Goal: Task Accomplishment & Management: Manage account settings

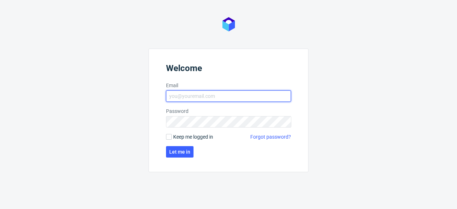
click at [191, 94] on input "Email" at bounding box center [228, 95] width 125 height 11
type input "dominika.piatek@packhelp.com"
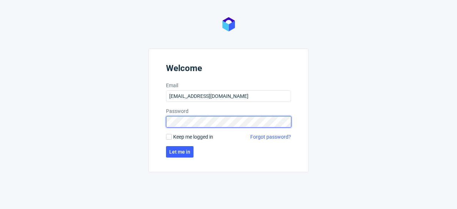
click button "Let me in" at bounding box center [180, 151] width 28 height 11
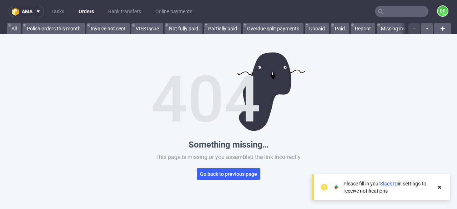
click at [279, 105] on img at bounding box center [229, 91] width 153 height 79
click at [56, 10] on link "Tasks" at bounding box center [57, 11] width 21 height 11
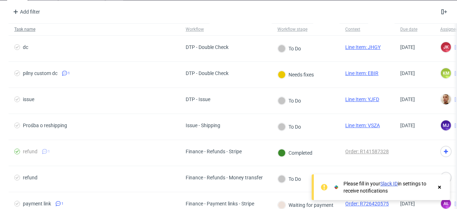
scroll to position [35, 0]
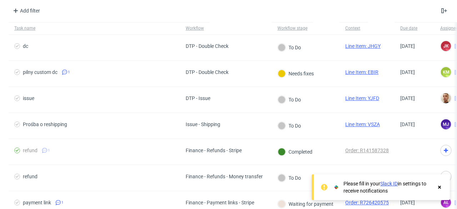
click at [440, 187] on use at bounding box center [440, 187] width 3 height 3
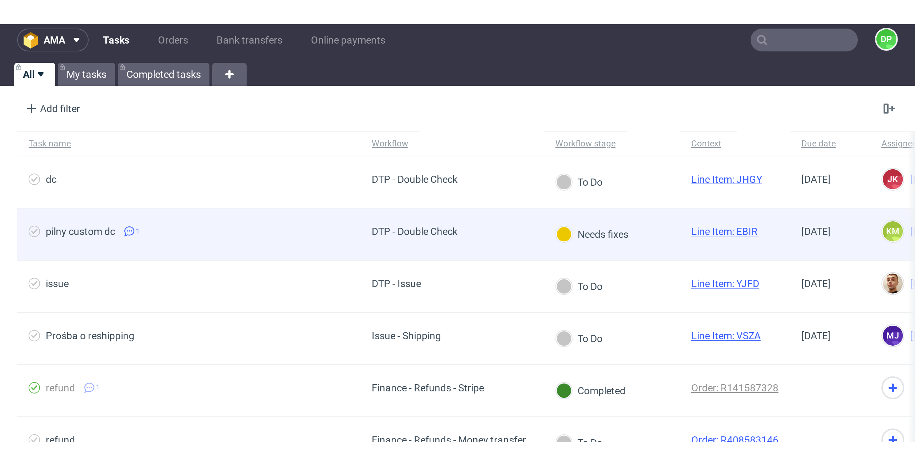
scroll to position [0, 0]
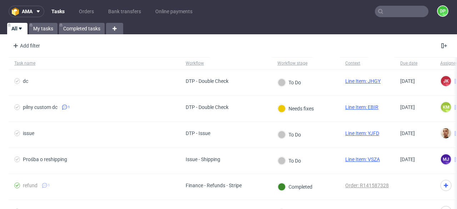
click at [56, 11] on link "Tasks" at bounding box center [58, 11] width 22 height 11
click at [37, 27] on link "My tasks" at bounding box center [43, 28] width 29 height 11
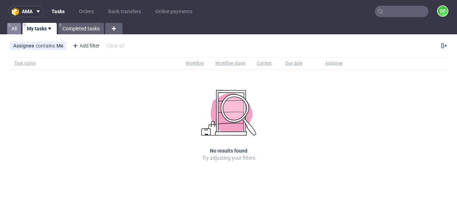
click at [9, 29] on link "All" at bounding box center [14, 28] width 14 height 11
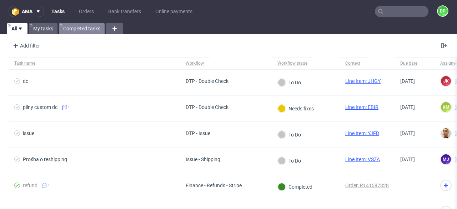
click at [84, 26] on link "Completed tasks" at bounding box center [82, 28] width 46 height 11
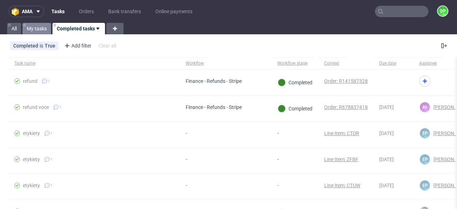
click at [39, 32] on link "My tasks" at bounding box center [37, 28] width 29 height 11
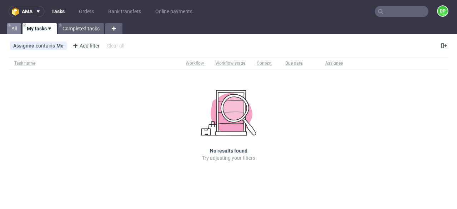
click at [10, 31] on link "All" at bounding box center [14, 28] width 14 height 11
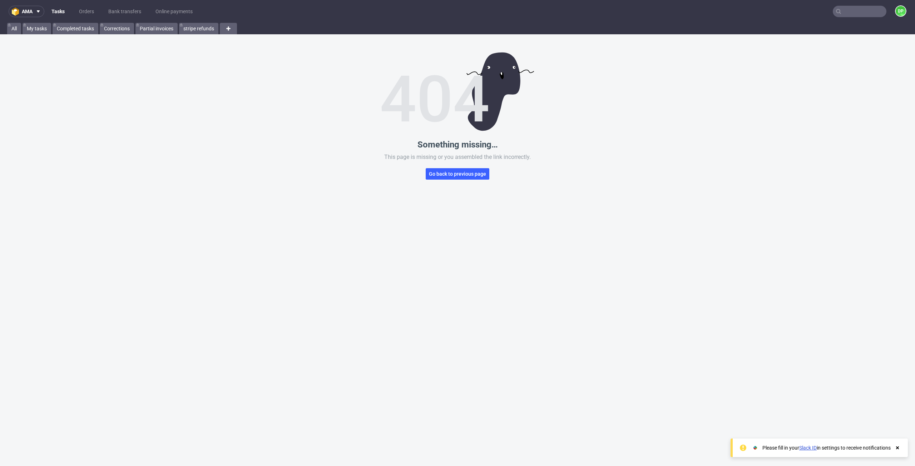
click at [265, 125] on div "Something missing… This page is missing or you assembled the link incorrectly. …" at bounding box center [457, 267] width 915 height 466
click at [807, 449] on link "Slack ID" at bounding box center [808, 448] width 18 height 6
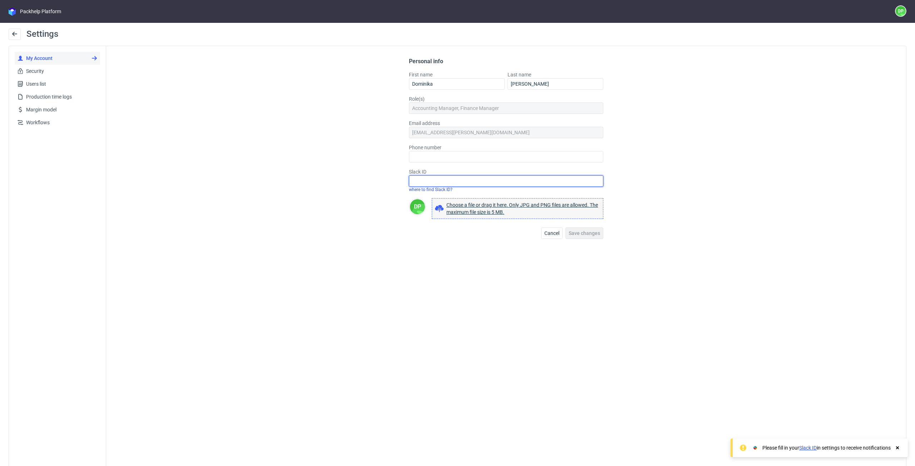
click at [416, 180] on input "Slack ID" at bounding box center [506, 180] width 194 height 11
paste input "U09BY72MA8N"
type input "U09BY72MA8N"
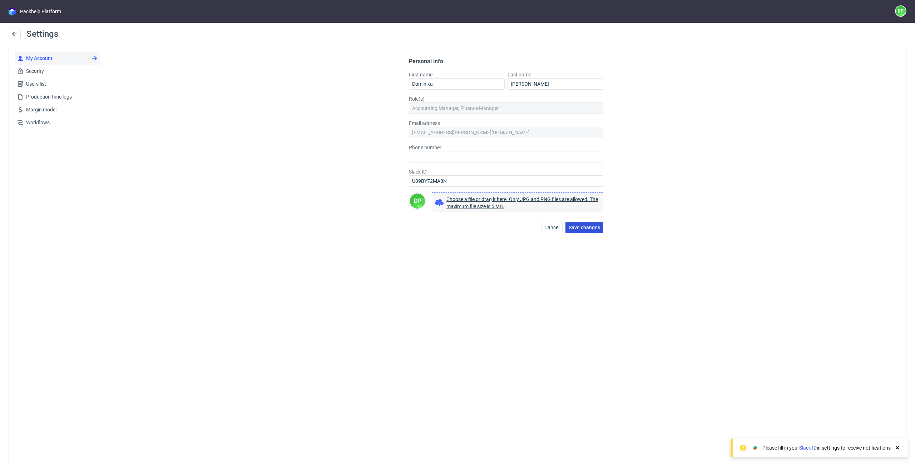
click at [582, 231] on button "Save changes" at bounding box center [584, 227] width 38 height 11
click at [11, 31] on button at bounding box center [15, 34] width 12 height 11
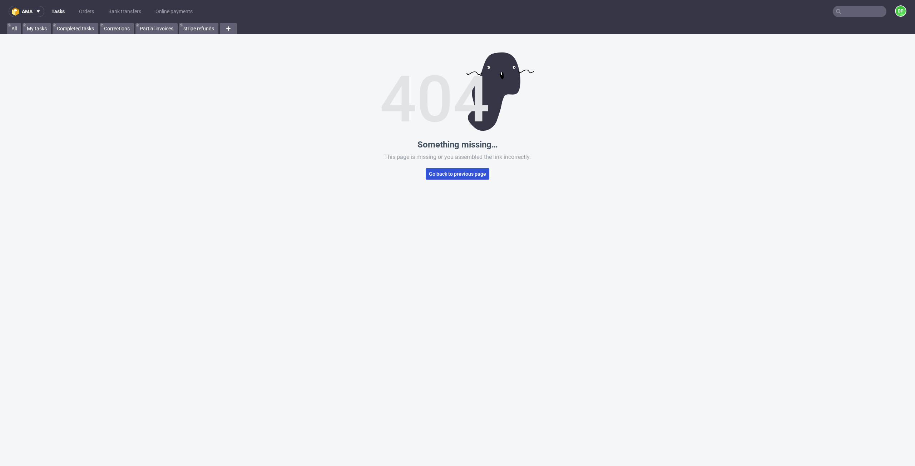
click at [435, 175] on span "Go back to previous page" at bounding box center [457, 174] width 57 height 5
click at [234, 26] on div at bounding box center [228, 28] width 17 height 11
click at [199, 120] on div "Something missing… This page is missing or you assembled the link incorrectly. …" at bounding box center [457, 267] width 915 height 466
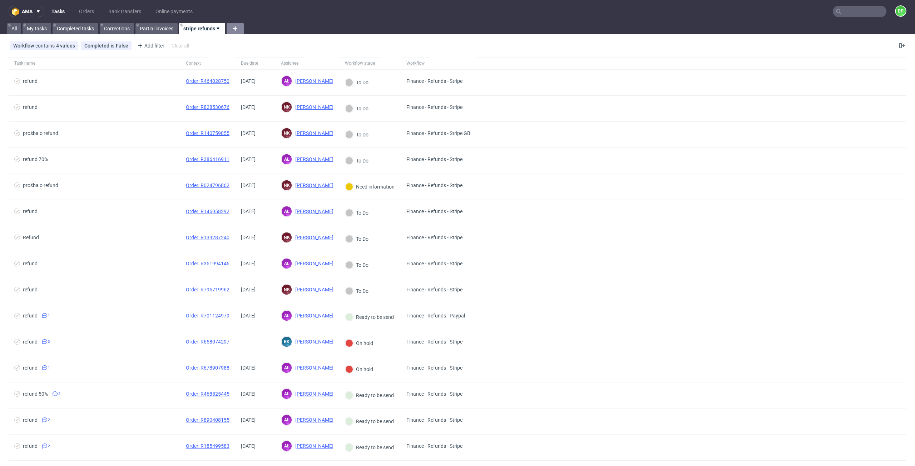
click at [229, 29] on div at bounding box center [235, 28] width 17 height 11
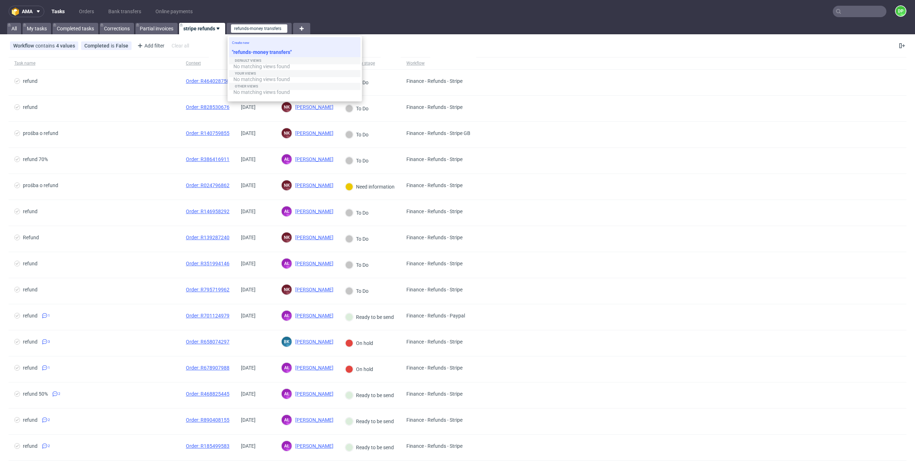
type input "refunds-money transfers\"
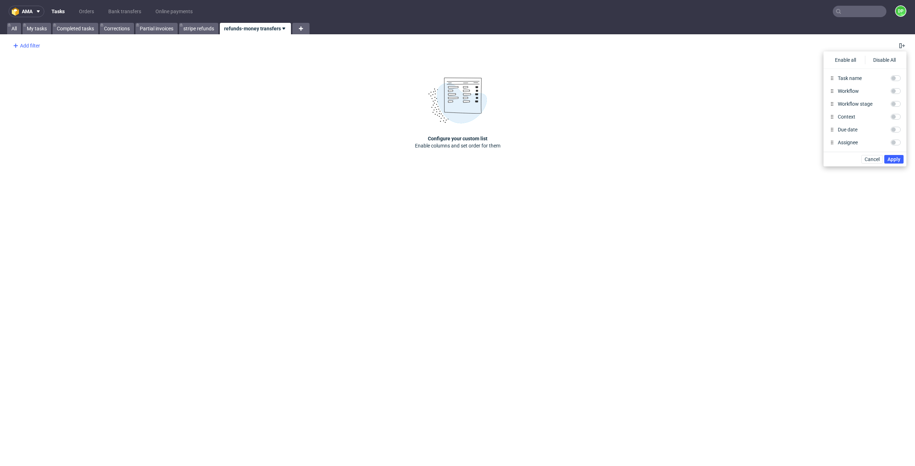
click at [31, 49] on div "Add filter" at bounding box center [25, 45] width 31 height 11
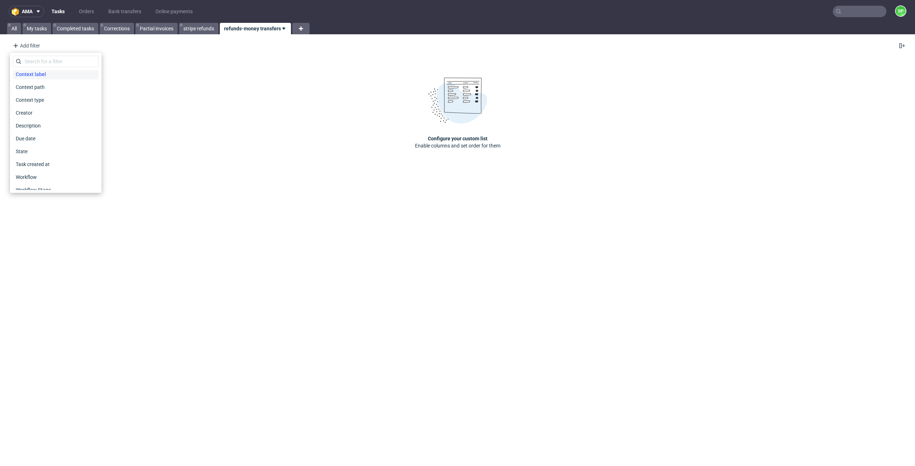
scroll to position [73, 0]
click at [21, 169] on span "Workflow" at bounding box center [26, 171] width 26 height 10
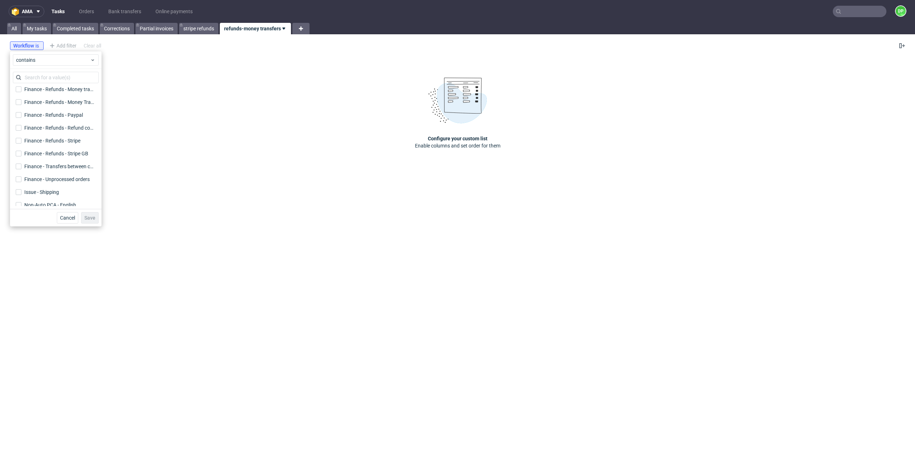
scroll to position [189, 0]
click at [15, 109] on label "Finance - Refunds - Money Transfer (CITI) Finance - Refunds - Money Transfer (C…" at bounding box center [56, 110] width 86 height 10
click at [16, 109] on input "Finance - Refunds - Money Transfer (CITI) Finance - Refunds - Money Transfer (C…" at bounding box center [19, 110] width 6 height 6
checkbox input "true"
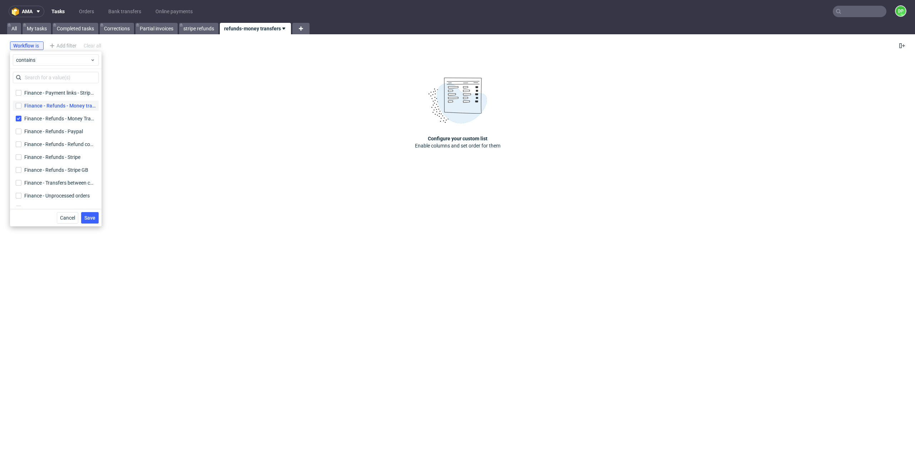
click at [18, 102] on label "Finance - Refunds - Money transfer Finance - Refunds - Money transfer" at bounding box center [56, 106] width 86 height 10
click at [18, 103] on input "Finance - Refunds - Money transfer Finance - Refunds - Money transfer" at bounding box center [19, 106] width 6 height 6
checkbox input "true"
click at [89, 221] on button "Save" at bounding box center [90, 217] width 18 height 11
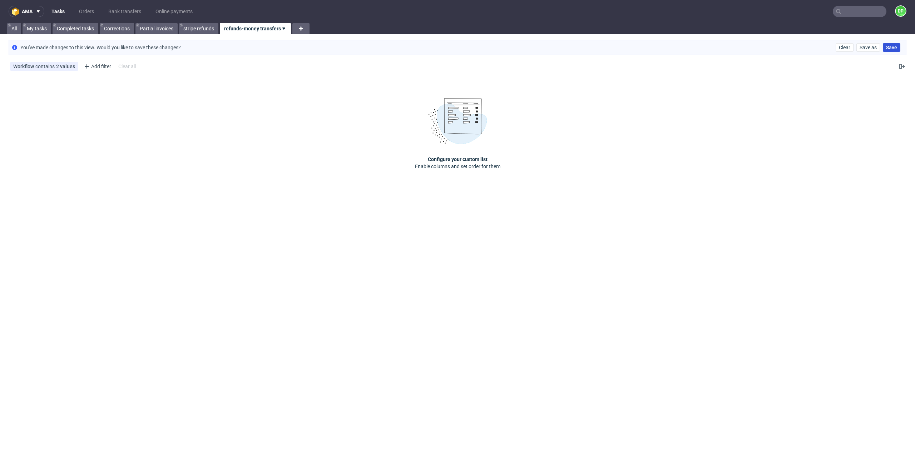
click at [891, 45] on span "Save" at bounding box center [891, 47] width 11 height 5
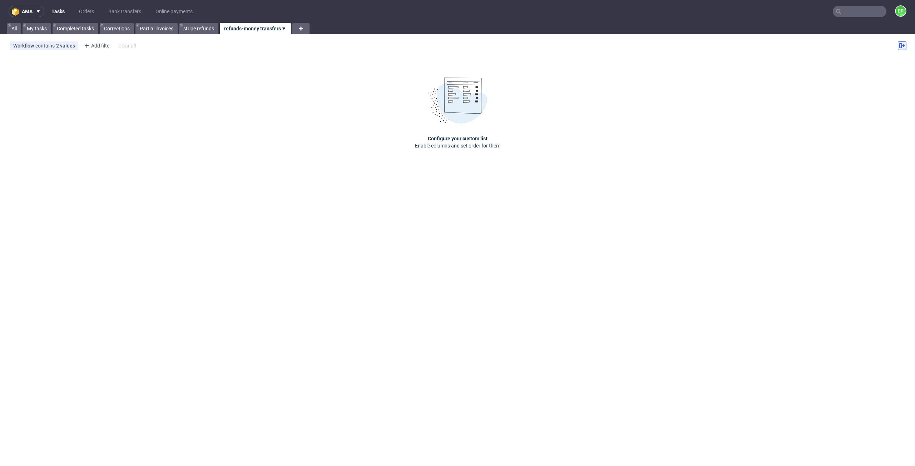
click at [898, 46] on button at bounding box center [902, 45] width 9 height 9
click at [898, 91] on input "Workflow" at bounding box center [896, 91] width 10 height 6
checkbox input "true"
click at [897, 79] on input "Task name" at bounding box center [896, 78] width 10 height 6
checkbox input "true"
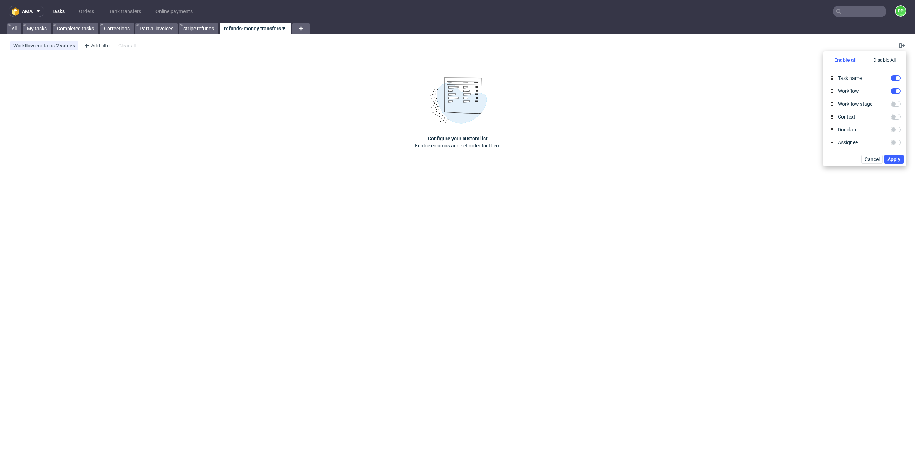
click at [849, 60] on div "Enable all" at bounding box center [845, 60] width 39 height 9
checkbox input "true"
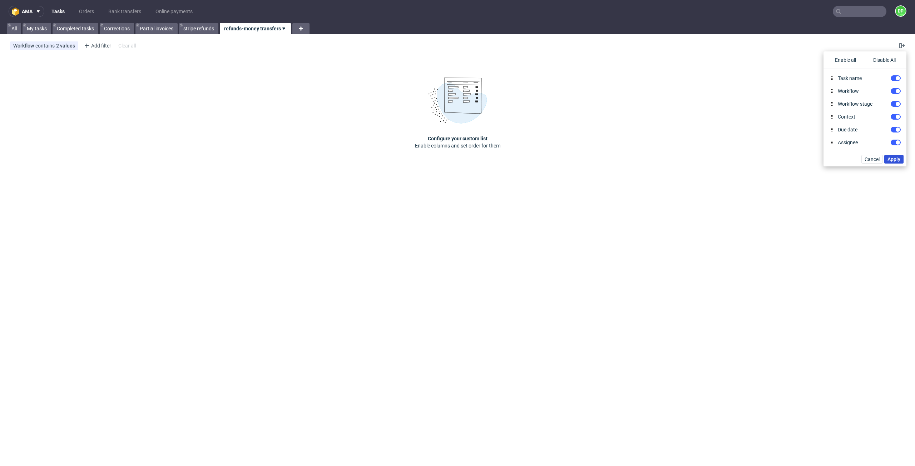
click at [896, 158] on span "Apply" at bounding box center [893, 159] width 13 height 5
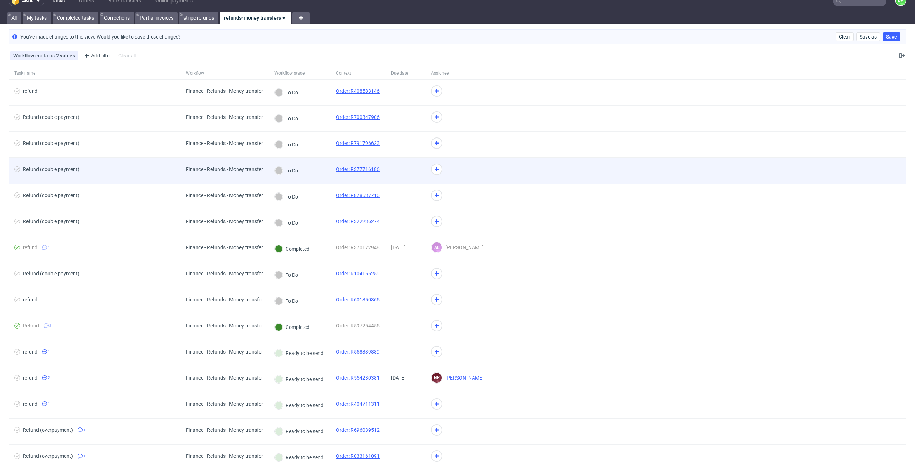
scroll to position [11, 0]
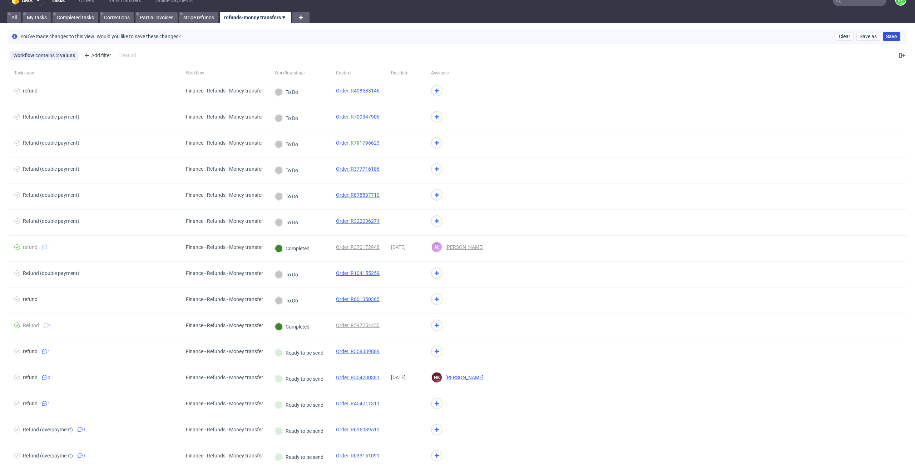
click at [886, 37] on span "Save" at bounding box center [891, 36] width 11 height 5
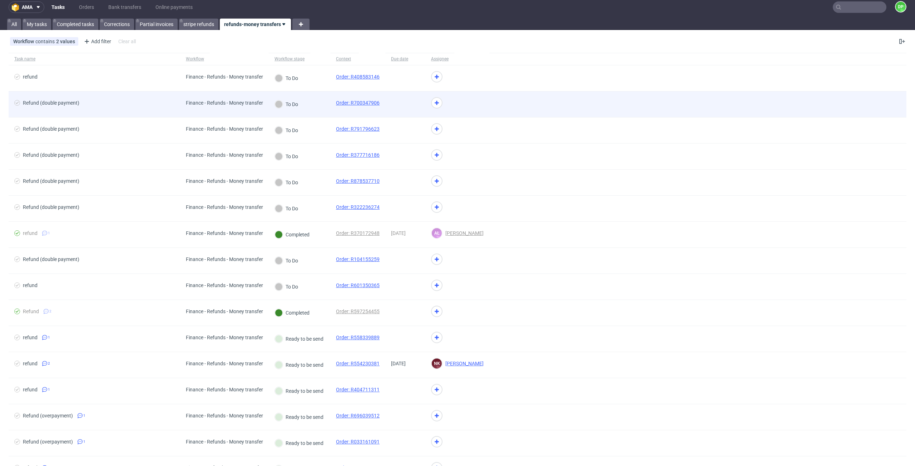
scroll to position [0, 0]
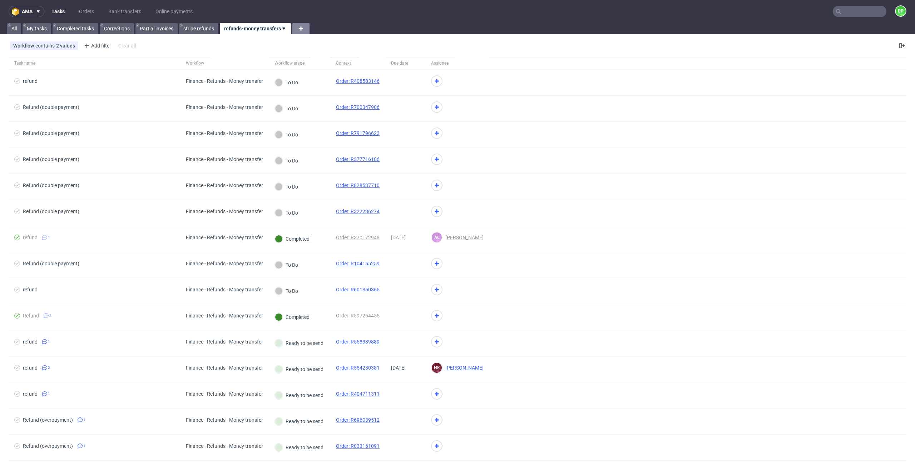
click at [306, 24] on div at bounding box center [300, 28] width 17 height 11
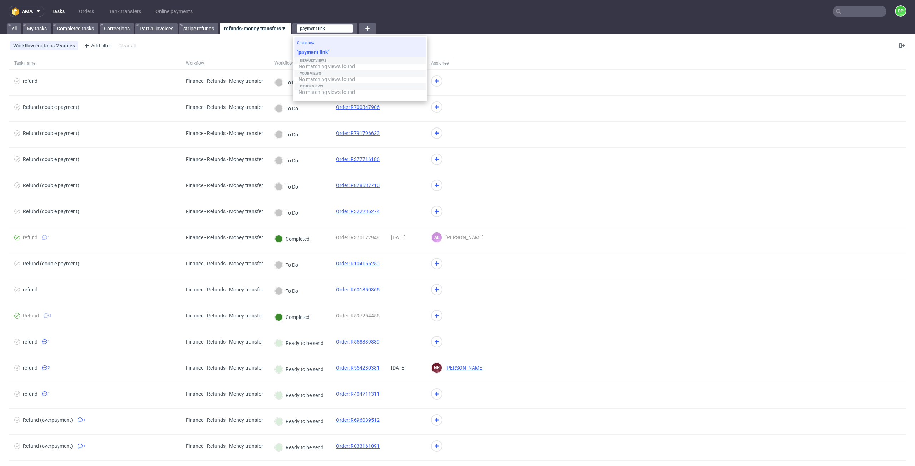
type input "payment link"
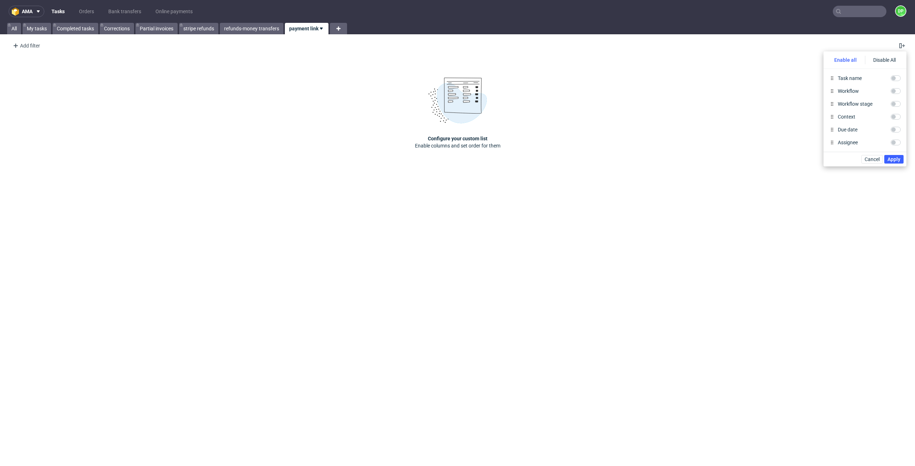
click at [850, 56] on div "Enable all" at bounding box center [845, 60] width 39 height 9
checkbox input "true"
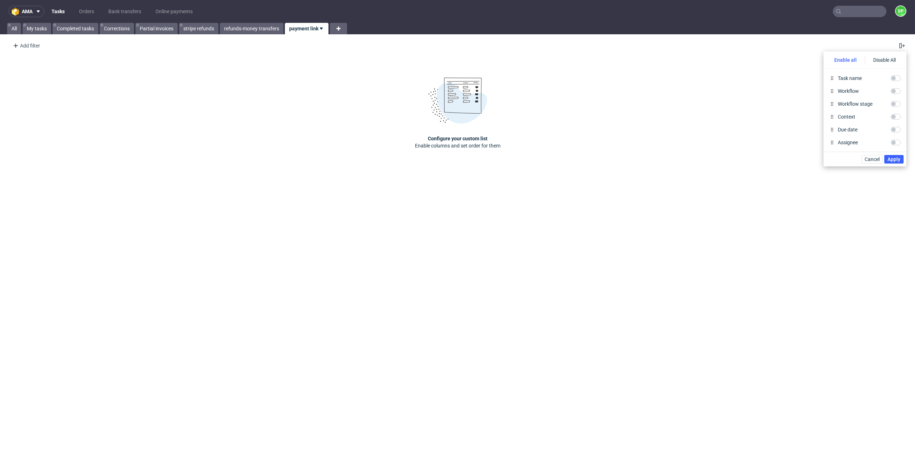
checkbox input "true"
click at [893, 161] on span "Apply" at bounding box center [893, 159] width 13 height 5
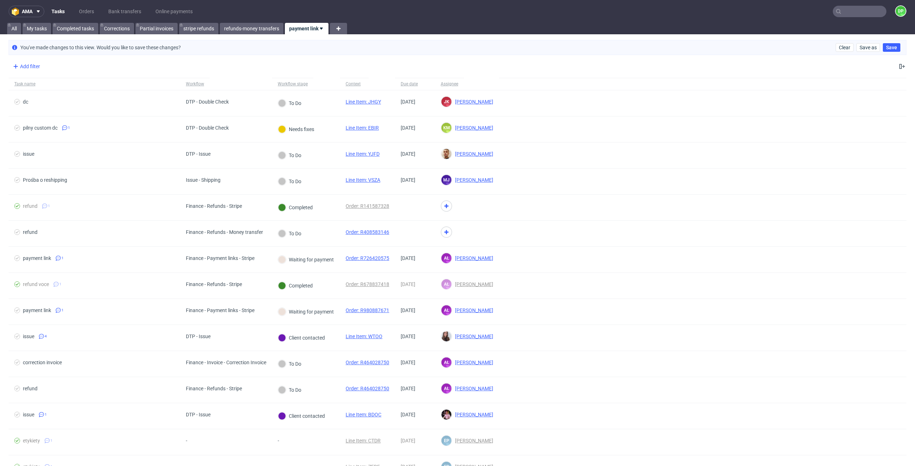
click at [33, 66] on div "Add filter" at bounding box center [25, 66] width 31 height 11
click at [20, 192] on span "Workflow" at bounding box center [26, 191] width 26 height 10
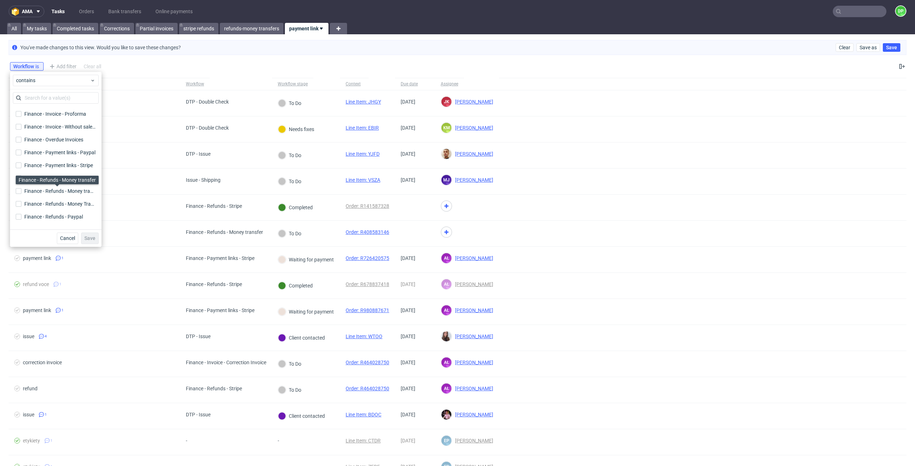
scroll to position [125, 0]
click at [19, 154] on input "Finance - Payment links - Stripe Finance - Payment links - Stripe" at bounding box center [19, 155] width 6 height 6
checkbox input "true"
click at [18, 167] on input "Finance - Payment links - Stripe GB Finance - Payment links - Stripe GB" at bounding box center [19, 168] width 6 height 6
checkbox input "true"
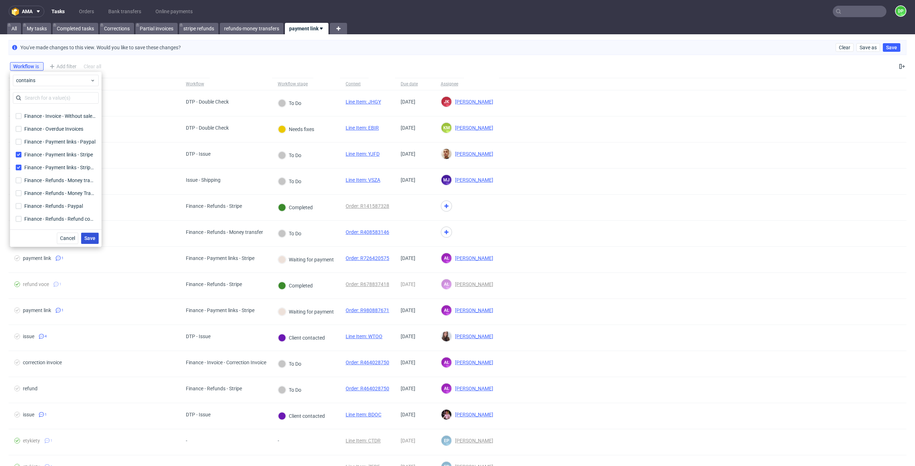
click at [86, 237] on span "Save" at bounding box center [89, 238] width 11 height 5
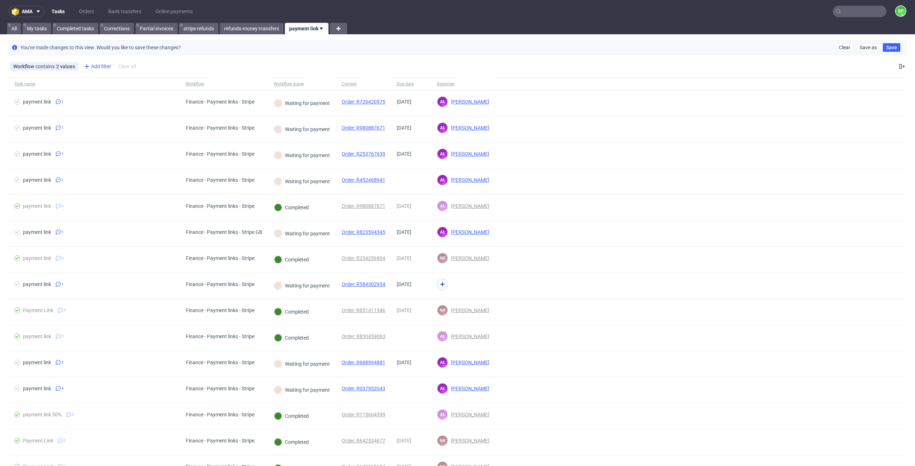
click at [103, 69] on div "Add filter" at bounding box center [96, 66] width 31 height 11
click at [104, 208] on span "Workflow Stage" at bounding box center [104, 204] width 41 height 10
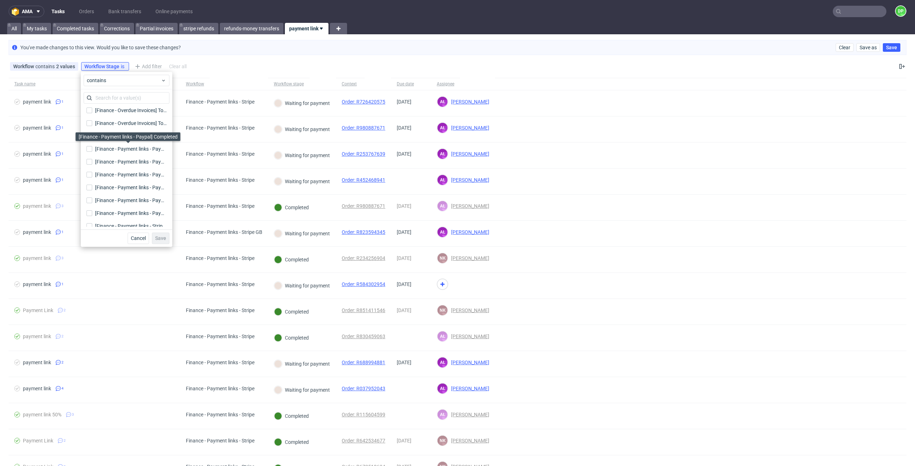
scroll to position [930, 0]
click at [88, 133] on input "[Finance - Payment links - Paypal] Client contacted [Finance - Payment links - …" at bounding box center [89, 135] width 6 height 6
checkbox input "true"
click at [88, 159] on input "[Finance - Payment links - Paypal] Need information [Finance - Payment links - …" at bounding box center [89, 161] width 6 height 6
checkbox input "true"
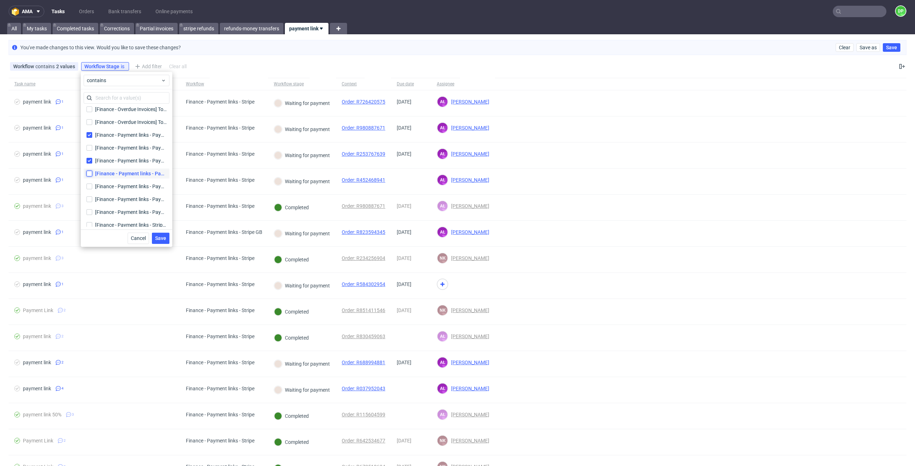
click at [90, 172] on input "[Finance - Payment links - Paypal] On hold [Finance - Payment links - Paypal] O…" at bounding box center [89, 174] width 6 height 6
checkbox input "true"
click at [90, 198] on input "[Finance - Payment links - Paypal] To Do [Finance - Payment links - Paypal] To …" at bounding box center [89, 200] width 6 height 6
checkbox input "true"
click at [88, 211] on input "[Finance - Payment links - Paypal] Waiting for payment [Finance - Payment links…" at bounding box center [89, 212] width 6 height 6
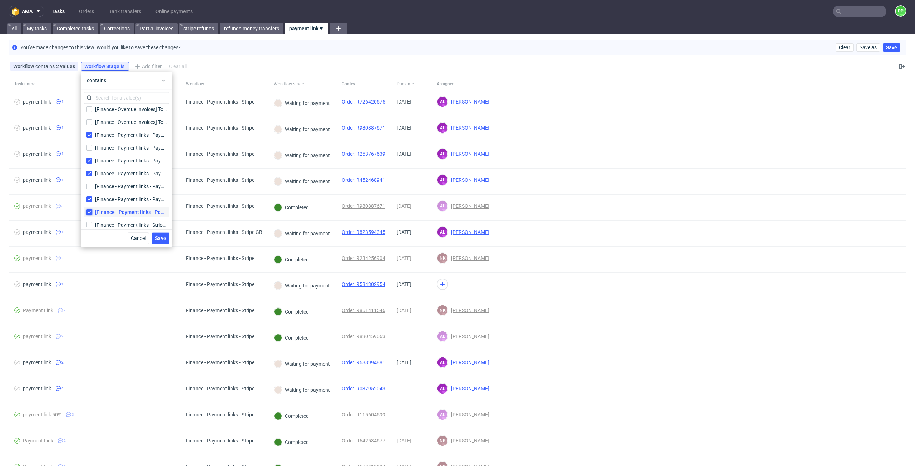
checkbox input "true"
click at [164, 241] on button "Save" at bounding box center [161, 238] width 18 height 11
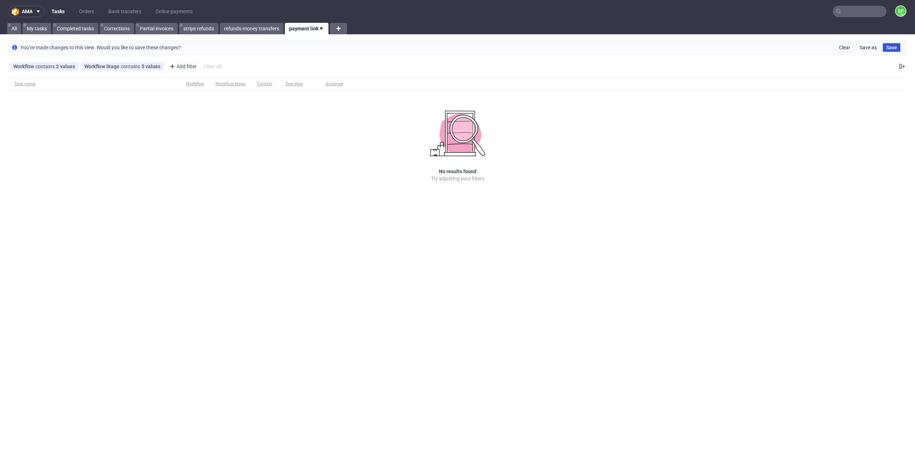
click at [893, 47] on span "Save" at bounding box center [891, 47] width 11 height 5
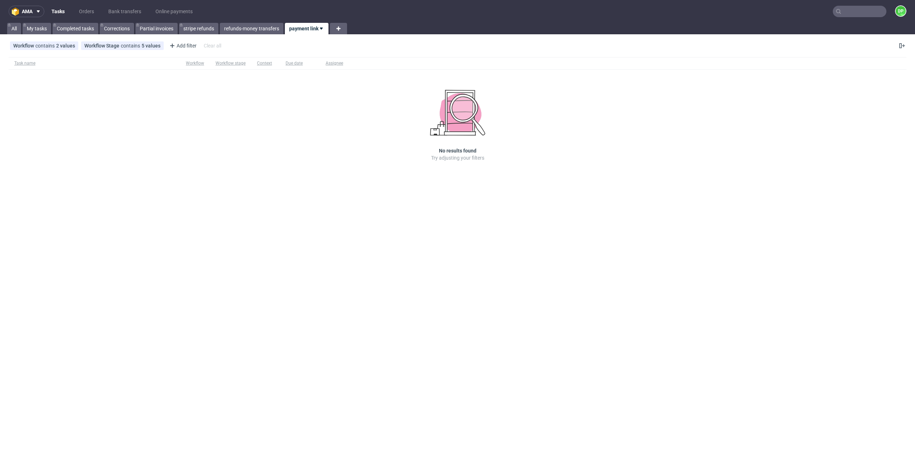
click at [907, 51] on div "Workflow contains 2 values Finance - Payment links - Stripe, Finance - Payment …" at bounding box center [457, 45] width 915 height 17
click at [905, 47] on button at bounding box center [902, 45] width 9 height 9
click at [894, 160] on span "Apply" at bounding box center [893, 159] width 13 height 5
click at [46, 44] on div "Workflow contains 2 values" at bounding box center [44, 46] width 62 height 6
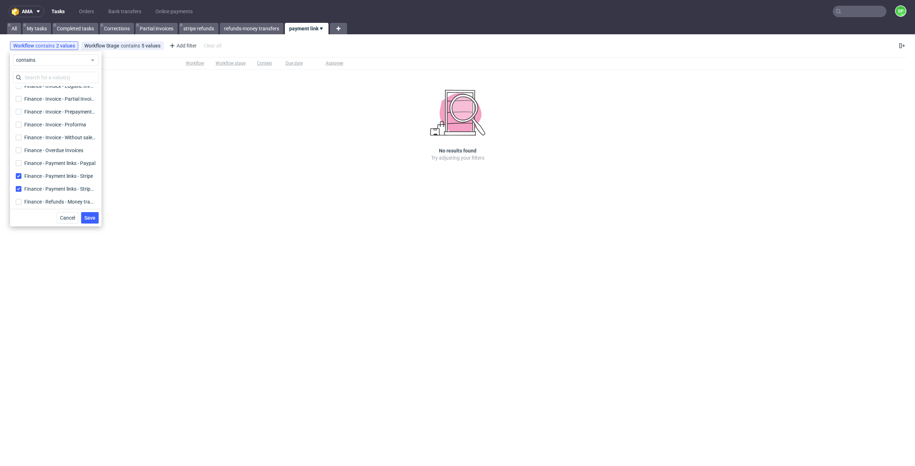
scroll to position [90, 0]
click at [92, 219] on span "Save" at bounding box center [89, 218] width 11 height 5
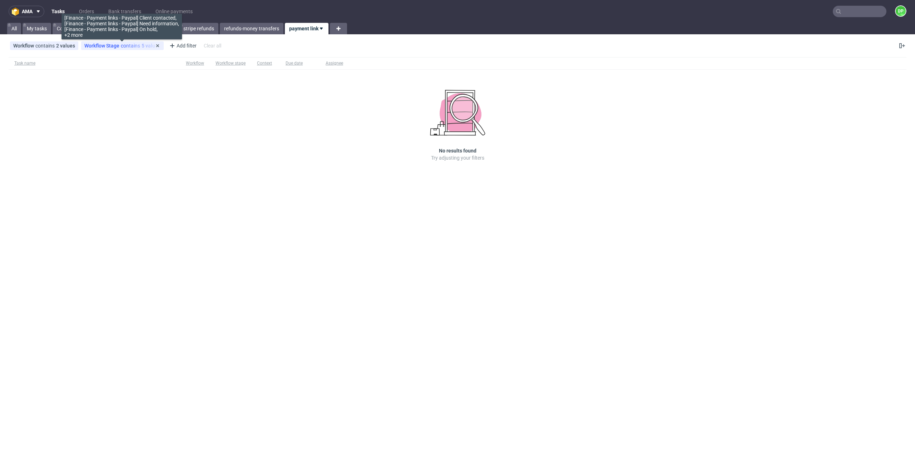
click at [116, 47] on span "Workflow Stage" at bounding box center [102, 46] width 36 height 6
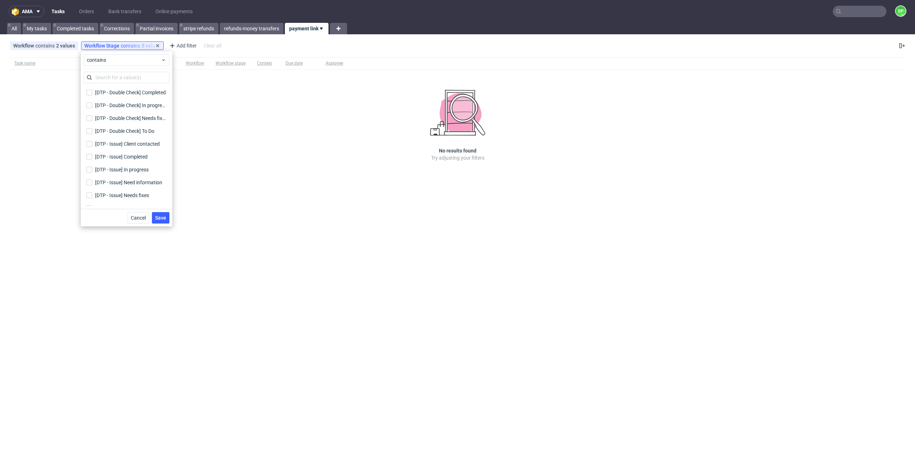
click at [159, 220] on span "Save" at bounding box center [160, 218] width 11 height 5
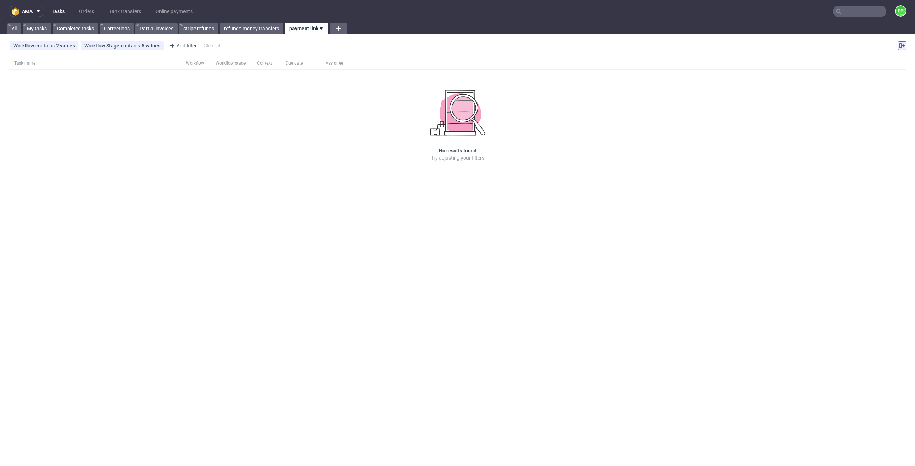
click at [898, 45] on button at bounding box center [902, 45] width 9 height 9
click at [812, 165] on div "Task name Workflow Workflow stage Context Due date Assignee No results found Tr…" at bounding box center [457, 119] width 915 height 130
click at [336, 29] on icon at bounding box center [338, 28] width 9 height 9
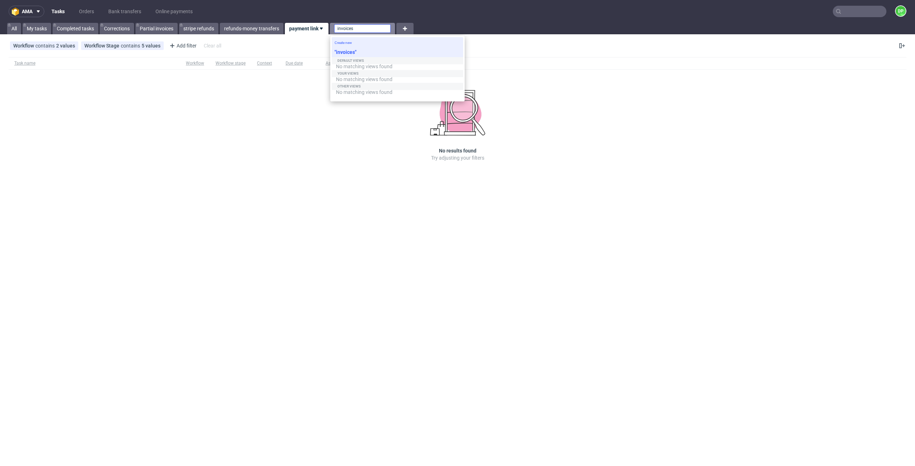
type input "invoices"
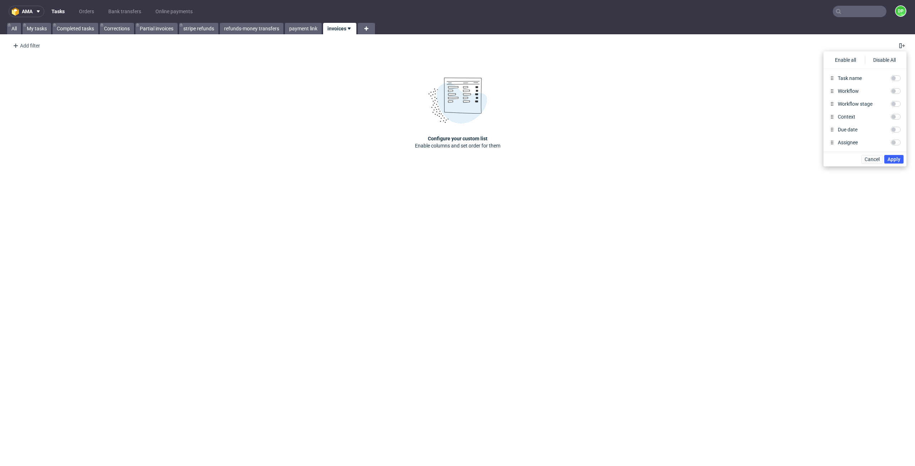
click at [849, 64] on div "Enable all Disable All" at bounding box center [864, 59] width 77 height 11
click at [844, 60] on div "Enable all" at bounding box center [845, 60] width 39 height 9
checkbox input "true"
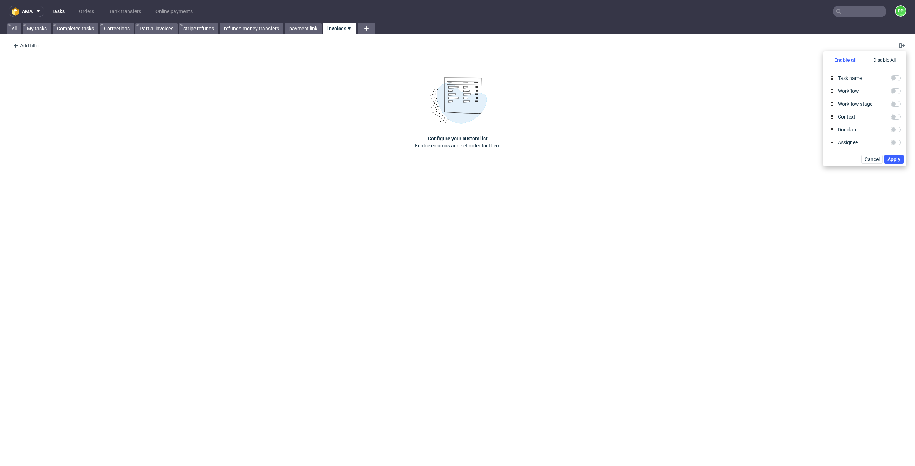
checkbox input "true"
click at [889, 160] on span "Apply" at bounding box center [893, 159] width 13 height 5
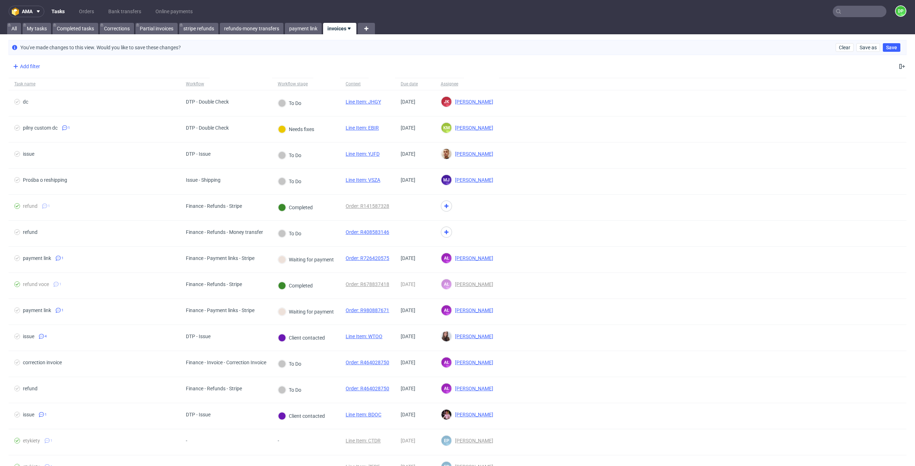
click at [31, 65] on div "Add filter" at bounding box center [25, 66] width 31 height 11
click at [26, 193] on span "Workflow" at bounding box center [26, 191] width 26 height 10
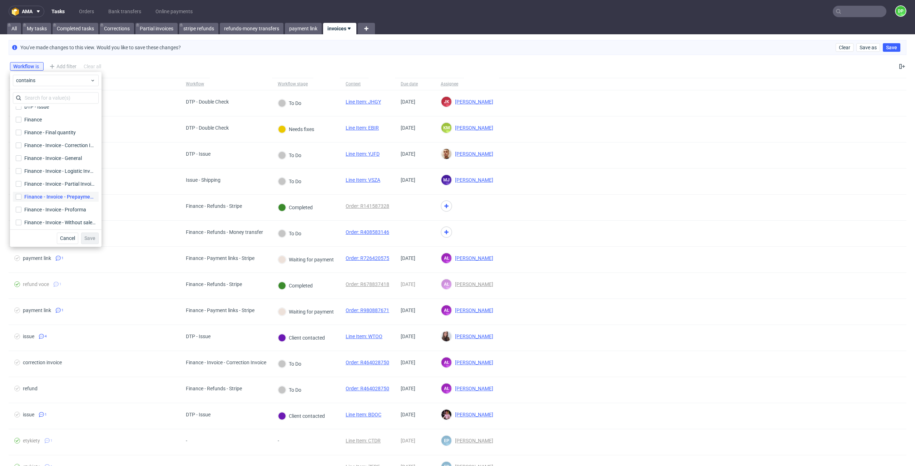
scroll to position [19, 0]
click at [17, 159] on input "Finance - Invoice - General" at bounding box center [19, 159] width 6 height 6
checkbox input "true"
click at [93, 238] on span "Save" at bounding box center [89, 238] width 11 height 5
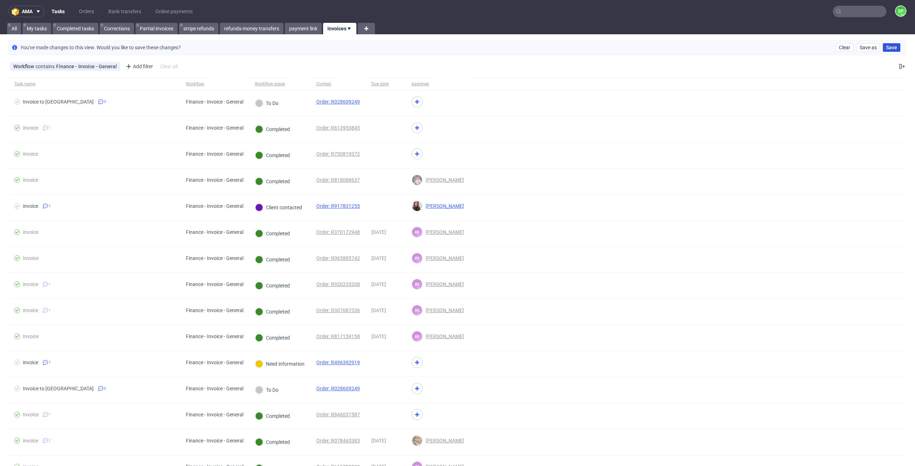
click at [888, 49] on span "Save" at bounding box center [891, 47] width 11 height 5
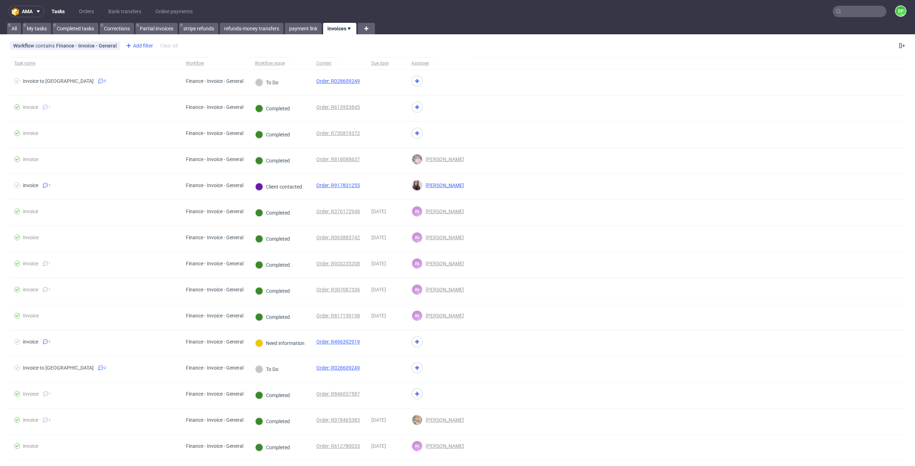
click at [135, 46] on div "Add filter" at bounding box center [138, 45] width 31 height 11
click at [146, 180] on span "Workflow Stage" at bounding box center [144, 184] width 41 height 10
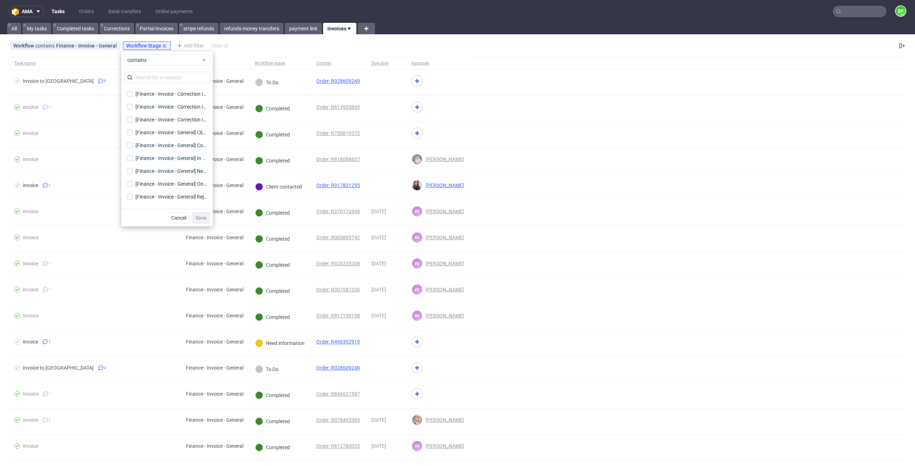
scroll to position [272, 0]
click at [131, 129] on input "[Finance - Invoice - General] Client contacted [Finance - Invoice - General] Cl…" at bounding box center [130, 130] width 6 height 6
checkbox input "true"
click at [132, 118] on input "[Finance - Invoice - General] In progress [Finance - Invoice - General] In prog…" at bounding box center [130, 119] width 6 height 6
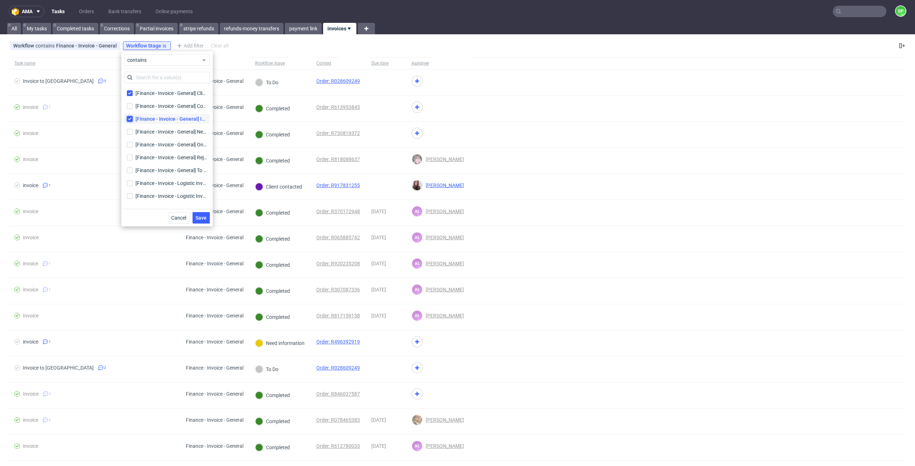
checkbox input "true"
click at [127, 132] on input "[Finance - Invoice - General] Need information [Finance - Invoice - General] Ne…" at bounding box center [130, 132] width 6 height 6
checkbox input "true"
click at [129, 145] on input "[Finance - Invoice - General] On hold [Finance - Invoice - General] On hold" at bounding box center [130, 145] width 6 height 6
checkbox input "true"
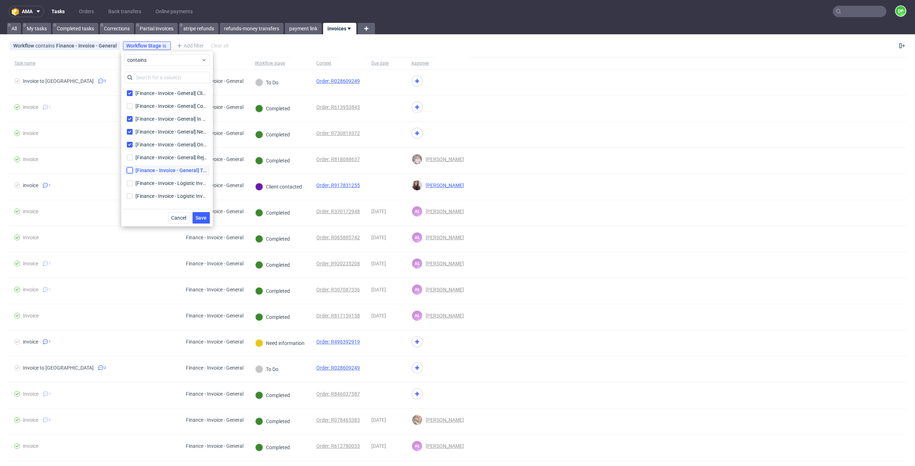
click at [128, 169] on input "[Finance - Invoice - General] To Do [Finance - Invoice - General] To Do" at bounding box center [130, 171] width 6 height 6
checkbox input "true"
click at [204, 220] on span "Save" at bounding box center [200, 218] width 11 height 5
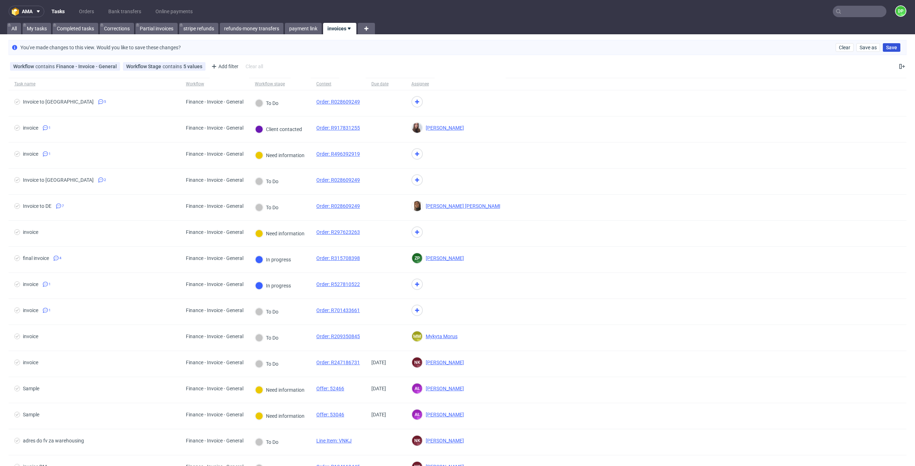
click at [886, 47] on span "Save" at bounding box center [891, 47] width 11 height 5
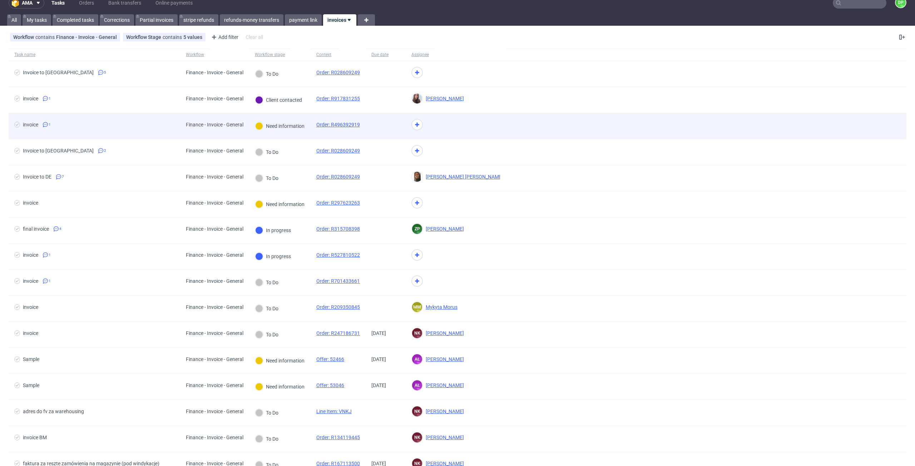
scroll to position [9, 0]
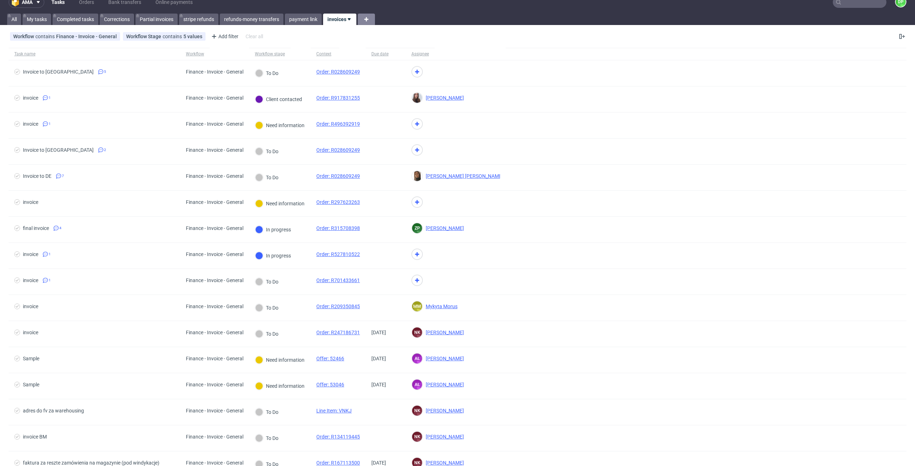
click at [366, 17] on icon at bounding box center [366, 19] width 9 height 9
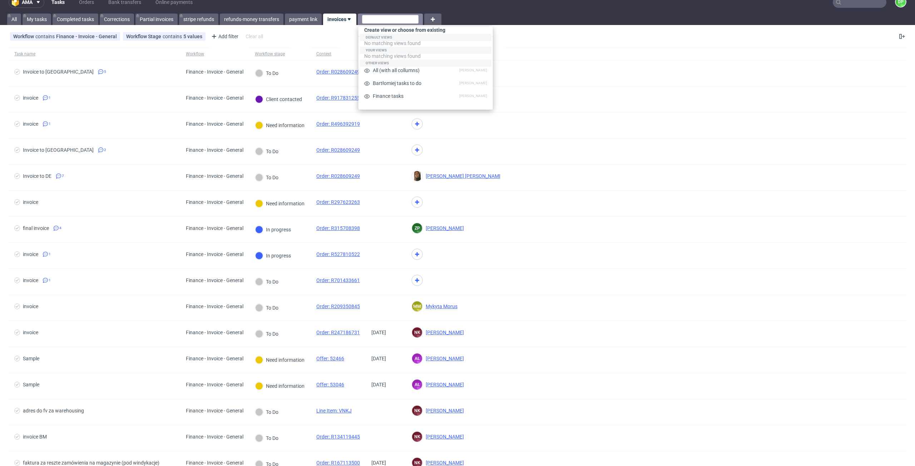
click at [511, 31] on div "Workflow contains Finance - Invoice - General Workflow Stage contains 5 values …" at bounding box center [457, 36] width 915 height 17
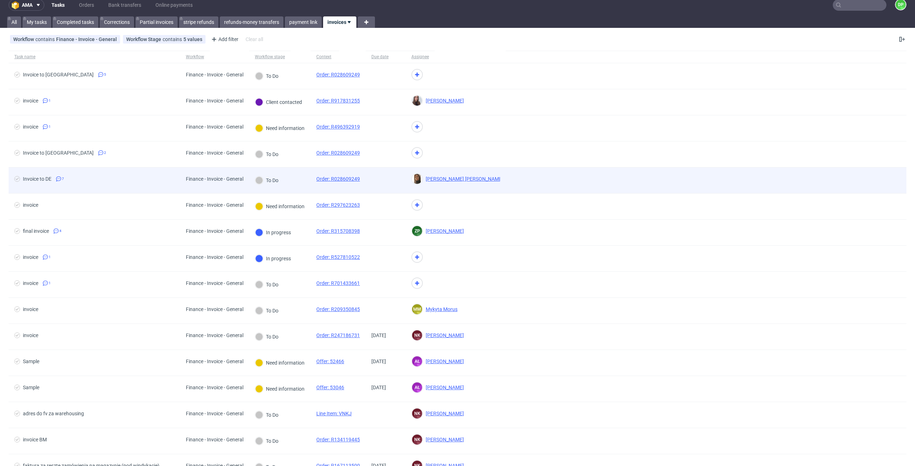
scroll to position [0, 0]
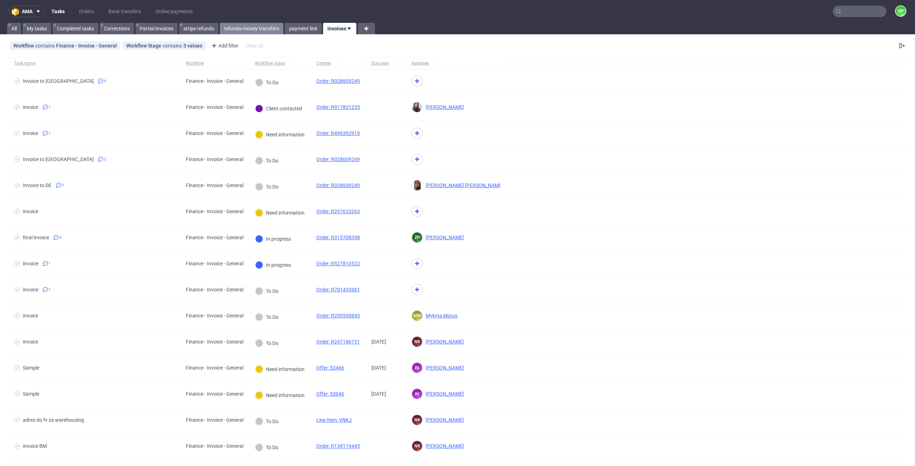
click at [247, 31] on link "refunds-money transfers" at bounding box center [252, 28] width 64 height 11
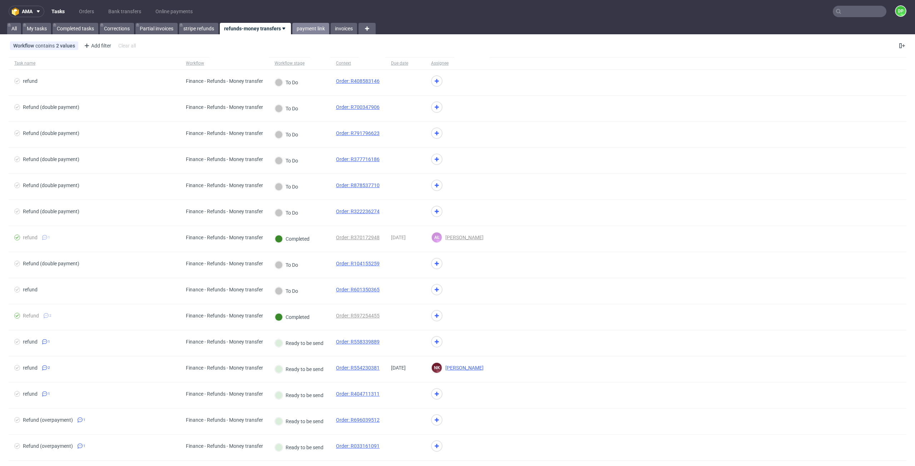
click at [307, 29] on link "payment link" at bounding box center [310, 28] width 37 height 11
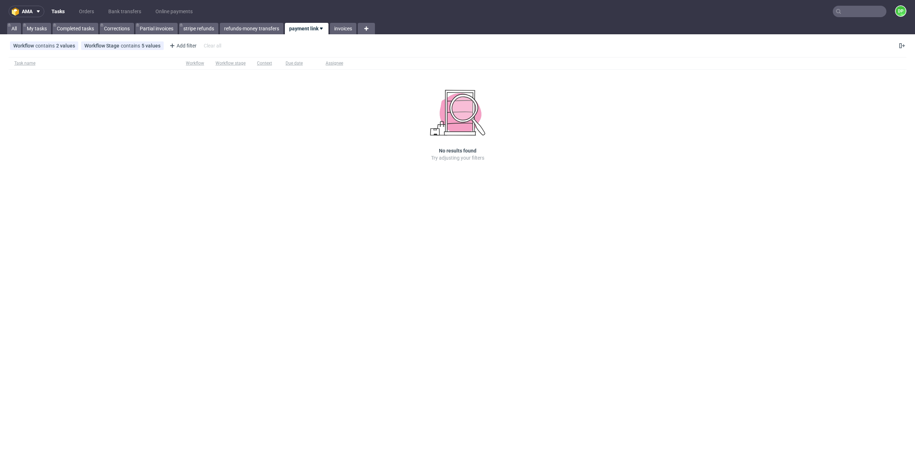
click at [410, 97] on div "No results found Try adjusting your filters" at bounding box center [457, 126] width 129 height 72
click at [368, 25] on icon at bounding box center [366, 28] width 9 height 9
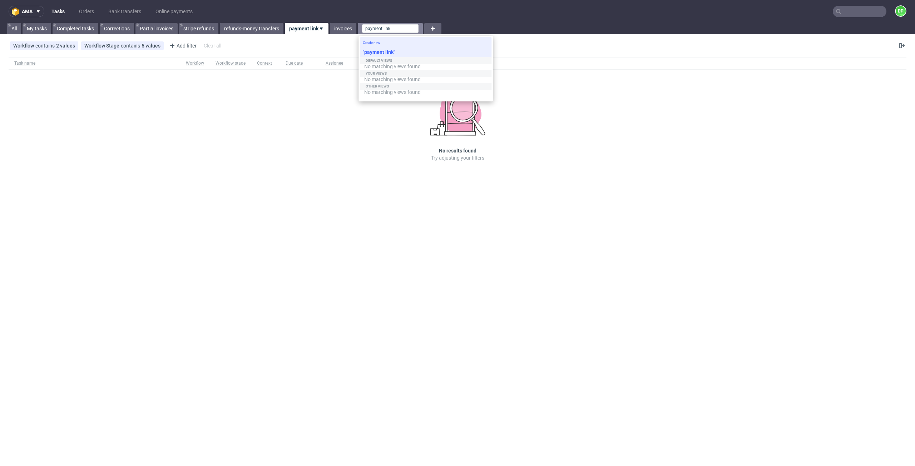
type input "payment link"
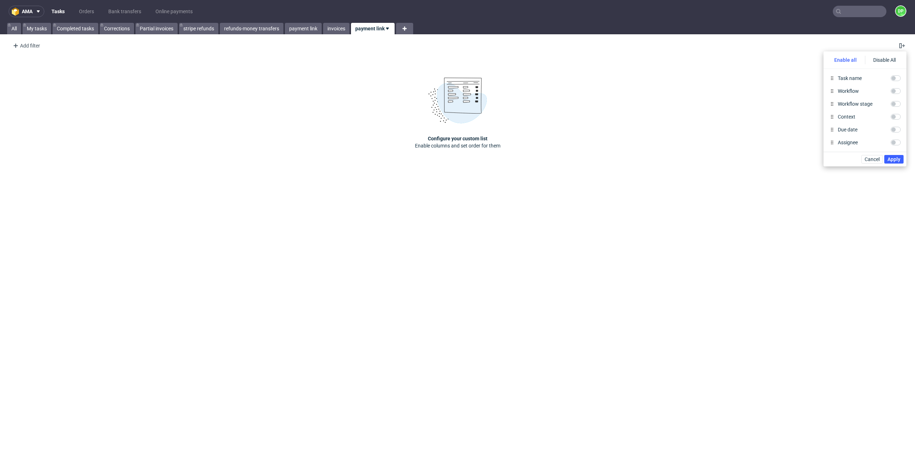
click at [849, 59] on div "Enable all" at bounding box center [845, 60] width 39 height 9
checkbox input "true"
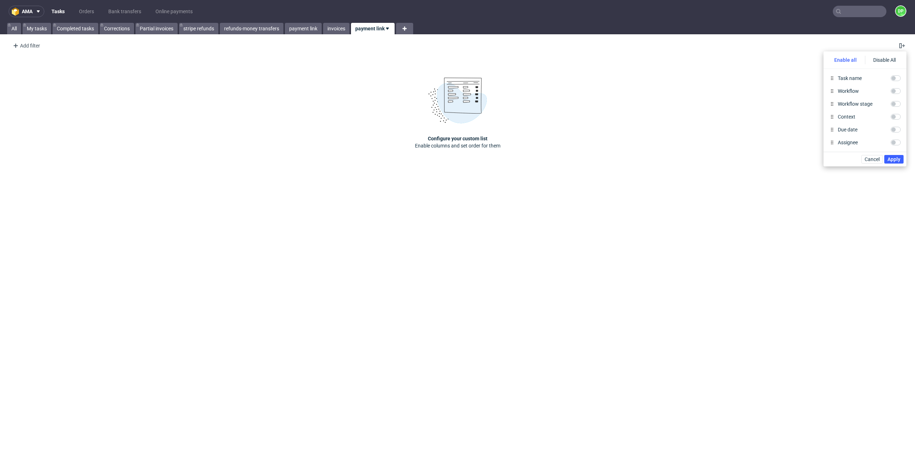
checkbox input "true"
click at [893, 161] on span "Apply" at bounding box center [893, 159] width 13 height 5
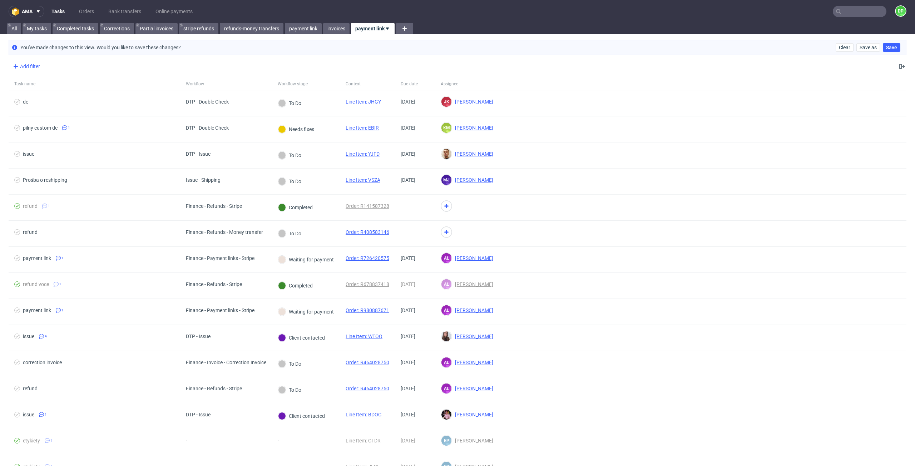
click at [24, 68] on div "Add filter" at bounding box center [25, 66] width 31 height 11
click at [32, 192] on span "Workflow" at bounding box center [26, 191] width 26 height 10
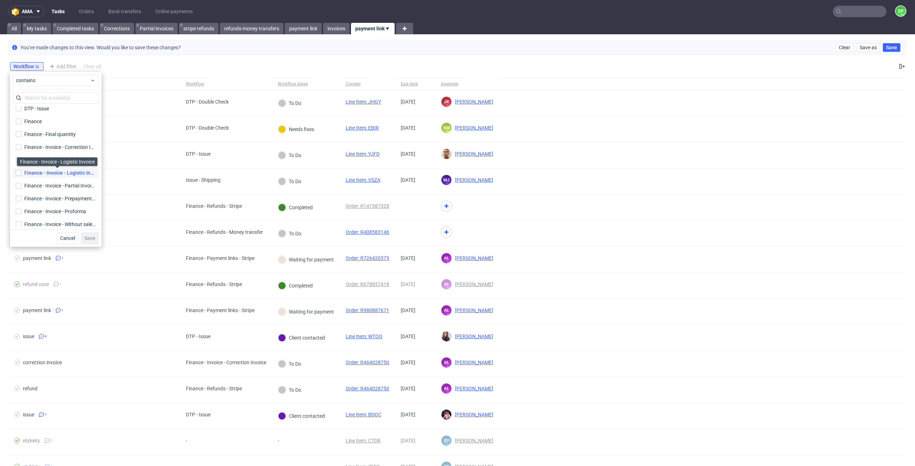
scroll to position [17, 0]
click at [16, 121] on input "Finance" at bounding box center [19, 122] width 6 height 6
checkbox input "true"
click at [308, 30] on link "payment link" at bounding box center [303, 28] width 37 height 11
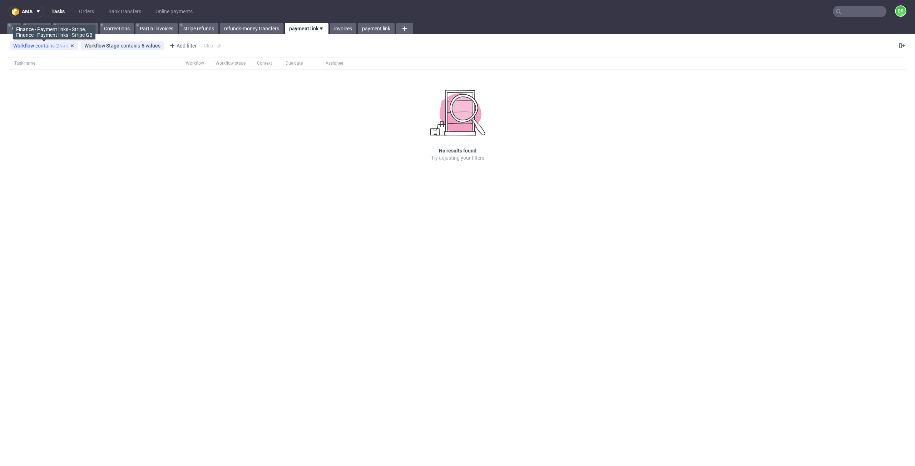
click at [32, 46] on span "Workflow" at bounding box center [24, 46] width 22 height 6
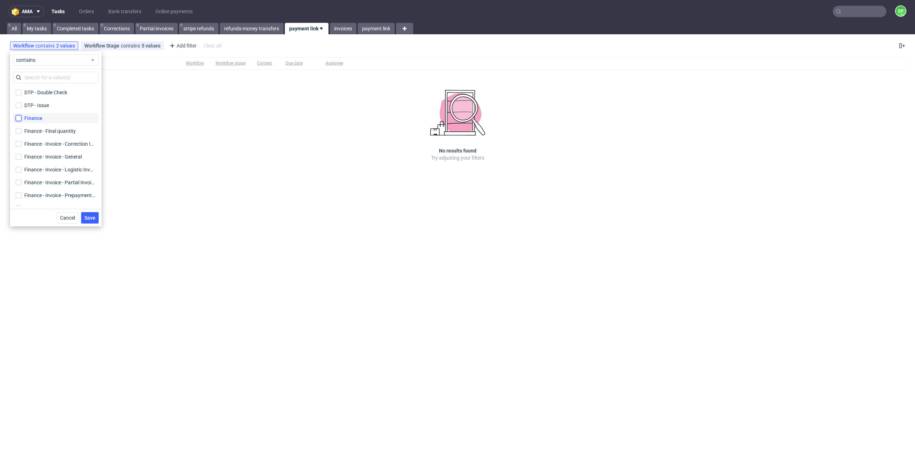
click at [18, 120] on input "Finance" at bounding box center [19, 118] width 6 height 6
checkbox input "true"
click at [88, 219] on span "Save" at bounding box center [89, 218] width 11 height 5
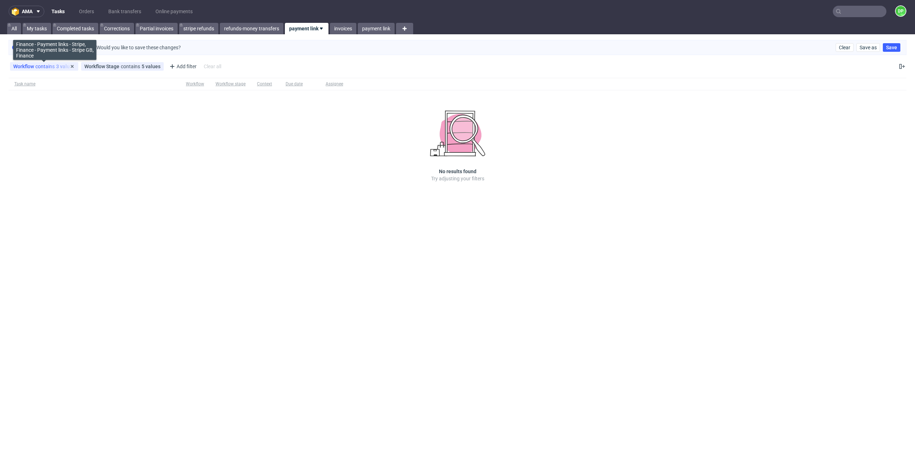
click at [42, 65] on span "contains" at bounding box center [45, 67] width 21 height 6
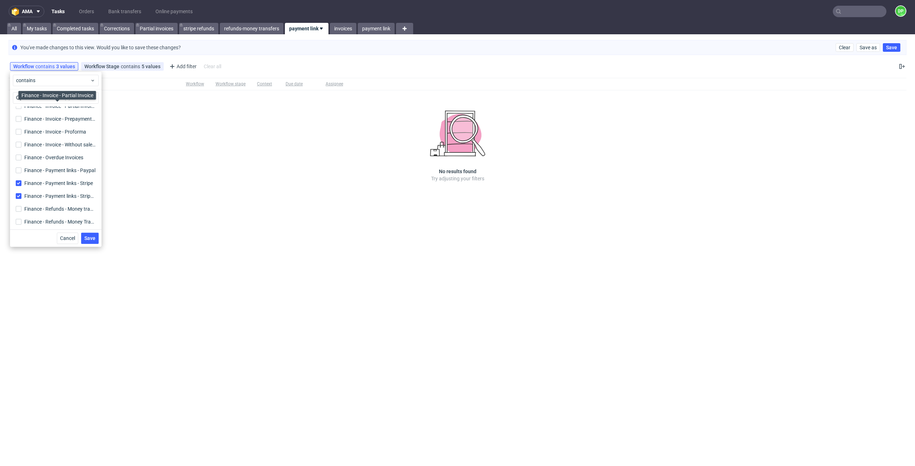
scroll to position [97, 0]
click at [91, 241] on span "Save" at bounding box center [89, 238] width 11 height 5
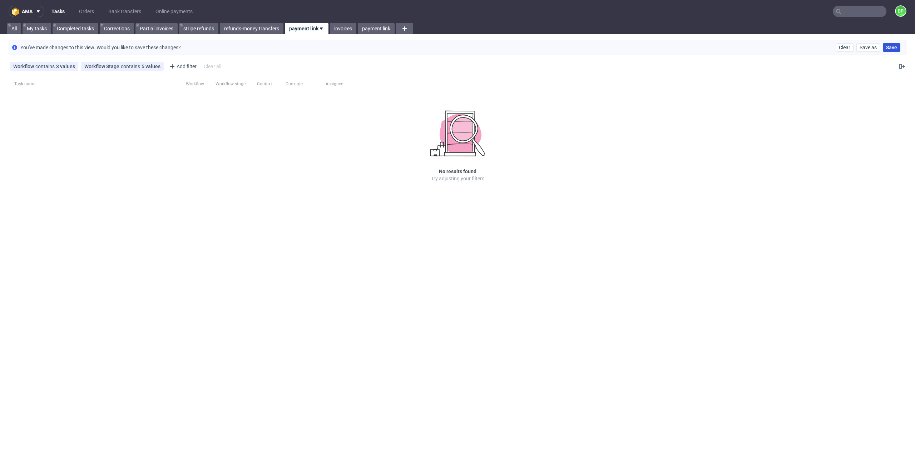
click at [897, 50] on span "Save" at bounding box center [891, 47] width 11 height 5
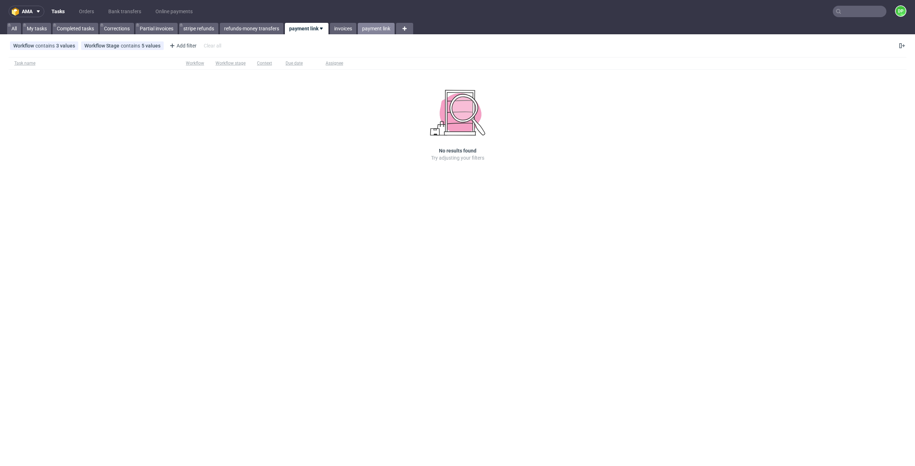
click at [377, 23] on link "payment link" at bounding box center [376, 28] width 37 height 11
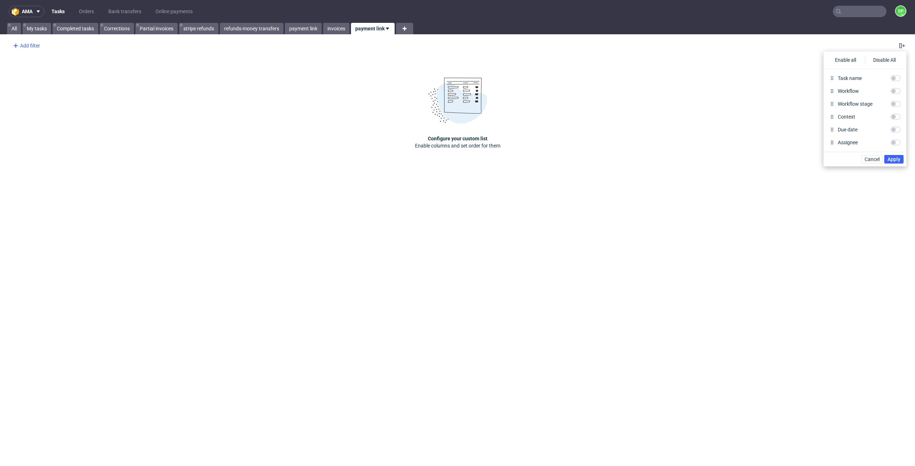
click at [33, 41] on div "Add filter" at bounding box center [25, 45] width 31 height 11
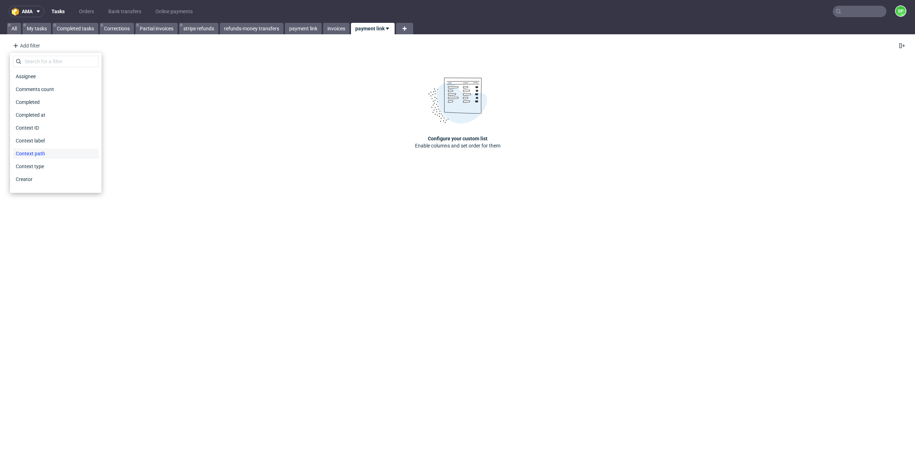
scroll to position [73, 0]
click at [29, 173] on span "Workflow" at bounding box center [26, 171] width 26 height 10
click at [21, 120] on label "Finance" at bounding box center [56, 118] width 86 height 10
click at [21, 120] on input "Finance" at bounding box center [19, 118] width 6 height 6
checkbox input "true"
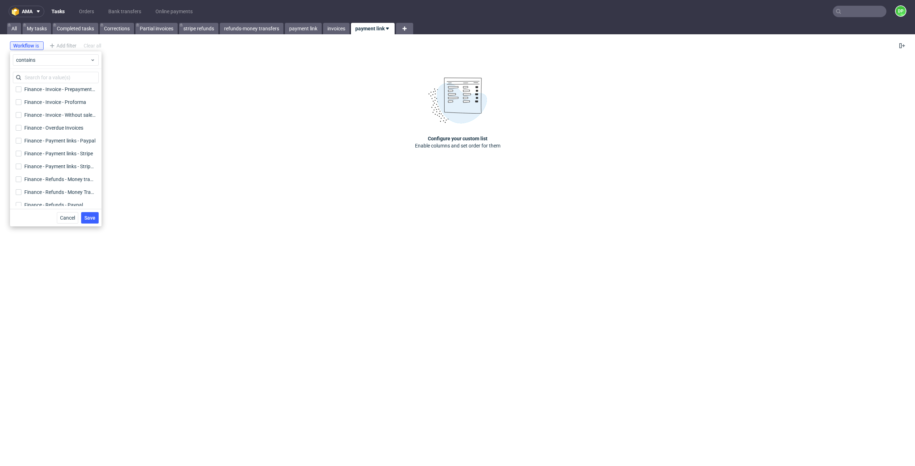
scroll to position [107, 0]
click at [17, 153] on input "Finance - Payment links - Stripe Finance - Payment links - Stripe" at bounding box center [19, 153] width 6 height 6
checkbox input "true"
click at [17, 166] on input "Finance - Payment links - Stripe GB Finance - Payment links - Stripe GB" at bounding box center [19, 166] width 6 height 6
checkbox input "true"
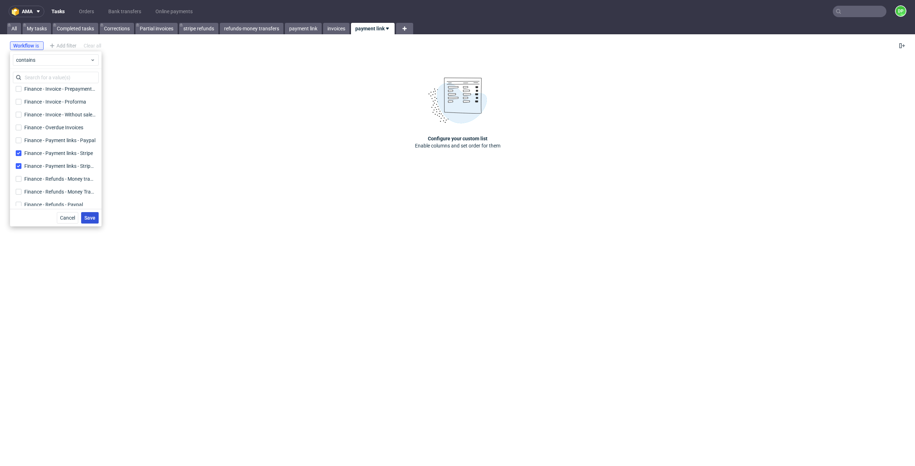
click at [89, 217] on span "Save" at bounding box center [89, 218] width 11 height 5
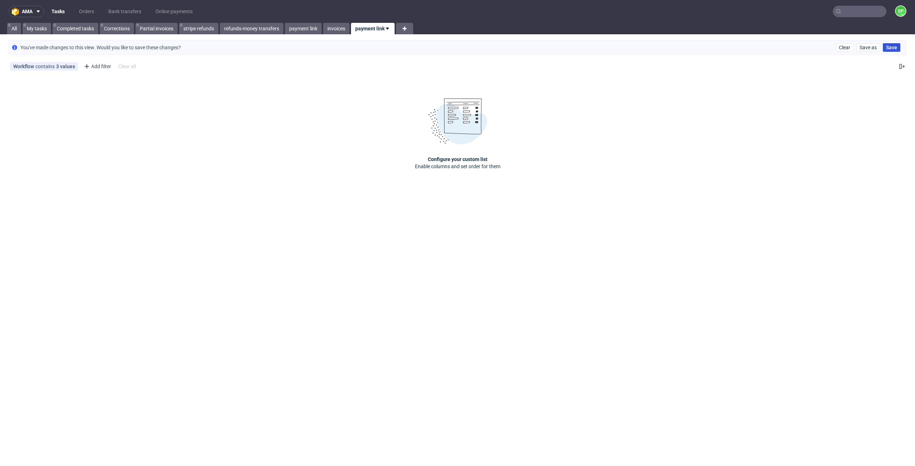
click at [890, 46] on span "Save" at bounding box center [891, 47] width 11 height 5
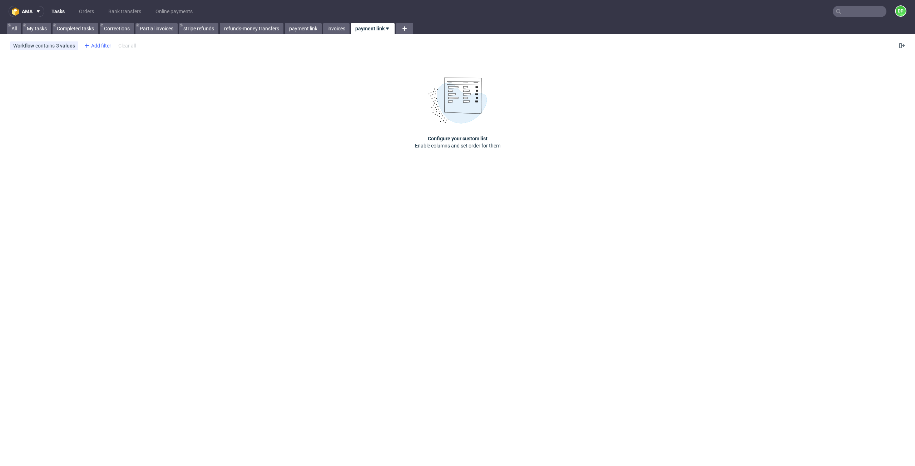
click at [93, 47] on div "Add filter" at bounding box center [96, 45] width 31 height 11
click at [107, 182] on span "Workflow Stage" at bounding box center [104, 184] width 41 height 10
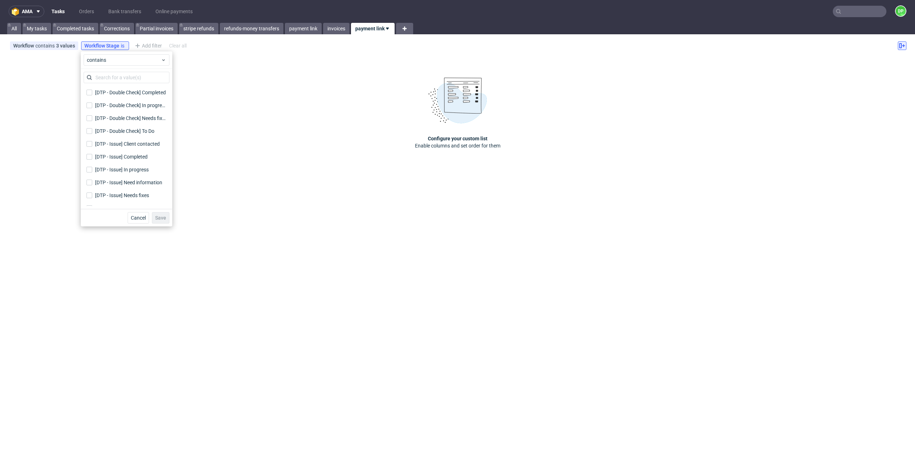
click at [900, 47] on icon at bounding box center [902, 46] width 6 height 6
click at [846, 58] on div "Enable all" at bounding box center [845, 60] width 39 height 9
checkbox input "true"
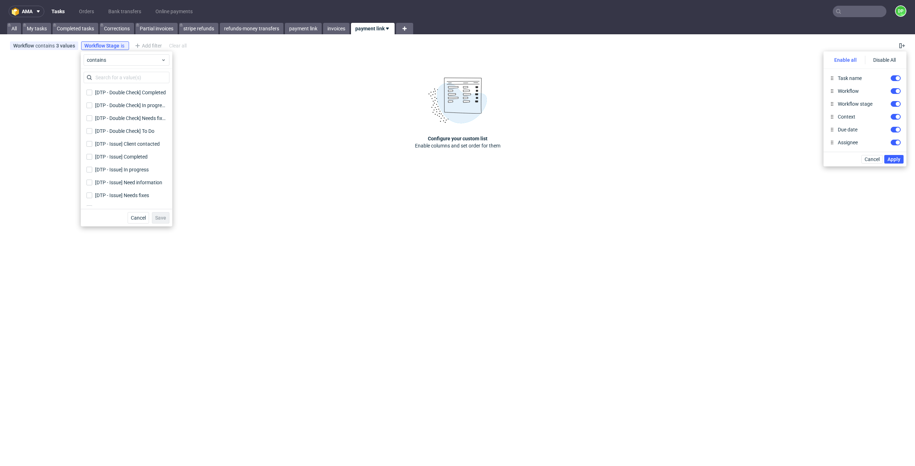
checkbox input "true"
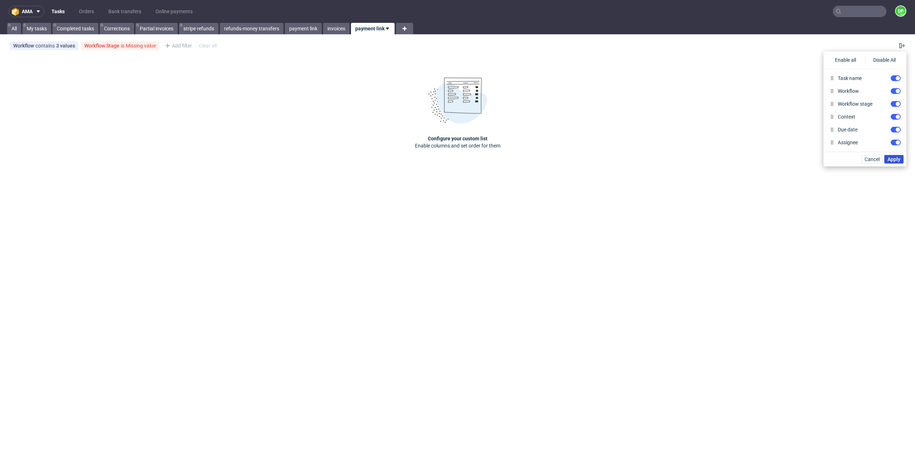
click at [890, 161] on span "Apply" at bounding box center [893, 159] width 13 height 5
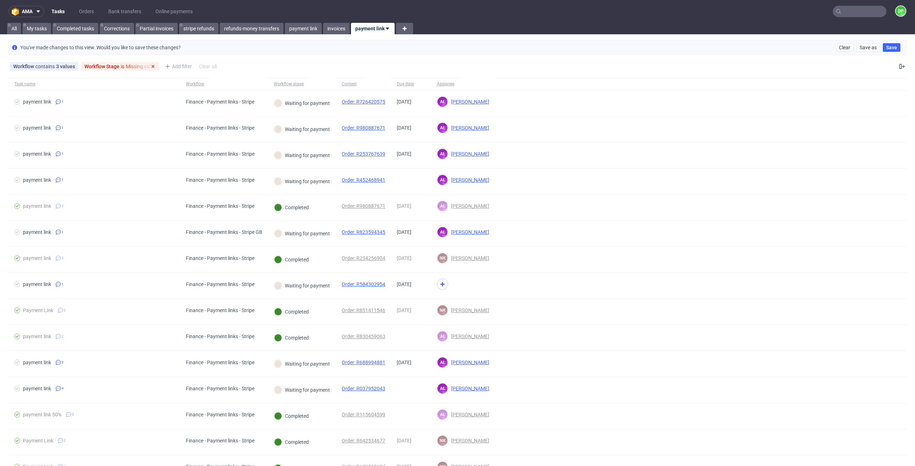
click at [132, 68] on div "Workflow Stage is Missing value" at bounding box center [119, 67] width 71 height 6
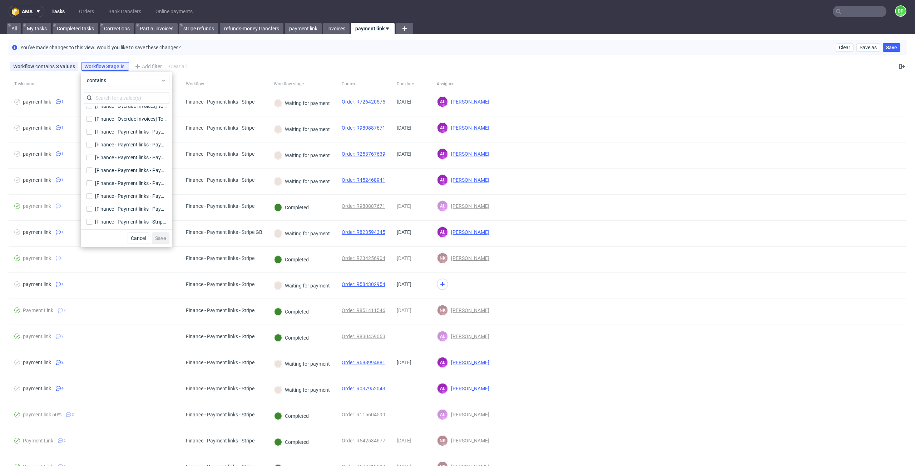
scroll to position [934, 0]
click at [90, 129] on input "[Finance - Payment links - Paypal] Client contacted [Finance - Payment links - …" at bounding box center [89, 131] width 6 height 6
checkbox input "true"
click at [90, 156] on input "[Finance - Payment links - Paypal] Need information [Finance - Payment links - …" at bounding box center [89, 157] width 6 height 6
checkbox input "true"
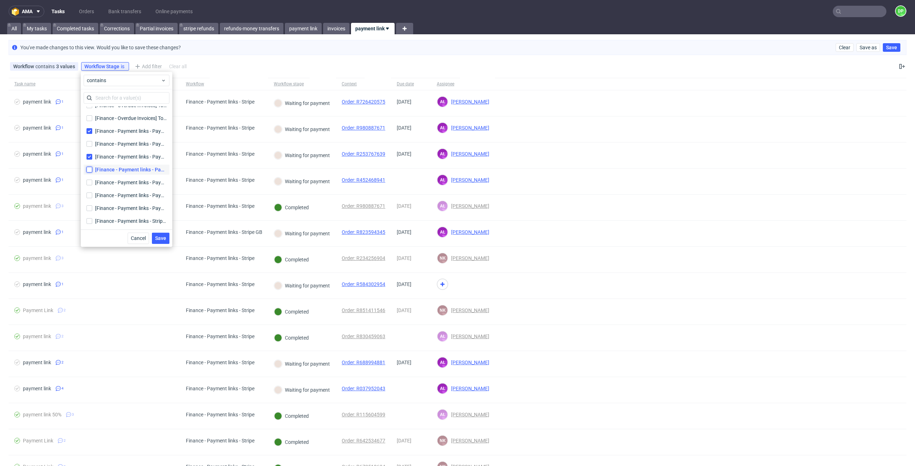
click at [89, 169] on input "[Finance - Payment links - Paypal] On hold [Finance - Payment links - Paypal] O…" at bounding box center [89, 170] width 6 height 6
checkbox input "true"
click at [91, 194] on input "[Finance - Payment links - Paypal] To Do [Finance - Payment links - Paypal] To …" at bounding box center [89, 196] width 6 height 6
checkbox input "true"
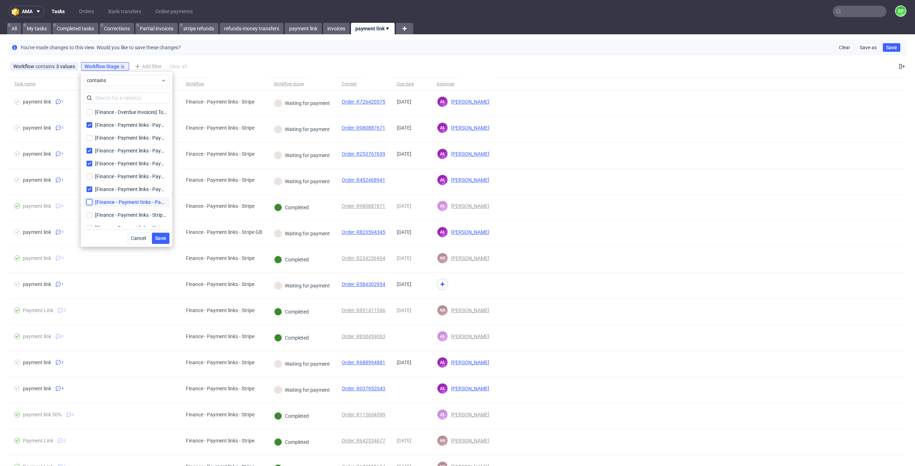
click at [88, 201] on input "[Finance - Payment links - Paypal] Waiting for payment [Finance - Payment links…" at bounding box center [89, 202] width 6 height 6
checkbox input "true"
click at [165, 237] on span "Save" at bounding box center [160, 238] width 11 height 5
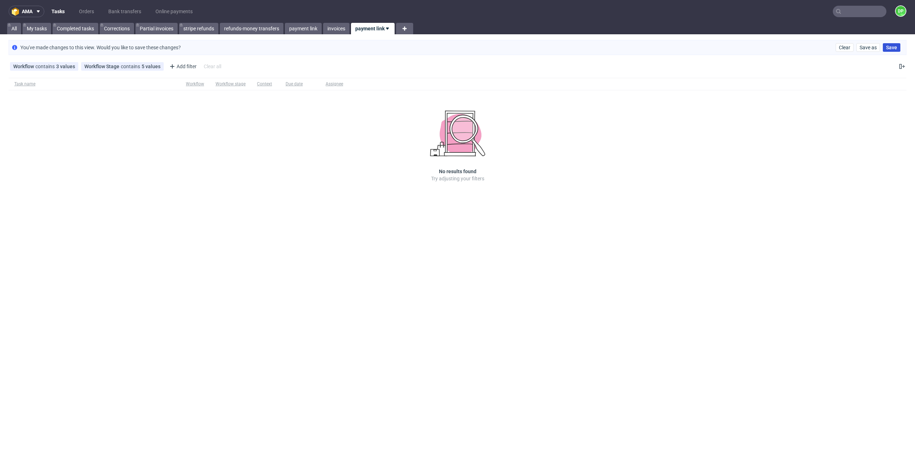
click at [889, 49] on span "Save" at bounding box center [891, 47] width 11 height 5
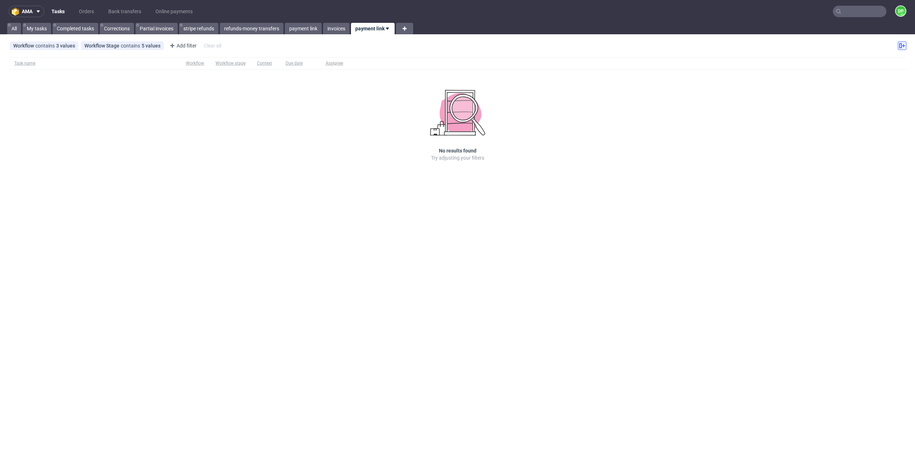
click at [903, 45] on use at bounding box center [902, 45] width 6 height 5
click at [787, 72] on div "Task name Workflow Workflow stage Context Due date Assignee No results found Tr…" at bounding box center [457, 119] width 915 height 130
click at [194, 66] on span "Workflow" at bounding box center [195, 63] width 18 height 6
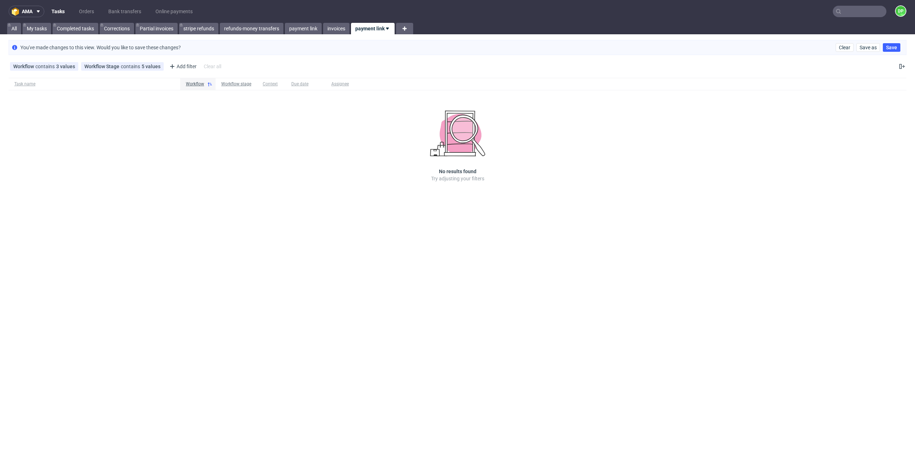
click at [236, 84] on div "Workflow stage" at bounding box center [236, 84] width 30 height 6
click at [278, 85] on div "Context" at bounding box center [271, 84] width 17 height 6
click at [298, 88] on div "Due date" at bounding box center [303, 84] width 40 height 12
click at [329, 84] on div "Assignee" at bounding box center [335, 84] width 18 height 6
click at [194, 83] on div "Workflow" at bounding box center [195, 84] width 18 height 6
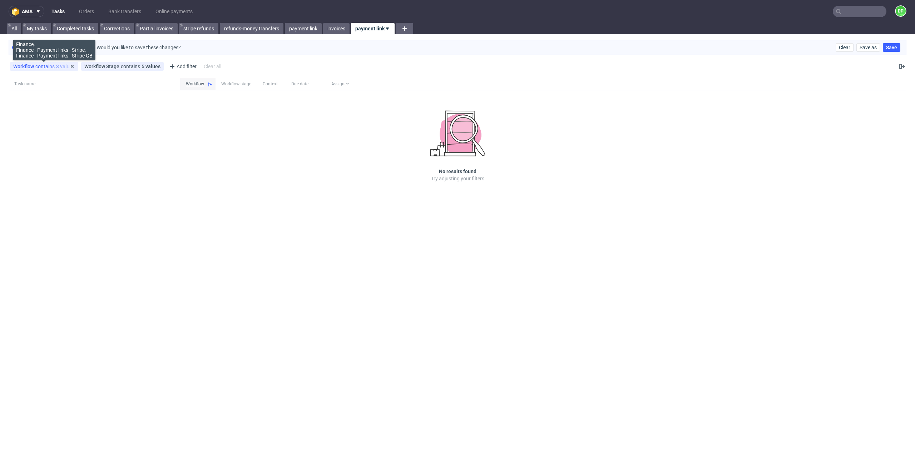
click at [45, 67] on div "Workflow contains 3 values" at bounding box center [44, 67] width 62 height 6
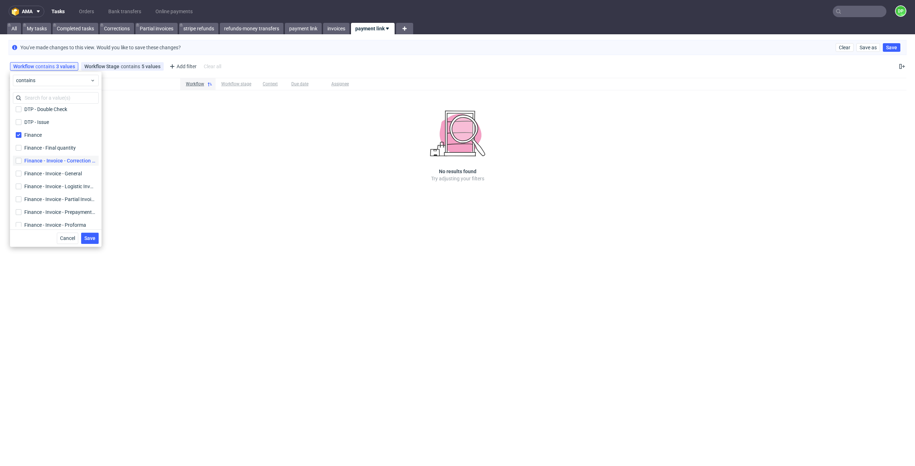
scroll to position [4, 0]
click at [137, 69] on div "Workflow Stage contains 5 values [Finance - Payment links - Paypal] Client cont…" at bounding box center [122, 66] width 83 height 9
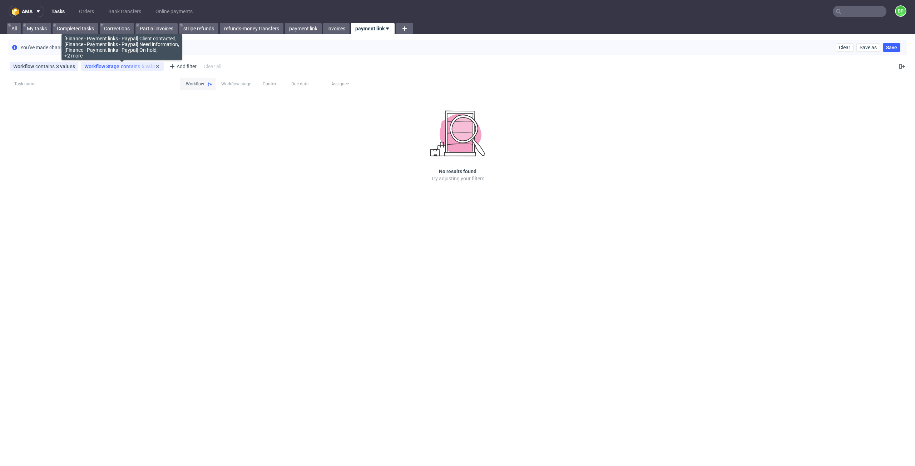
click at [129, 66] on div "Workflow Stage contains 5 values" at bounding box center [122, 67] width 76 height 6
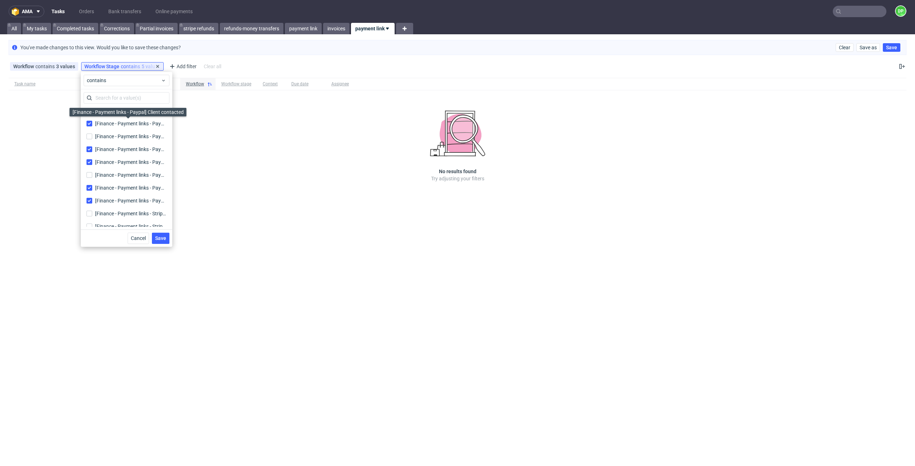
scroll to position [942, 0]
click at [92, 123] on label "[Finance - Payment links - Paypal] Client contacted [Finance - Payment links - …" at bounding box center [127, 123] width 86 height 10
click at [92, 123] on input "[Finance - Payment links - Paypal] Client contacted [Finance - Payment links - …" at bounding box center [89, 123] width 6 height 6
checkbox input "false"
click at [90, 149] on input "[Finance - Payment links - Paypal] Need information [Finance - Payment links - …" at bounding box center [89, 149] width 6 height 6
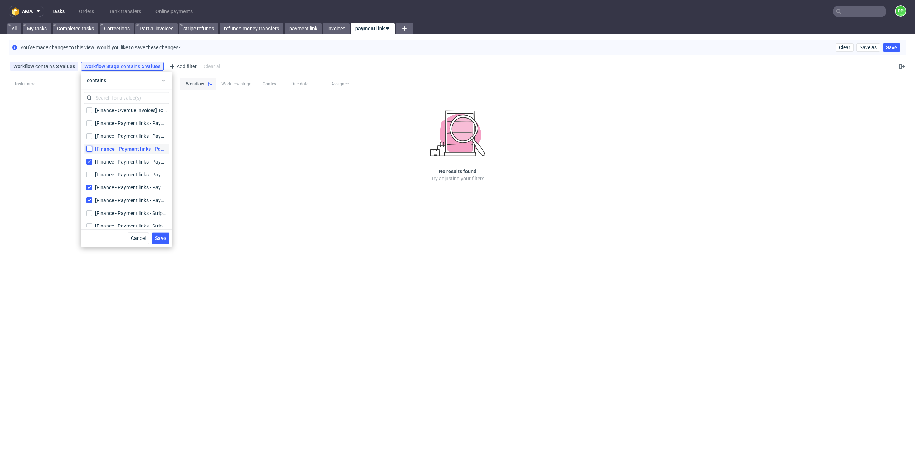
checkbox input "false"
click at [89, 162] on input "[Finance - Payment links - Paypal] On hold [Finance - Payment links - Paypal] O…" at bounding box center [89, 162] width 6 height 6
checkbox input "false"
click at [90, 188] on input "[Finance - Payment links - Paypal] To Do [Finance - Payment links - Paypal] To …" at bounding box center [89, 188] width 6 height 6
checkbox input "false"
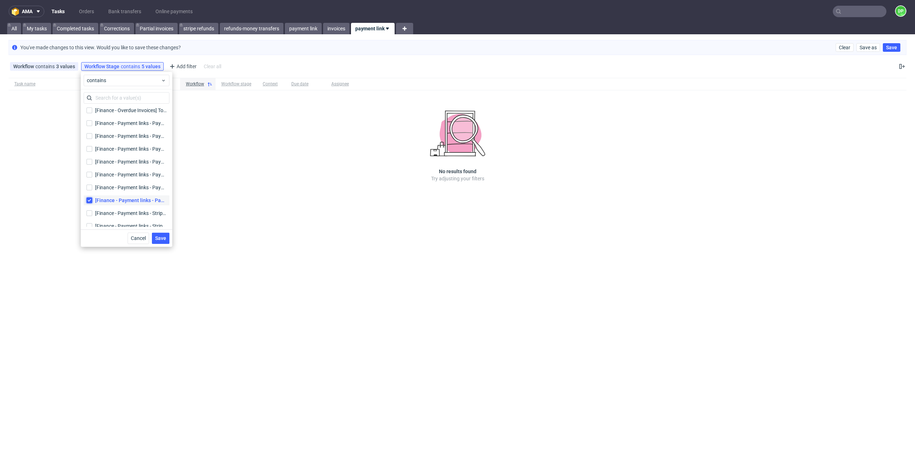
click at [90, 202] on input "[Finance - Payment links - Paypal] Waiting for payment [Finance - Payment links…" at bounding box center [89, 201] width 6 height 6
checkbox input "false"
click at [160, 239] on div "Save" at bounding box center [161, 238] width 18 height 11
click at [200, 218] on div "ama Tasks Orders Bank transfers Online payments DP All My tasks Completed tasks…" at bounding box center [457, 233] width 915 height 466
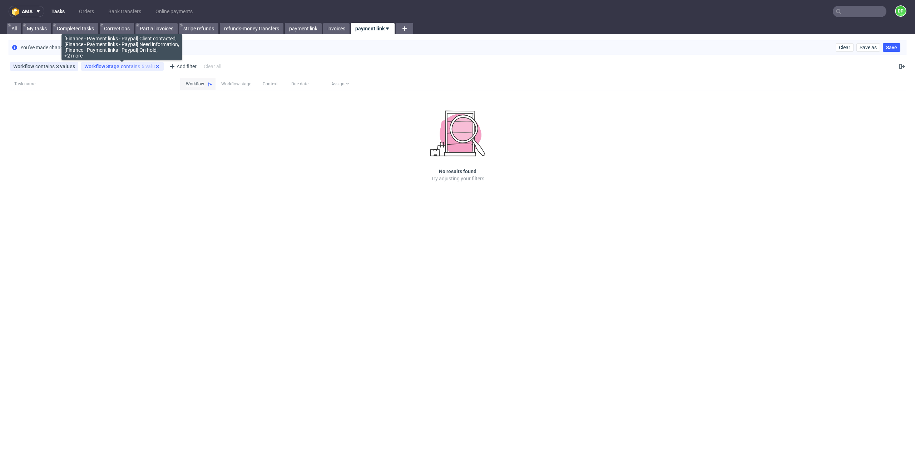
click at [158, 65] on icon at bounding box center [158, 67] width 6 height 6
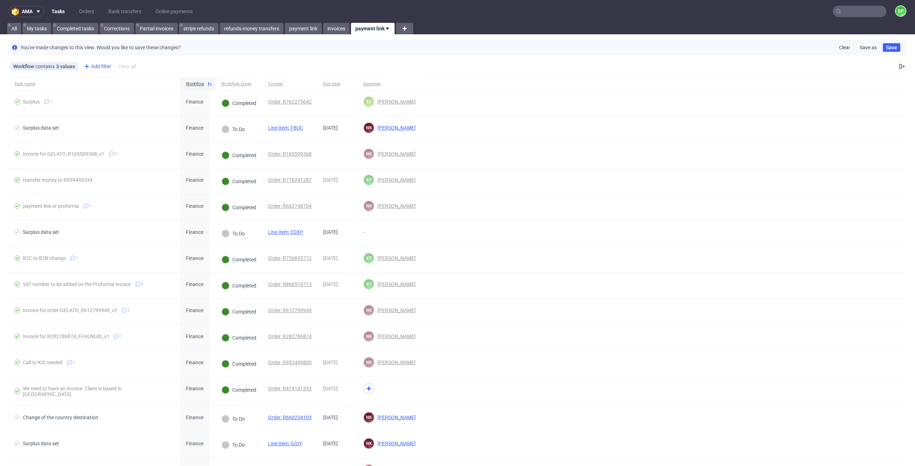
click at [95, 69] on div "Add filter" at bounding box center [96, 66] width 31 height 11
click at [113, 202] on span "Workflow Stage" at bounding box center [104, 204] width 41 height 10
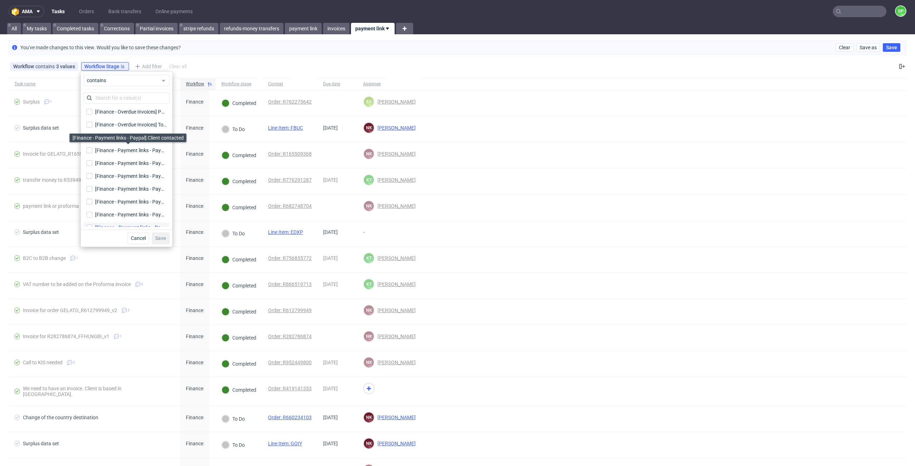
scroll to position [916, 0]
click at [91, 147] on input "[Finance - Payment links - Paypal] Client contacted [Finance - Payment links - …" at bounding box center [89, 149] width 6 height 6
click at [89, 147] on input "[Finance - Payment links - Paypal] Client contacted [Finance - Payment links - …" at bounding box center [89, 149] width 6 height 6
checkbox input "false"
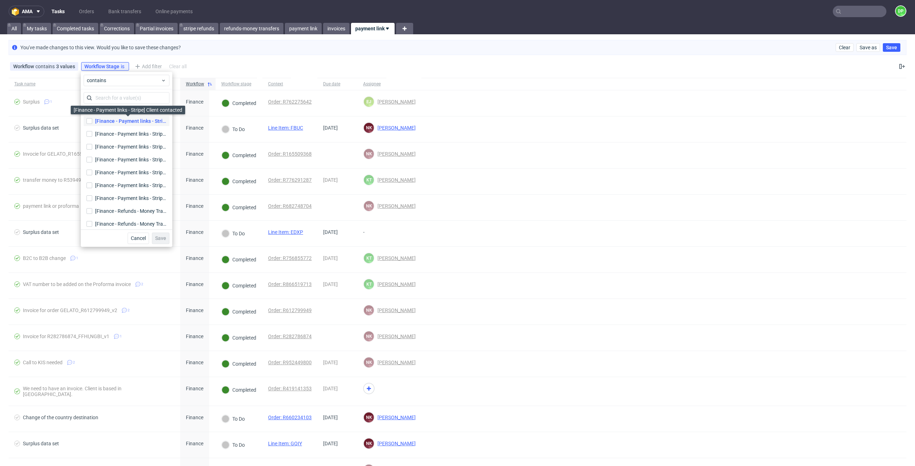
scroll to position [1125, 0]
click at [87, 118] on input "[Finance - Payment links - Stripe] Client contacted [Finance - Payment links - …" at bounding box center [89, 121] width 6 height 6
checkbox input "true"
click at [90, 145] on input "[Finance - Payment links - Stripe] Need information [Finance - Payment links - …" at bounding box center [89, 146] width 6 height 6
checkbox input "true"
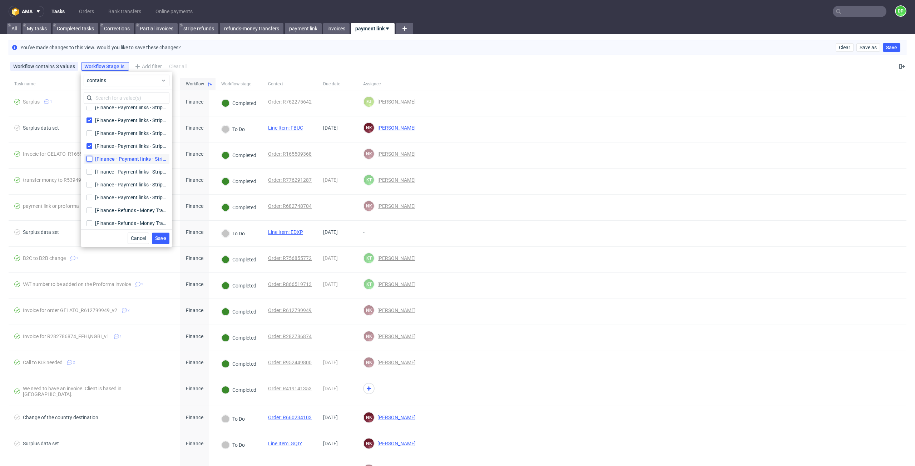
click at [88, 160] on input "[Finance - Payment links - Stripe] On hold [Finance - Payment links - Stripe] O…" at bounding box center [89, 159] width 6 height 6
checkbox input "true"
click at [87, 184] on input "[Finance - Payment links - Stripe] To Do [Finance - Payment links - Stripe] To …" at bounding box center [89, 185] width 6 height 6
checkbox input "true"
click at [88, 199] on input "[Finance - Payment links - Stripe] Waiting for payment [Finance - Payment links…" at bounding box center [89, 198] width 6 height 6
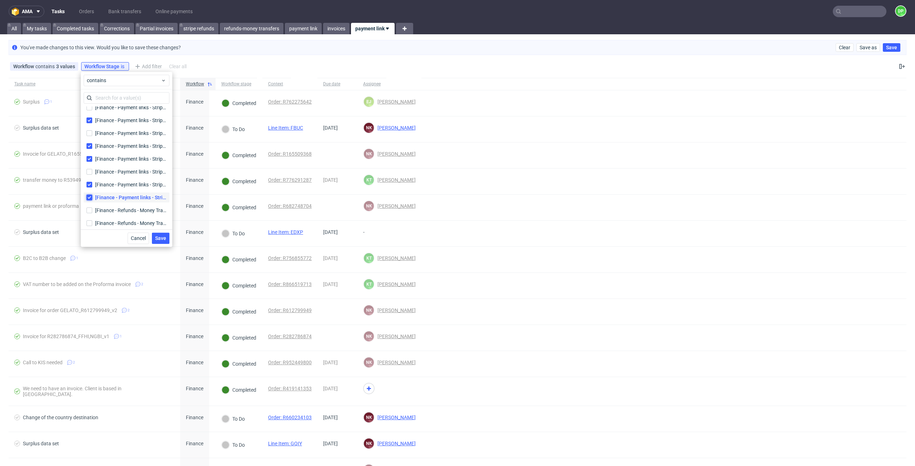
checkbox input "true"
click at [165, 238] on span "Save" at bounding box center [160, 238] width 11 height 5
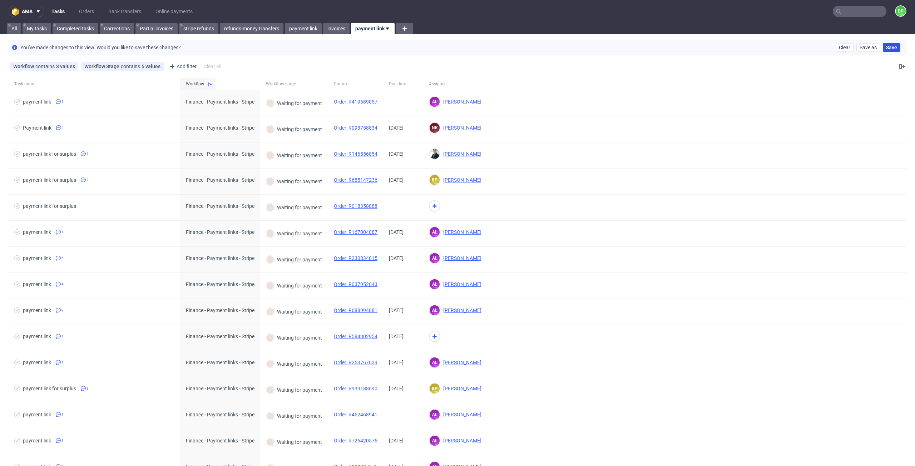
click at [890, 48] on span "Save" at bounding box center [891, 47] width 11 height 5
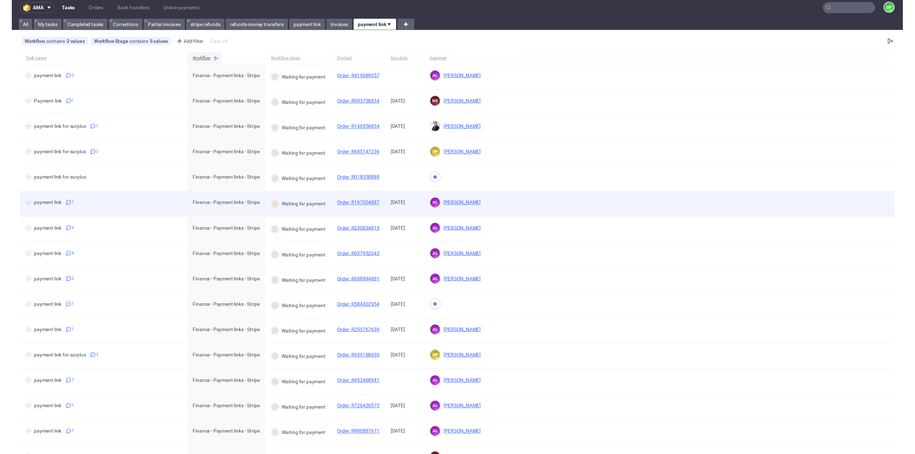
scroll to position [0, 0]
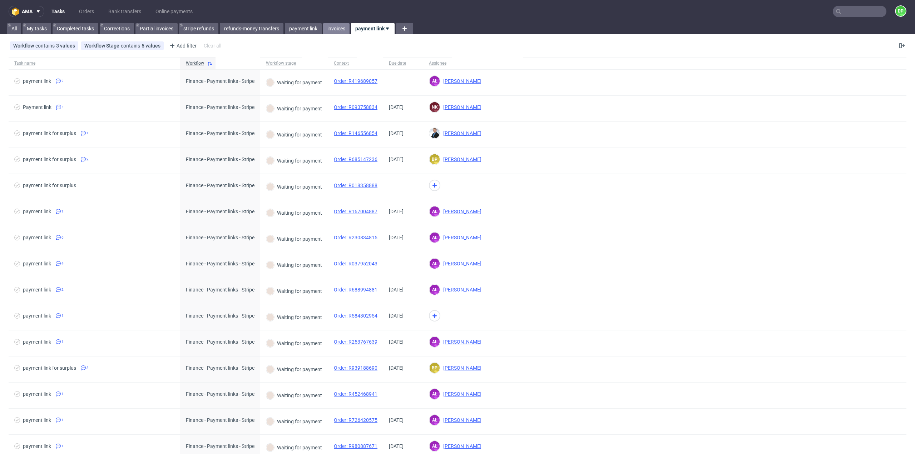
click at [337, 31] on link "invoices" at bounding box center [336, 28] width 26 height 11
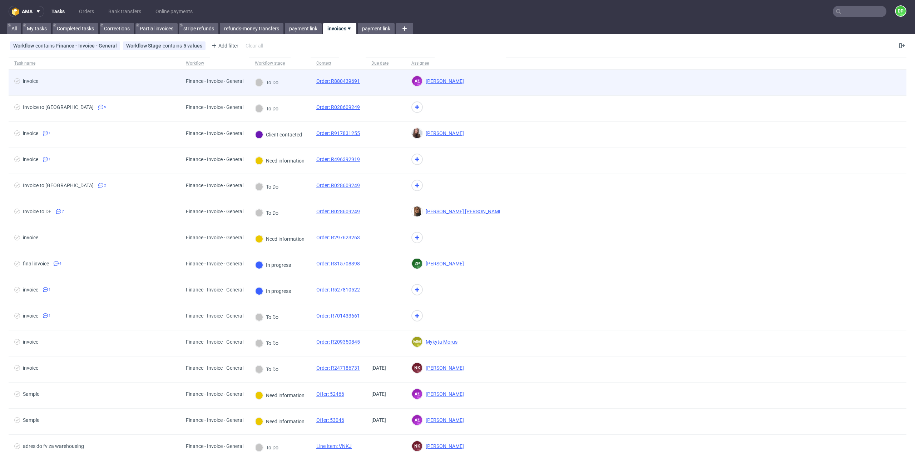
click at [281, 84] on div "To Do" at bounding box center [266, 83] width 35 height 26
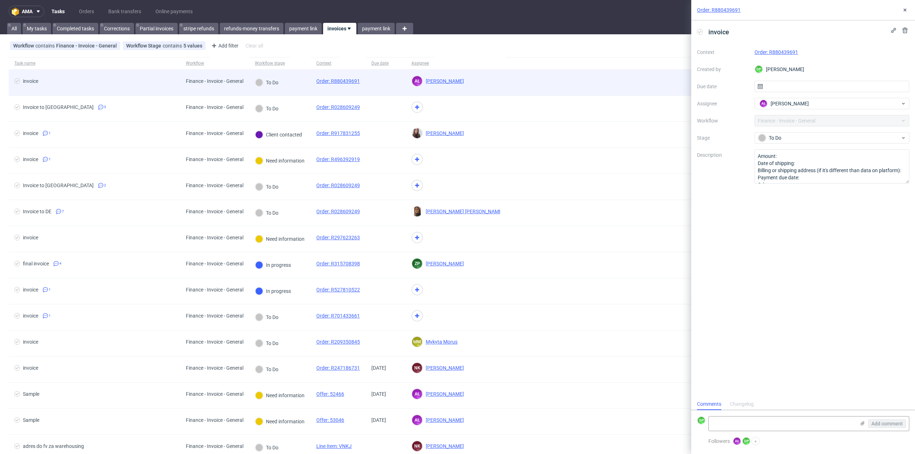
scroll to position [6, 0]
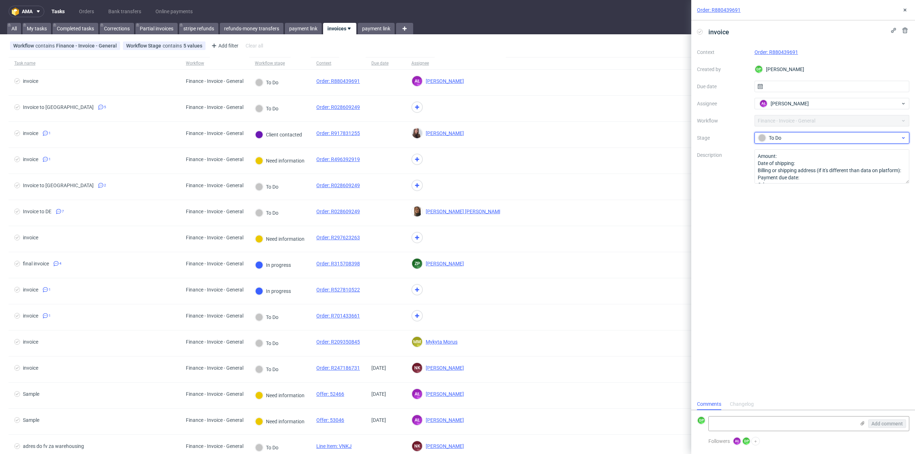
click at [805, 142] on div "To Do" at bounding box center [831, 137] width 155 height 11
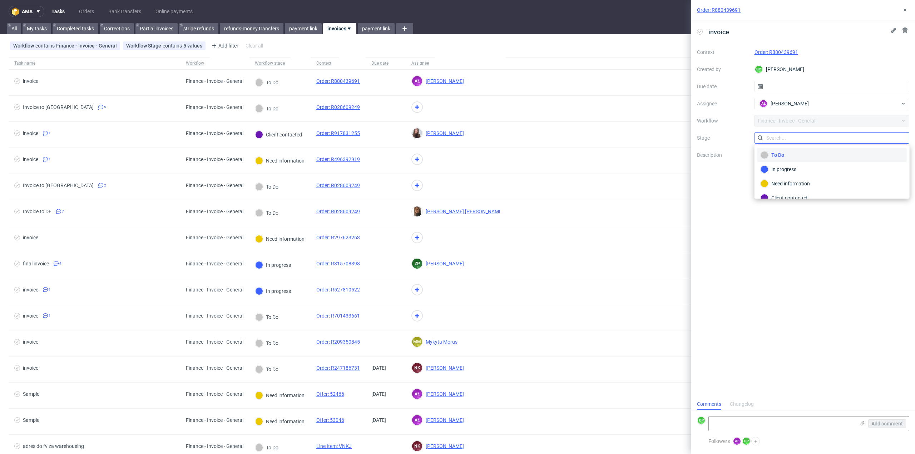
click at [836, 142] on input "text" at bounding box center [831, 137] width 155 height 11
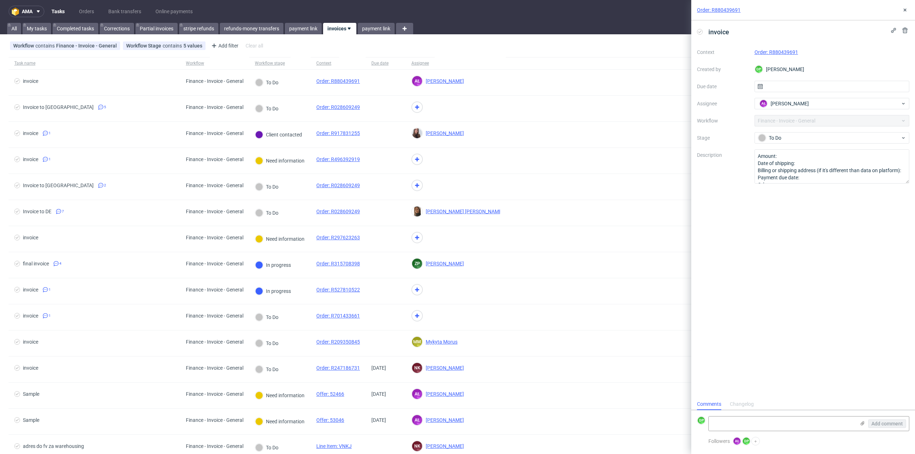
click at [830, 144] on div "Context Order: R880439691 Created by DP Dominika Piątek Due date Assignee AŁ Al…" at bounding box center [803, 114] width 212 height 137
click at [853, 141] on div "To Do" at bounding box center [829, 138] width 142 height 8
click at [749, 219] on div "invoice Context Order: R880439691 Created by DP Dominika Piątek Due date Assign…" at bounding box center [803, 209] width 224 height 378
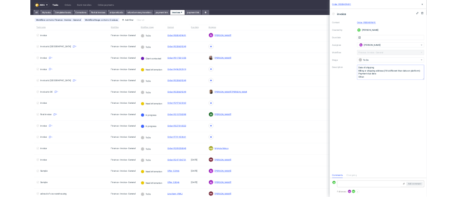
scroll to position [0, 0]
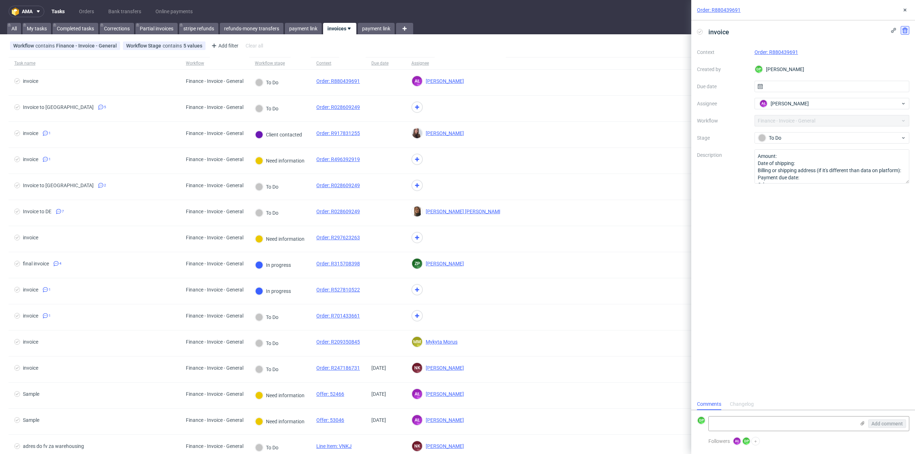
click at [904, 30] on use at bounding box center [904, 31] width 5 height 6
click at [898, 63] on span "Delete" at bounding box center [899, 65] width 15 height 5
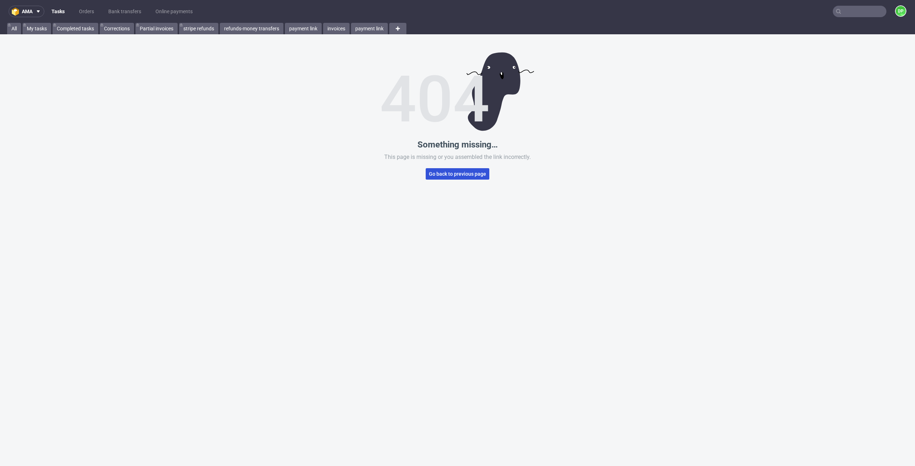
click at [440, 176] on span "Go back to previous page" at bounding box center [457, 174] width 57 height 5
click at [441, 172] on span "Go back to previous page" at bounding box center [457, 174] width 57 height 5
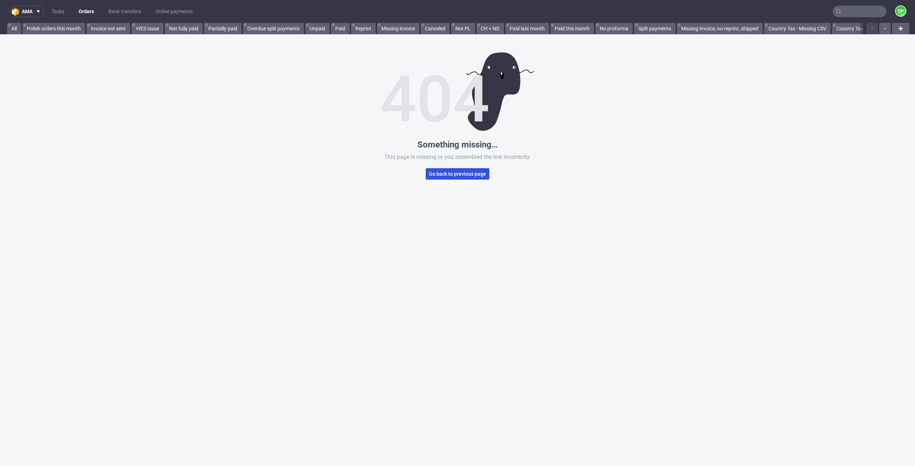
click at [445, 175] on span "Go back to previous page" at bounding box center [457, 174] width 57 height 5
click at [721, 24] on link "Missing invoice, no-reprint, shipped" at bounding box center [720, 28] width 86 height 11
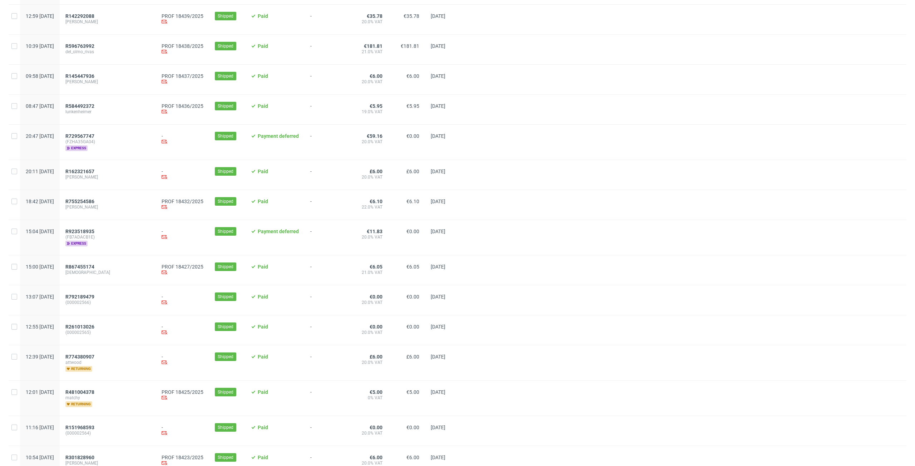
scroll to position [583, 0]
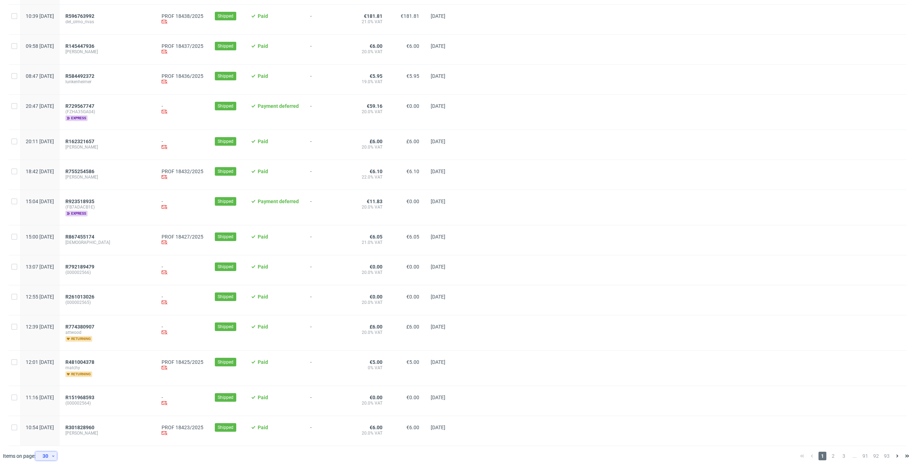
click at [53, 456] on use at bounding box center [53, 456] width 2 height 1
click at [570, 343] on div at bounding box center [685, 333] width 443 height 35
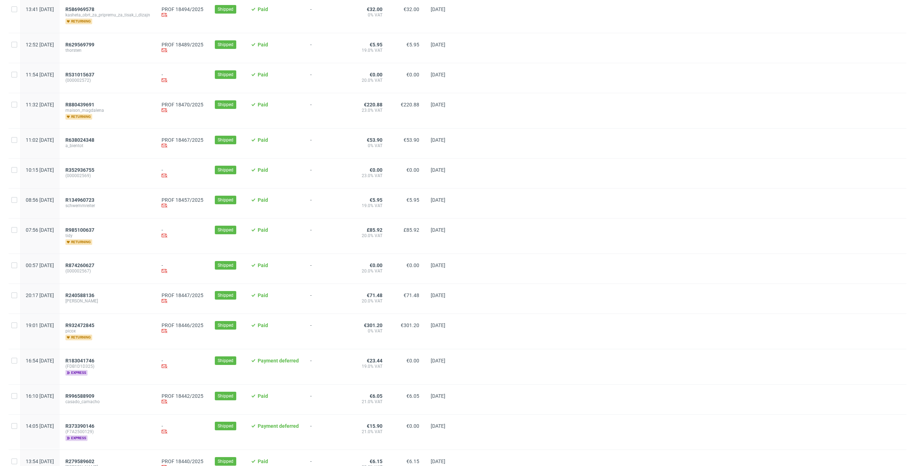
scroll to position [0, 0]
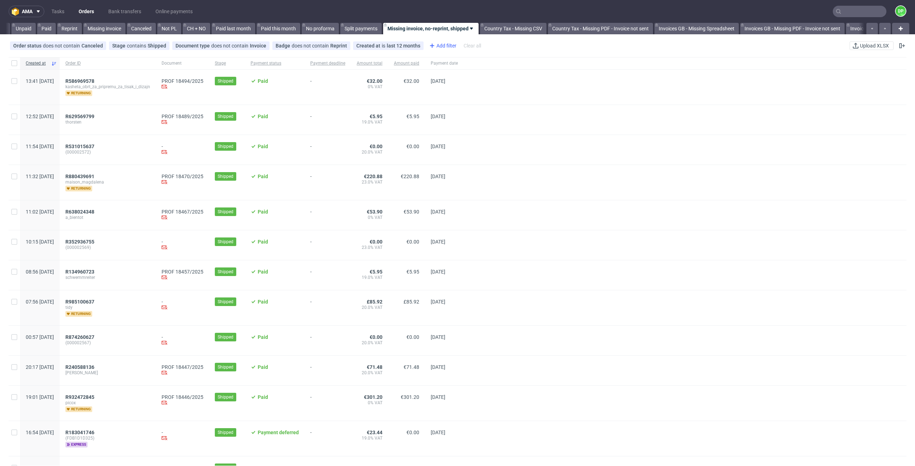
click at [434, 48] on div "Add filter" at bounding box center [441, 45] width 31 height 11
click at [452, 64] on input "text" at bounding box center [467, 61] width 86 height 11
type input "with"
click at [504, 61] on span at bounding box center [503, 61] width 9 height 9
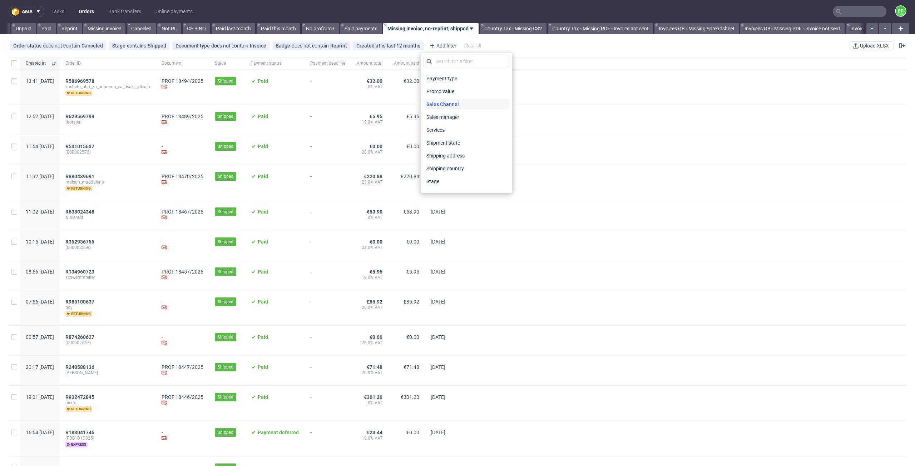
click at [444, 103] on span "Sales Channel" at bounding box center [443, 104] width 38 height 10
click at [456, 64] on div "contains" at bounding box center [467, 59] width 86 height 11
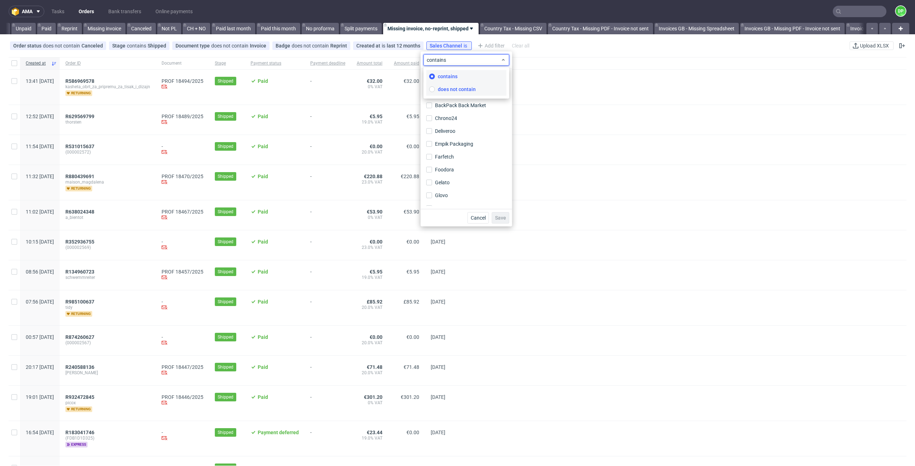
click at [451, 89] on span "does not contain" at bounding box center [457, 89] width 38 height 7
click at [426, 104] on input "BackPack Back Market" at bounding box center [429, 106] width 6 height 6
checkbox input "true"
click at [427, 125] on input "Deliveroo" at bounding box center [429, 126] width 6 height 6
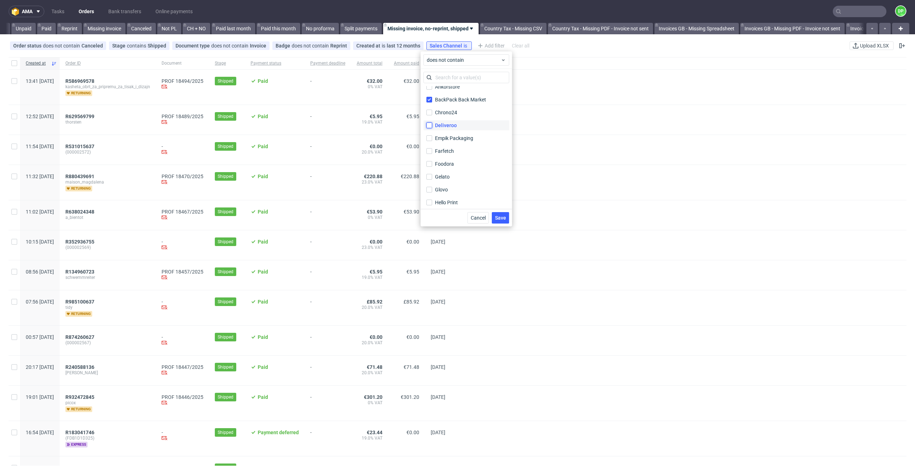
checkbox input "true"
click at [426, 176] on label "Glovo" at bounding box center [467, 177] width 86 height 10
click at [426, 176] on input "Glovo" at bounding box center [429, 177] width 6 height 6
checkbox input "true"
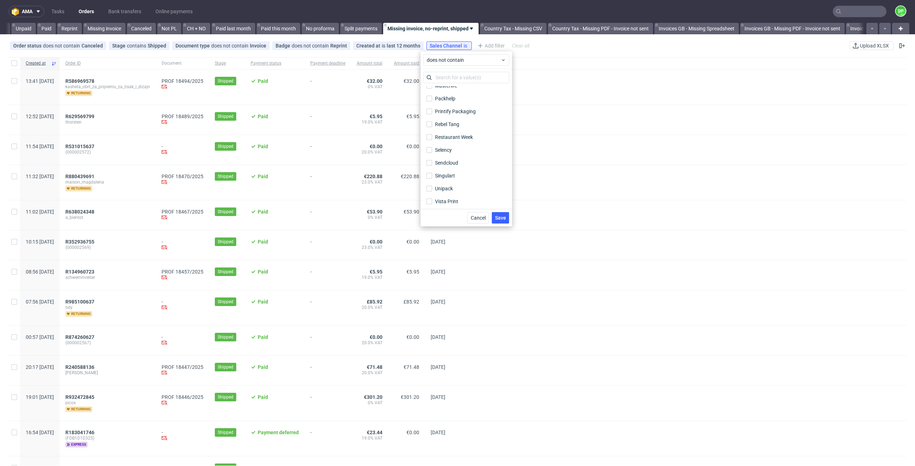
scroll to position [150, 0]
click at [430, 201] on input "Vista Print" at bounding box center [429, 200] width 6 height 6
checkbox input "true"
click at [505, 217] on span "Save" at bounding box center [500, 218] width 11 height 5
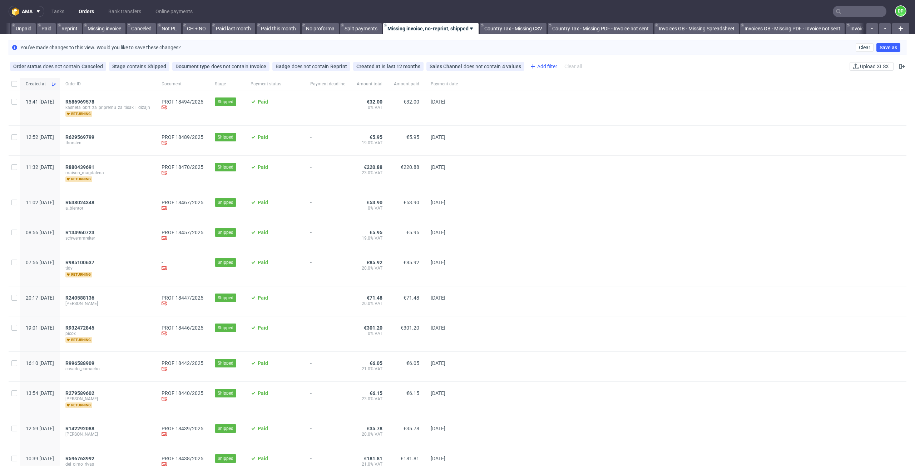
click at [534, 67] on div "Add filter" at bounding box center [542, 66] width 31 height 11
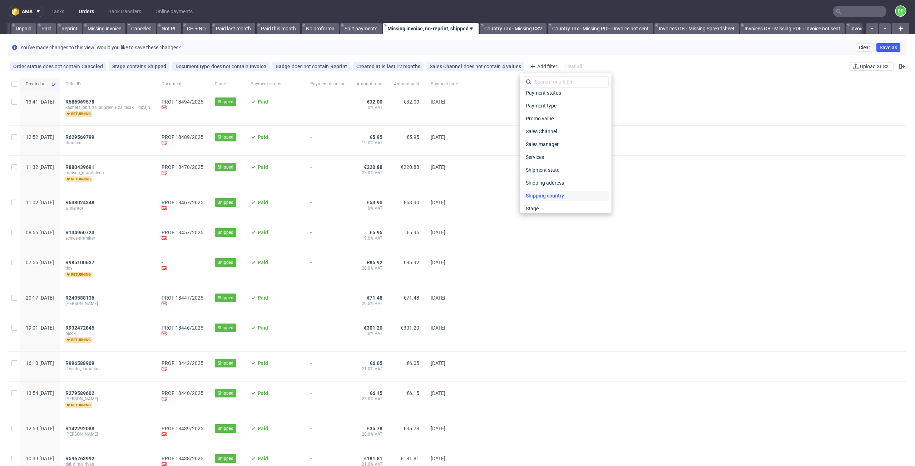
click at [546, 194] on span "Shipping country" at bounding box center [545, 196] width 44 height 10
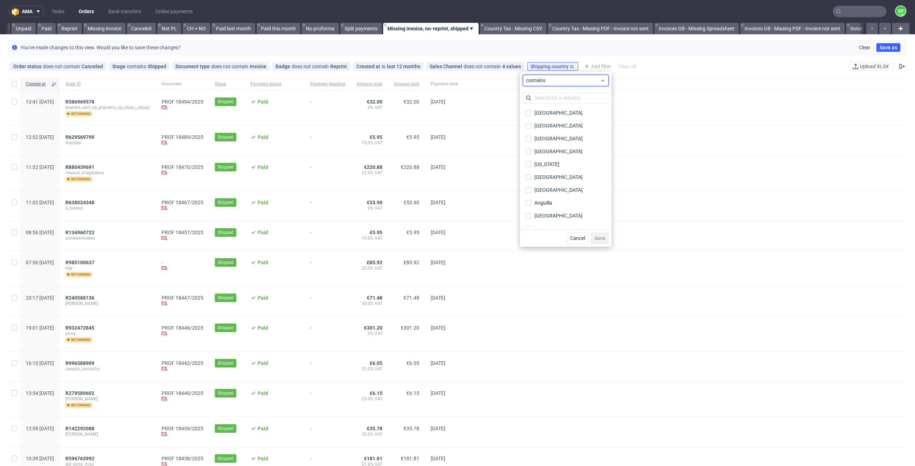
click at [554, 80] on span "contains" at bounding box center [563, 80] width 74 height 7
click at [549, 108] on span "does not contain" at bounding box center [556, 109] width 38 height 7
click at [539, 98] on input "text" at bounding box center [566, 97] width 86 height 11
type input "uni"
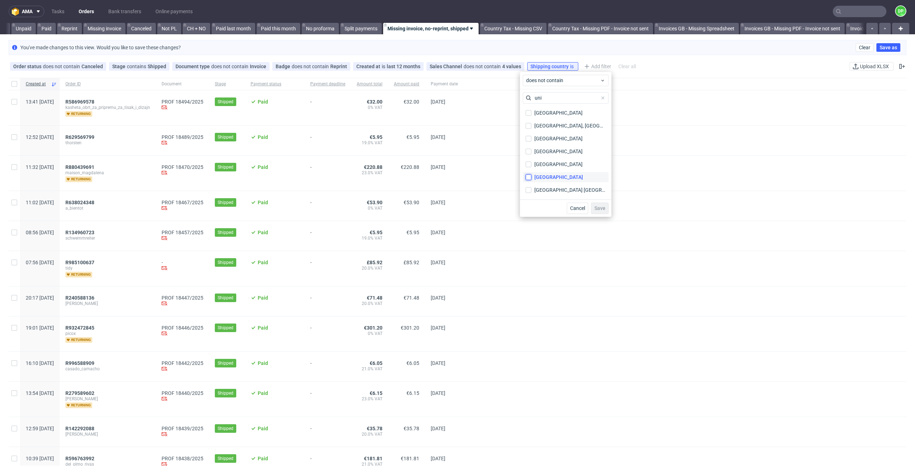
click at [529, 180] on input "United States" at bounding box center [529, 177] width 6 height 6
checkbox input "true"
click at [529, 192] on input "United States Minor Outlying Islands United States Minor Outlying Islands" at bounding box center [529, 190] width 6 height 6
checkbox input "true"
click at [600, 211] on button "Save" at bounding box center [600, 208] width 18 height 11
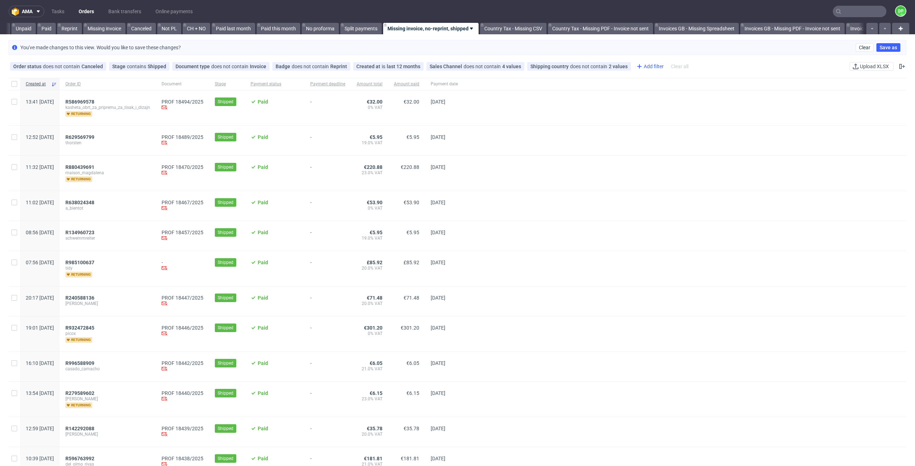
click at [641, 67] on div "Add filter" at bounding box center [649, 66] width 31 height 11
click at [655, 171] on span "Client details" at bounding box center [646, 170] width 36 height 10
click at [683, 80] on span "contains" at bounding box center [669, 80] width 74 height 7
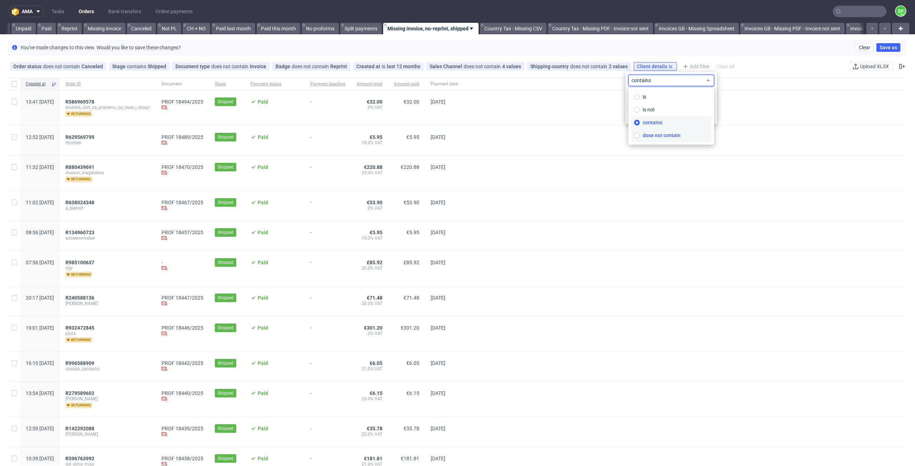
click at [651, 135] on span "dose not contain" at bounding box center [662, 135] width 38 height 7
click at [654, 100] on input "text" at bounding box center [671, 97] width 86 height 11
type input "[DATE]"
click at [705, 116] on span "Save" at bounding box center [705, 115] width 11 height 5
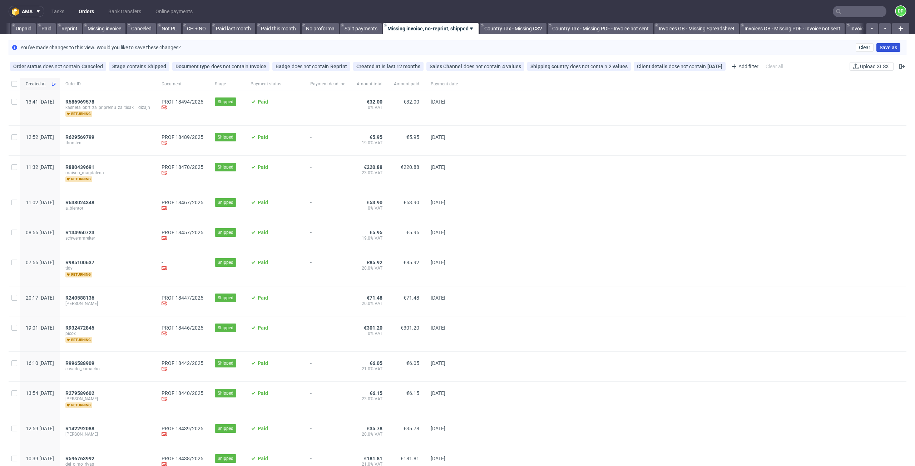
click at [884, 49] on span "Save as" at bounding box center [889, 47] width 18 height 5
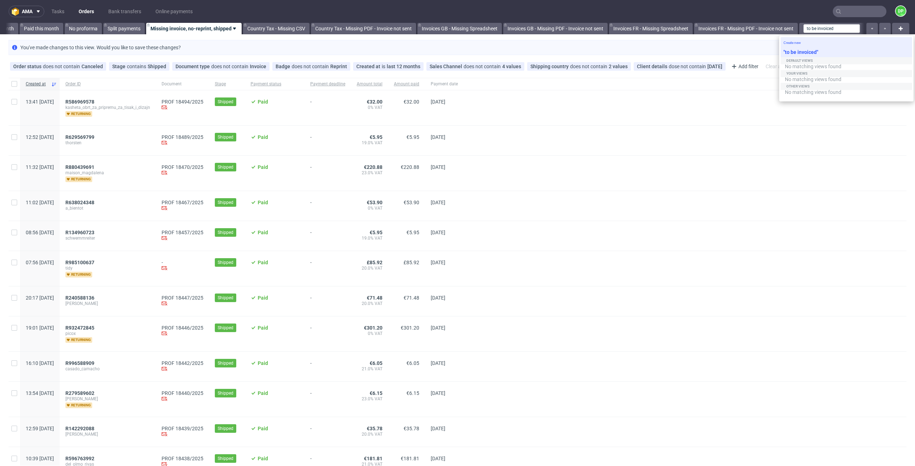
type input "to be invoiced"
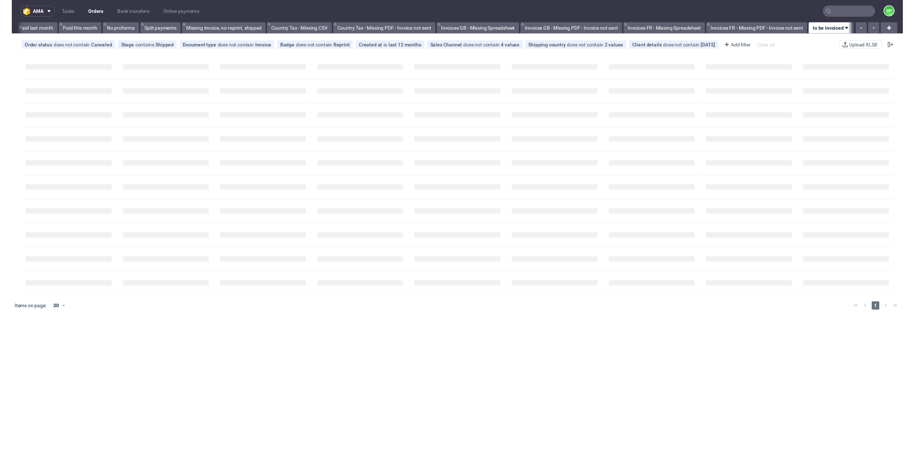
scroll to position [0, 516]
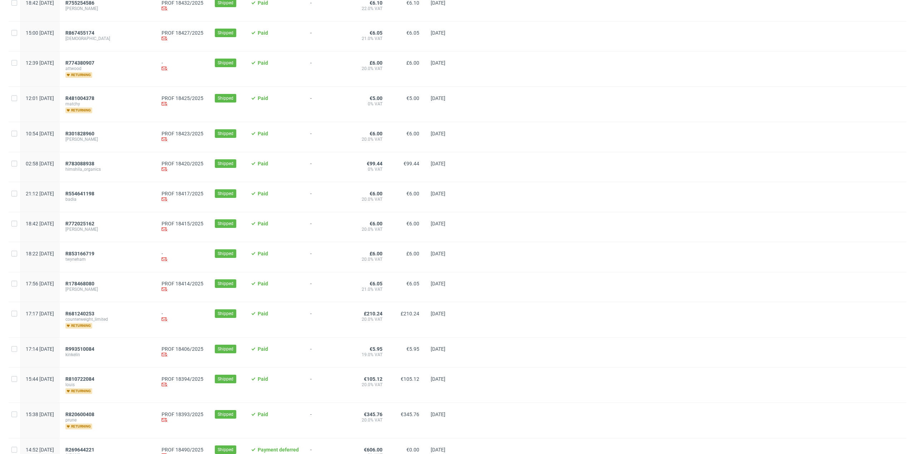
scroll to position [590, 0]
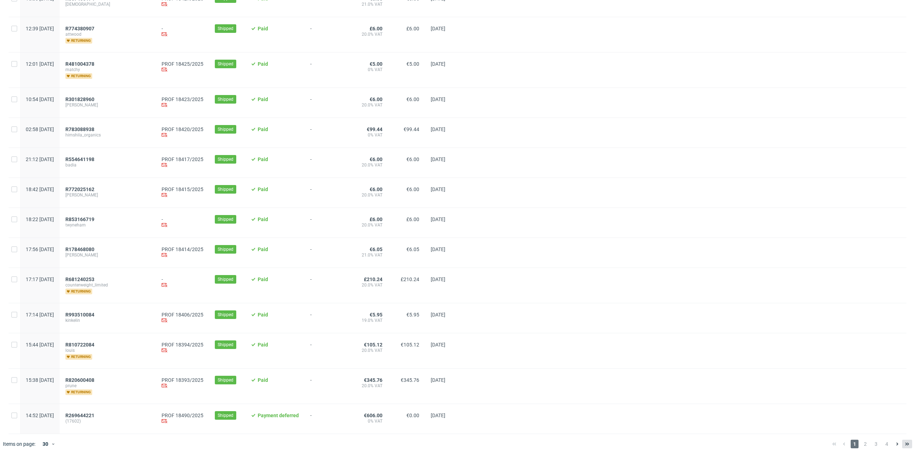
click at [904, 441] on icon at bounding box center [907, 444] width 6 height 6
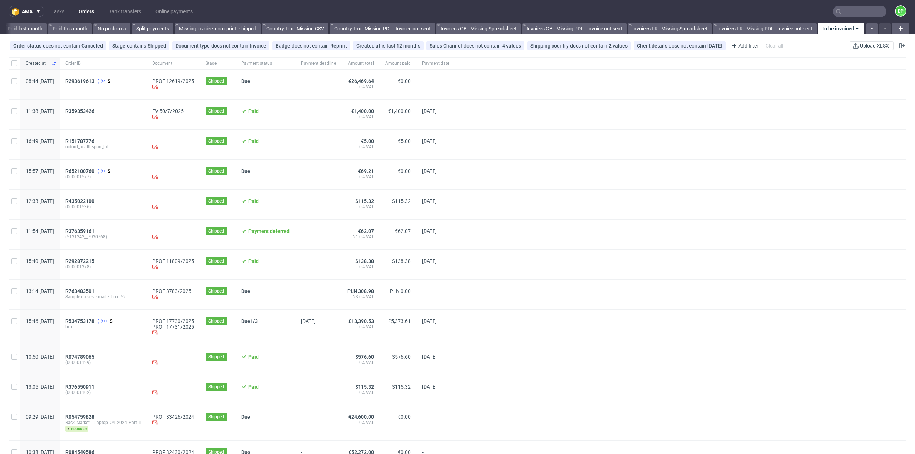
scroll to position [134, 0]
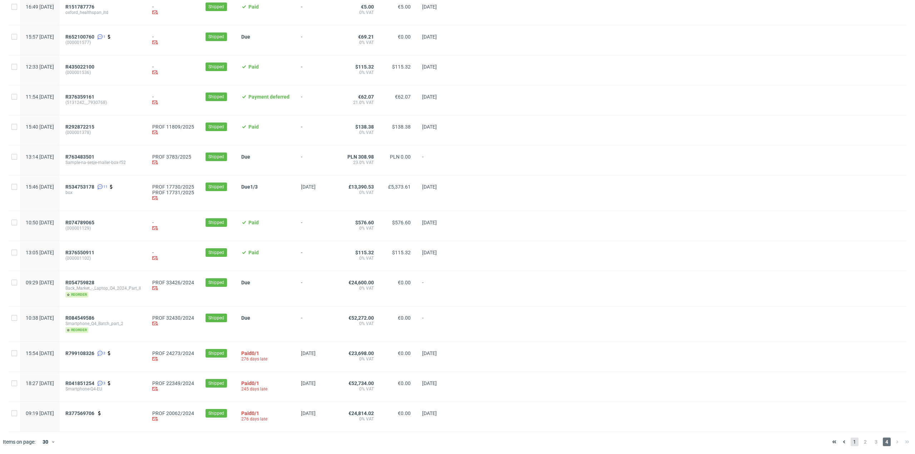
click at [851, 443] on span "1" at bounding box center [855, 442] width 8 height 9
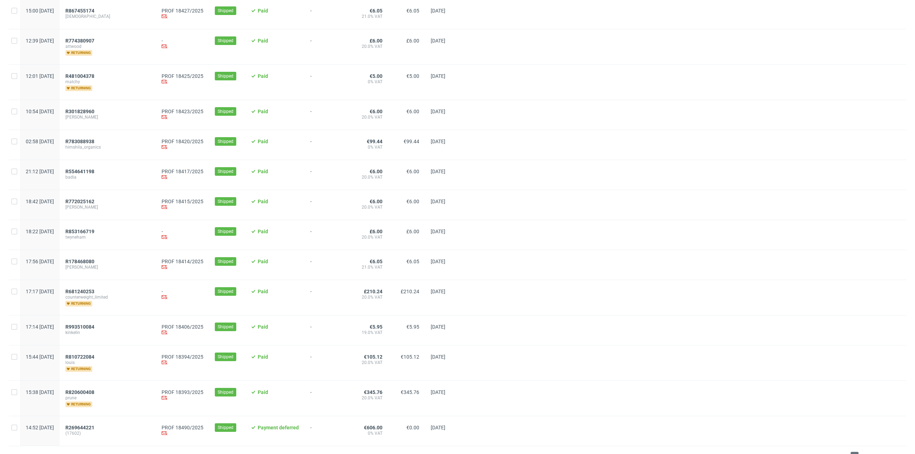
scroll to position [590, 0]
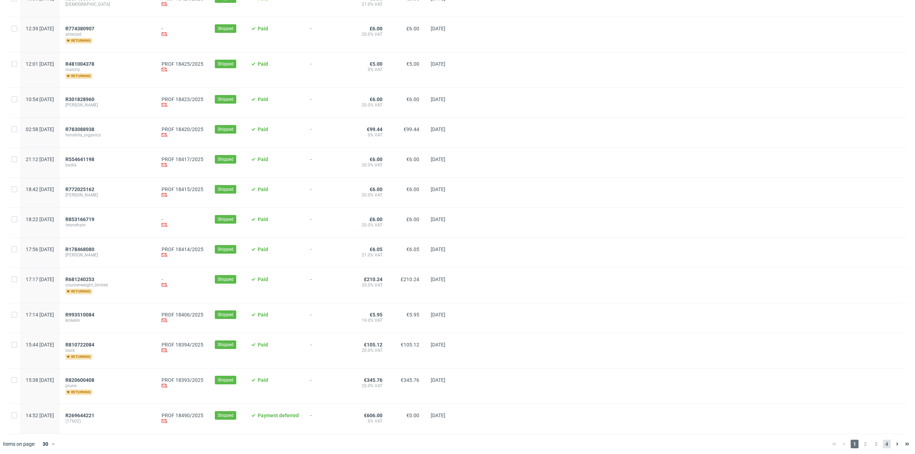
click at [883, 442] on span "4" at bounding box center [887, 444] width 8 height 9
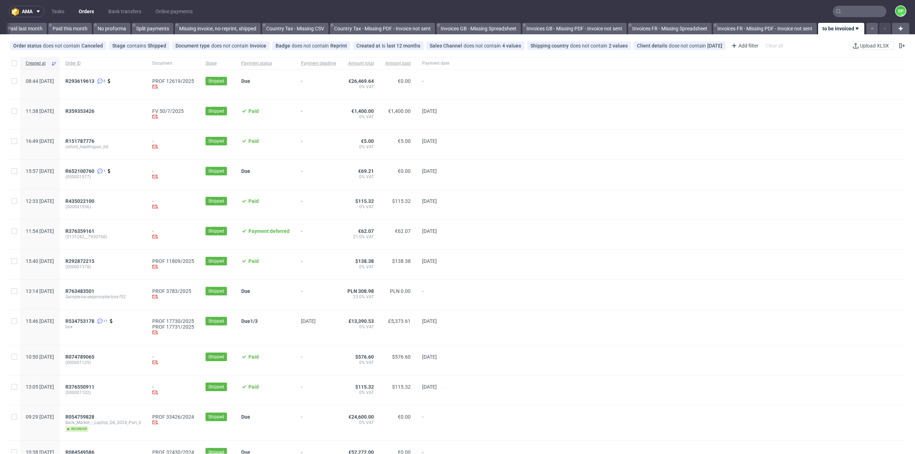
scroll to position [134, 0]
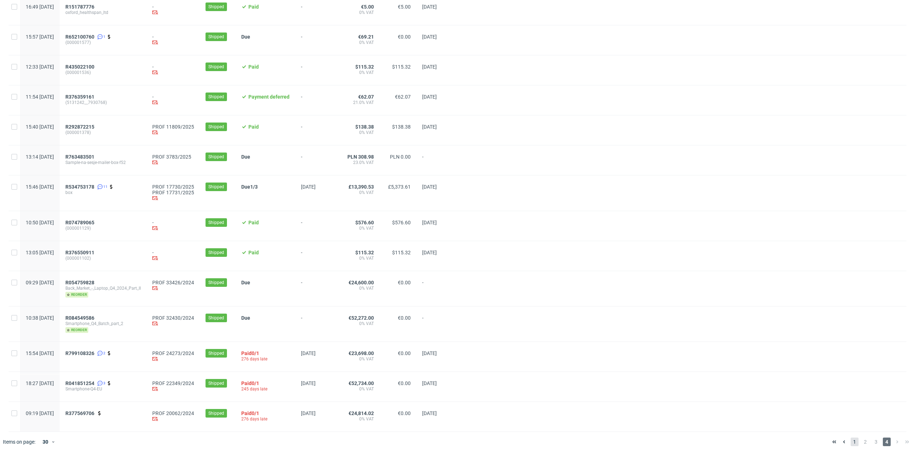
click at [851, 442] on span "1" at bounding box center [855, 442] width 8 height 9
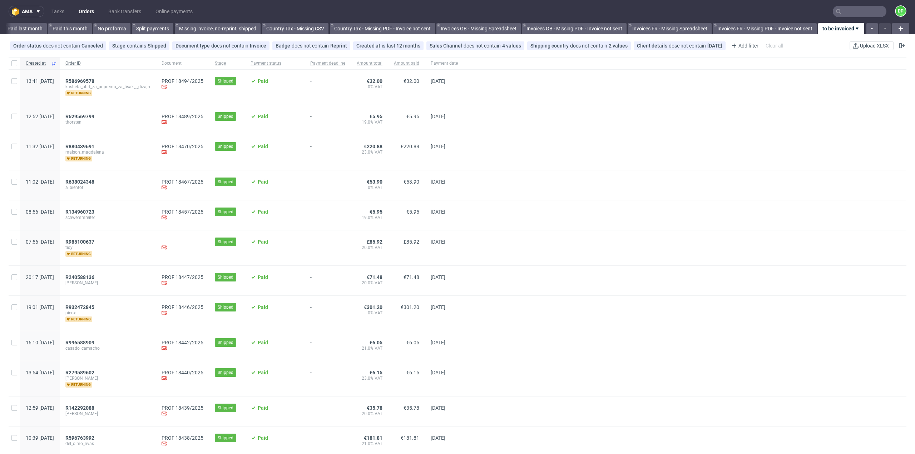
click at [97, 63] on span "Order ID" at bounding box center [107, 63] width 85 height 6
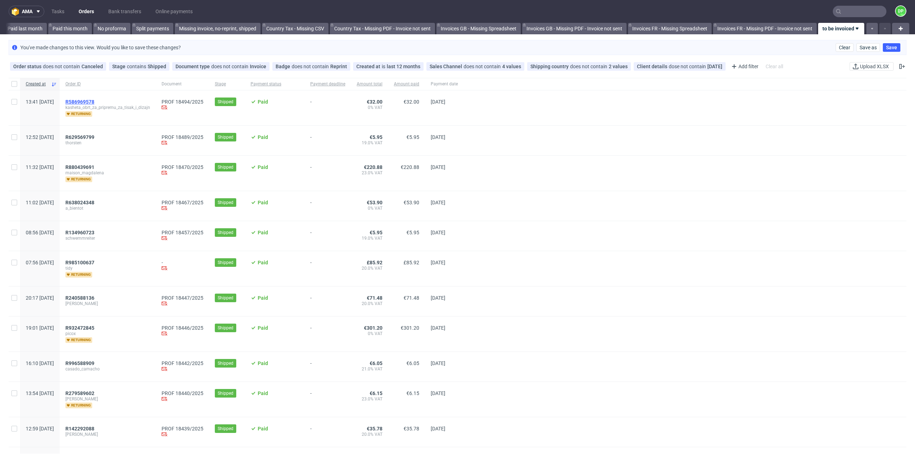
click at [94, 100] on span "R586969578" at bounding box center [79, 102] width 29 height 6
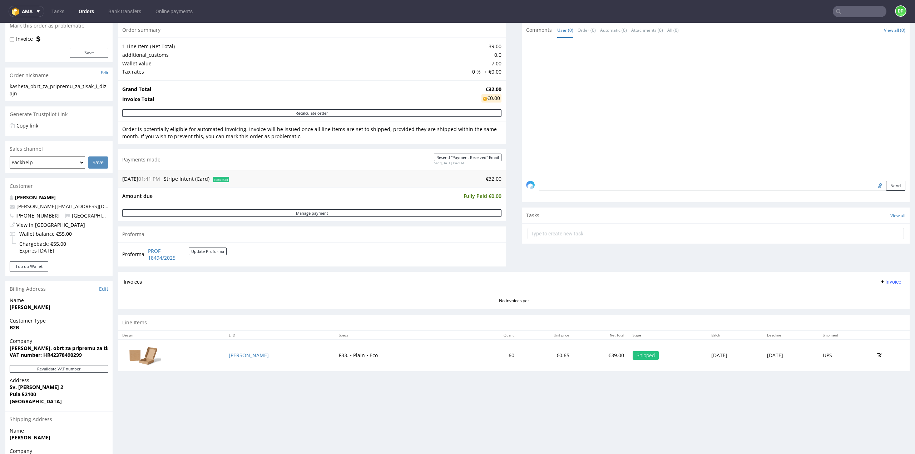
scroll to position [72, 0]
click at [73, 367] on button "Revalidate VAT number" at bounding box center [59, 369] width 99 height 8
click at [68, 367] on button "Revalidate VAT number" at bounding box center [59, 369] width 99 height 8
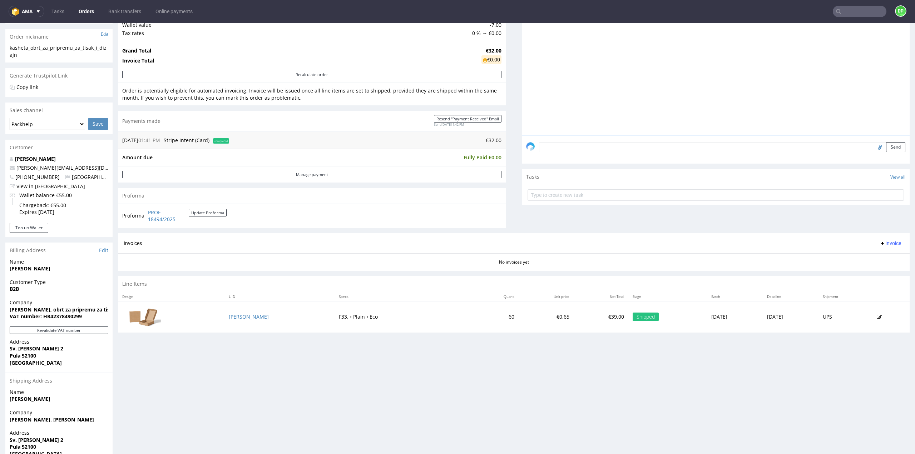
scroll to position [142, 0]
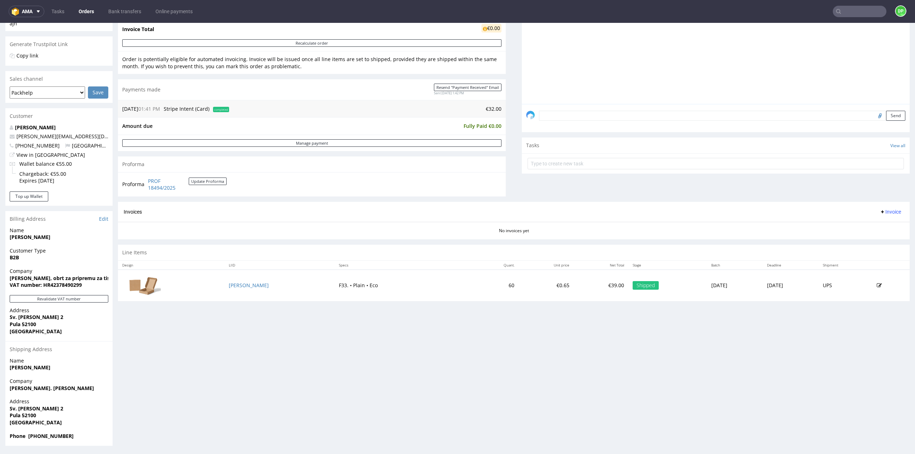
click at [880, 211] on span "Invoice" at bounding box center [890, 212] width 21 height 6
click at [875, 222] on li "Generate" at bounding box center [876, 226] width 46 height 13
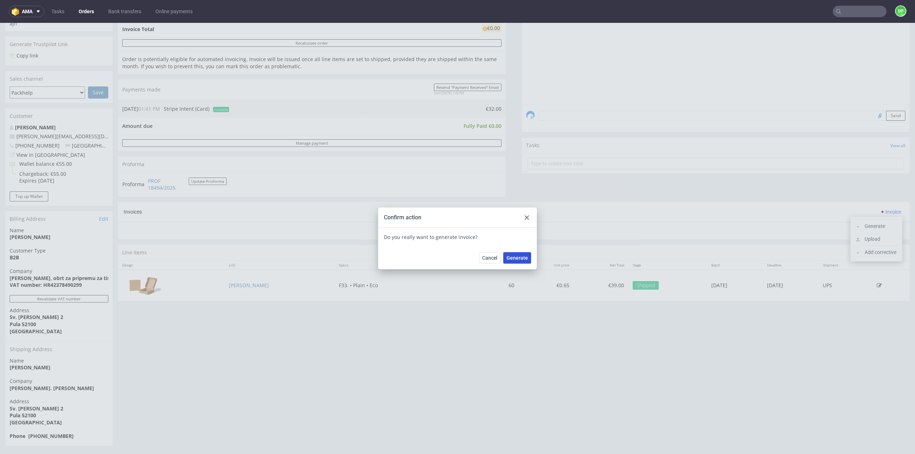
click at [517, 257] on span "Generate" at bounding box center [516, 258] width 21 height 5
click at [526, 219] on div at bounding box center [526, 217] width 9 height 9
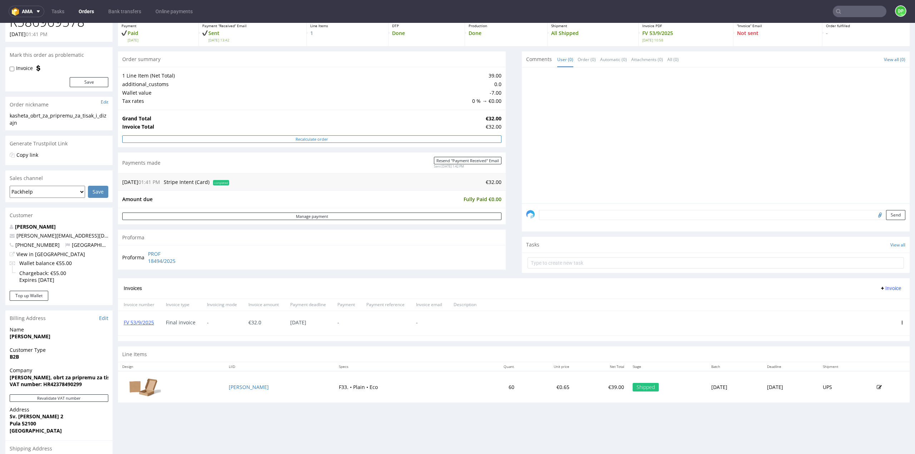
scroll to position [43, 0]
click at [467, 246] on div "Proforma PROF 18494/2025" at bounding box center [312, 257] width 388 height 24
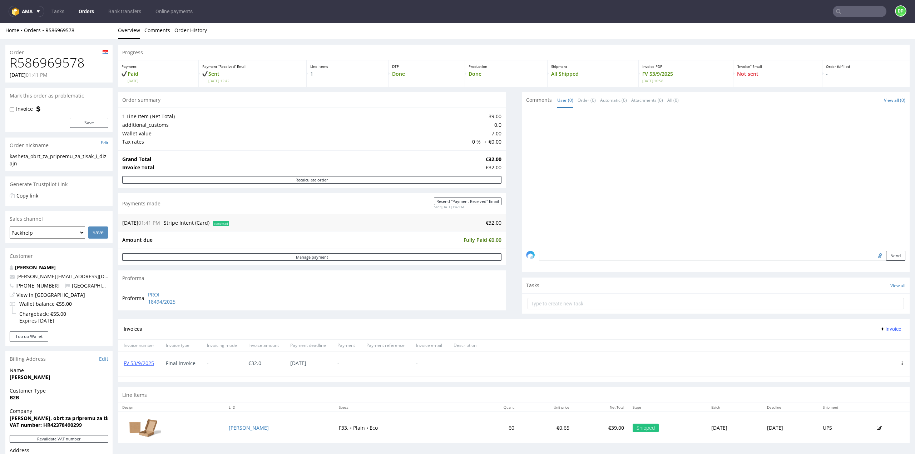
scroll to position [0, 0]
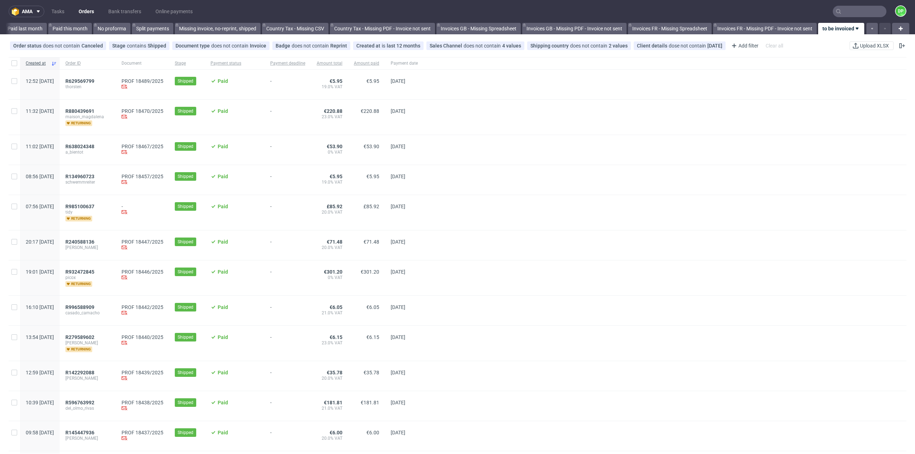
scroll to position [0, 516]
click at [94, 80] on span "R629569799" at bounding box center [79, 81] width 29 height 6
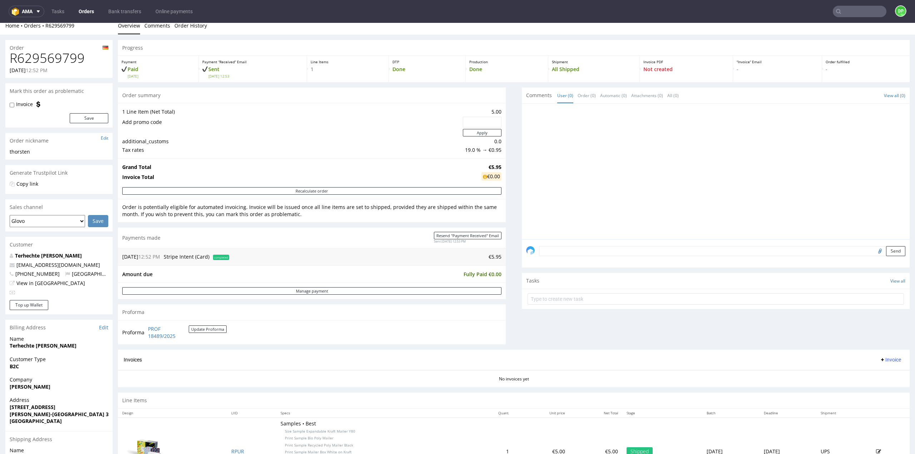
scroll to position [9, 0]
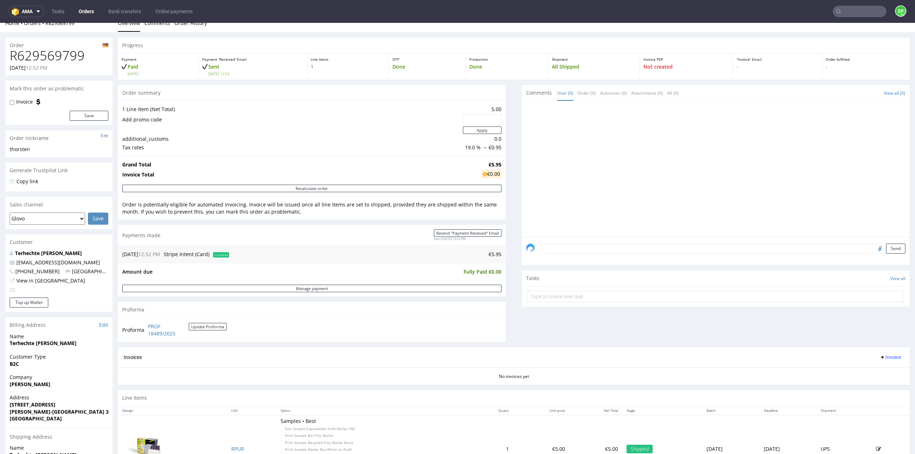
click at [882, 355] on span "Invoice" at bounding box center [890, 358] width 21 height 6
click at [867, 372] on span "Generate" at bounding box center [879, 371] width 35 height 7
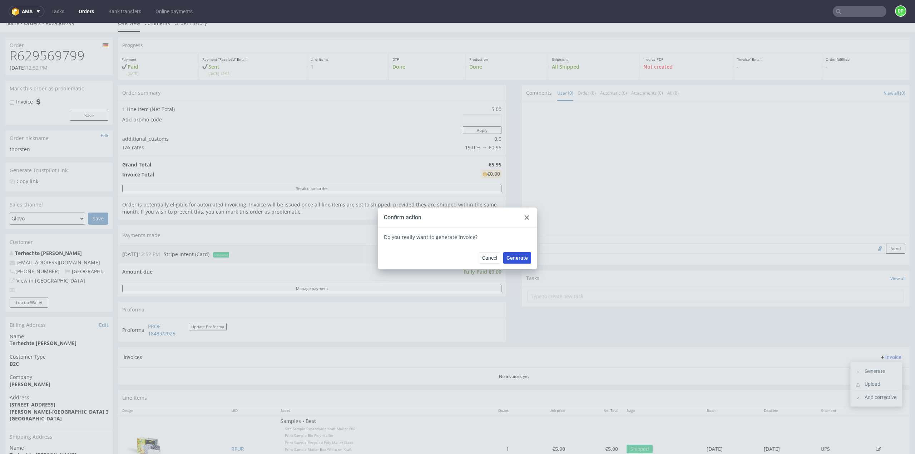
click at [506, 258] on span "Generate" at bounding box center [516, 258] width 21 height 5
click at [529, 217] on div "Confirm action" at bounding box center [457, 218] width 159 height 20
click at [525, 217] on use at bounding box center [527, 218] width 4 height 4
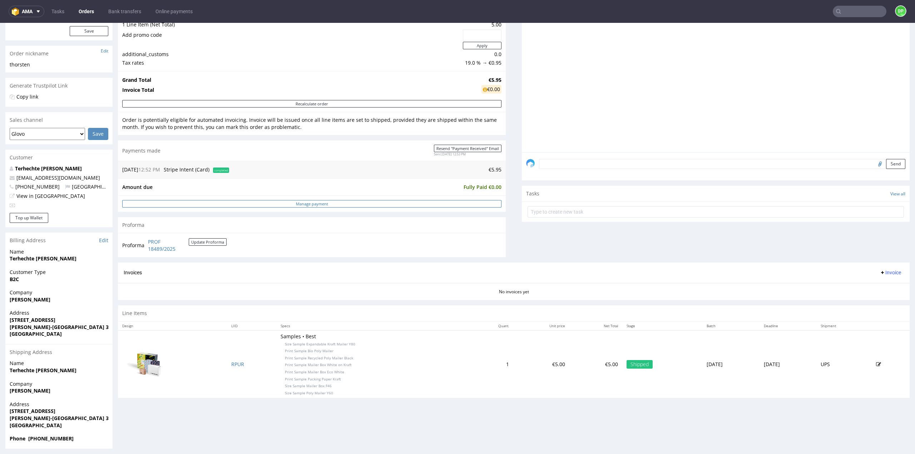
scroll to position [96, 0]
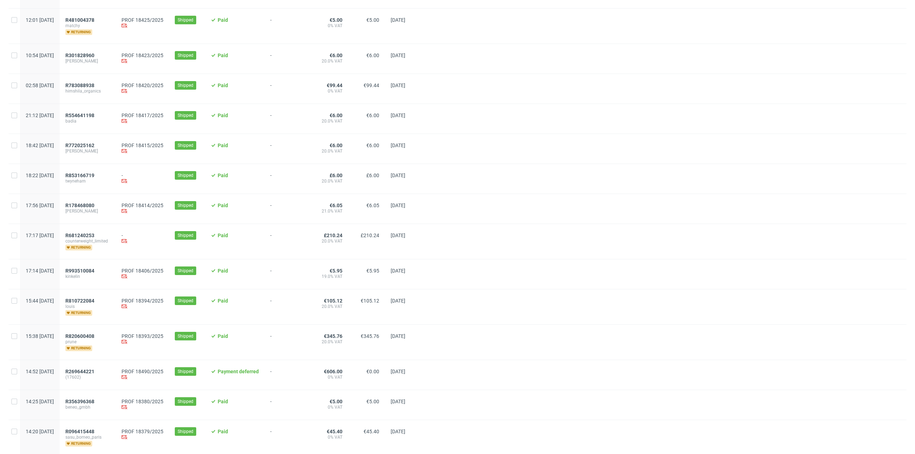
scroll to position [590, 0]
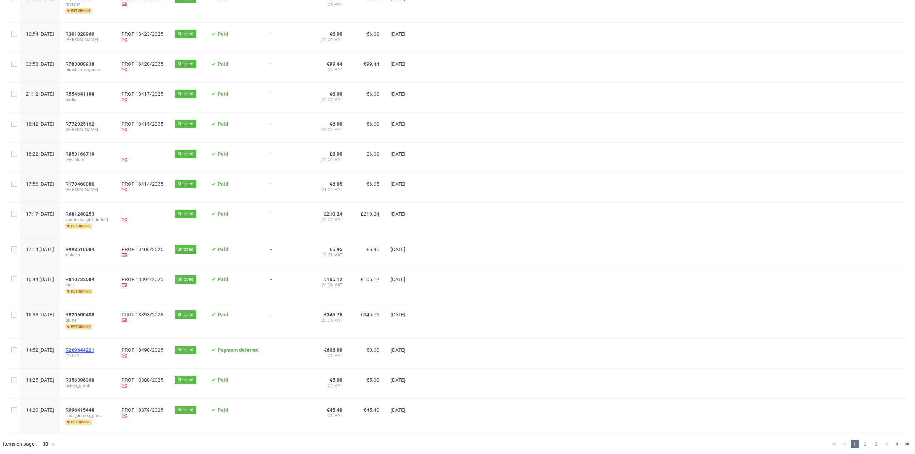
click at [94, 348] on span "R269644221" at bounding box center [79, 350] width 29 height 6
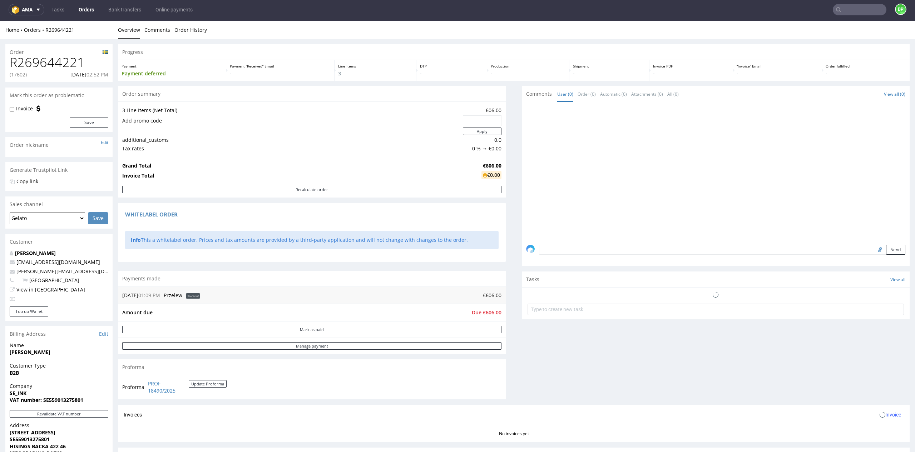
scroll to position [9, 0]
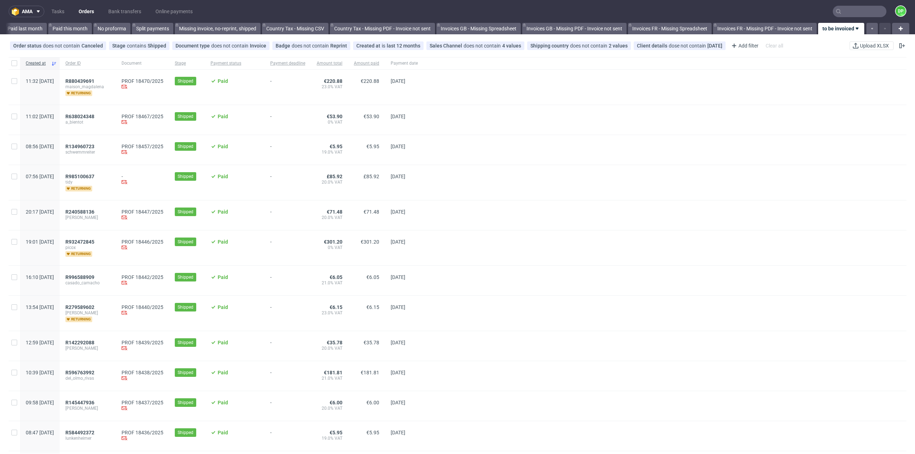
click at [90, 9] on link "Orders" at bounding box center [86, 11] width 24 height 11
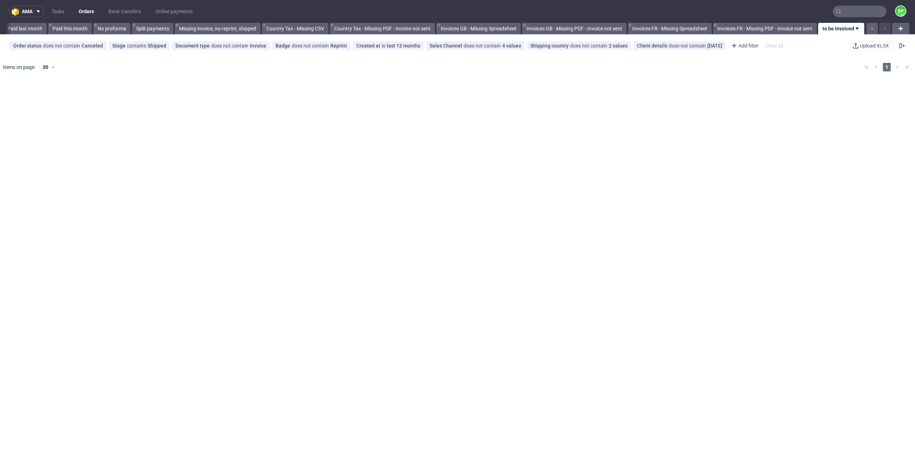
scroll to position [0, 516]
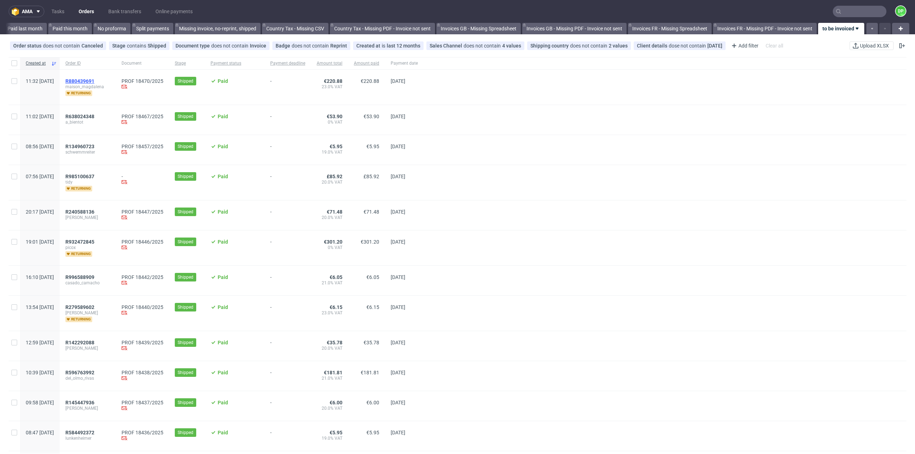
click at [94, 78] on span "R880439691" at bounding box center [79, 81] width 29 height 6
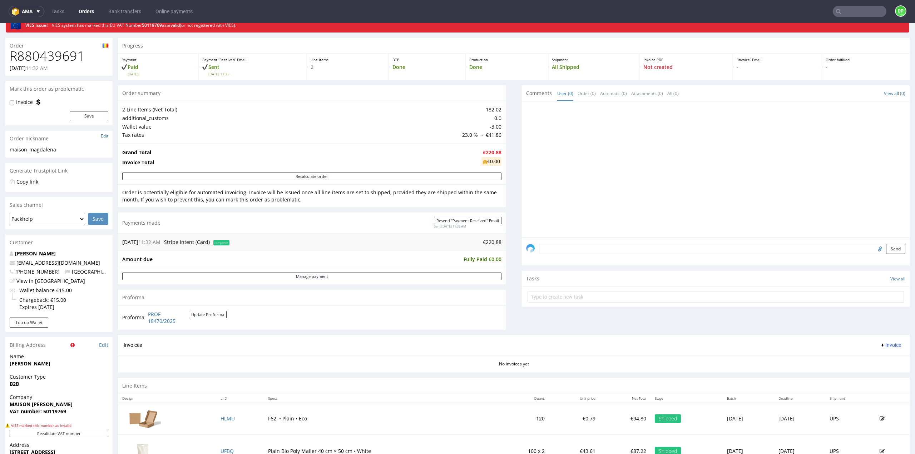
scroll to position [29, 0]
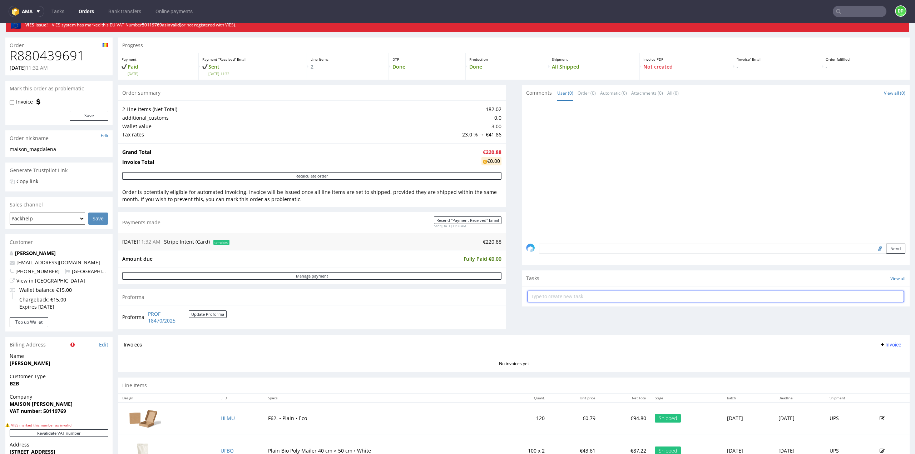
click at [611, 299] on input "text" at bounding box center [716, 296] width 376 height 11
type input "invoice"
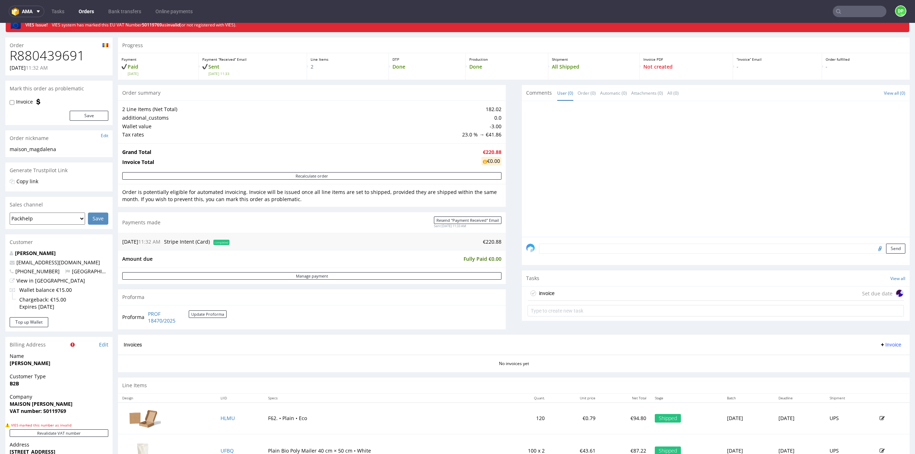
click at [678, 292] on div "invoice Set due date" at bounding box center [716, 294] width 376 height 14
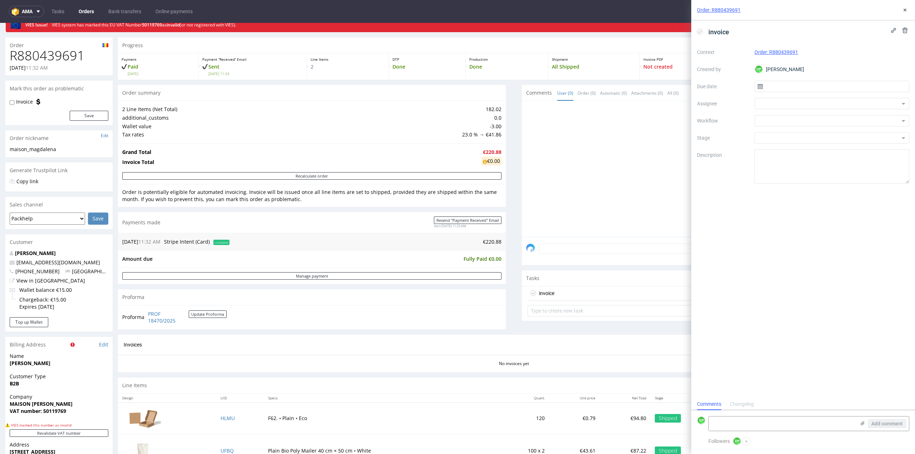
scroll to position [6, 0]
click at [824, 86] on input "text" at bounding box center [831, 86] width 155 height 11
click at [765, 103] on div at bounding box center [831, 103] width 155 height 11
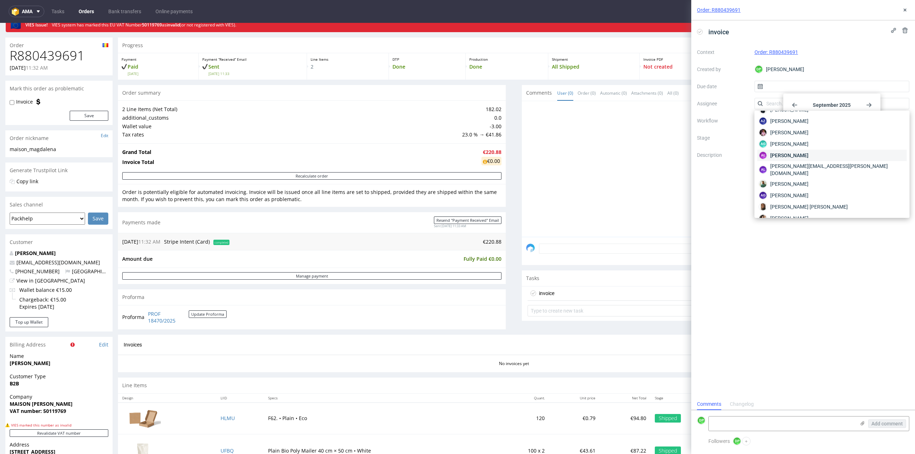
scroll to position [21, 0]
click at [782, 156] on span "[PERSON_NAME]" at bounding box center [789, 155] width 38 height 7
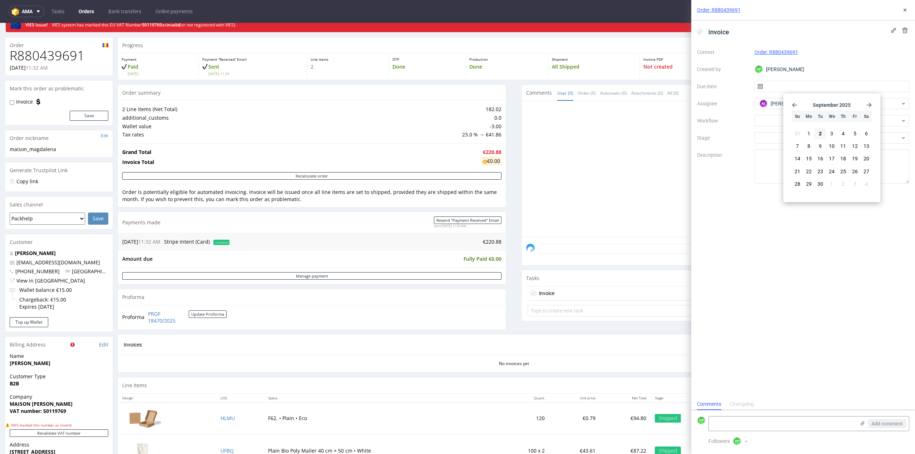
click at [750, 188] on div "invoice Context Order: R880439691 Created by DP [PERSON_NAME] Due date Assignee…" at bounding box center [803, 209] width 224 height 378
click at [786, 116] on div at bounding box center [831, 120] width 155 height 11
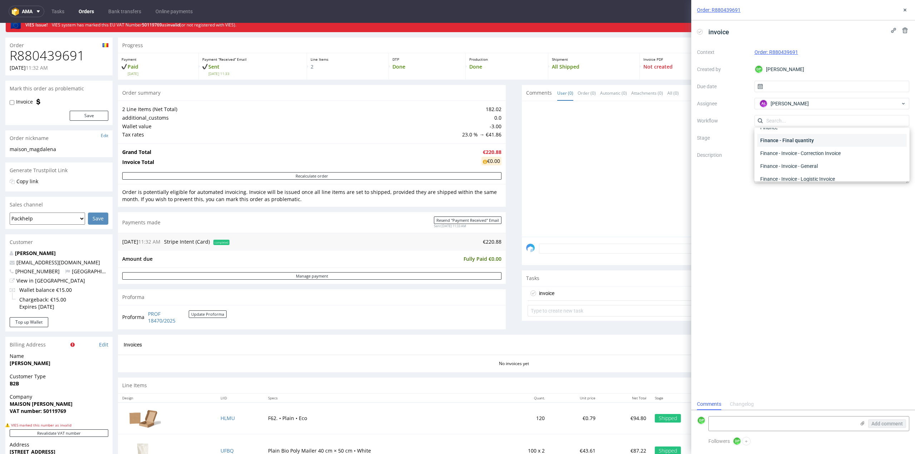
scroll to position [55, 0]
click at [789, 167] on div "Finance - Invoice - General" at bounding box center [831, 165] width 149 height 13
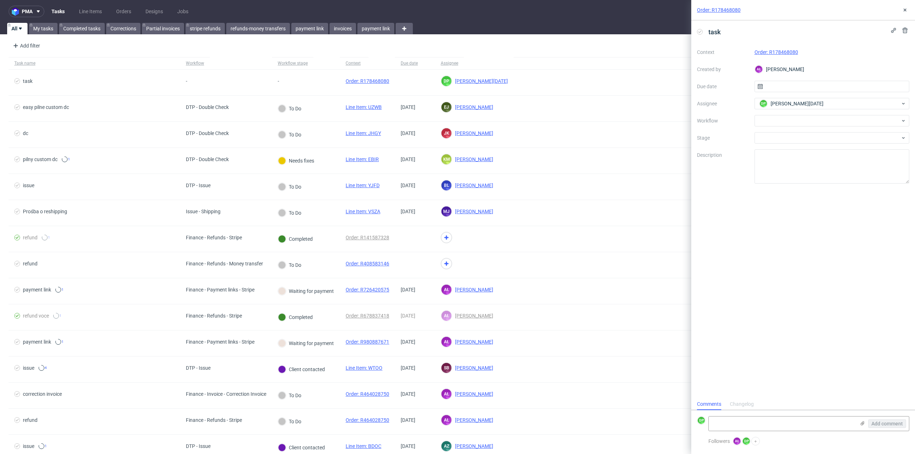
scroll to position [6, 0]
click at [907, 31] on icon at bounding box center [905, 31] width 6 height 6
click at [901, 65] on span "Delete" at bounding box center [899, 65] width 15 height 5
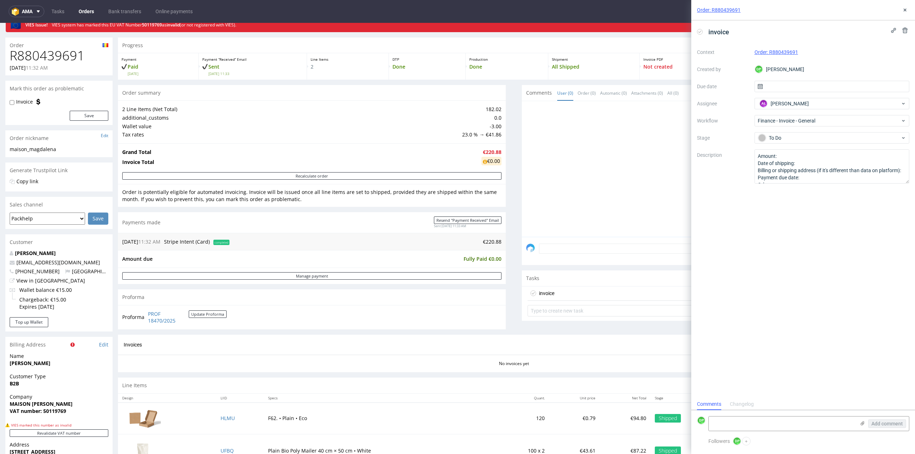
scroll to position [6, 0]
click at [527, 139] on div at bounding box center [717, 171] width 383 height 132
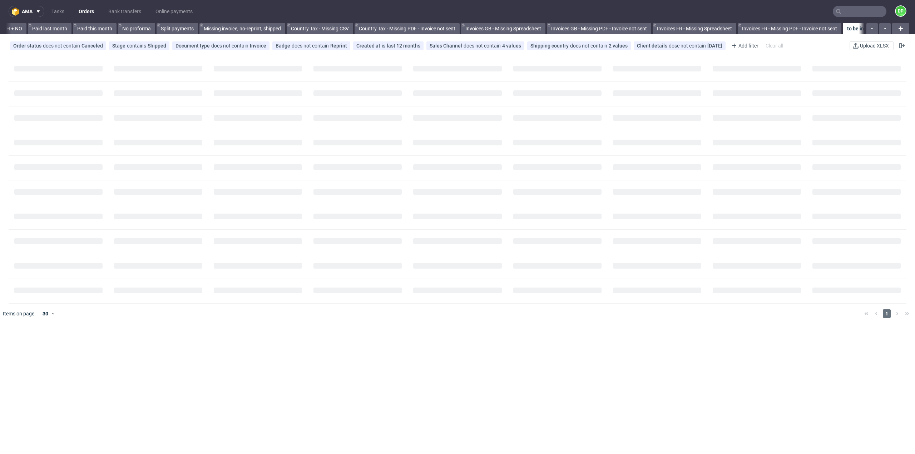
scroll to position [0, 516]
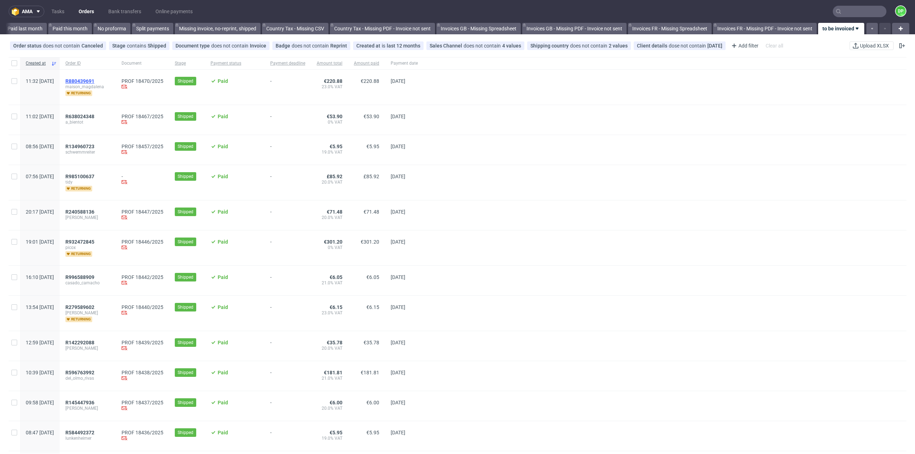
click at [94, 79] on span "R880439691" at bounding box center [79, 81] width 29 height 6
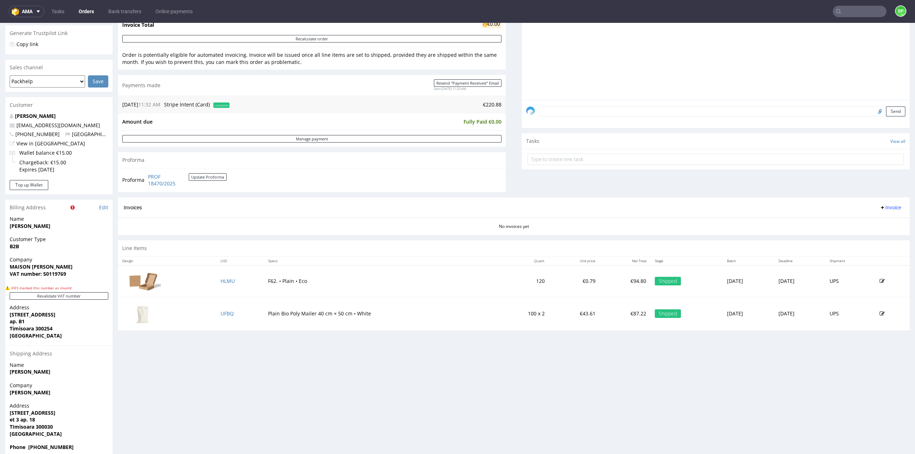
scroll to position [166, 0]
click at [79, 293] on button "Revalidate VAT number" at bounding box center [59, 296] width 99 height 8
click at [48, 298] on button "Revalidate VAT number" at bounding box center [59, 296] width 99 height 8
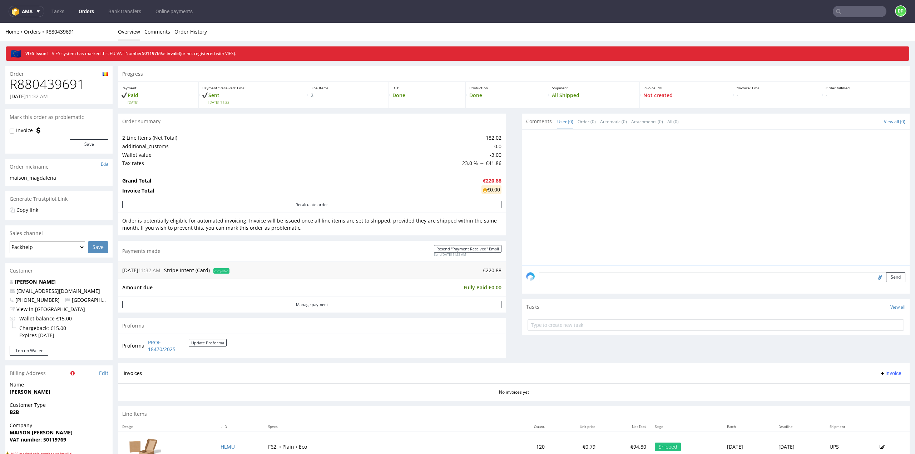
scroll to position [1, 0]
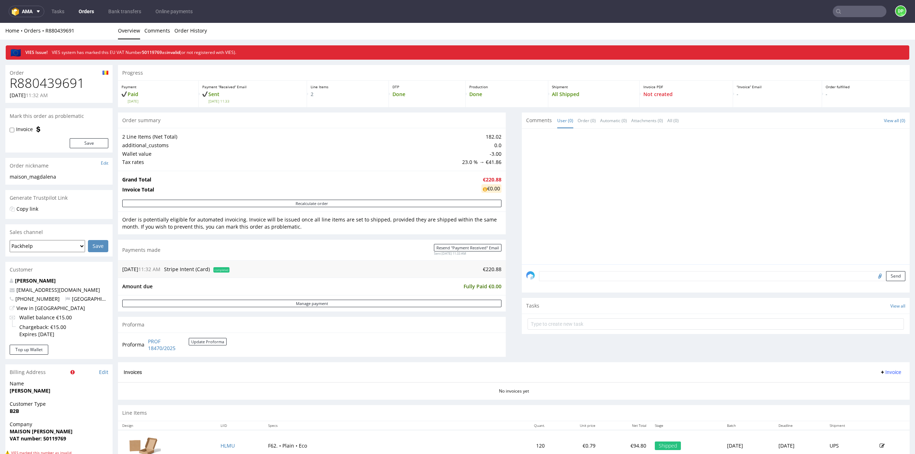
click at [881, 372] on span "Invoice" at bounding box center [890, 373] width 21 height 6
click at [875, 386] on span "Generate" at bounding box center [879, 386] width 35 height 7
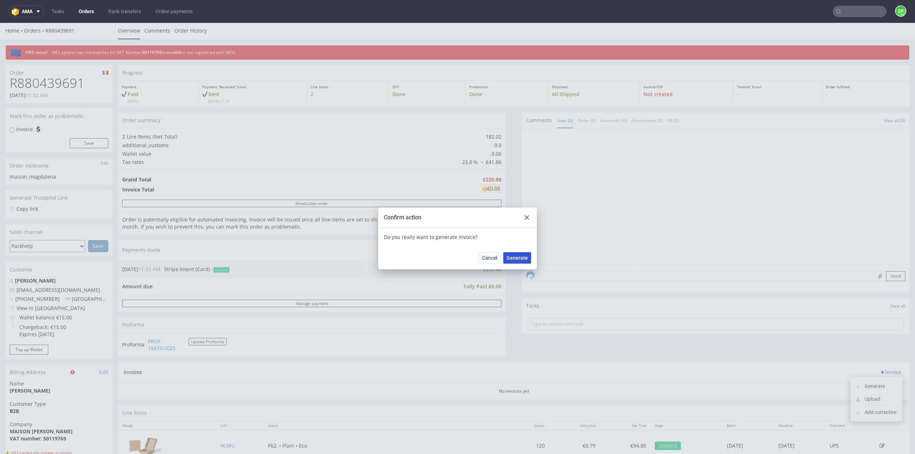
click at [517, 261] on span "Generate" at bounding box center [516, 258] width 21 height 5
click at [522, 215] on div at bounding box center [526, 217] width 9 height 9
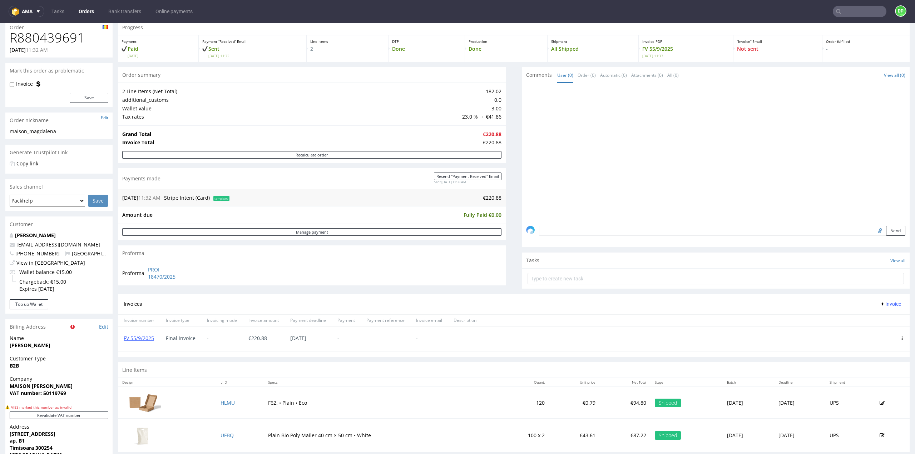
scroll to position [48, 0]
click at [134, 337] on link "FV 55/9/2025" at bounding box center [139, 337] width 30 height 7
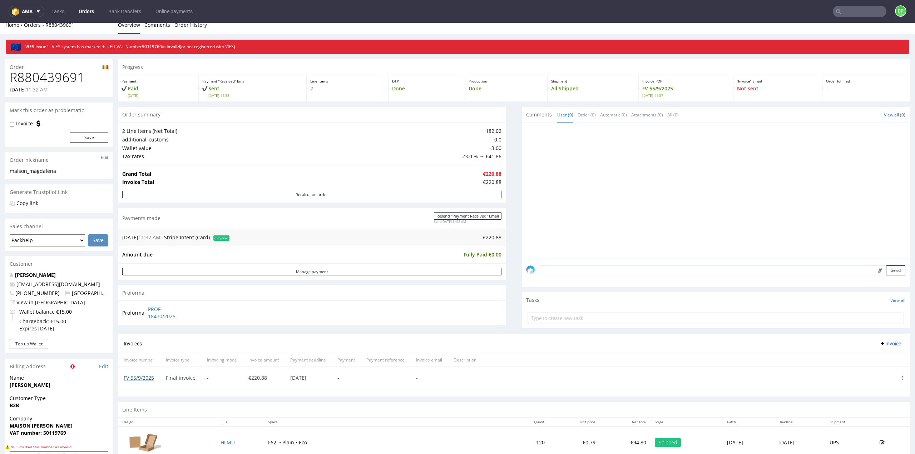
scroll to position [0, 0]
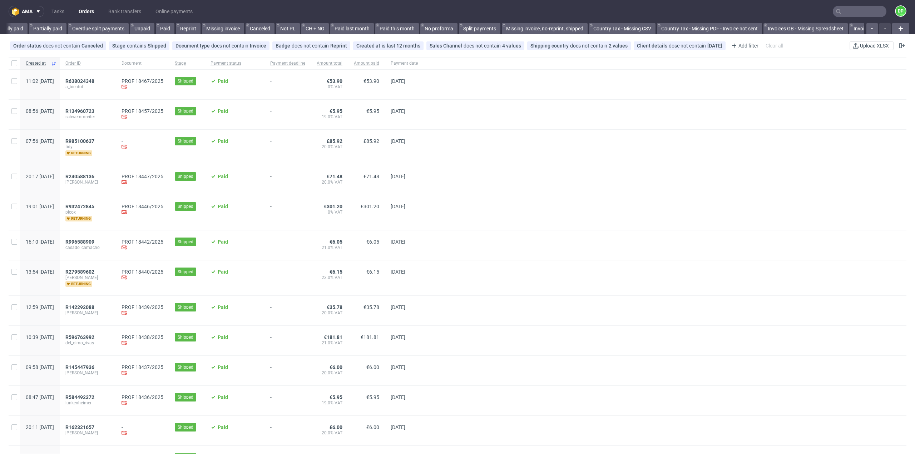
scroll to position [0, 516]
click at [94, 81] on span "R638024348" at bounding box center [79, 81] width 29 height 6
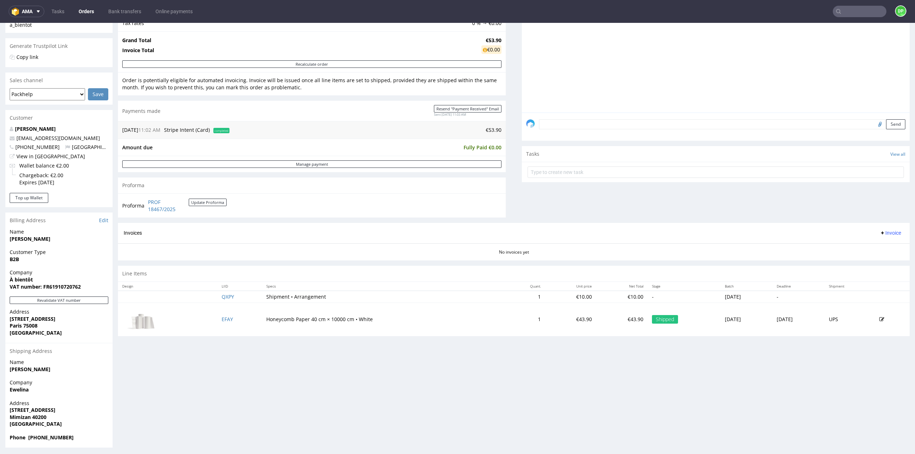
scroll to position [135, 0]
click at [79, 299] on button "Revalidate VAT number" at bounding box center [59, 299] width 99 height 8
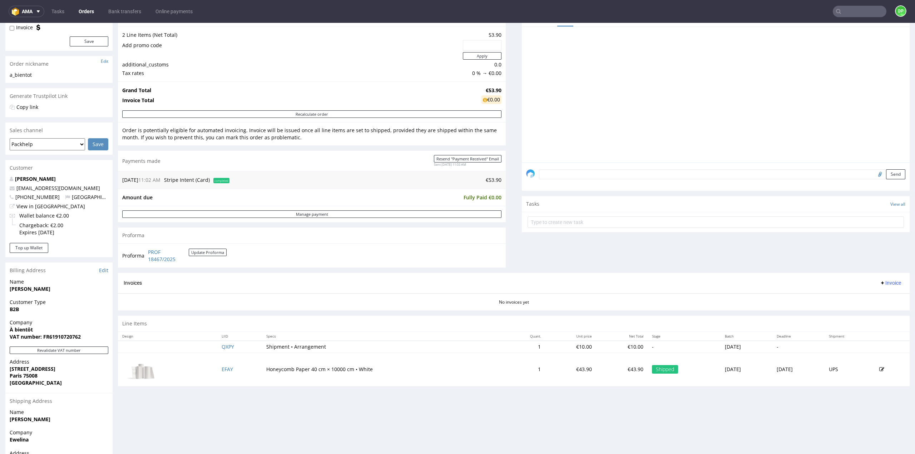
scroll to position [83, 0]
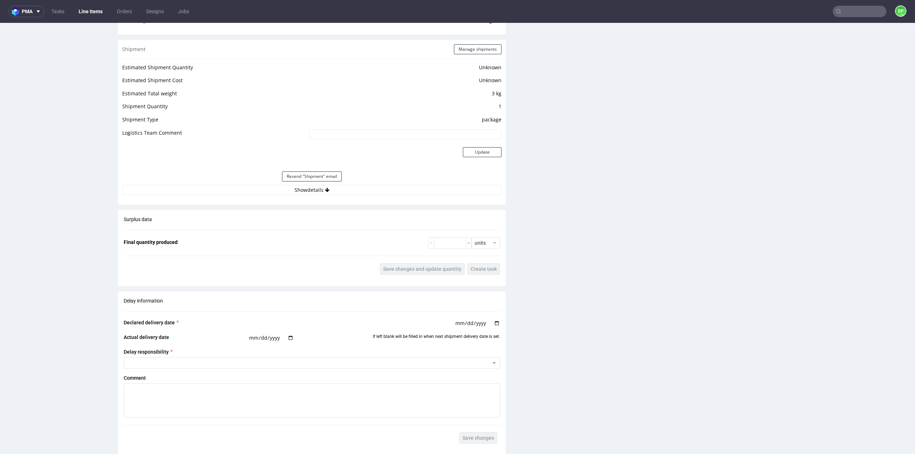
scroll to position [589, 0]
click at [325, 188] on icon at bounding box center [327, 190] width 5 height 5
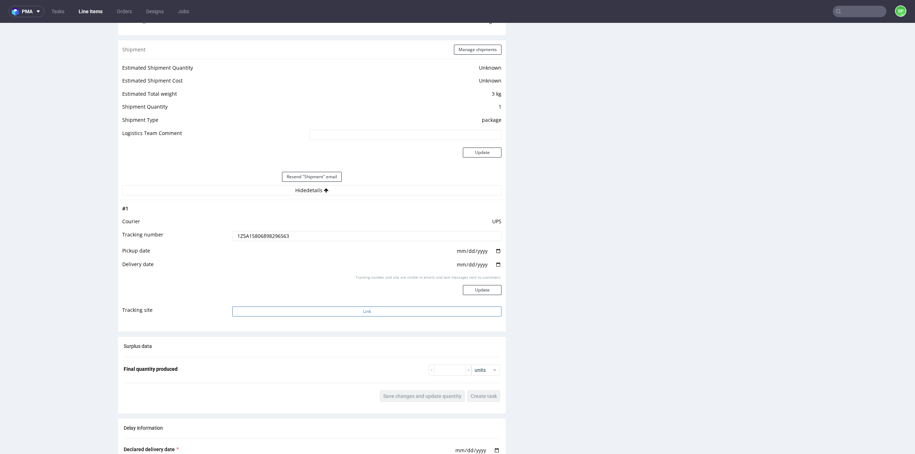
click at [383, 313] on button "Link" at bounding box center [366, 312] width 269 height 10
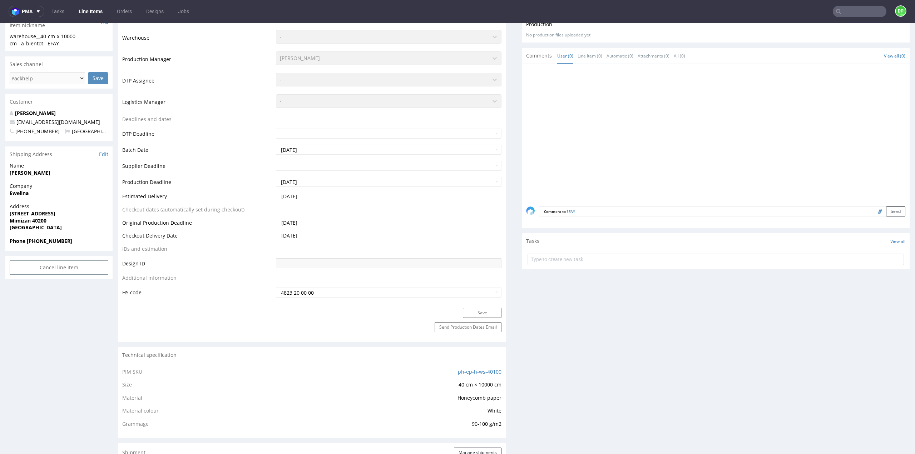
scroll to position [185, 0]
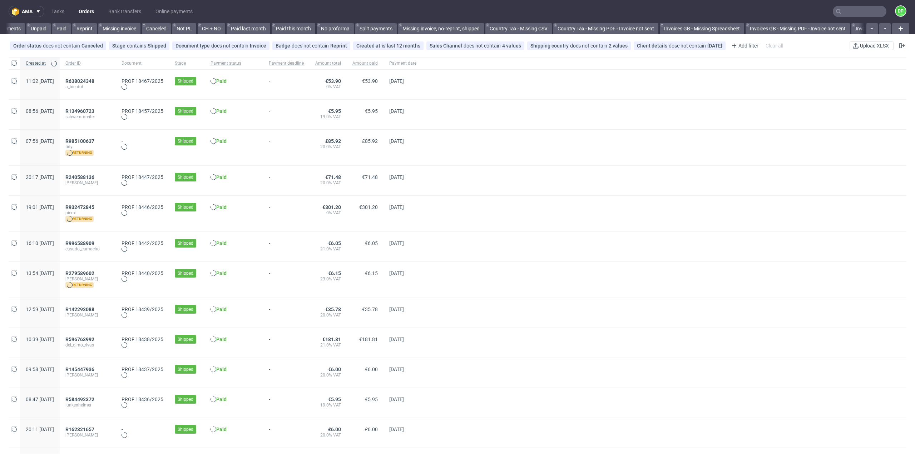
scroll to position [0, 516]
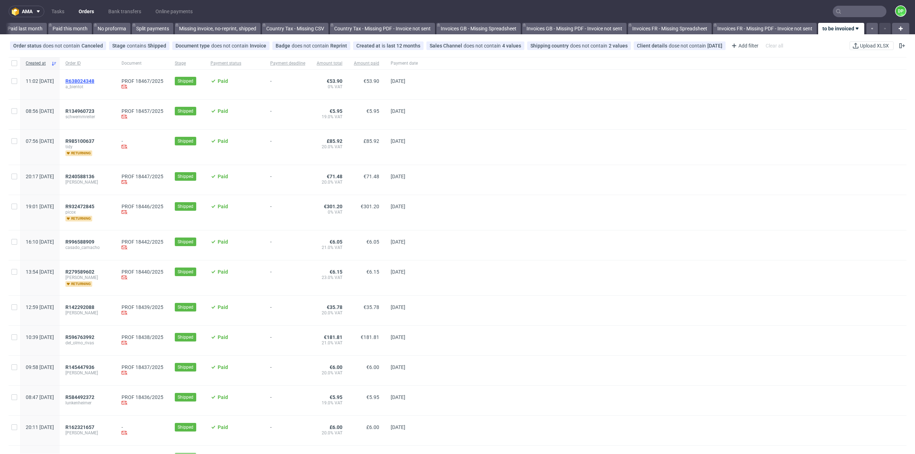
click at [94, 80] on span "R638024348" at bounding box center [79, 81] width 29 height 6
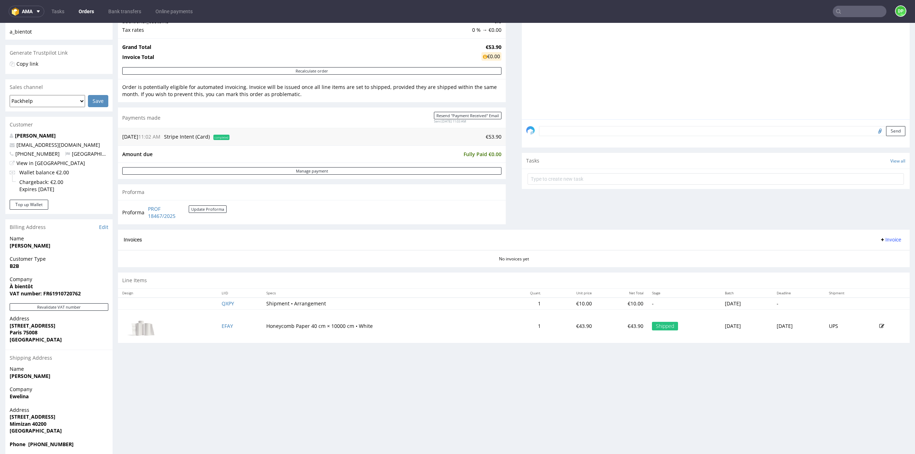
scroll to position [135, 0]
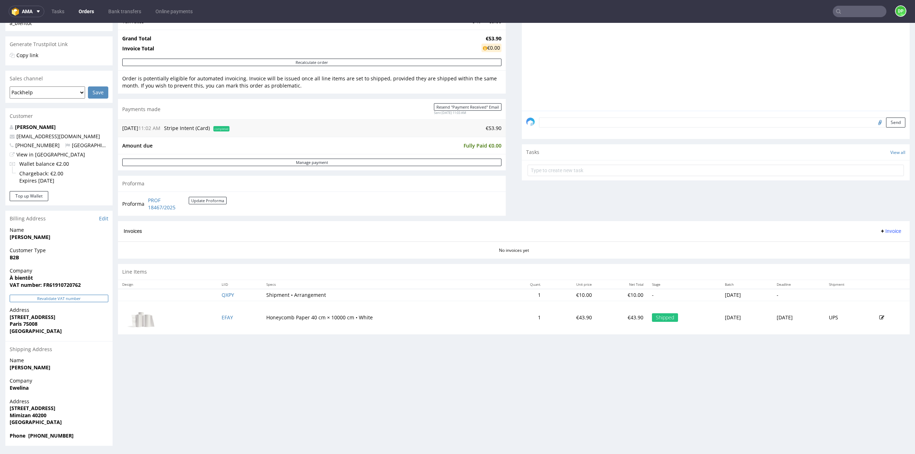
click at [60, 297] on button "Revalidate VAT number" at bounding box center [59, 299] width 99 height 8
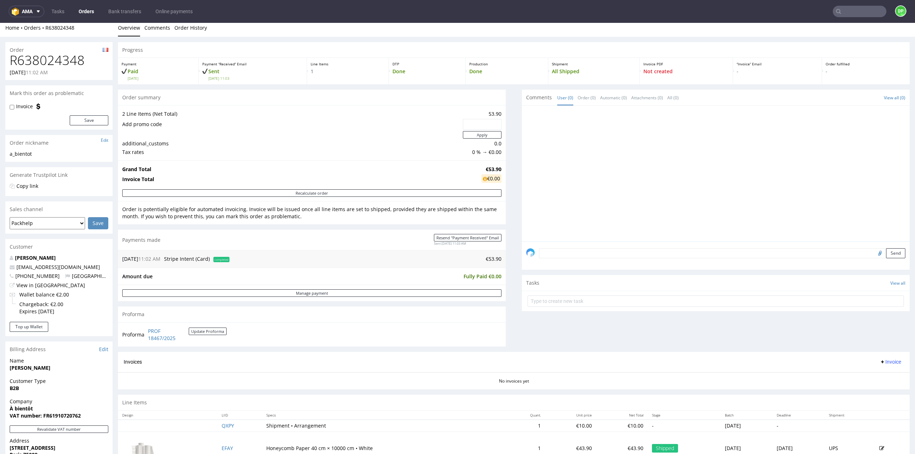
scroll to position [0, 0]
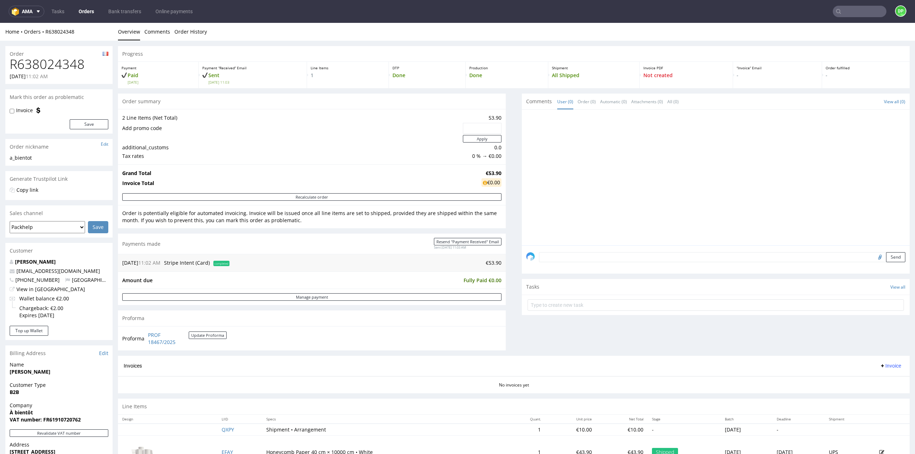
click at [883, 366] on span "Invoice" at bounding box center [890, 366] width 21 height 6
click at [873, 377] on span "Generate" at bounding box center [879, 379] width 35 height 7
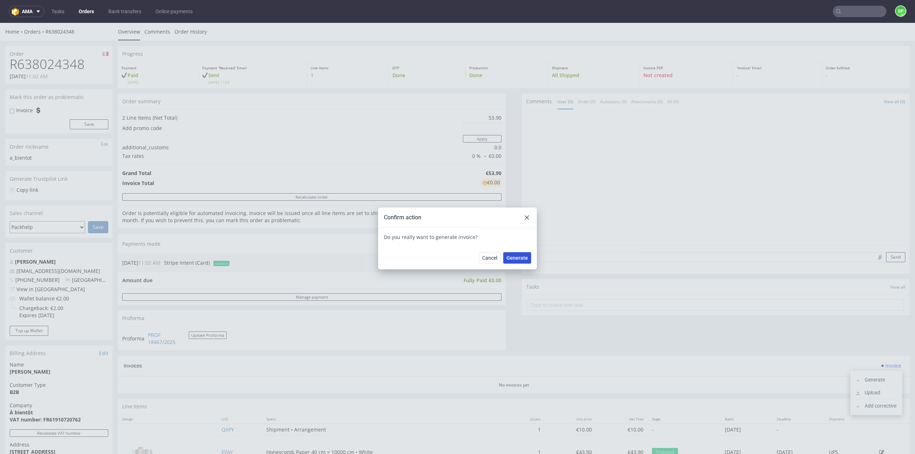
click at [512, 257] on span "Generate" at bounding box center [516, 258] width 21 height 5
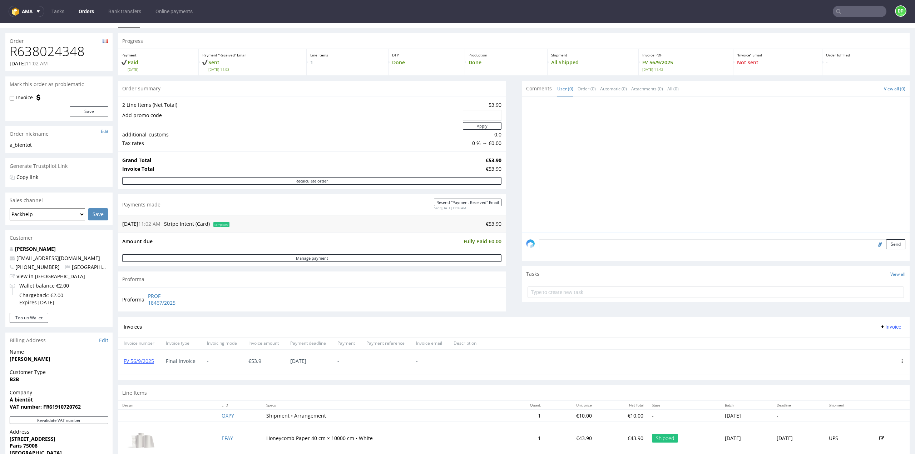
scroll to position [13, 0]
click at [884, 326] on span "Invoice" at bounding box center [890, 327] width 21 height 6
click at [856, 335] on li "Upload" at bounding box center [876, 340] width 46 height 13
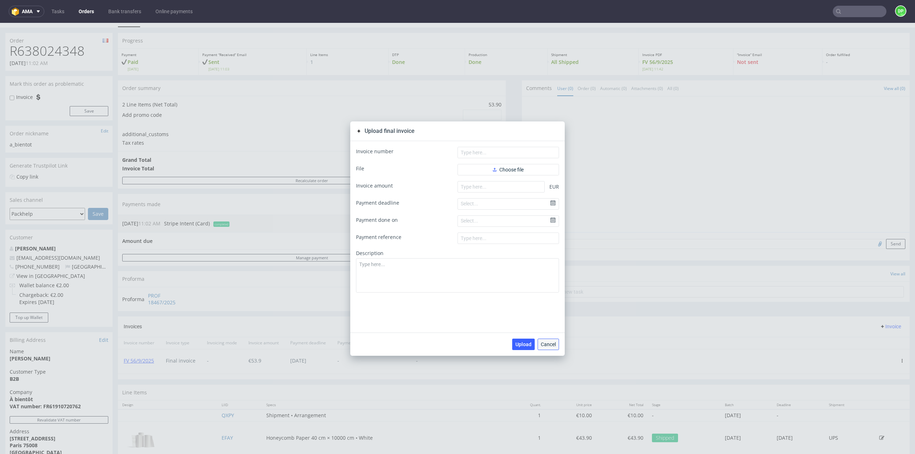
click at [544, 346] on span "Cancel" at bounding box center [548, 344] width 15 height 5
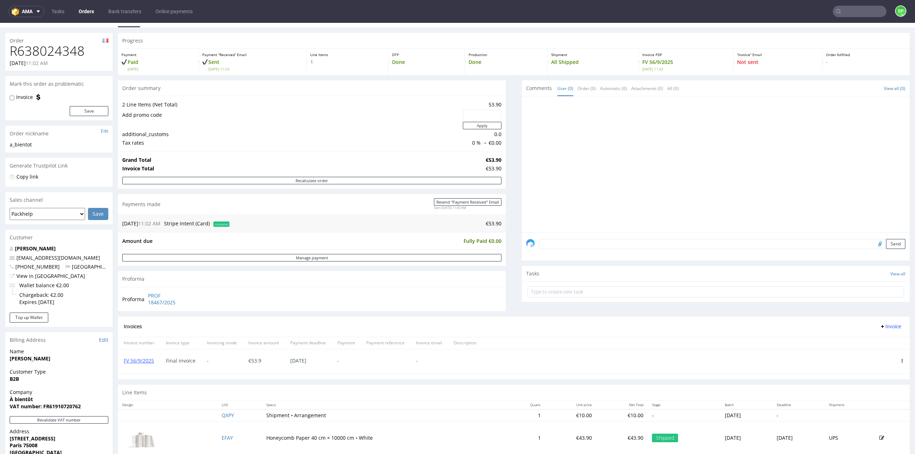
click at [882, 325] on span "Invoice" at bounding box center [890, 327] width 21 height 6
click at [872, 352] on span "Add corrective" at bounding box center [880, 353] width 36 height 7
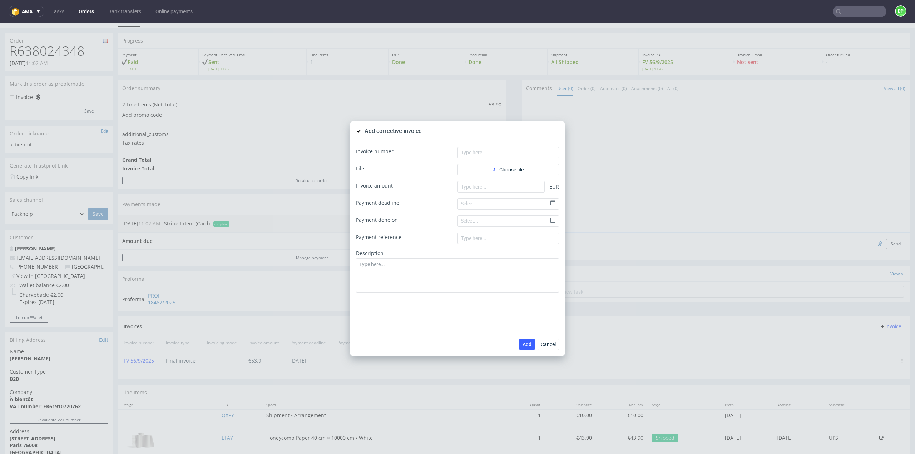
click at [615, 226] on div "Add corrective invoice Invoice number File Choose file Invoice amount EUR Payme…" at bounding box center [457, 238] width 915 height 431
click at [543, 342] on span "Cancel" at bounding box center [548, 344] width 15 height 5
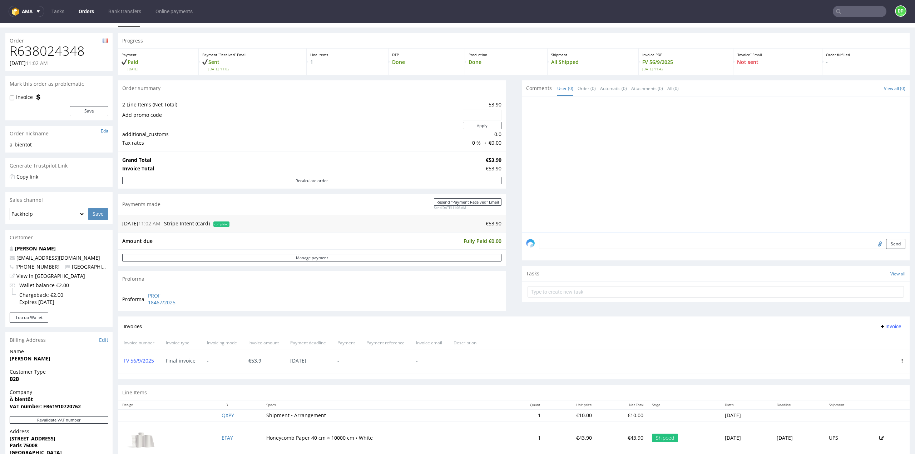
click at [900, 361] on icon at bounding box center [902, 361] width 4 height 4
click at [808, 362] on div at bounding box center [688, 362] width 412 height 24
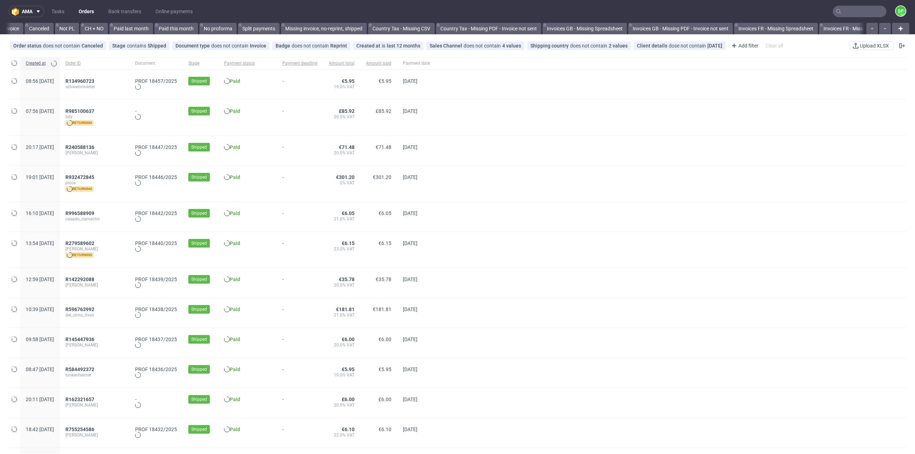
scroll to position [0, 516]
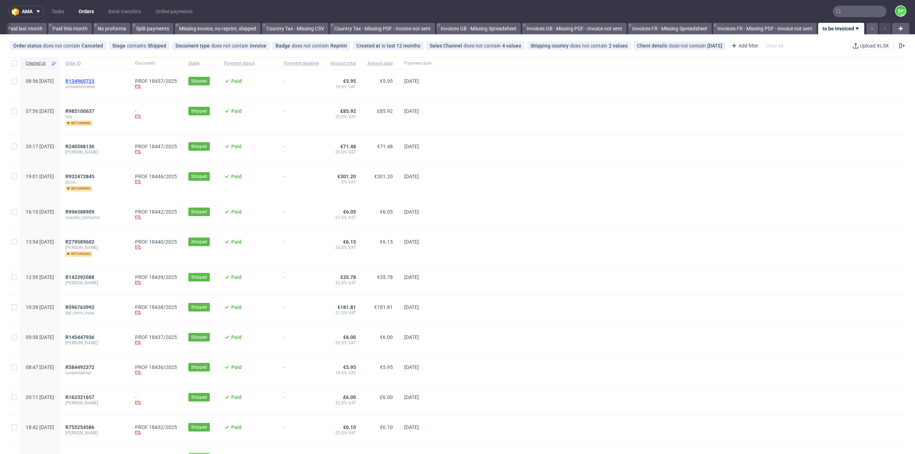
click at [94, 80] on span "R134960723" at bounding box center [79, 81] width 29 height 6
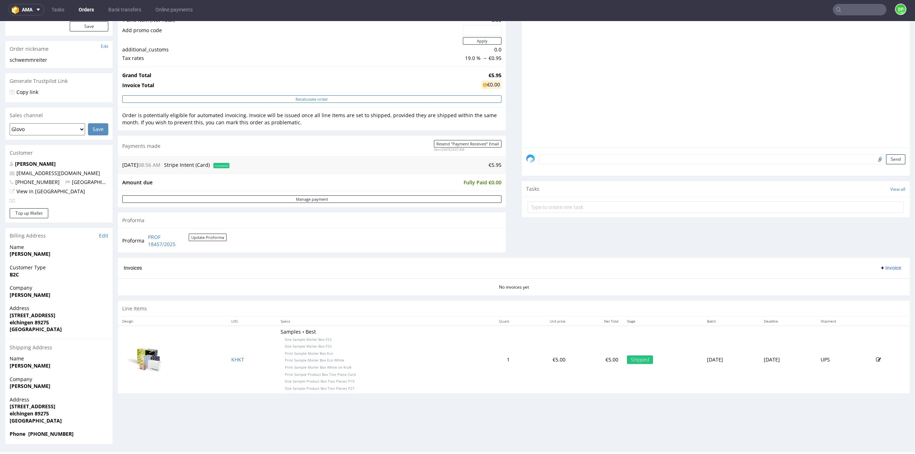
scroll to position [60, 0]
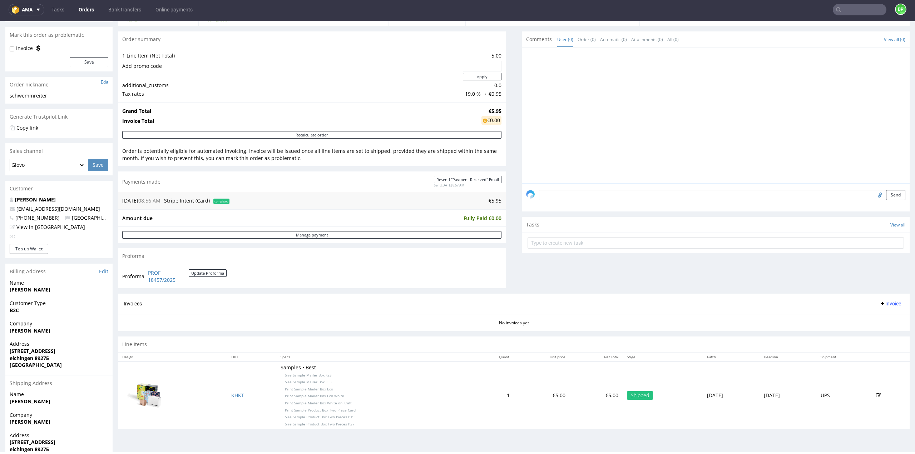
click at [880, 303] on span "Invoice" at bounding box center [890, 304] width 21 height 6
click at [871, 317] on span "Generate" at bounding box center [879, 317] width 35 height 7
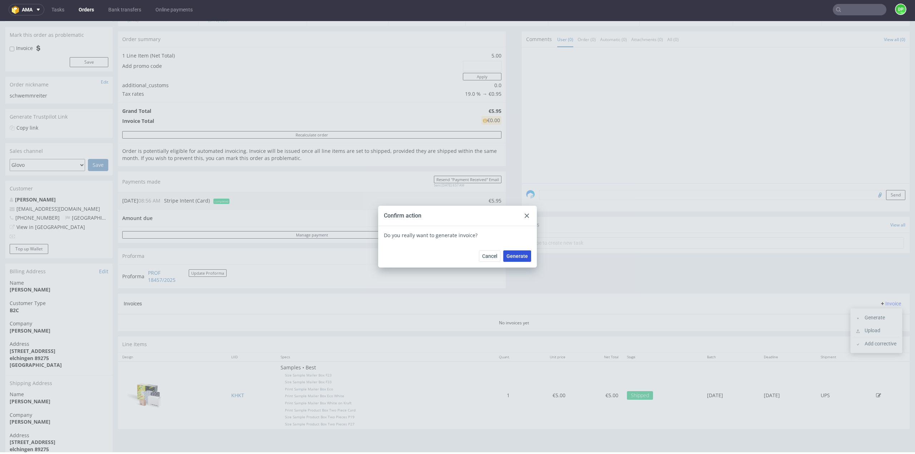
click at [517, 254] on span "Generate" at bounding box center [516, 256] width 21 height 5
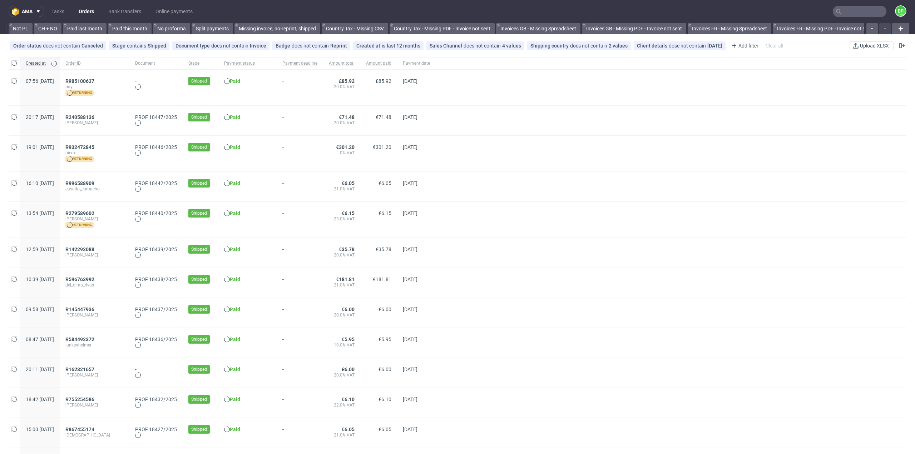
scroll to position [0, 516]
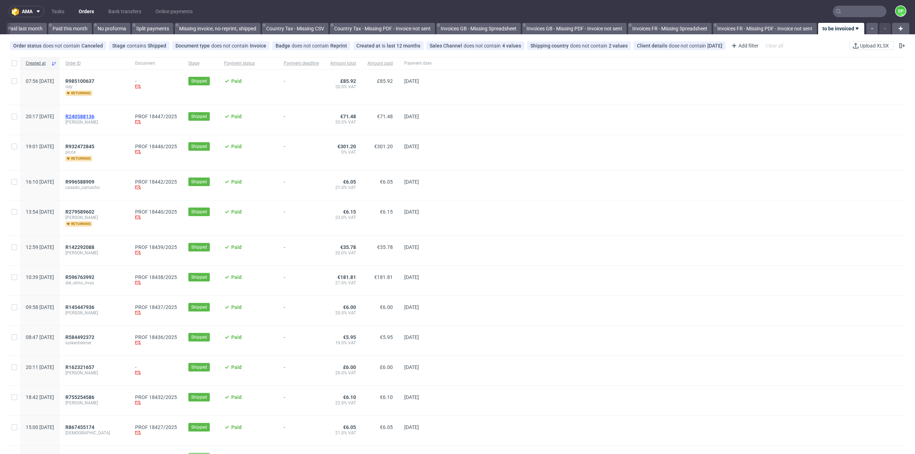
click at [94, 115] on span "R240588136" at bounding box center [79, 117] width 29 height 6
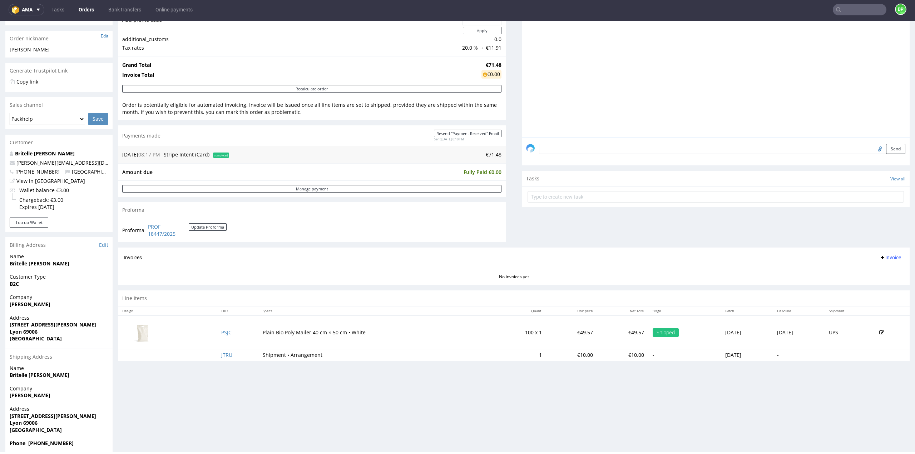
scroll to position [107, 0]
click at [880, 256] on icon at bounding box center [883, 257] width 6 height 6
click at [870, 272] on span "Generate" at bounding box center [879, 270] width 35 height 7
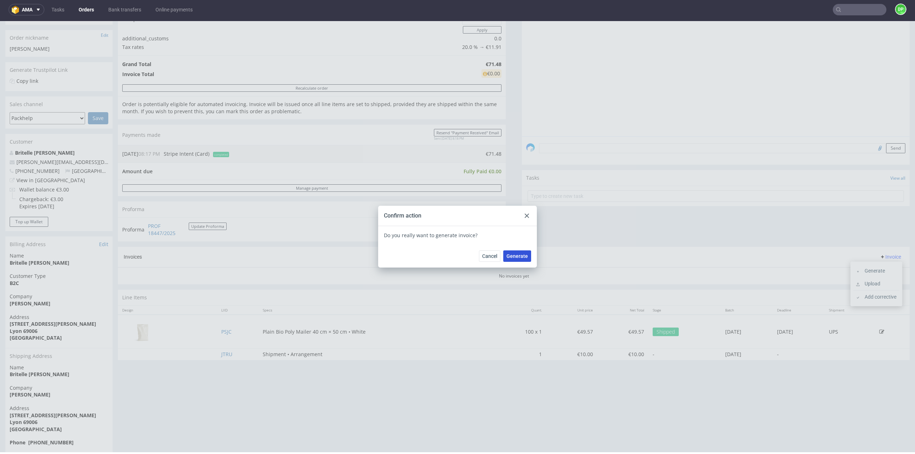
click at [519, 254] on span "Generate" at bounding box center [516, 256] width 21 height 5
click at [512, 258] on span "Generate" at bounding box center [516, 256] width 21 height 5
click at [522, 216] on div at bounding box center [526, 216] width 9 height 9
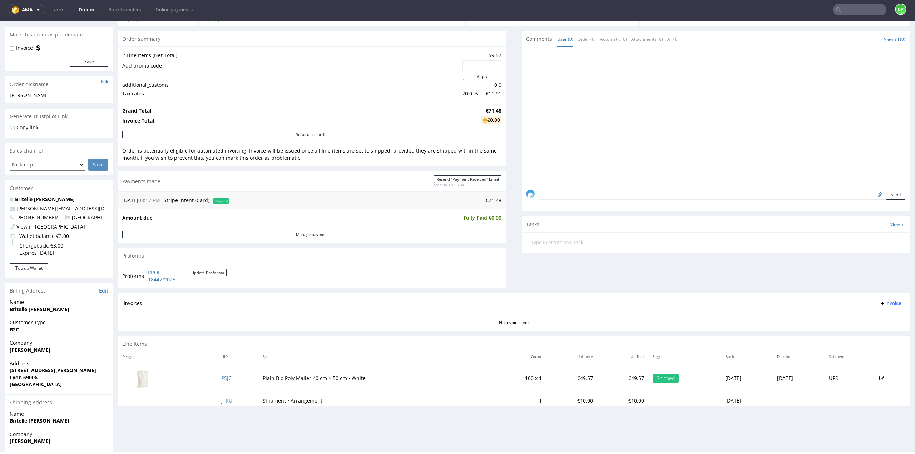
scroll to position [0, 0]
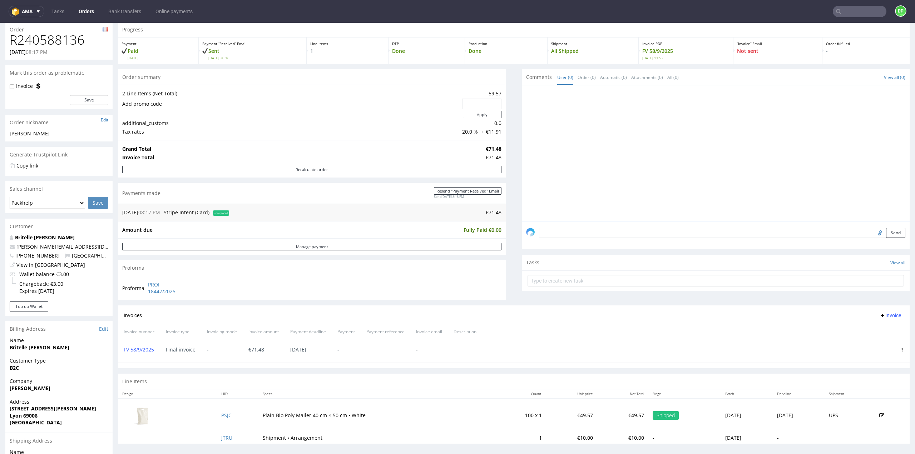
scroll to position [36, 0]
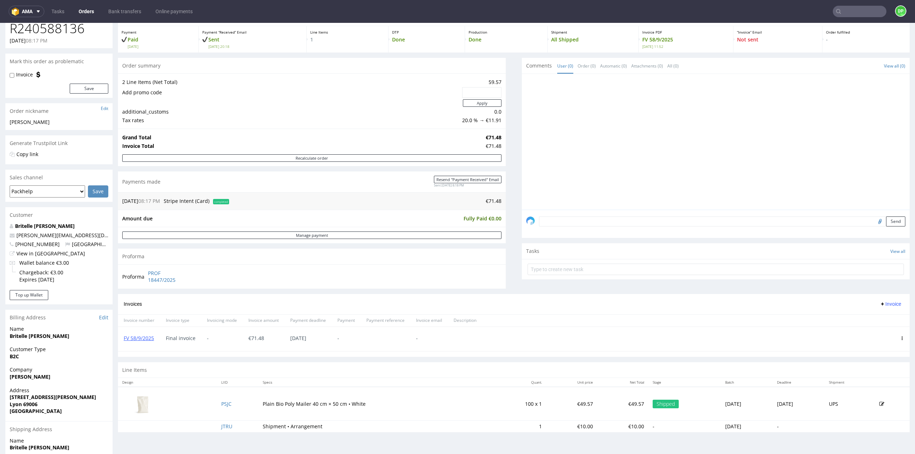
click at [900, 340] on span at bounding box center [902, 339] width 4 height 6
click at [900, 339] on span at bounding box center [902, 339] width 4 height 6
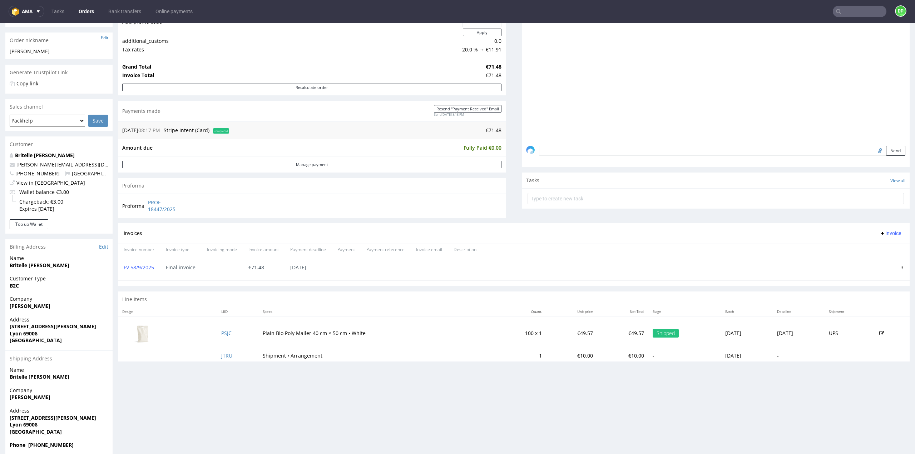
scroll to position [107, 0]
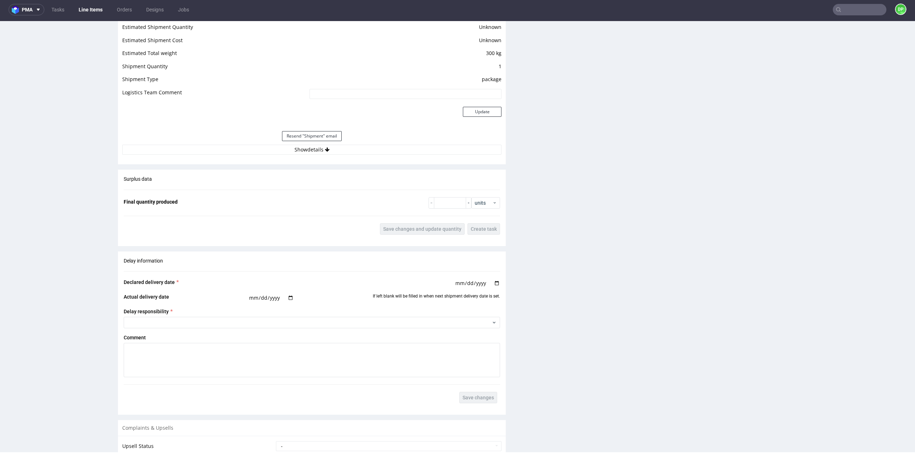
scroll to position [599, 0]
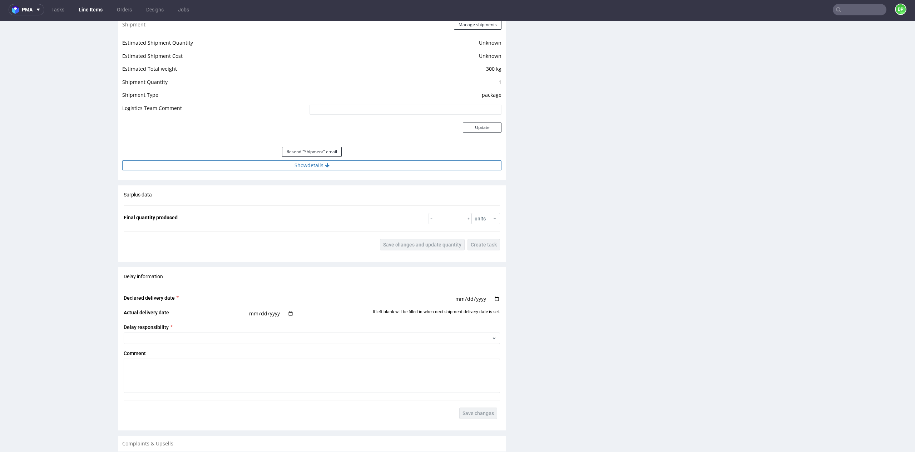
click at [325, 164] on icon at bounding box center [327, 165] width 5 height 5
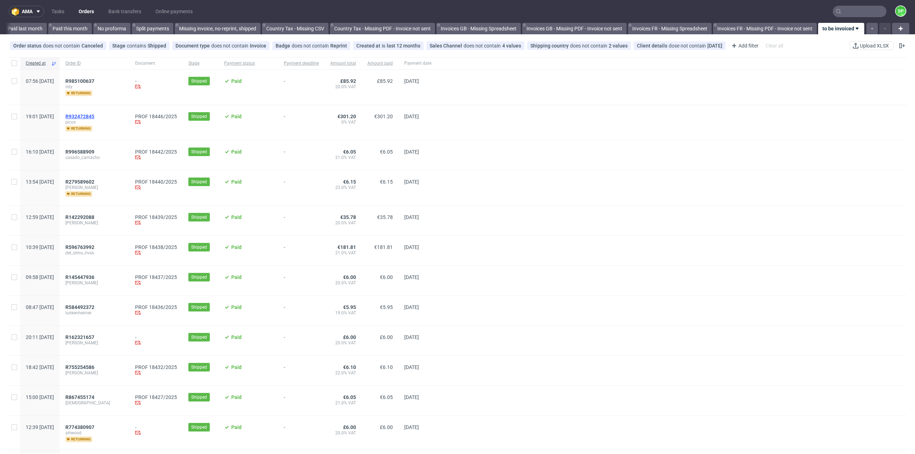
click at [94, 117] on span "R932472845" at bounding box center [79, 117] width 29 height 6
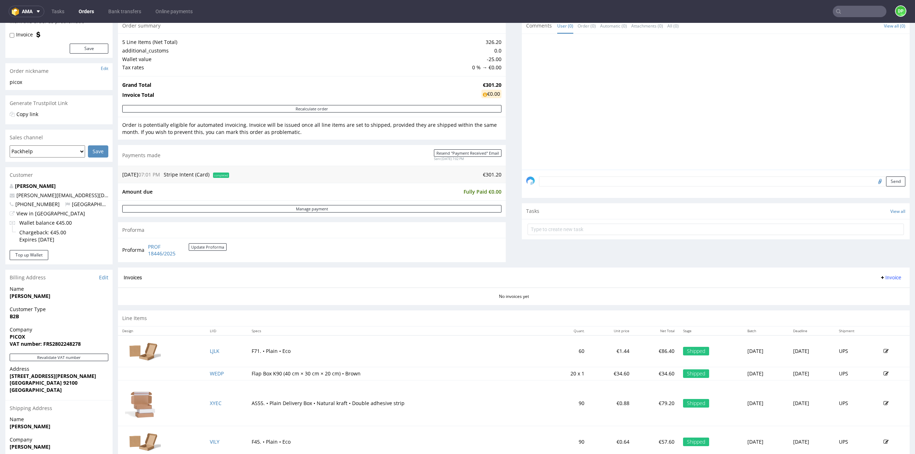
scroll to position [107, 0]
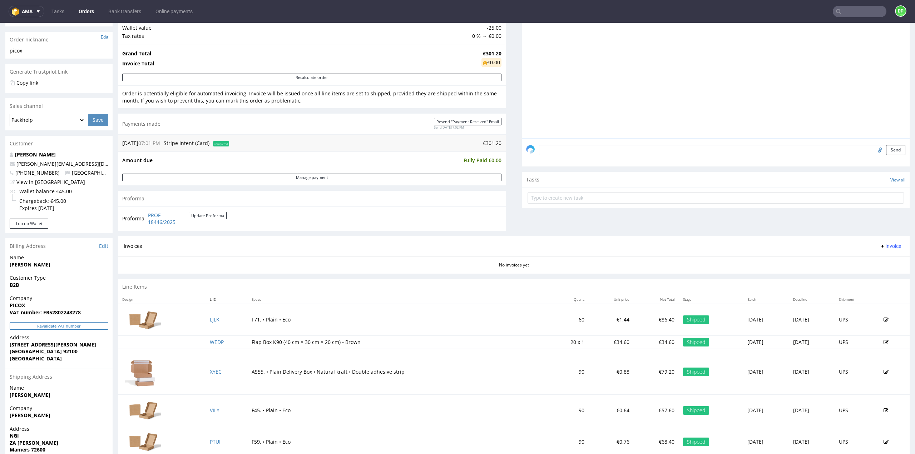
click at [38, 324] on button "Revalidate VAT number" at bounding box center [59, 326] width 99 height 8
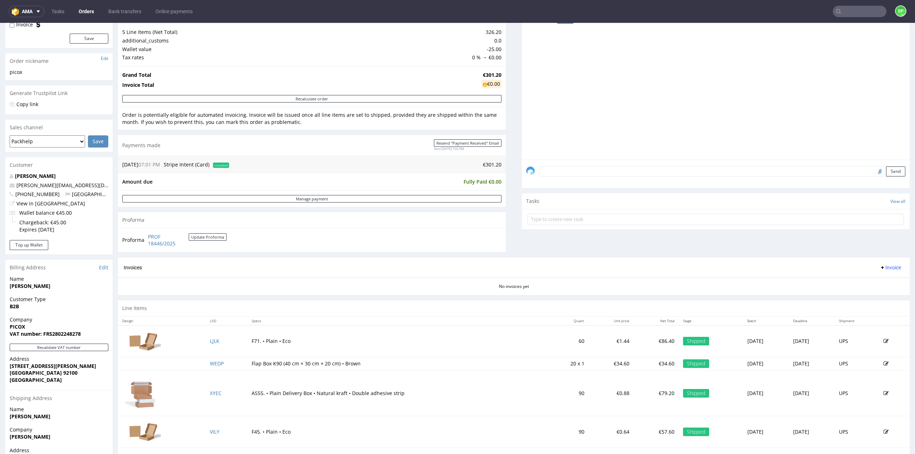
scroll to position [142, 0]
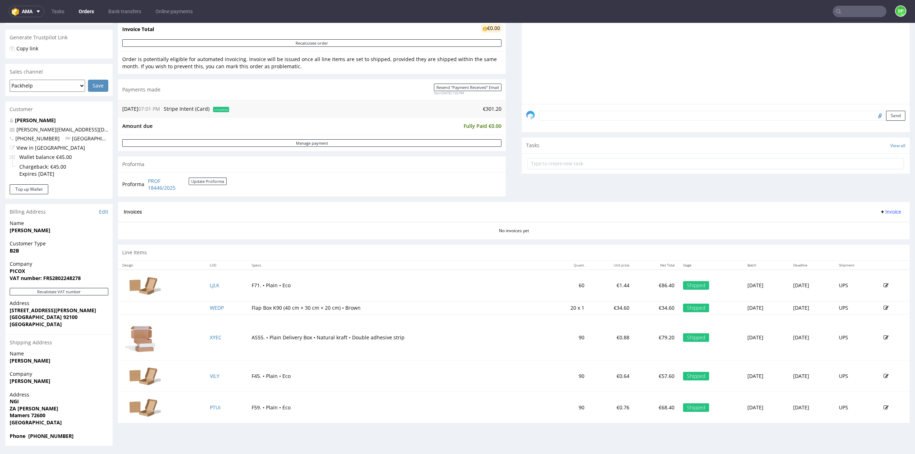
click at [883, 209] on span "Invoice" at bounding box center [890, 212] width 21 height 6
click at [868, 226] on span "Generate" at bounding box center [879, 226] width 35 height 7
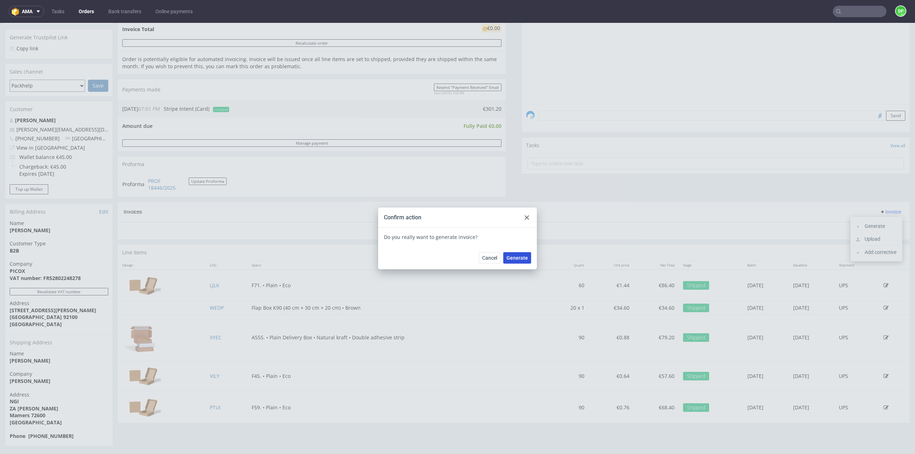
click at [519, 261] on span "Generate" at bounding box center [516, 258] width 21 height 5
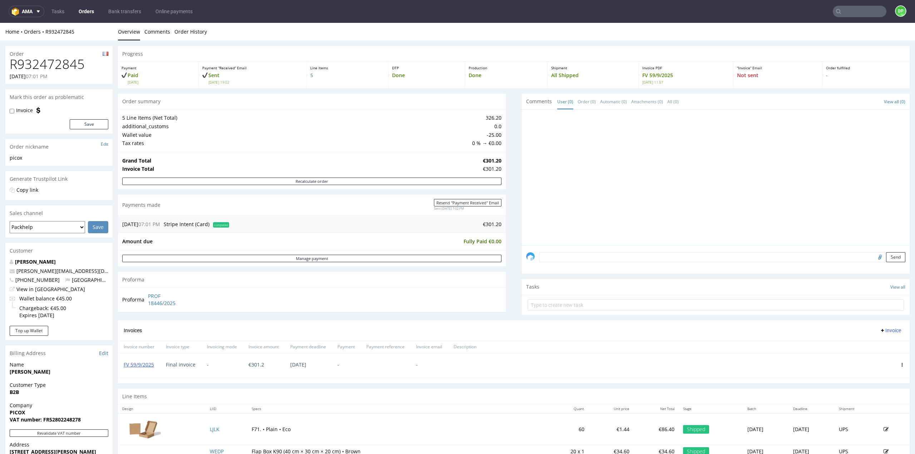
click at [84, 12] on link "Orders" at bounding box center [86, 11] width 24 height 11
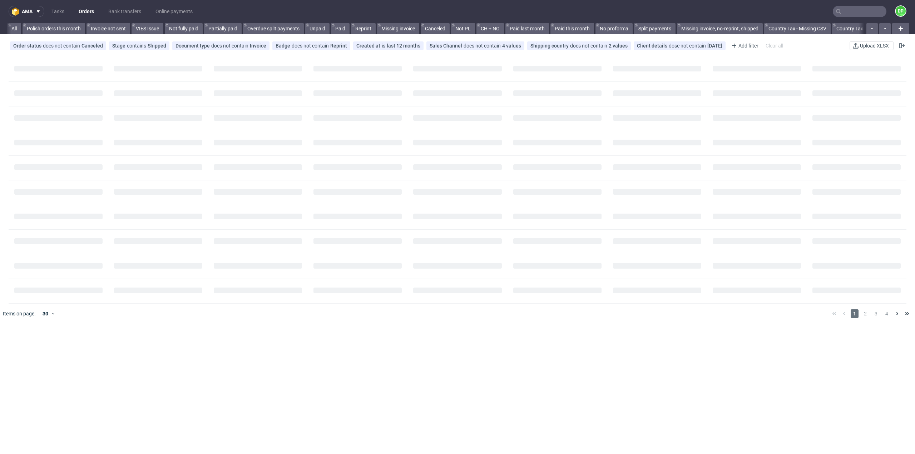
scroll to position [0, 516]
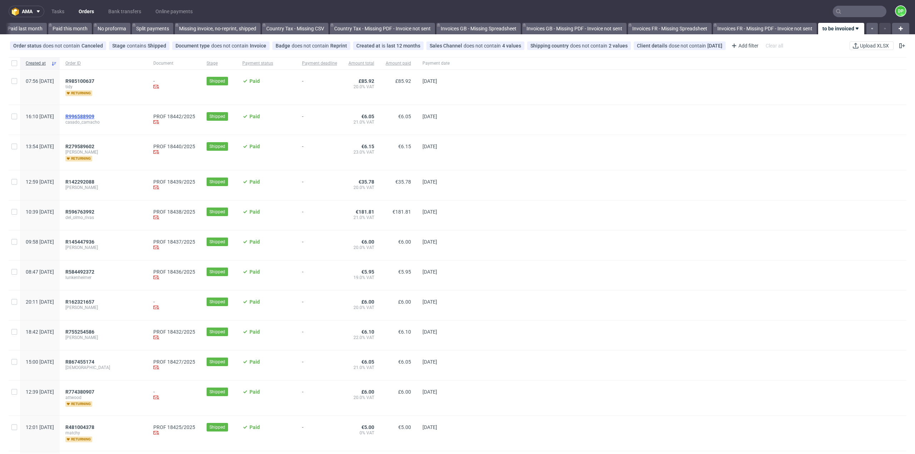
click at [94, 115] on span "R996588909" at bounding box center [79, 117] width 29 height 6
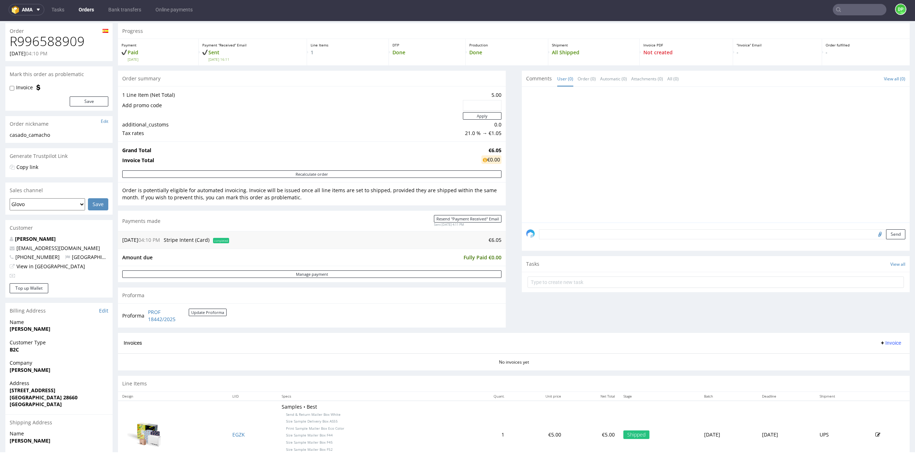
scroll to position [36, 0]
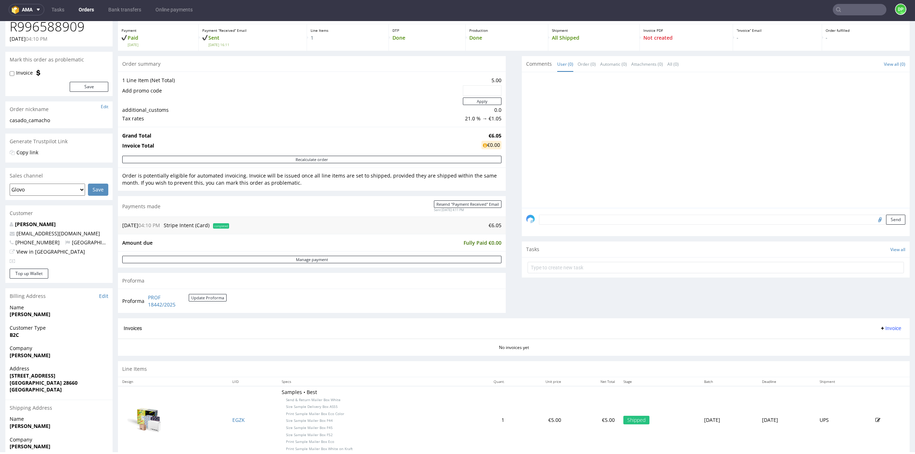
click at [886, 330] on span "Invoice" at bounding box center [890, 329] width 21 height 6
click at [867, 342] on span "Generate" at bounding box center [879, 342] width 35 height 7
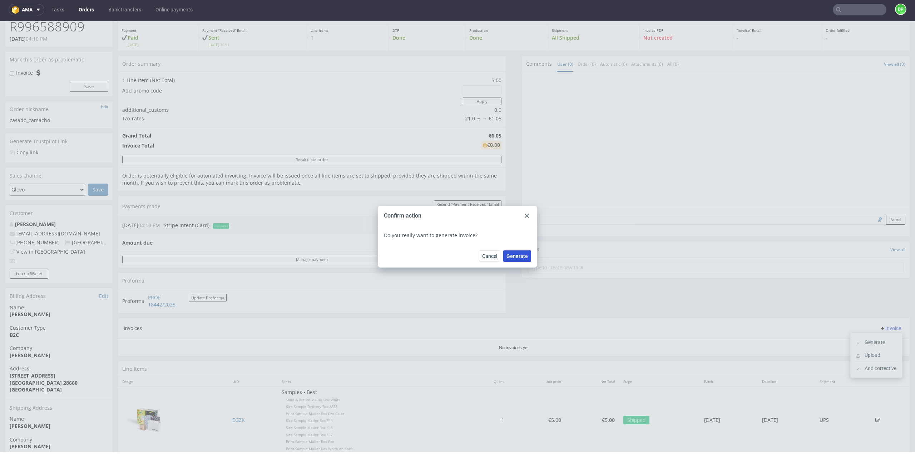
click at [514, 259] on span "Generate" at bounding box center [516, 256] width 21 height 5
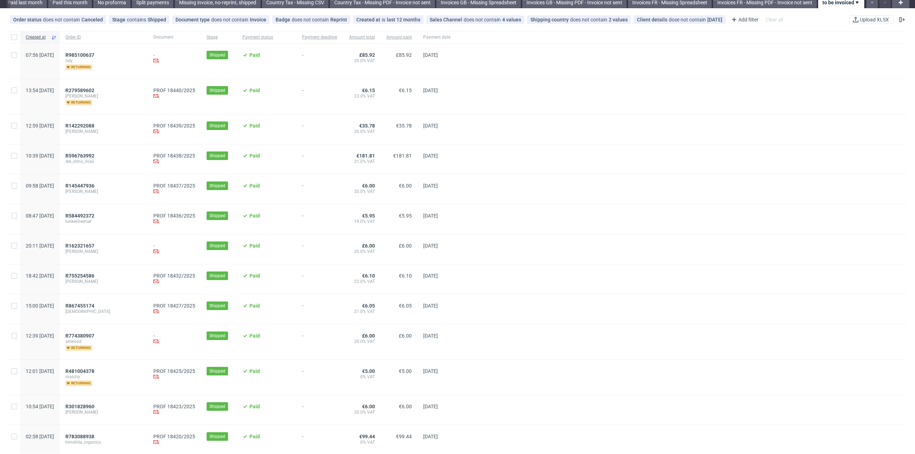
scroll to position [36, 0]
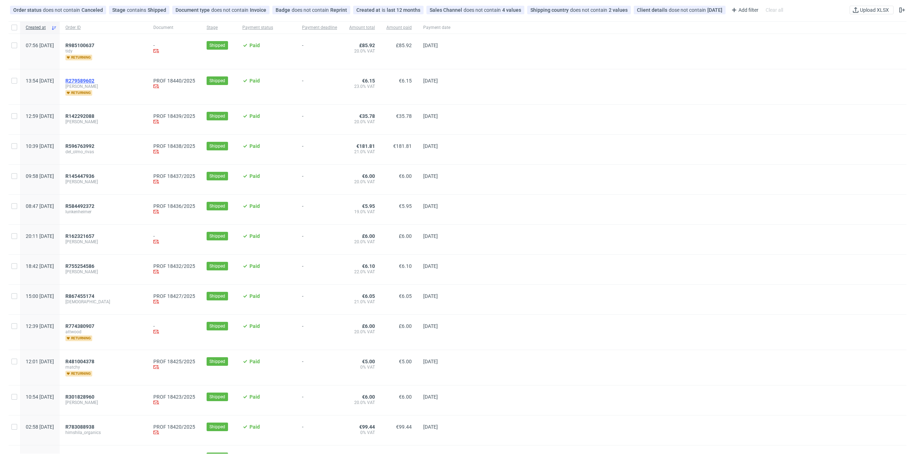
click at [94, 79] on span "R279589602" at bounding box center [79, 81] width 29 height 6
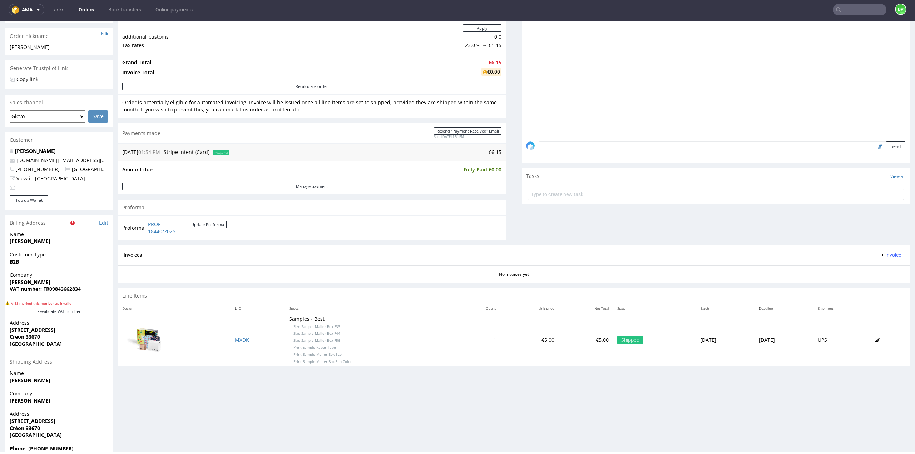
scroll to position [143, 0]
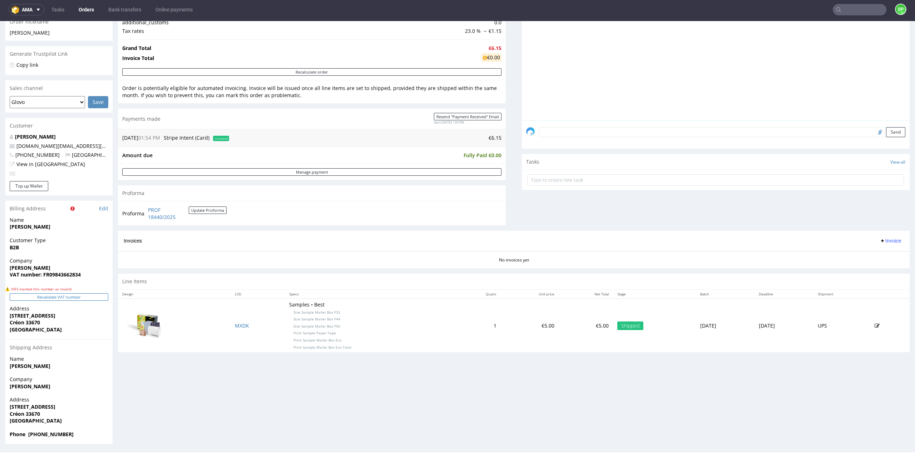
click at [41, 299] on button "Revalidate VAT number" at bounding box center [59, 297] width 99 height 8
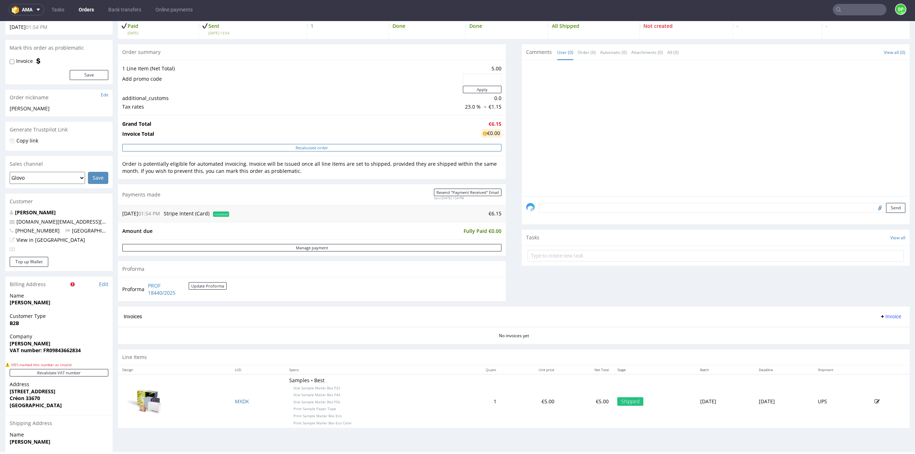
scroll to position [32, 0]
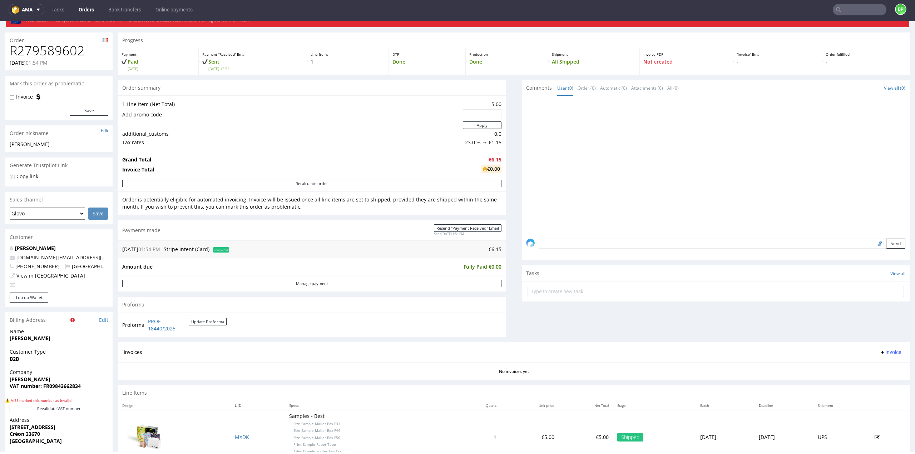
click at [880, 352] on span "Invoice" at bounding box center [890, 353] width 21 height 6
click at [875, 362] on li "Generate" at bounding box center [876, 366] width 46 height 13
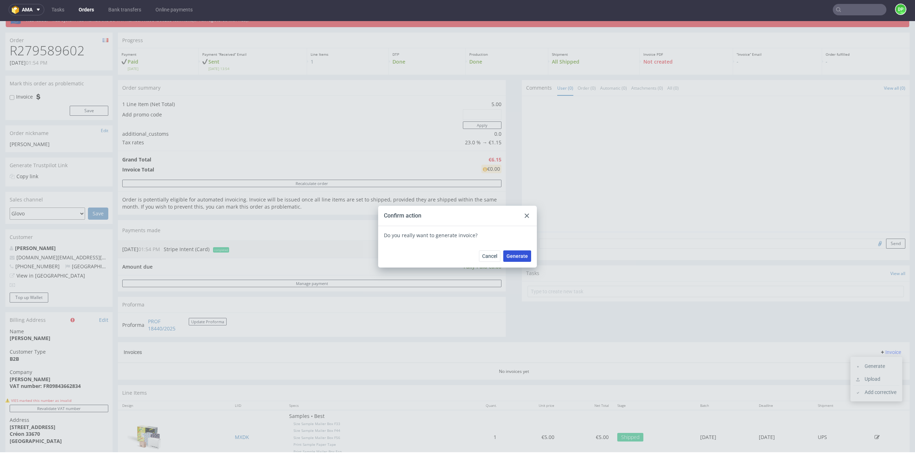
click at [516, 256] on span "Generate" at bounding box center [516, 256] width 21 height 5
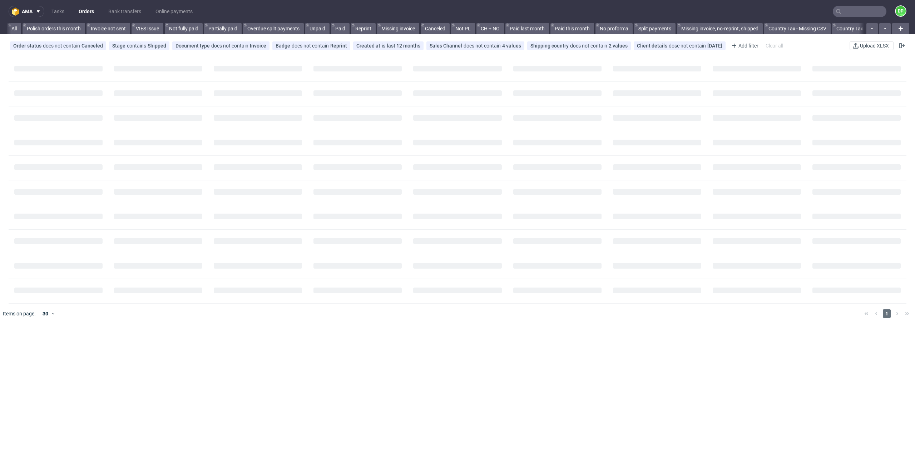
scroll to position [0, 516]
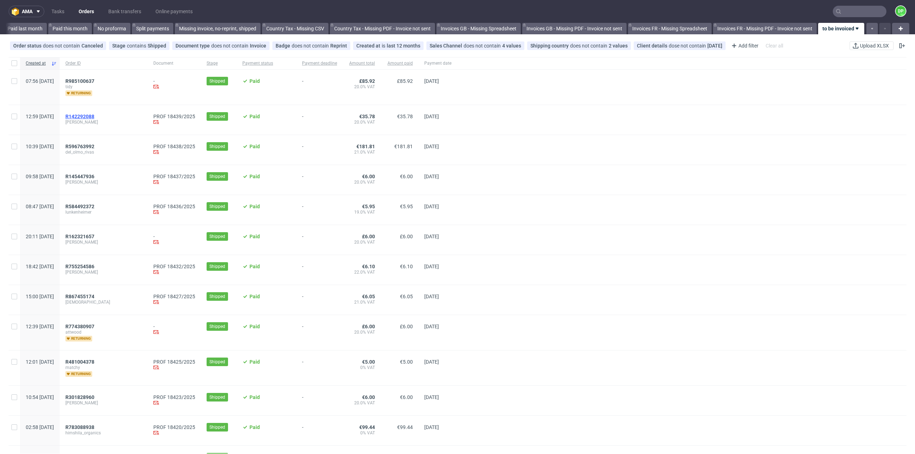
click at [94, 118] on span "R142292088" at bounding box center [79, 117] width 29 height 6
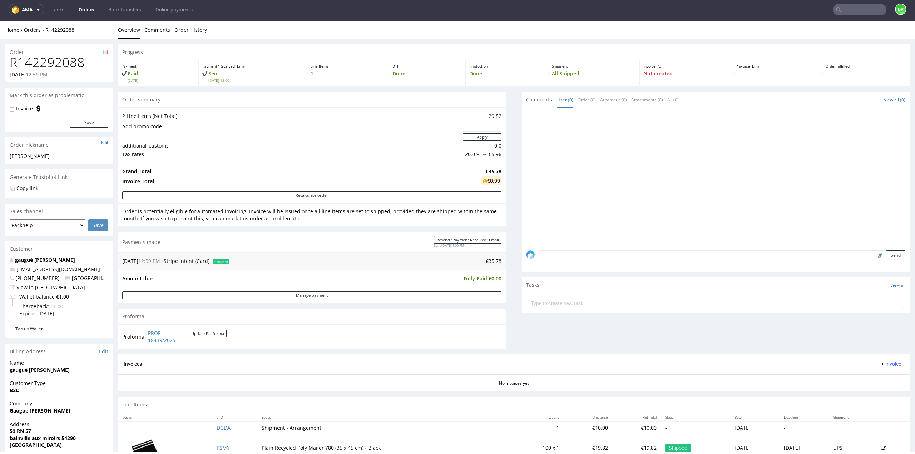
click at [882, 365] on span "Invoice" at bounding box center [890, 364] width 21 height 6
click at [864, 376] on span "Generate" at bounding box center [879, 378] width 35 height 7
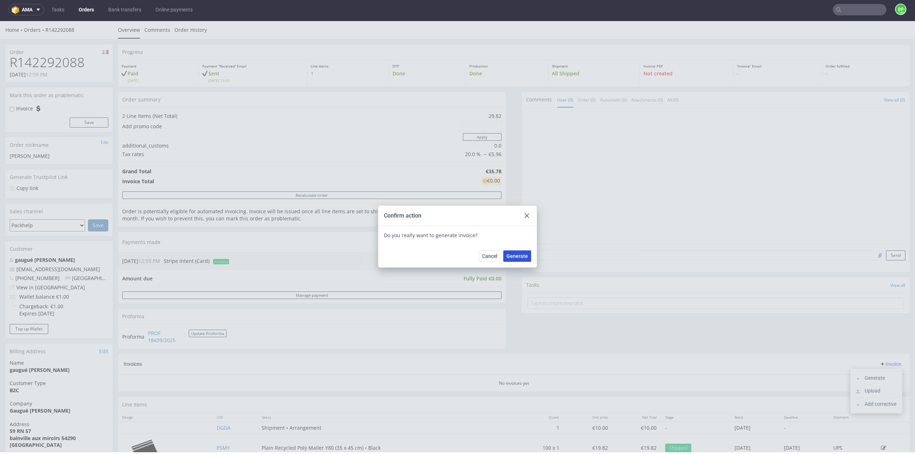
click at [514, 254] on span "Generate" at bounding box center [516, 256] width 21 height 5
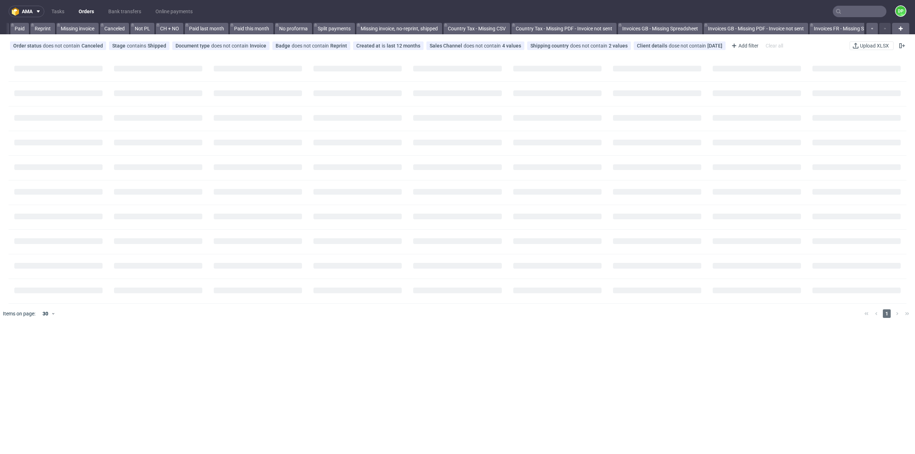
scroll to position [0, 516]
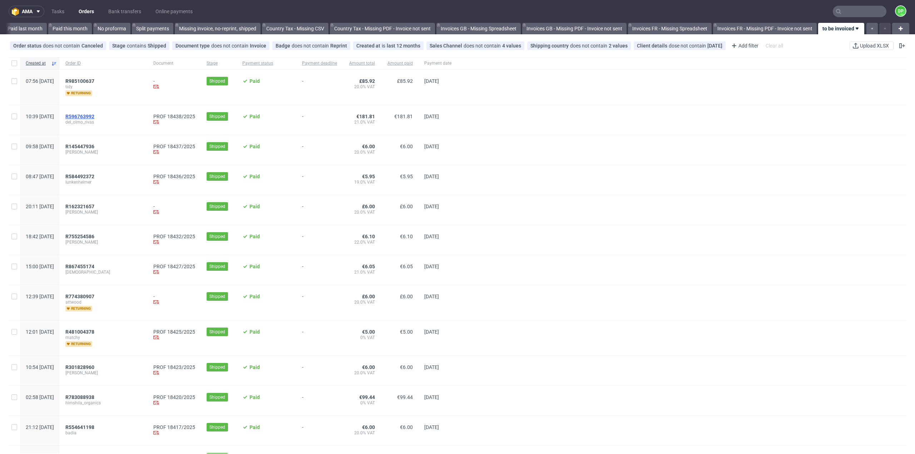
click at [94, 115] on span "R596763992" at bounding box center [79, 117] width 29 height 6
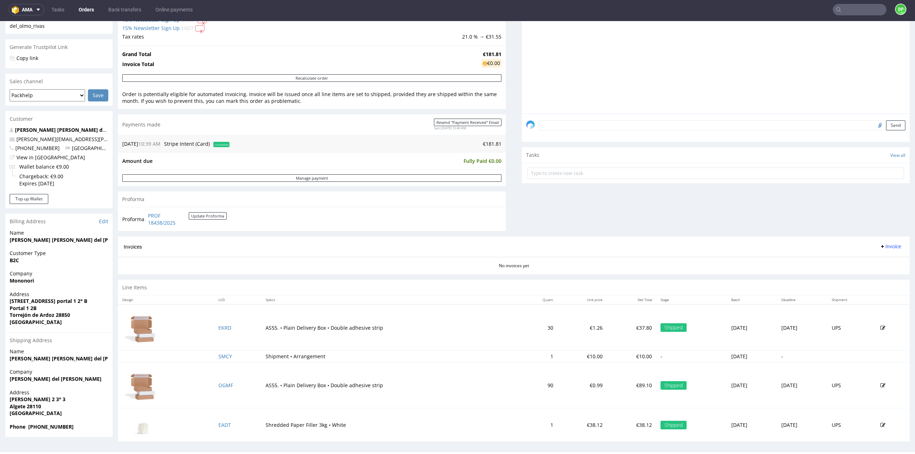
scroll to position [132, 0]
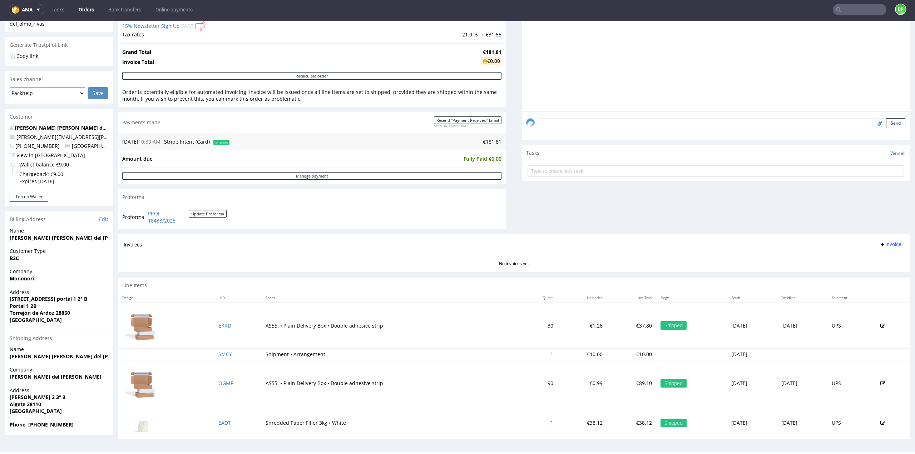
click at [881, 242] on span "Invoice" at bounding box center [890, 245] width 21 height 6
click at [869, 261] on span "Generate" at bounding box center [879, 258] width 35 height 7
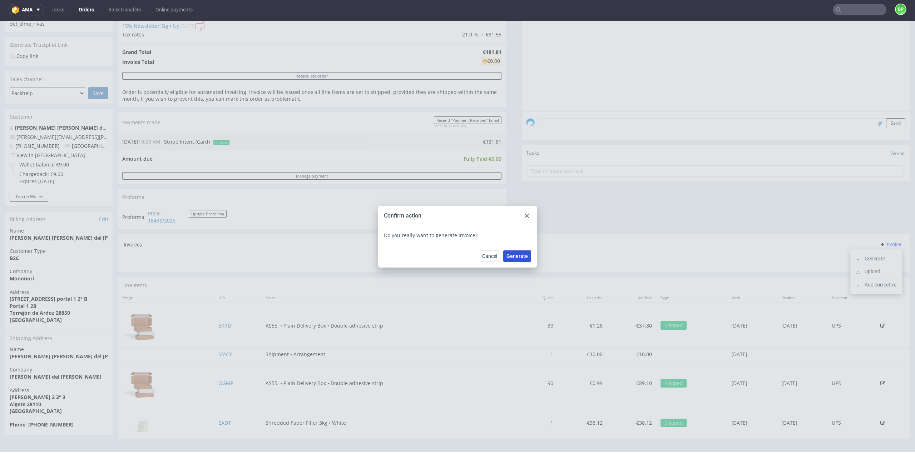
click at [520, 256] on span "Generate" at bounding box center [516, 256] width 21 height 5
click at [525, 214] on use at bounding box center [527, 216] width 4 height 4
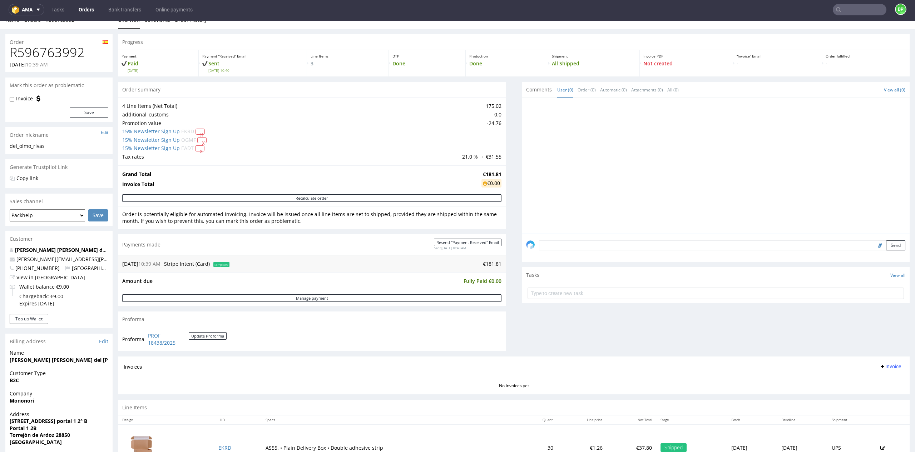
scroll to position [0, 0]
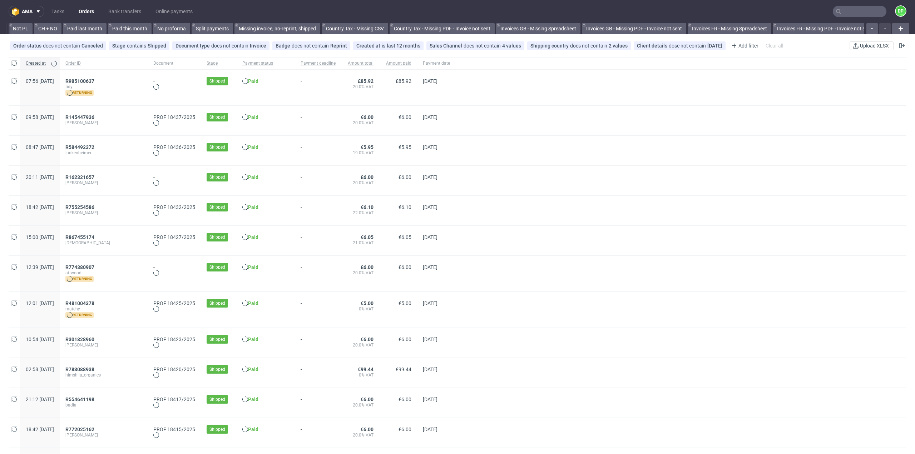
scroll to position [0, 516]
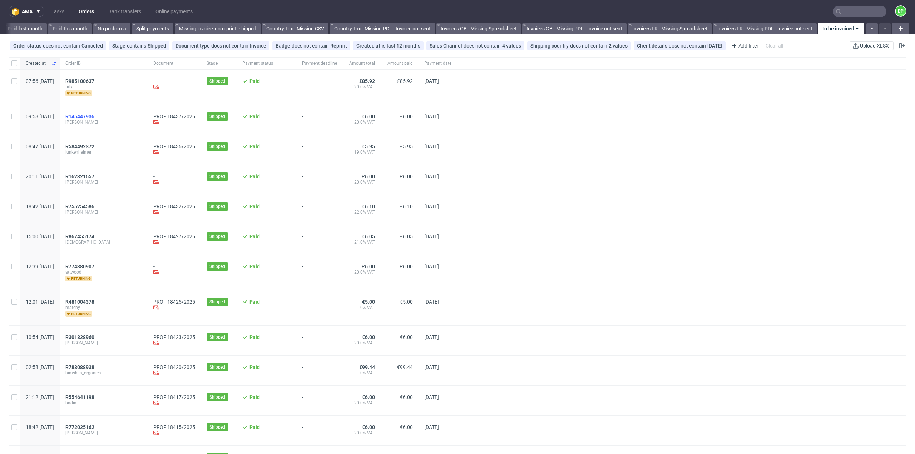
click at [94, 115] on span "R145447936" at bounding box center [79, 117] width 29 height 6
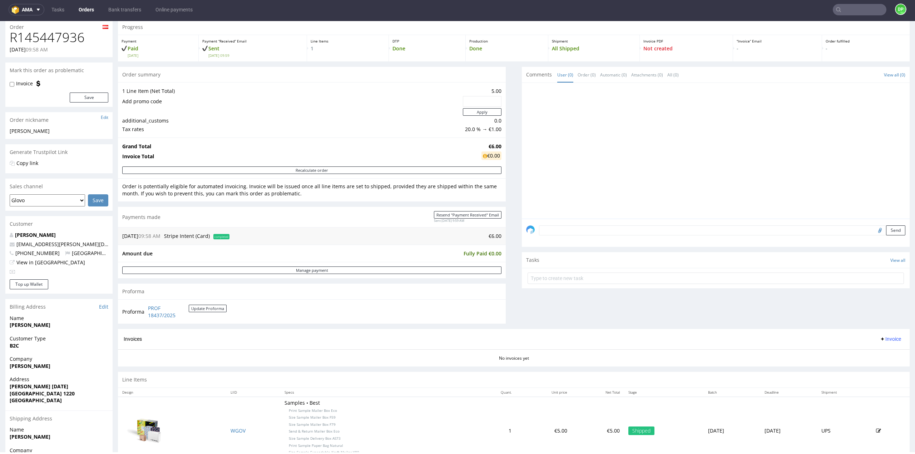
scroll to position [25, 0]
click at [880, 337] on span "Invoice" at bounding box center [890, 340] width 21 height 6
click at [865, 353] on span "Generate" at bounding box center [879, 353] width 35 height 7
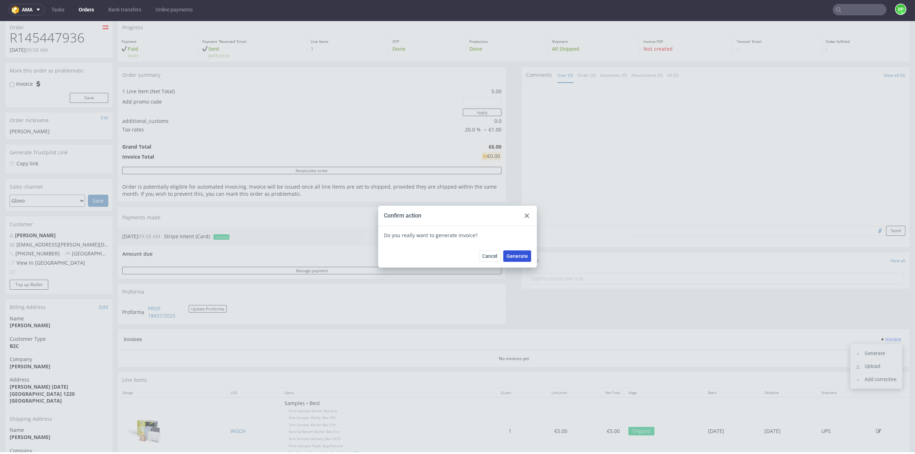
click at [524, 258] on span "Generate" at bounding box center [516, 256] width 21 height 5
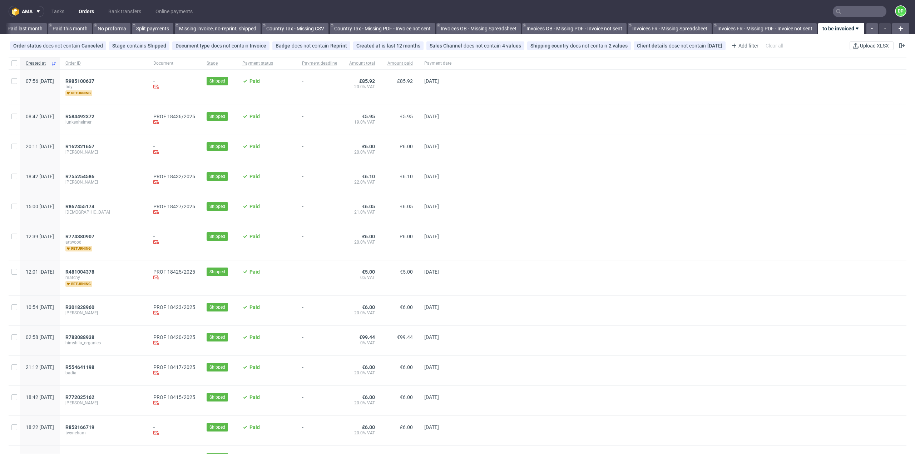
scroll to position [0, 516]
click at [94, 118] on span "R584492372" at bounding box center [79, 117] width 29 height 6
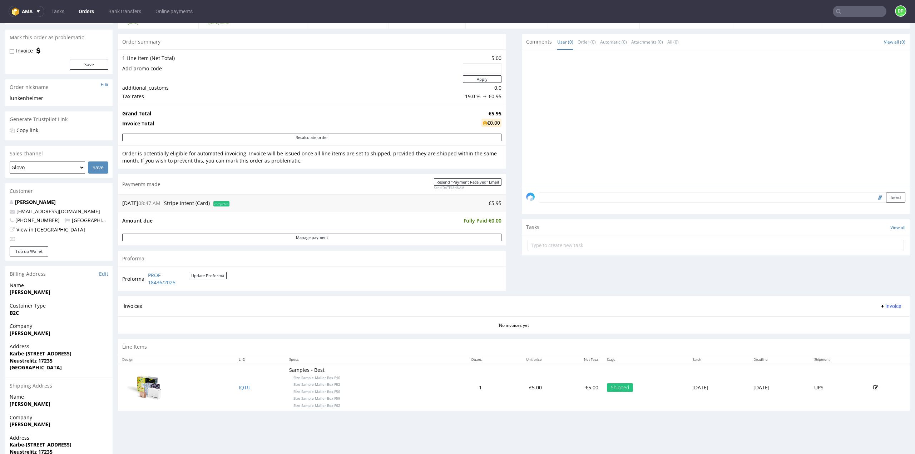
scroll to position [96, 0]
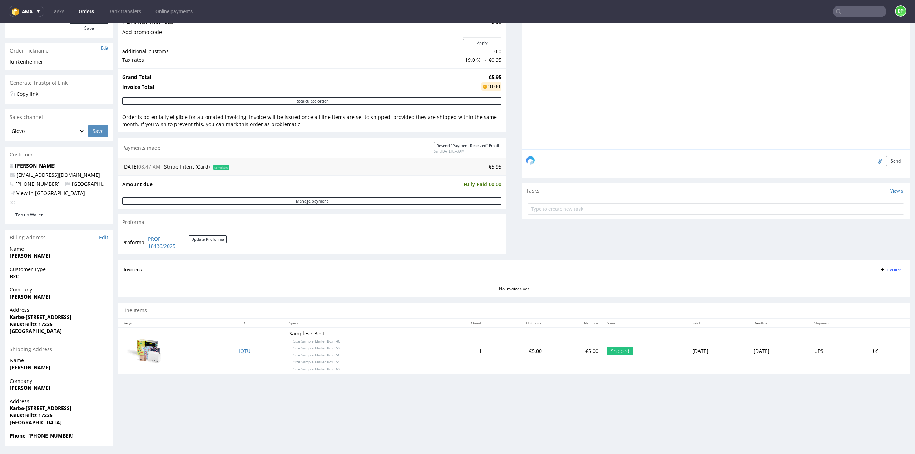
click at [880, 269] on span "Invoice" at bounding box center [890, 270] width 21 height 6
click at [860, 284] on span at bounding box center [859, 284] width 6 height 6
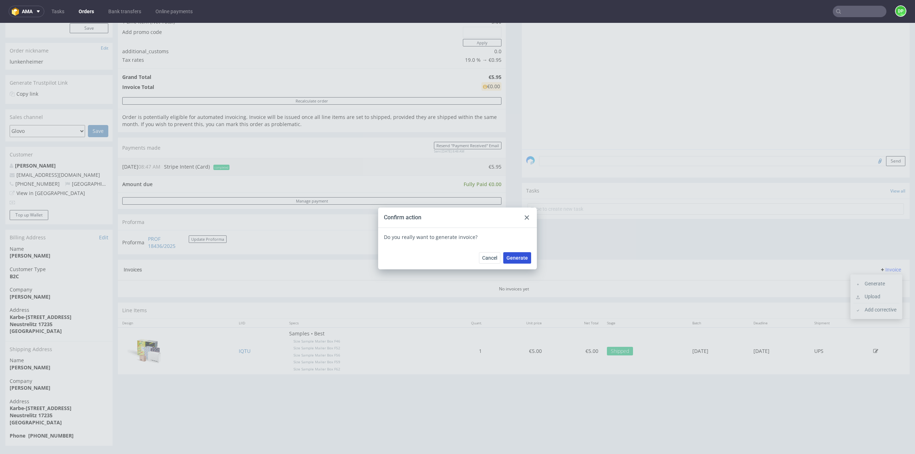
click at [517, 261] on span "Generate" at bounding box center [516, 258] width 21 height 5
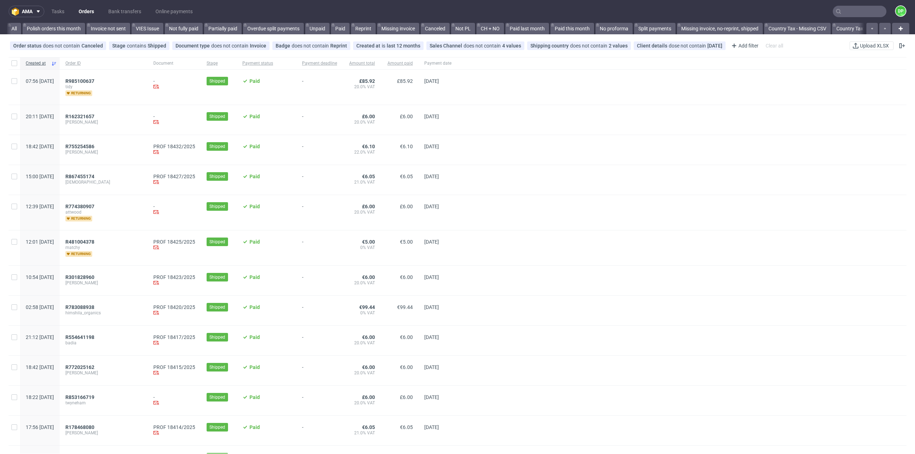
scroll to position [0, 516]
click at [94, 148] on span "R755254586" at bounding box center [79, 147] width 29 height 6
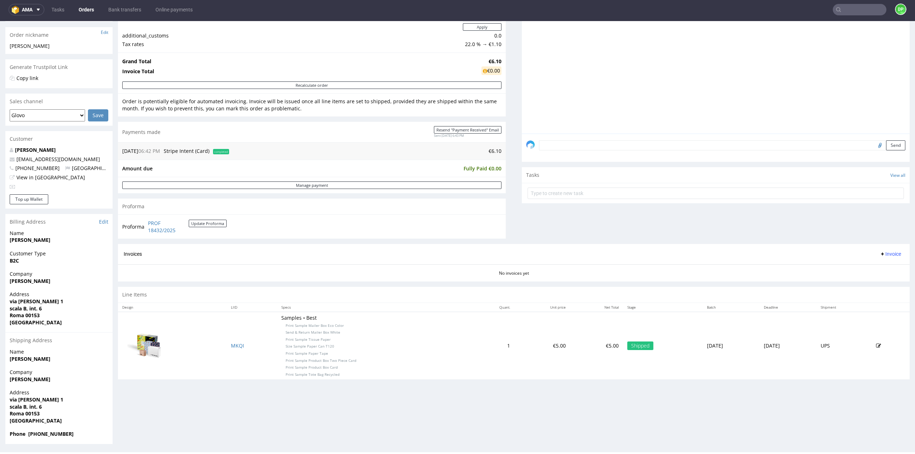
scroll to position [39, 0]
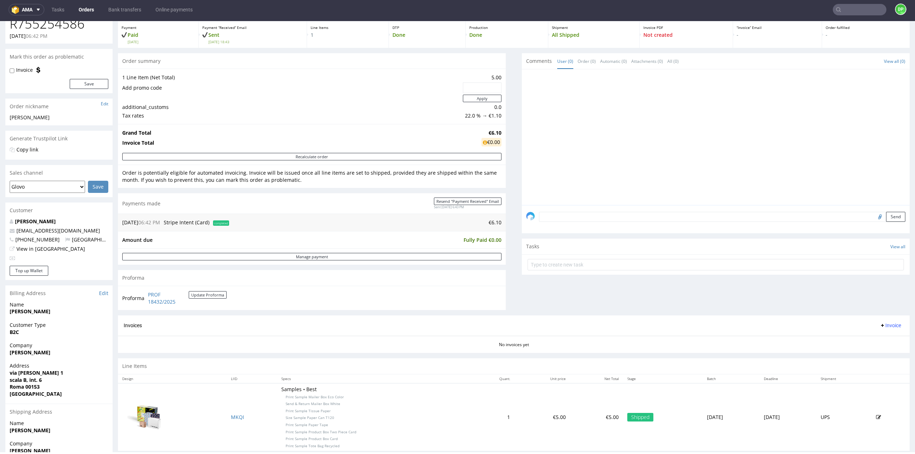
click at [882, 323] on span "Invoice" at bounding box center [890, 326] width 21 height 6
click at [864, 342] on span "Generate" at bounding box center [879, 339] width 35 height 7
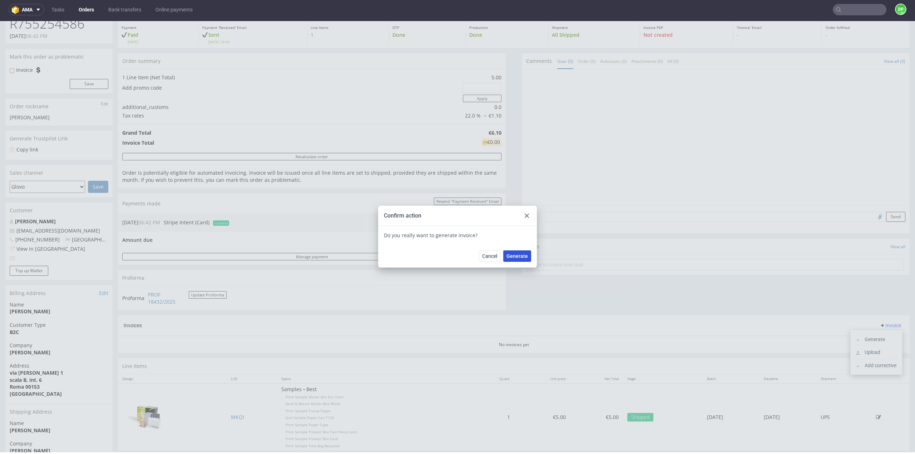
click at [519, 258] on span "Generate" at bounding box center [516, 256] width 21 height 5
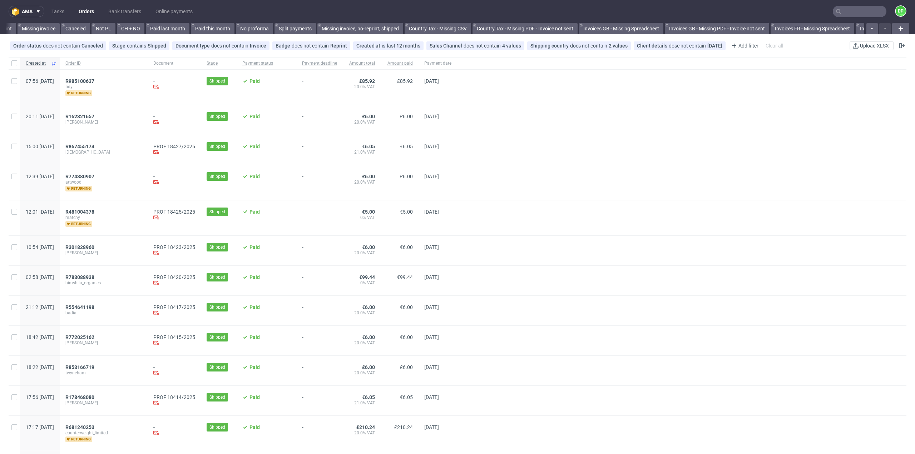
scroll to position [0, 516]
click at [94, 147] on span "R867455174" at bounding box center [79, 147] width 29 height 6
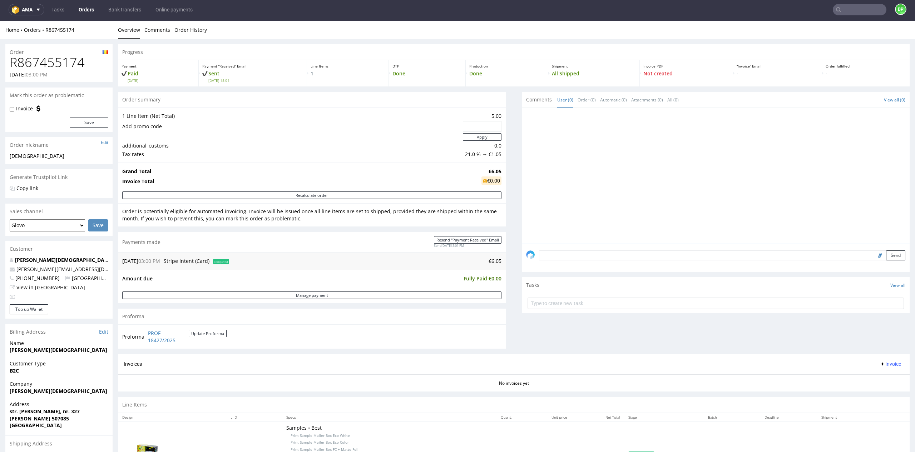
click at [880, 361] on span "Invoice" at bounding box center [890, 364] width 21 height 6
click at [871, 377] on span "Generate" at bounding box center [879, 378] width 35 height 7
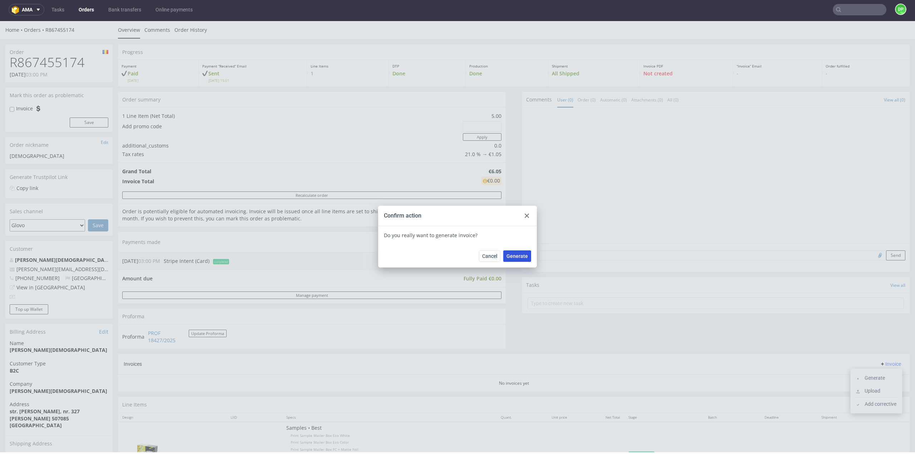
click at [522, 256] on span "Generate" at bounding box center [516, 256] width 21 height 5
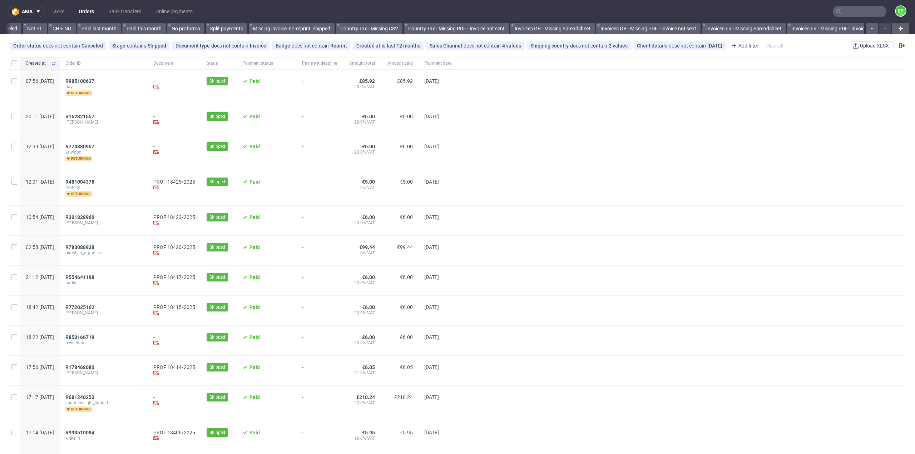
scroll to position [0, 516]
click at [94, 180] on span "R481004378" at bounding box center [79, 182] width 29 height 6
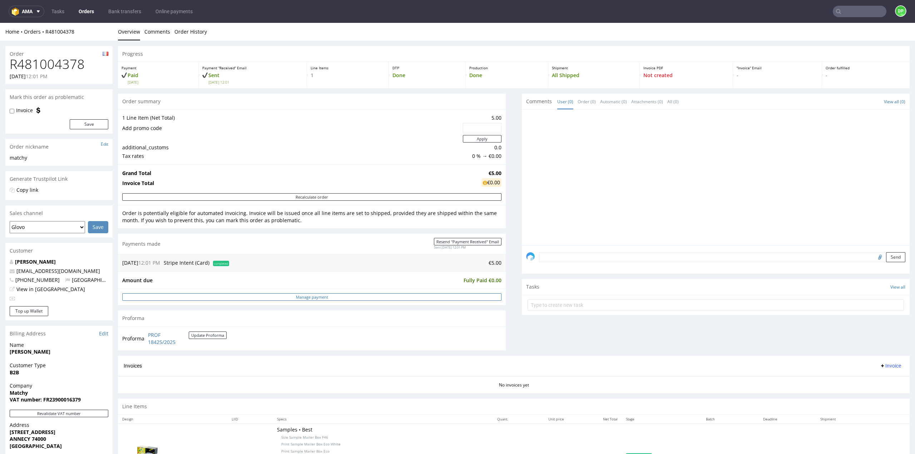
scroll to position [71, 0]
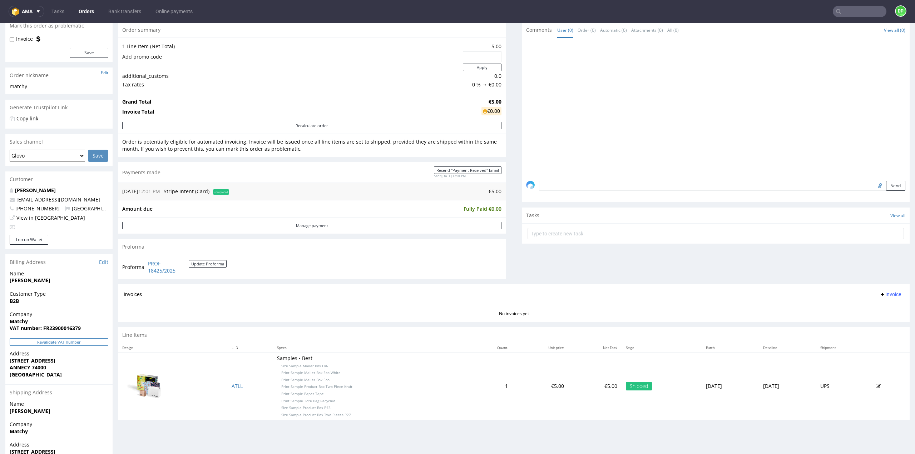
click at [92, 342] on button "Revalidate VAT number" at bounding box center [59, 342] width 99 height 8
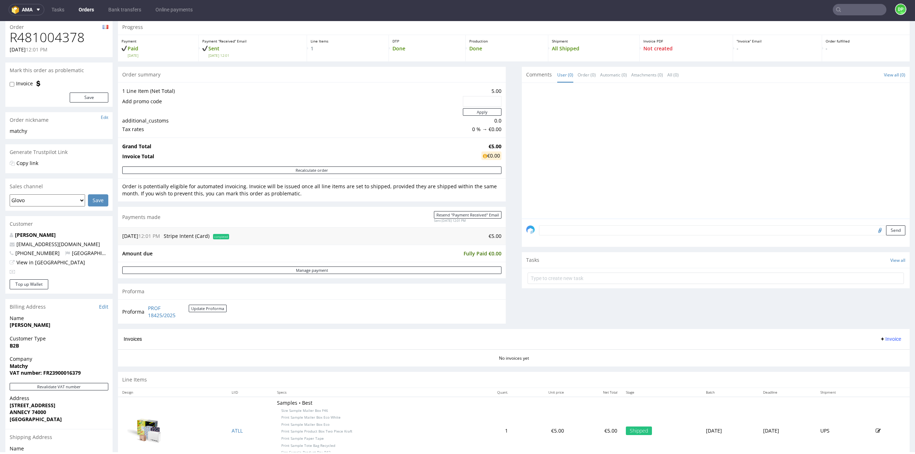
scroll to position [0, 0]
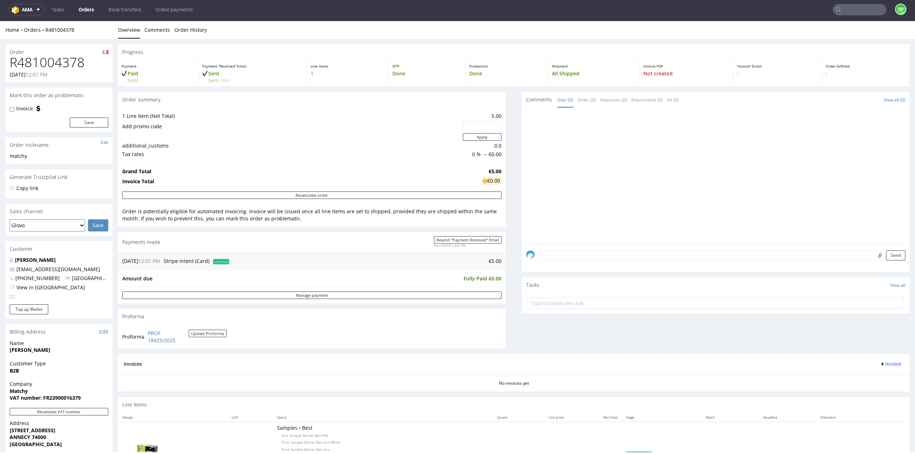
click at [880, 365] on span "Invoice" at bounding box center [890, 364] width 21 height 6
click at [871, 378] on span "Generate" at bounding box center [879, 378] width 35 height 7
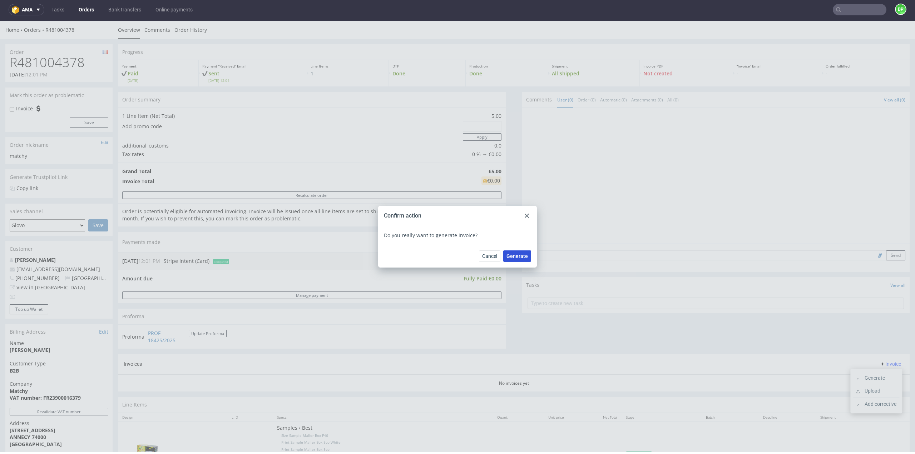
click at [509, 258] on span "Generate" at bounding box center [516, 256] width 21 height 5
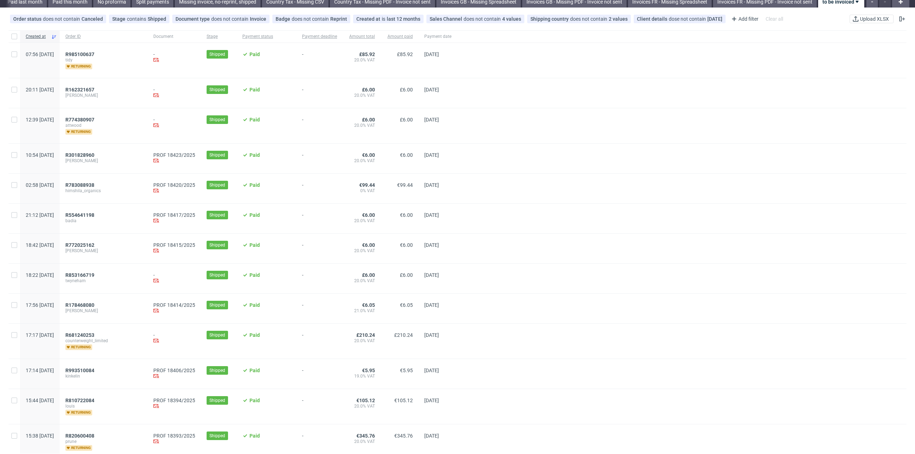
scroll to position [36, 0]
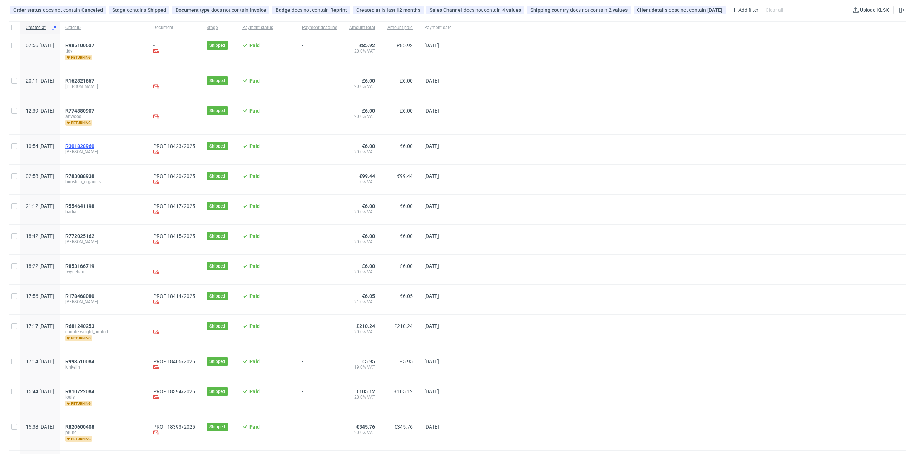
click at [94, 145] on span "R301828960" at bounding box center [79, 146] width 29 height 6
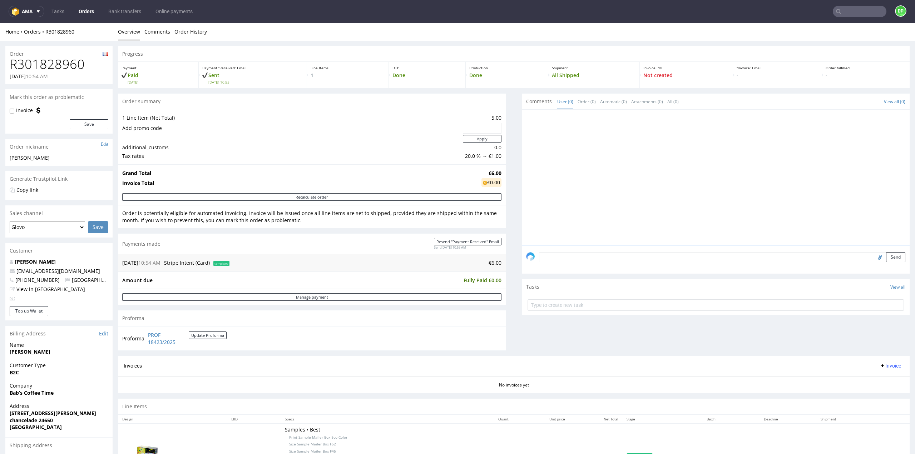
click at [883, 368] on button "Invoice" at bounding box center [890, 366] width 27 height 9
click at [861, 377] on span at bounding box center [859, 380] width 6 height 6
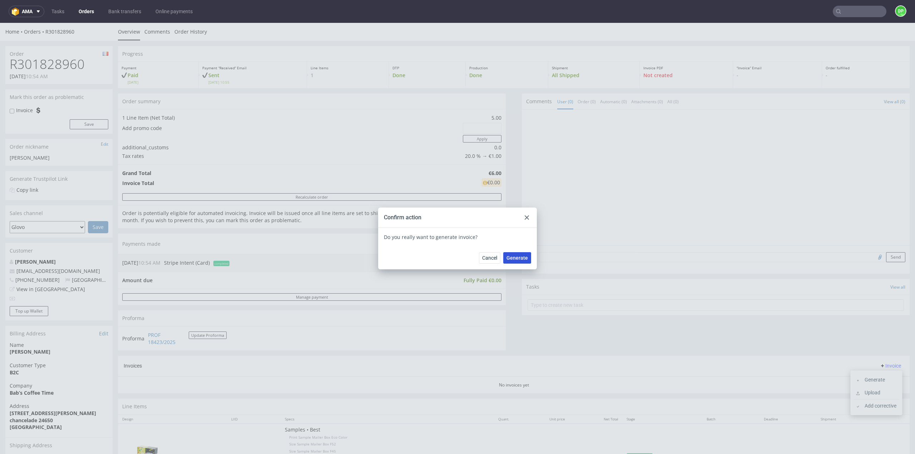
click at [509, 259] on span "Generate" at bounding box center [516, 258] width 21 height 5
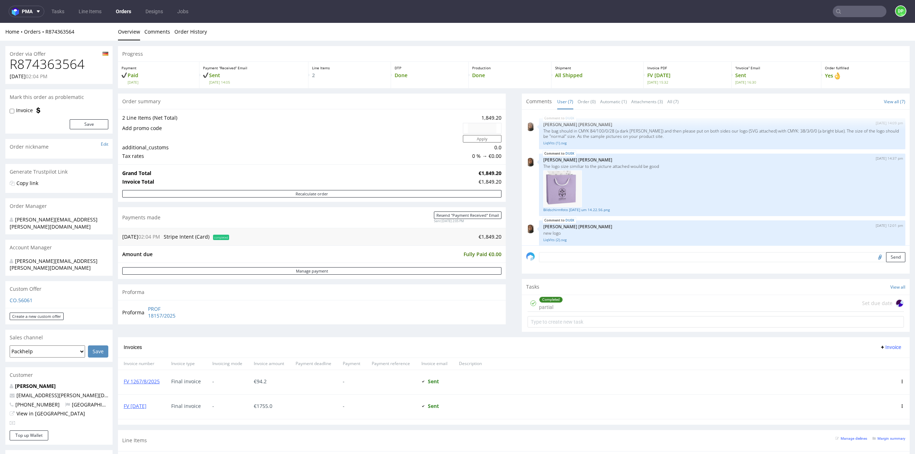
scroll to position [98, 0]
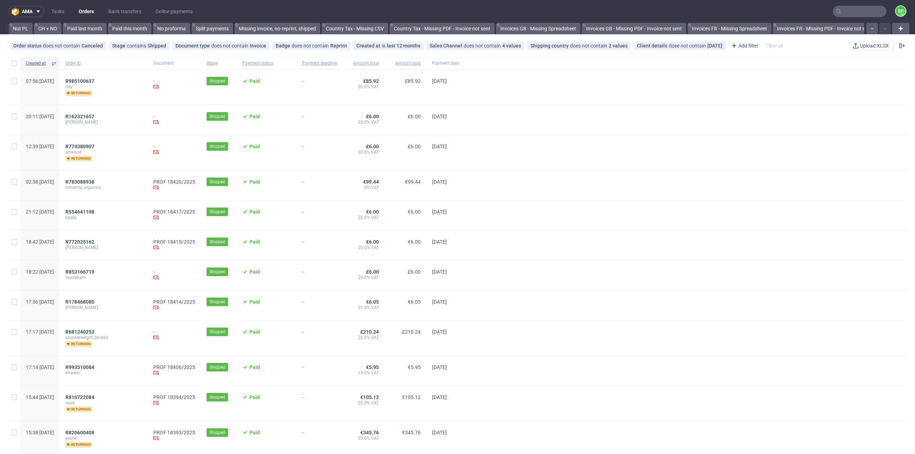
scroll to position [0, 516]
click at [94, 179] on span "R783088938" at bounding box center [79, 182] width 29 height 6
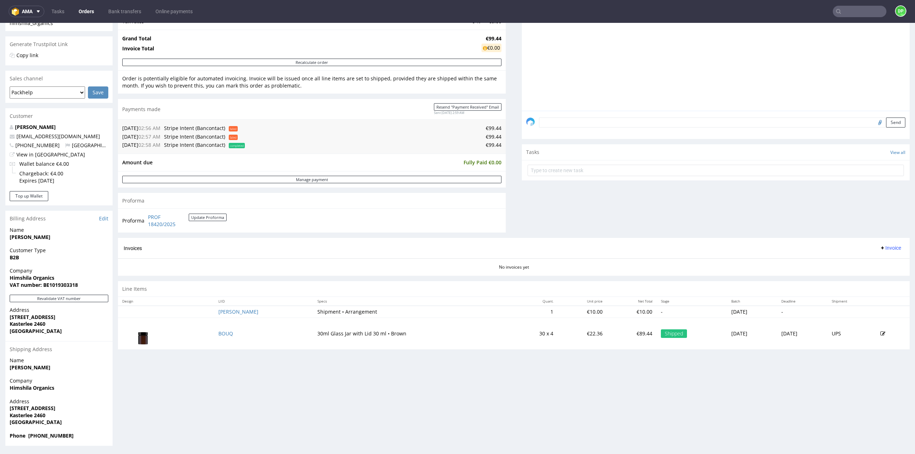
scroll to position [2, 0]
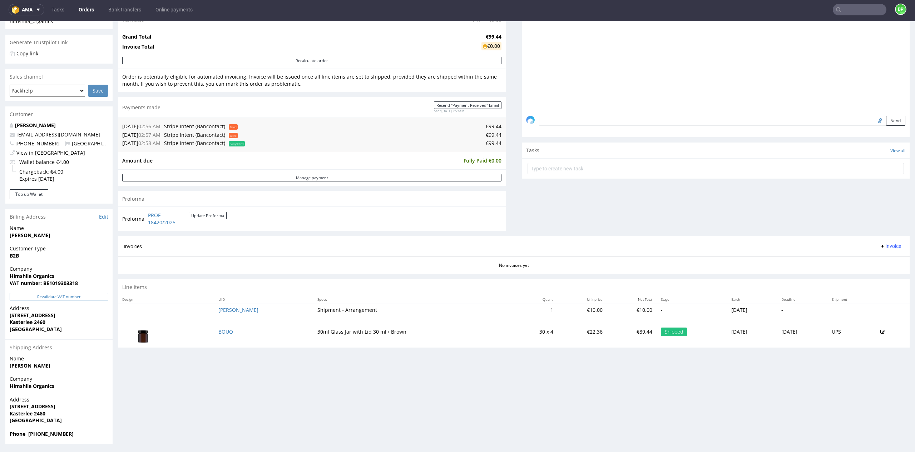
click at [75, 297] on button "Revalidate VAT number" at bounding box center [59, 297] width 99 height 8
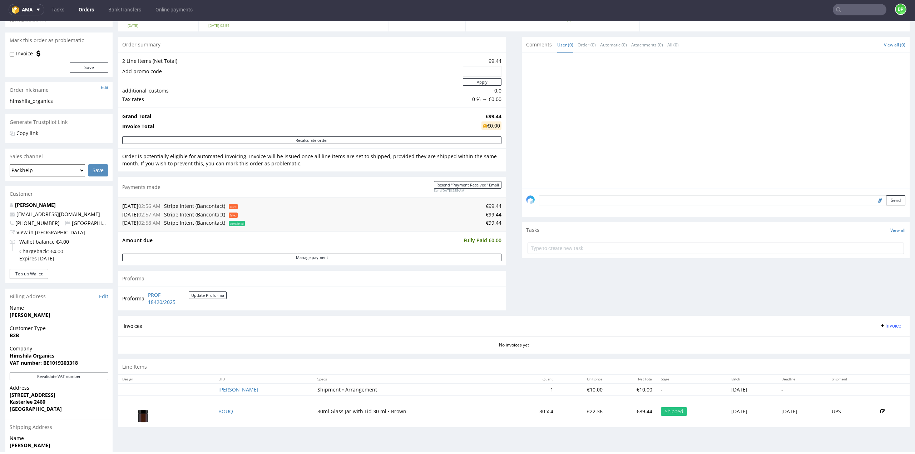
scroll to position [71, 0]
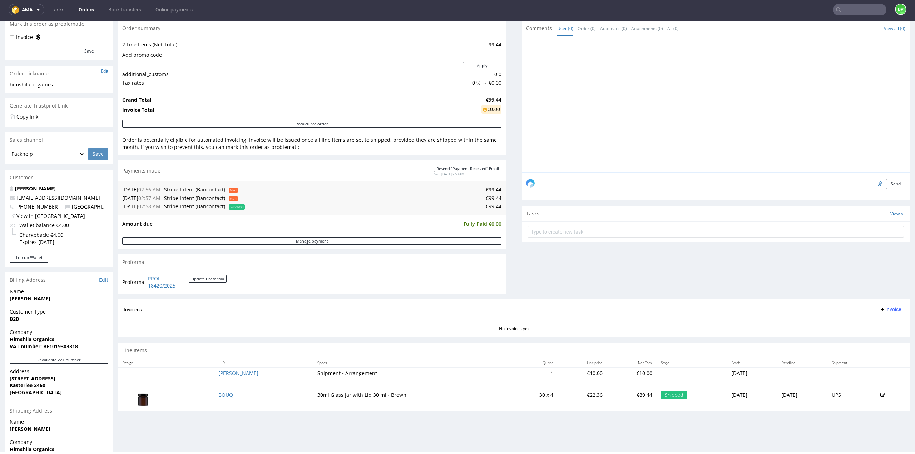
click at [883, 308] on span "Invoice" at bounding box center [890, 310] width 21 height 6
click at [880, 321] on span "Generate" at bounding box center [879, 323] width 35 height 7
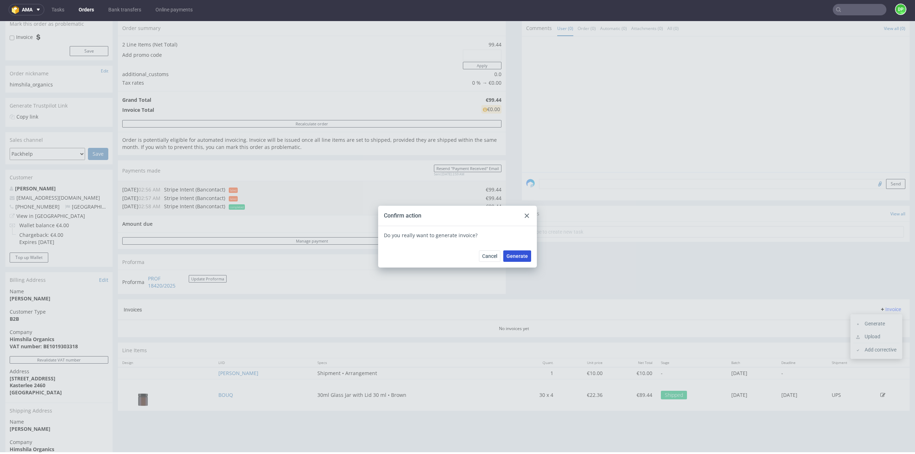
click at [515, 258] on span "Generate" at bounding box center [516, 256] width 21 height 5
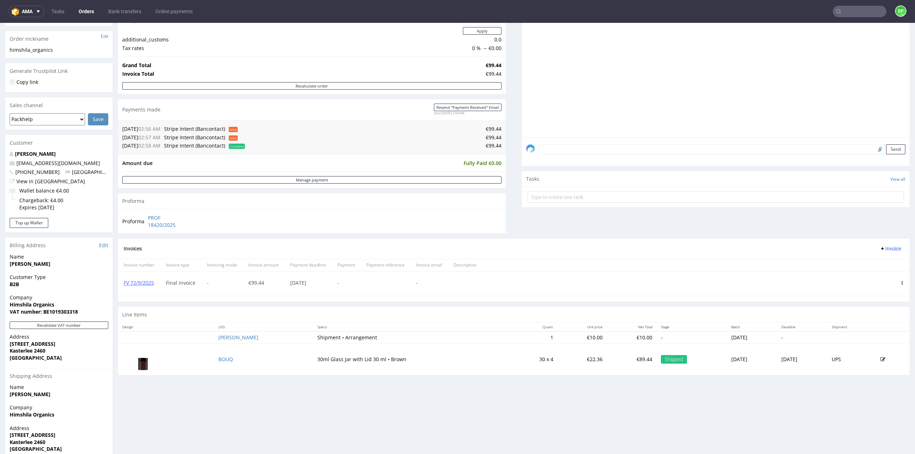
scroll to position [135, 0]
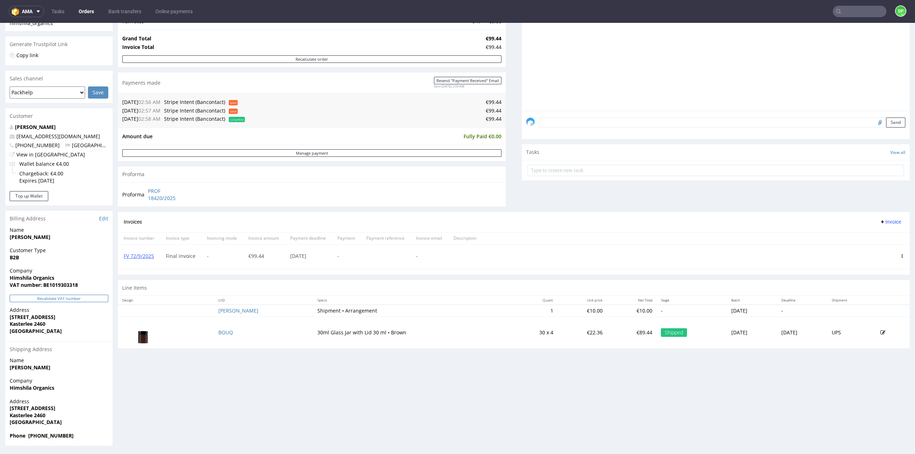
click at [81, 300] on button "Revalidate VAT number" at bounding box center [59, 299] width 99 height 8
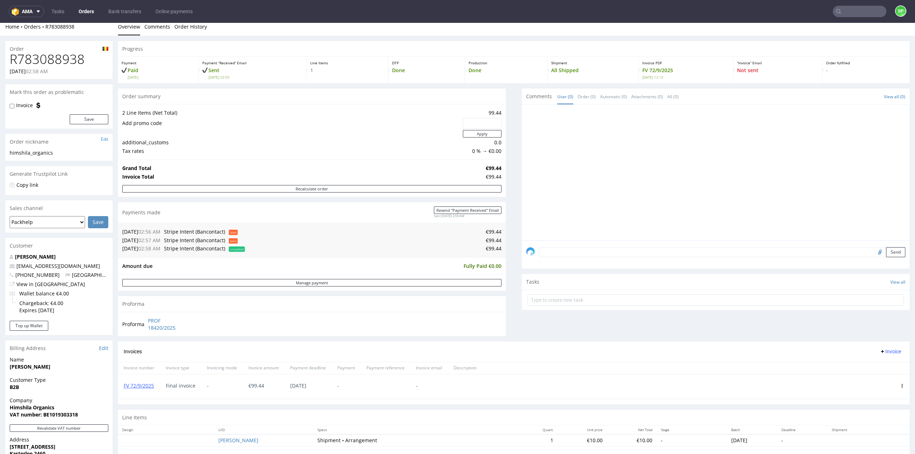
scroll to position [0, 0]
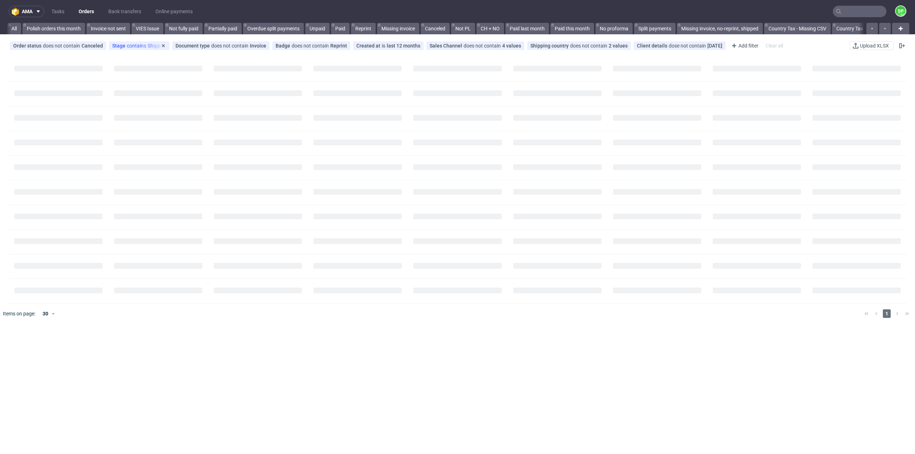
scroll to position [0, 516]
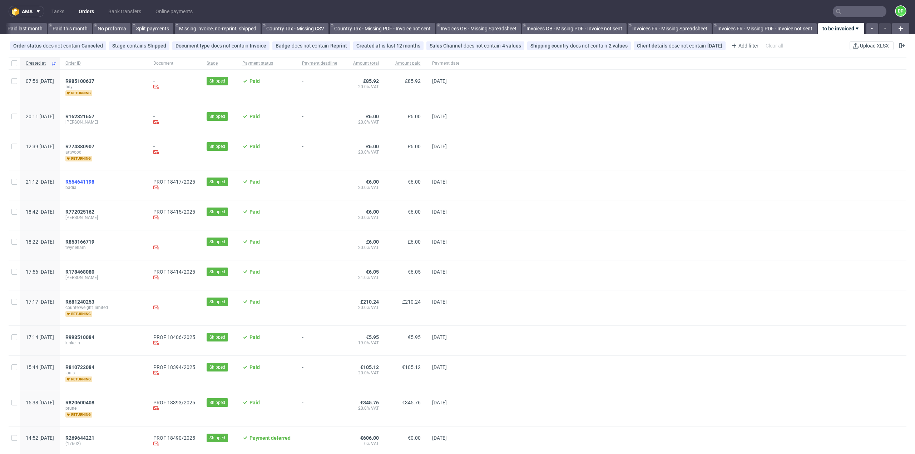
click at [94, 181] on span "R554641198" at bounding box center [79, 182] width 29 height 6
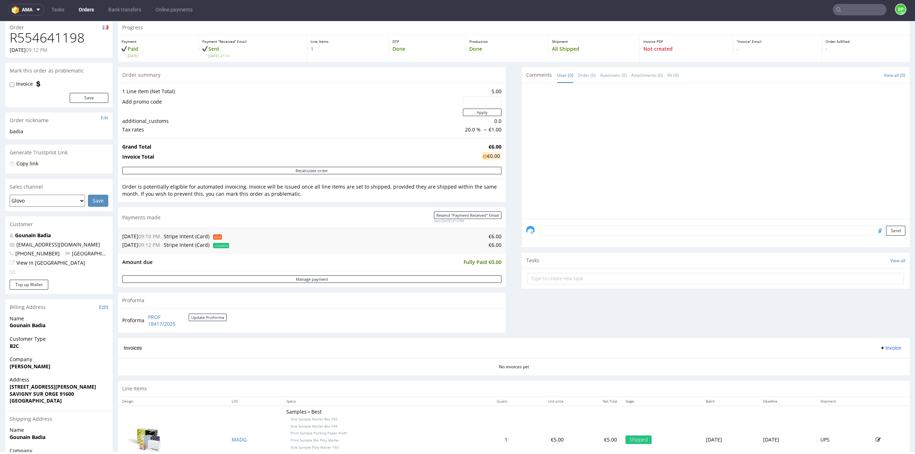
scroll to position [96, 0]
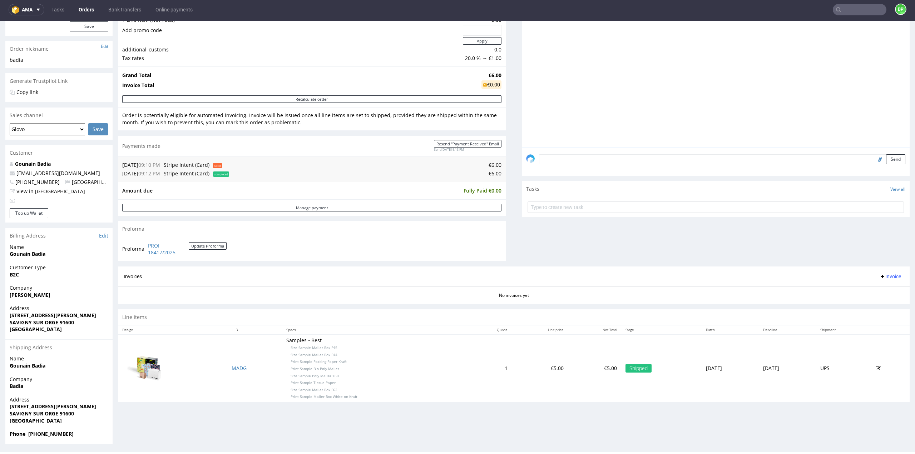
click at [880, 277] on span "Invoice" at bounding box center [890, 277] width 21 height 6
click at [868, 289] on span "Generate" at bounding box center [879, 290] width 35 height 7
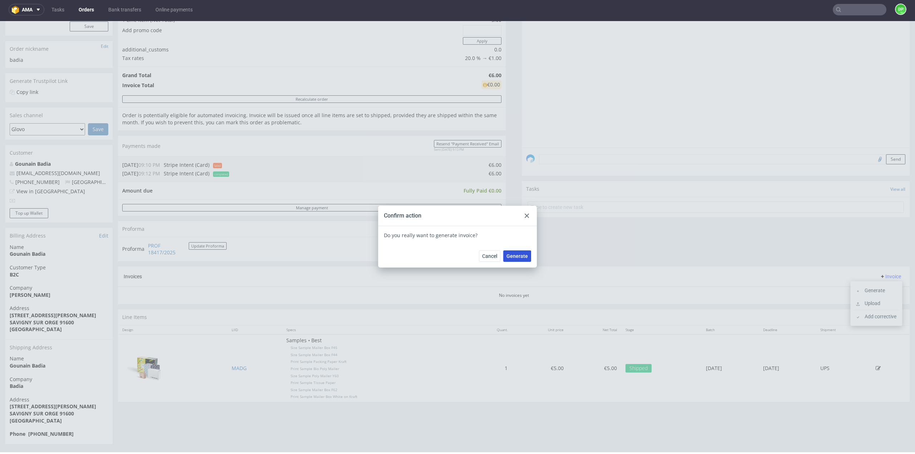
click at [515, 258] on span "Generate" at bounding box center [516, 256] width 21 height 5
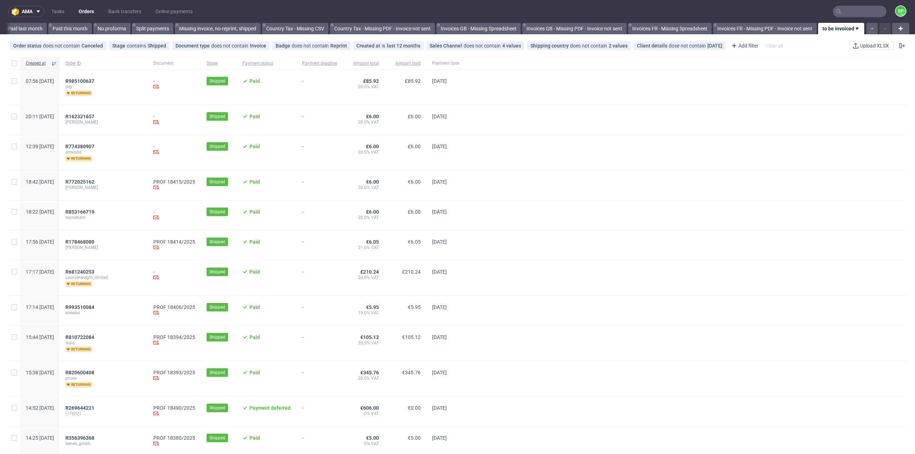
scroll to position [54, 0]
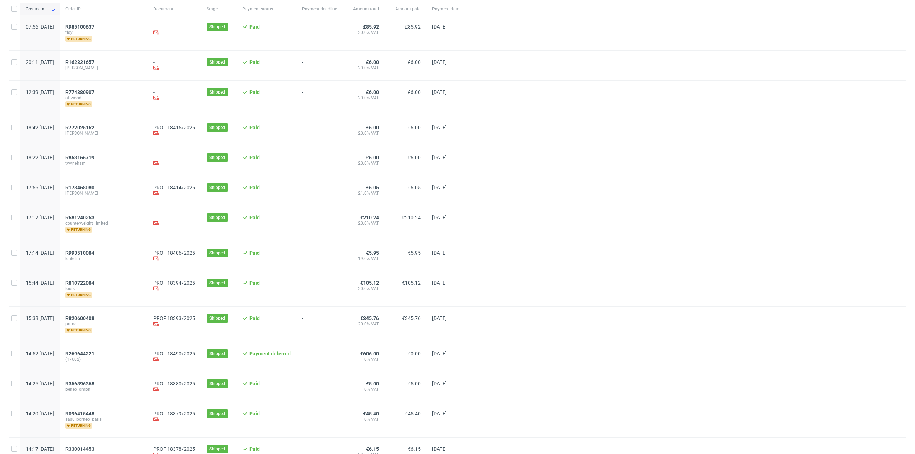
click at [195, 129] on link "PROF 18415/2025" at bounding box center [174, 128] width 42 height 6
click at [94, 127] on span "R772025162" at bounding box center [79, 128] width 29 height 6
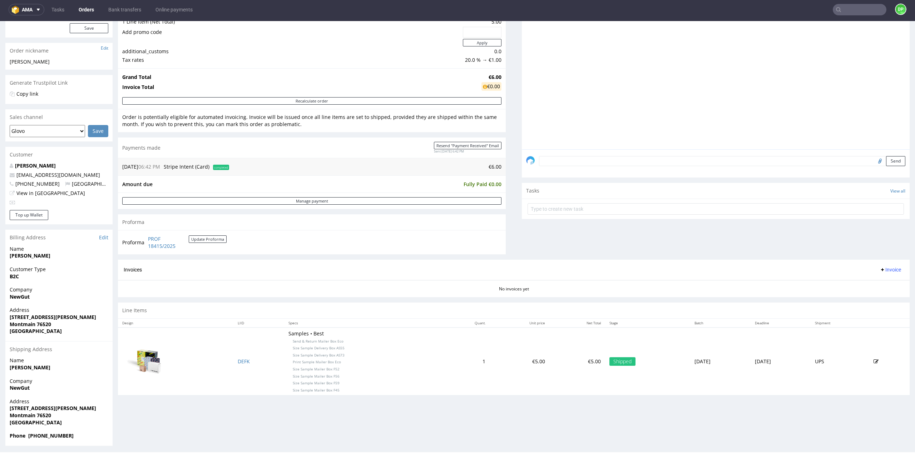
scroll to position [96, 0]
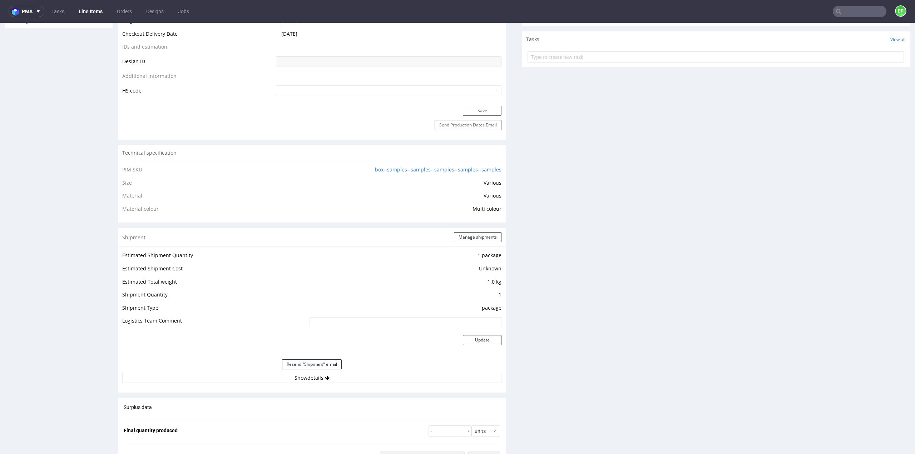
scroll to position [465, 0]
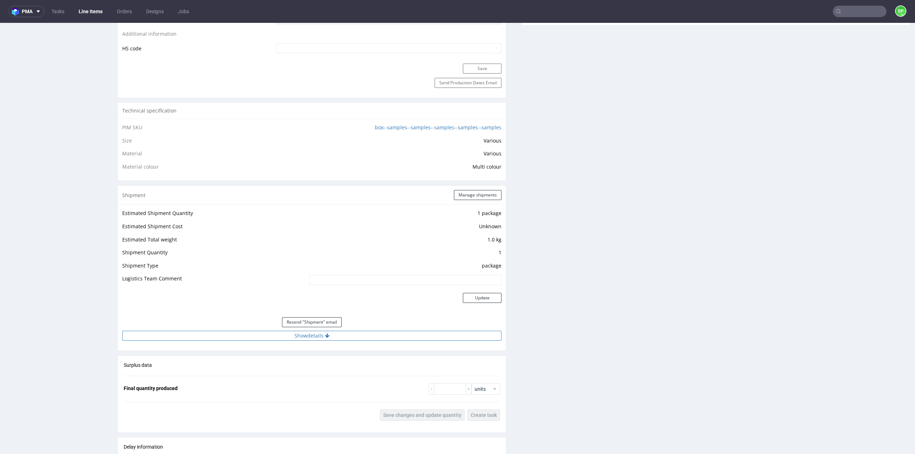
click at [299, 337] on button "Show details" at bounding box center [311, 336] width 379 height 10
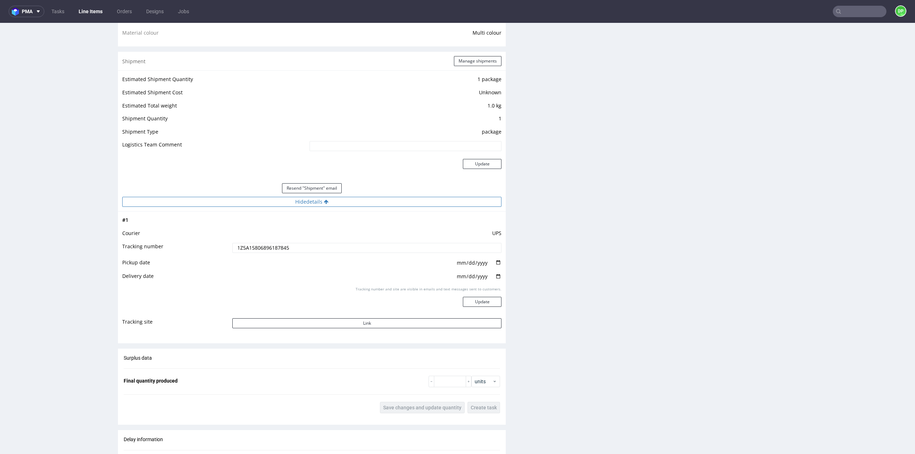
scroll to position [608, 0]
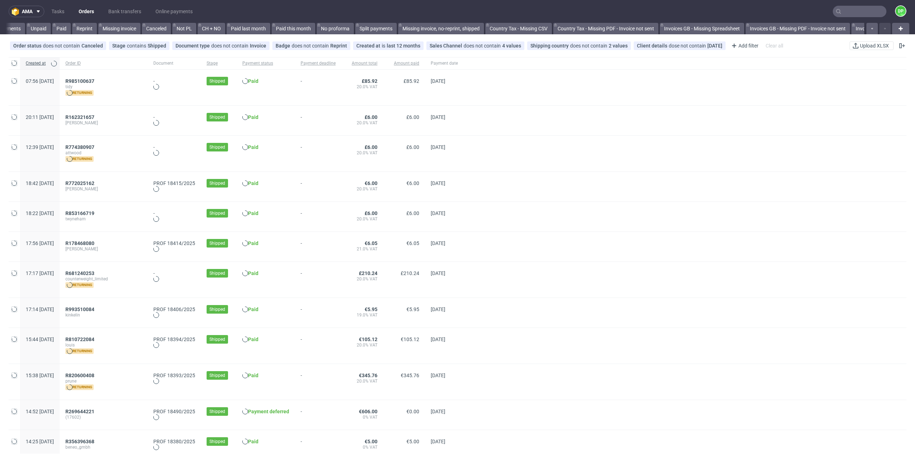
scroll to position [0, 516]
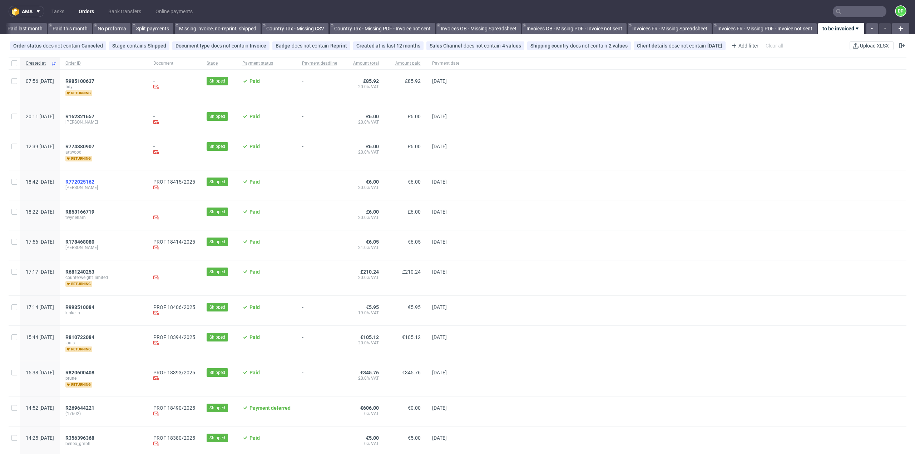
click at [94, 180] on span "R772025162" at bounding box center [79, 182] width 29 height 6
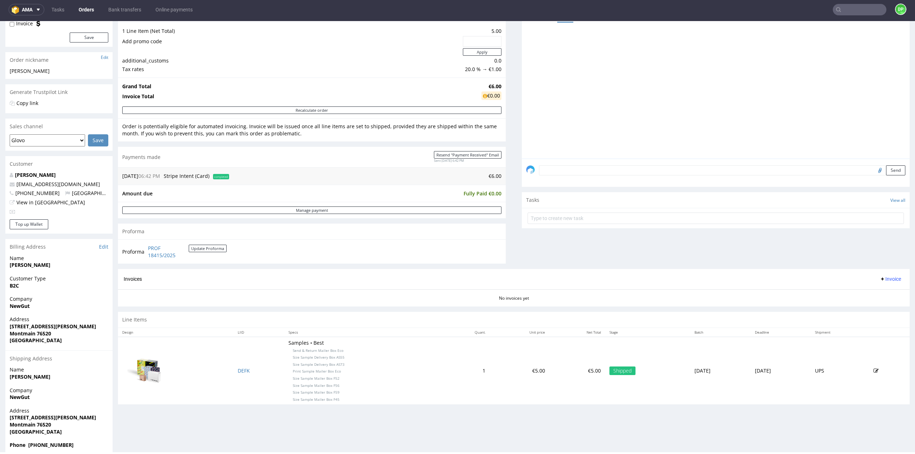
scroll to position [96, 0]
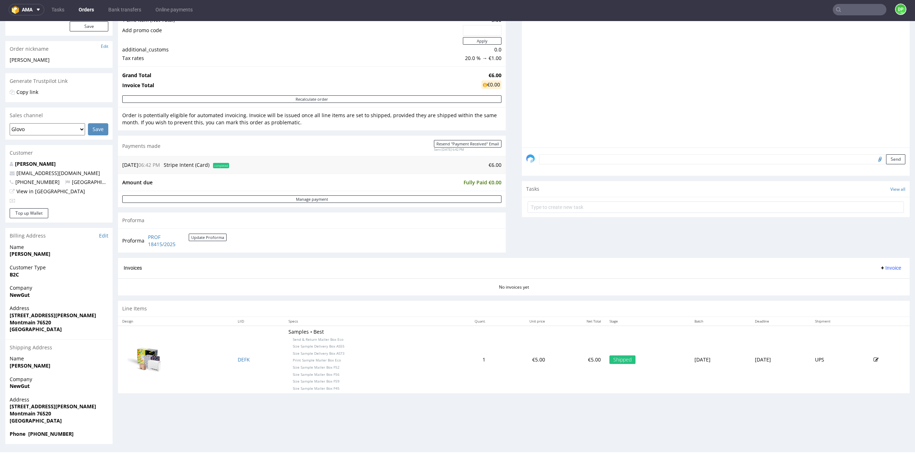
click at [880, 267] on span "Invoice" at bounding box center [890, 268] width 21 height 6
click at [872, 280] on span "Generate" at bounding box center [879, 281] width 35 height 7
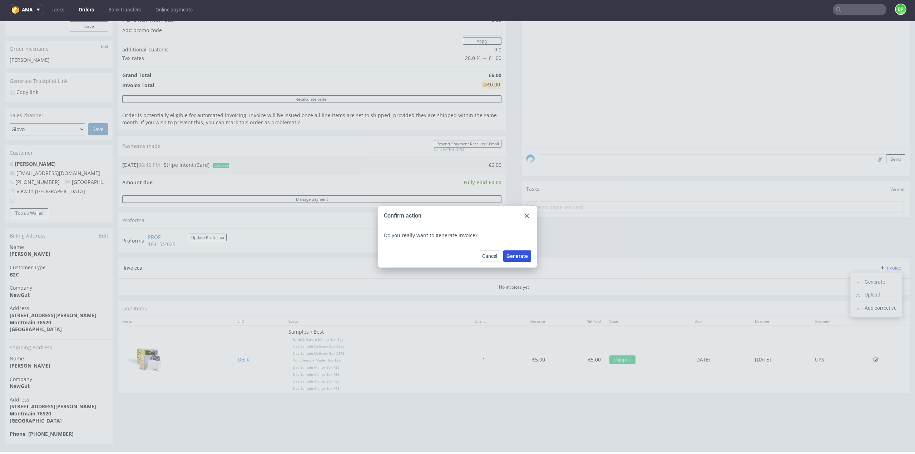
click at [514, 258] on span "Generate" at bounding box center [516, 256] width 21 height 5
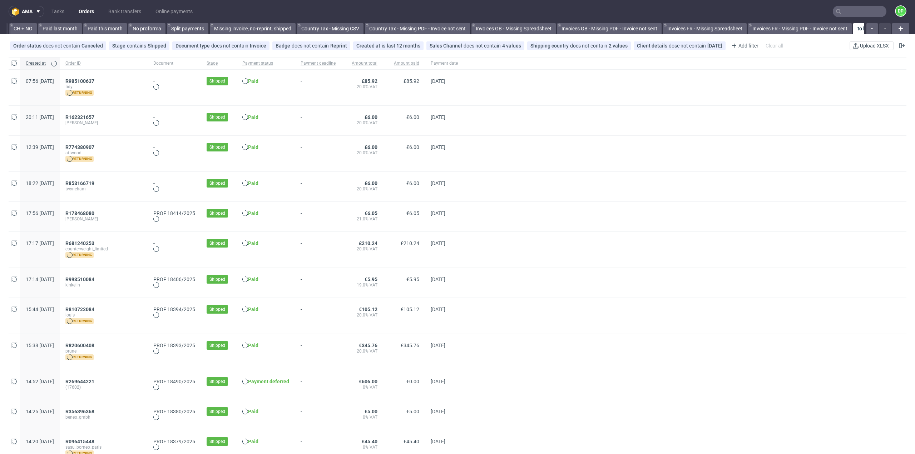
scroll to position [0, 516]
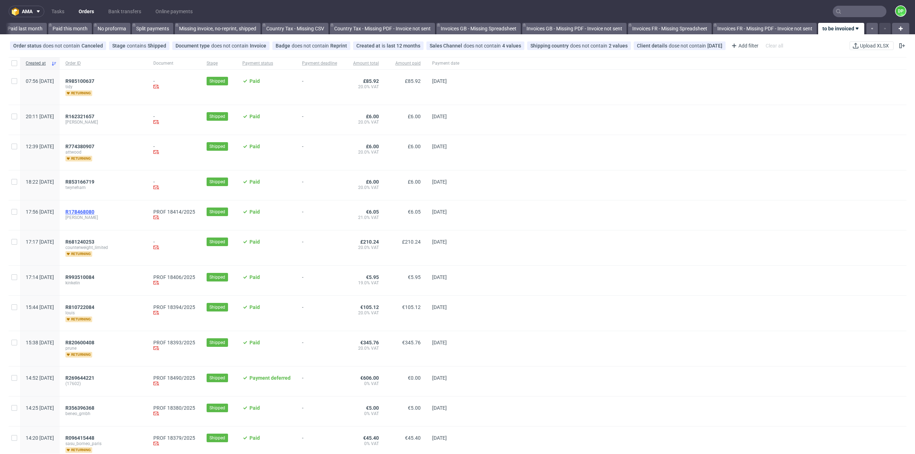
click at [94, 211] on span "R178468080" at bounding box center [79, 212] width 29 height 6
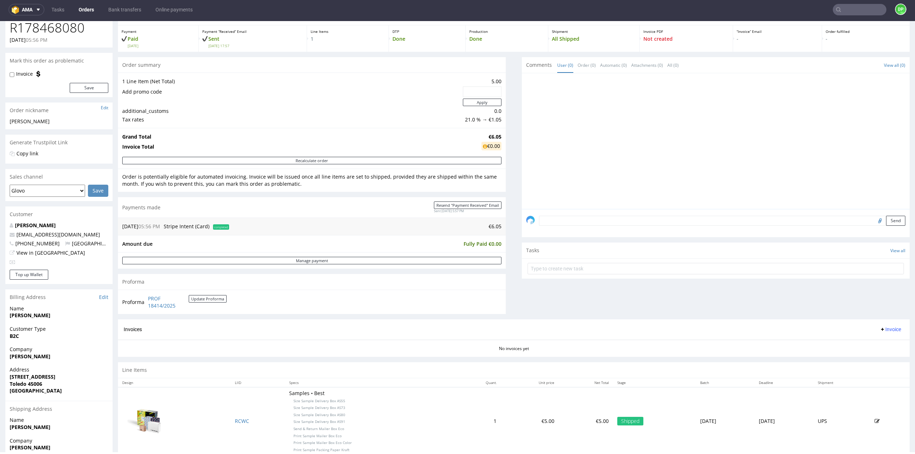
scroll to position [60, 0]
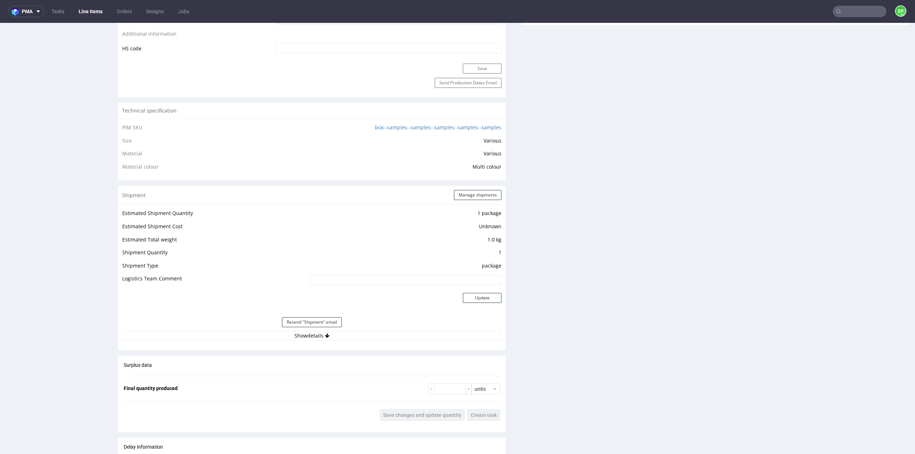
scroll to position [536, 0]
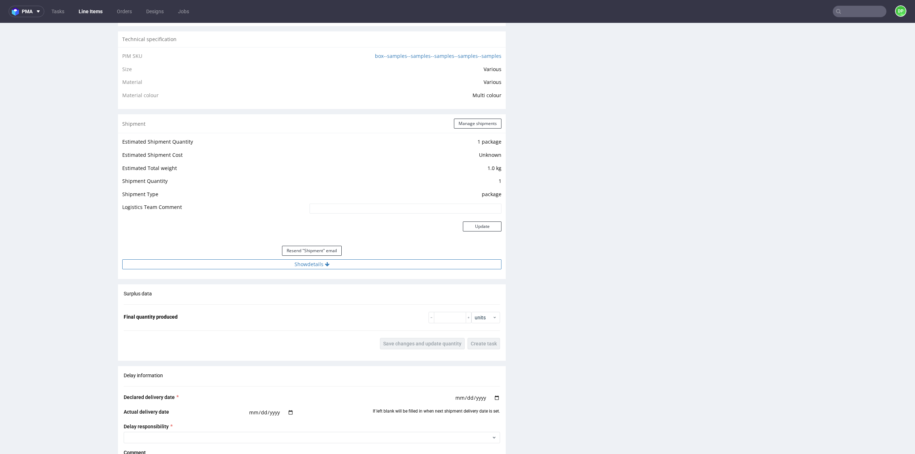
click at [307, 266] on button "Show details" at bounding box center [311, 264] width 379 height 10
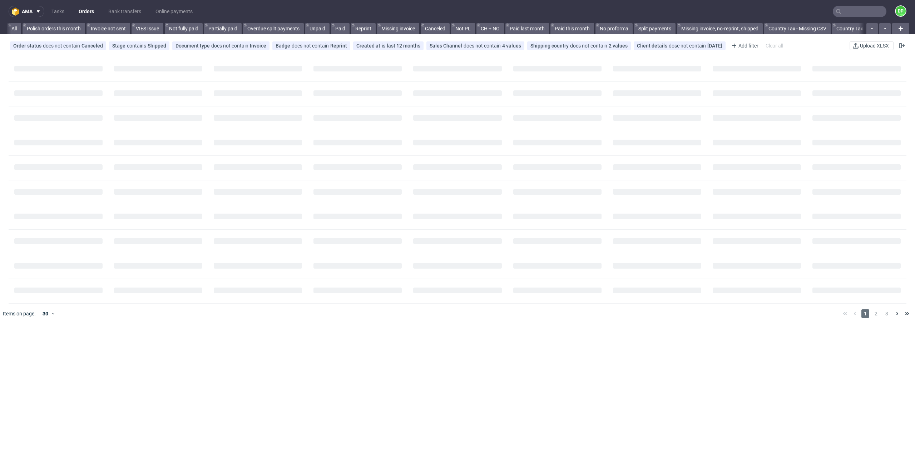
scroll to position [0, 516]
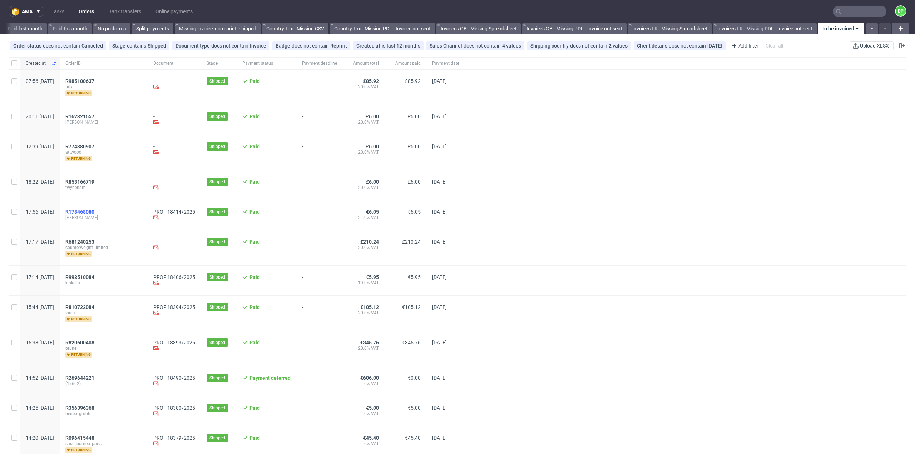
click at [94, 212] on span "R178468080" at bounding box center [79, 212] width 29 height 6
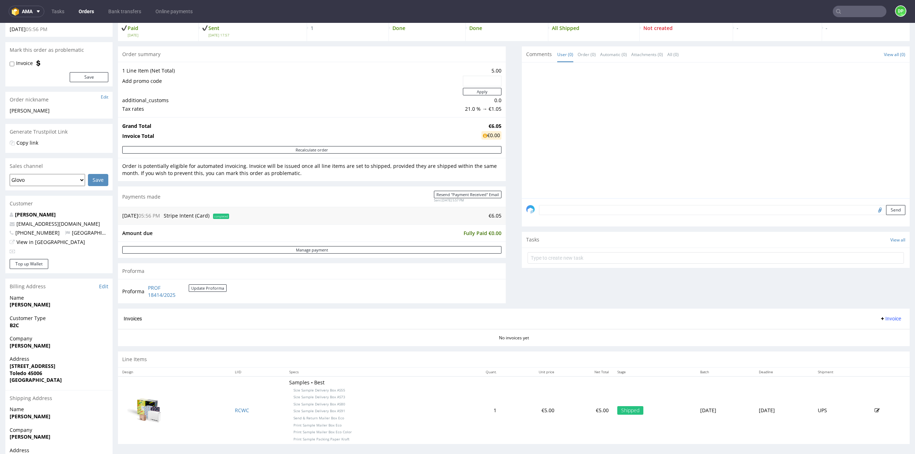
scroll to position [96, 0]
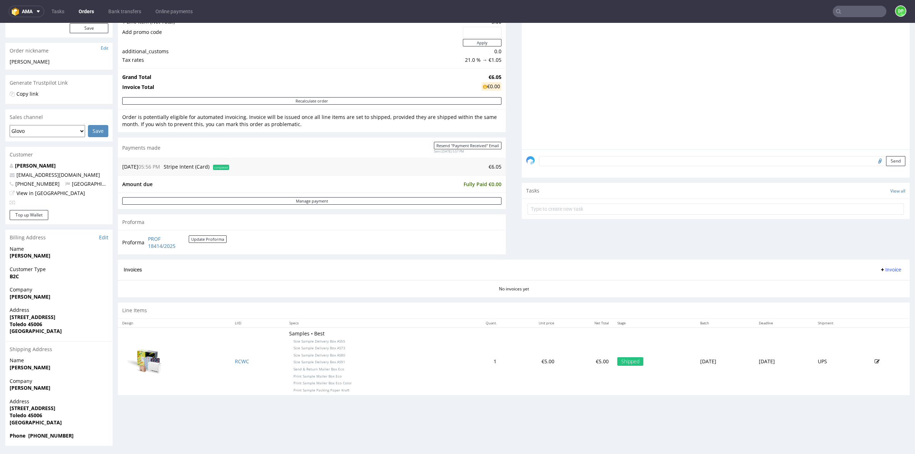
click at [884, 267] on span "Invoice" at bounding box center [890, 270] width 21 height 6
click at [879, 281] on span "Generate" at bounding box center [879, 283] width 35 height 7
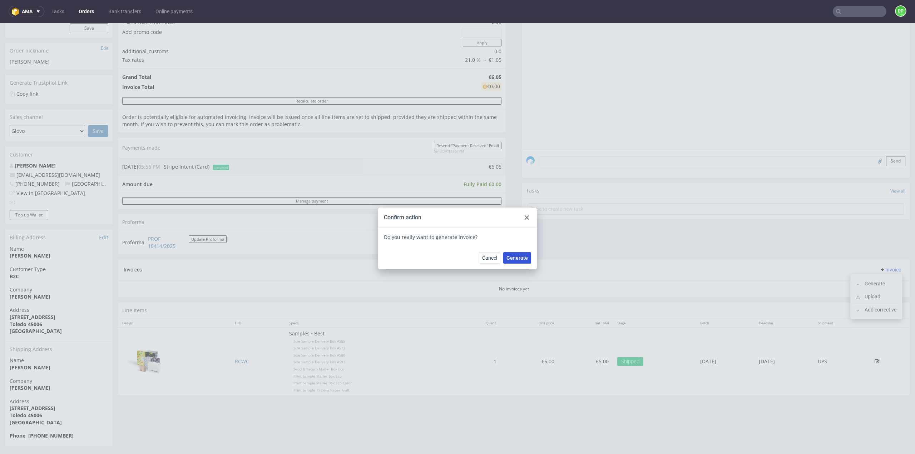
click at [519, 257] on span "Generate" at bounding box center [516, 258] width 21 height 5
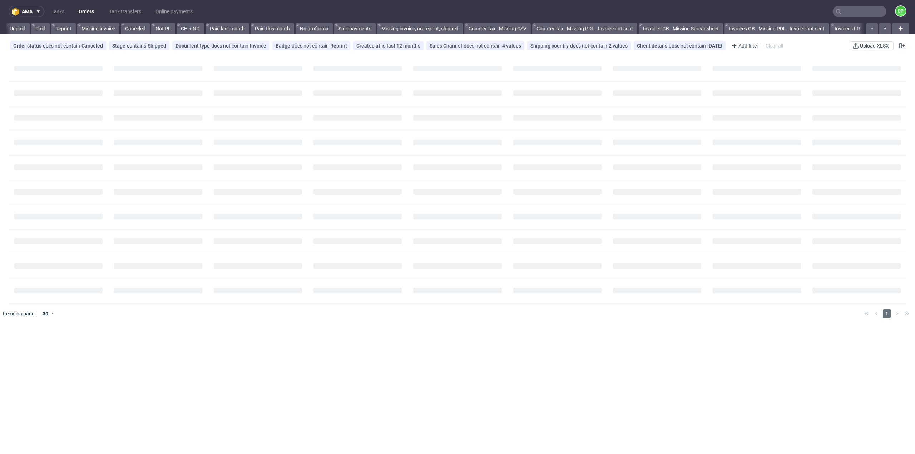
scroll to position [0, 516]
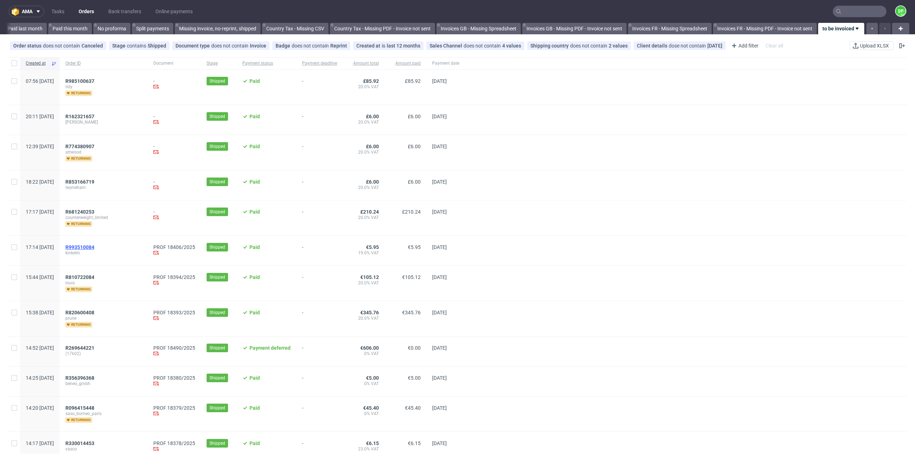
click at [94, 248] on span "R993510084" at bounding box center [79, 247] width 29 height 6
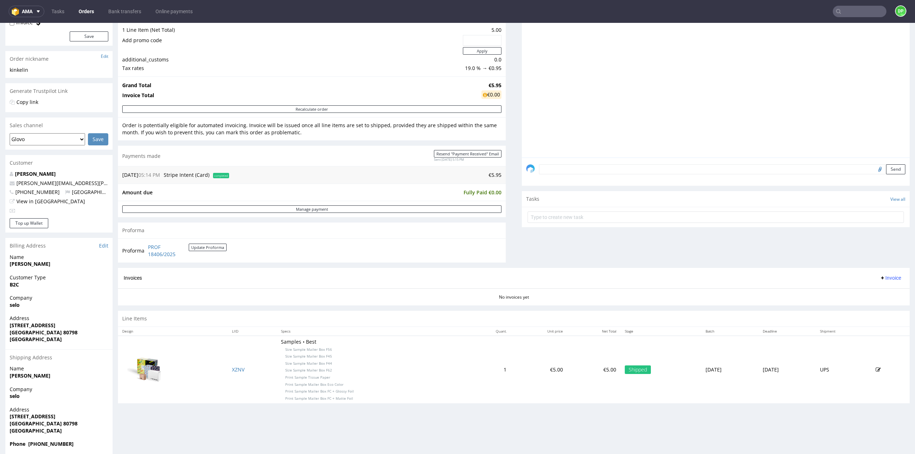
scroll to position [96, 0]
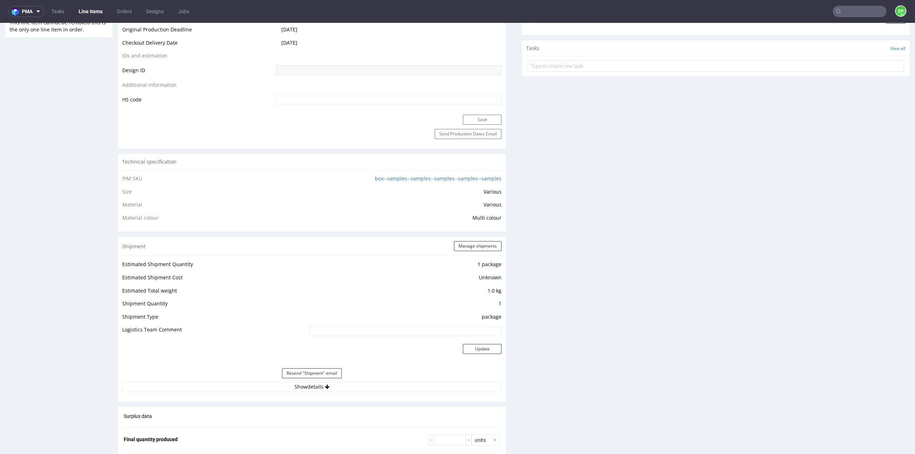
scroll to position [429, 0]
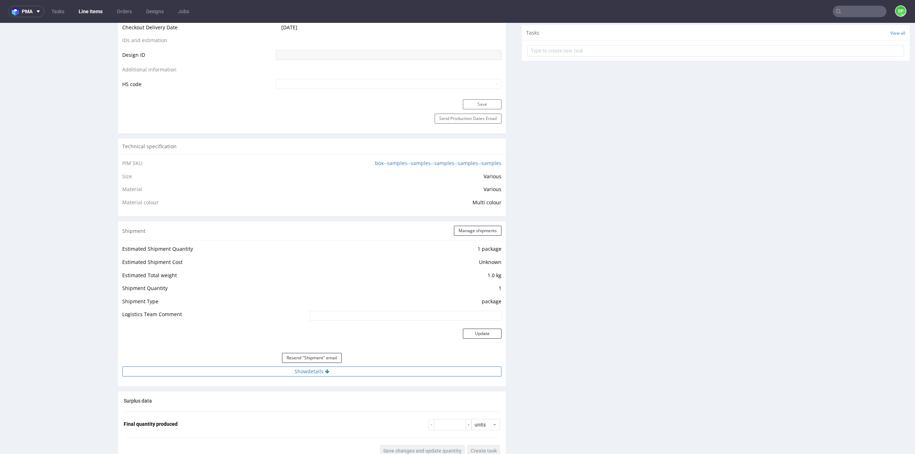
click at [317, 374] on button "Show details" at bounding box center [311, 372] width 379 height 10
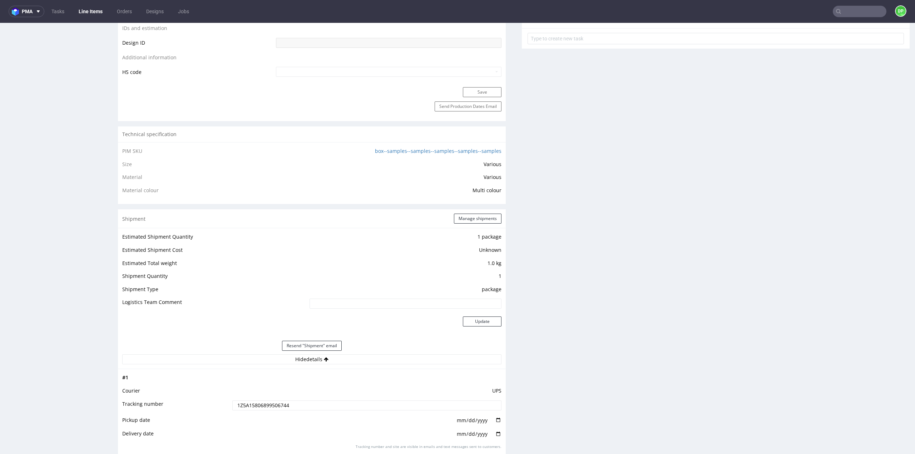
scroll to position [393, 0]
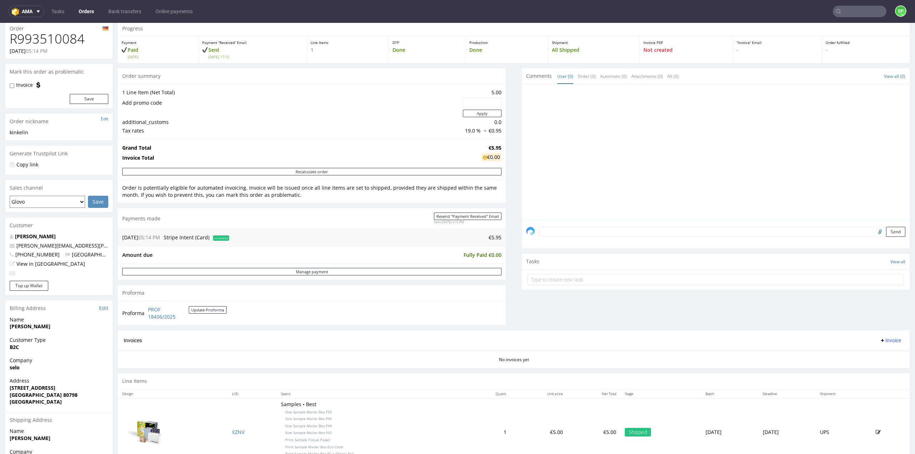
scroll to position [25, 0]
click at [877, 343] on button "Invoice" at bounding box center [890, 341] width 27 height 9
click at [864, 354] on span "Generate" at bounding box center [879, 355] width 35 height 7
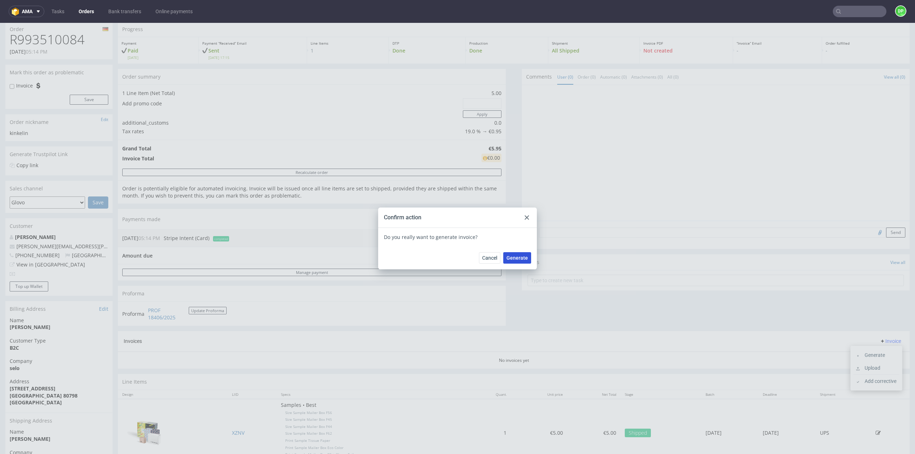
click at [509, 257] on span "Generate" at bounding box center [516, 258] width 21 height 5
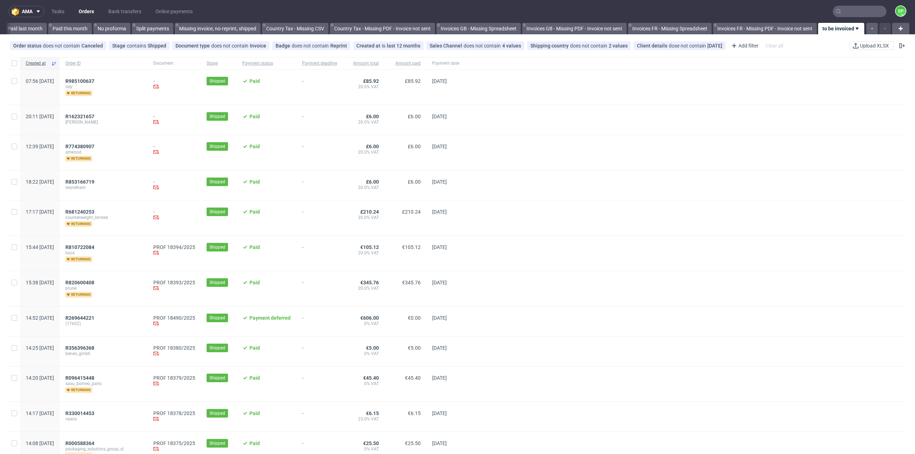
scroll to position [36, 0]
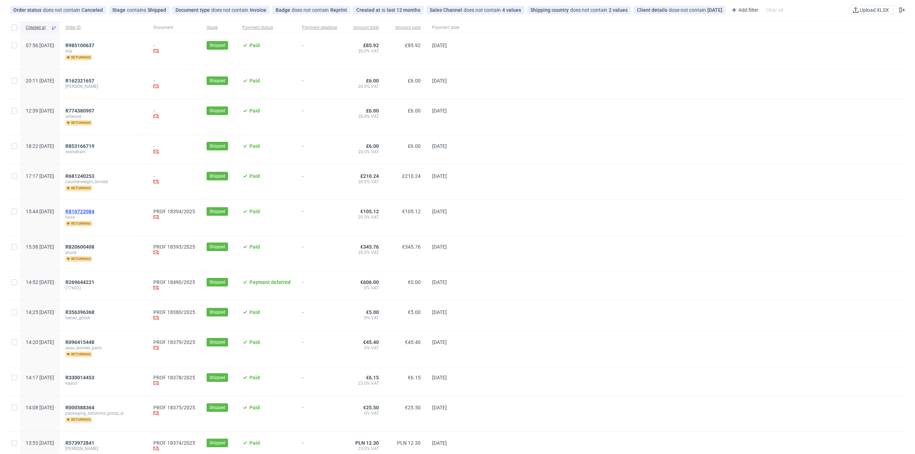
click at [94, 211] on span "R810722084" at bounding box center [79, 212] width 29 height 6
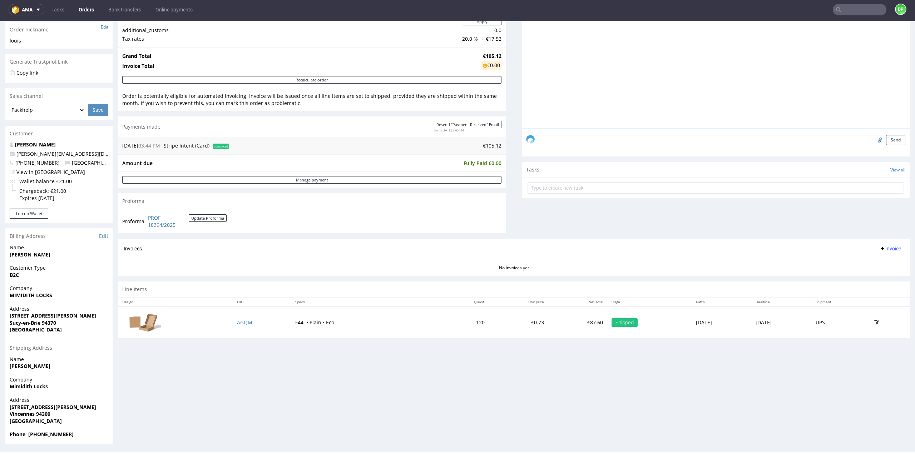
scroll to position [116, 0]
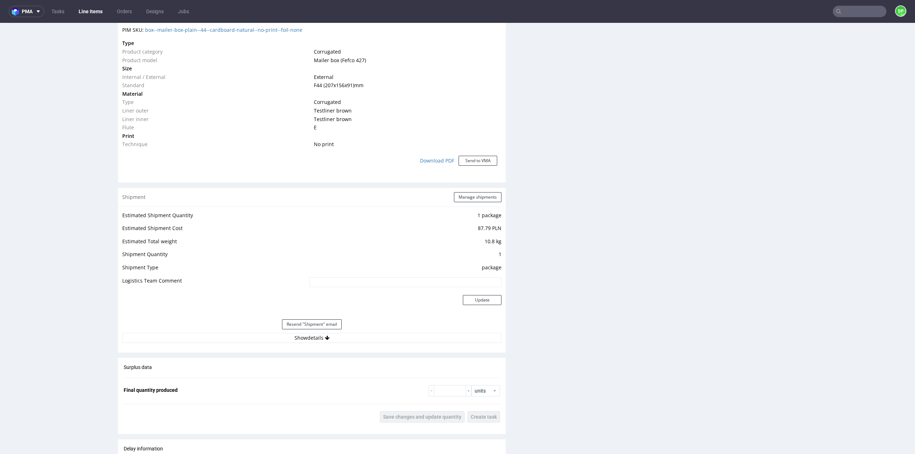
scroll to position [536, 0]
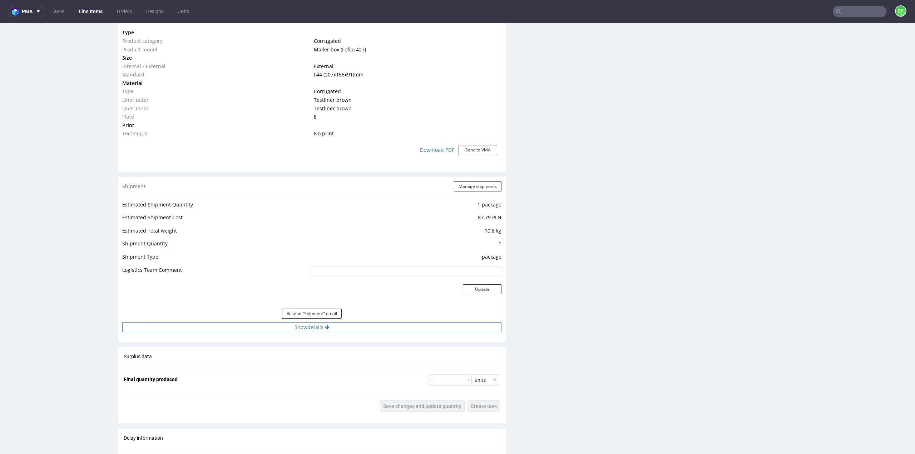
click at [296, 326] on button "Show details" at bounding box center [311, 327] width 379 height 10
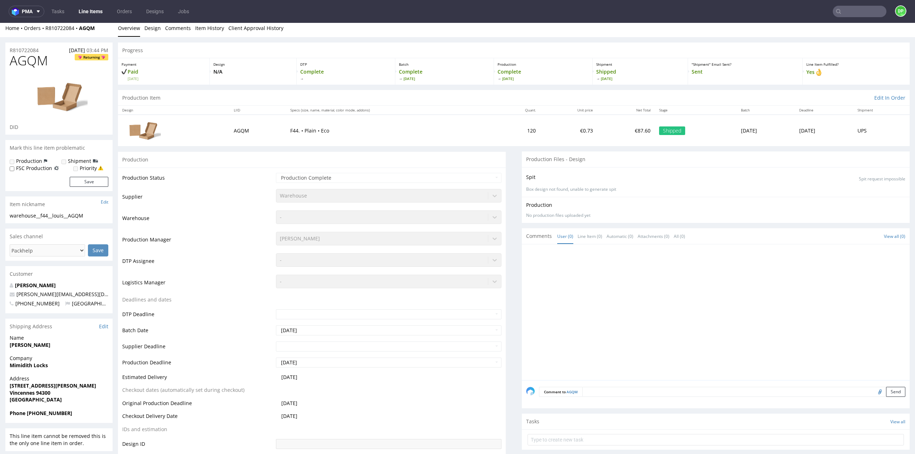
scroll to position [0, 0]
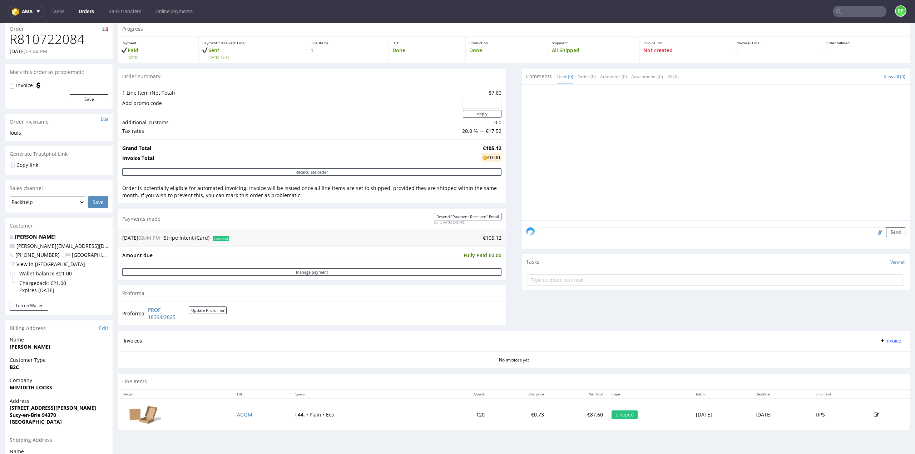
scroll to position [36, 0]
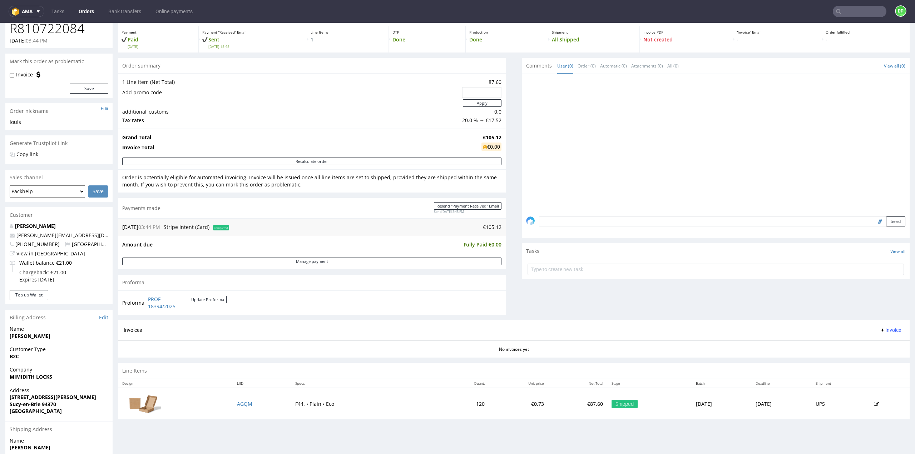
click at [882, 330] on span "Invoice" at bounding box center [890, 330] width 21 height 6
click at [862, 345] on span "Generate" at bounding box center [879, 344] width 35 height 7
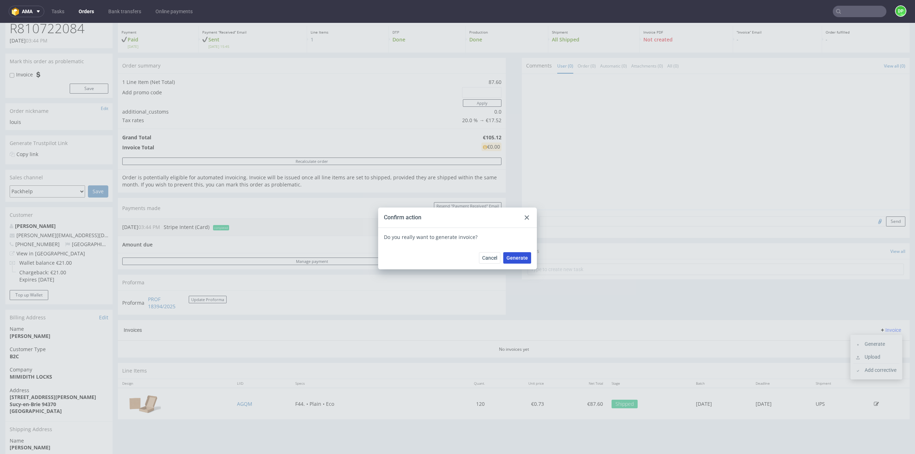
click at [510, 256] on button "Generate" at bounding box center [517, 257] width 28 height 11
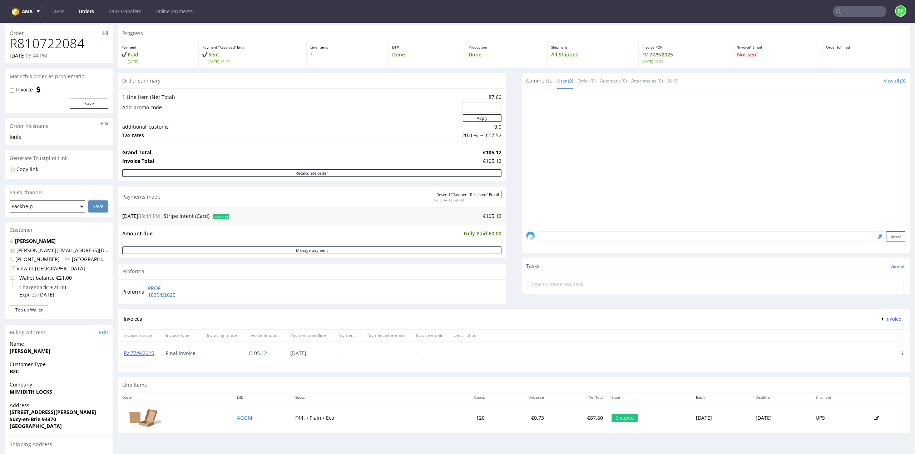
scroll to position [36, 0]
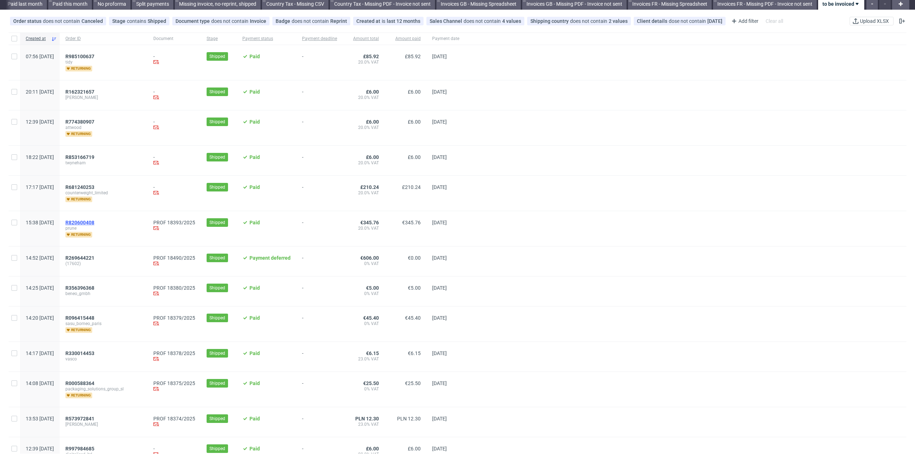
scroll to position [36, 0]
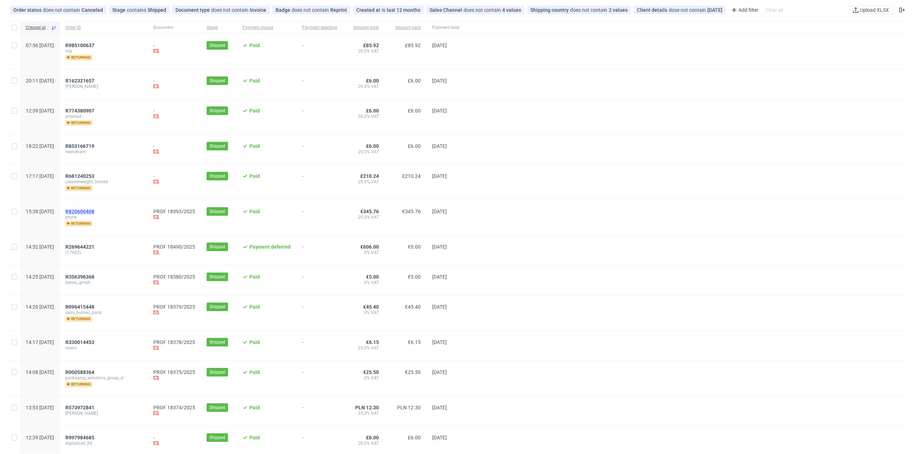
click at [94, 210] on span "R820600408" at bounding box center [79, 212] width 29 height 6
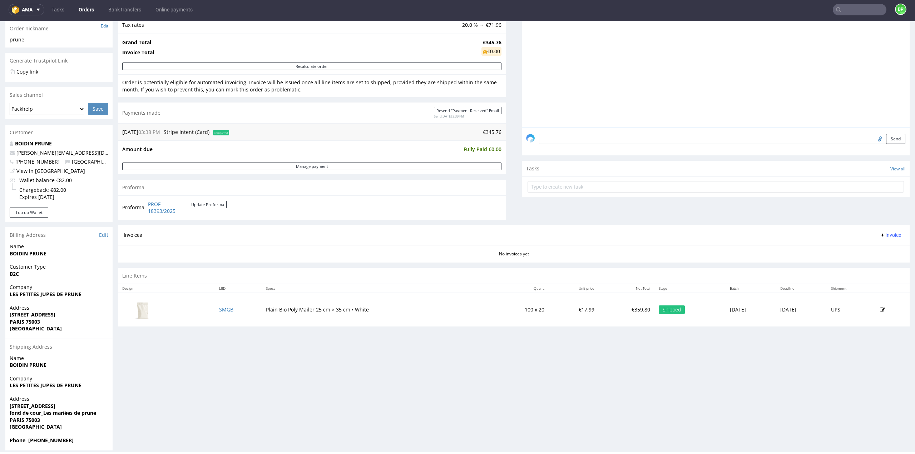
scroll to position [123, 0]
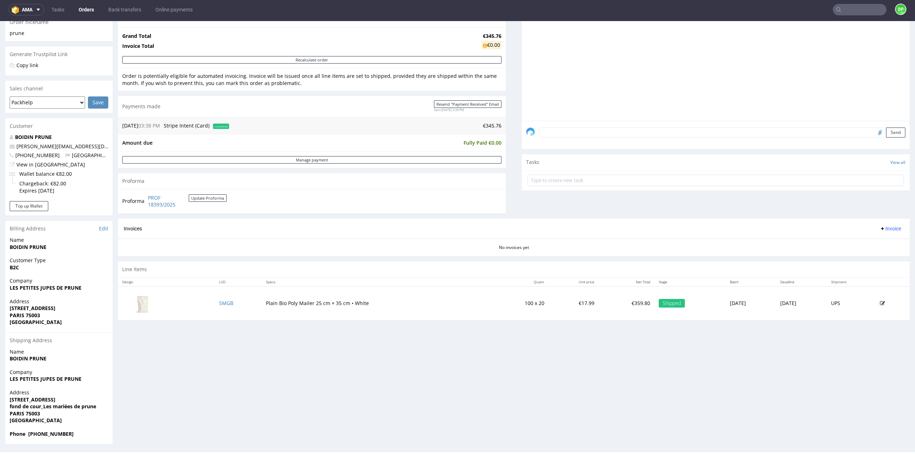
click at [880, 226] on span "Invoice" at bounding box center [890, 229] width 21 height 6
click at [861, 243] on span at bounding box center [859, 243] width 6 height 6
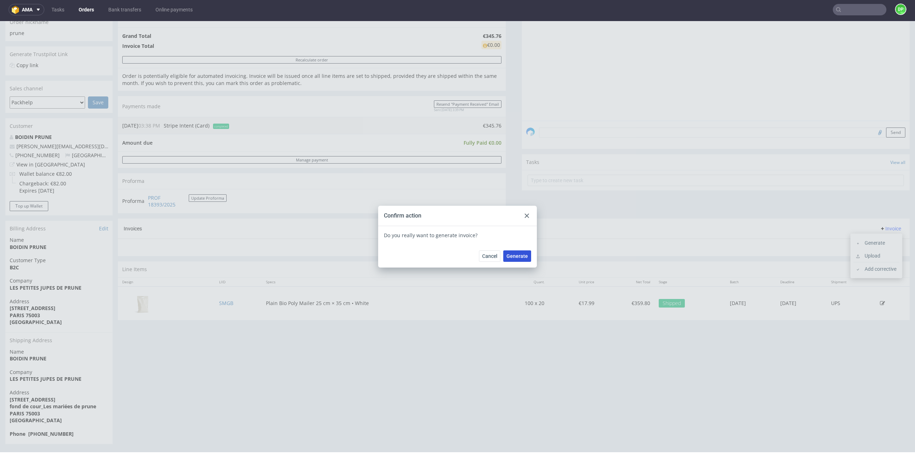
click at [512, 253] on button "Generate" at bounding box center [517, 256] width 28 height 11
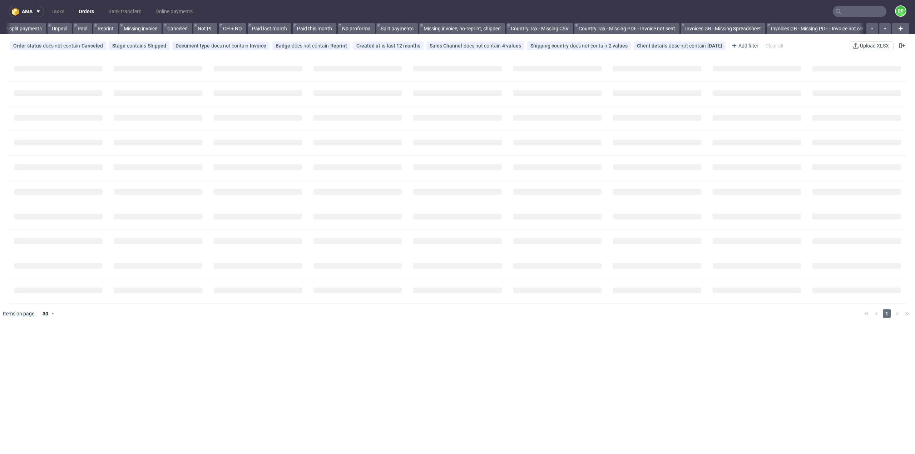
scroll to position [0, 516]
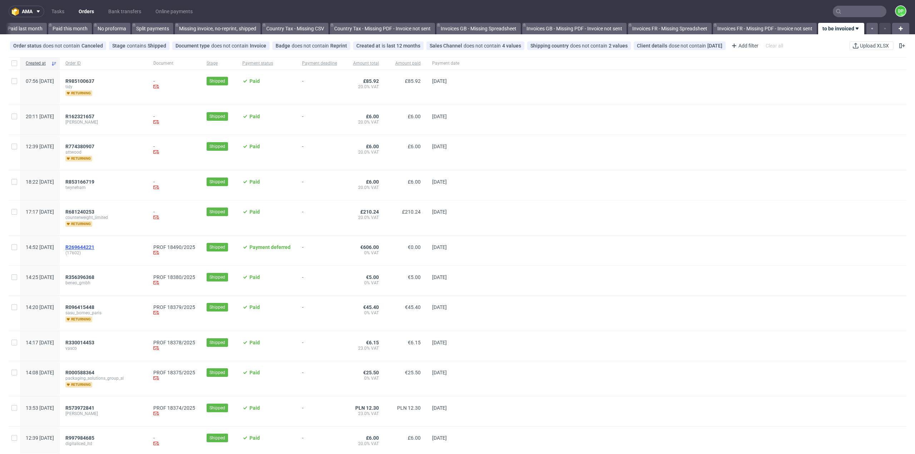
click at [94, 246] on span "R269644221" at bounding box center [79, 247] width 29 height 6
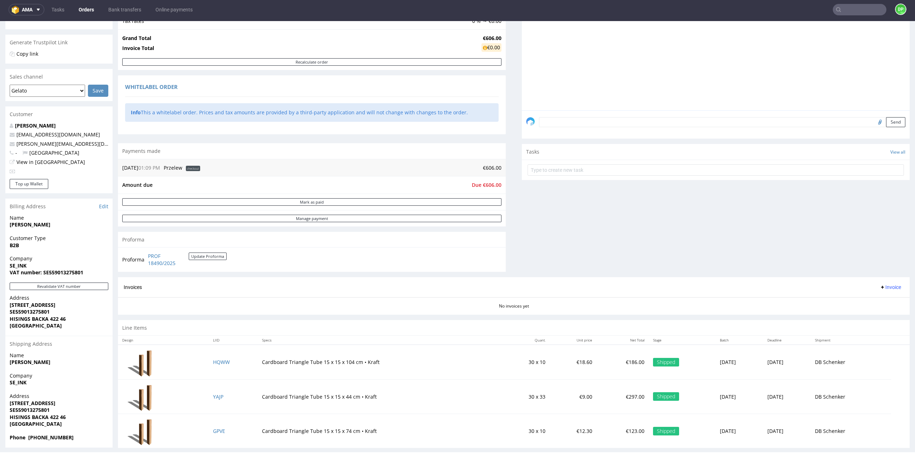
scroll to position [136, 0]
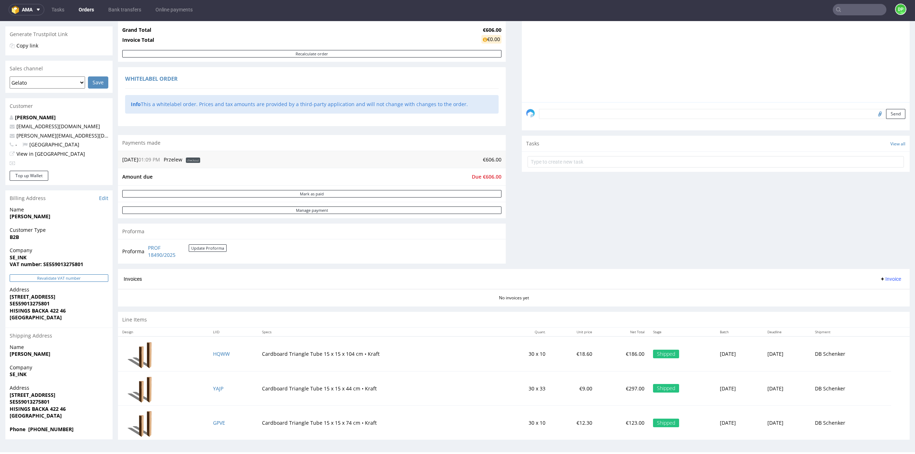
click at [79, 277] on button "Revalidate VAT number" at bounding box center [59, 278] width 99 height 8
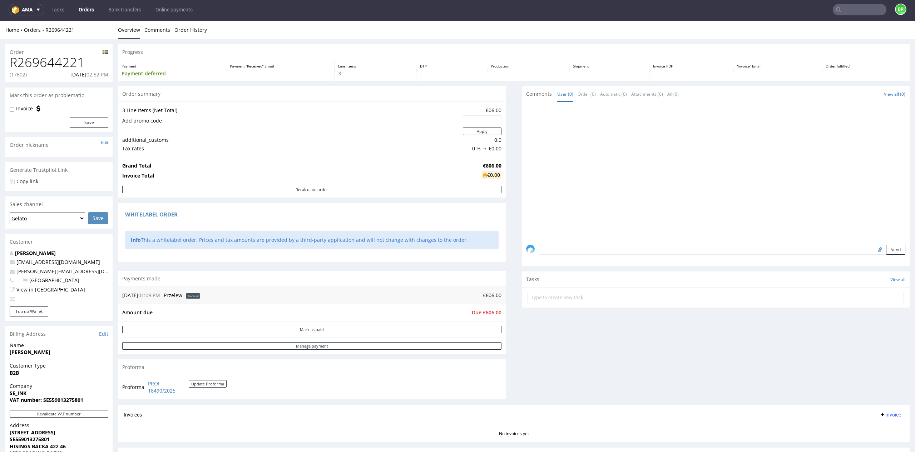
scroll to position [0, 0]
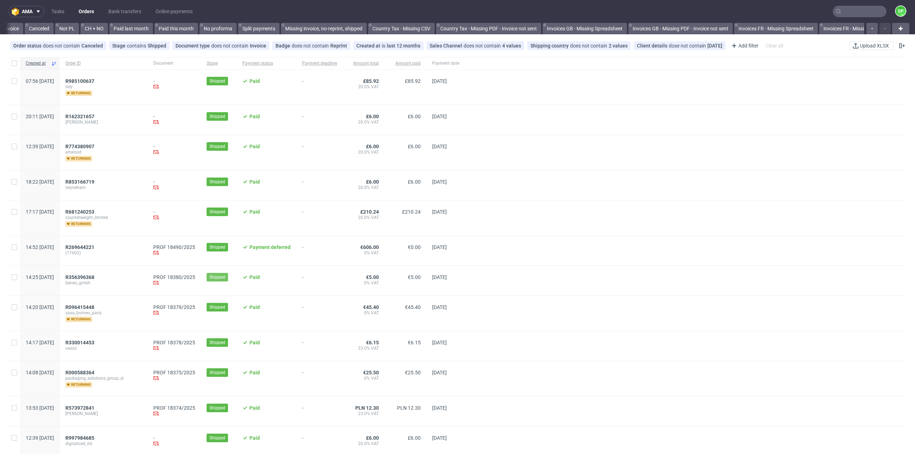
scroll to position [0, 516]
click at [94, 277] on span "R356396368" at bounding box center [79, 277] width 29 height 6
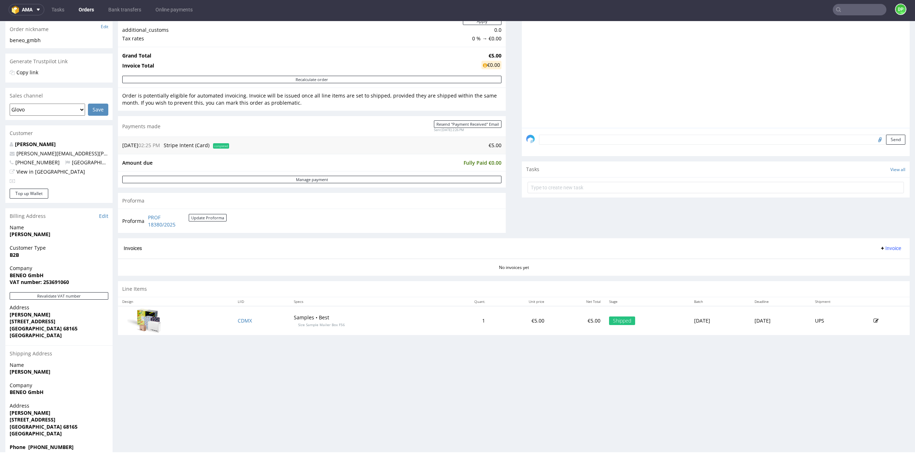
scroll to position [129, 0]
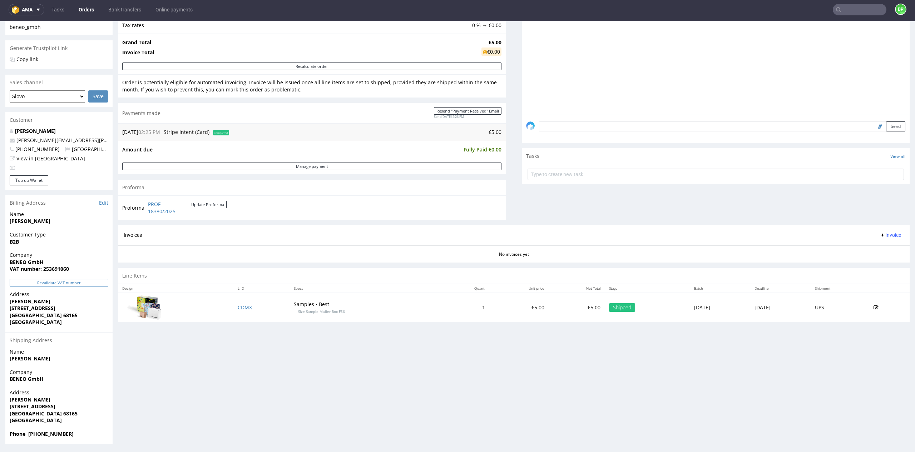
click at [53, 283] on button "Revalidate VAT number" at bounding box center [59, 283] width 99 height 8
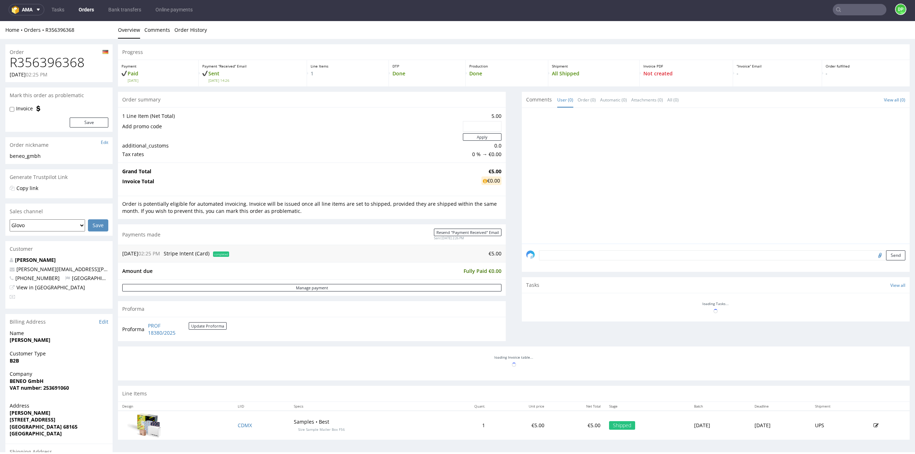
scroll to position [112, 0]
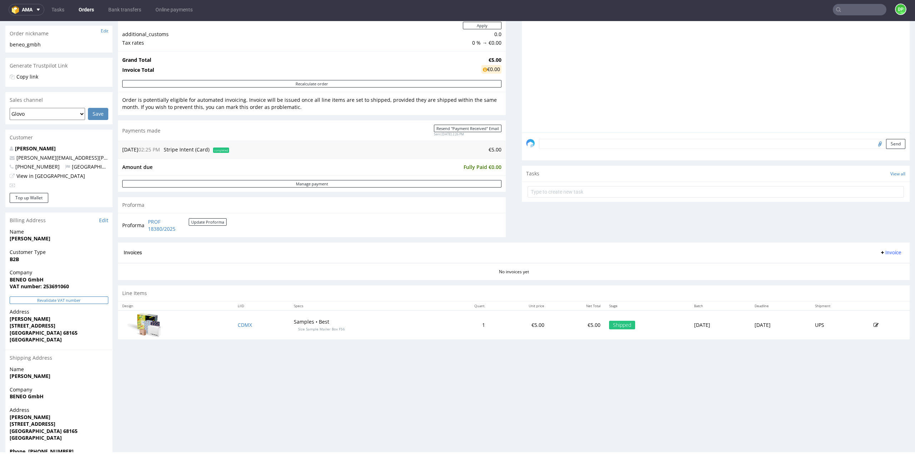
click at [78, 302] on button "Revalidate VAT number" at bounding box center [59, 301] width 99 height 8
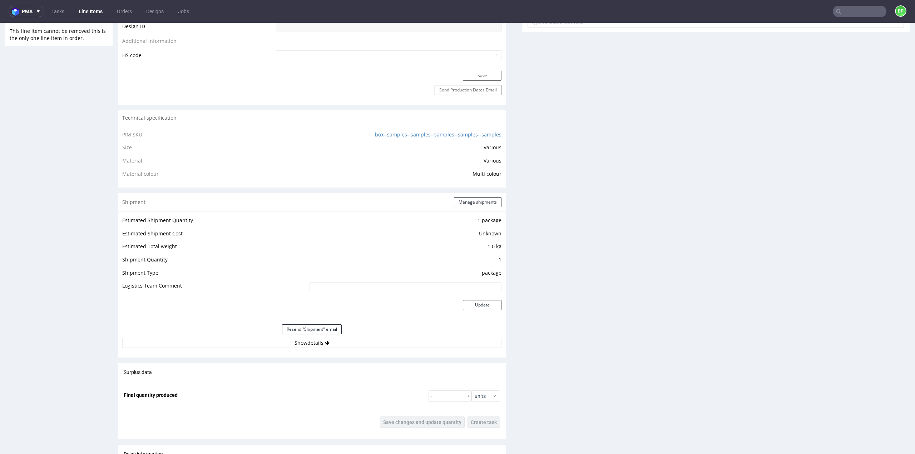
scroll to position [465, 0]
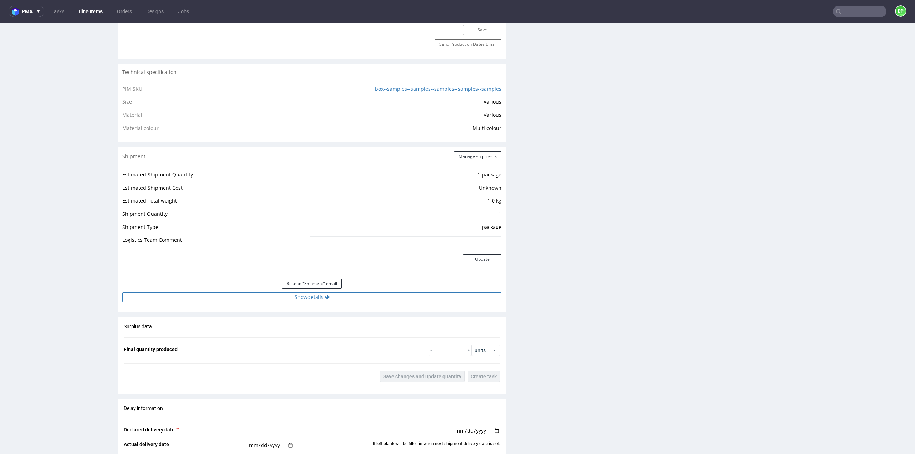
click at [312, 296] on button "Show details" at bounding box center [311, 297] width 379 height 10
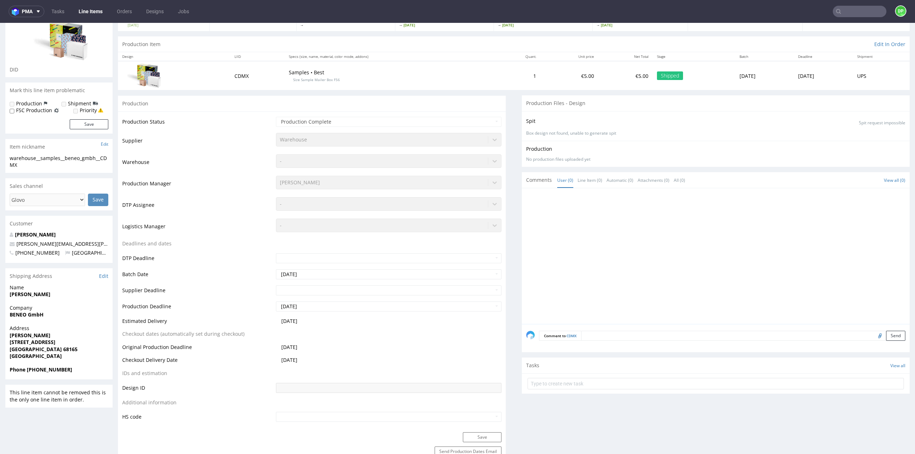
scroll to position [0, 0]
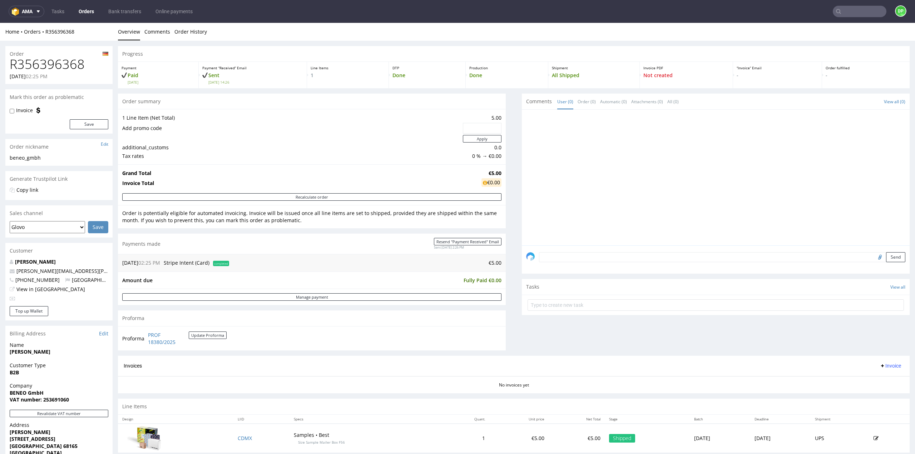
click at [881, 365] on use at bounding box center [882, 366] width 3 height 3
click at [866, 379] on span "Generate" at bounding box center [879, 379] width 35 height 7
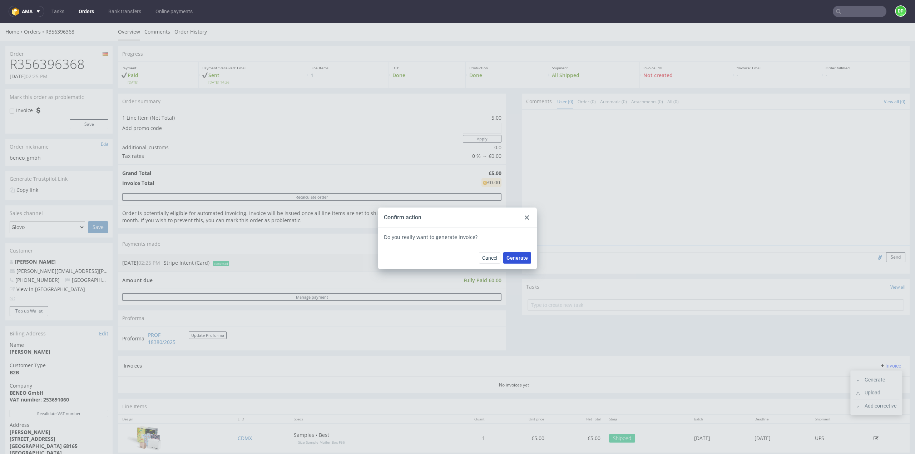
click at [519, 259] on span "Generate" at bounding box center [516, 258] width 21 height 5
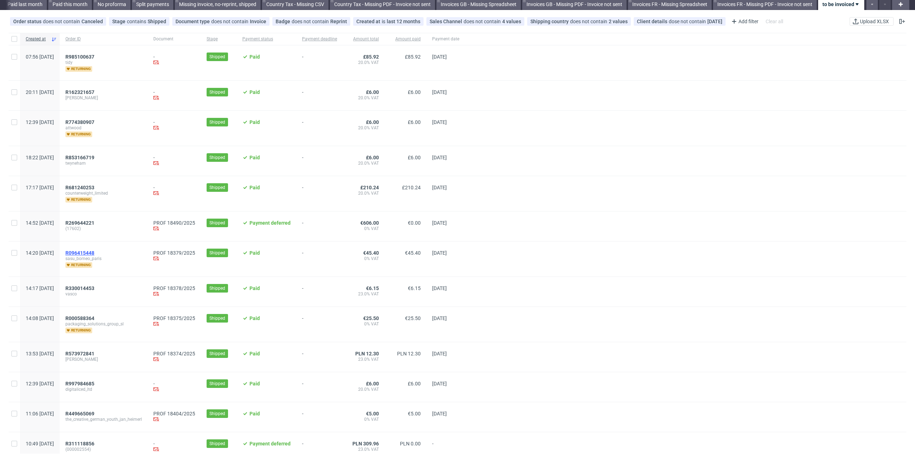
scroll to position [71, 0]
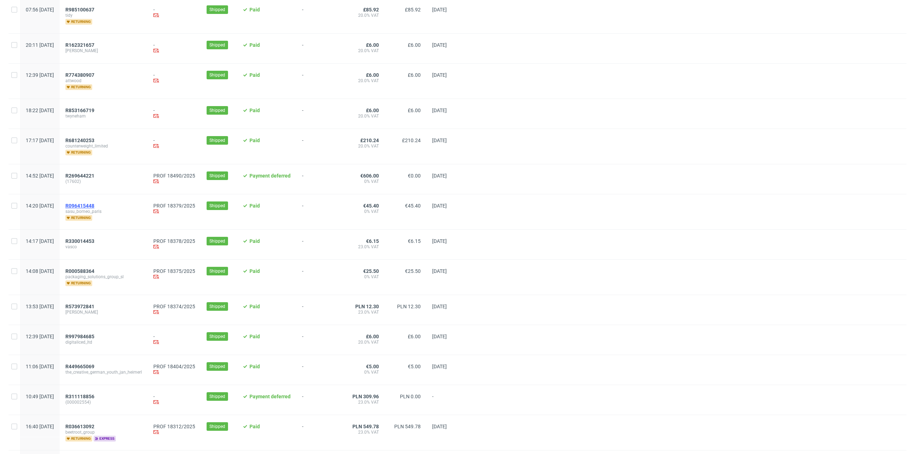
click at [94, 203] on span "R096415448" at bounding box center [79, 206] width 29 height 6
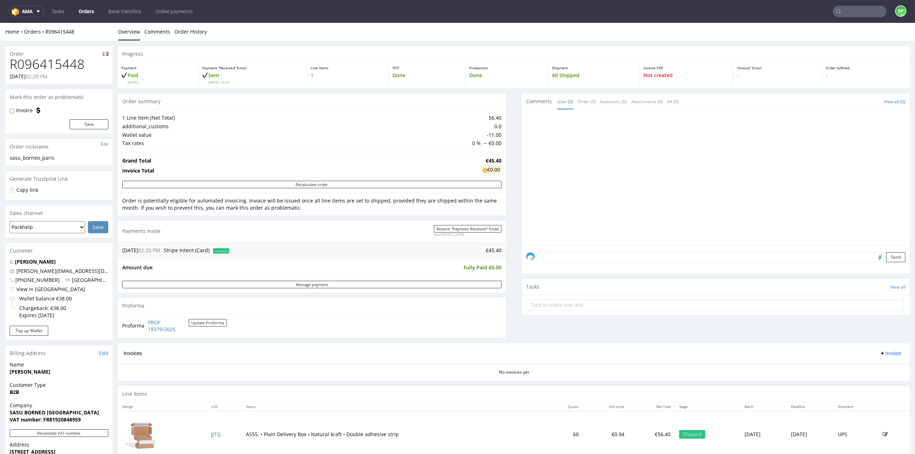
scroll to position [135, 0]
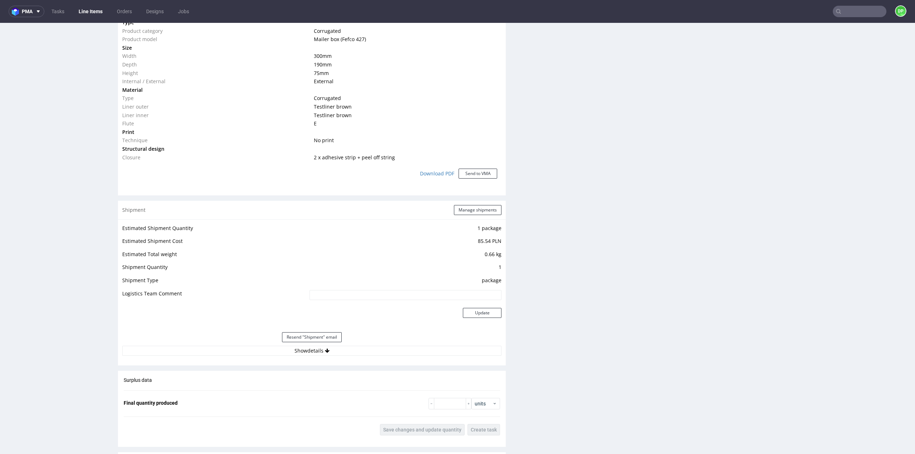
scroll to position [572, 0]
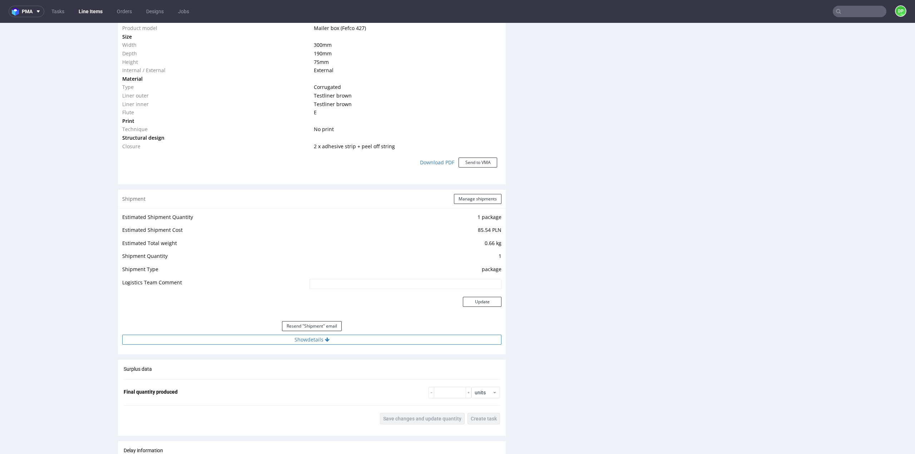
click at [308, 338] on button "Show details" at bounding box center [311, 340] width 379 height 10
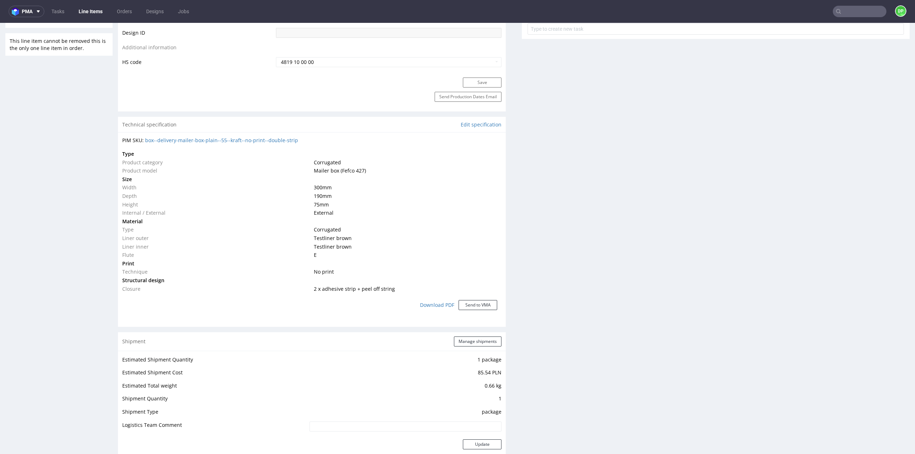
scroll to position [429, 0]
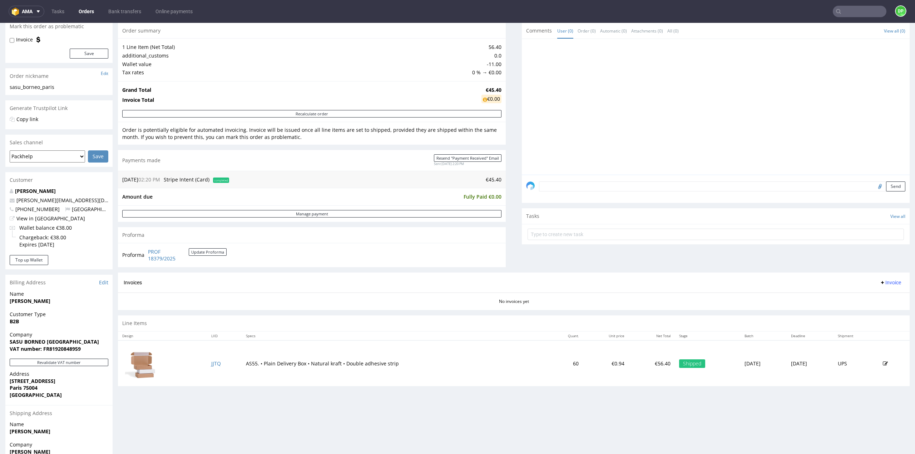
scroll to position [71, 0]
click at [880, 281] on span "Invoice" at bounding box center [890, 282] width 21 height 6
click at [866, 298] on span "Generate" at bounding box center [879, 296] width 35 height 7
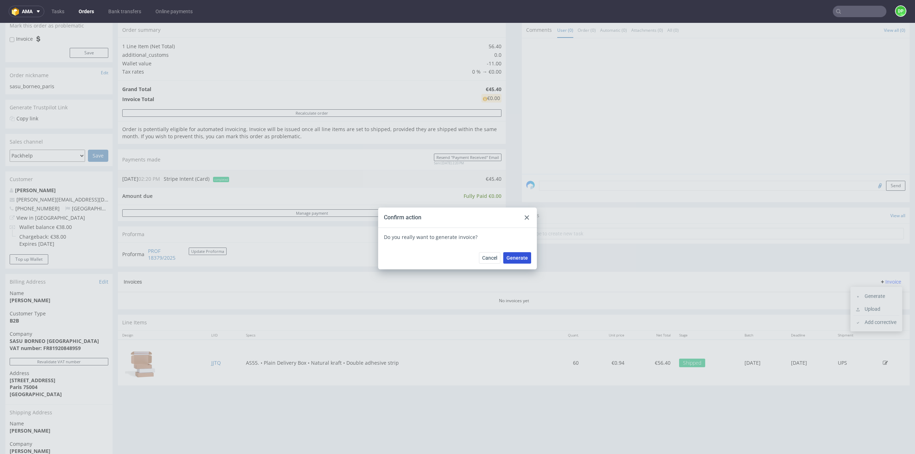
click at [513, 258] on span "Generate" at bounding box center [516, 258] width 21 height 5
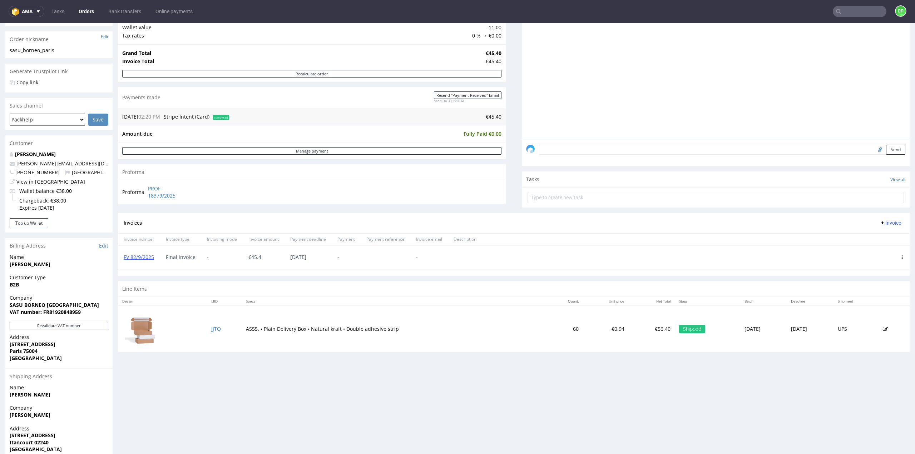
scroll to position [135, 0]
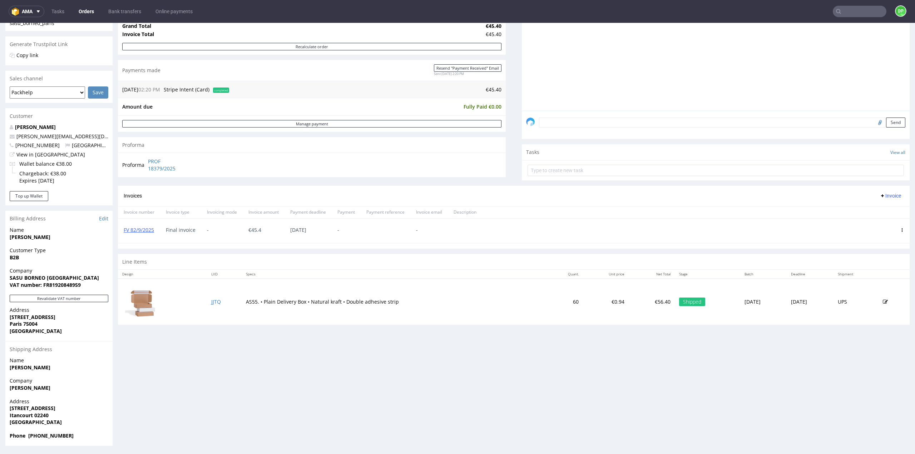
click at [59, 325] on span "Paris 75004" at bounding box center [59, 324] width 99 height 7
click at [63, 303] on div "Revalidate VAT number" at bounding box center [58, 301] width 107 height 12
click at [66, 299] on button "Revalidate VAT number" at bounding box center [59, 299] width 99 height 8
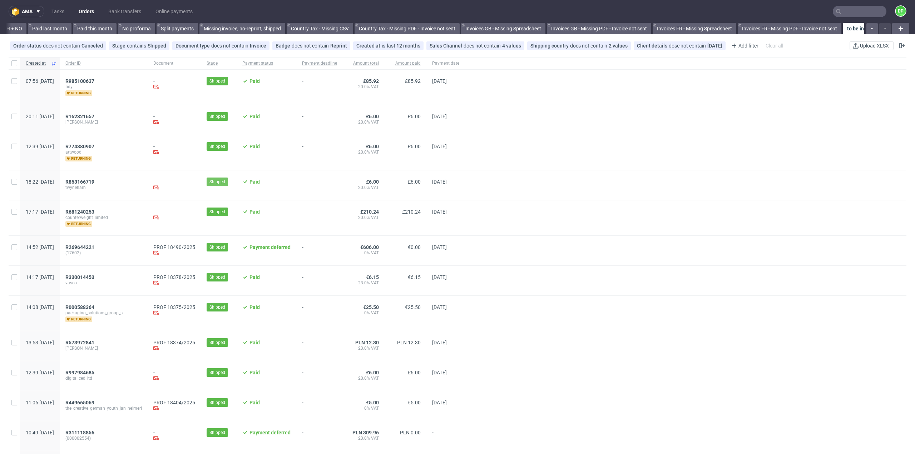
scroll to position [0, 516]
click at [94, 275] on span "R330014453" at bounding box center [79, 277] width 29 height 6
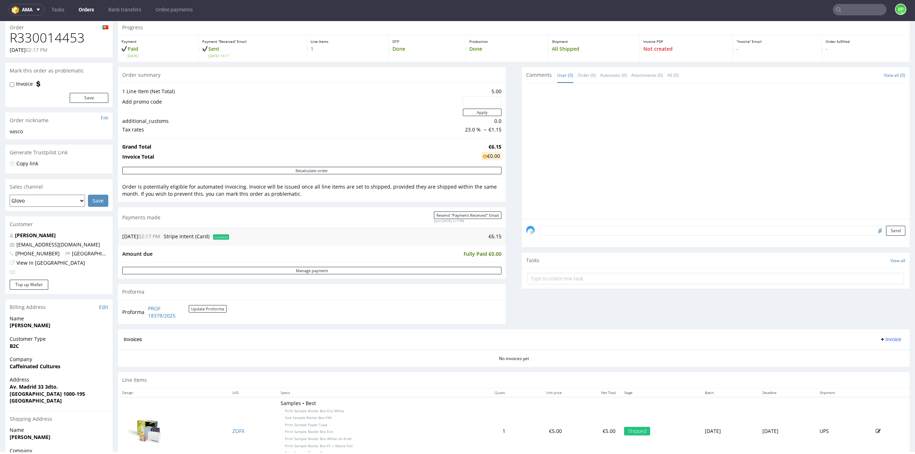
scroll to position [96, 0]
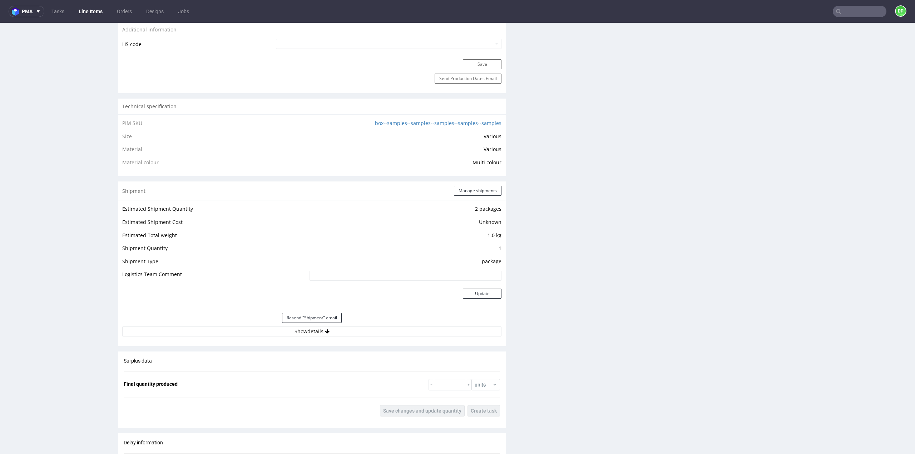
scroll to position [500, 0]
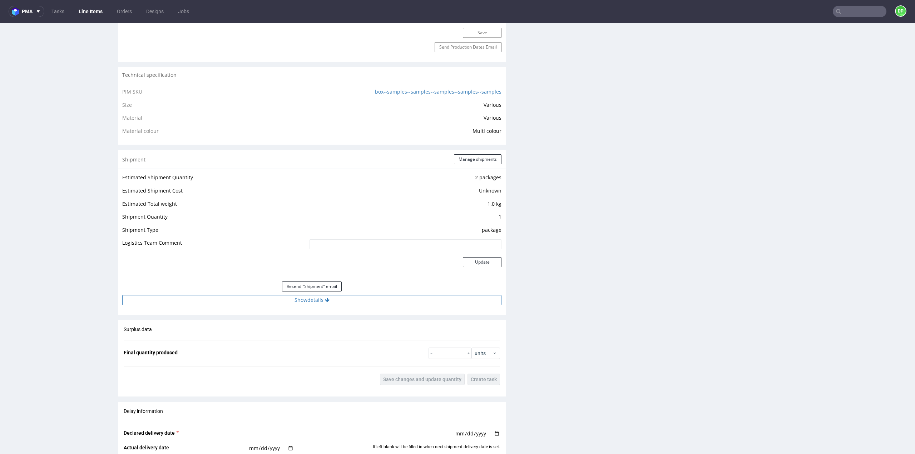
click at [285, 301] on button "Show details" at bounding box center [311, 300] width 379 height 10
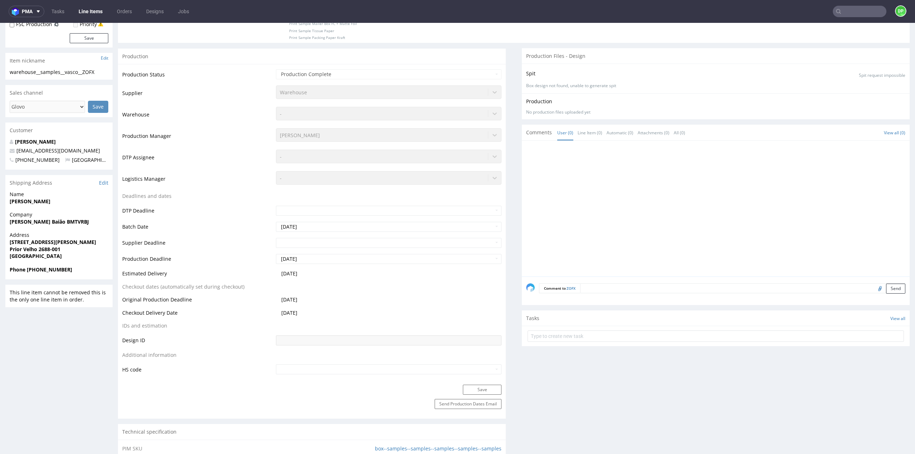
scroll to position [143, 0]
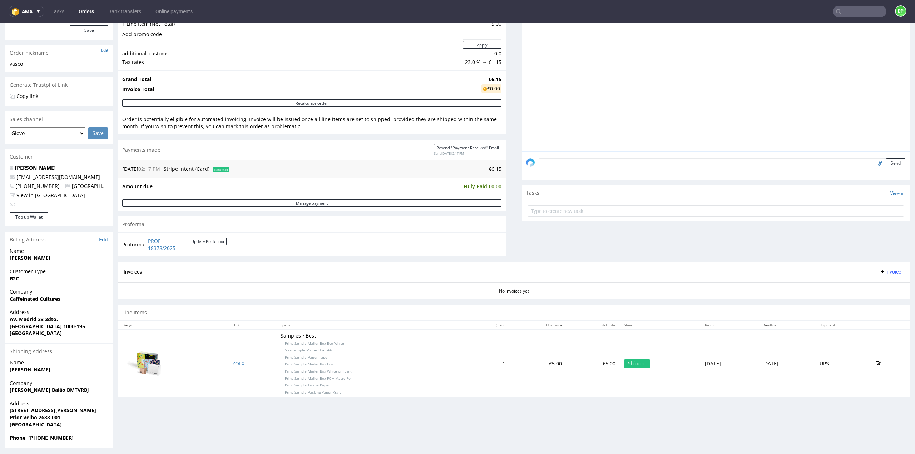
scroll to position [96, 0]
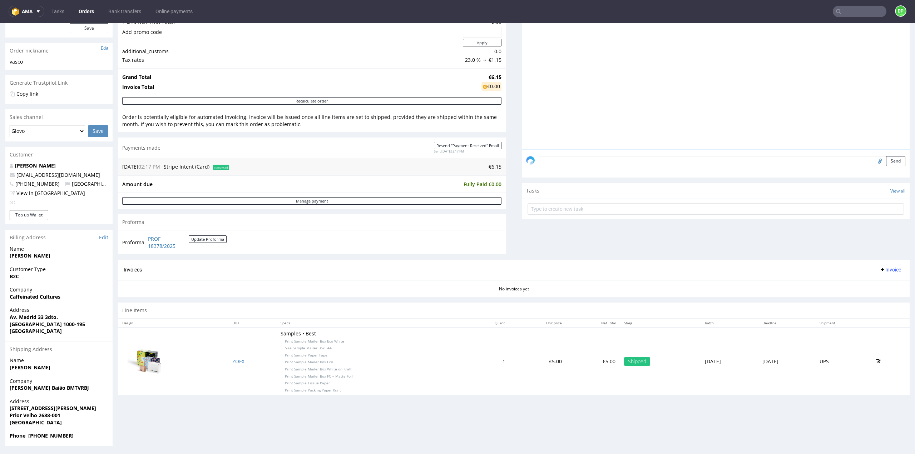
click at [880, 270] on span "Invoice" at bounding box center [890, 270] width 21 height 6
click at [799, 262] on div "Invoices Invoice" at bounding box center [514, 270] width 792 height 20
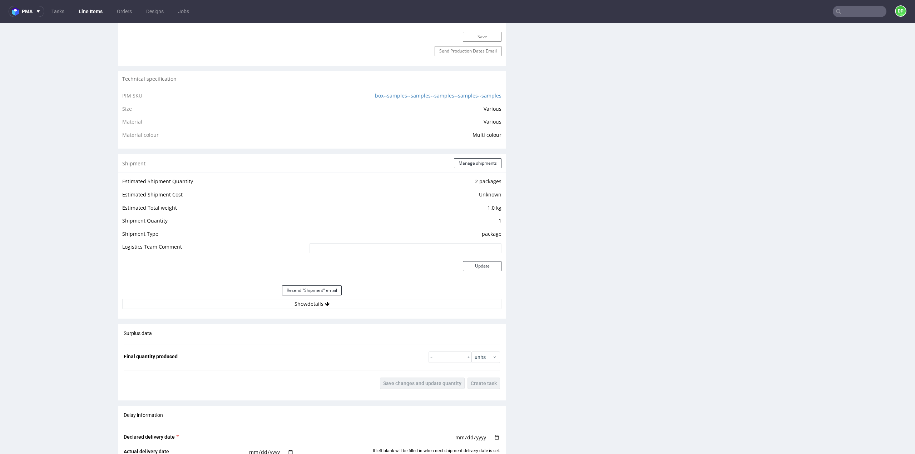
scroll to position [536, 0]
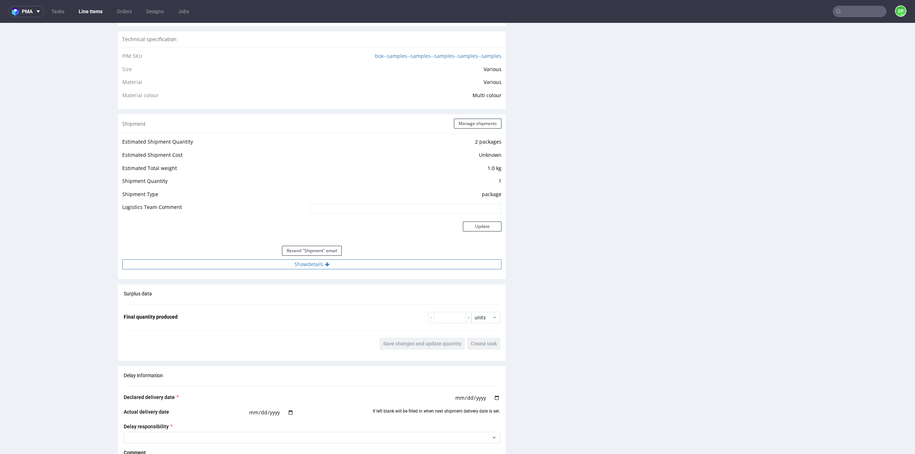
click at [316, 265] on button "Show details" at bounding box center [311, 264] width 379 height 10
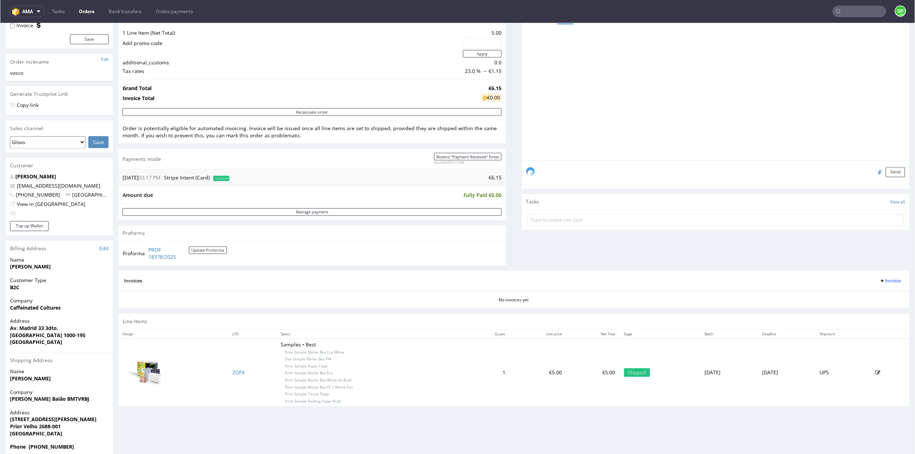
scroll to position [96, 0]
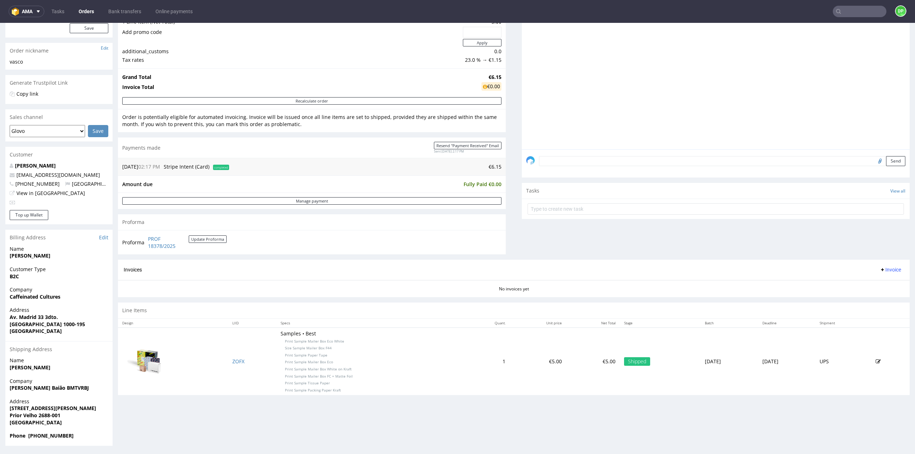
click at [882, 270] on span "Invoice" at bounding box center [890, 270] width 21 height 6
click at [871, 285] on span "Generate" at bounding box center [879, 283] width 35 height 7
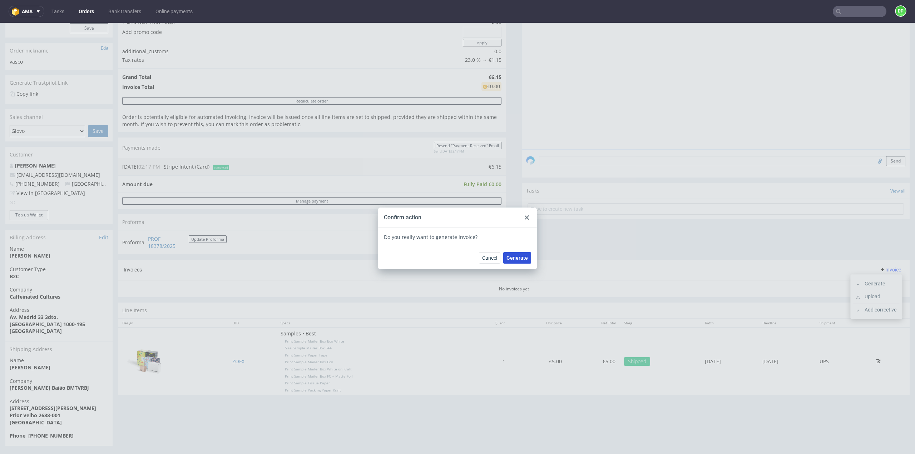
click at [523, 260] on span "Generate" at bounding box center [516, 258] width 21 height 5
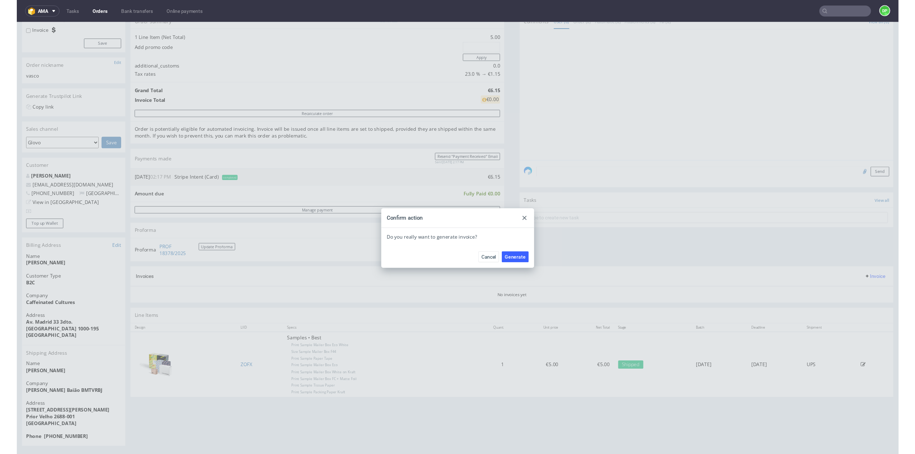
scroll to position [79, 0]
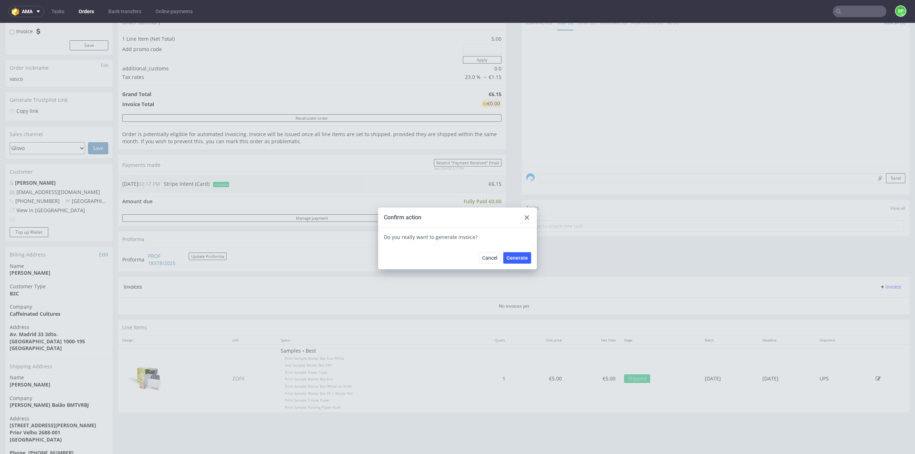
click at [525, 218] on use at bounding box center [527, 218] width 4 height 4
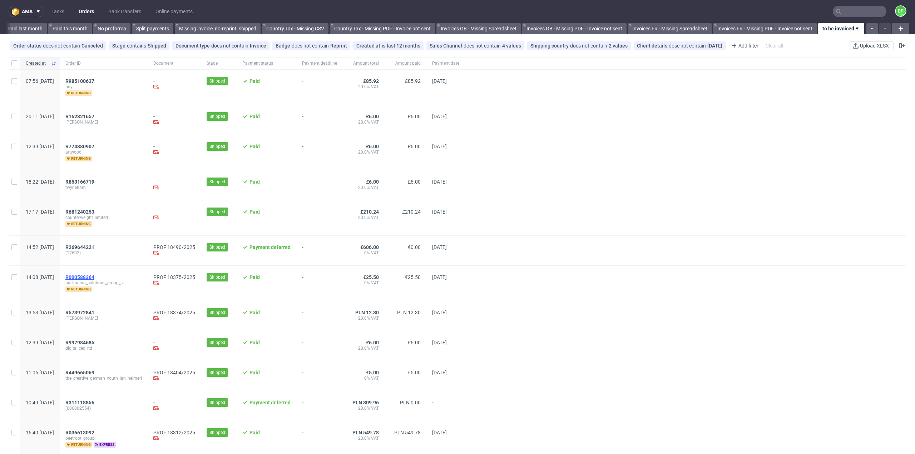
click at [94, 276] on span "R000588364" at bounding box center [79, 277] width 29 height 6
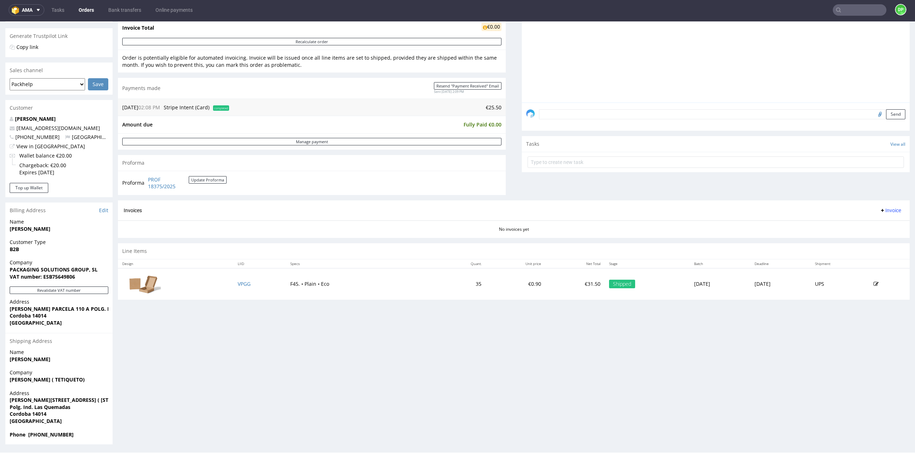
scroll to position [2, 0]
click at [46, 286] on button "Revalidate VAT number" at bounding box center [59, 290] width 99 height 8
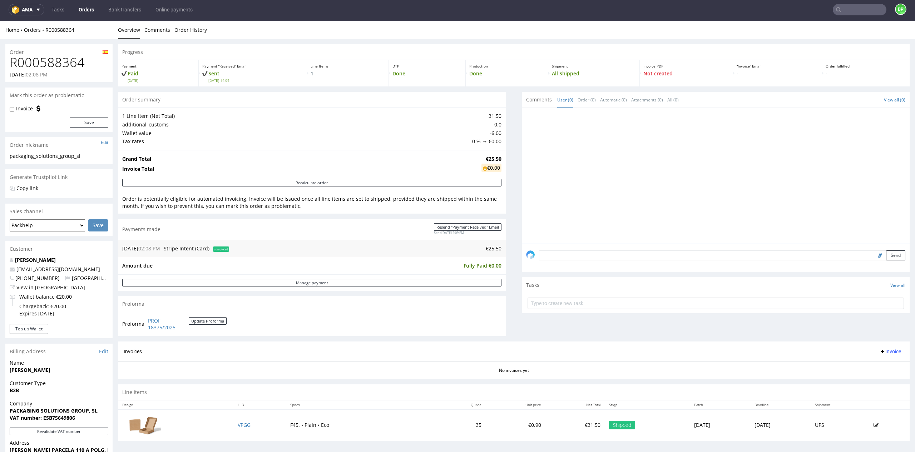
scroll to position [71, 0]
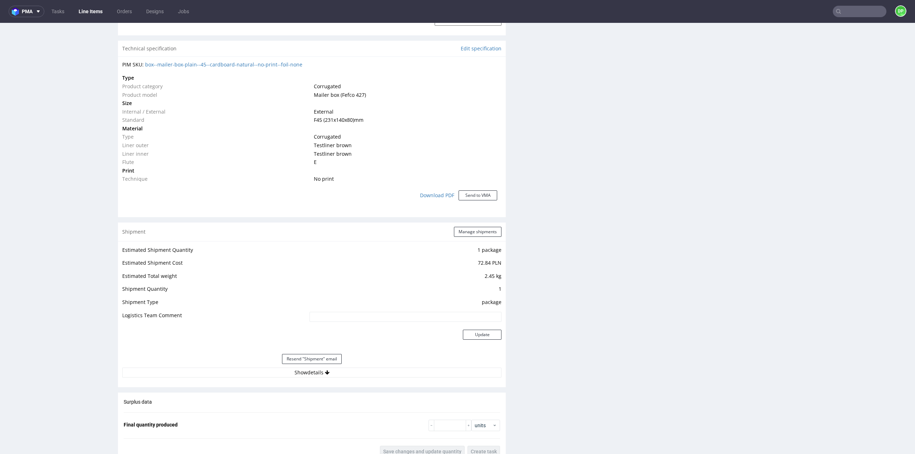
scroll to position [605, 0]
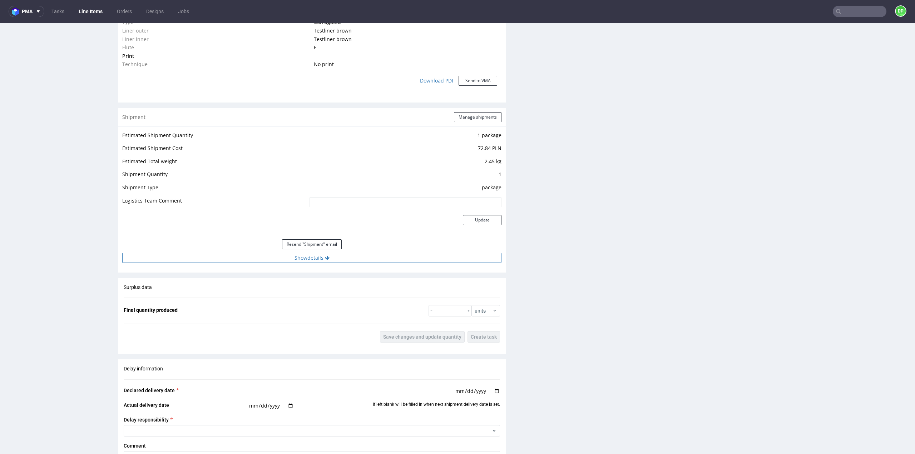
click at [327, 261] on button "Show details" at bounding box center [311, 258] width 379 height 10
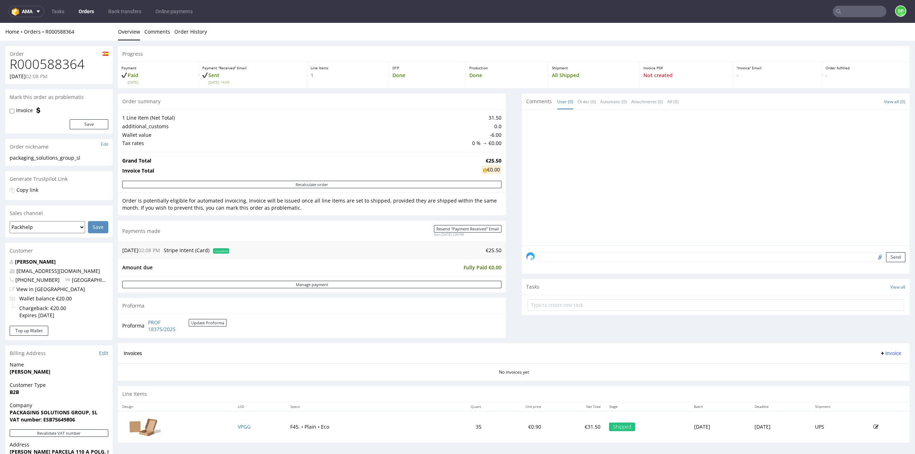
click at [884, 354] on span "Invoice" at bounding box center [890, 354] width 21 height 6
click at [876, 368] on span "Generate" at bounding box center [879, 367] width 35 height 7
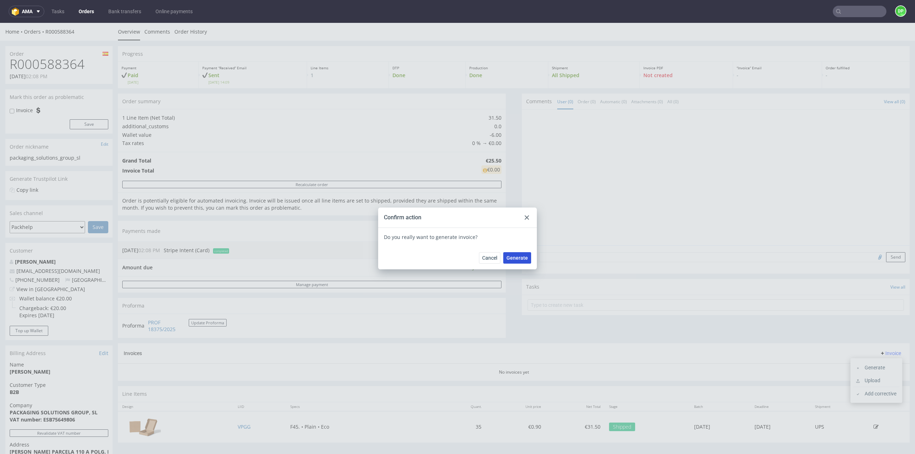
click at [517, 261] on span "Generate" at bounding box center [516, 258] width 21 height 5
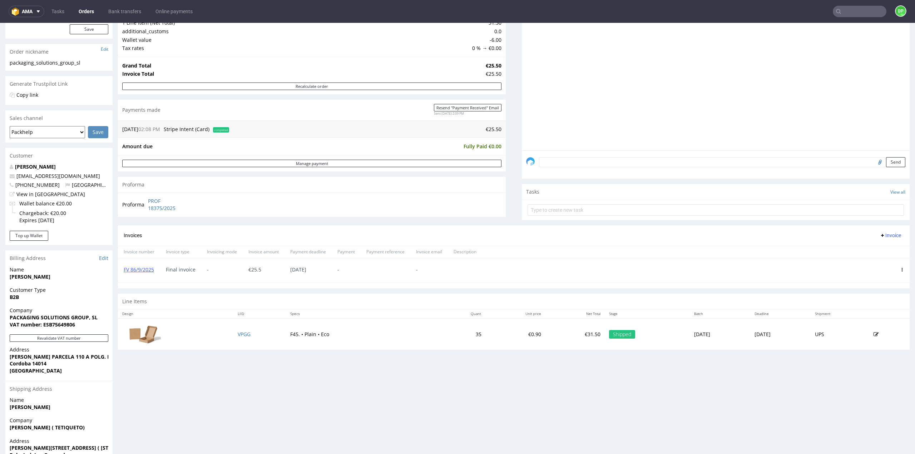
scroll to position [142, 0]
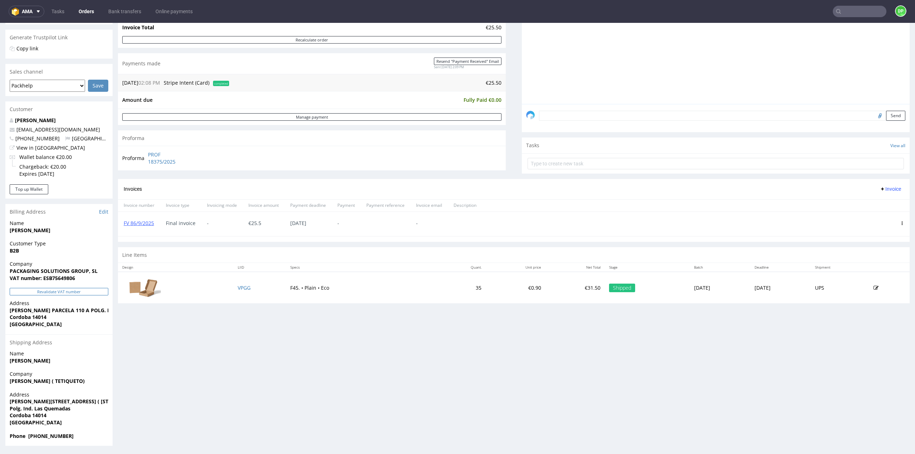
click at [65, 293] on button "Revalidate VAT number" at bounding box center [59, 292] width 99 height 8
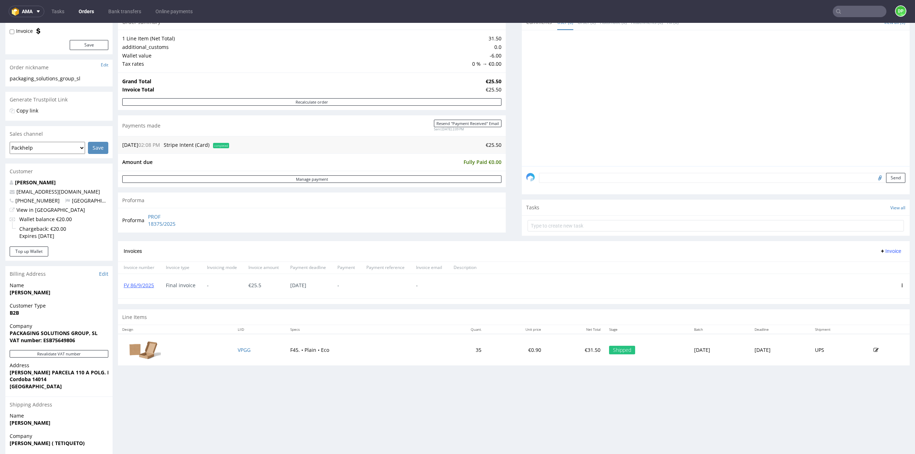
scroll to position [0, 0]
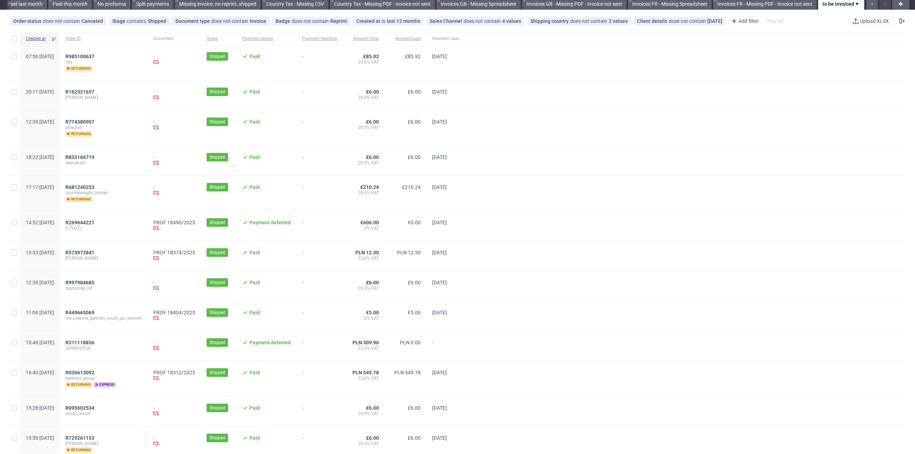
scroll to position [36, 0]
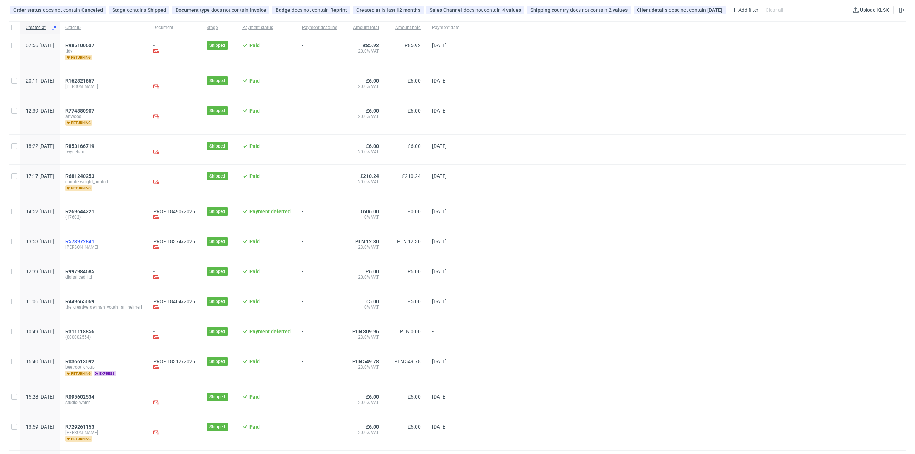
click at [94, 242] on span "R573972841" at bounding box center [79, 242] width 29 height 6
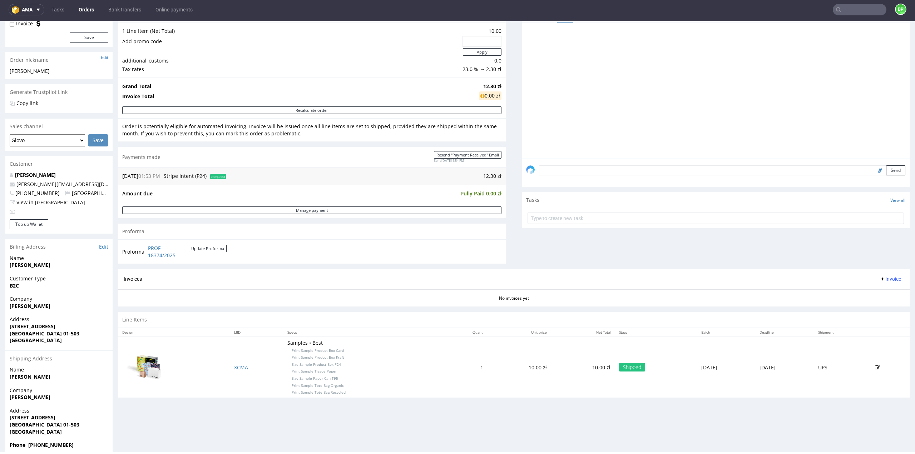
scroll to position [96, 0]
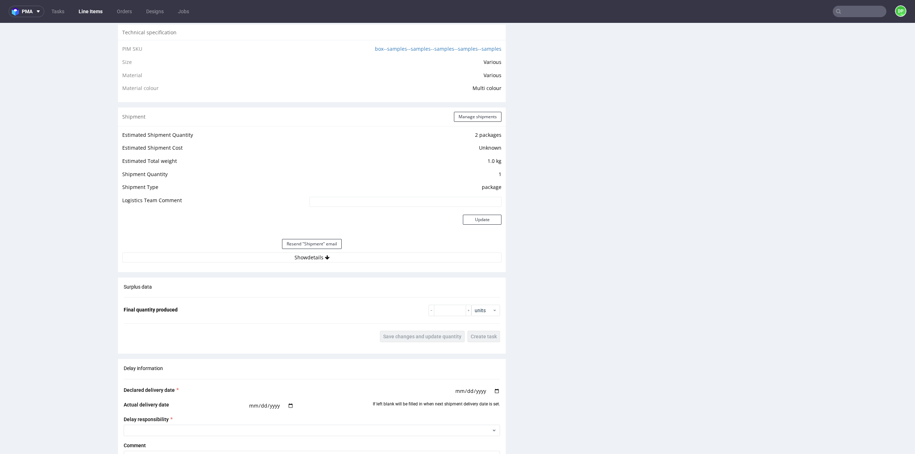
scroll to position [572, 0]
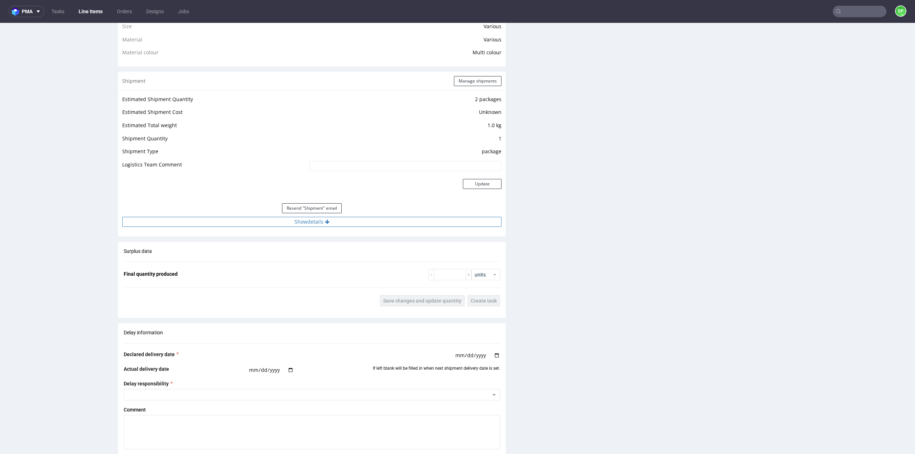
click at [312, 222] on button "Show details" at bounding box center [311, 222] width 379 height 10
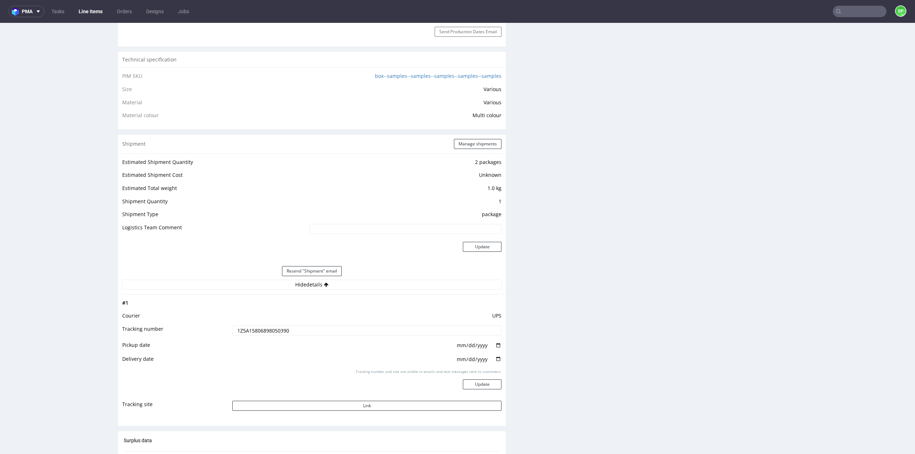
scroll to position [357, 0]
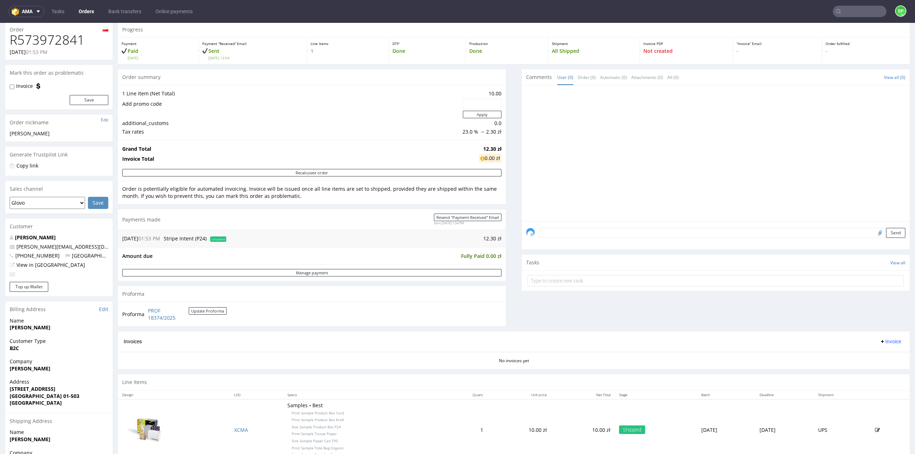
scroll to position [36, 0]
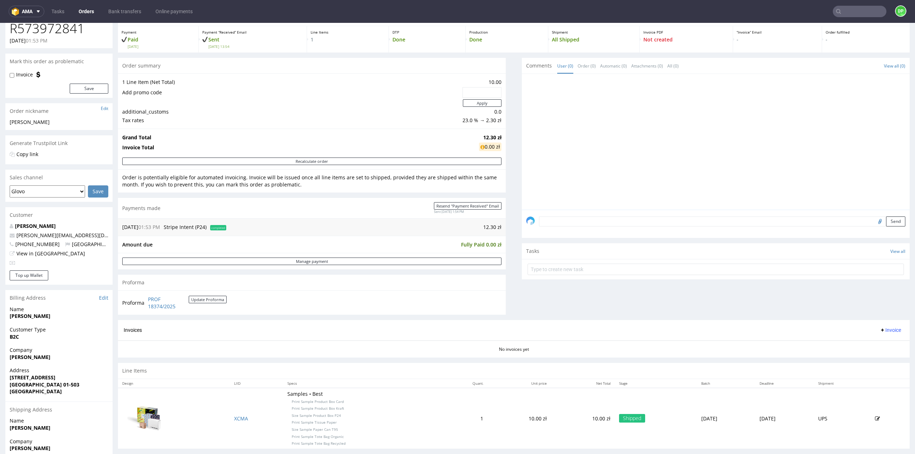
click at [880, 329] on span "Invoice" at bounding box center [890, 330] width 21 height 6
click at [861, 342] on span at bounding box center [859, 344] width 6 height 6
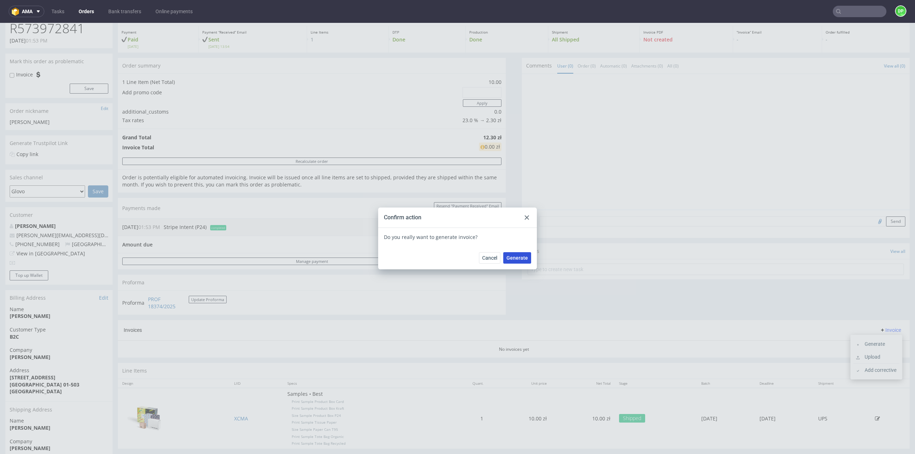
click at [517, 261] on span "Generate" at bounding box center [516, 258] width 21 height 5
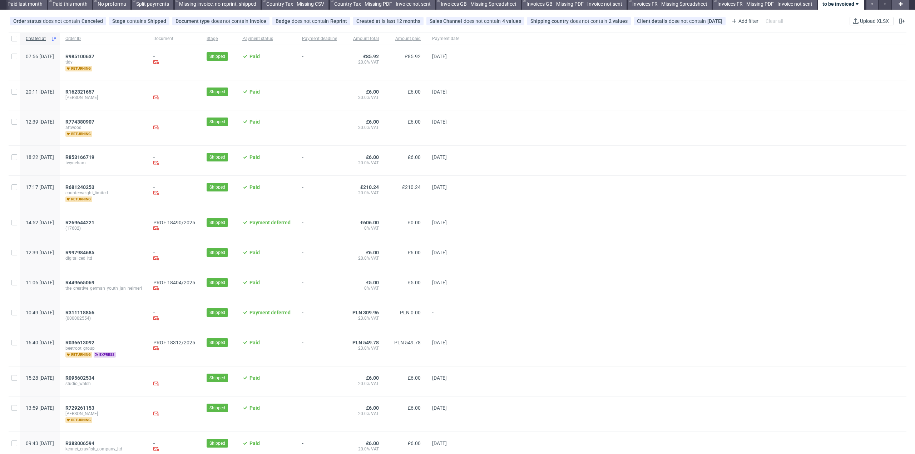
scroll to position [36, 0]
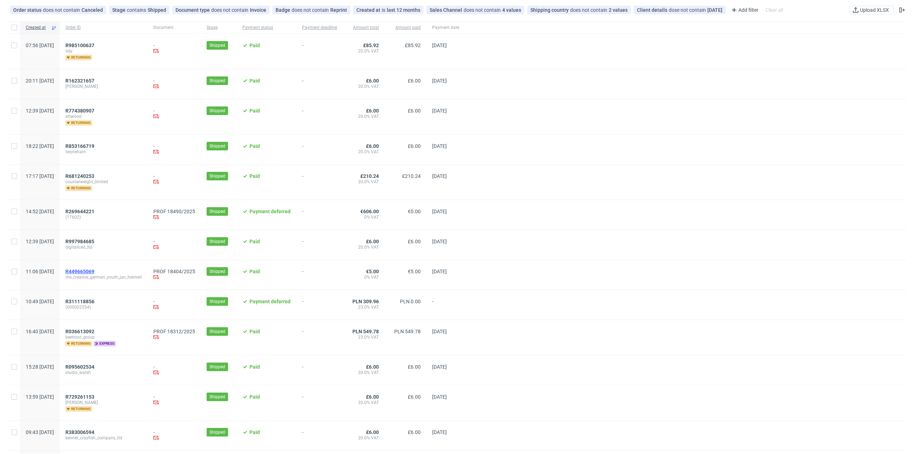
click at [94, 269] on span "R449665069" at bounding box center [79, 272] width 29 height 6
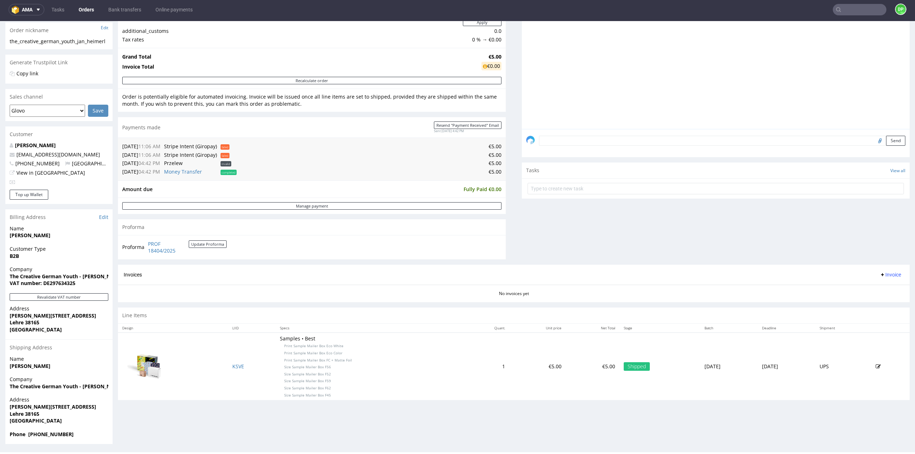
scroll to position [115, 0]
click at [40, 296] on button "Revalidate VAT number" at bounding box center [59, 297] width 99 height 8
click at [64, 297] on button "Revalidate VAT number" at bounding box center [59, 297] width 99 height 8
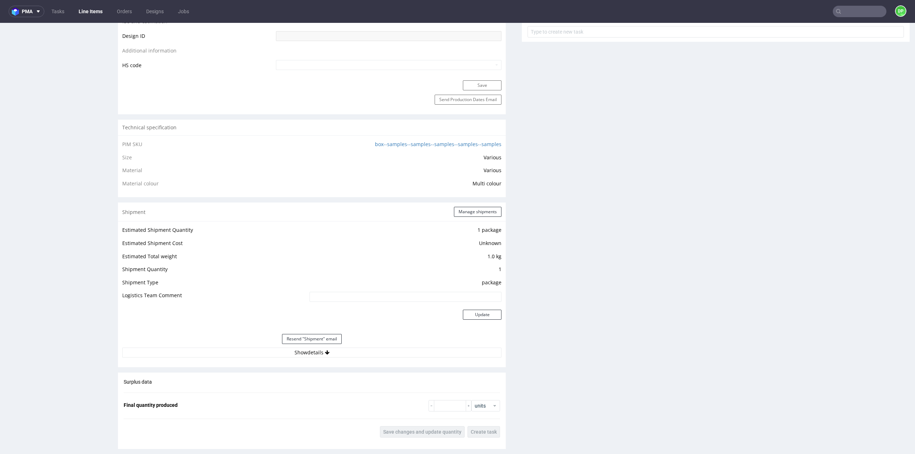
scroll to position [572, 0]
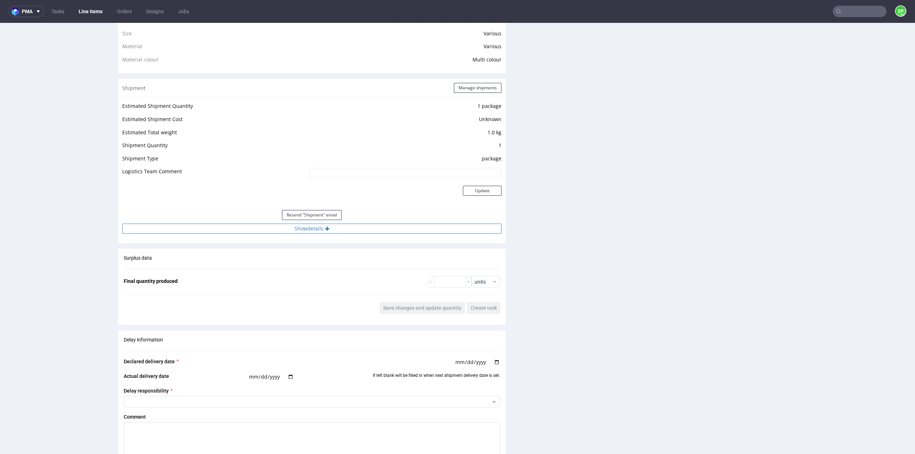
click at [302, 233] on button "Show details" at bounding box center [311, 229] width 379 height 10
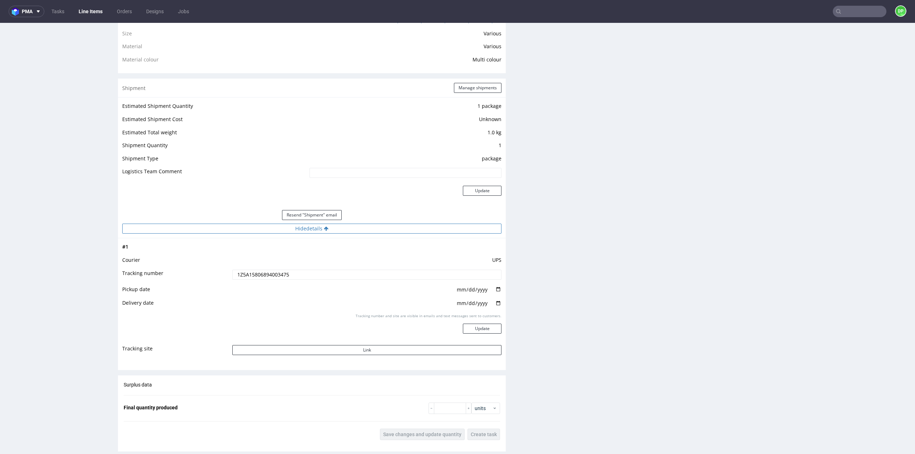
click at [302, 230] on button "Hide details" at bounding box center [311, 229] width 379 height 10
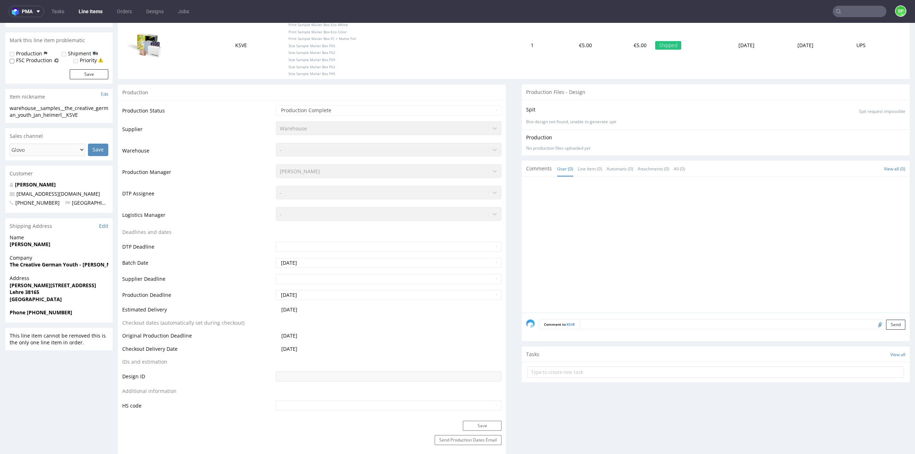
scroll to position [0, 0]
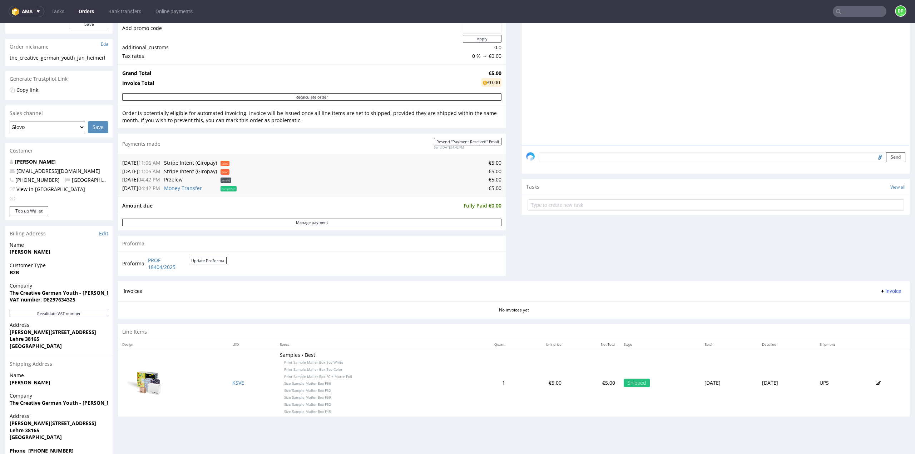
scroll to position [115, 0]
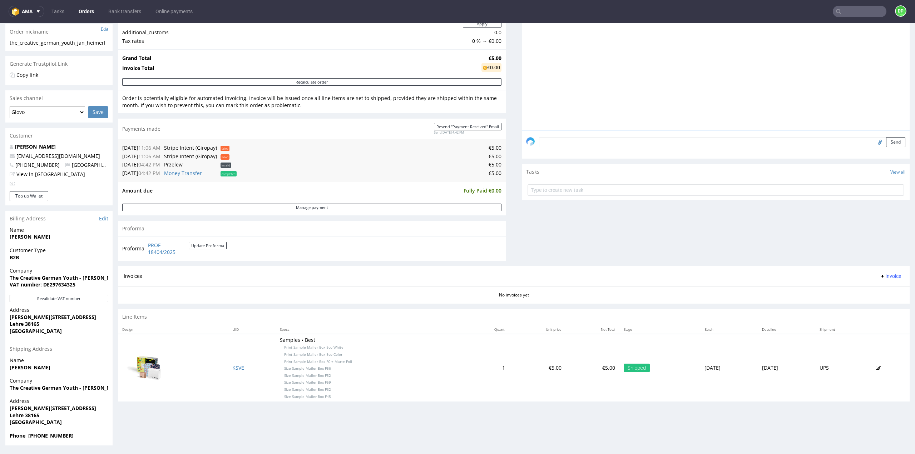
click at [880, 274] on span "Invoice" at bounding box center [890, 276] width 21 height 6
click at [864, 292] on span "Generate" at bounding box center [879, 290] width 35 height 7
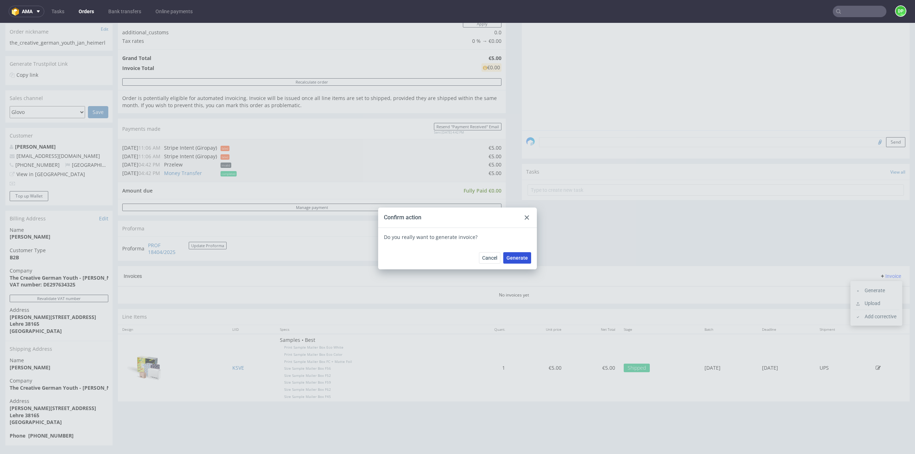
click at [508, 261] on span "Generate" at bounding box center [516, 258] width 21 height 5
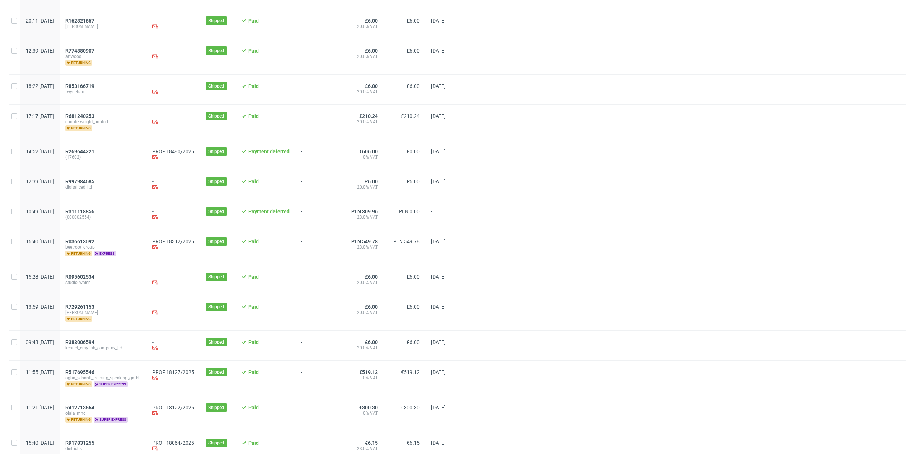
scroll to position [107, 0]
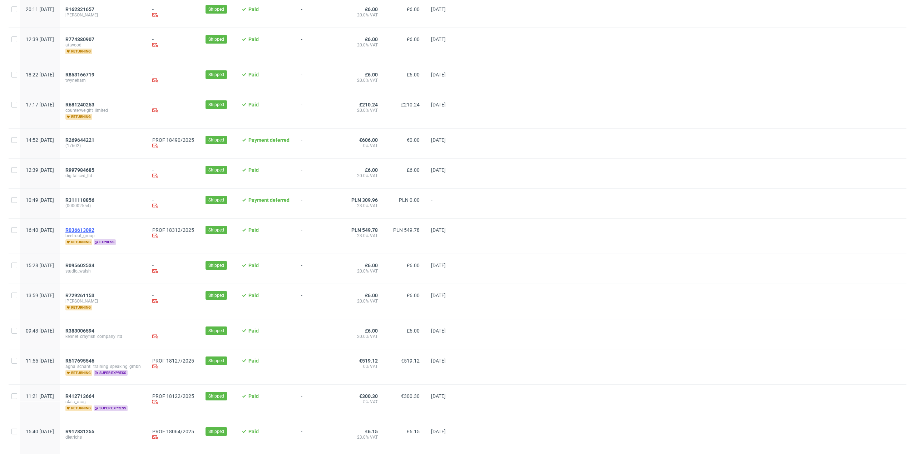
click at [94, 231] on span "R036613092" at bounding box center [79, 230] width 29 height 6
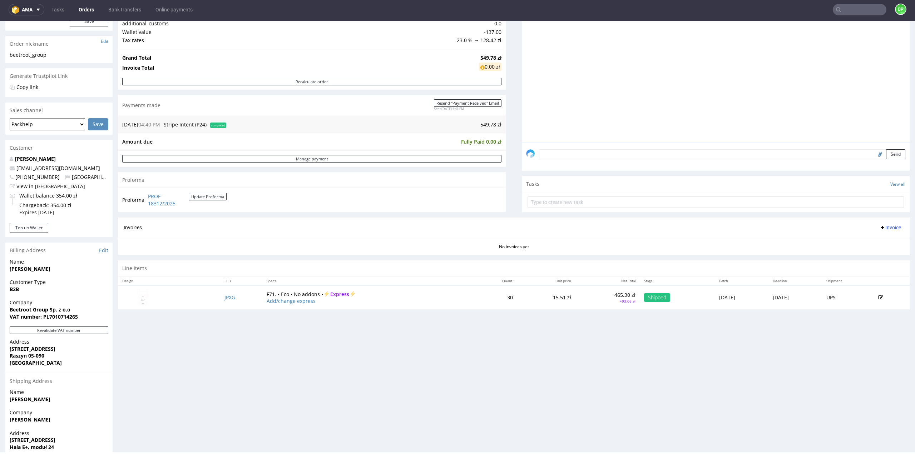
scroll to position [142, 0]
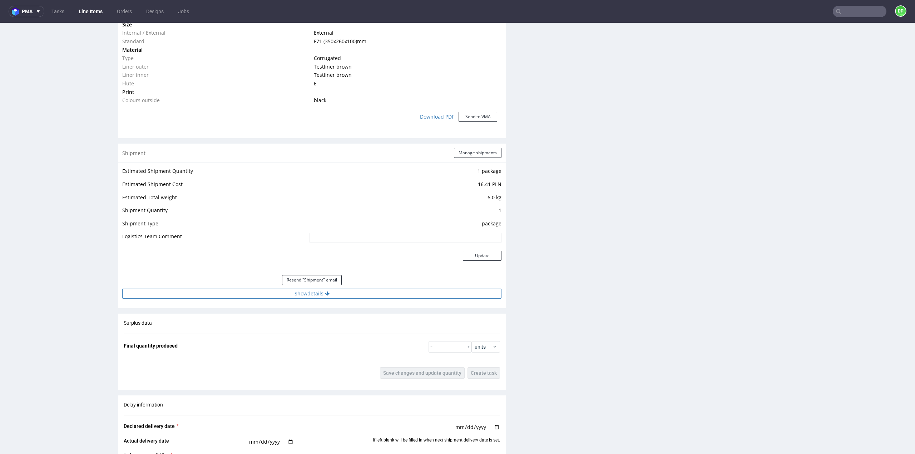
scroll to position [572, 0]
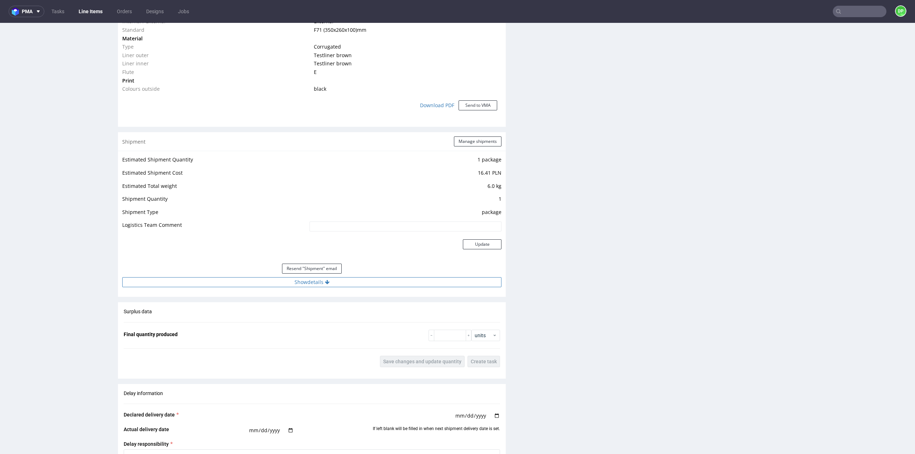
click at [307, 280] on button "Show details" at bounding box center [311, 282] width 379 height 10
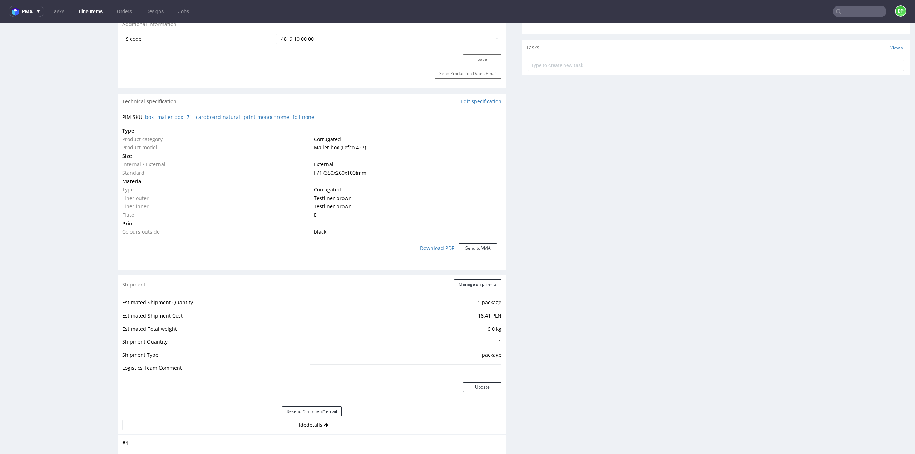
scroll to position [429, 0]
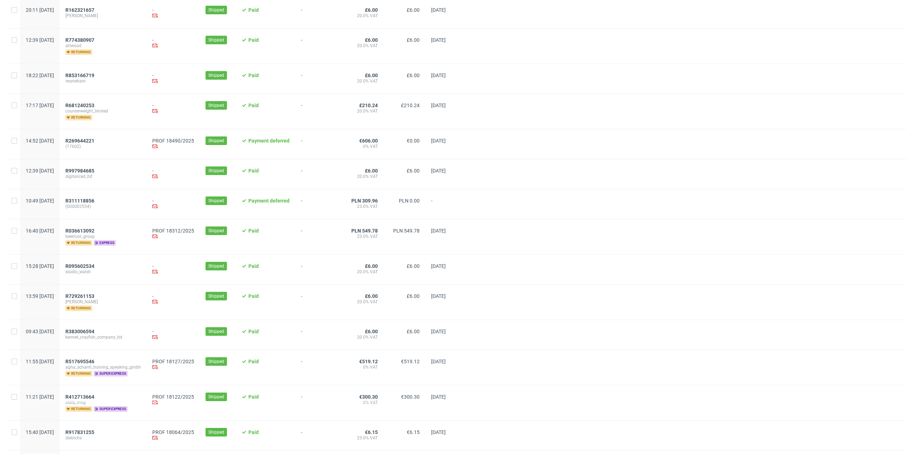
scroll to position [107, 0]
click at [94, 228] on span "R036613092" at bounding box center [79, 230] width 29 height 6
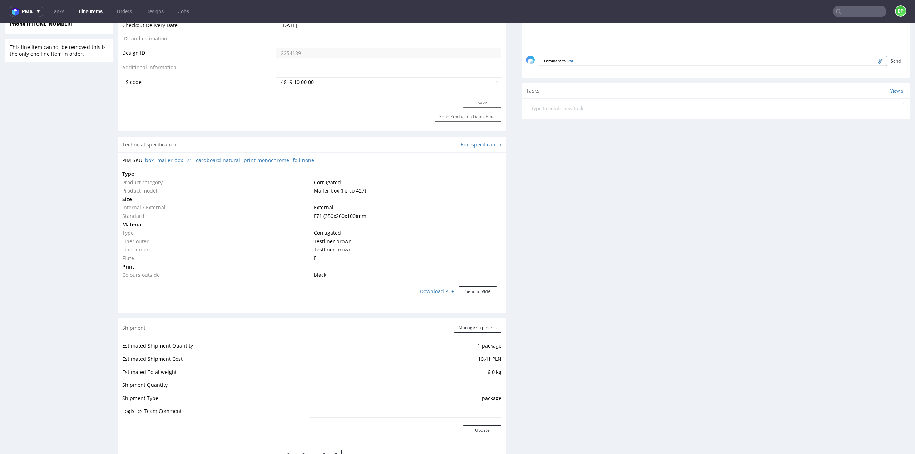
scroll to position [465, 0]
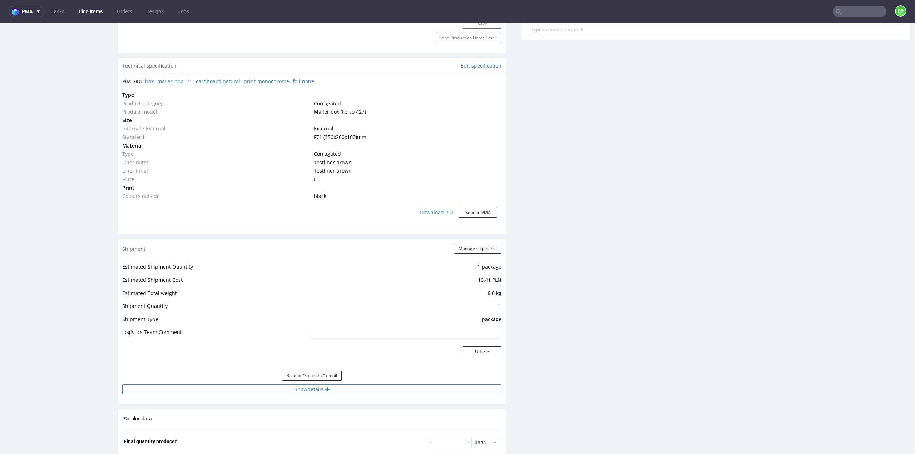
click at [303, 388] on button "Show details" at bounding box center [311, 390] width 379 height 10
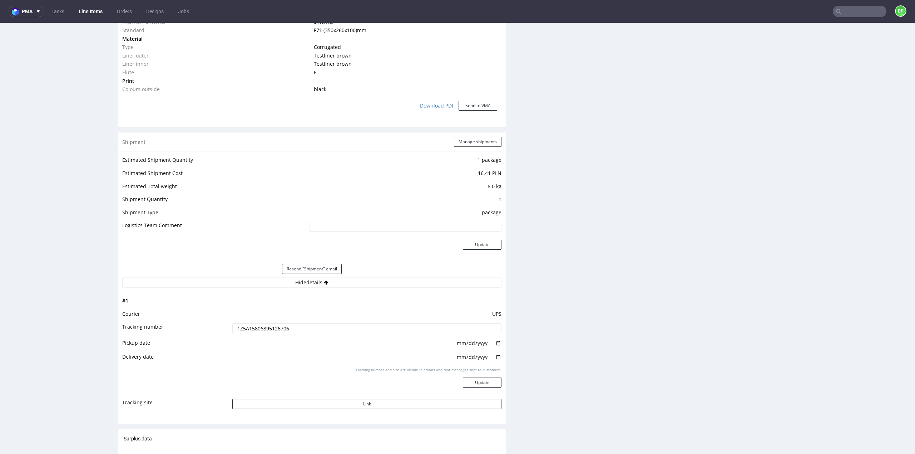
scroll to position [572, 0]
click at [323, 403] on button "Link" at bounding box center [366, 404] width 269 height 10
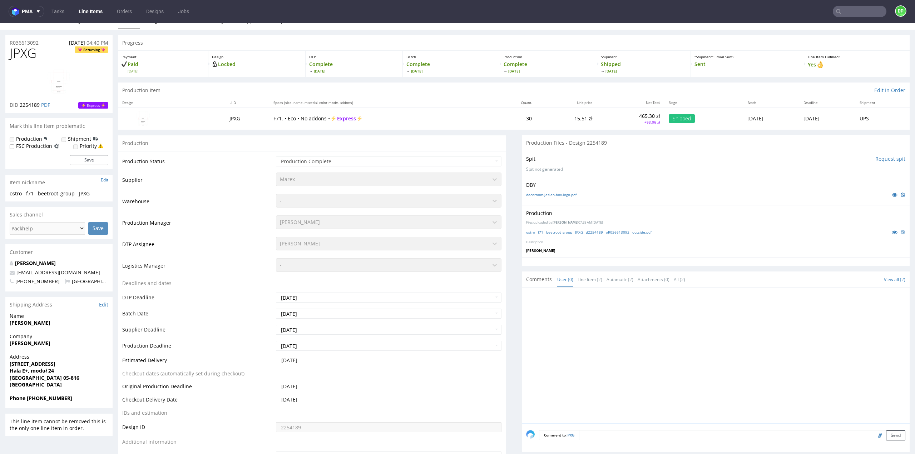
scroll to position [0, 0]
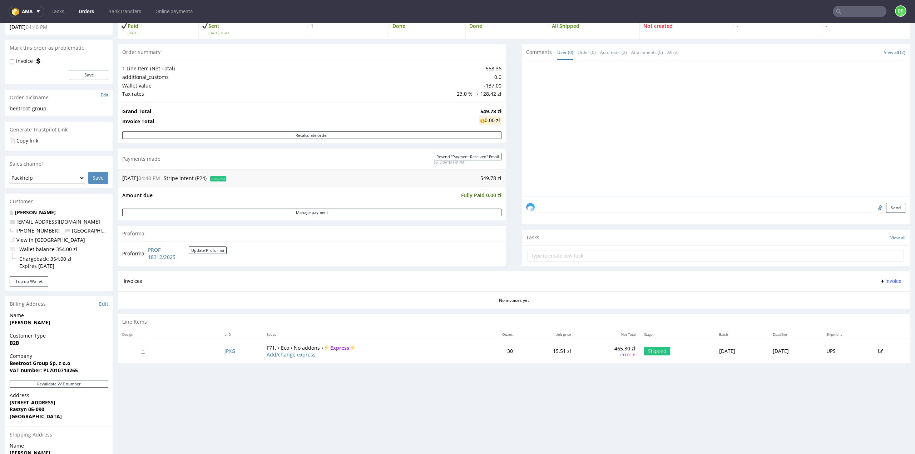
scroll to position [142, 0]
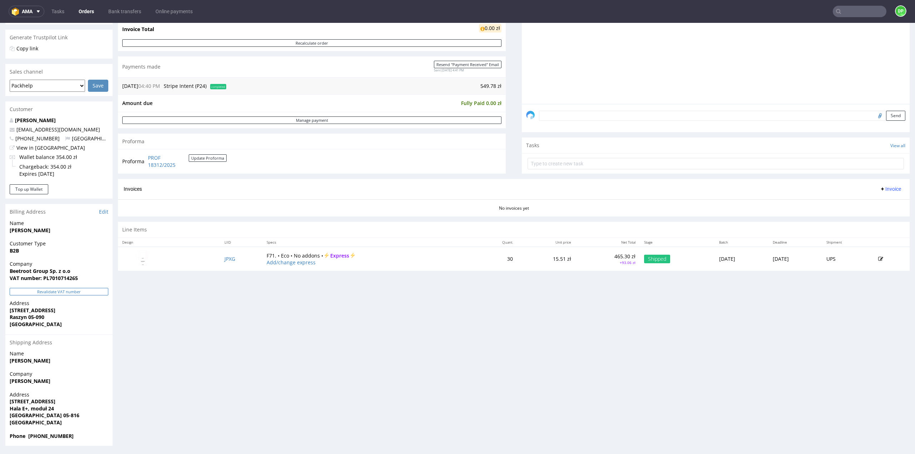
click at [75, 293] on button "Revalidate VAT number" at bounding box center [59, 292] width 99 height 8
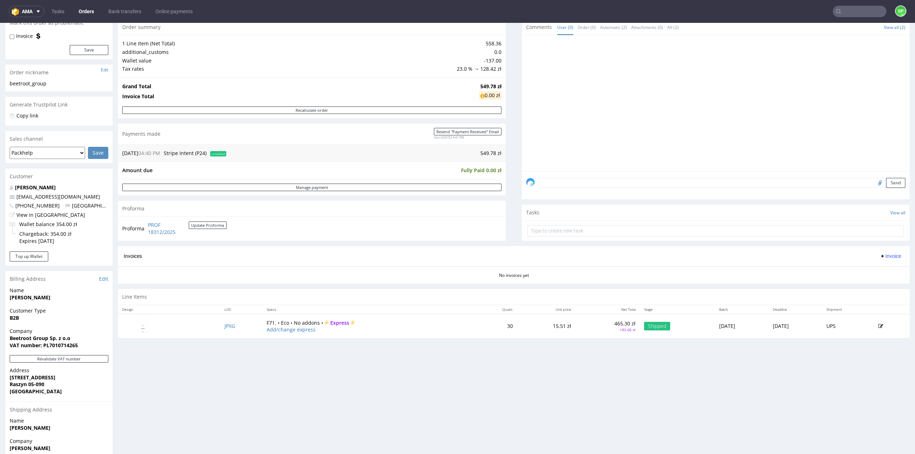
scroll to position [0, 0]
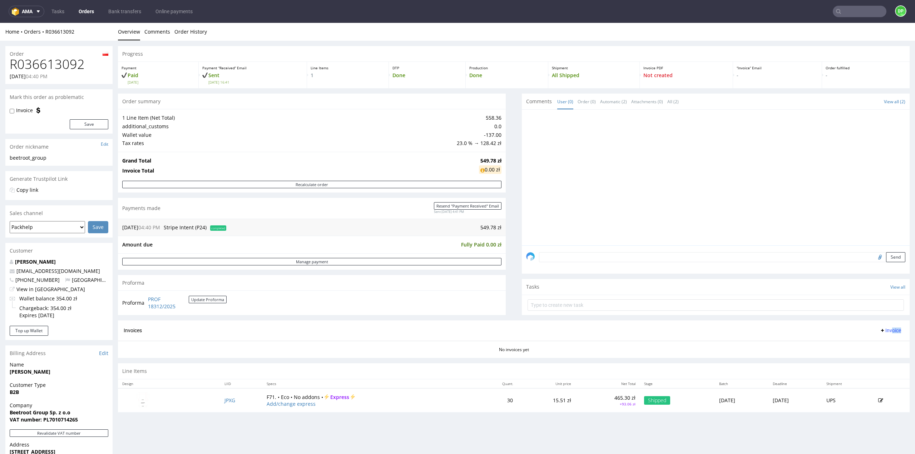
click at [880, 334] on div "Invoice" at bounding box center [890, 330] width 27 height 9
click at [880, 331] on span "Invoice" at bounding box center [890, 331] width 21 height 6
click at [868, 343] on span "Generate" at bounding box center [879, 344] width 35 height 7
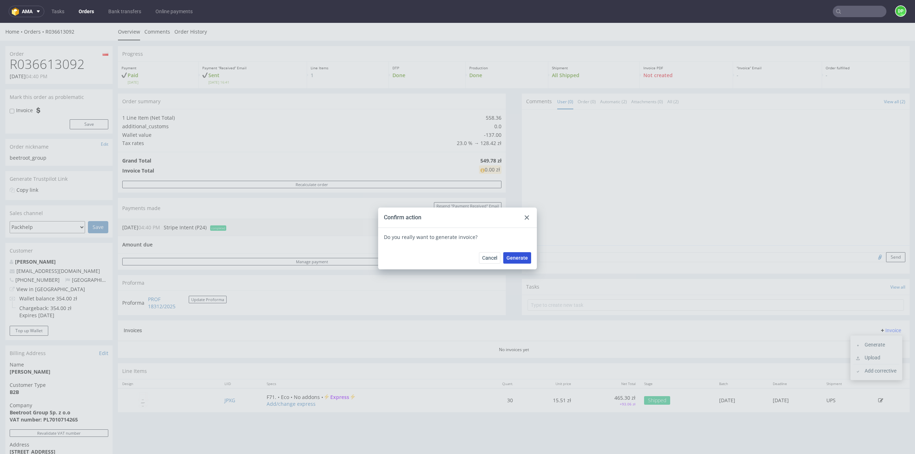
click at [520, 261] on span "Generate" at bounding box center [516, 258] width 21 height 5
click at [511, 258] on span "Generate" at bounding box center [516, 258] width 21 height 5
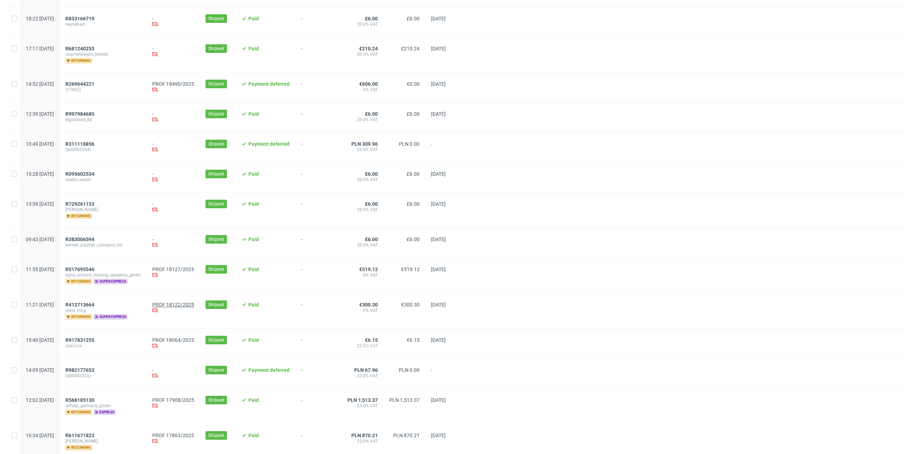
scroll to position [179, 0]
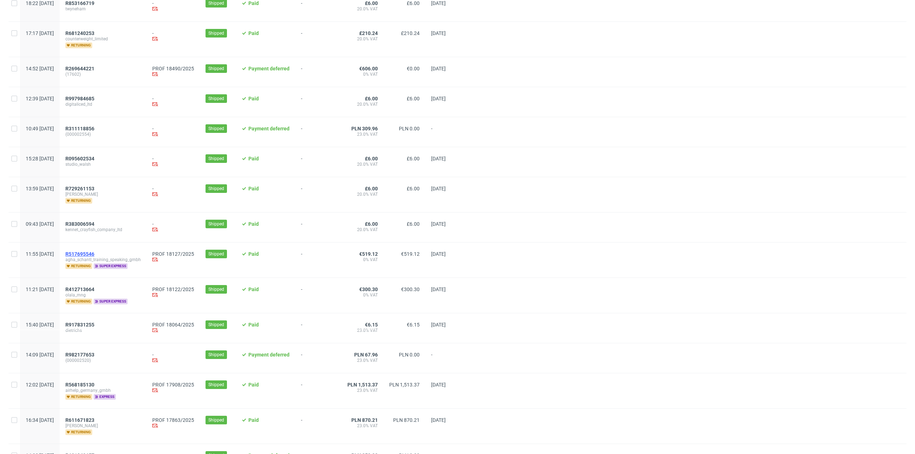
click at [94, 252] on span "R517695546" at bounding box center [79, 254] width 29 height 6
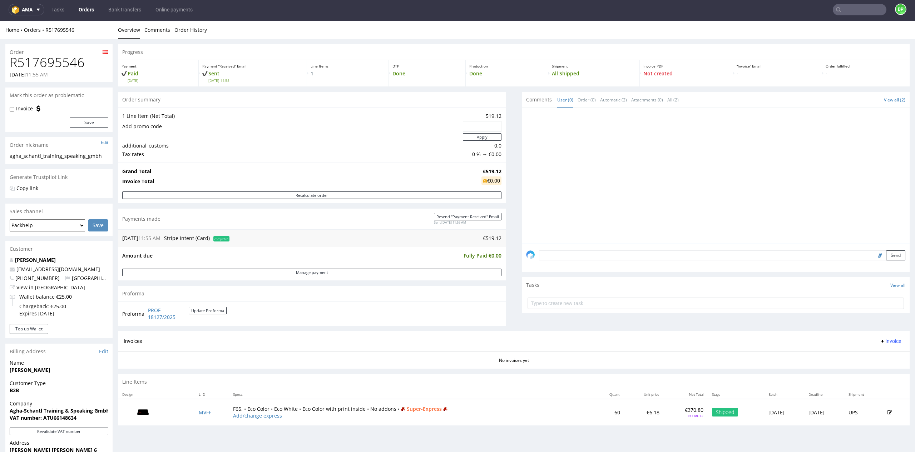
scroll to position [149, 0]
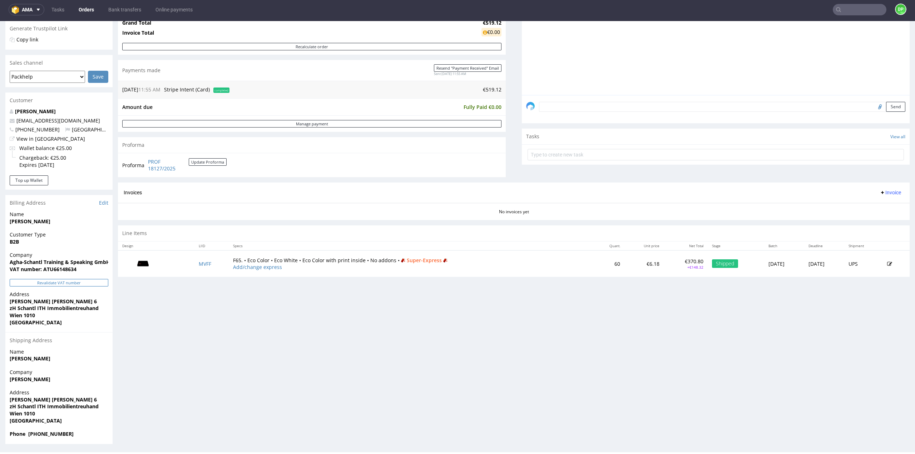
click at [67, 283] on button "Revalidate VAT number" at bounding box center [59, 283] width 99 height 8
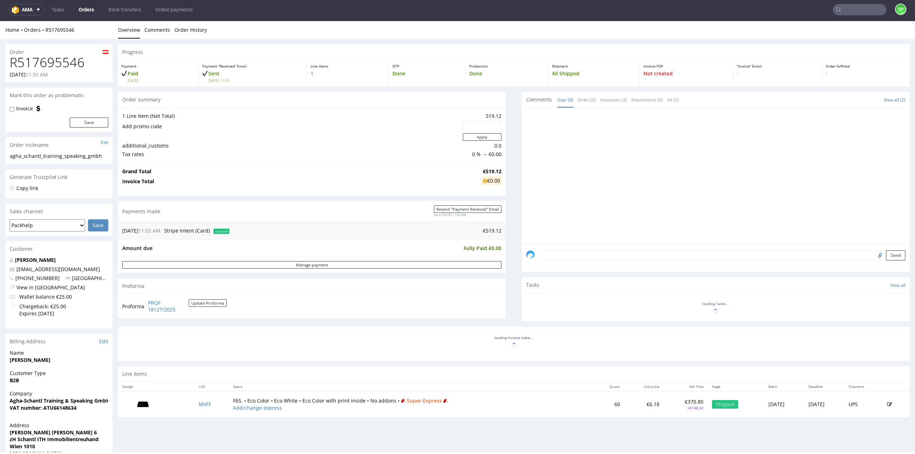
scroll to position [131, 0]
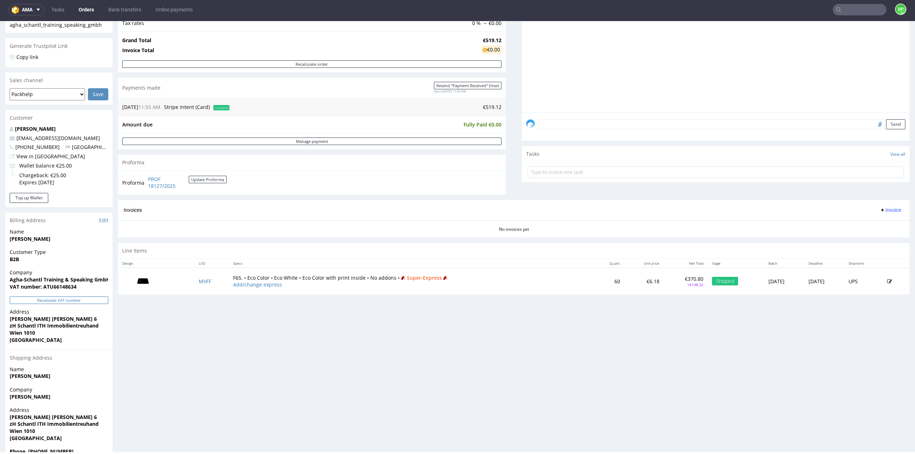
click at [68, 300] on button "Revalidate VAT number" at bounding box center [59, 301] width 99 height 8
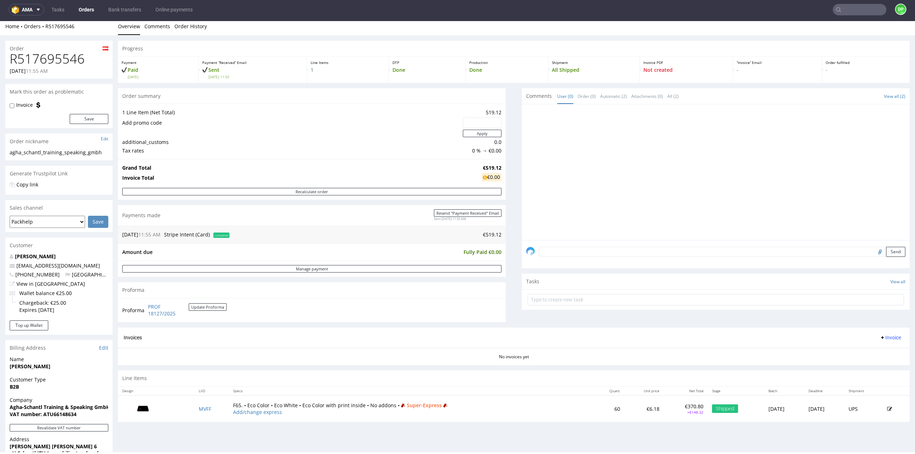
scroll to position [0, 0]
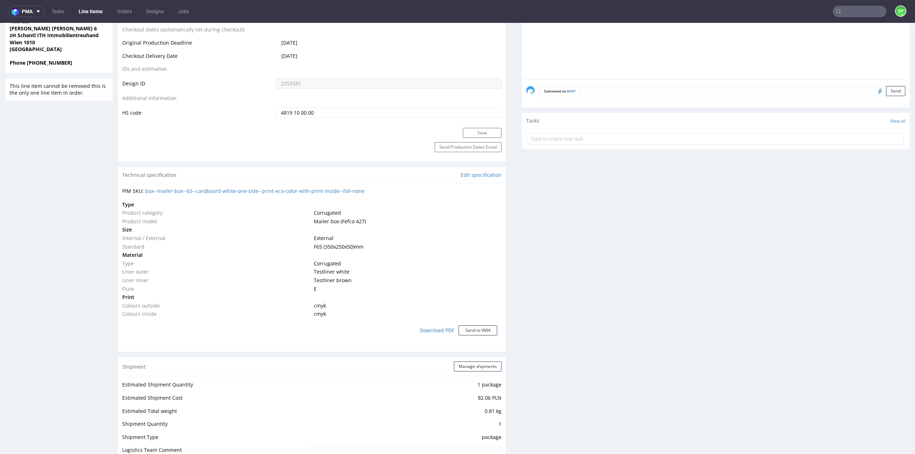
scroll to position [536, 0]
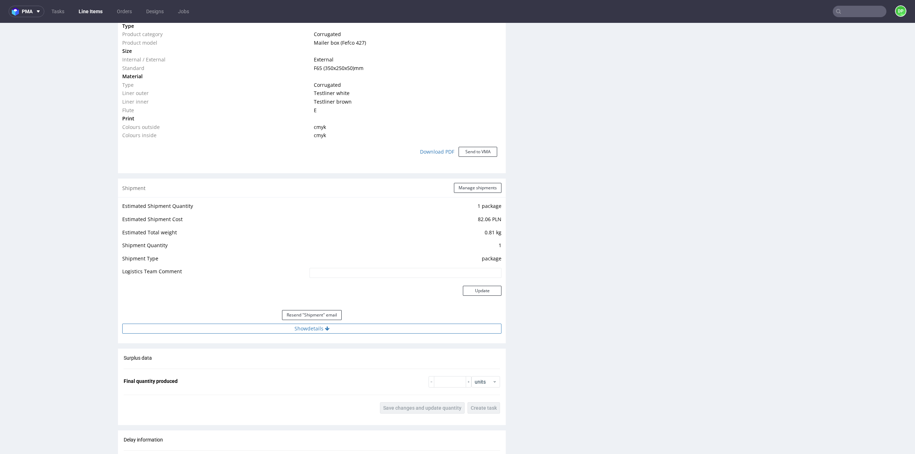
click at [319, 328] on button "Show details" at bounding box center [311, 329] width 379 height 10
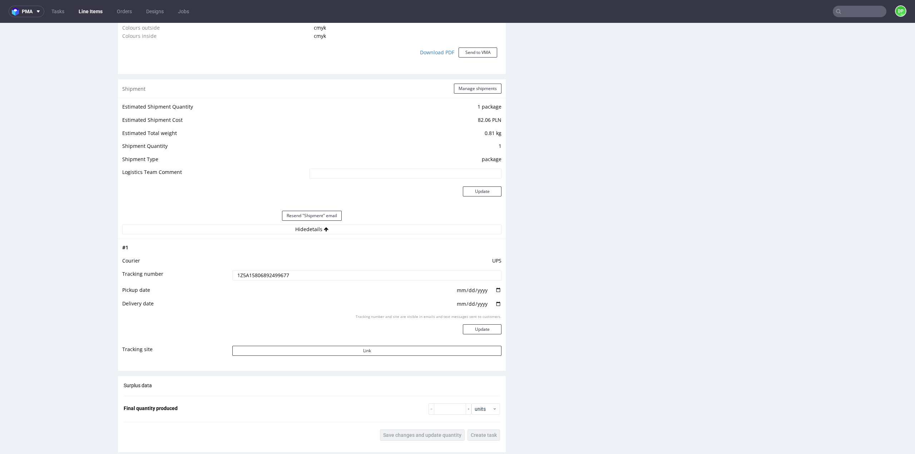
scroll to position [679, 0]
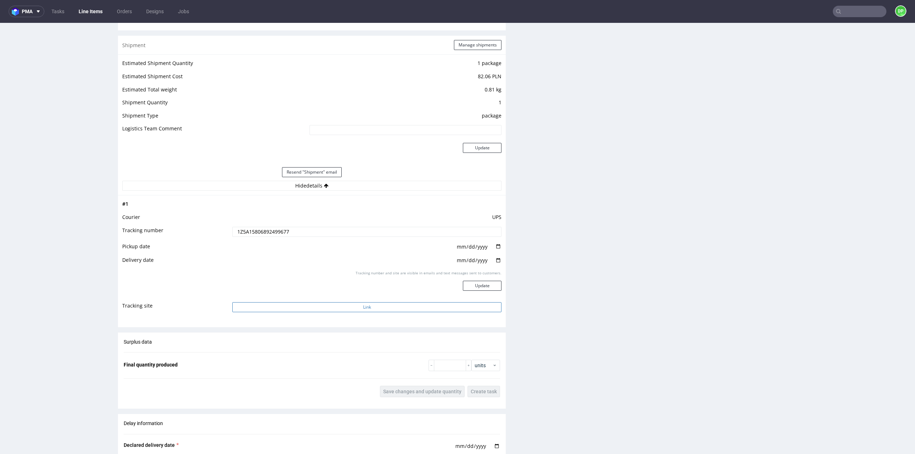
click at [350, 305] on button "Link" at bounding box center [366, 307] width 269 height 10
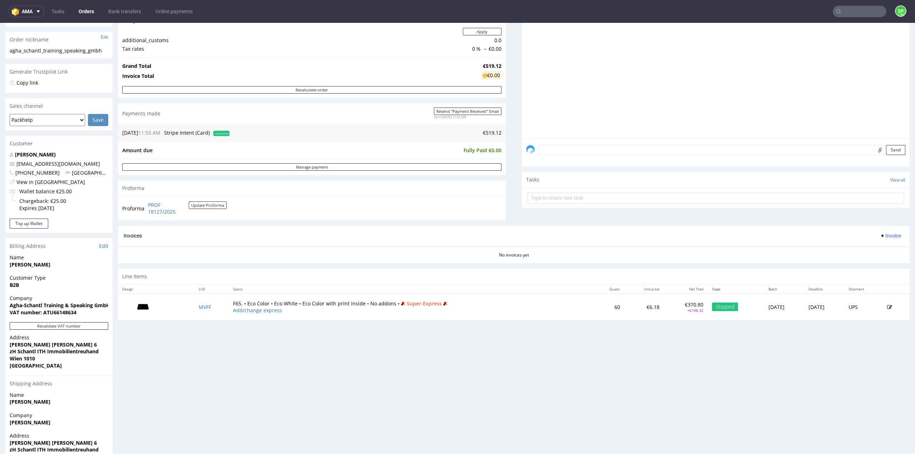
scroll to position [149, 0]
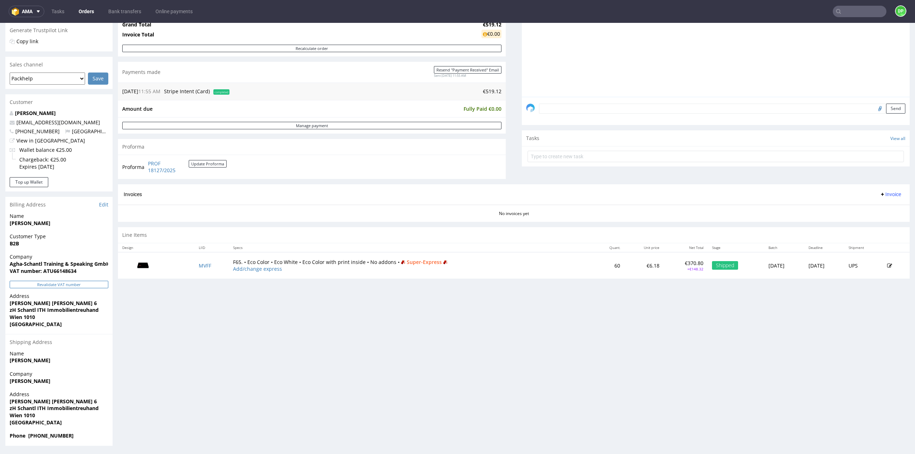
click at [65, 285] on button "Revalidate VAT number" at bounding box center [59, 285] width 99 height 8
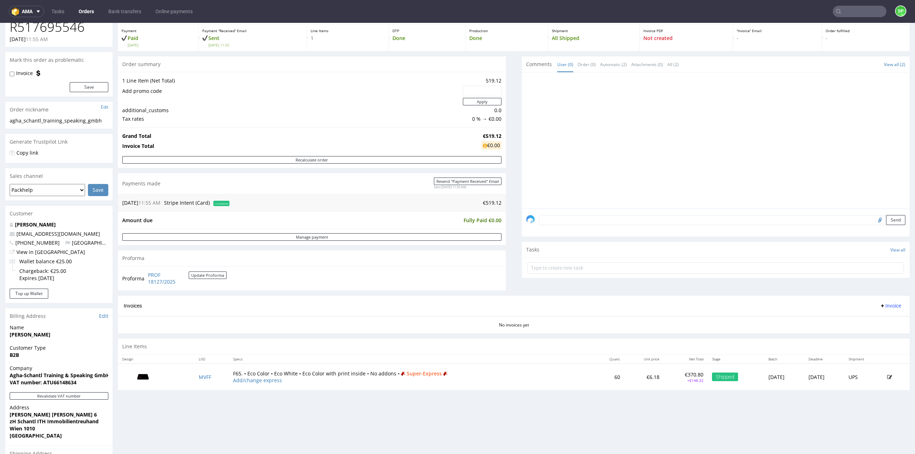
scroll to position [1, 0]
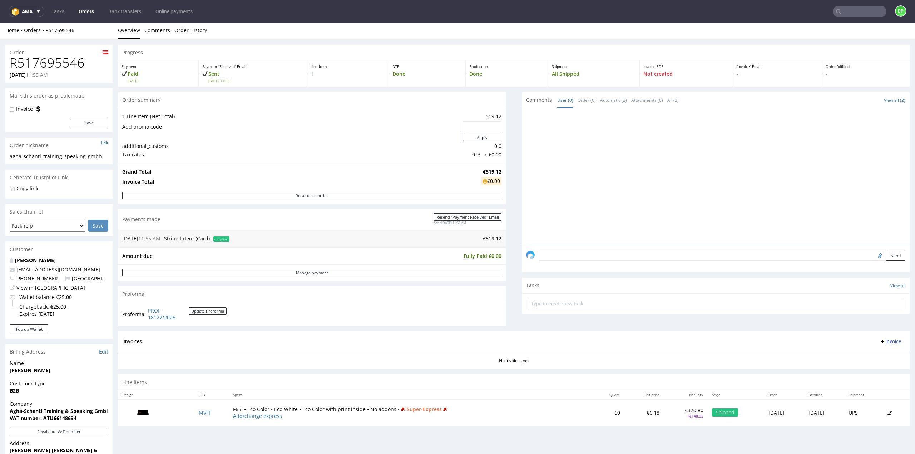
click at [881, 341] on span "Invoice" at bounding box center [890, 342] width 21 height 6
click at [872, 354] on span "Generate" at bounding box center [879, 355] width 35 height 7
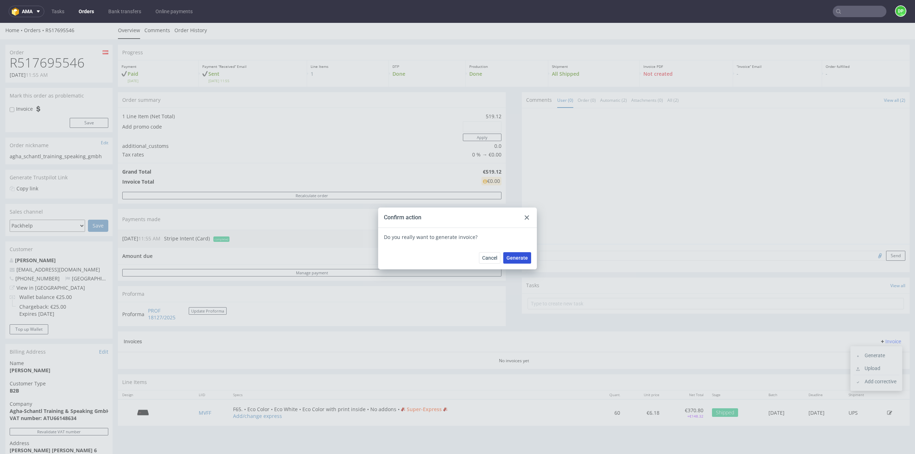
click at [521, 260] on span "Generate" at bounding box center [516, 258] width 21 height 5
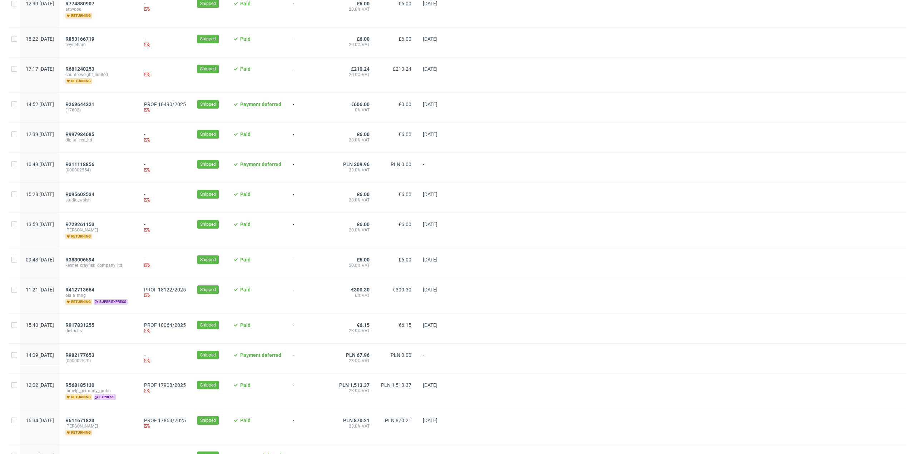
scroll to position [179, 0]
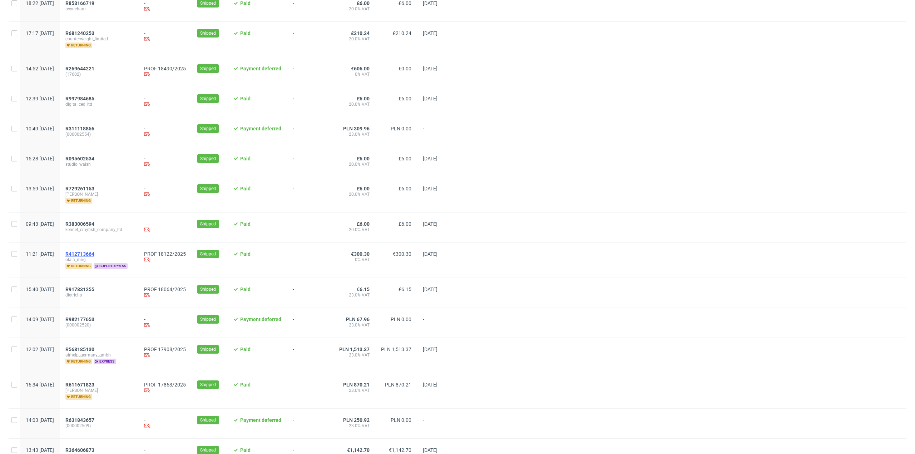
click at [94, 251] on span "R412713664" at bounding box center [79, 254] width 29 height 6
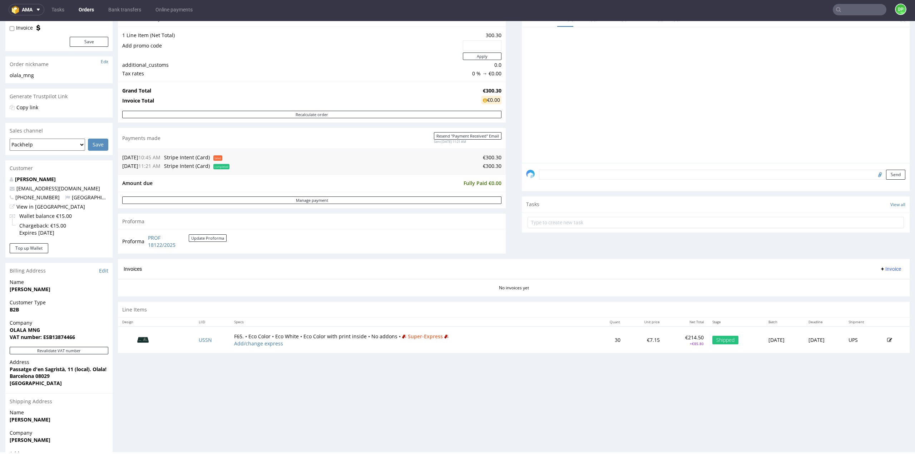
scroll to position [106, 0]
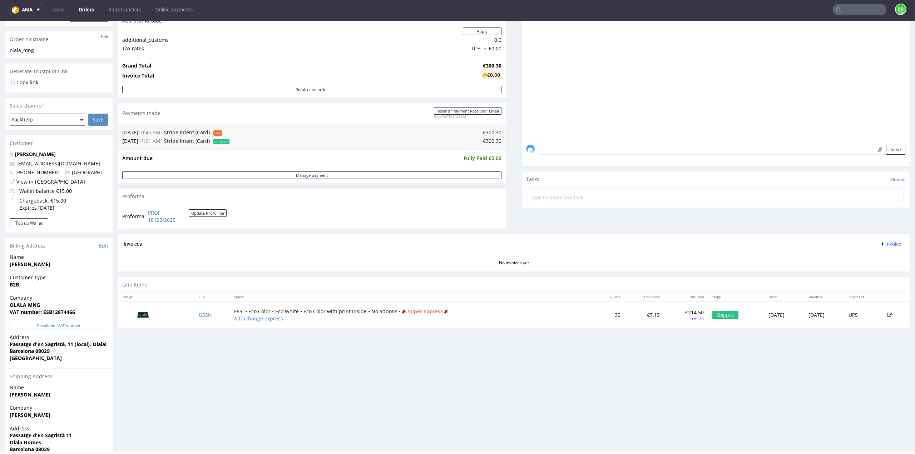
click at [60, 323] on button "Revalidate VAT number" at bounding box center [59, 326] width 99 height 8
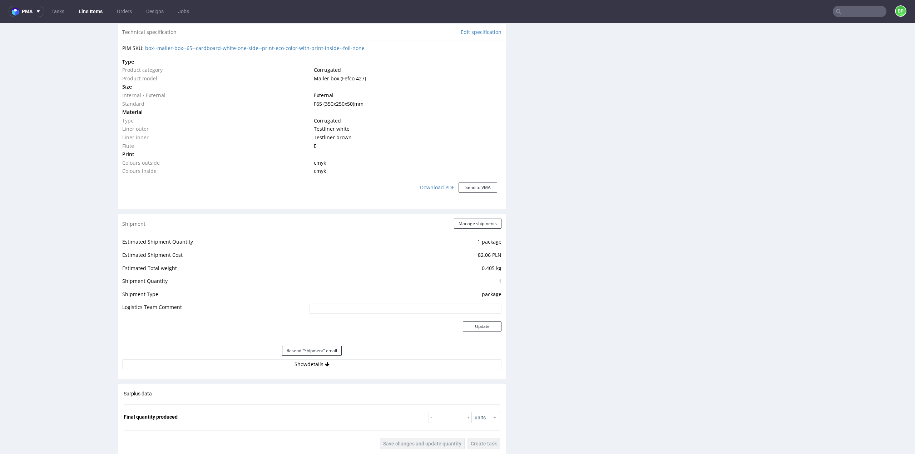
scroll to position [643, 0]
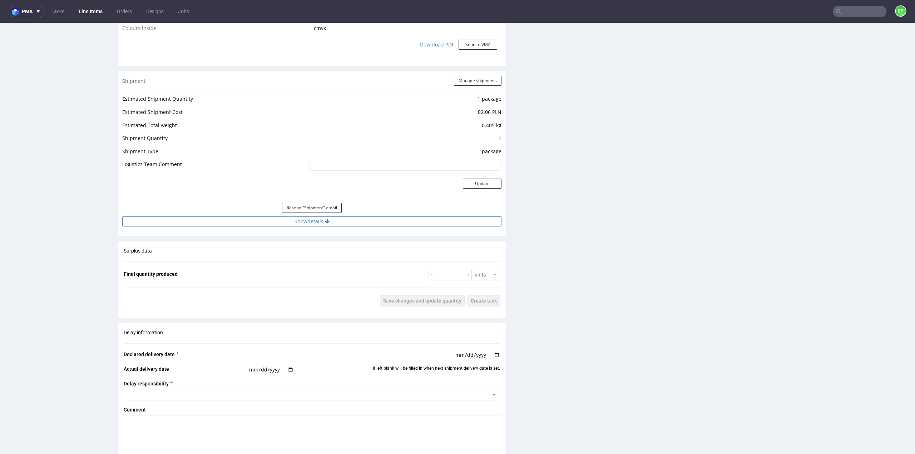
click at [316, 224] on button "Show details" at bounding box center [311, 222] width 379 height 10
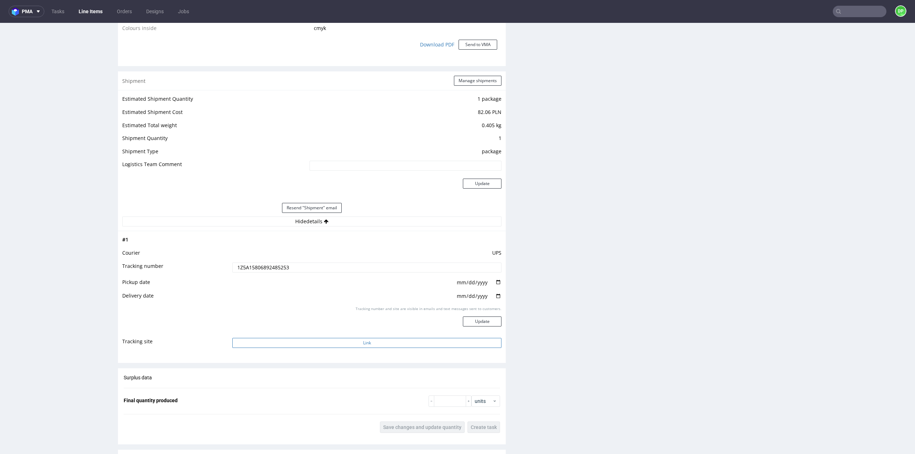
click at [333, 344] on button "Link" at bounding box center [366, 343] width 269 height 10
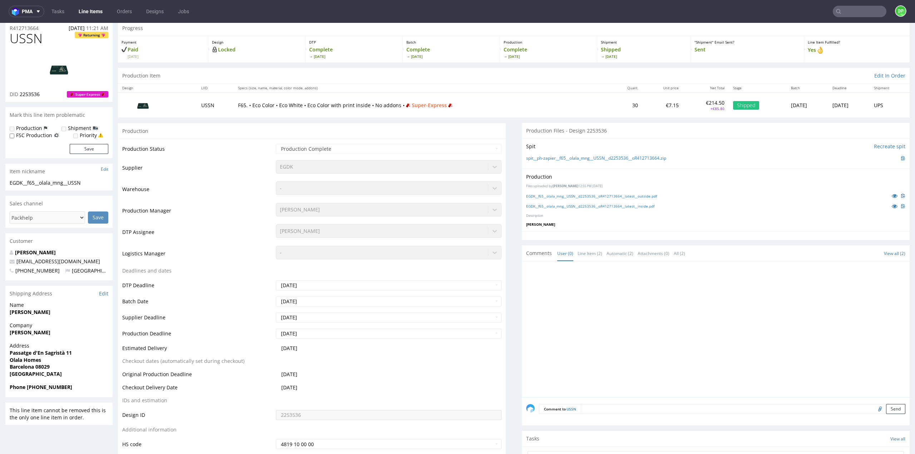
scroll to position [0, 0]
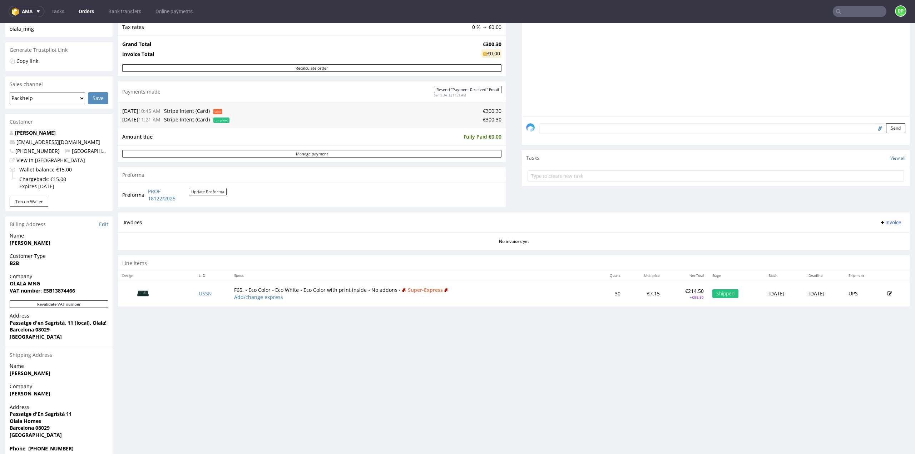
scroll to position [142, 0]
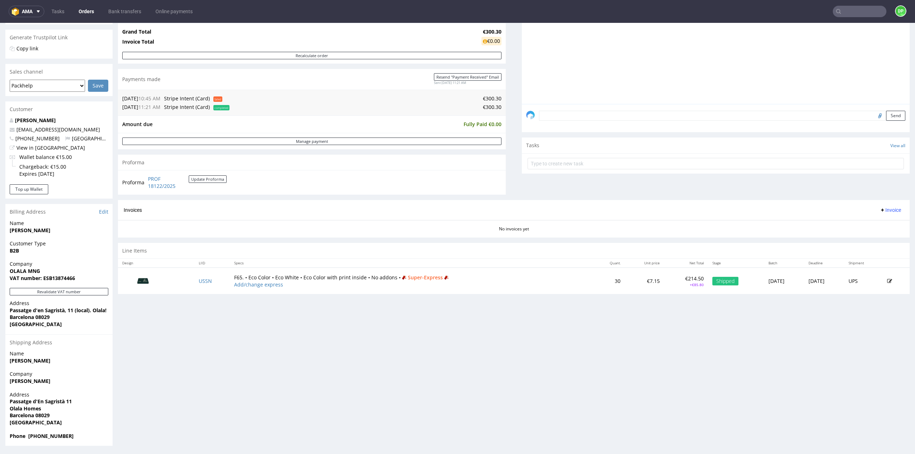
click at [881, 209] on span "Invoice" at bounding box center [890, 210] width 21 height 6
click at [877, 225] on span "Generate" at bounding box center [879, 224] width 35 height 7
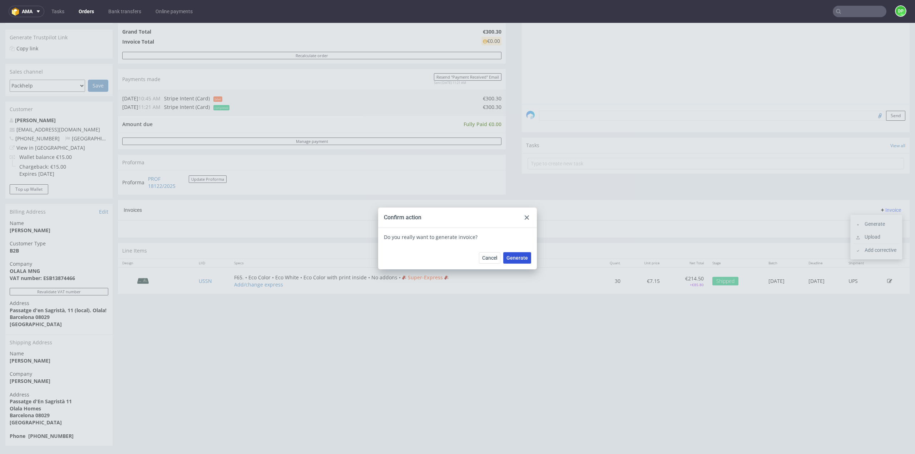
click at [512, 256] on span "Generate" at bounding box center [516, 258] width 21 height 5
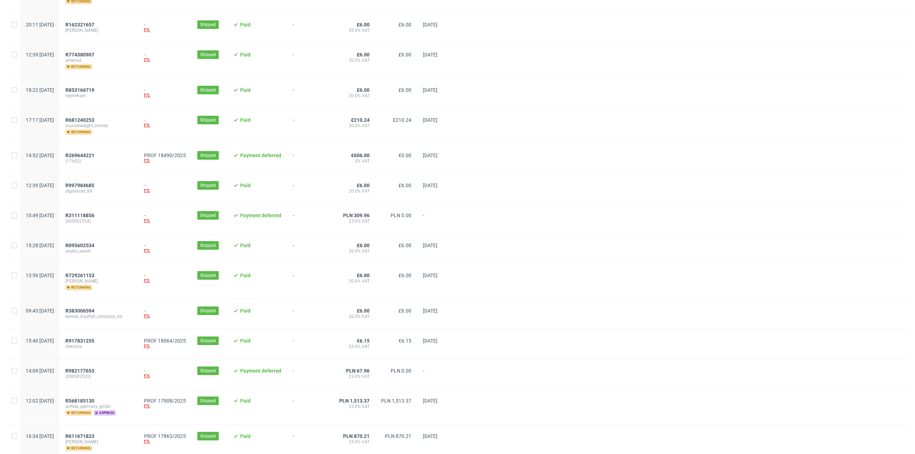
scroll to position [107, 0]
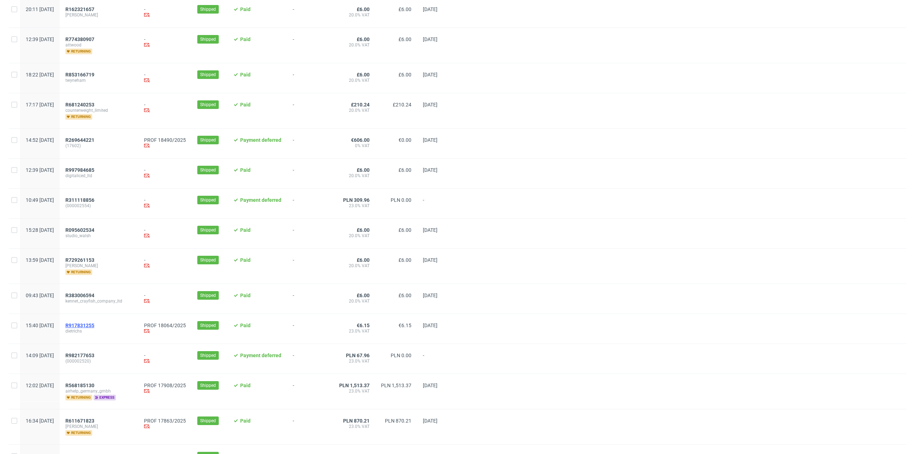
click at [94, 323] on span "R917831255" at bounding box center [79, 326] width 29 height 6
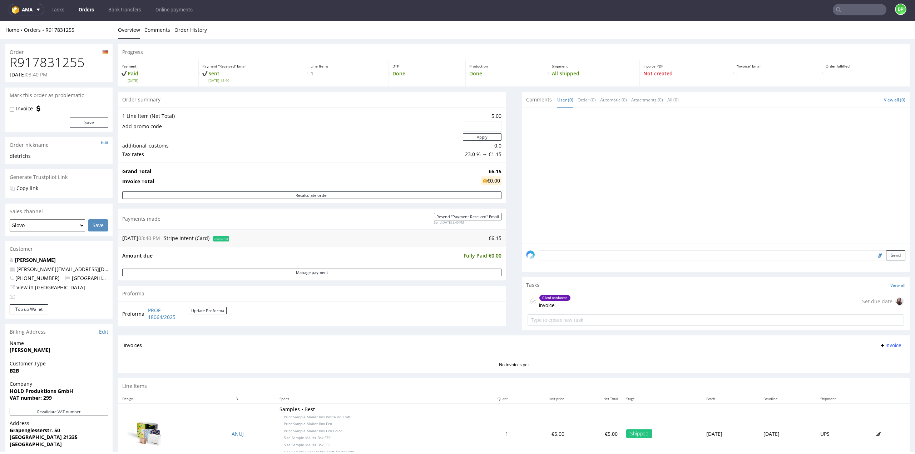
scroll to position [115, 0]
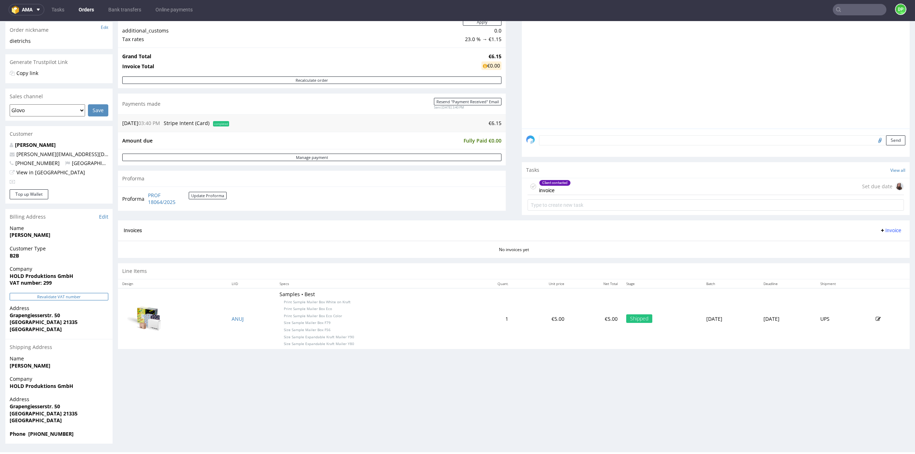
click at [60, 296] on button "Revalidate VAT number" at bounding box center [59, 297] width 99 height 8
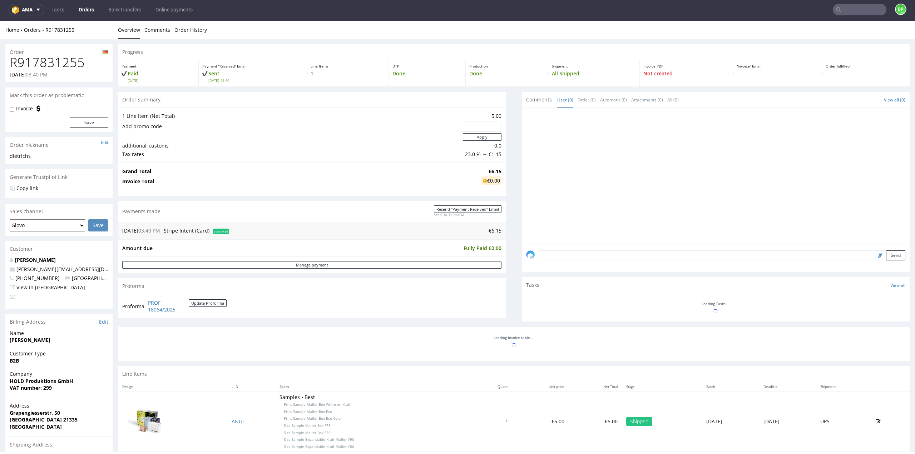
scroll to position [97, 0]
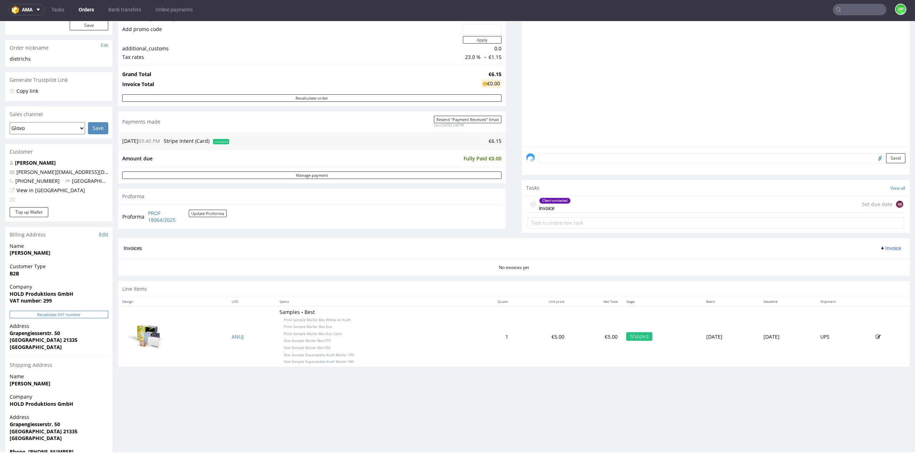
click at [63, 311] on button "Revalidate VAT number" at bounding box center [59, 315] width 99 height 8
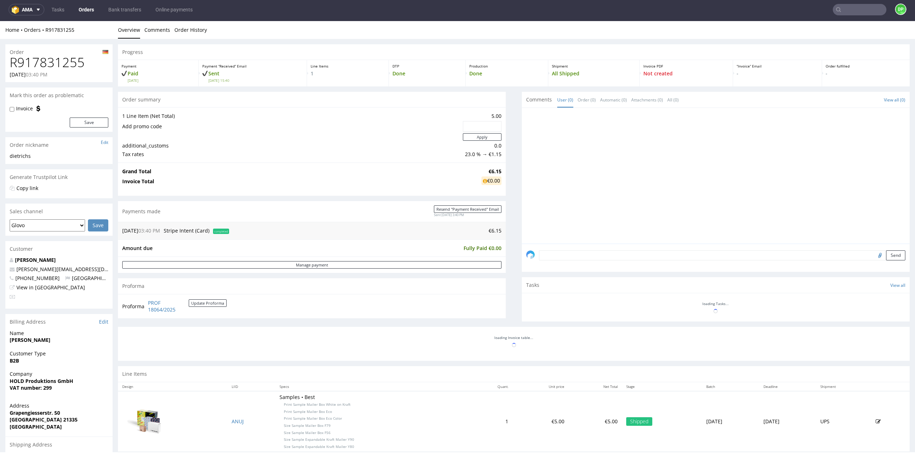
scroll to position [95, 0]
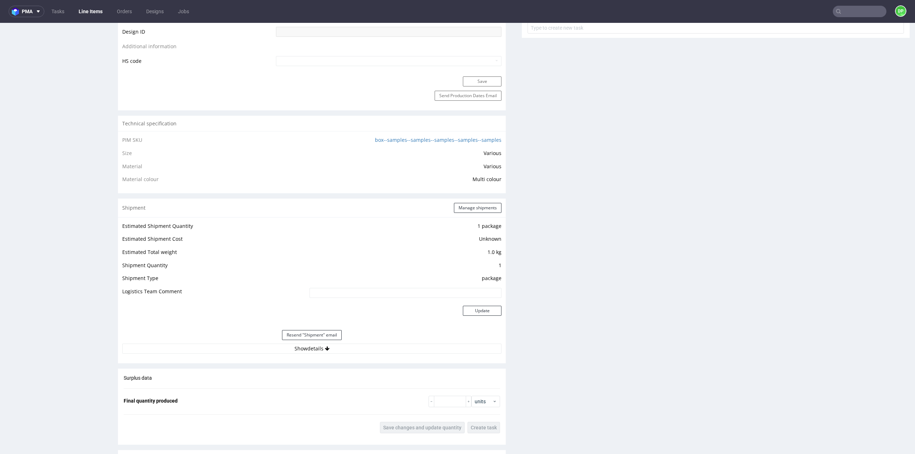
scroll to position [465, 0]
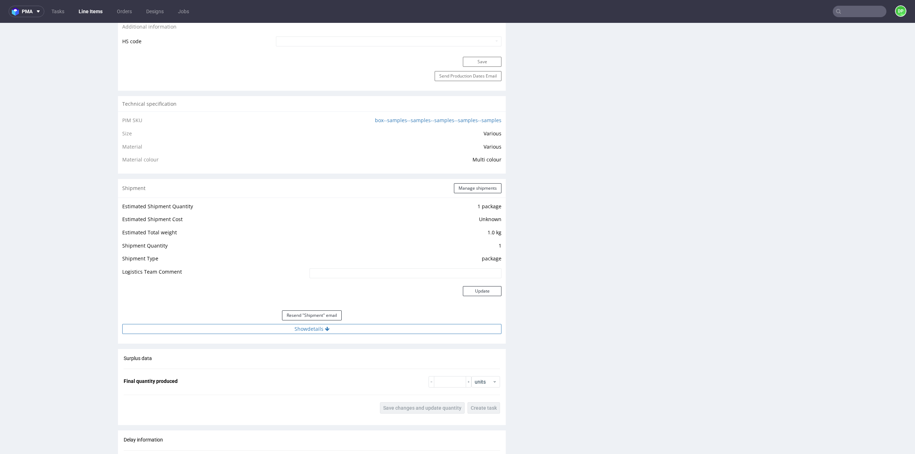
click at [315, 331] on button "Show details" at bounding box center [311, 329] width 379 height 10
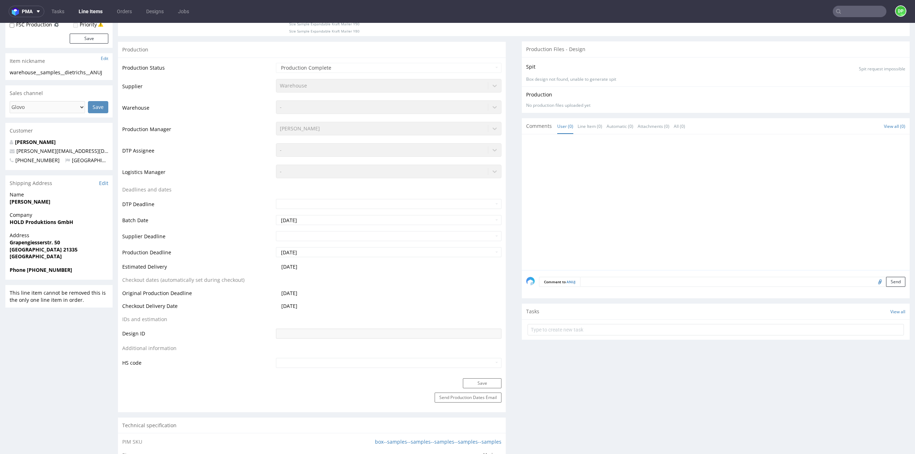
scroll to position [0, 0]
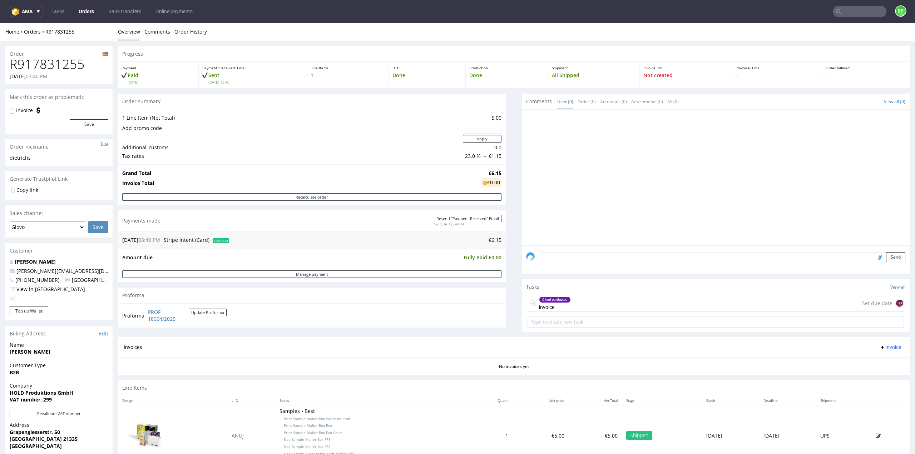
scroll to position [71, 0]
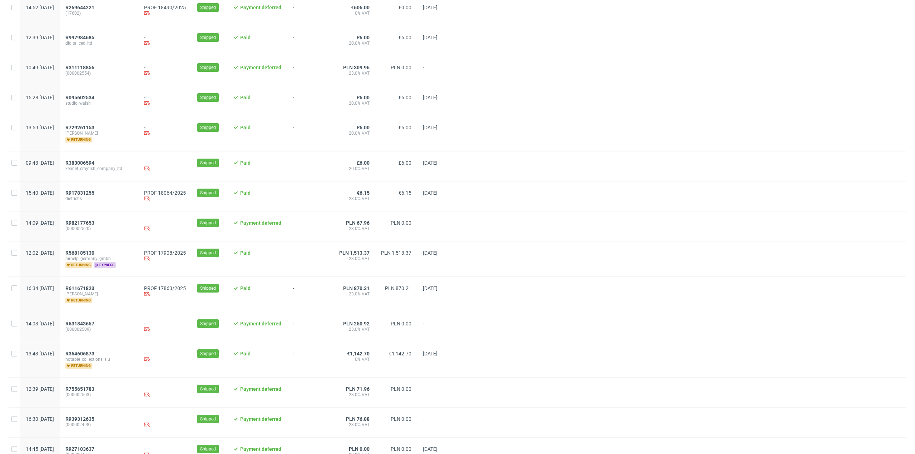
scroll to position [250, 0]
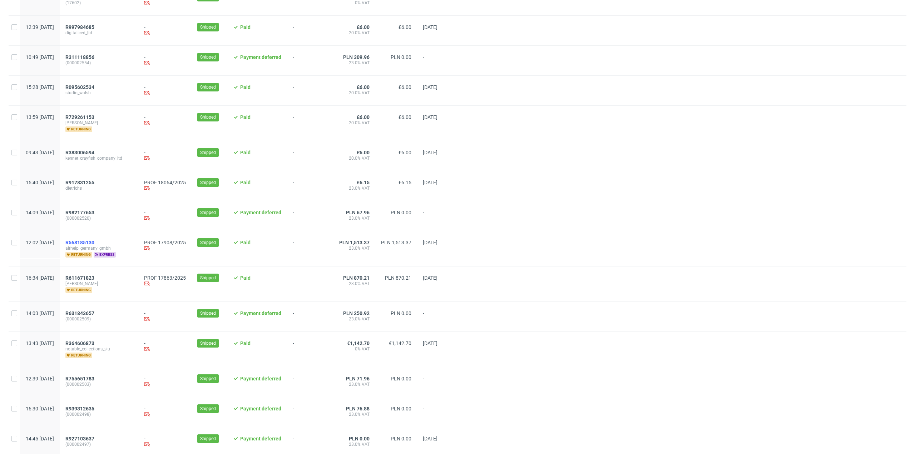
click at [94, 241] on span "R568185130" at bounding box center [79, 243] width 29 height 6
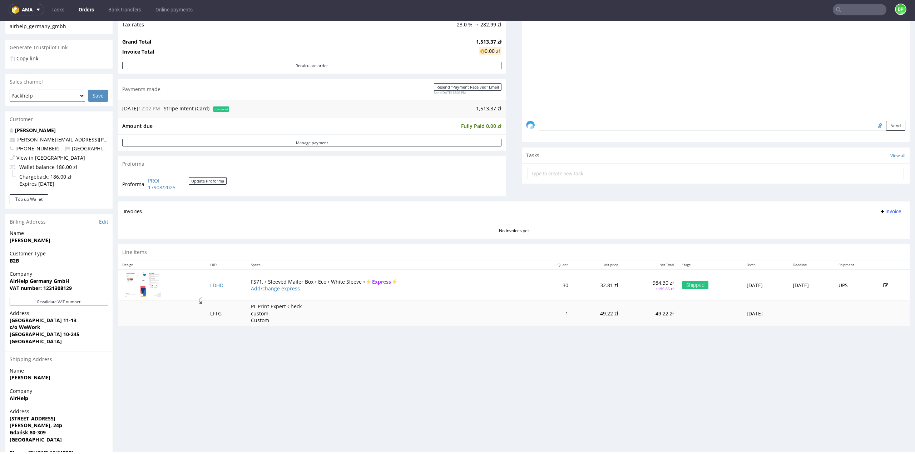
scroll to position [149, 0]
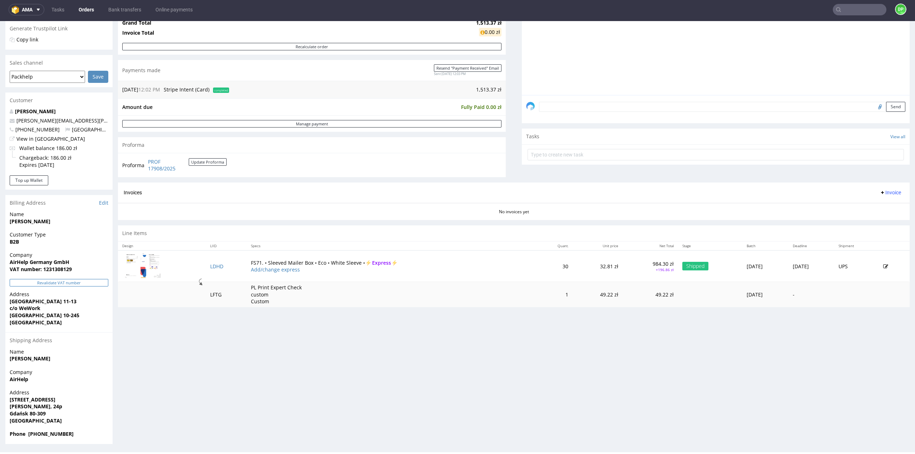
click at [57, 284] on button "Revalidate VAT number" at bounding box center [59, 283] width 99 height 8
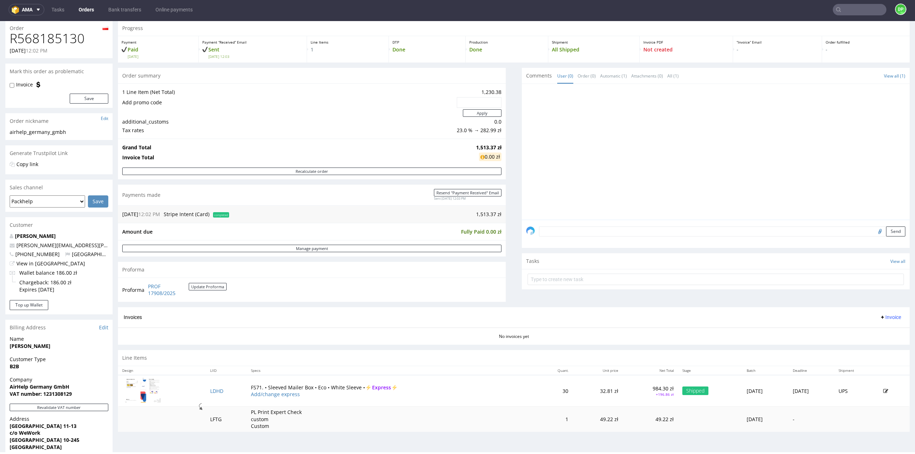
scroll to position [60, 0]
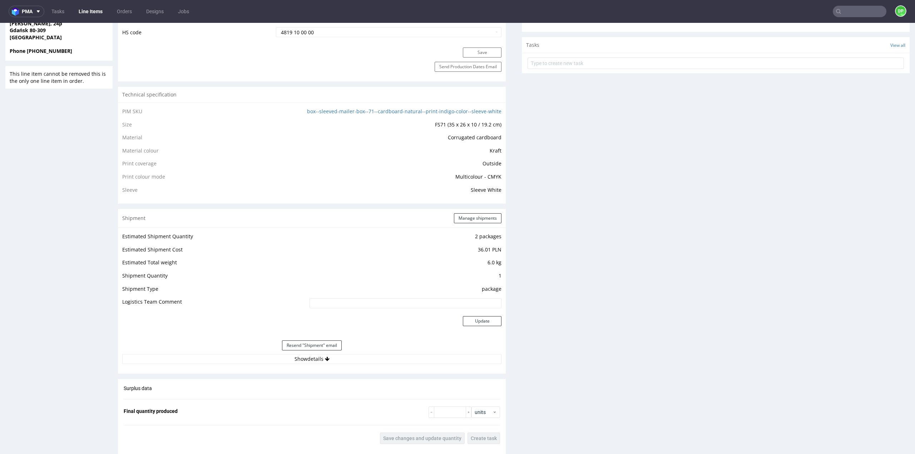
scroll to position [500, 0]
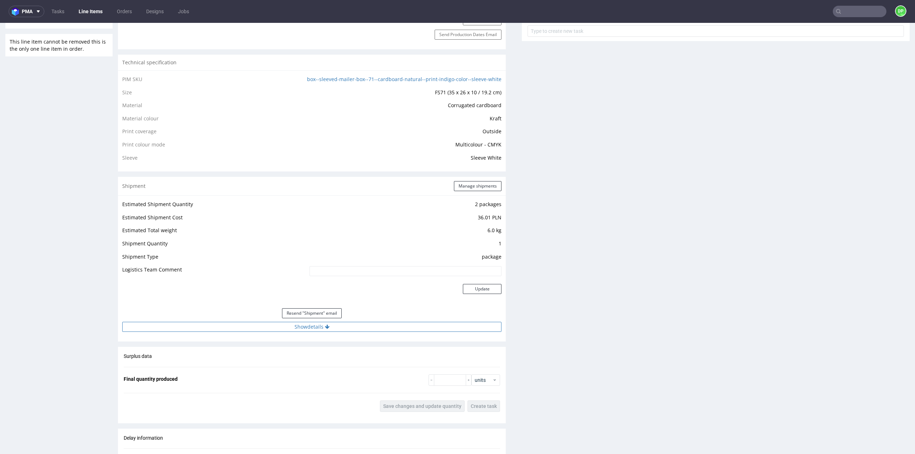
click at [325, 328] on icon at bounding box center [327, 327] width 5 height 5
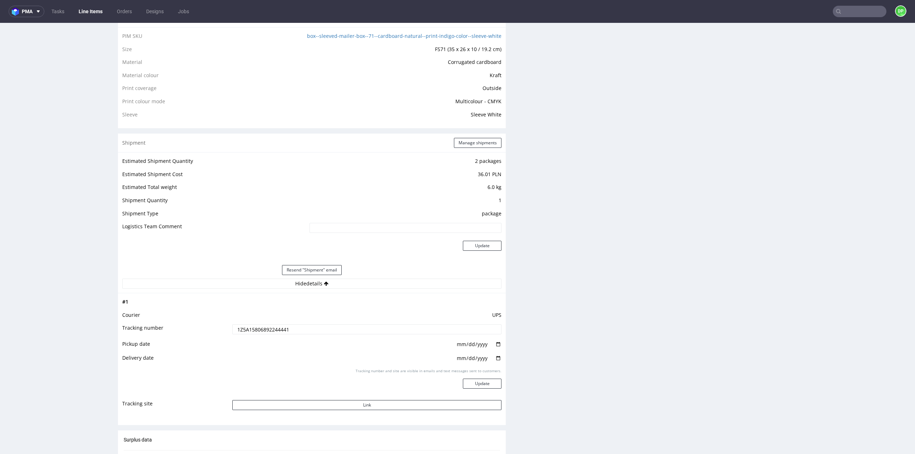
scroll to position [608, 0]
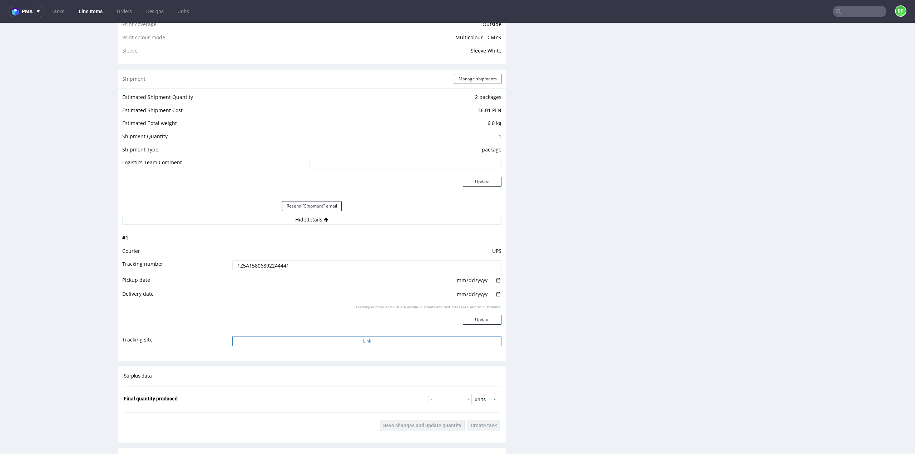
click at [369, 343] on button "Link" at bounding box center [366, 341] width 269 height 10
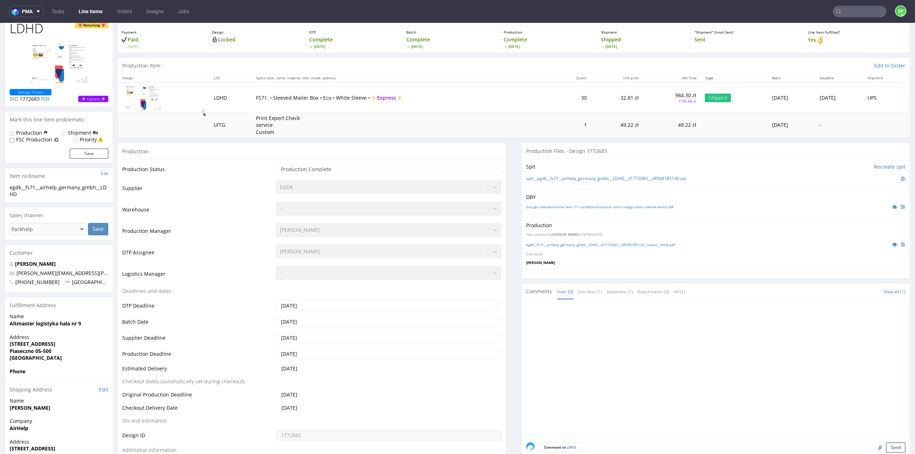
scroll to position [0, 0]
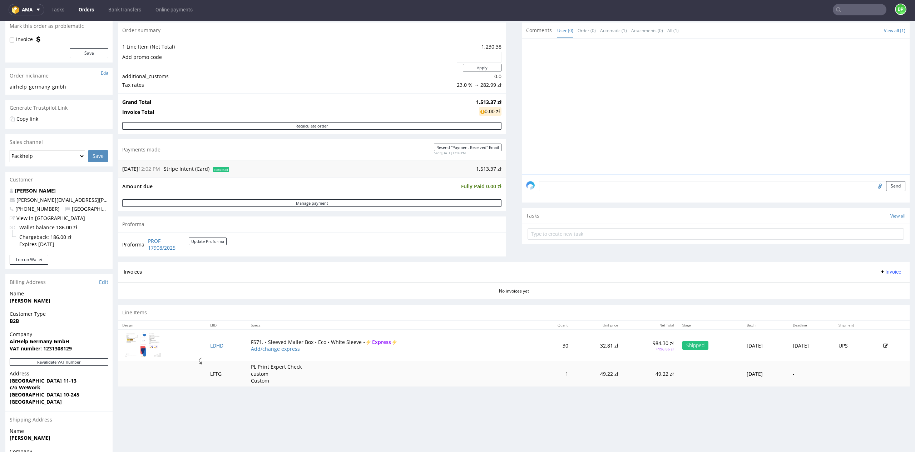
scroll to position [71, 0]
click at [885, 271] on span "Invoice" at bounding box center [890, 270] width 21 height 6
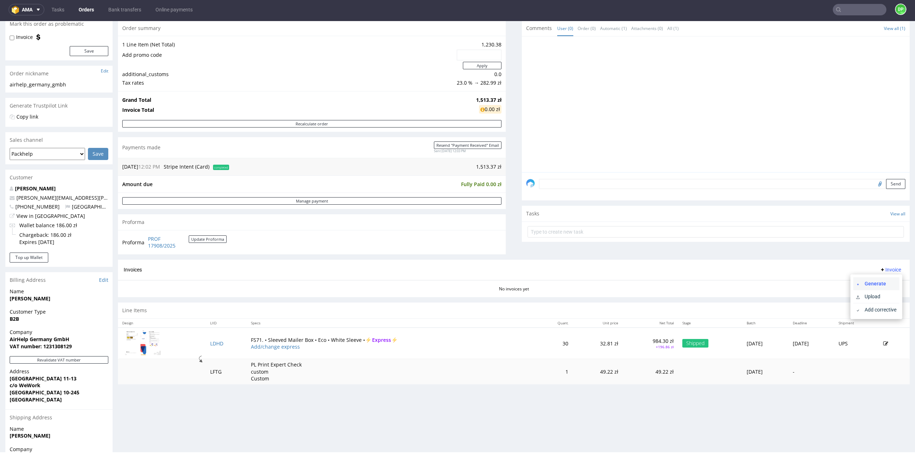
click at [862, 284] on span "Generate" at bounding box center [879, 283] width 35 height 7
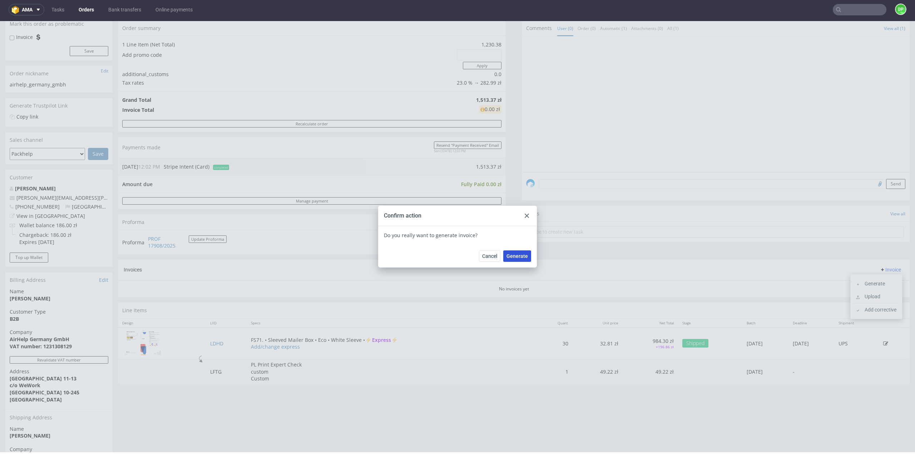
click at [512, 257] on span "Generate" at bounding box center [516, 256] width 21 height 5
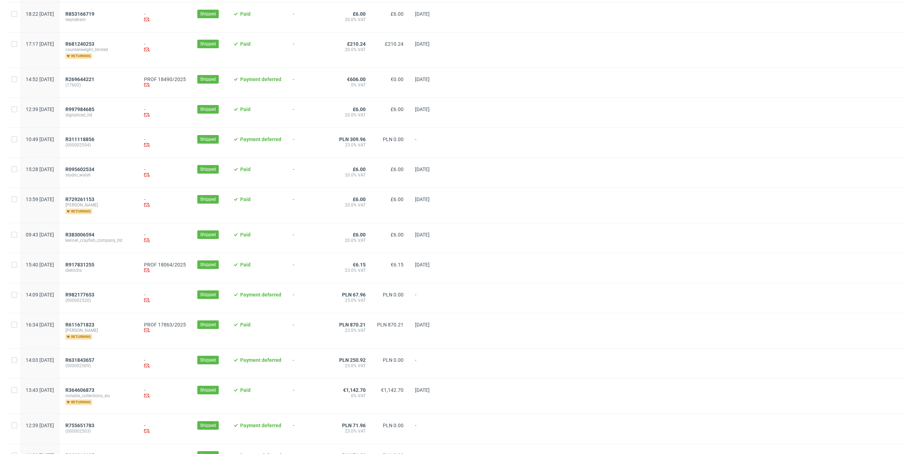
scroll to position [179, 0]
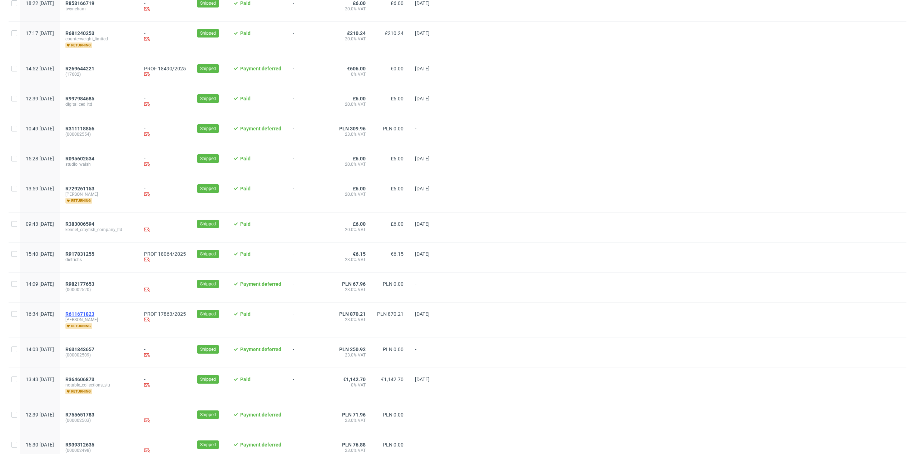
click at [94, 314] on span "R611671823" at bounding box center [79, 314] width 29 height 6
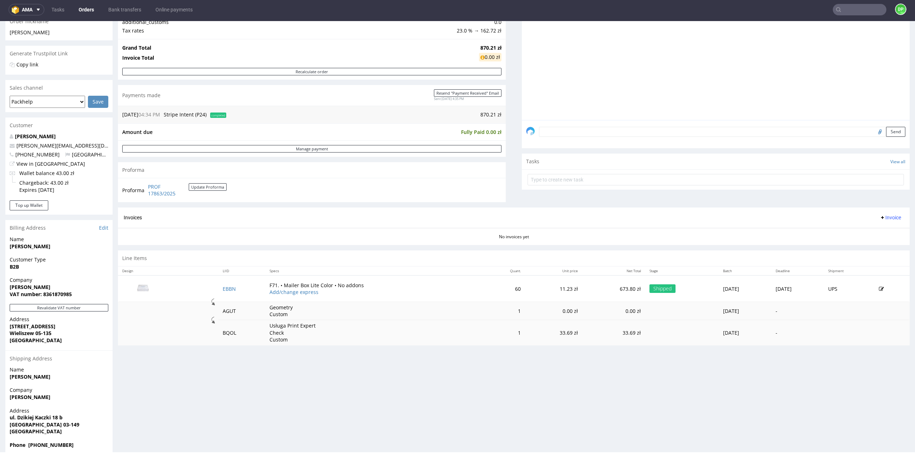
scroll to position [135, 0]
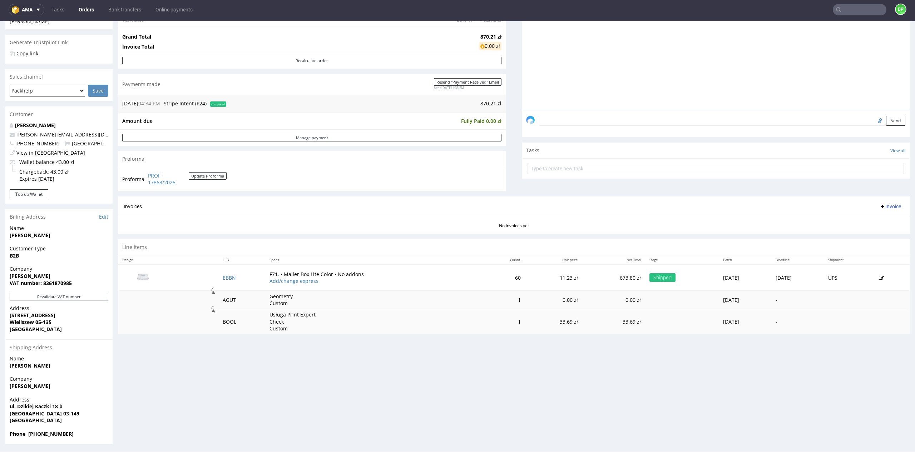
click at [877, 209] on button "Invoice" at bounding box center [890, 206] width 27 height 9
click at [695, 223] on div "No invoices yet" at bounding box center [514, 223] width 792 height 12
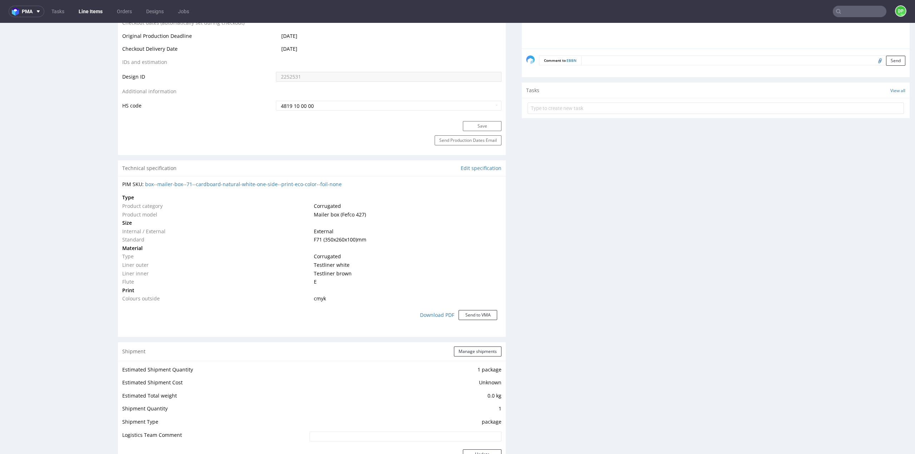
scroll to position [608, 0]
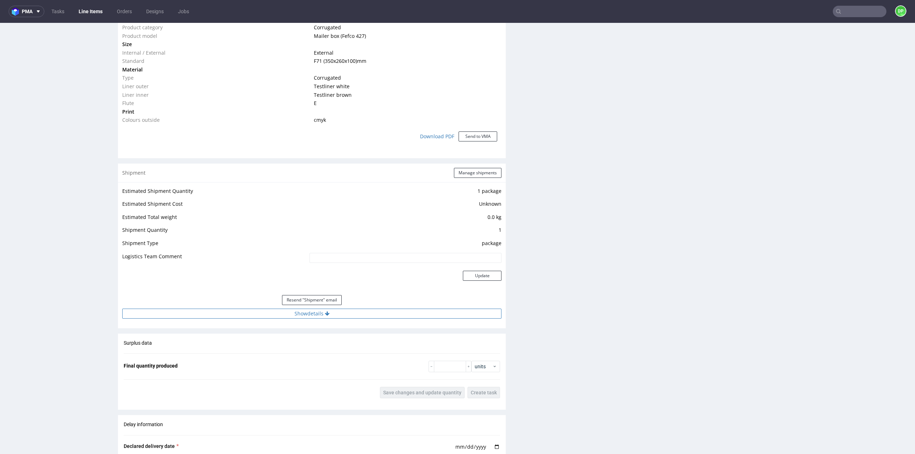
click at [309, 315] on button "Show details" at bounding box center [311, 314] width 379 height 10
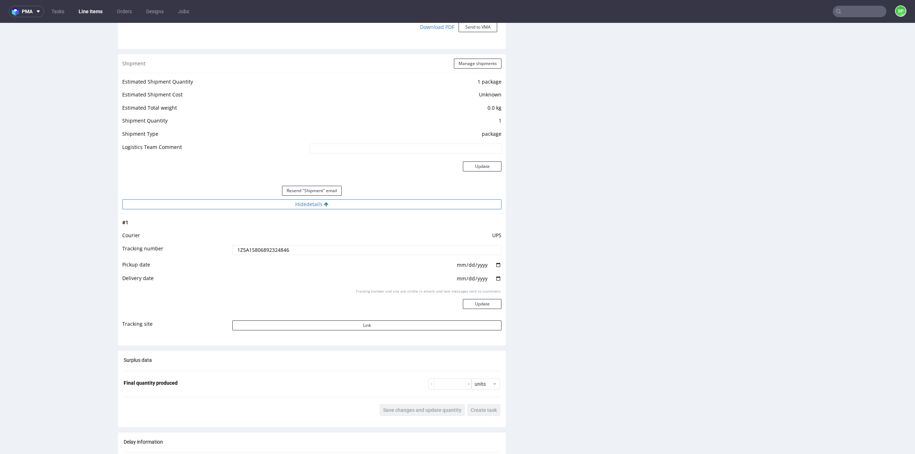
scroll to position [715, 0]
click at [312, 324] on button "Link" at bounding box center [366, 328] width 269 height 10
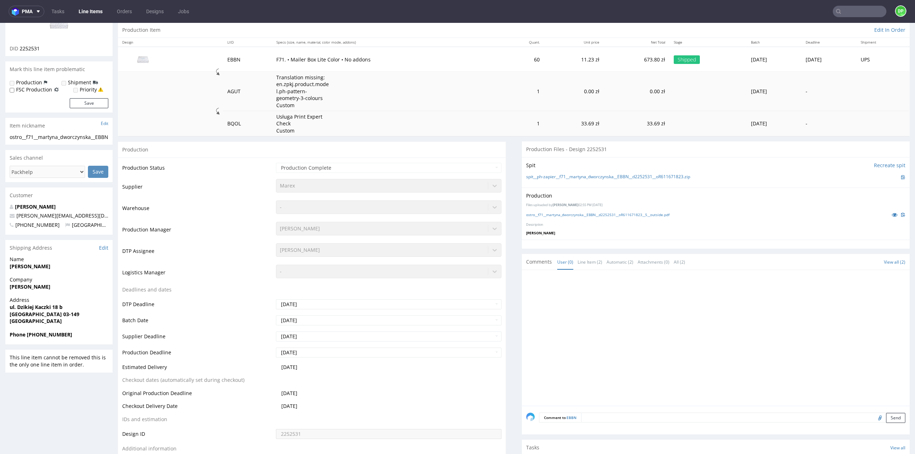
scroll to position [0, 0]
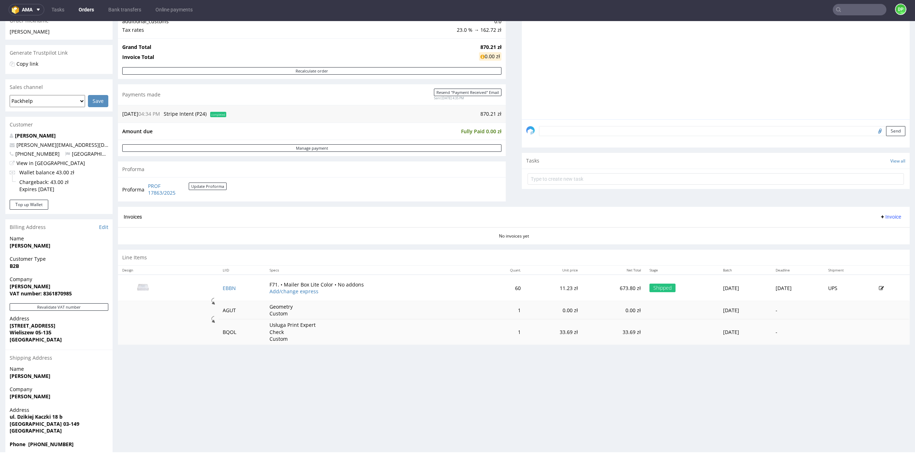
scroll to position [135, 0]
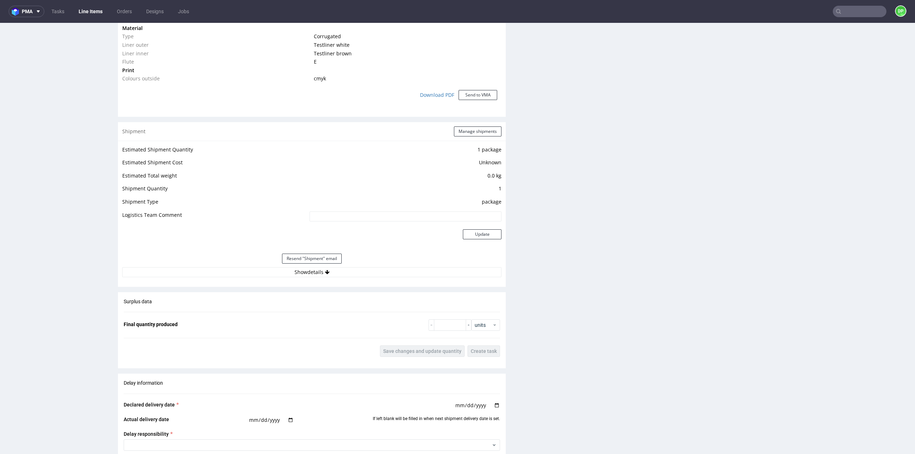
scroll to position [751, 0]
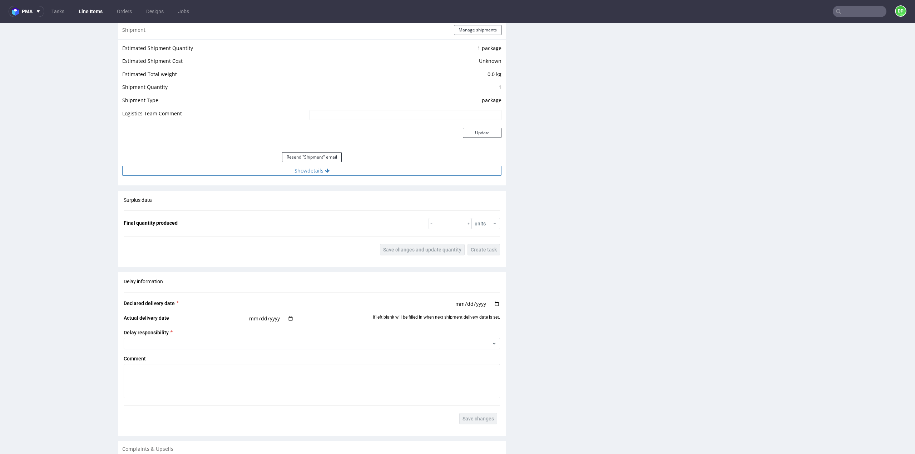
click at [325, 169] on icon at bounding box center [327, 170] width 5 height 5
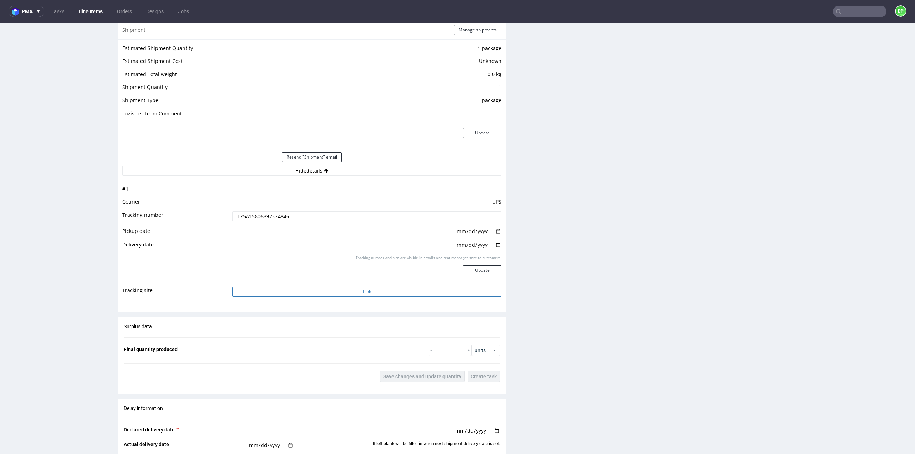
click at [330, 291] on button "Link" at bounding box center [366, 292] width 269 height 10
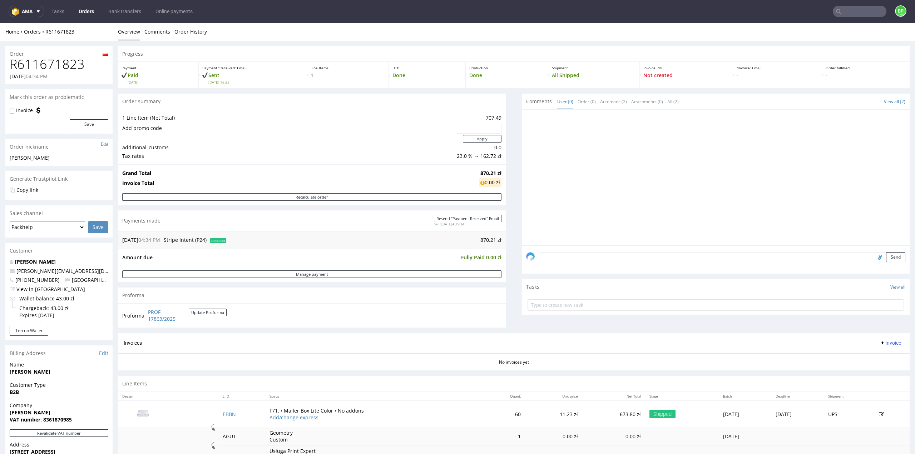
click at [880, 343] on span "Invoice" at bounding box center [890, 343] width 21 height 6
click at [857, 354] on span at bounding box center [859, 357] width 6 height 6
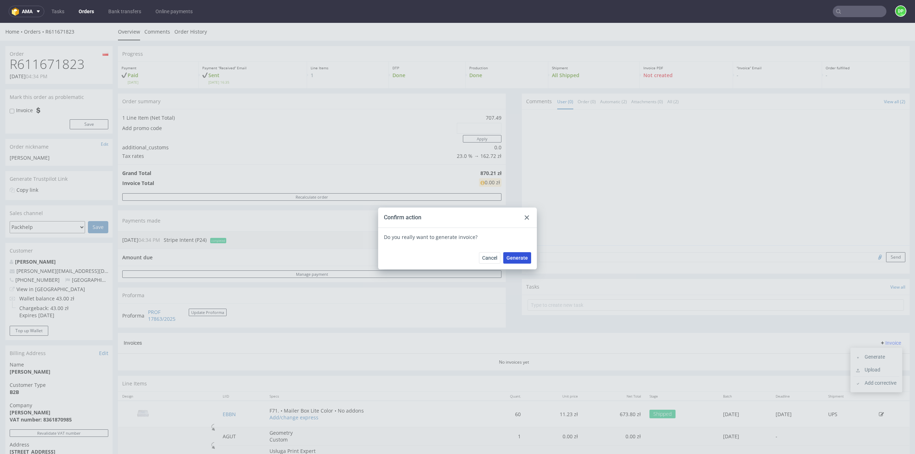
click at [516, 258] on span "Generate" at bounding box center [516, 258] width 21 height 5
click at [527, 223] on div "Confirm action" at bounding box center [457, 218] width 159 height 20
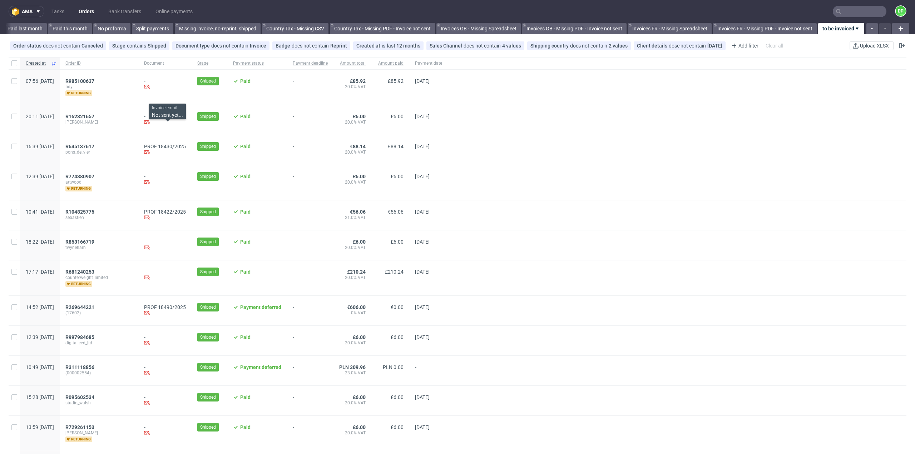
click at [634, 178] on div at bounding box center [677, 182] width 459 height 35
click at [609, 169] on div at bounding box center [677, 182] width 459 height 35
click at [165, 109] on div "Invoice email Not sent yet..." at bounding box center [167, 112] width 37 height 16
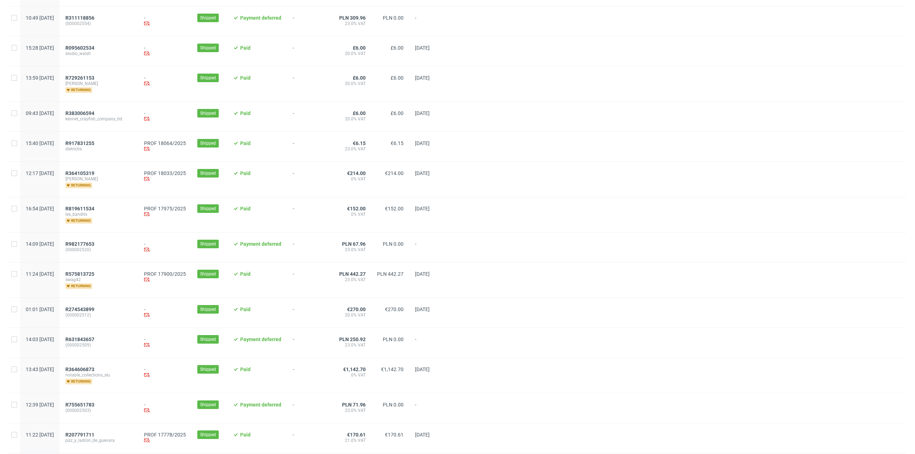
scroll to position [393, 0]
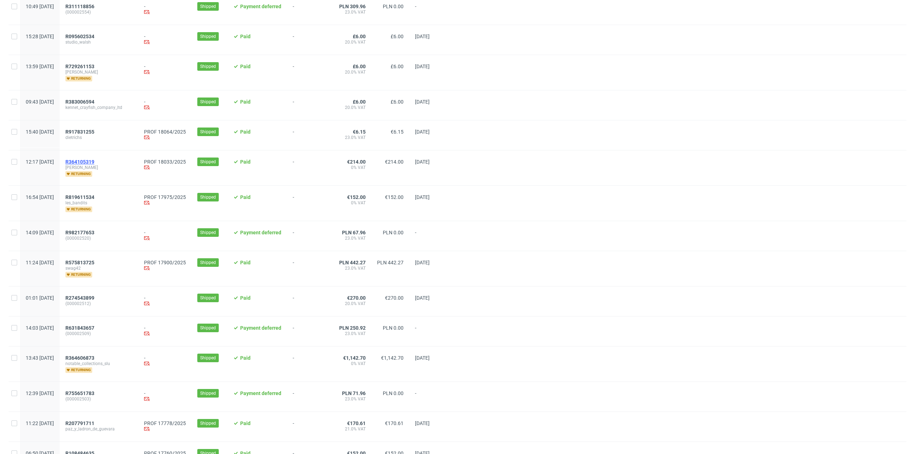
click at [94, 160] on span "R364105319" at bounding box center [79, 162] width 29 height 6
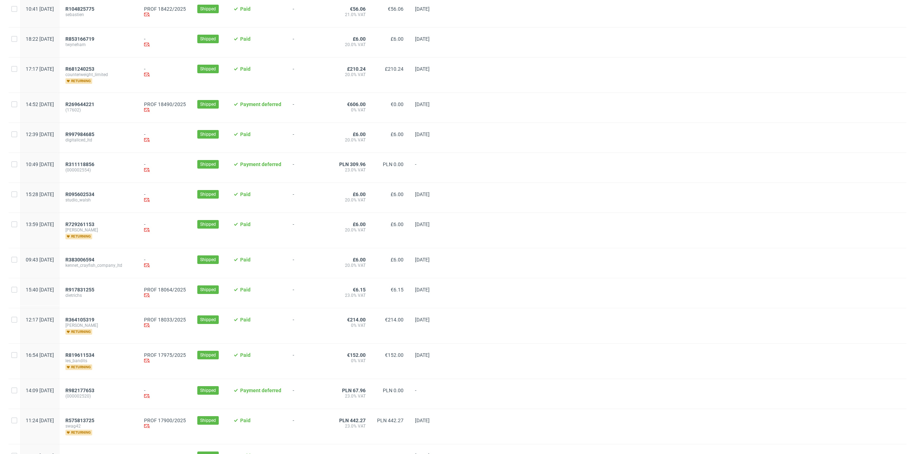
scroll to position [214, 0]
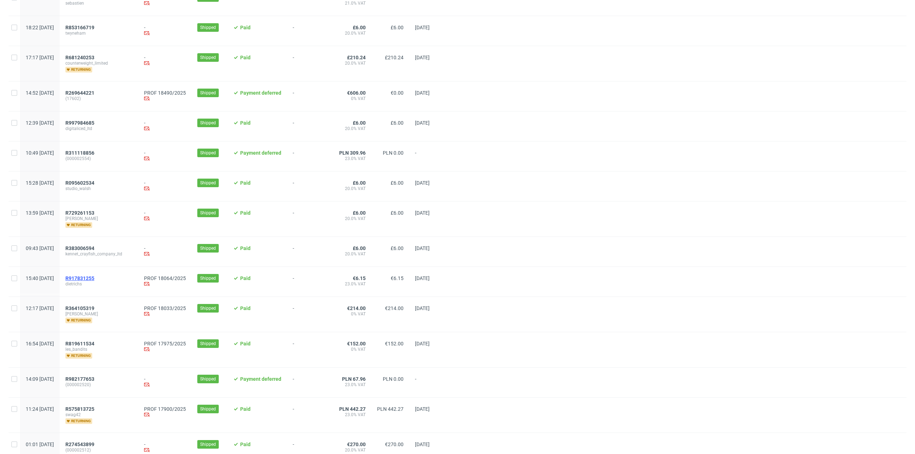
click at [94, 276] on span "R917831255" at bounding box center [79, 279] width 29 height 6
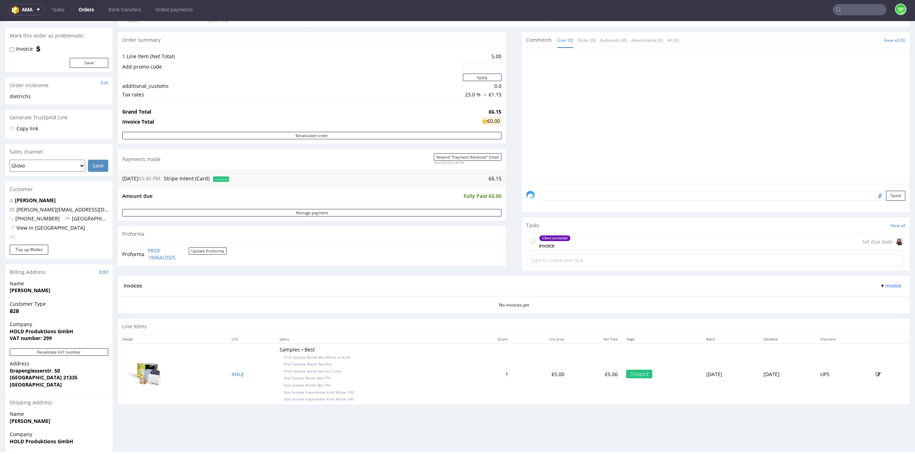
scroll to position [115, 0]
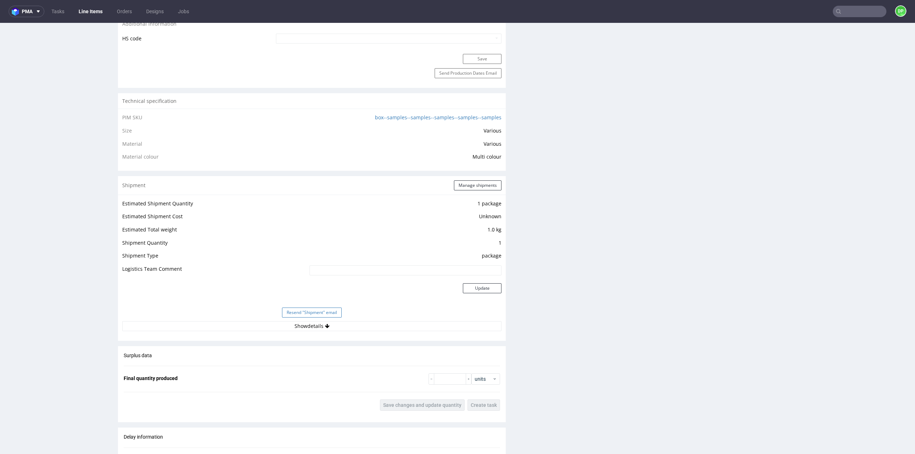
scroll to position [465, 0]
click at [285, 328] on button "Show details" at bounding box center [311, 329] width 379 height 10
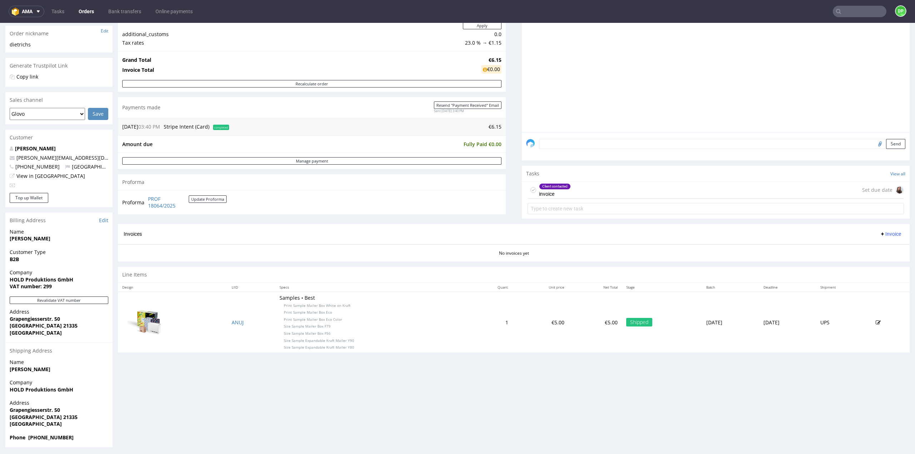
scroll to position [115, 0]
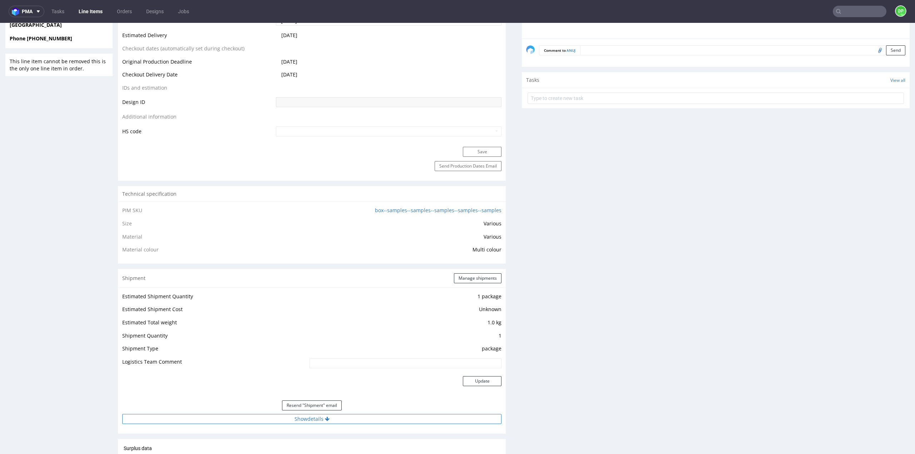
scroll to position [465, 0]
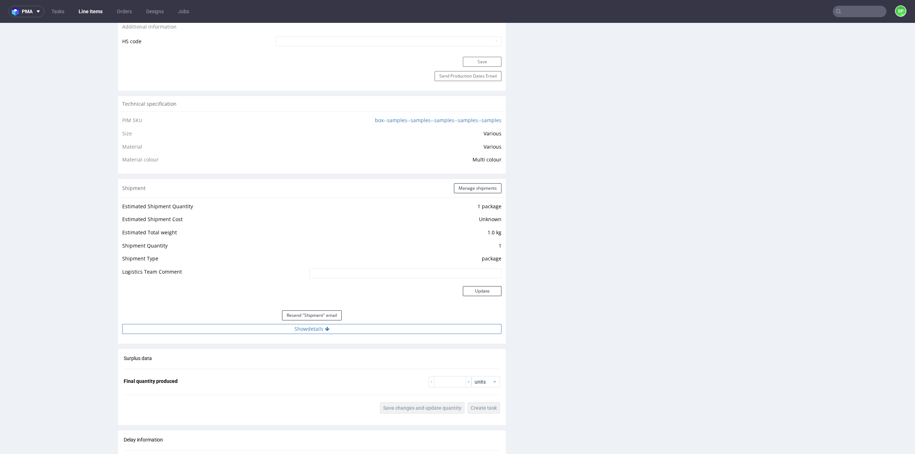
click at [279, 332] on button "Show details" at bounding box center [311, 329] width 379 height 10
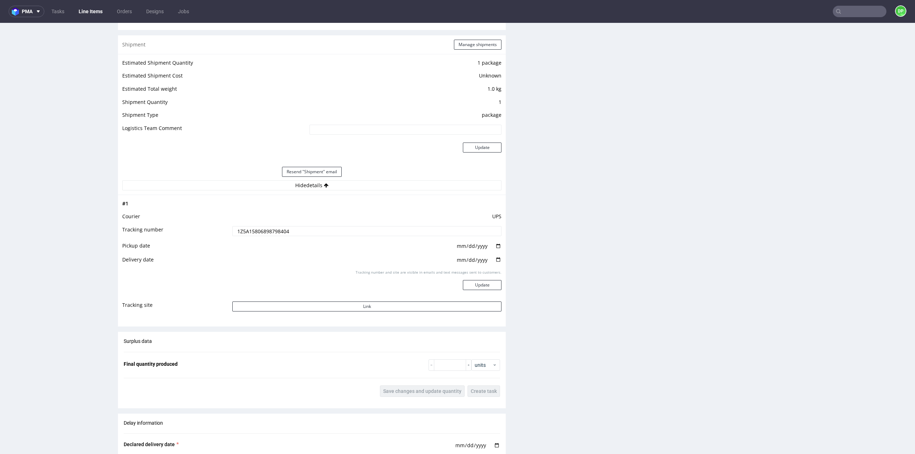
scroll to position [608, 0]
click at [362, 305] on button "Link" at bounding box center [366, 307] width 269 height 10
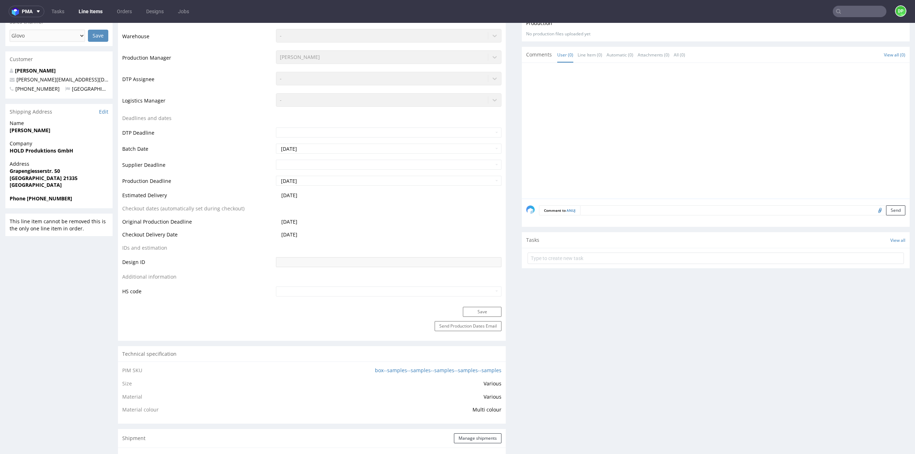
scroll to position [0, 0]
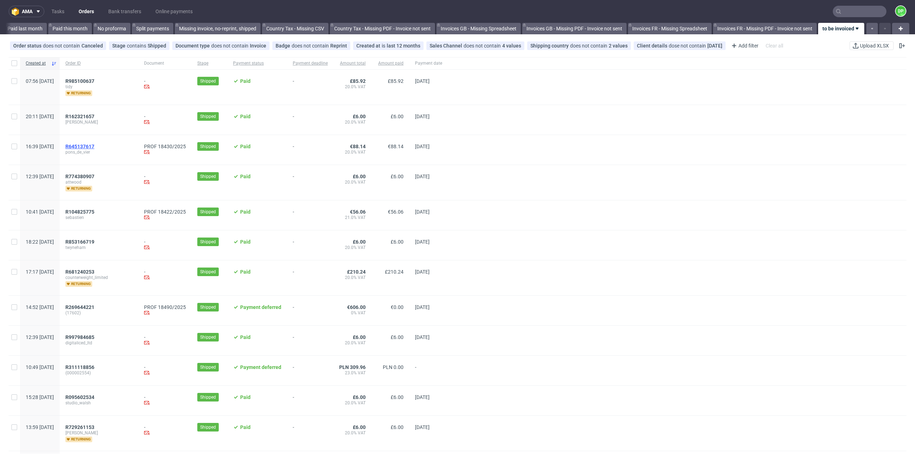
click at [94, 144] on span "R645137617" at bounding box center [79, 147] width 29 height 6
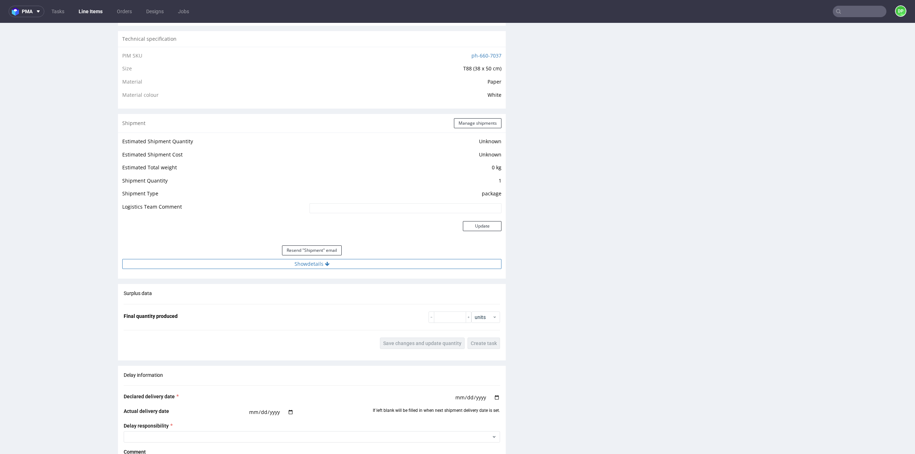
click at [293, 266] on button "Show details" at bounding box center [311, 264] width 379 height 10
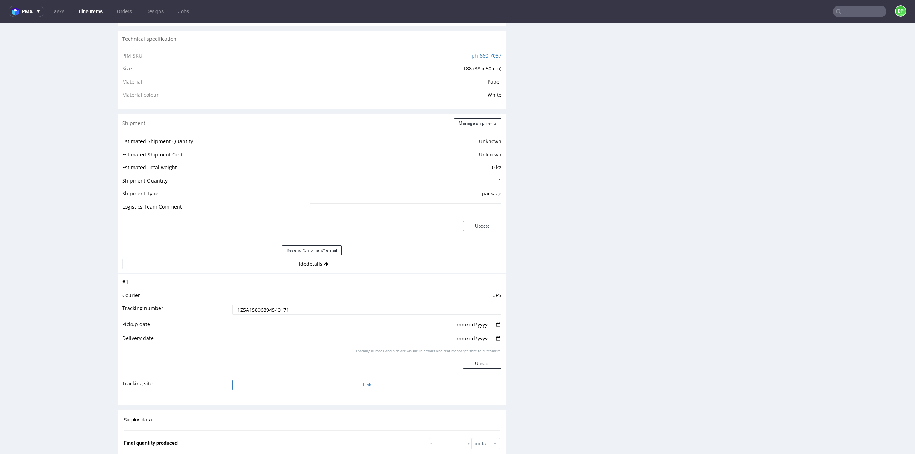
click at [305, 387] on button "Link" at bounding box center [366, 385] width 269 height 10
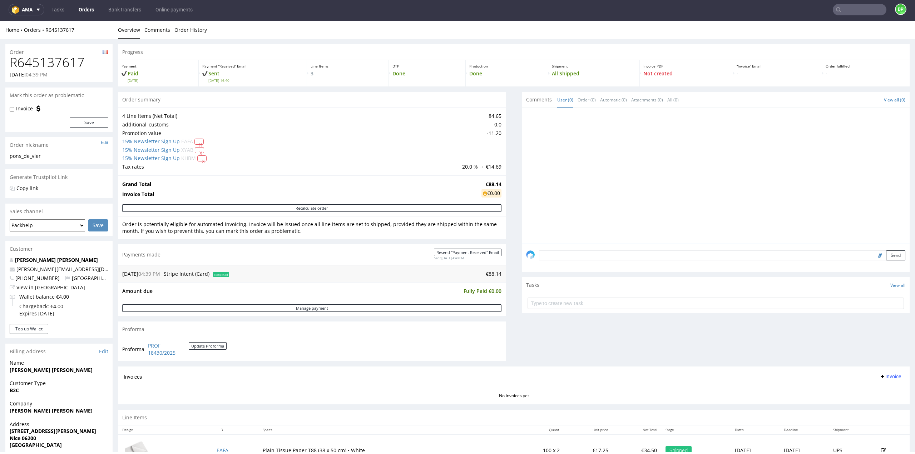
scroll to position [116, 0]
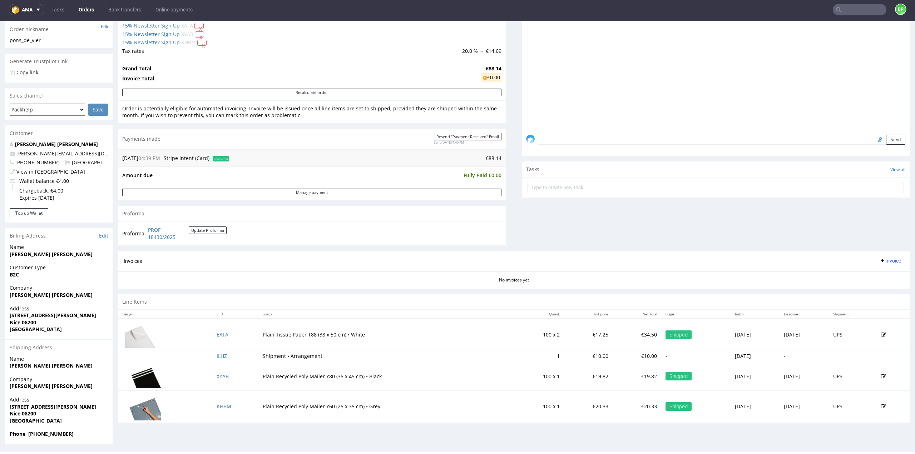
click at [880, 261] on span "Invoice" at bounding box center [890, 261] width 21 height 6
click at [867, 277] on span "Generate" at bounding box center [879, 275] width 35 height 7
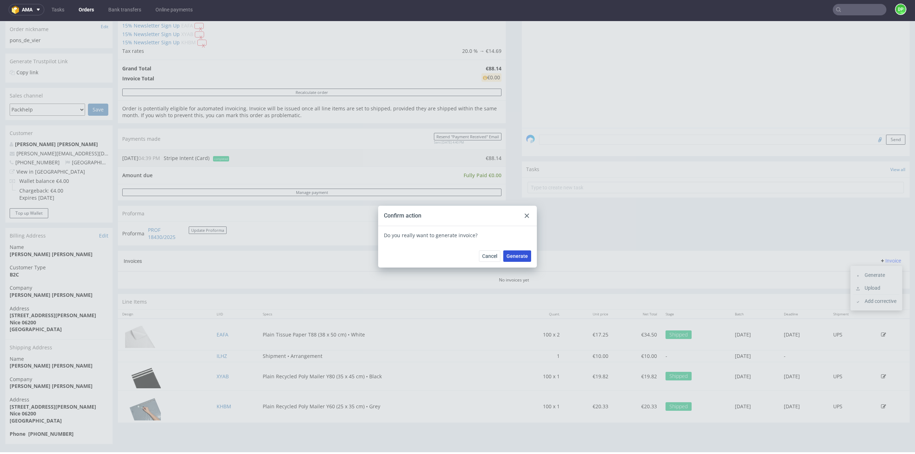
click at [516, 256] on span "Generate" at bounding box center [516, 256] width 21 height 5
click at [518, 256] on span "Generate" at bounding box center [516, 256] width 21 height 5
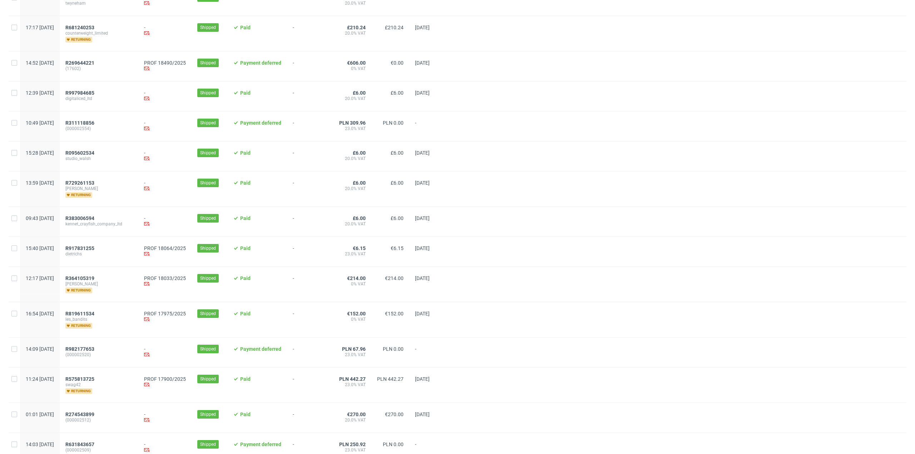
scroll to position [250, 0]
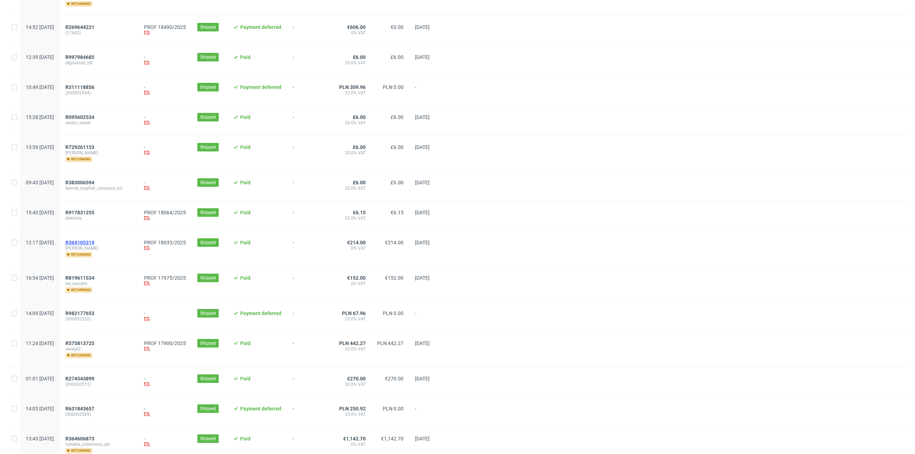
click at [94, 241] on span "R364105319" at bounding box center [79, 243] width 29 height 6
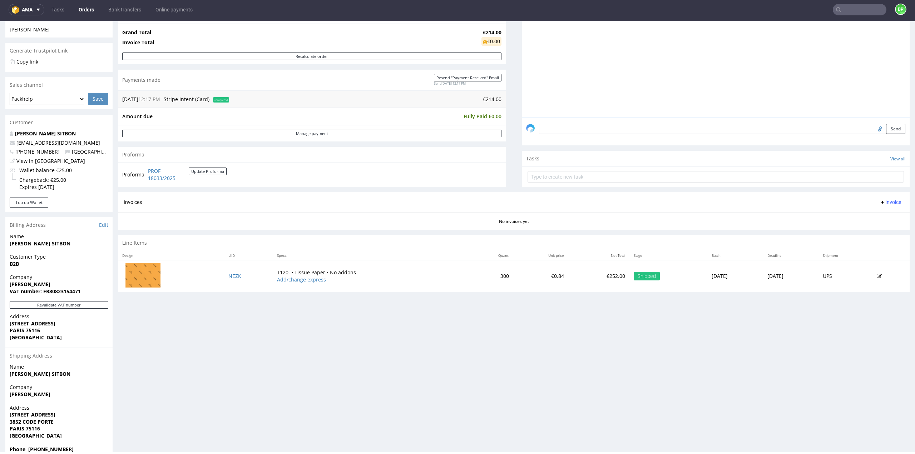
scroll to position [142, 0]
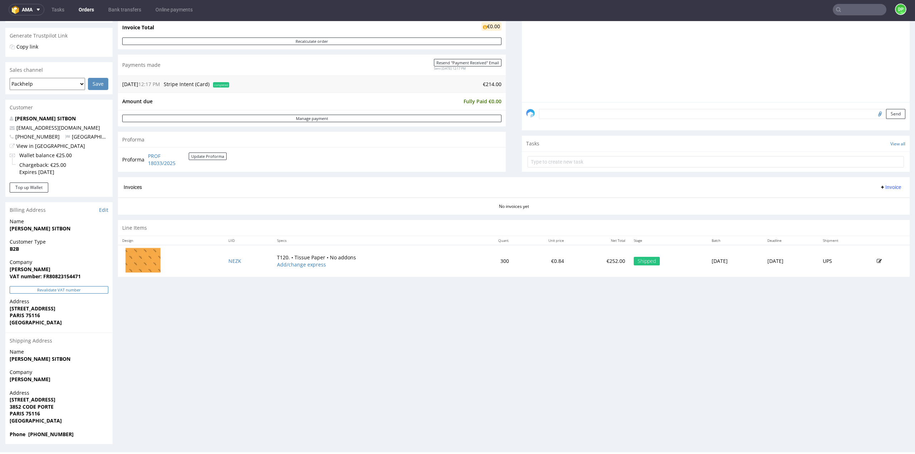
click at [68, 288] on button "Revalidate VAT number" at bounding box center [59, 290] width 99 height 8
click at [885, 188] on span "Invoice" at bounding box center [890, 187] width 21 height 6
click at [876, 204] on span "Generate" at bounding box center [879, 201] width 35 height 7
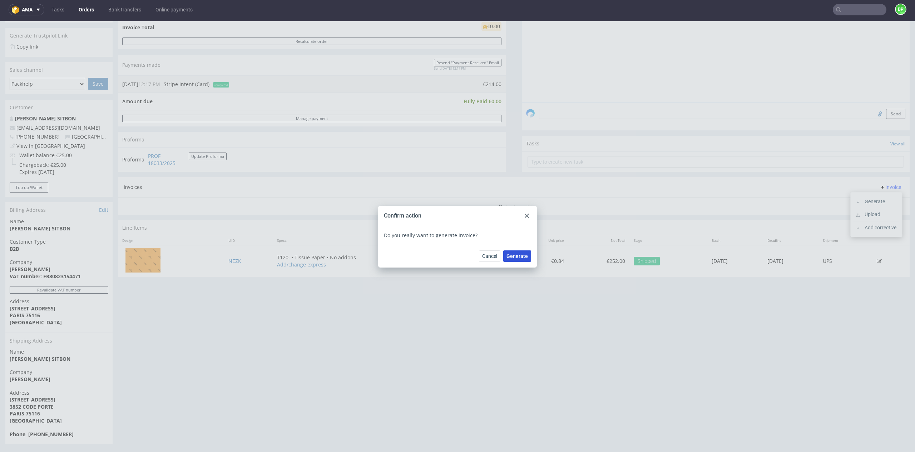
click at [515, 258] on span "Generate" at bounding box center [516, 256] width 21 height 5
click at [522, 218] on div at bounding box center [526, 216] width 9 height 9
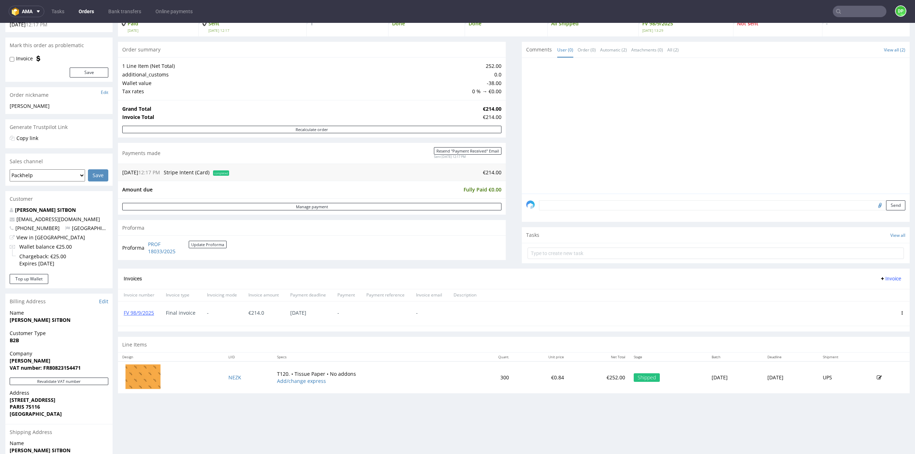
scroll to position [71, 0]
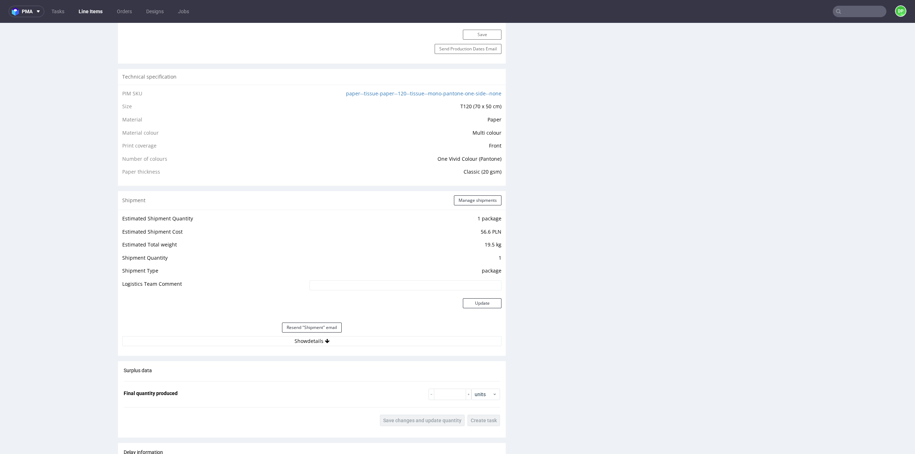
scroll to position [465, 0]
click at [317, 338] on button "Show details" at bounding box center [311, 338] width 379 height 10
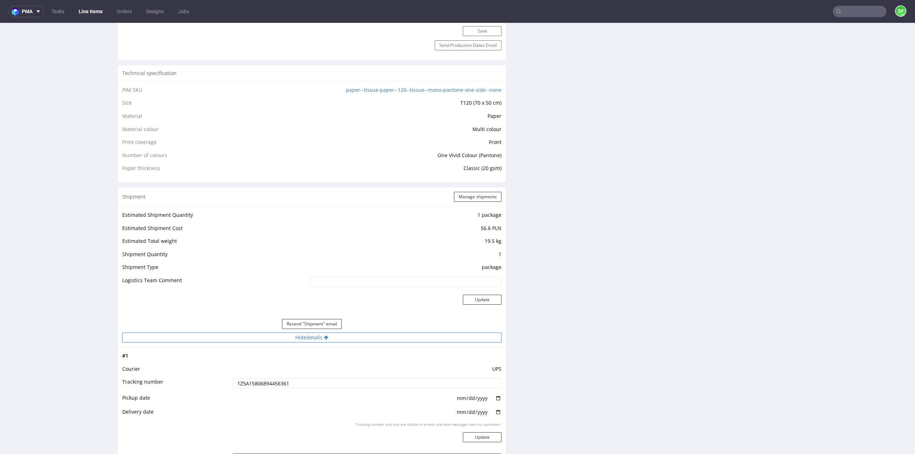
scroll to position [572, 0]
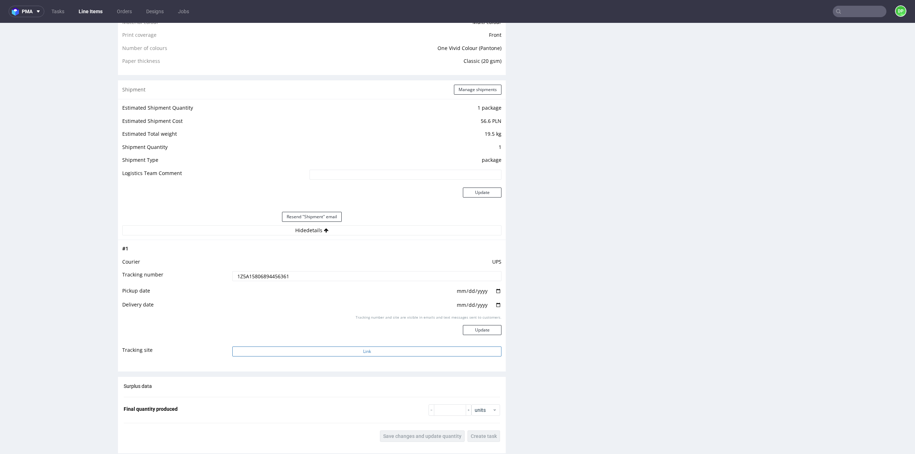
click at [319, 352] on button "Link" at bounding box center [366, 352] width 269 height 10
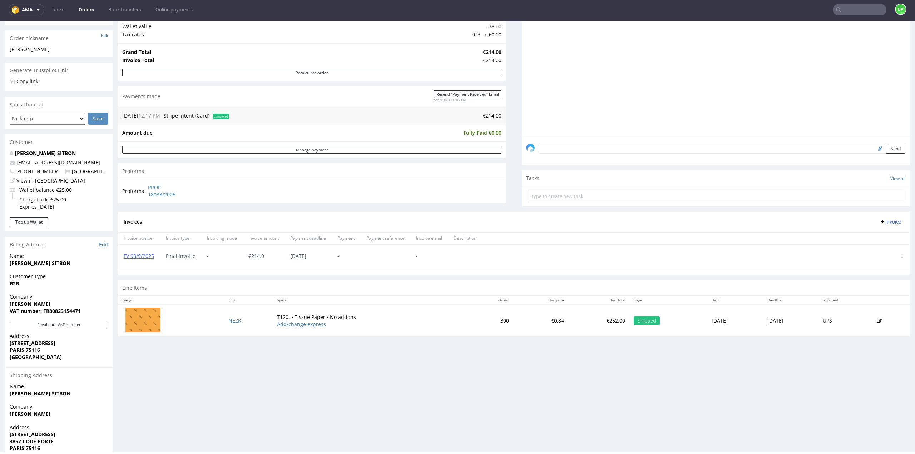
scroll to position [107, 0]
click at [83, 325] on button "Revalidate VAT number" at bounding box center [59, 325] width 99 height 8
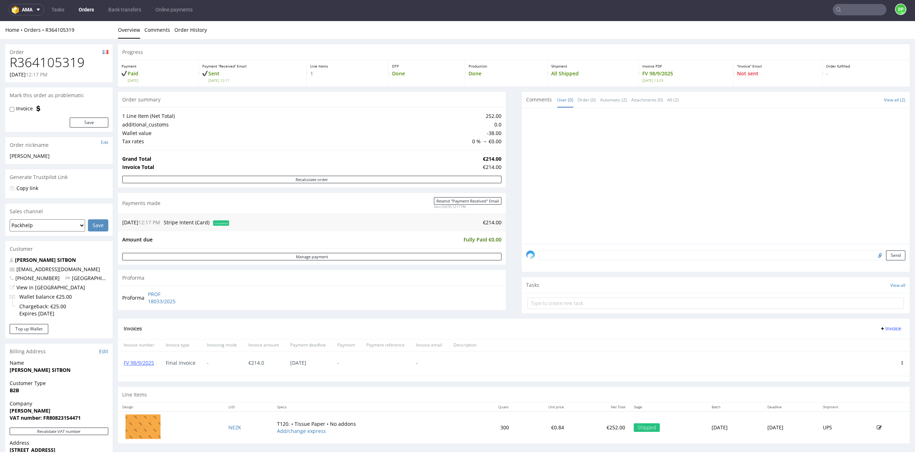
scroll to position [0, 0]
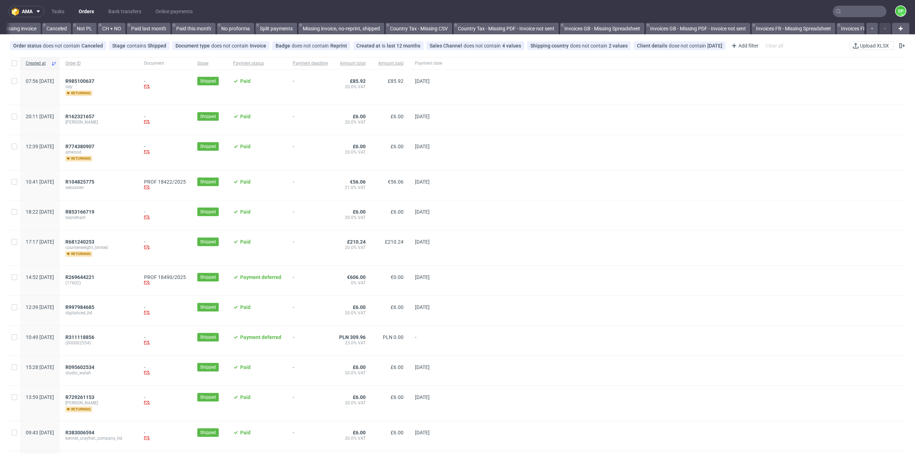
scroll to position [0, 516]
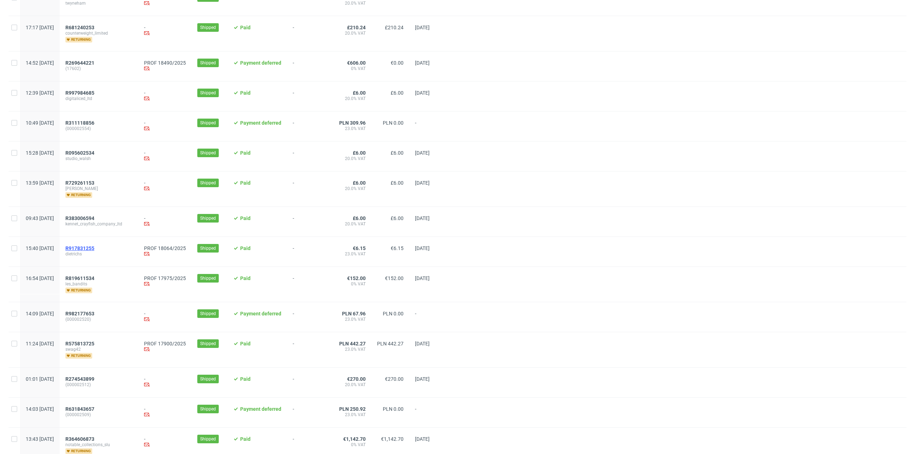
scroll to position [250, 0]
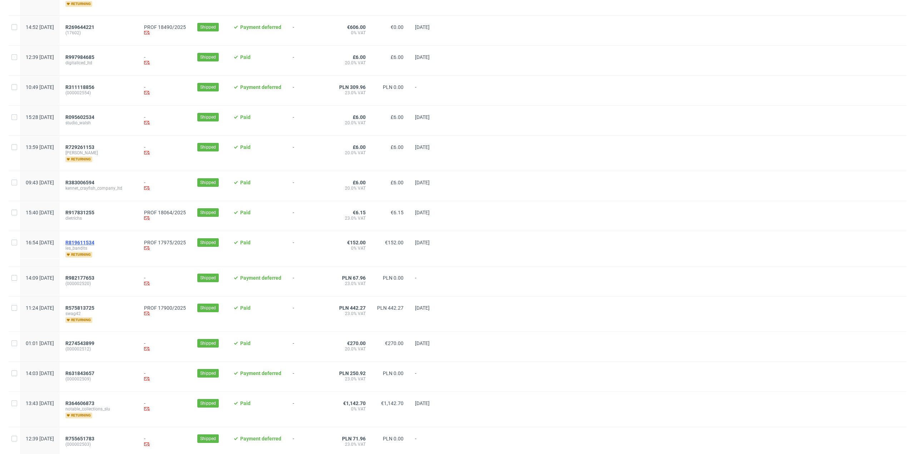
click at [94, 241] on span "R819611534" at bounding box center [79, 243] width 29 height 6
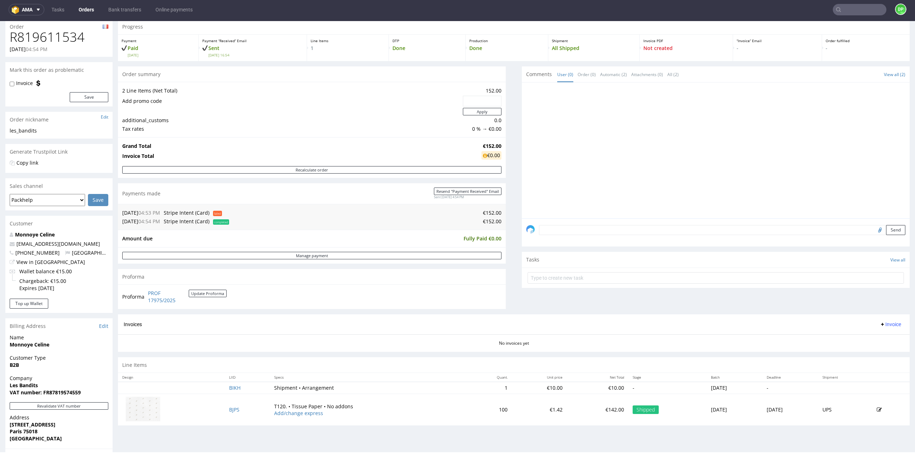
scroll to position [71, 0]
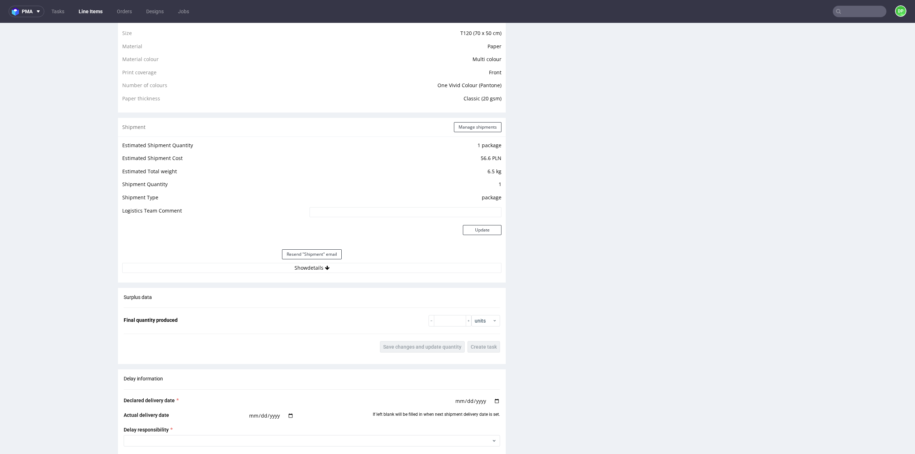
scroll to position [572, 0]
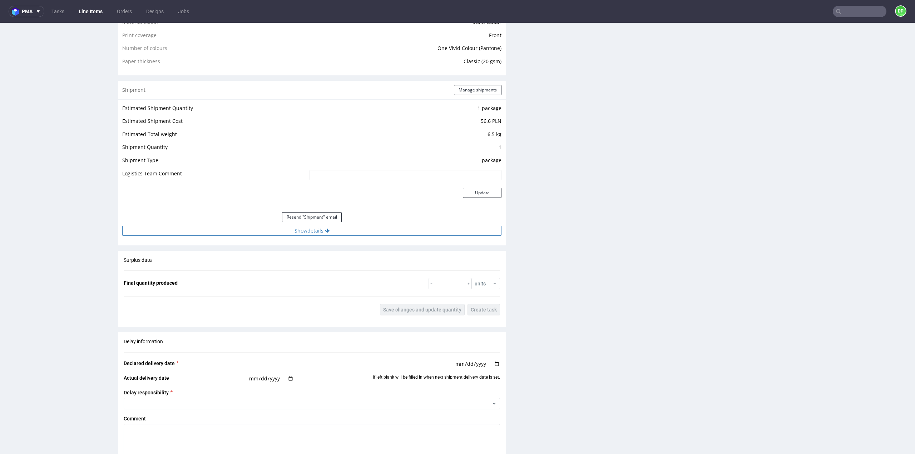
click at [319, 232] on button "Show details" at bounding box center [311, 231] width 379 height 10
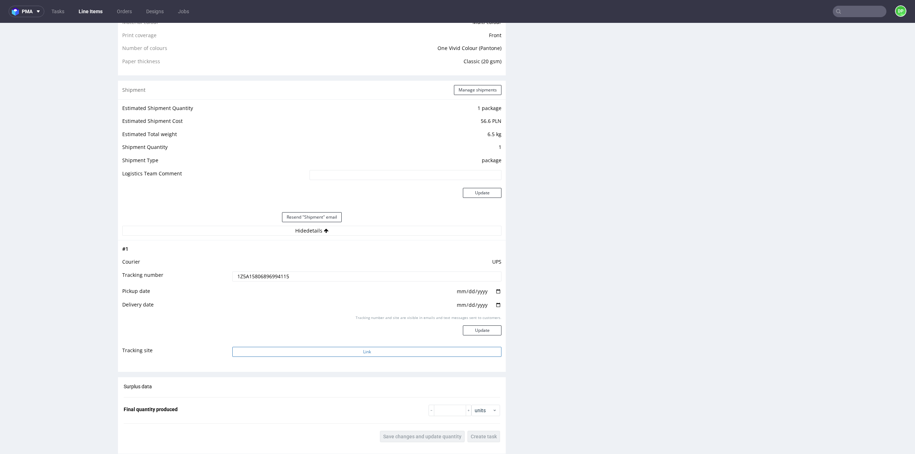
click at [355, 352] on button "Link" at bounding box center [366, 352] width 269 height 10
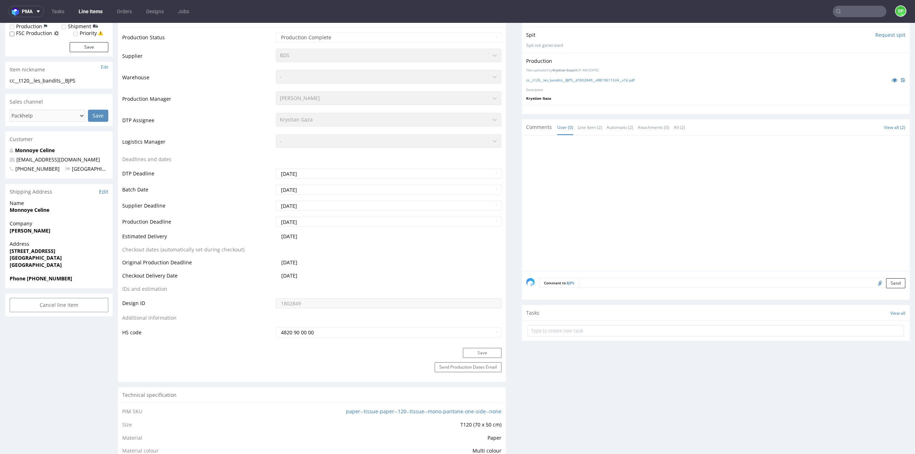
scroll to position [143, 0]
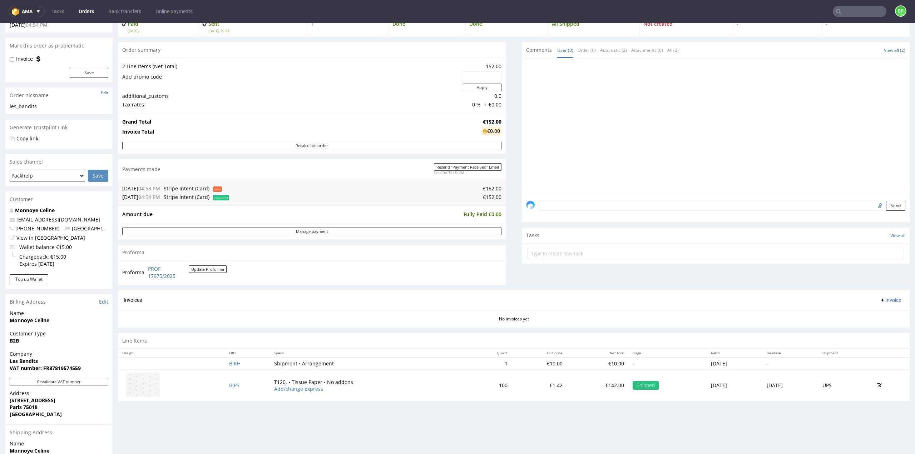
scroll to position [71, 0]
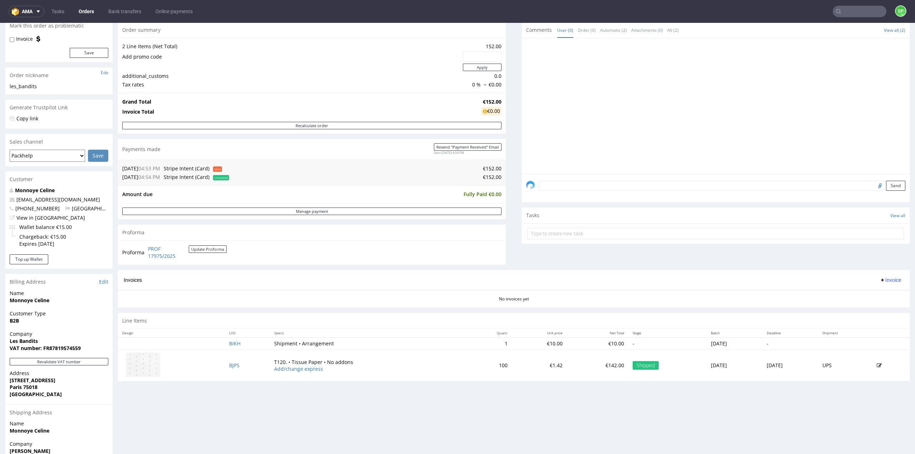
click at [880, 280] on span "Invoice" at bounding box center [890, 280] width 21 height 6
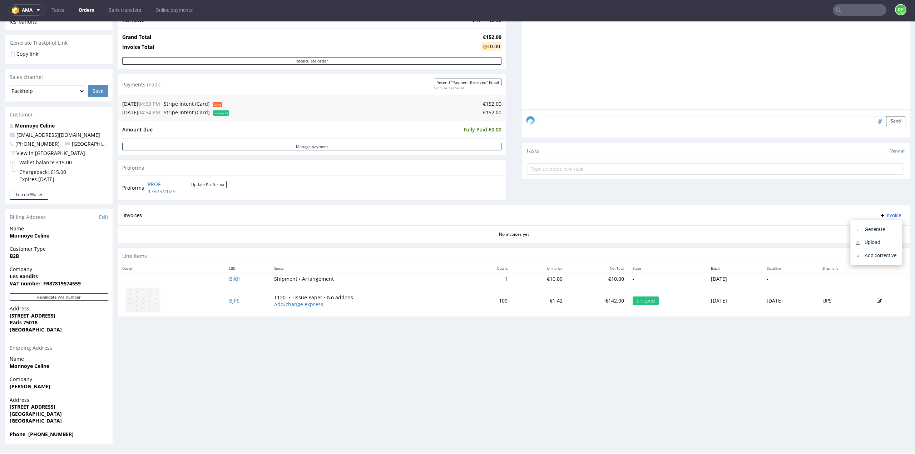
scroll to position [2, 0]
click at [69, 296] on button "Revalidate VAT number" at bounding box center [59, 297] width 99 height 8
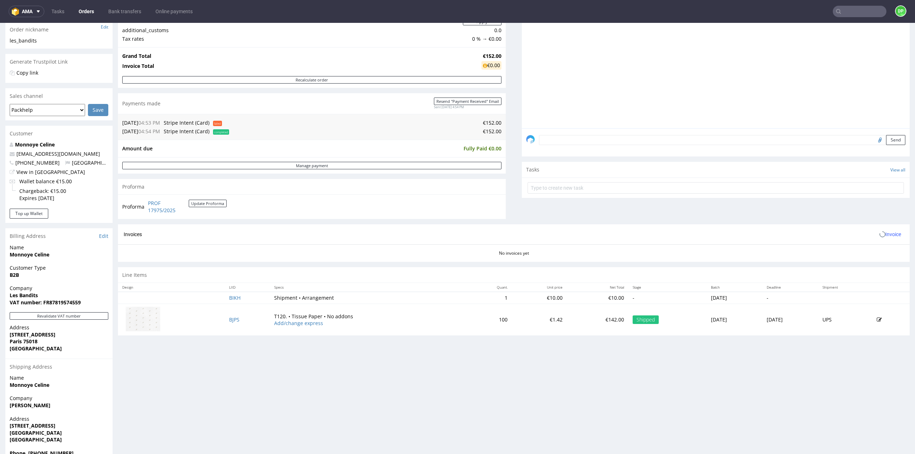
scroll to position [117, 0]
click at [880, 234] on span "Invoice" at bounding box center [890, 235] width 21 height 6
click at [868, 249] on span "Generate" at bounding box center [879, 248] width 35 height 7
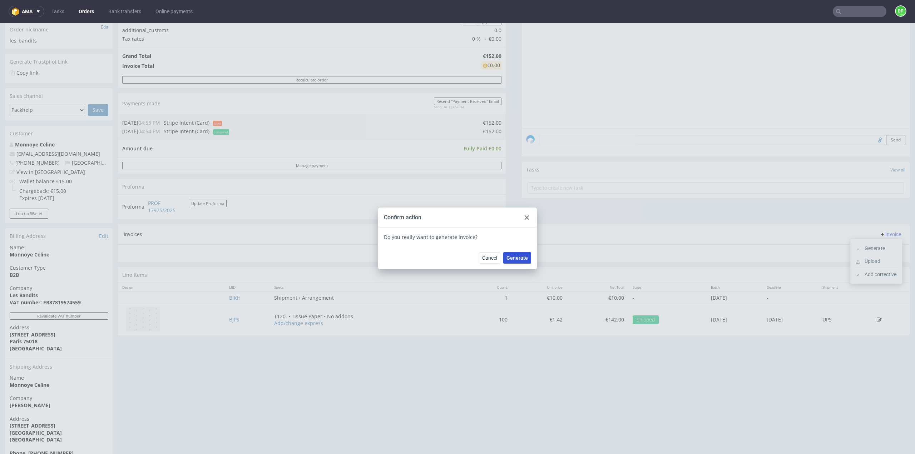
click at [517, 258] on span "Generate" at bounding box center [516, 258] width 21 height 5
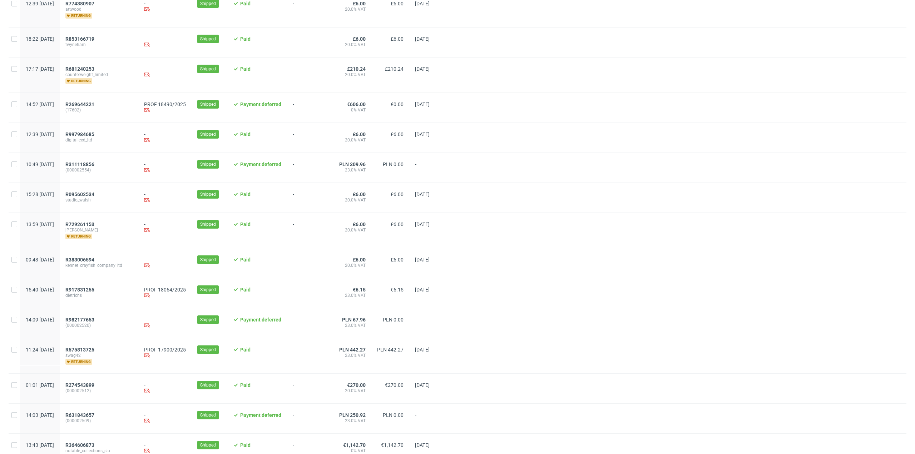
scroll to position [179, 0]
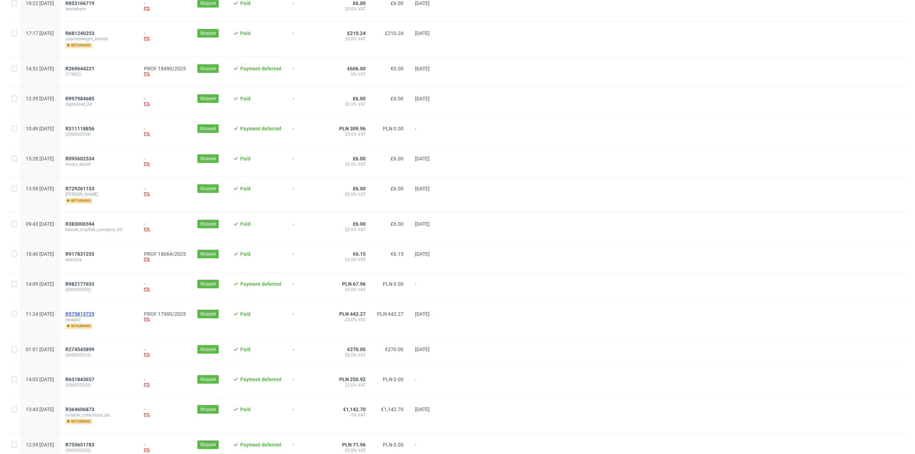
click at [94, 311] on span "R575813725" at bounding box center [79, 314] width 29 height 6
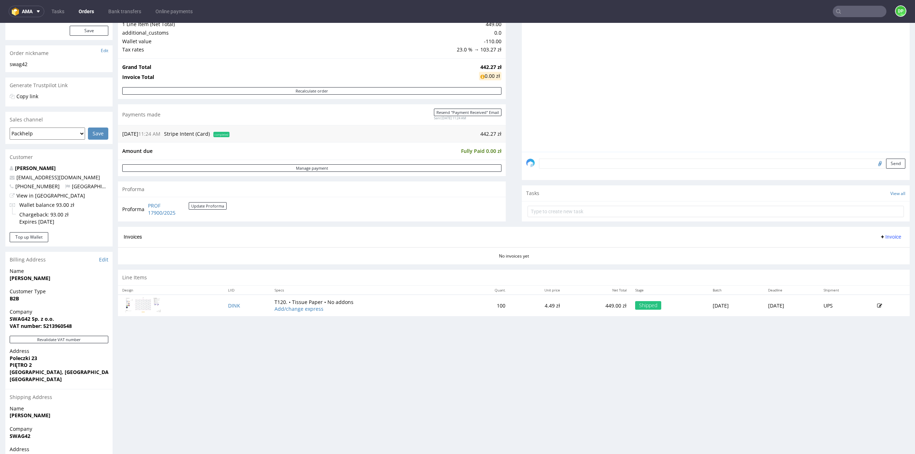
scroll to position [143, 0]
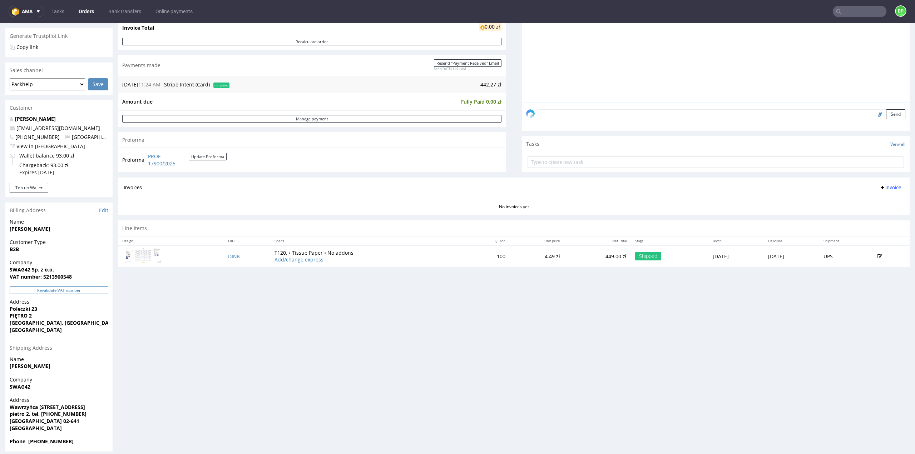
click at [96, 292] on button "Revalidate VAT number" at bounding box center [59, 291] width 99 height 8
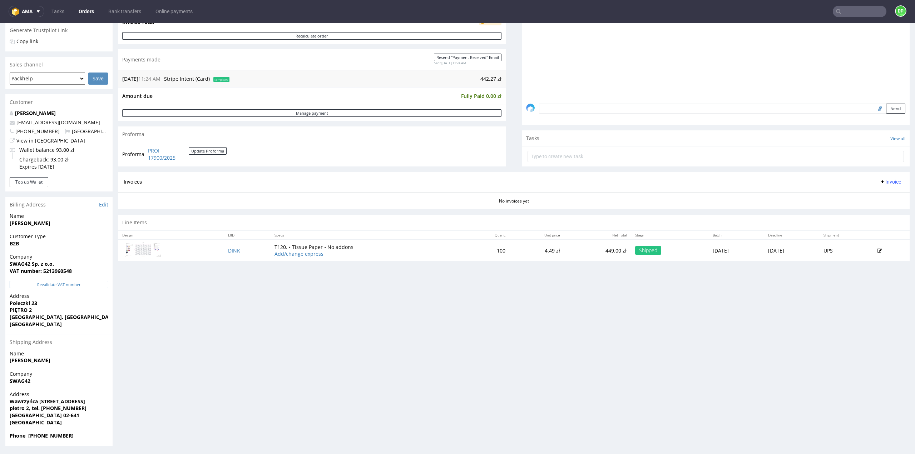
click at [64, 286] on button "Revalidate VAT number" at bounding box center [59, 285] width 99 height 8
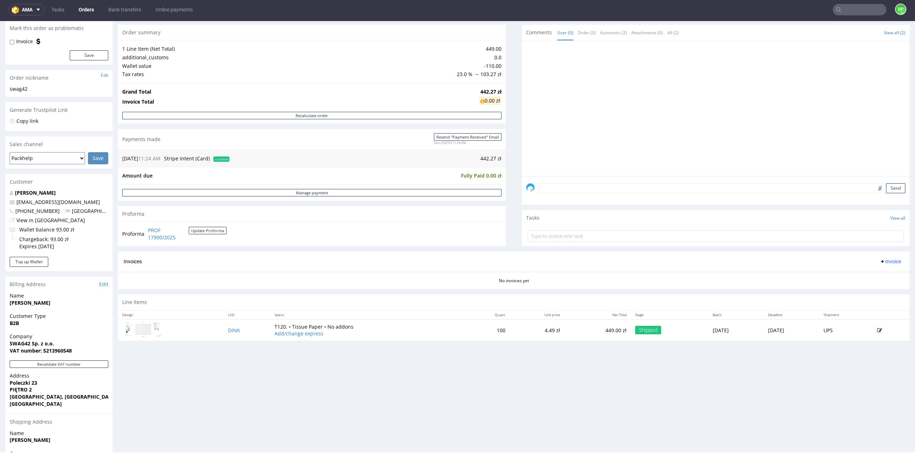
scroll to position [41, 0]
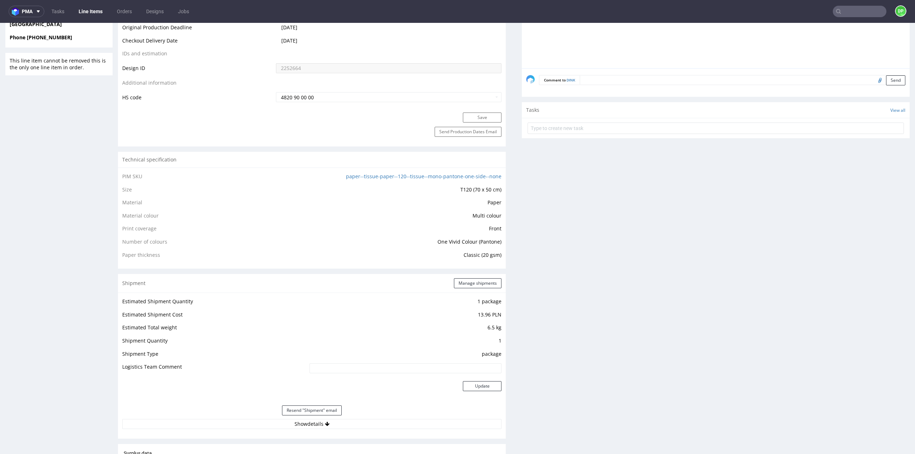
scroll to position [500, 0]
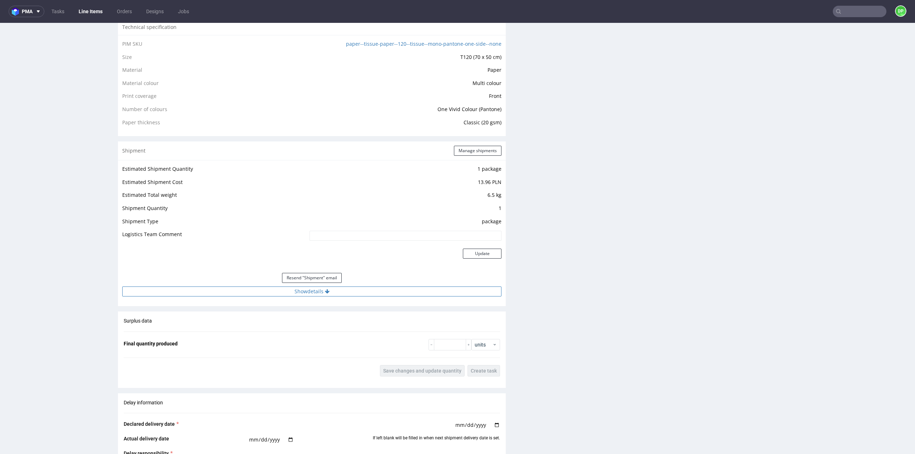
click at [321, 291] on button "Show details" at bounding box center [311, 292] width 379 height 10
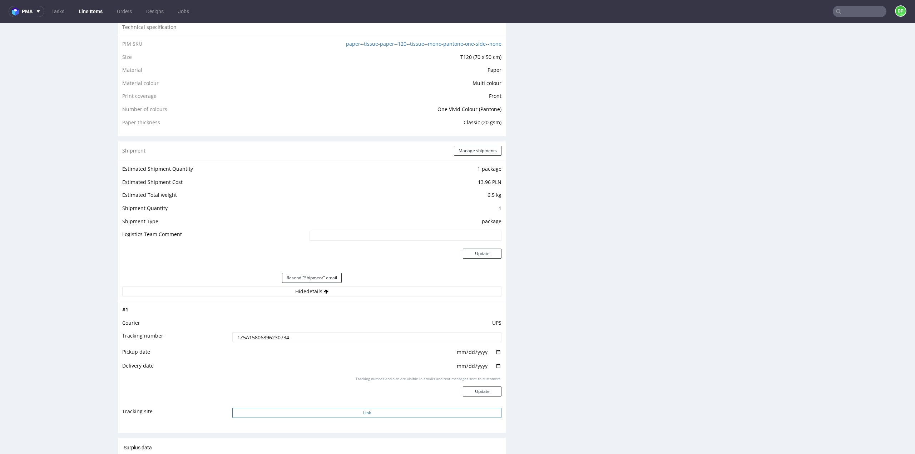
click at [317, 414] on button "Link" at bounding box center [366, 413] width 269 height 10
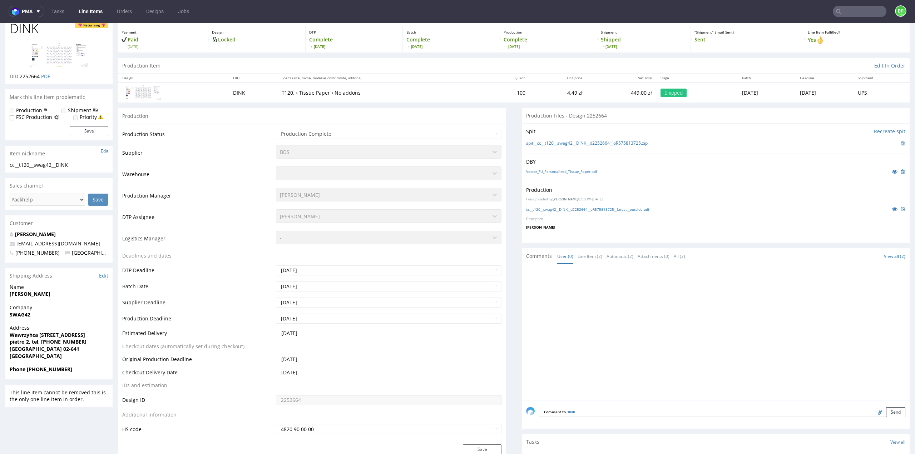
scroll to position [0, 0]
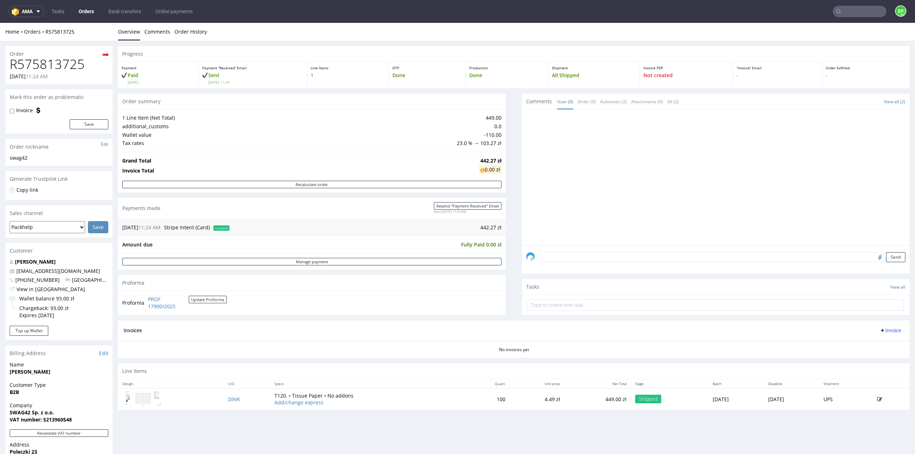
click at [880, 328] on icon at bounding box center [883, 331] width 6 height 6
click at [866, 344] on span "Generate" at bounding box center [879, 344] width 35 height 7
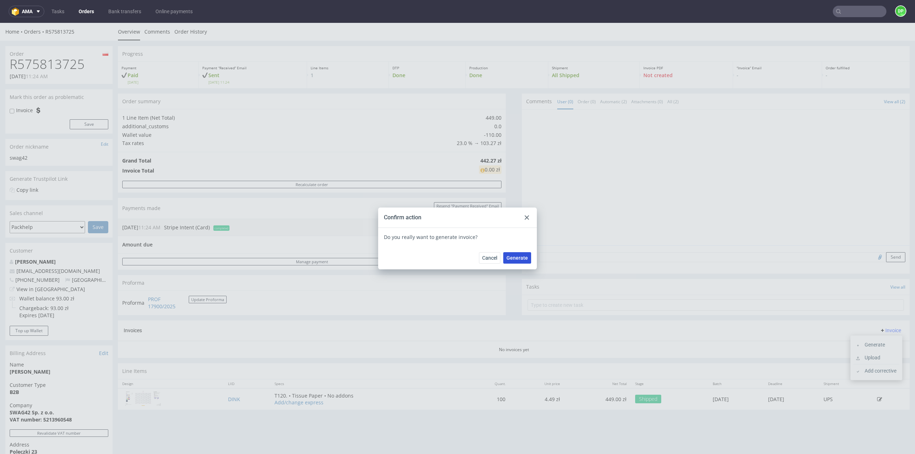
click at [516, 256] on button "Generate" at bounding box center [517, 257] width 28 height 11
click at [525, 216] on icon at bounding box center [527, 218] width 4 height 4
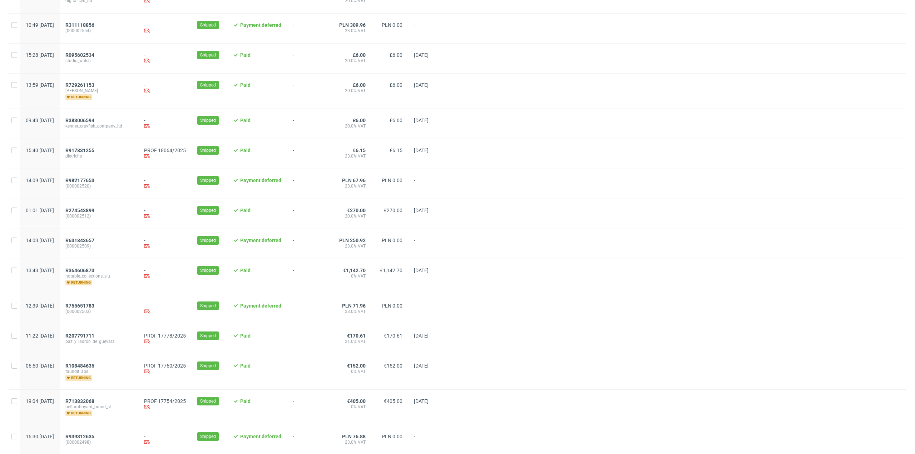
scroll to position [286, 0]
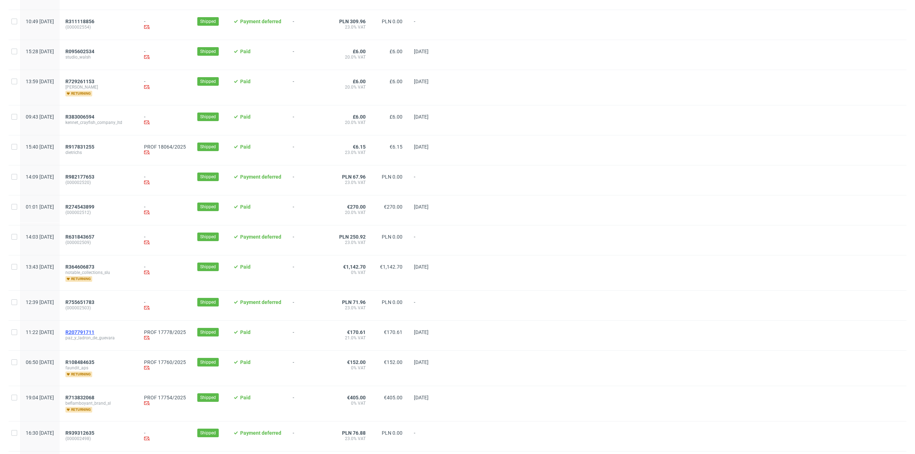
click at [94, 331] on span "R207791711" at bounding box center [79, 333] width 29 height 6
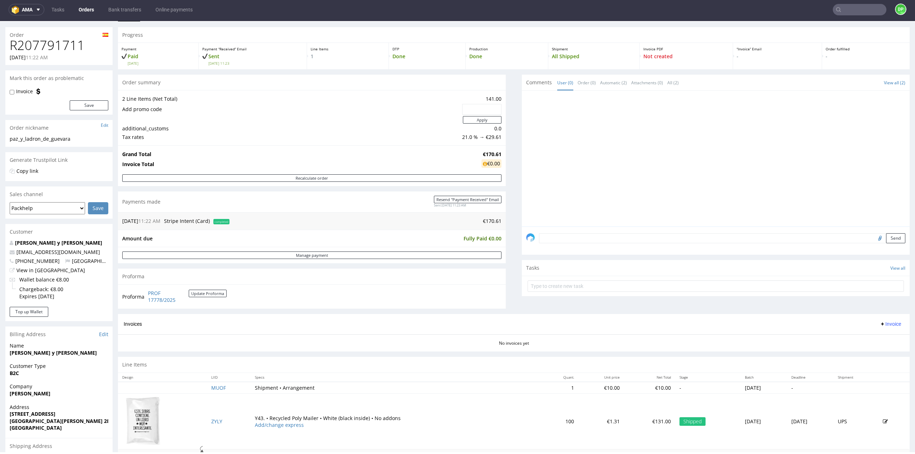
scroll to position [116, 0]
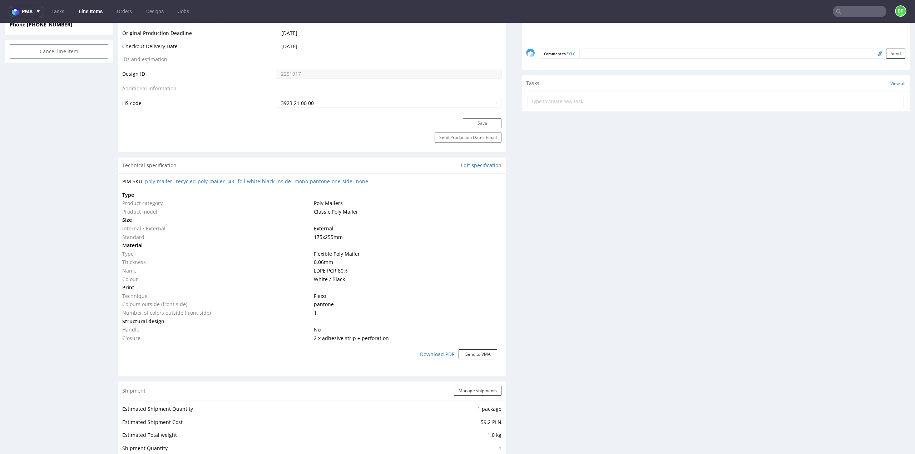
scroll to position [608, 0]
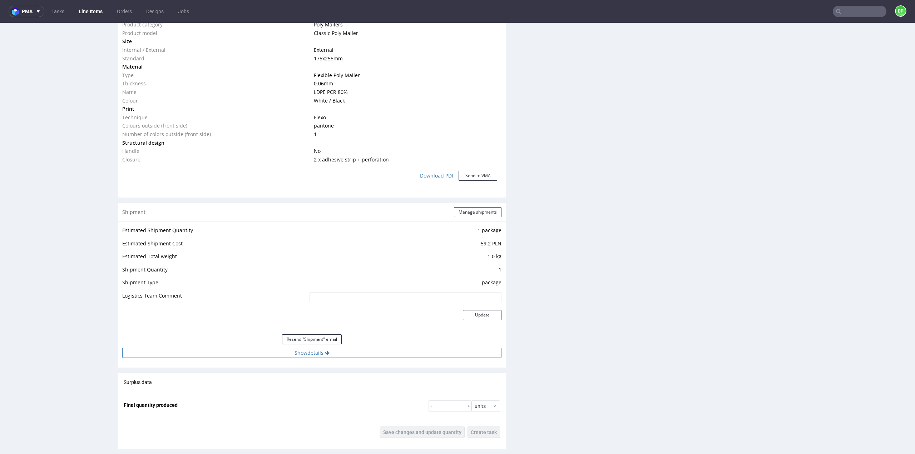
click at [332, 353] on button "Show details" at bounding box center [311, 353] width 379 height 10
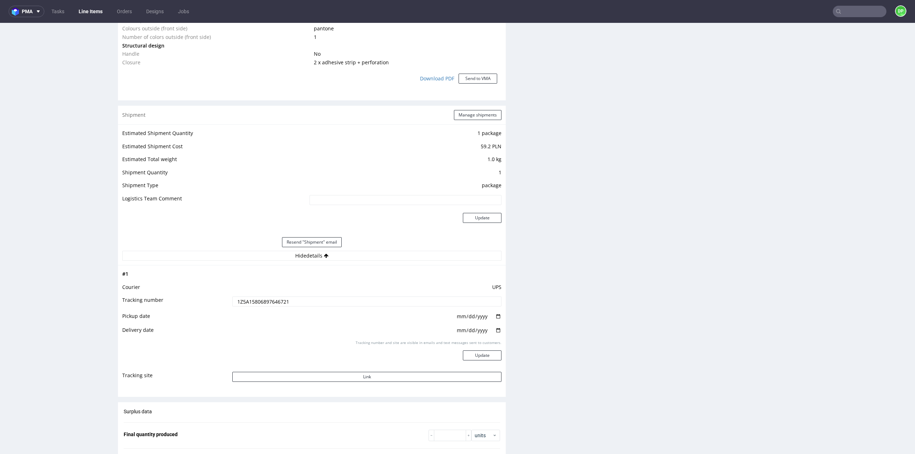
scroll to position [715, 0]
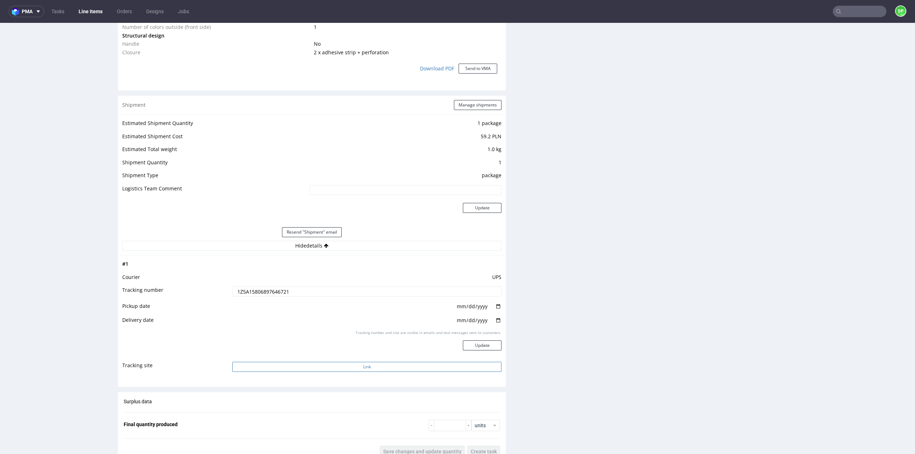
click at [338, 365] on button "Link" at bounding box center [366, 367] width 269 height 10
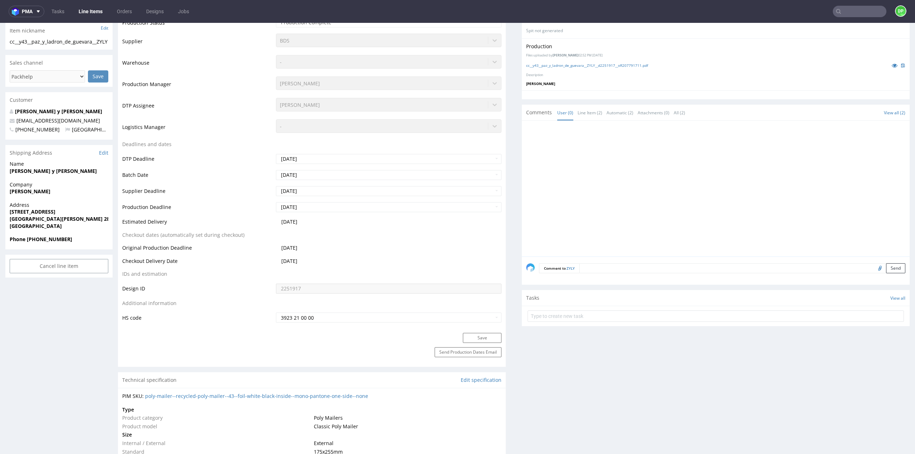
scroll to position [107, 0]
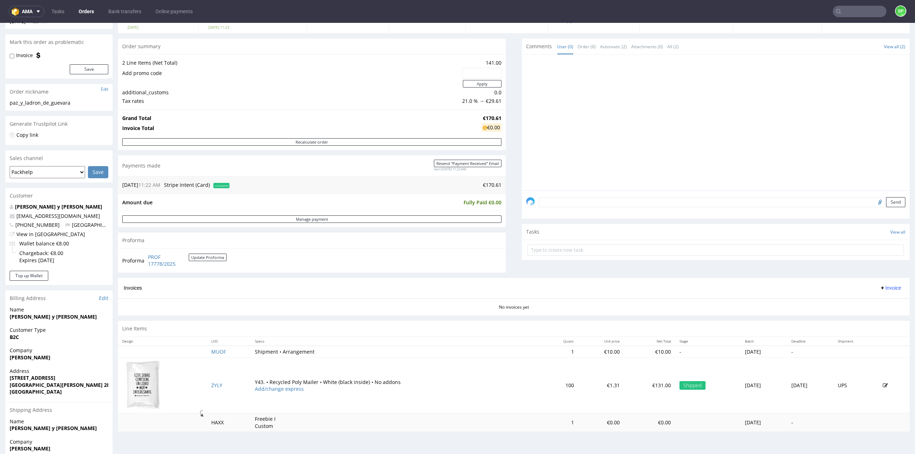
scroll to position [116, 0]
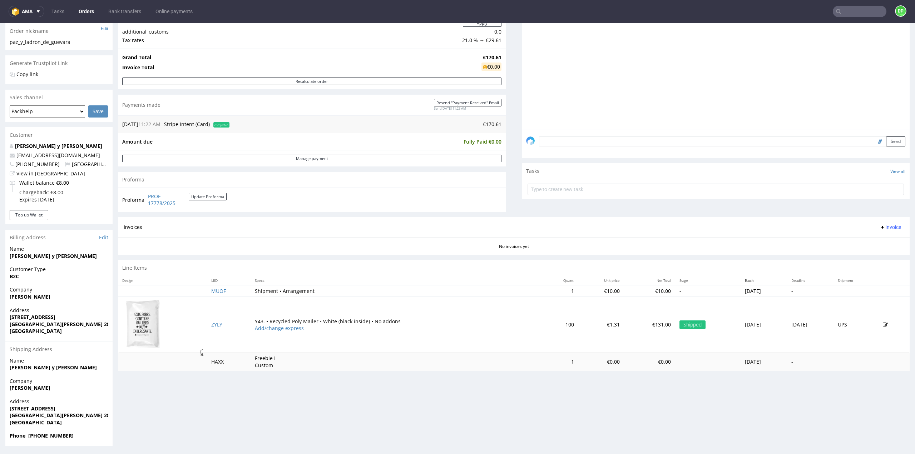
drag, startPoint x: 883, startPoint y: 227, endPoint x: 879, endPoint y: 224, distance: 4.4
click at [882, 227] on span "Invoice" at bounding box center [890, 227] width 21 height 6
click at [866, 241] on span "Generate" at bounding box center [879, 241] width 35 height 7
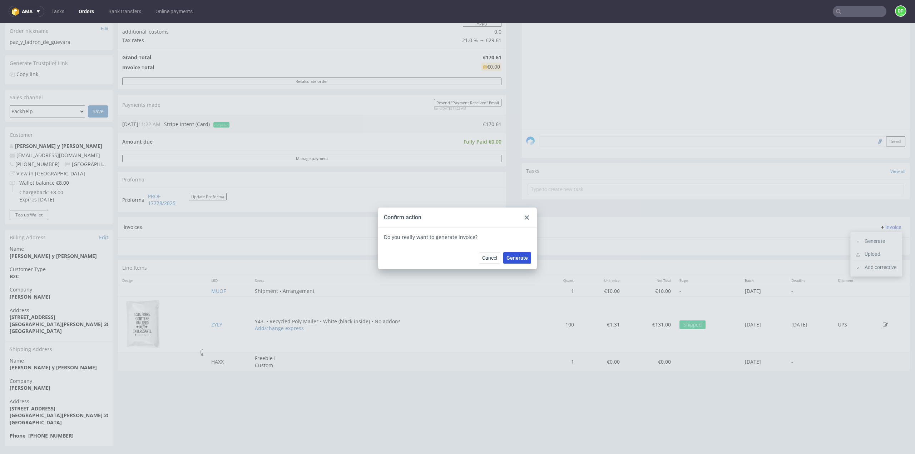
click at [517, 256] on span "Generate" at bounding box center [516, 258] width 21 height 5
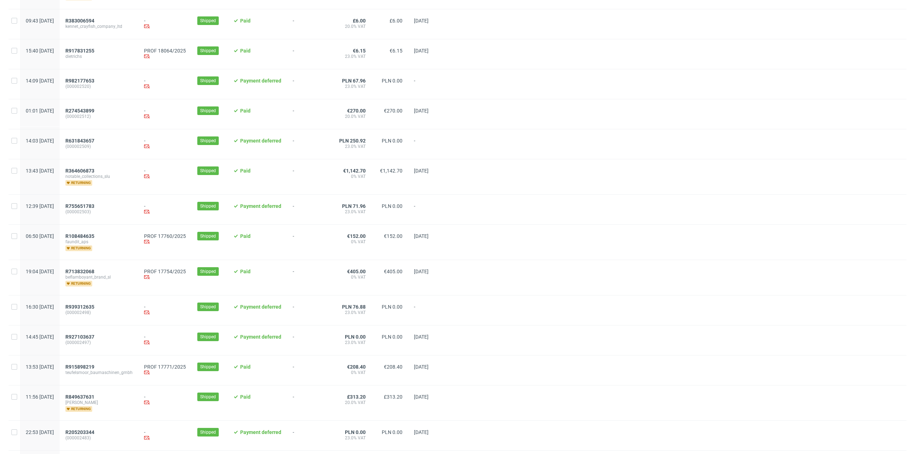
scroll to position [393, 0]
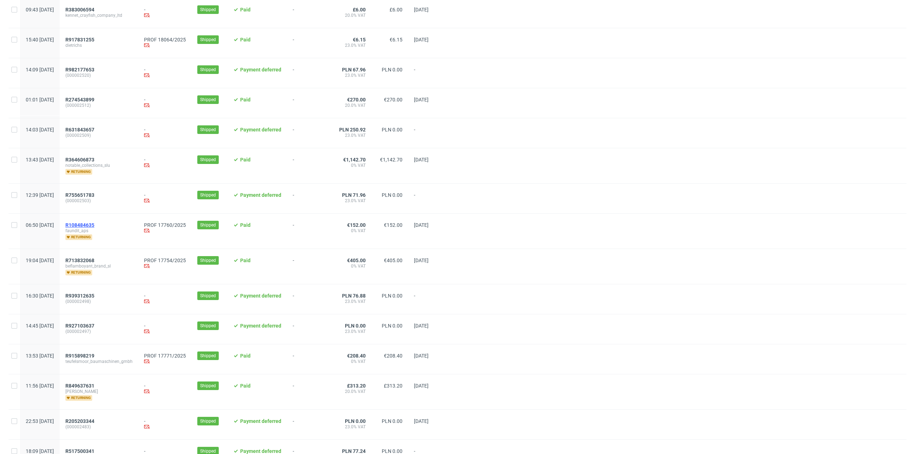
click at [94, 222] on span "R108484635" at bounding box center [79, 225] width 29 height 6
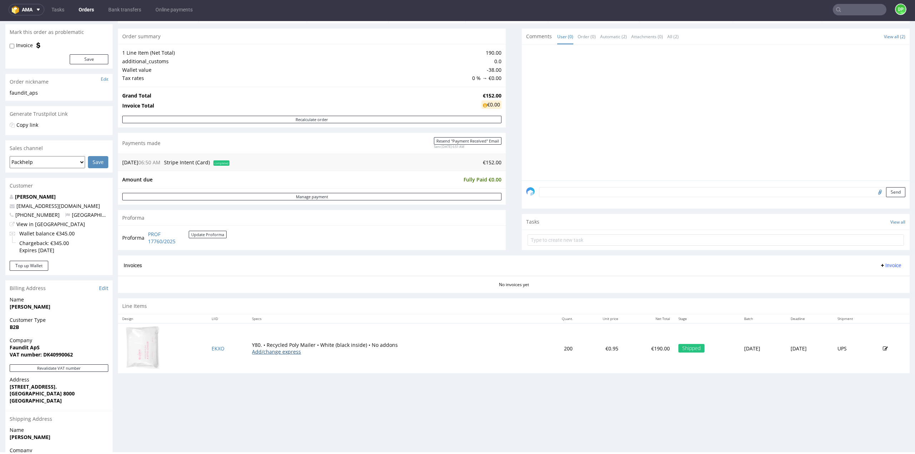
scroll to position [135, 0]
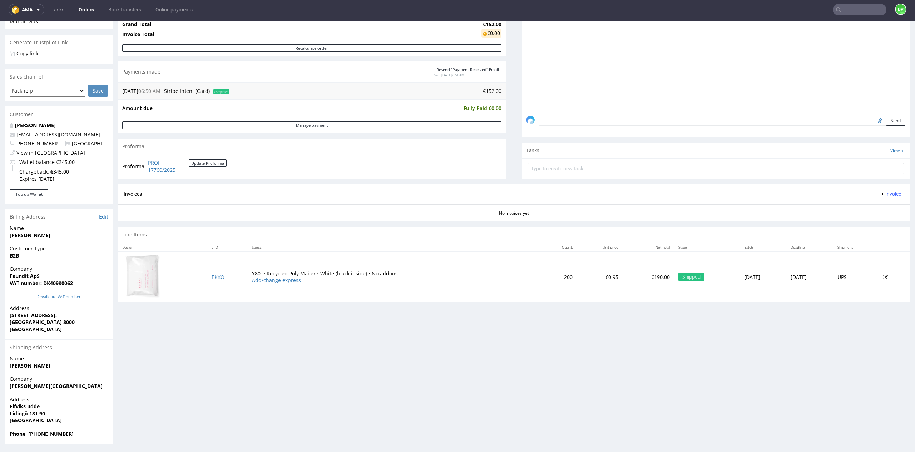
click at [75, 294] on button "Revalidate VAT number" at bounding box center [59, 297] width 99 height 8
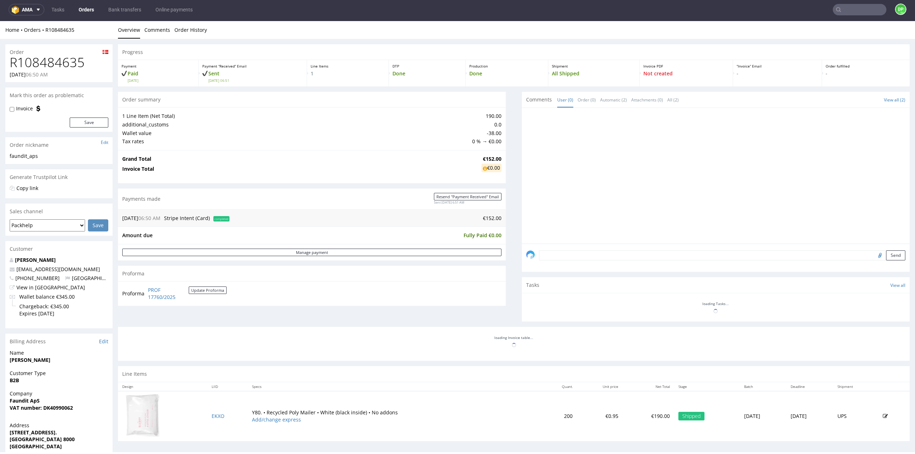
scroll to position [117, 0]
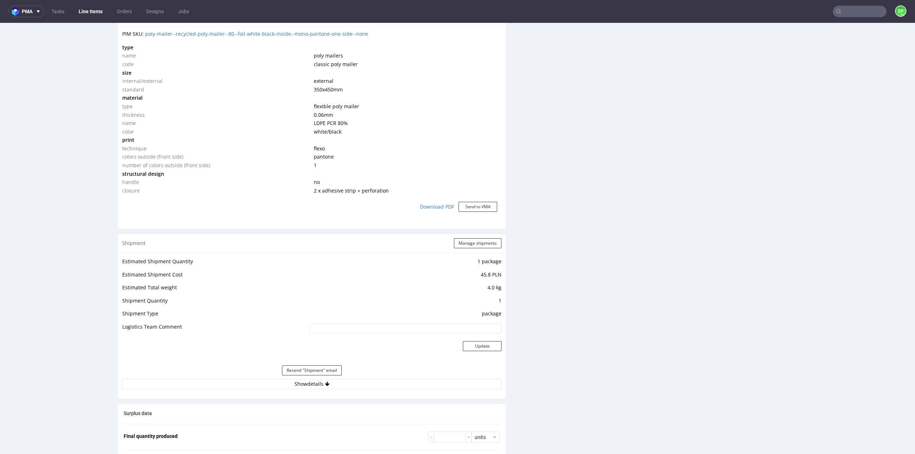
scroll to position [608, 0]
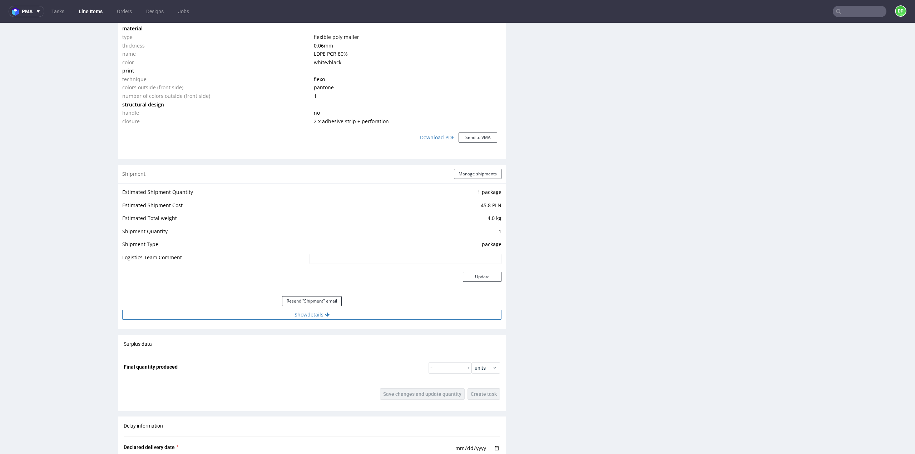
click at [315, 316] on button "Show details" at bounding box center [311, 315] width 379 height 10
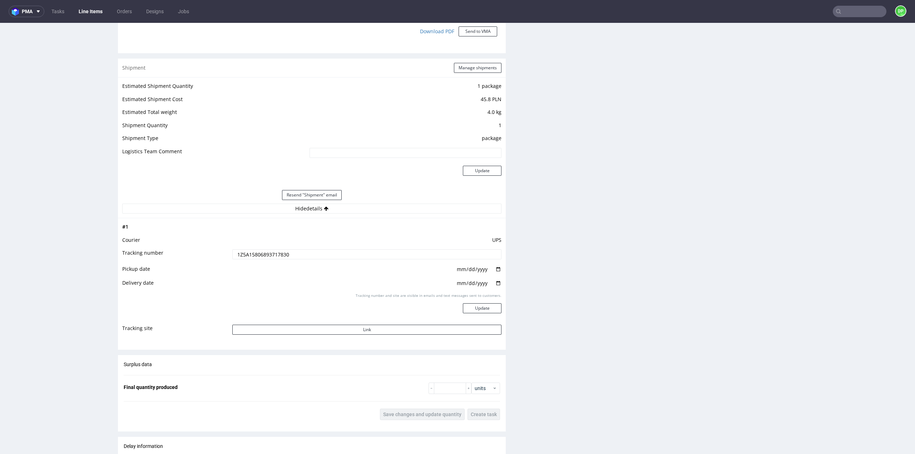
scroll to position [715, 0]
click at [325, 331] on button "Link" at bounding box center [366, 329] width 269 height 10
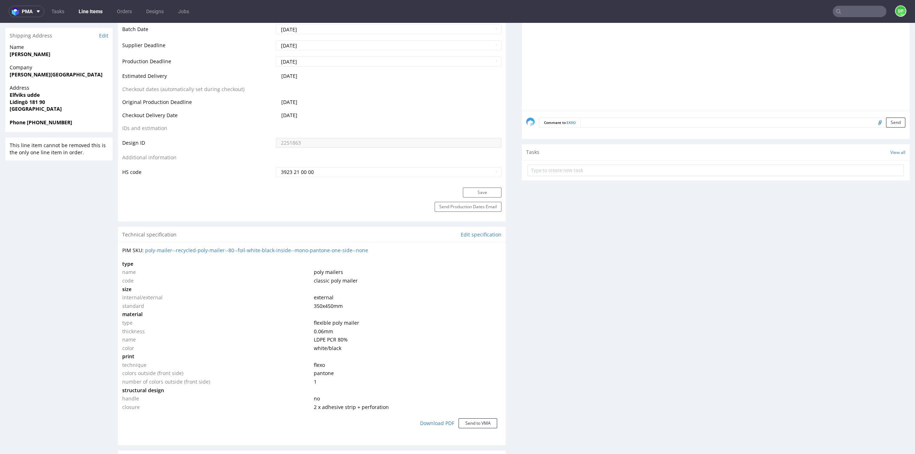
scroll to position [107, 0]
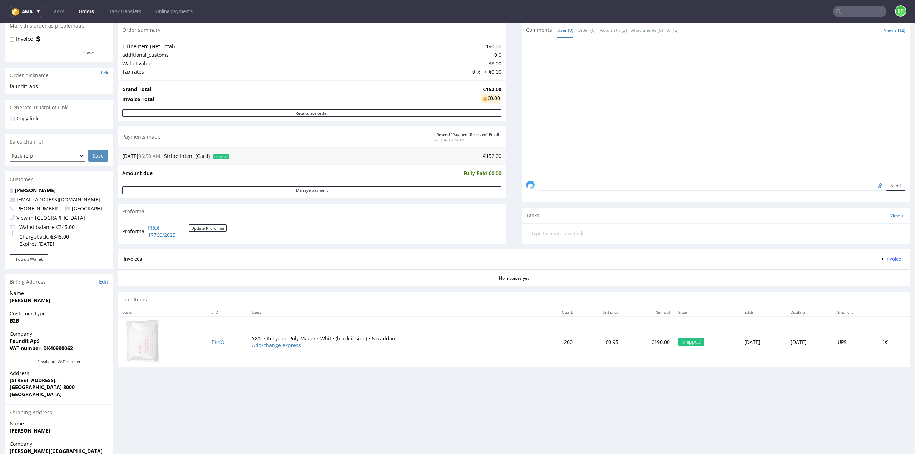
scroll to position [135, 0]
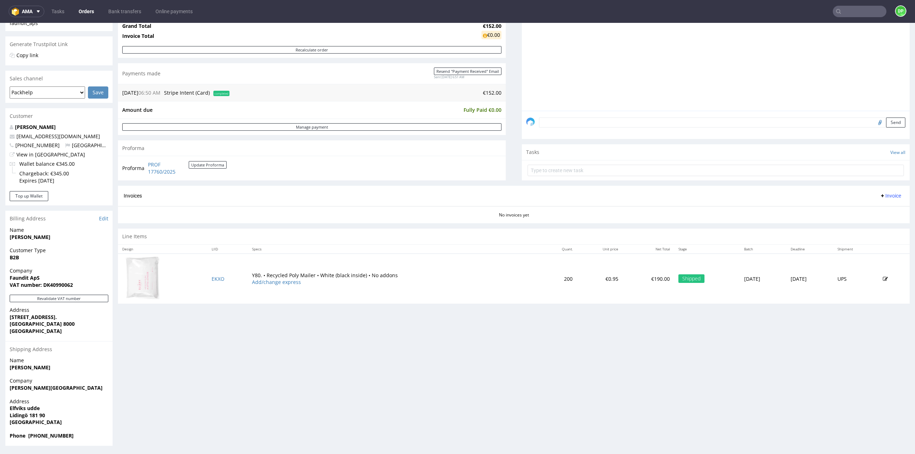
click at [880, 196] on span "Invoice" at bounding box center [890, 196] width 21 height 6
click at [865, 209] on span "Generate" at bounding box center [879, 210] width 35 height 7
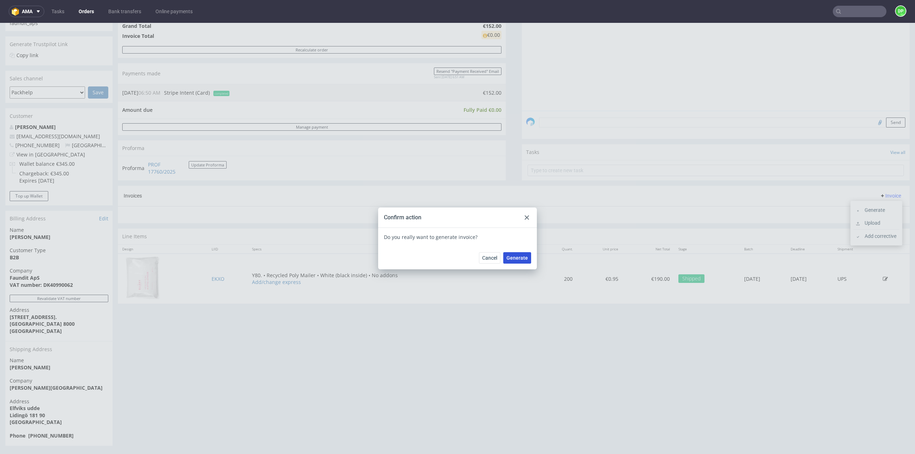
click at [515, 259] on span "Generate" at bounding box center [516, 258] width 21 height 5
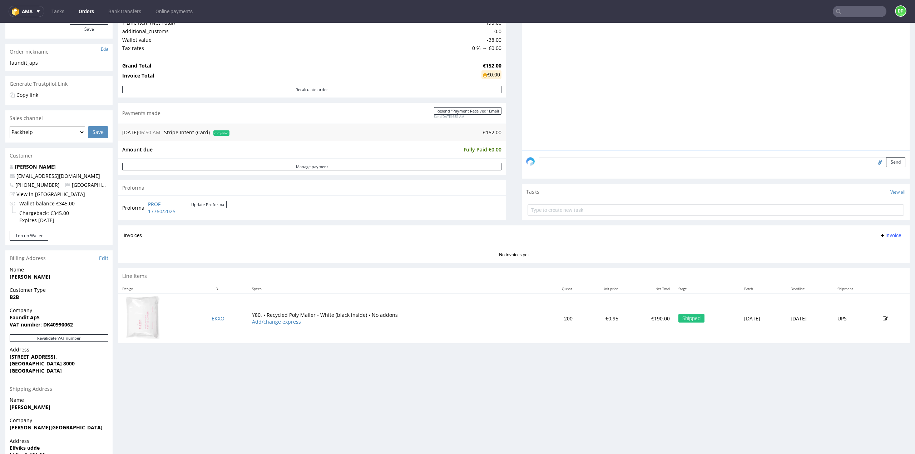
scroll to position [107, 0]
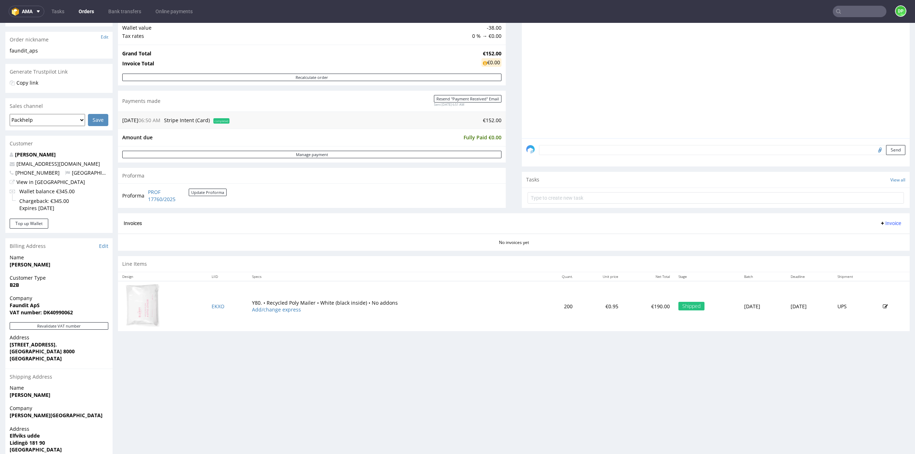
click at [886, 223] on span "Invoice" at bounding box center [890, 224] width 21 height 6
click at [885, 239] on span "Generate" at bounding box center [879, 237] width 35 height 7
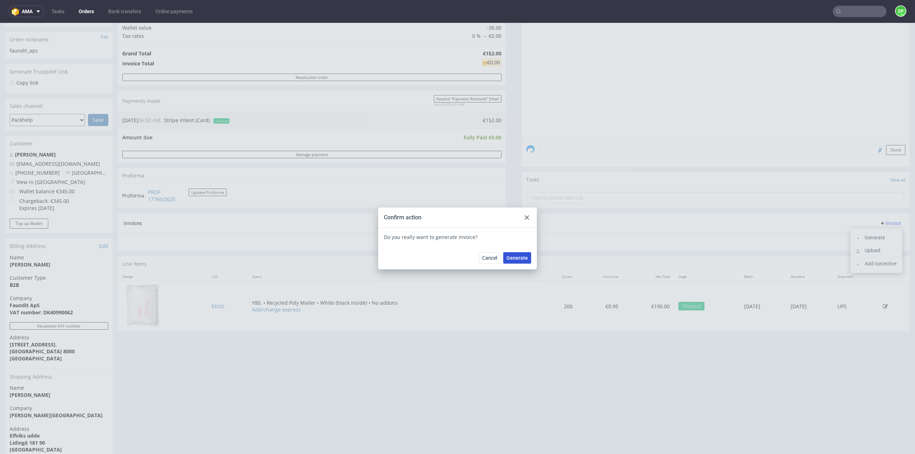
click at [509, 259] on span "Generate" at bounding box center [516, 258] width 21 height 5
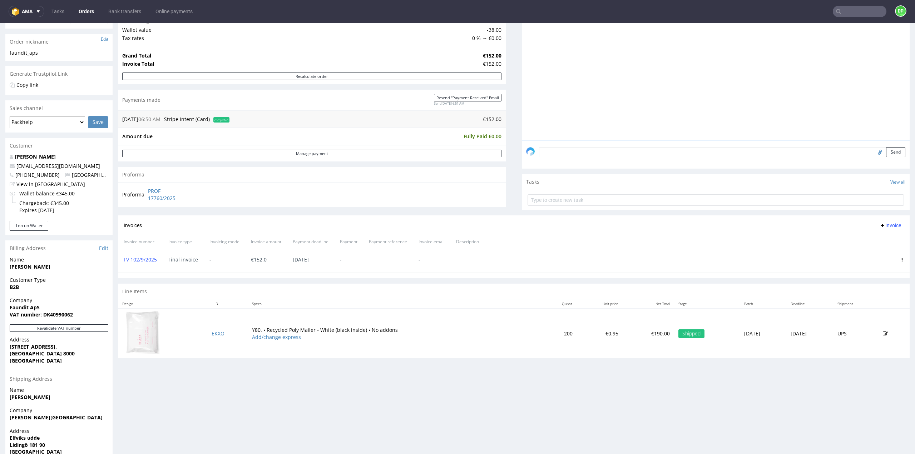
scroll to position [63, 0]
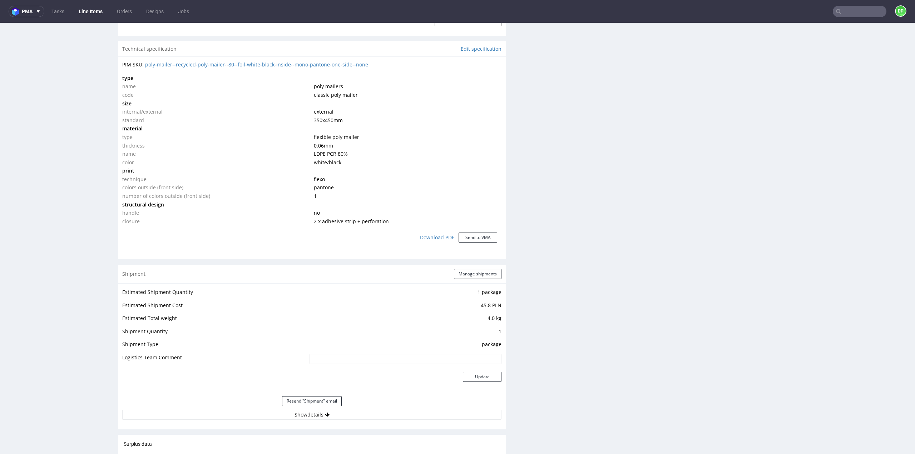
scroll to position [572, 0]
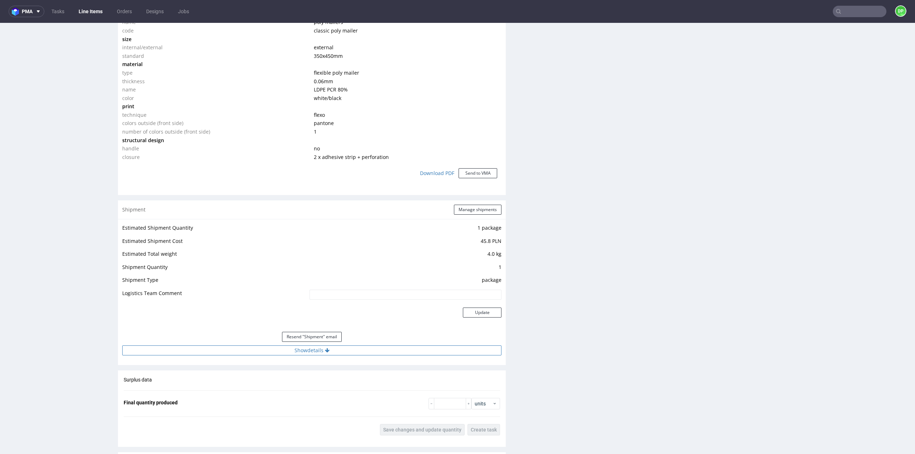
click at [346, 346] on button "Show details" at bounding box center [311, 351] width 379 height 10
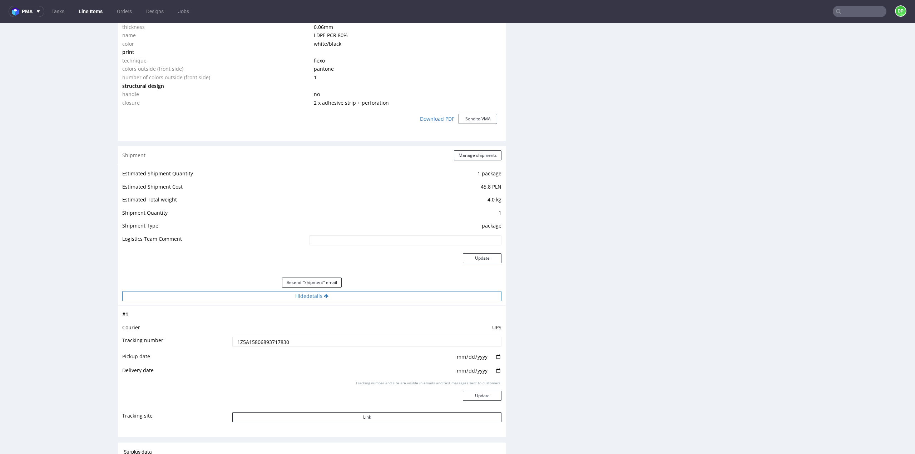
scroll to position [751, 0]
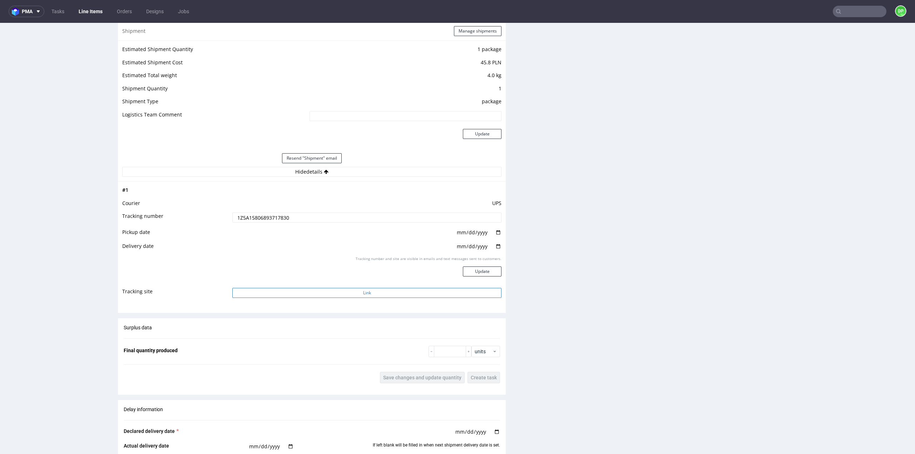
click at [345, 295] on button "Link" at bounding box center [366, 293] width 269 height 10
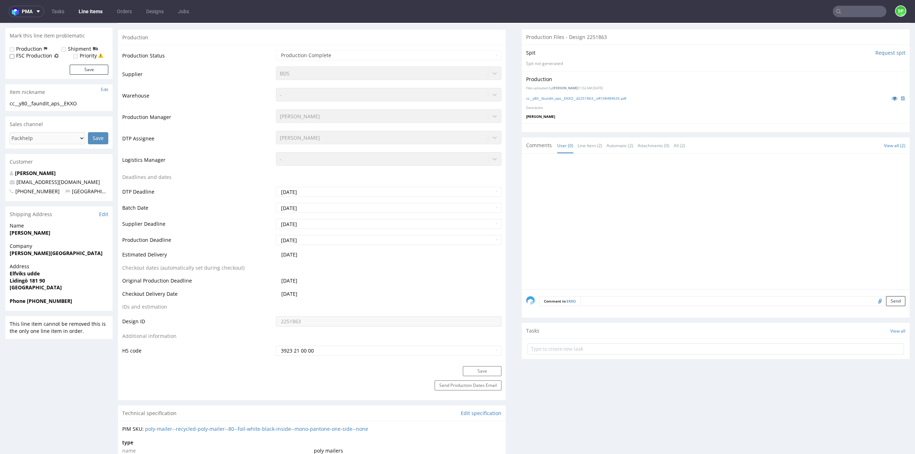
scroll to position [0, 0]
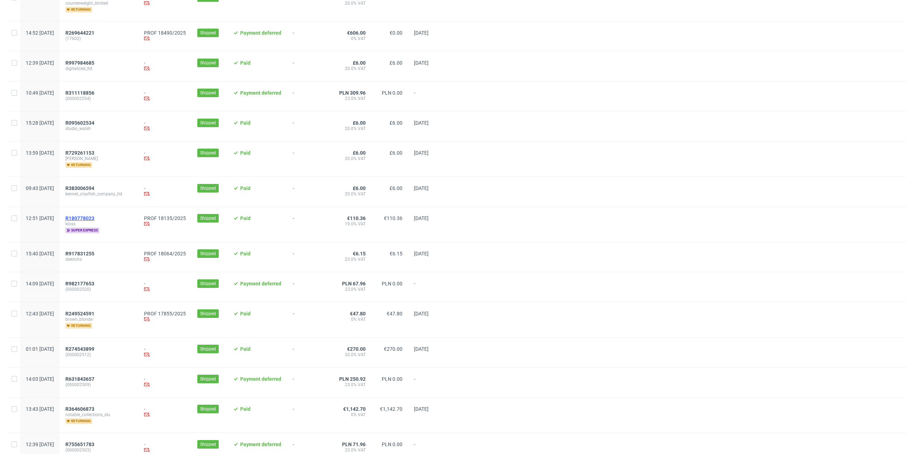
scroll to position [250, 0]
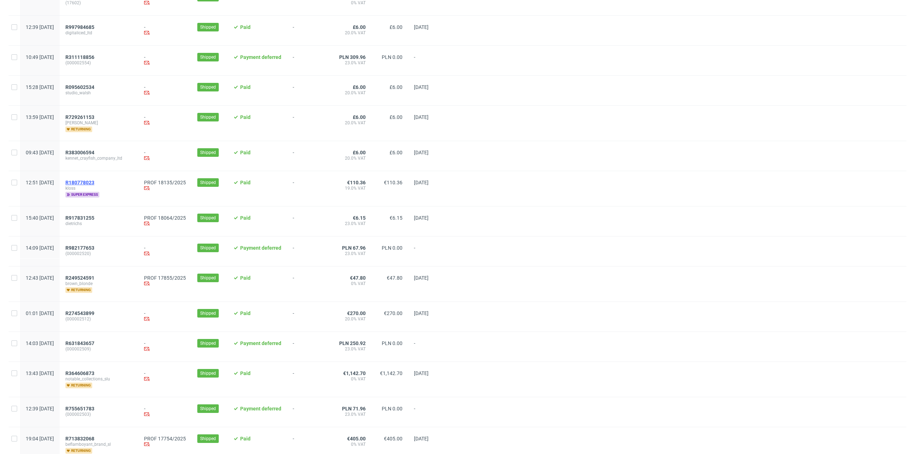
click at [94, 181] on span "R180778023" at bounding box center [79, 183] width 29 height 6
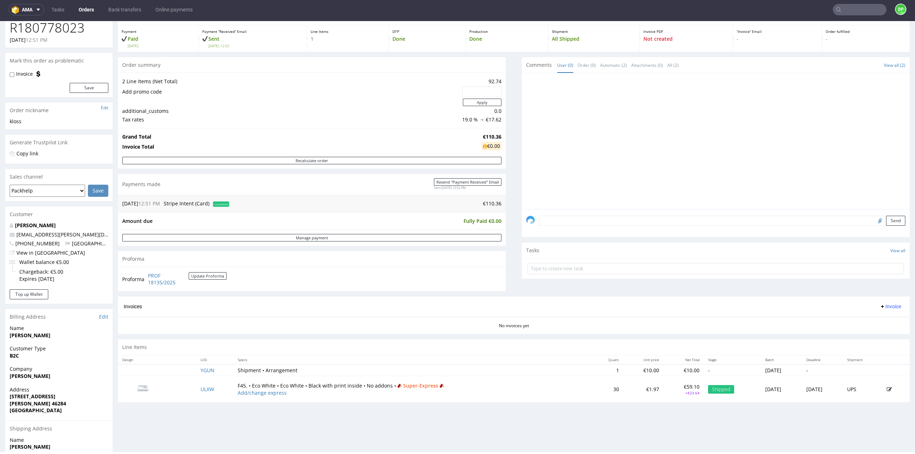
scroll to position [44, 0]
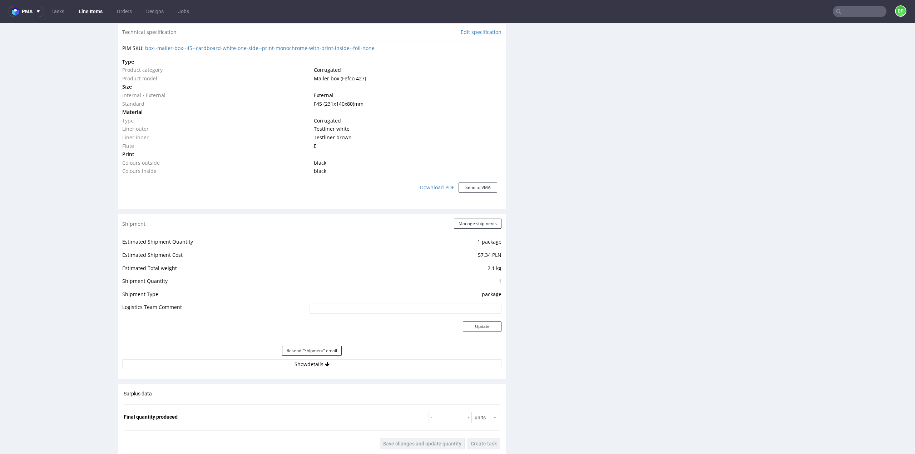
scroll to position [536, 0]
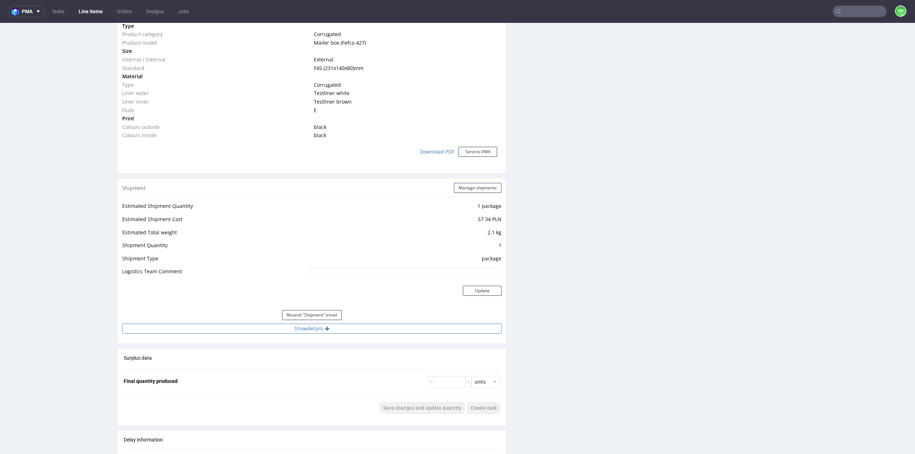
click at [322, 328] on button "Show details" at bounding box center [311, 329] width 379 height 10
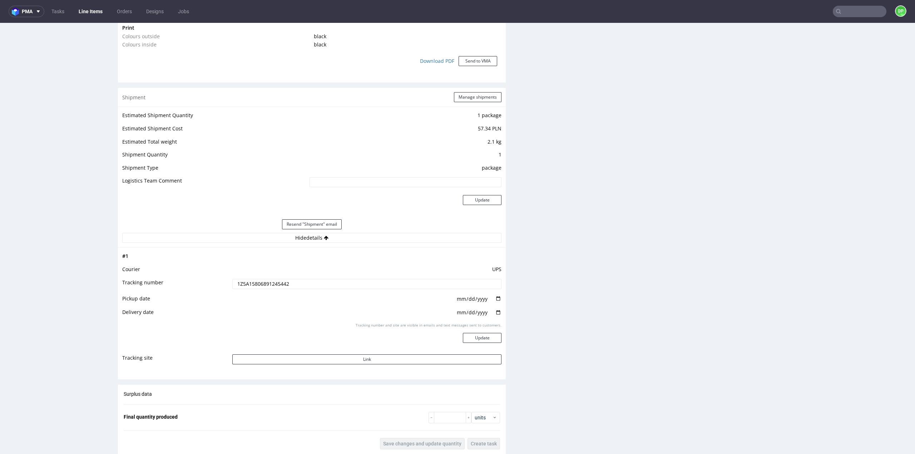
scroll to position [679, 0]
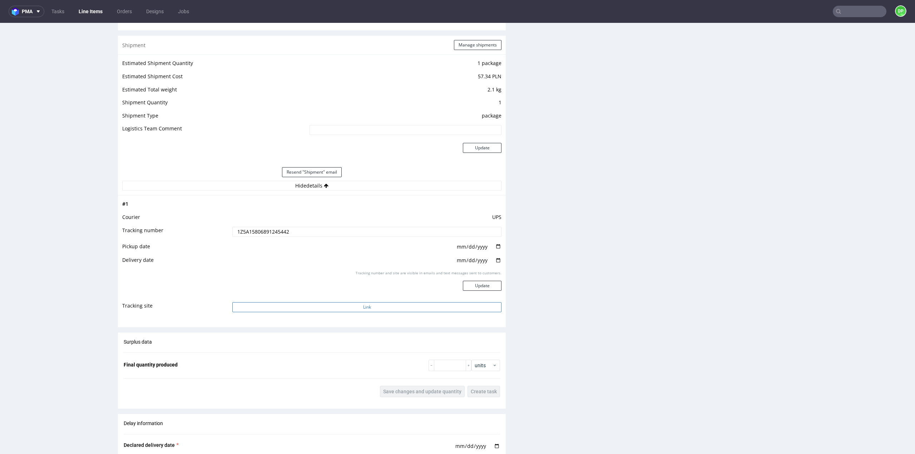
click at [342, 309] on button "Link" at bounding box center [366, 307] width 269 height 10
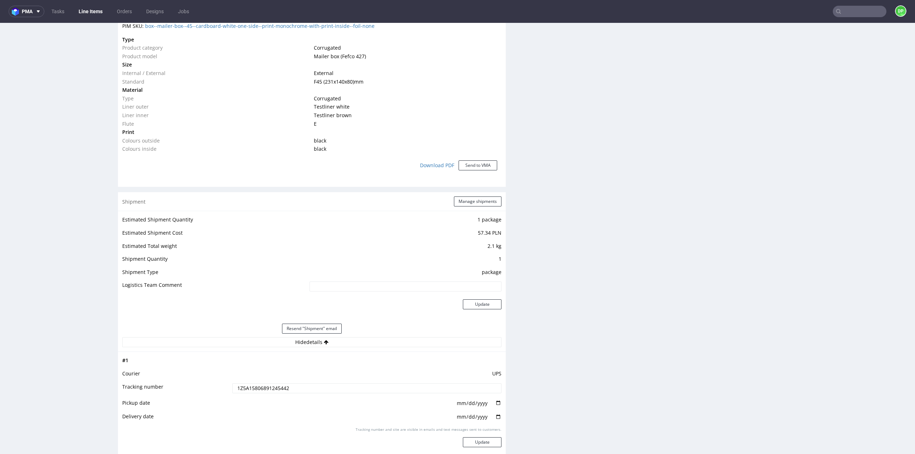
scroll to position [465, 0]
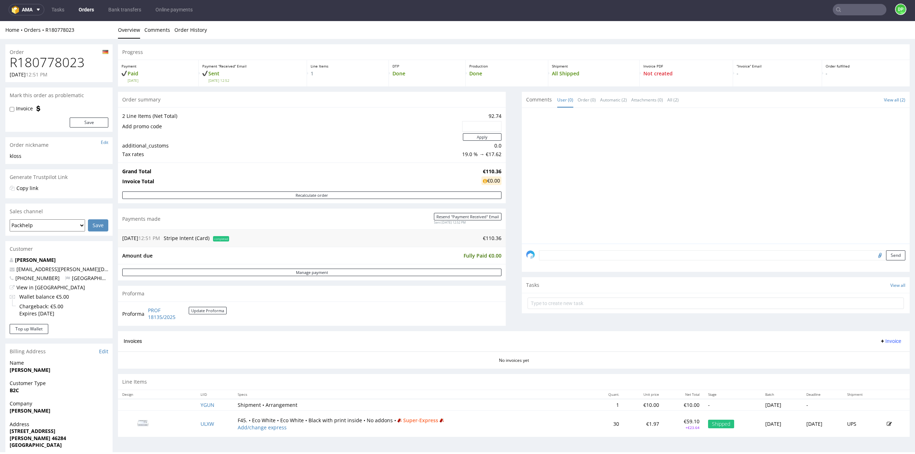
click at [880, 345] on div "Invoice" at bounding box center [890, 341] width 27 height 9
click at [880, 341] on span "Invoice" at bounding box center [890, 341] width 21 height 6
click at [873, 356] on span "Generate" at bounding box center [879, 355] width 35 height 7
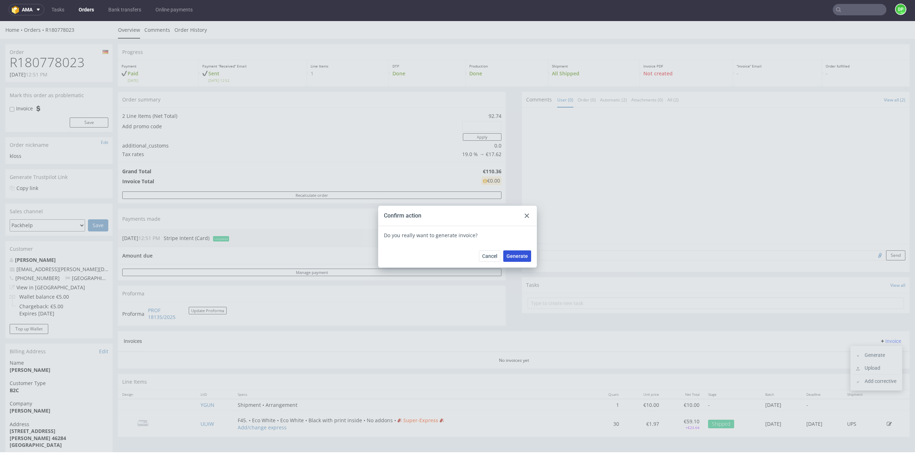
click at [512, 258] on span "Generate" at bounding box center [516, 256] width 21 height 5
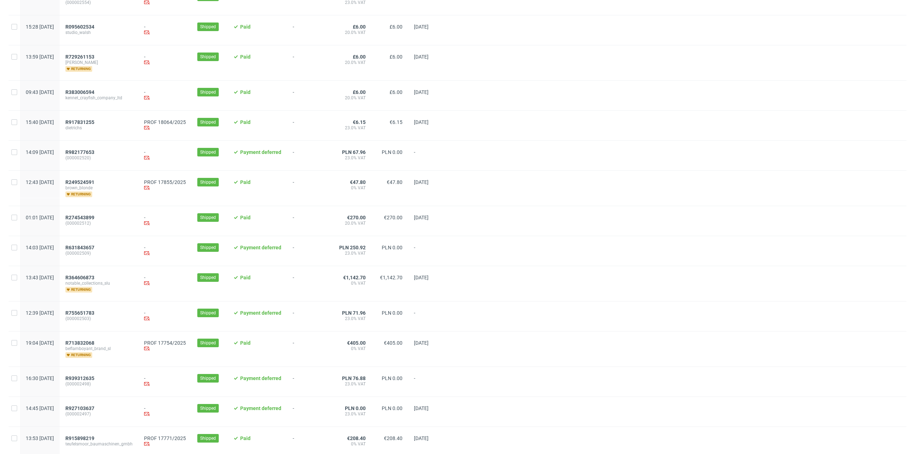
scroll to position [322, 0]
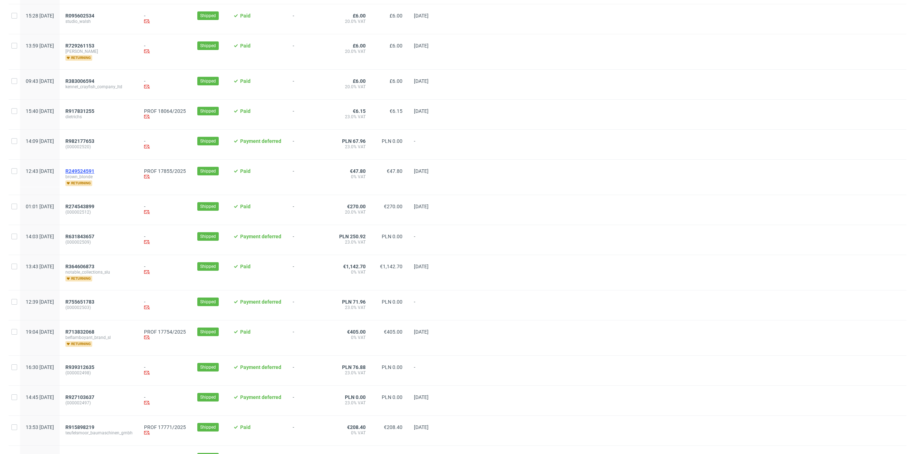
click at [94, 170] on span "R249524591" at bounding box center [79, 171] width 29 height 6
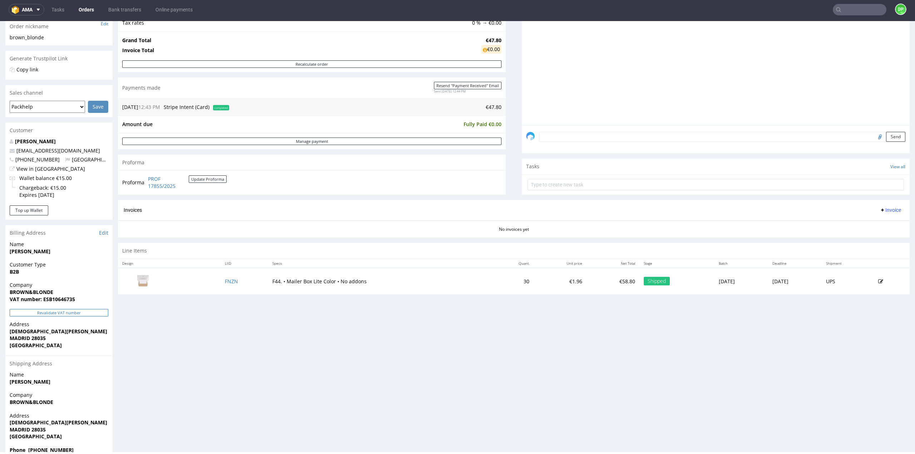
scroll to position [135, 0]
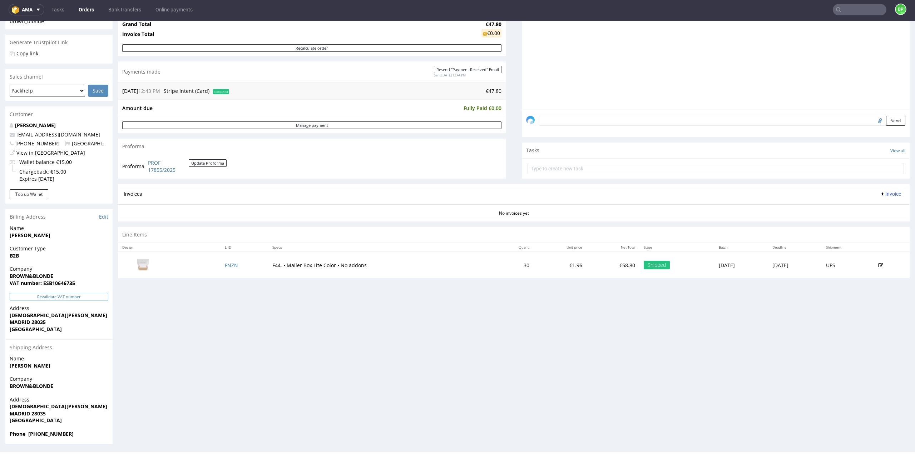
click at [68, 294] on button "Revalidate VAT number" at bounding box center [59, 297] width 99 height 8
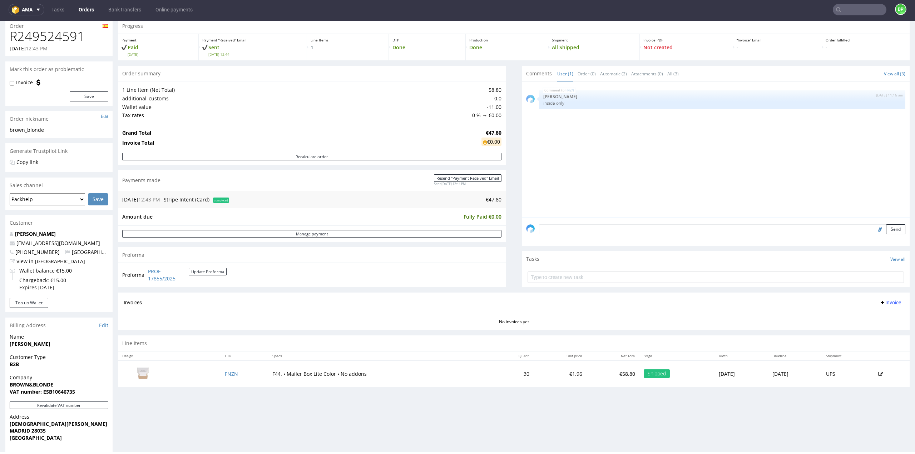
scroll to position [36, 0]
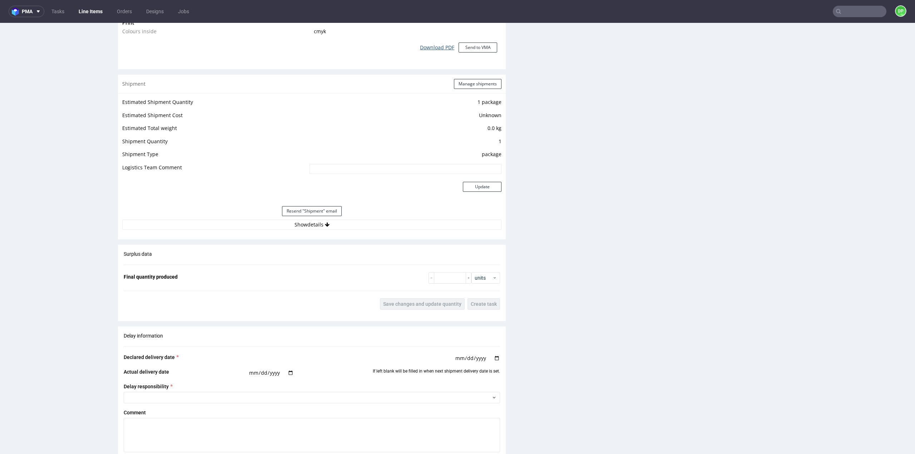
scroll to position [679, 0]
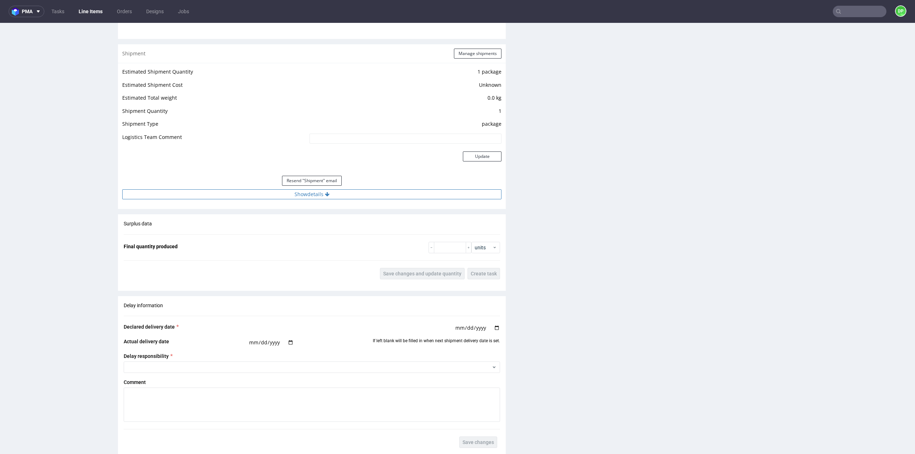
click at [333, 193] on button "Show details" at bounding box center [311, 194] width 379 height 10
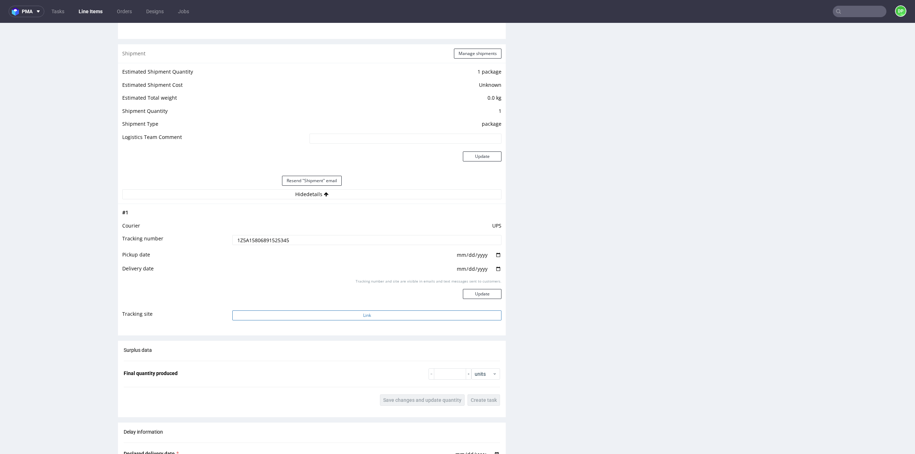
click at [351, 316] on button "Link" at bounding box center [366, 316] width 269 height 10
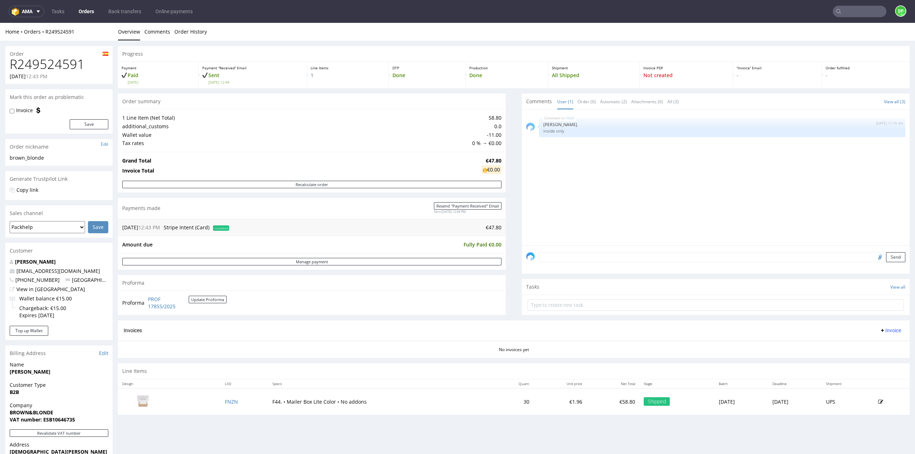
click at [880, 332] on span "Invoice" at bounding box center [890, 331] width 21 height 6
click at [866, 346] on span "Generate" at bounding box center [879, 344] width 35 height 7
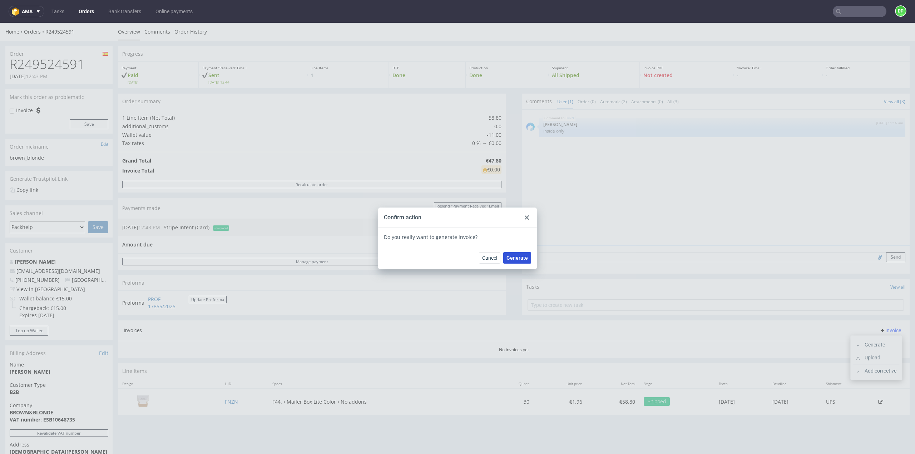
click at [515, 259] on span "Generate" at bounding box center [516, 258] width 21 height 5
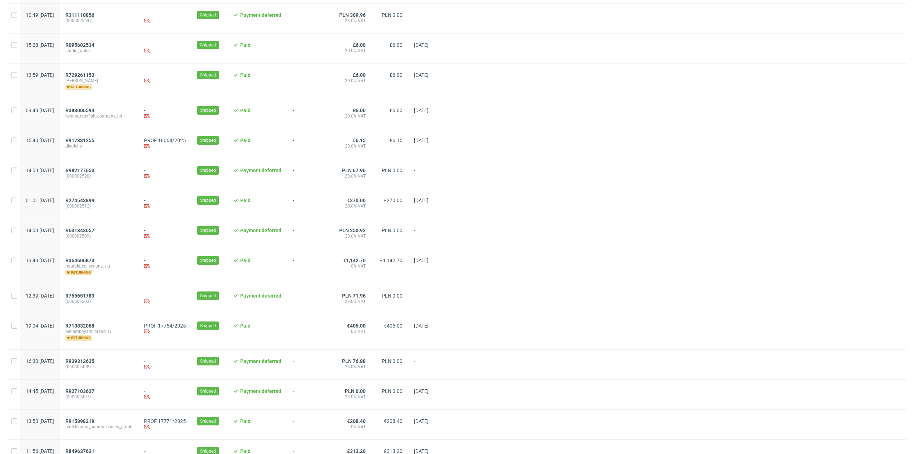
scroll to position [357, 0]
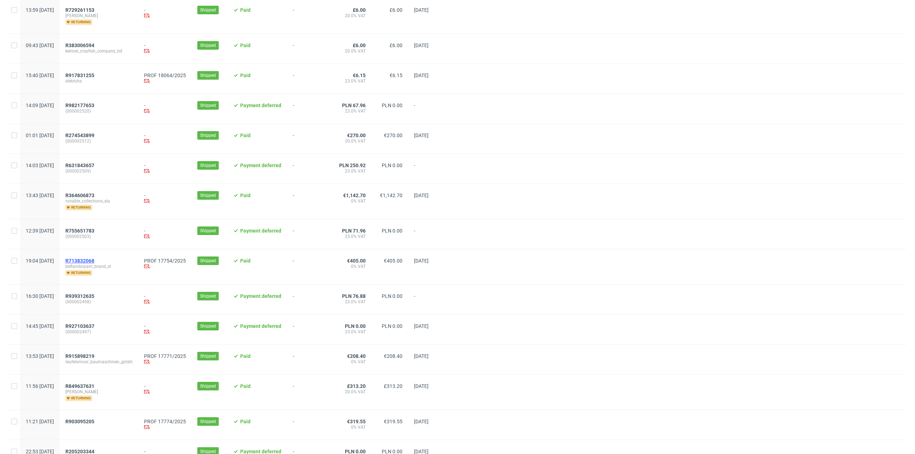
click at [94, 261] on span "R713832068" at bounding box center [79, 261] width 29 height 6
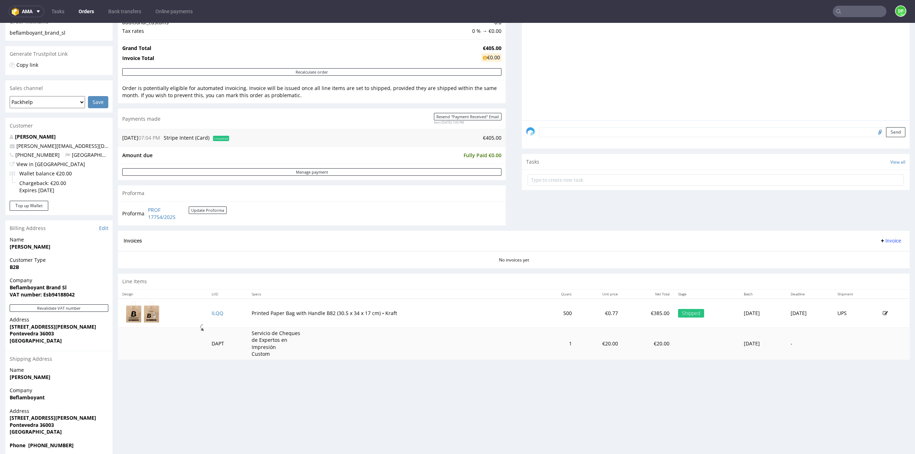
scroll to position [135, 0]
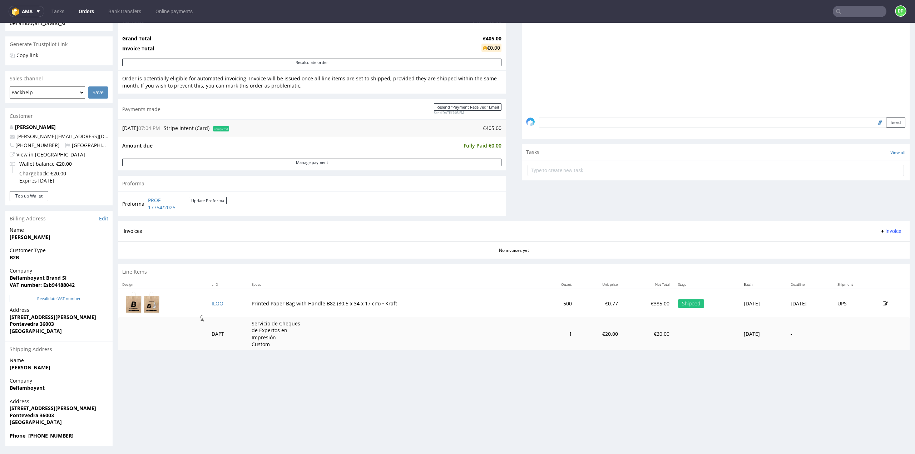
click at [88, 296] on button "Revalidate VAT number" at bounding box center [59, 299] width 99 height 8
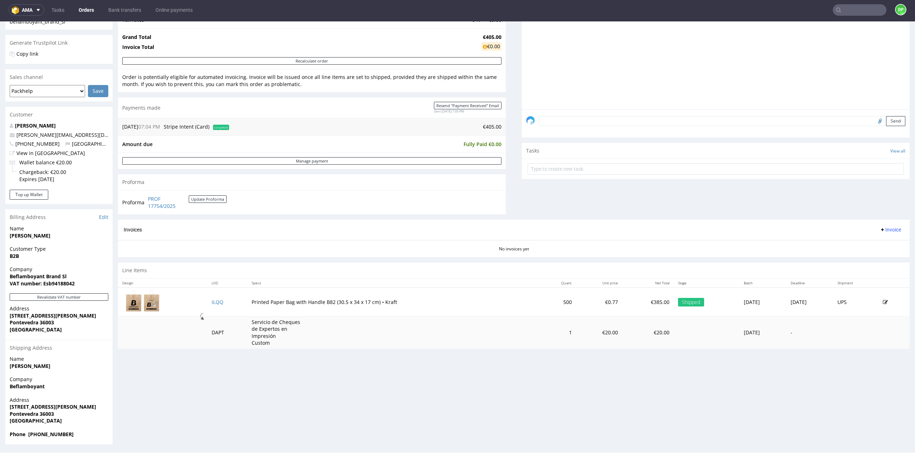
scroll to position [2, 0]
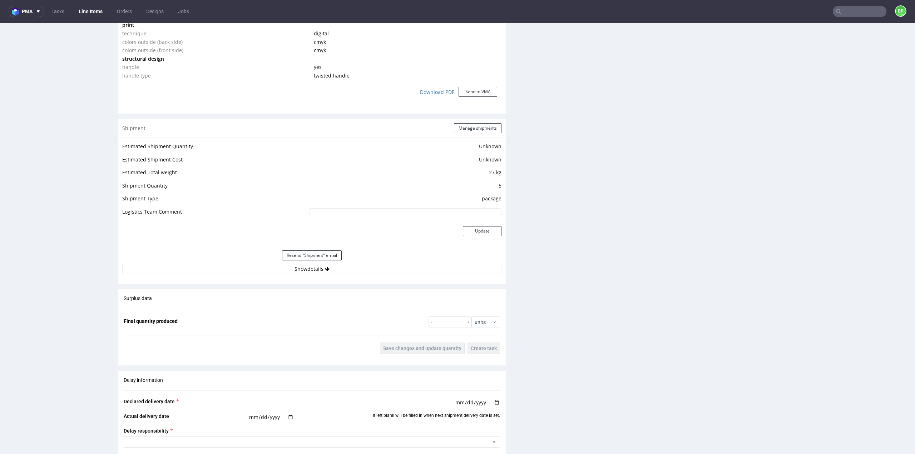
scroll to position [643, 0]
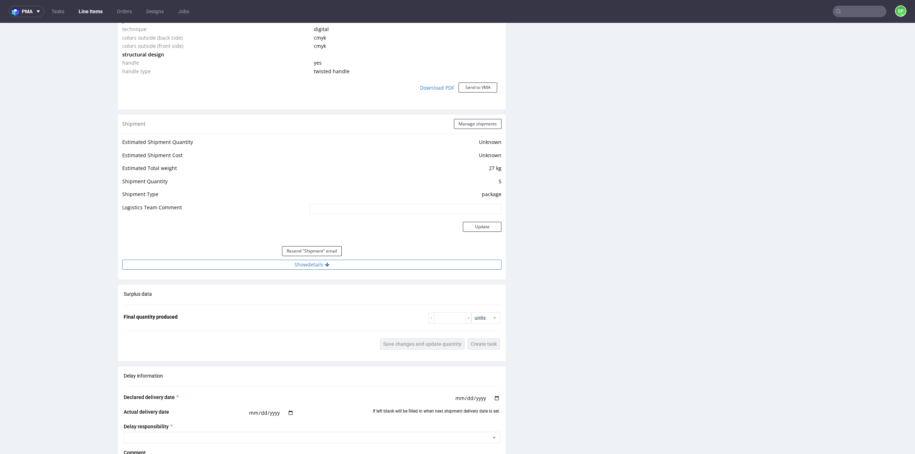
click at [292, 268] on button "Show details" at bounding box center [311, 265] width 379 height 10
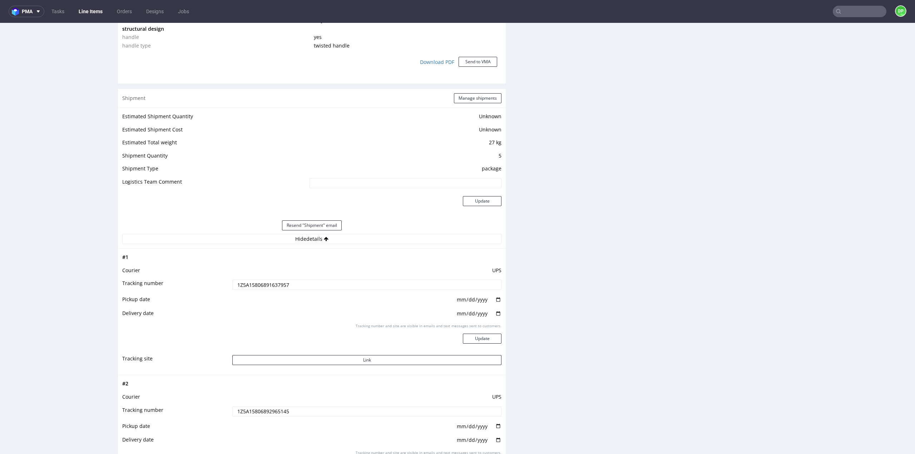
scroll to position [715, 0]
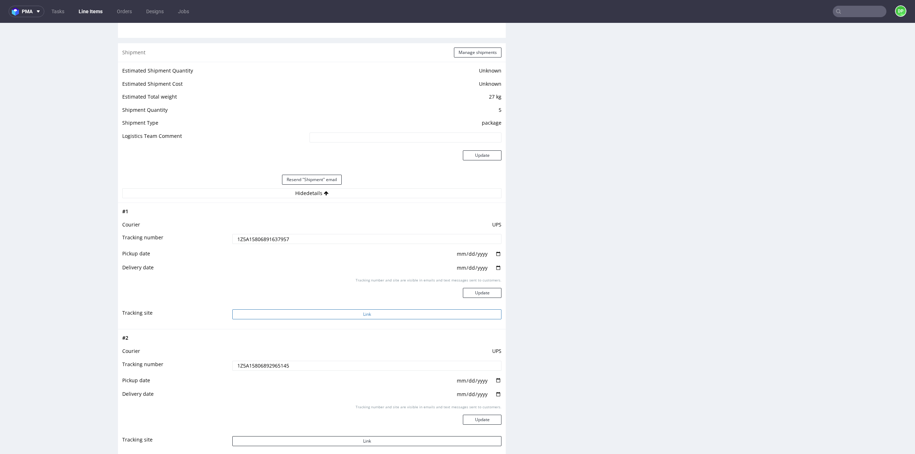
click at [334, 316] on button "Link" at bounding box center [366, 314] width 269 height 10
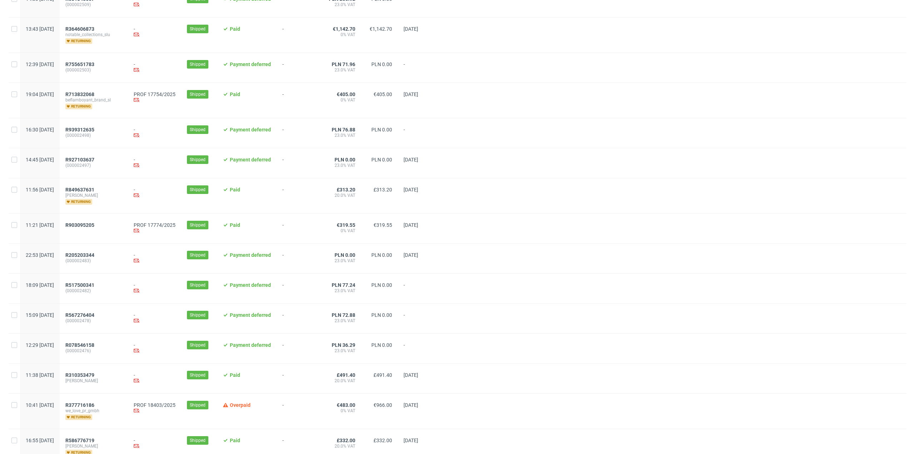
scroll to position [590, 0]
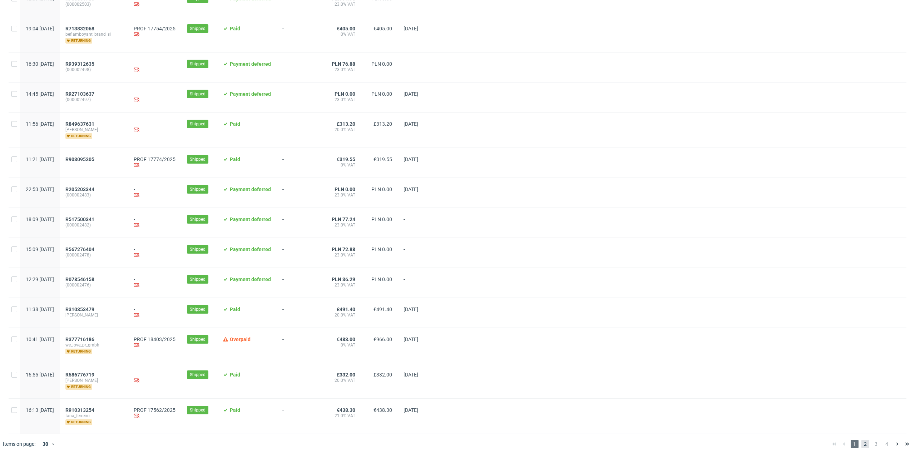
click at [861, 441] on span "2" at bounding box center [865, 444] width 8 height 9
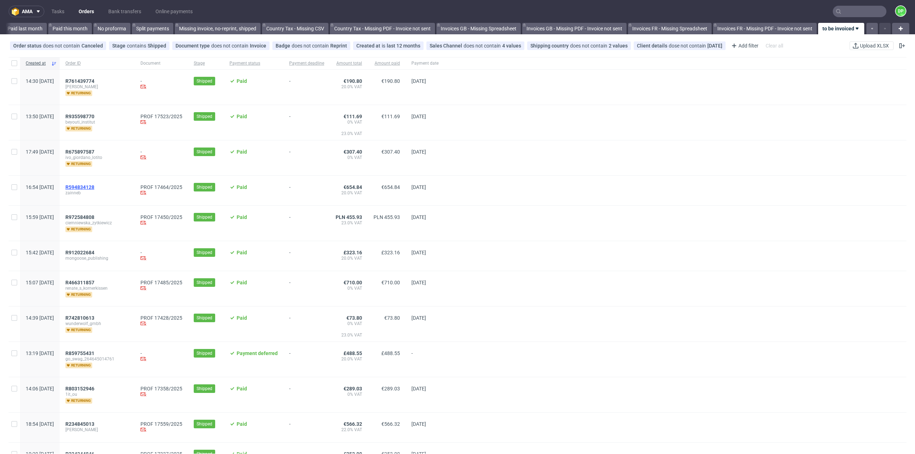
click at [94, 188] on span "R594834128" at bounding box center [79, 187] width 29 height 6
click at [94, 219] on span "R972584808" at bounding box center [79, 217] width 29 height 6
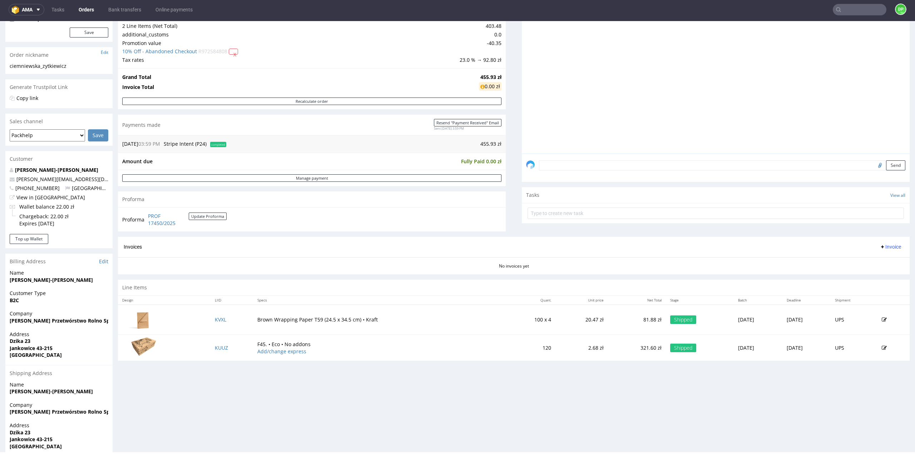
scroll to position [44, 0]
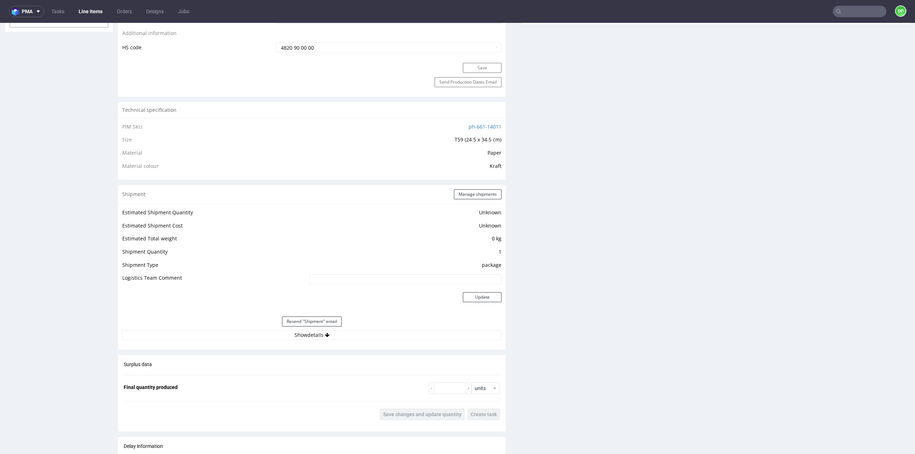
scroll to position [429, 0]
click at [315, 336] on button "Show details" at bounding box center [311, 334] width 379 height 10
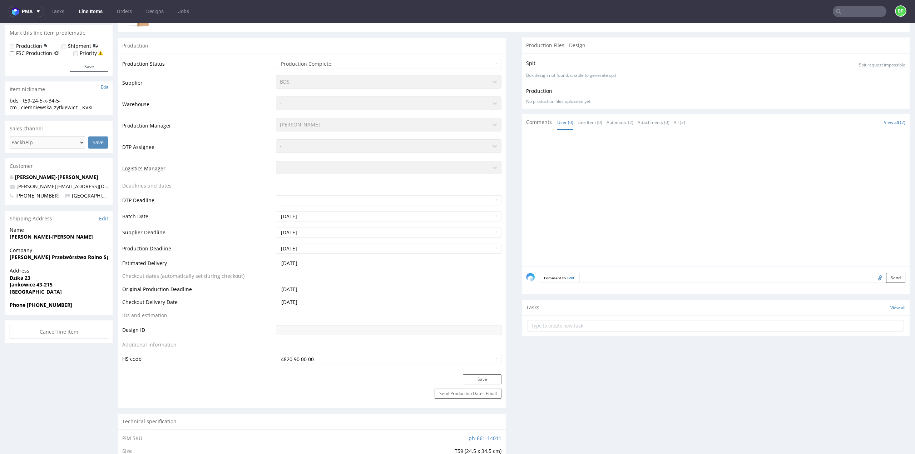
scroll to position [0, 0]
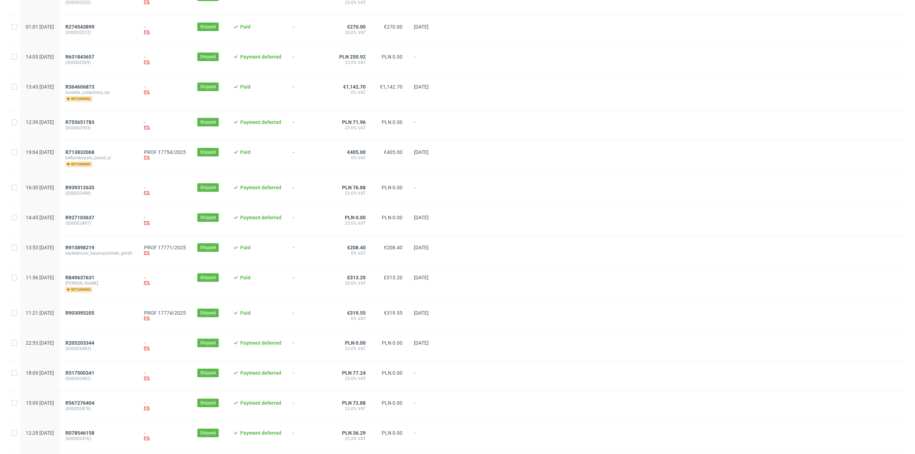
scroll to position [500, 0]
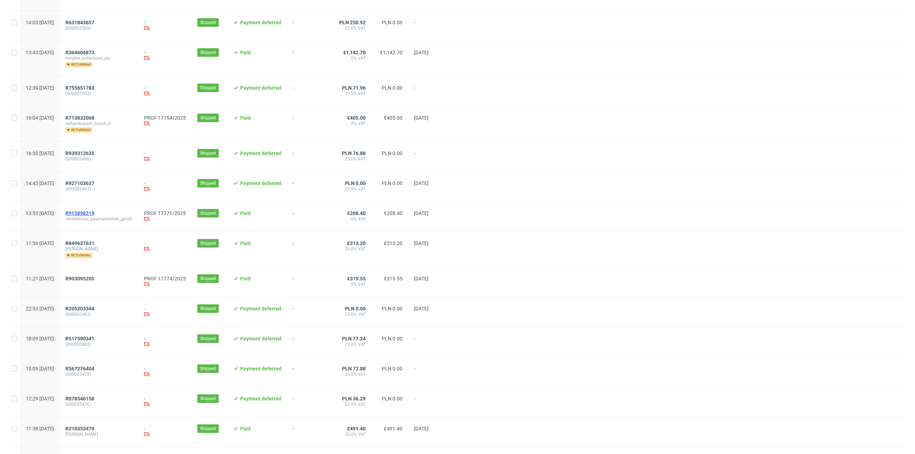
click at [94, 212] on span "R915898219" at bounding box center [79, 214] width 29 height 6
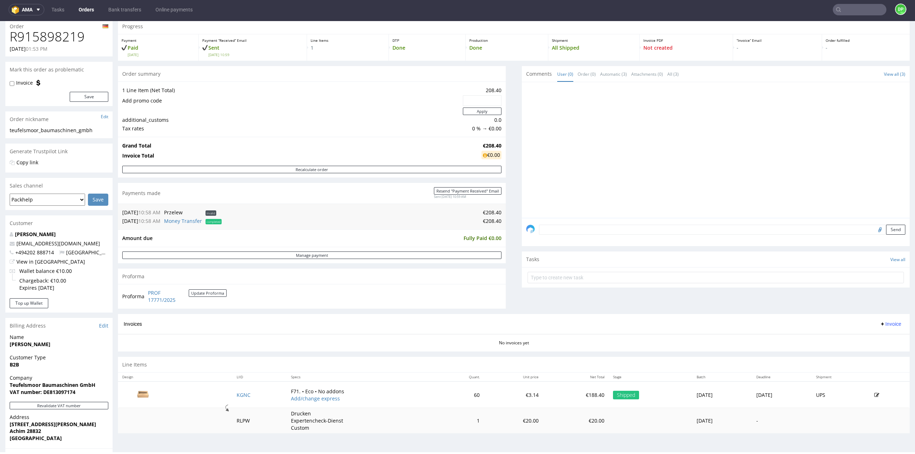
scroll to position [135, 0]
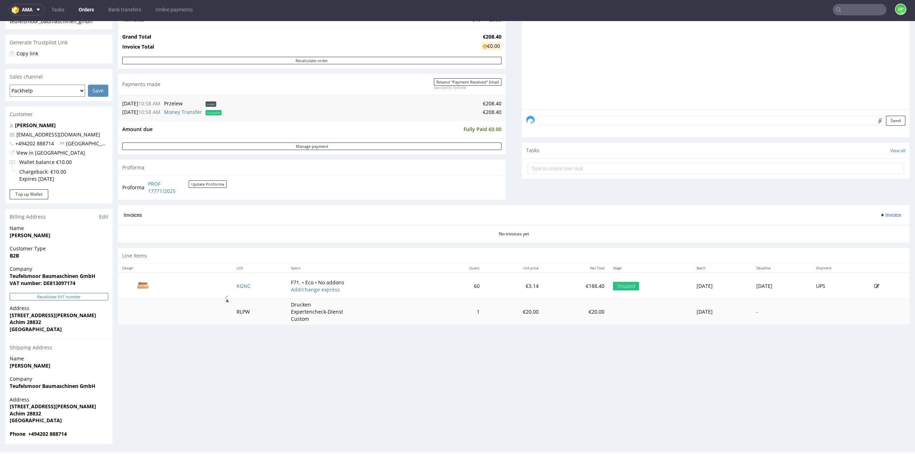
click at [70, 296] on button "Revalidate VAT number" at bounding box center [59, 297] width 99 height 8
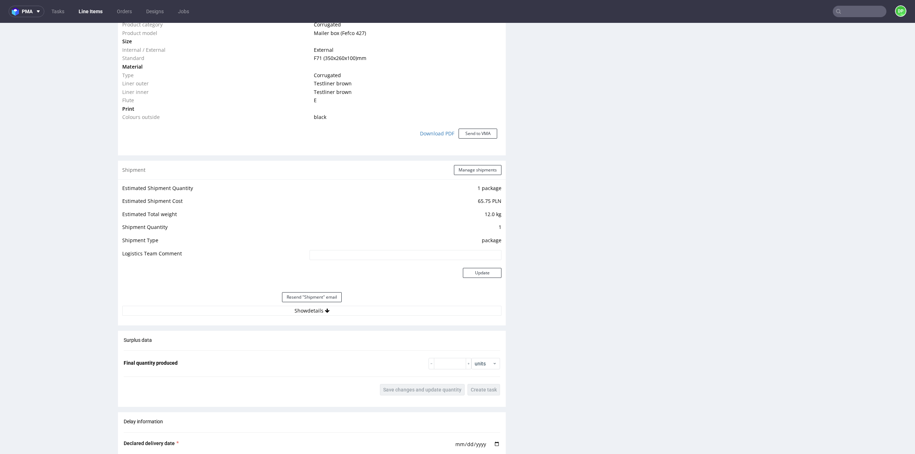
scroll to position [572, 0]
click at [294, 311] on button "Show details" at bounding box center [311, 310] width 379 height 10
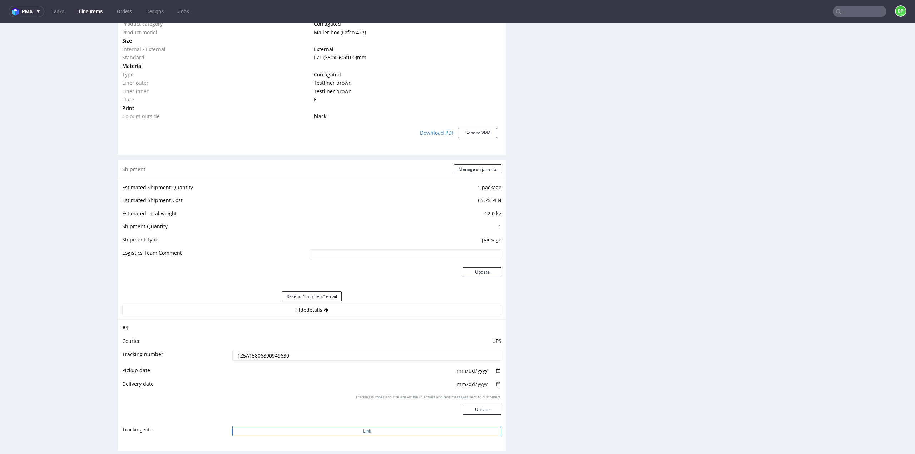
click at [331, 433] on button "Link" at bounding box center [366, 431] width 269 height 10
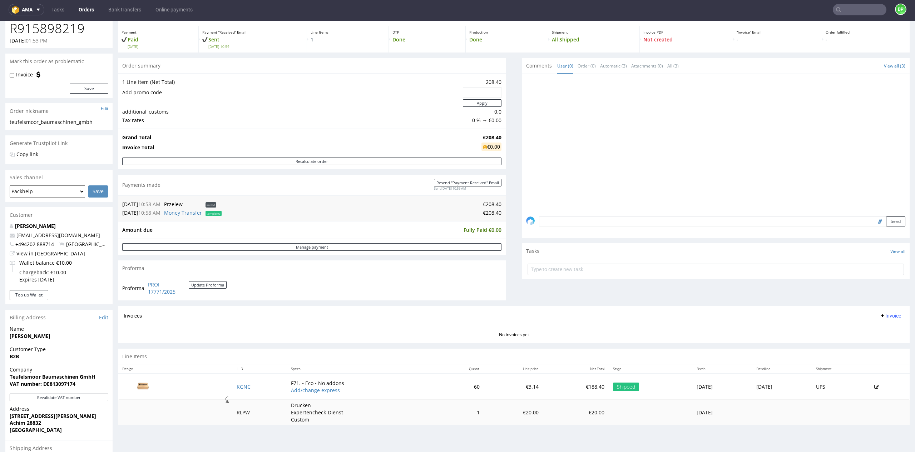
scroll to position [28, 0]
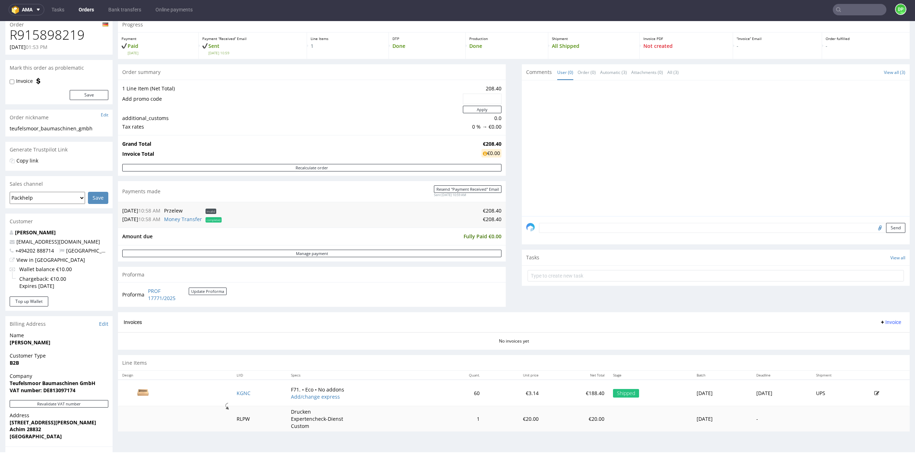
click at [883, 325] on button "Invoice" at bounding box center [890, 322] width 27 height 9
click at [866, 335] on span "Generate" at bounding box center [879, 336] width 35 height 7
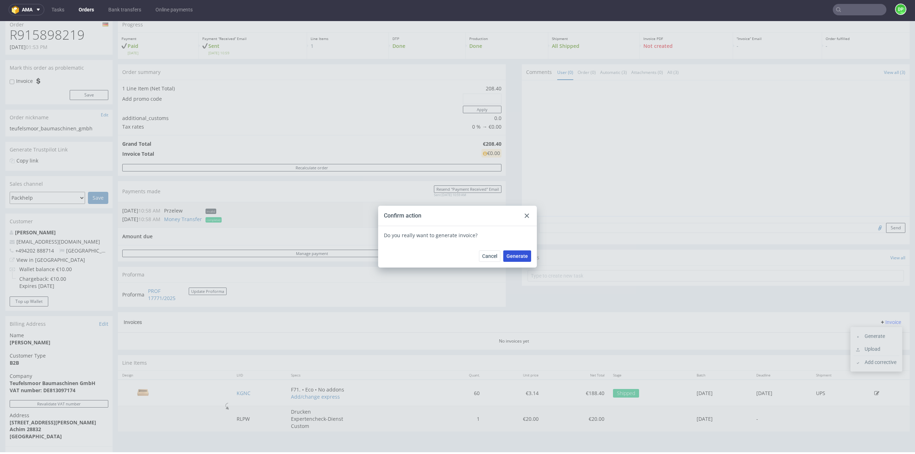
click at [507, 258] on span "Generate" at bounding box center [516, 256] width 21 height 5
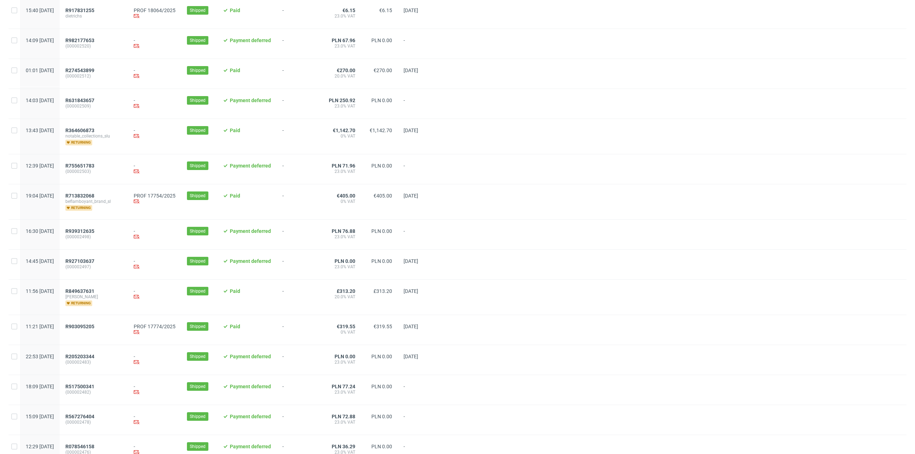
scroll to position [429, 0]
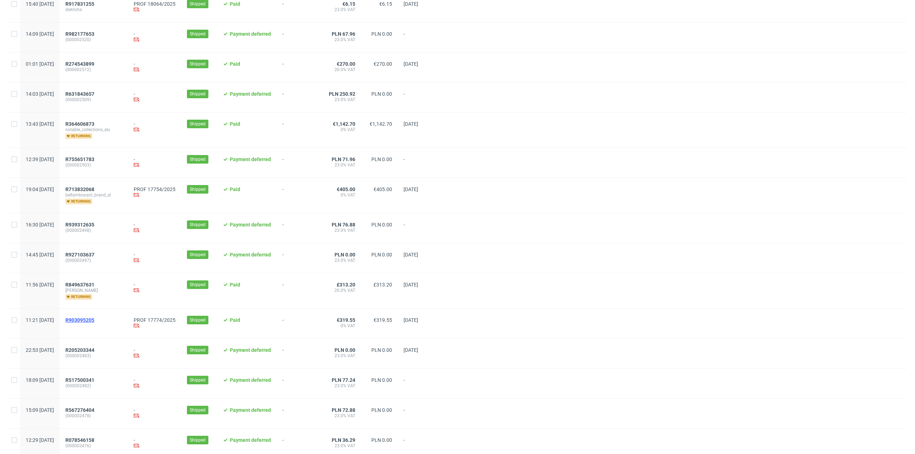
click at [94, 317] on span "R903095205" at bounding box center [79, 320] width 29 height 6
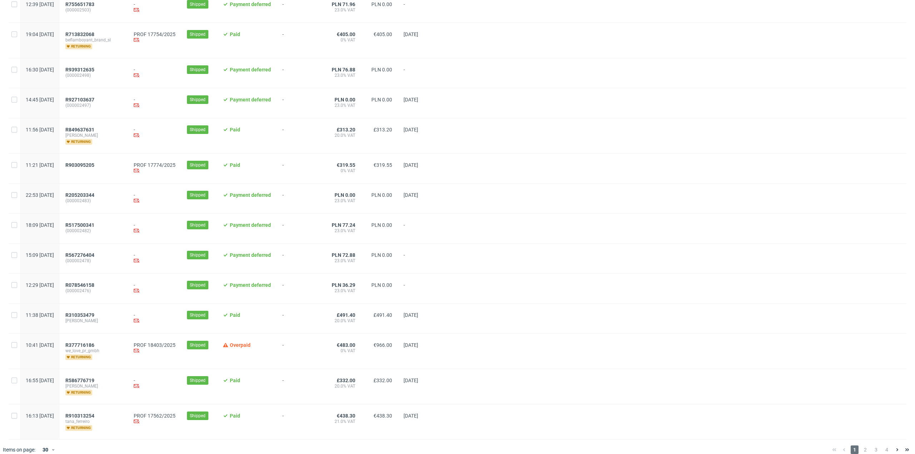
scroll to position [590, 0]
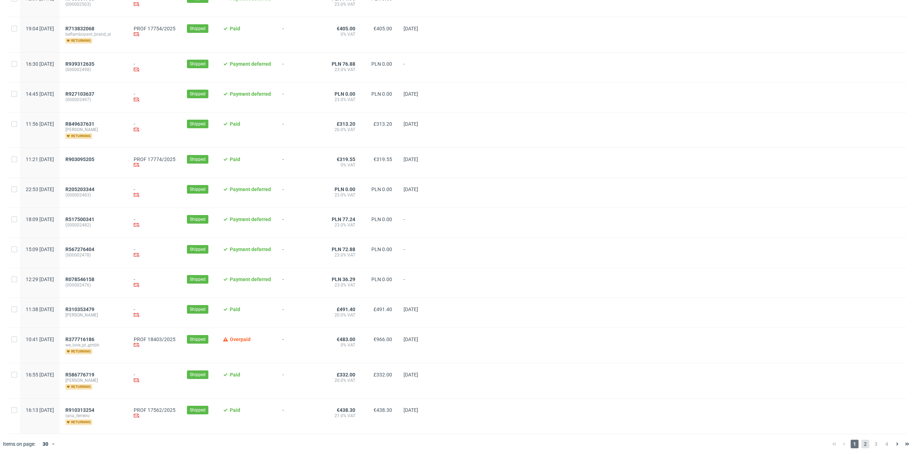
click at [861, 440] on span "2" at bounding box center [865, 444] width 8 height 9
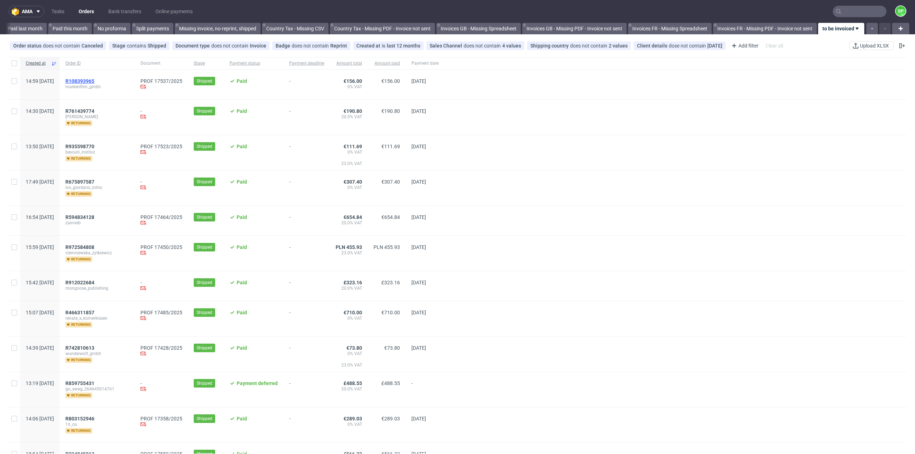
click at [94, 79] on span "R108393965" at bounding box center [79, 81] width 29 height 6
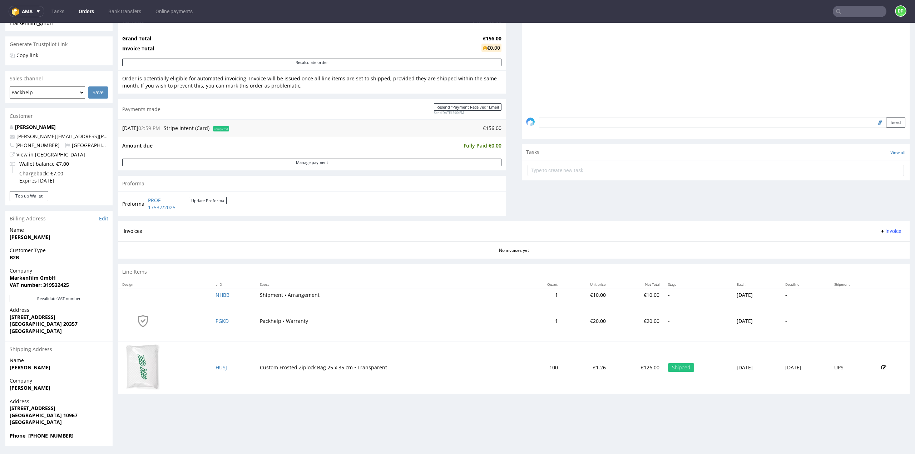
scroll to position [2, 0]
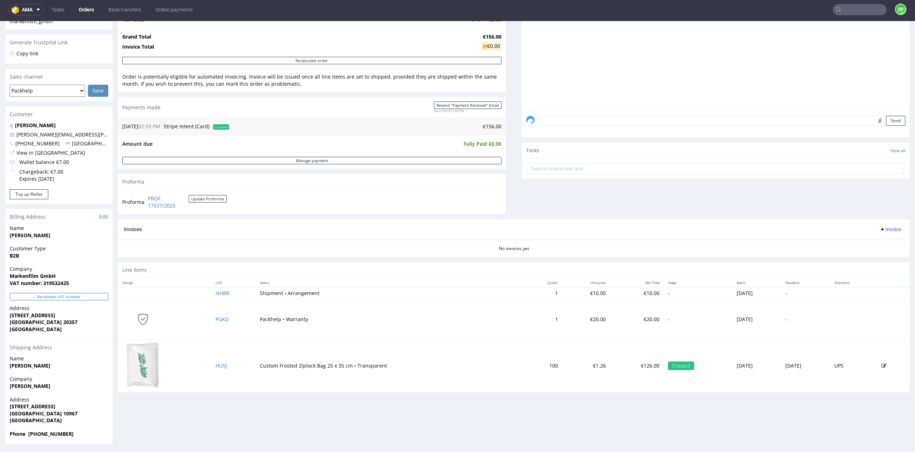
click at [46, 297] on button "Revalidate VAT number" at bounding box center [59, 297] width 99 height 8
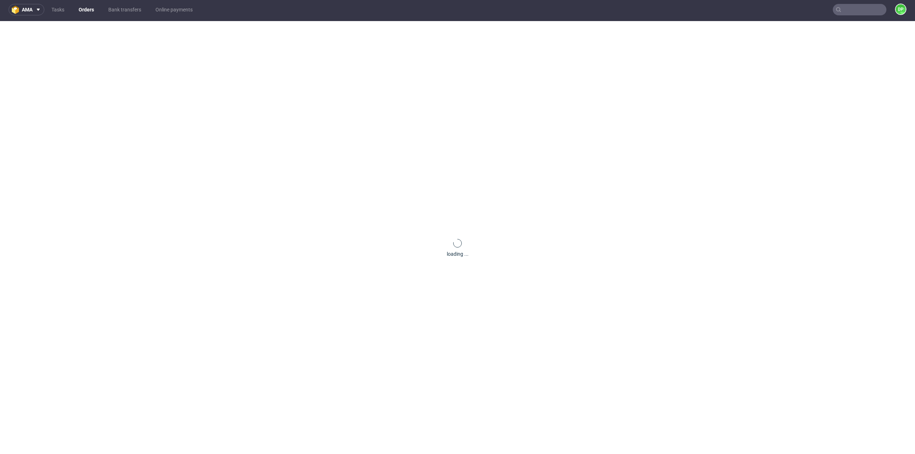
scroll to position [117, 0]
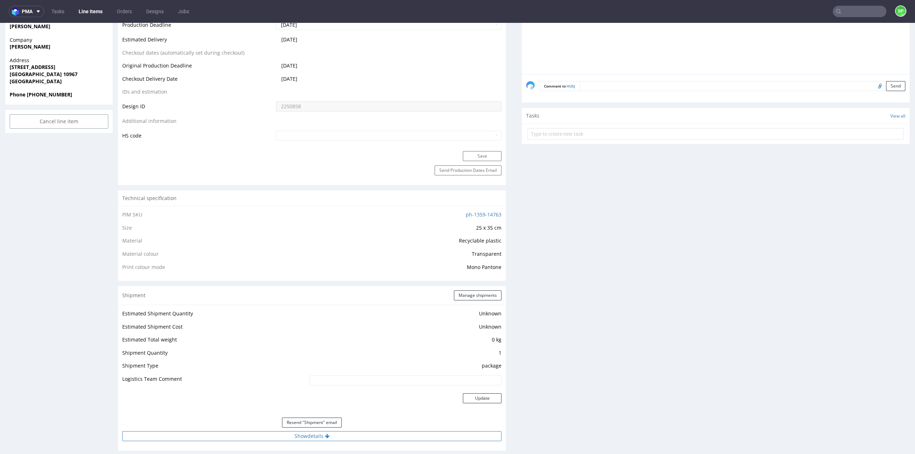
scroll to position [429, 0]
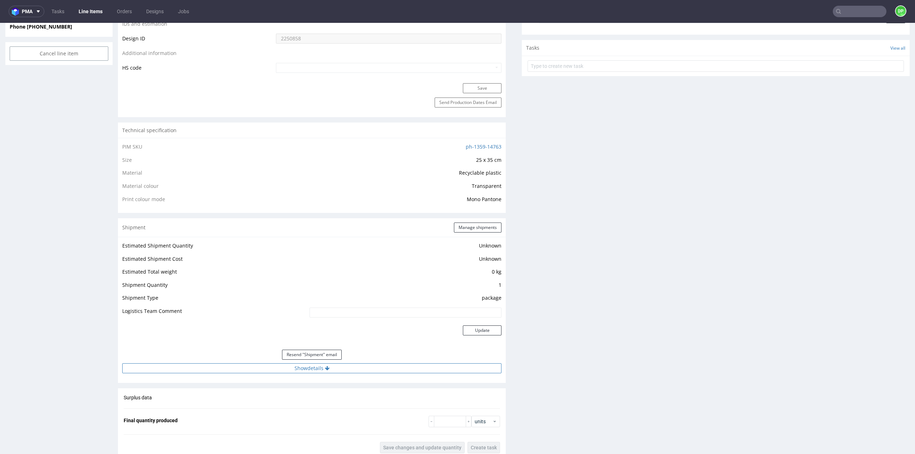
click at [312, 366] on button "Show details" at bounding box center [311, 368] width 379 height 10
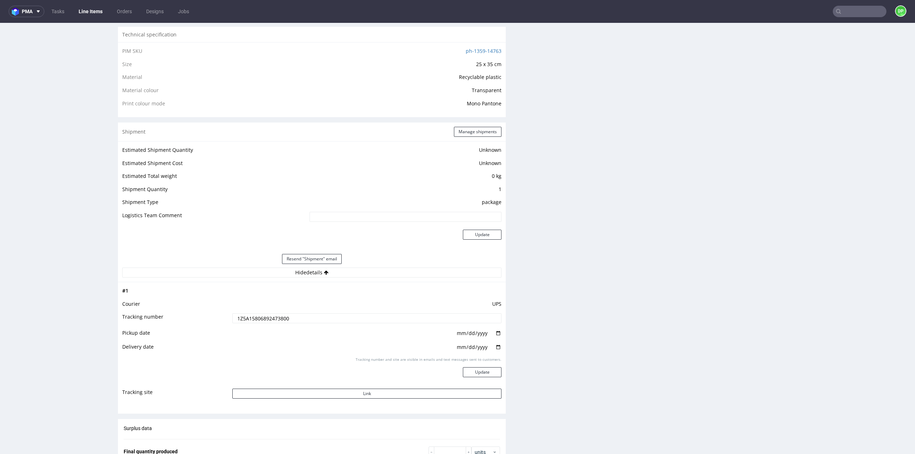
scroll to position [608, 0]
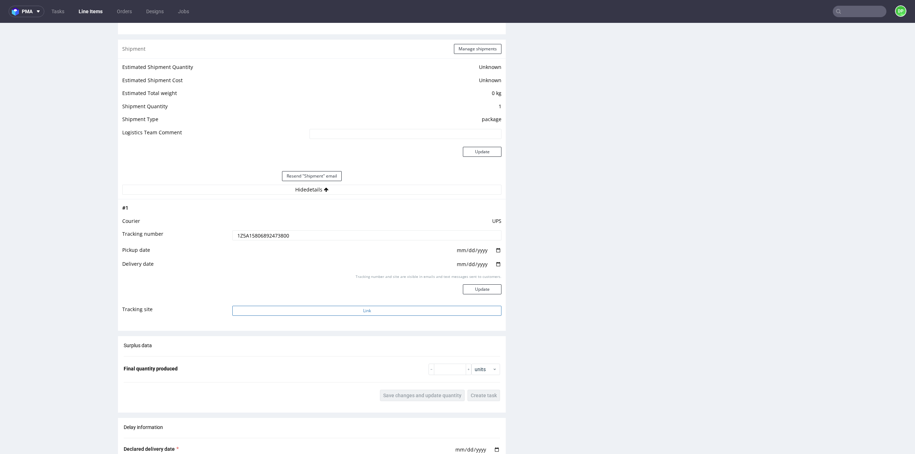
click at [352, 314] on button "Link" at bounding box center [366, 311] width 269 height 10
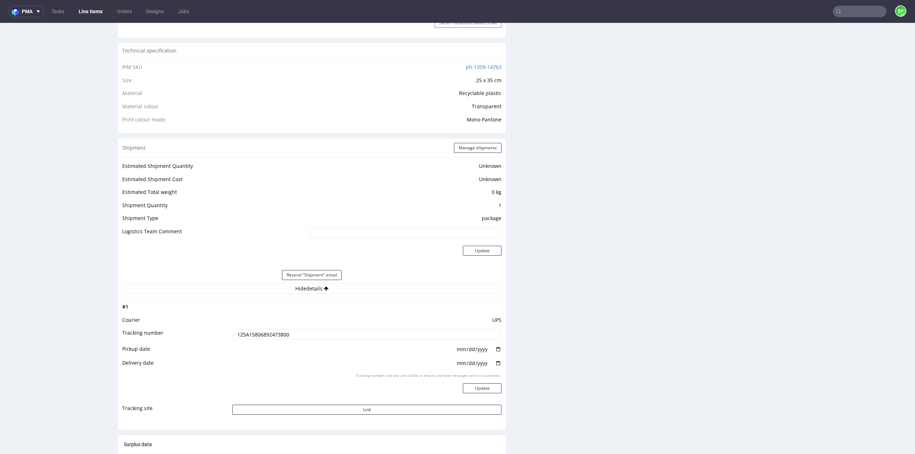
scroll to position [393, 0]
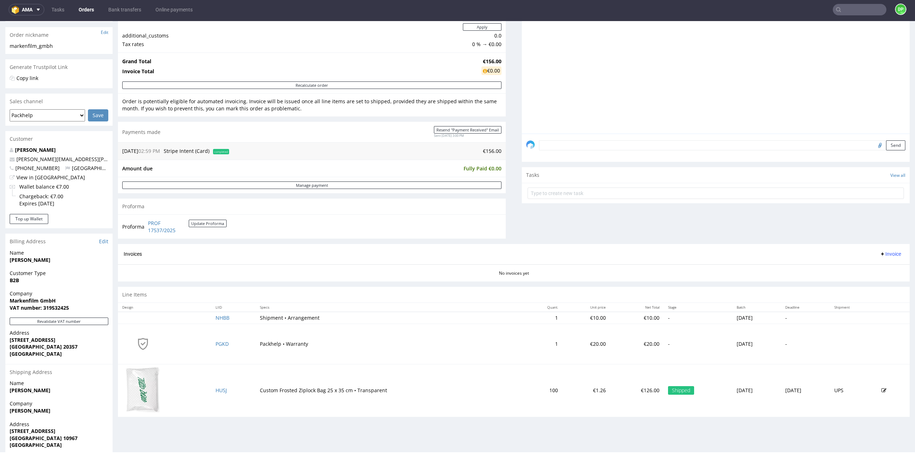
scroll to position [99, 0]
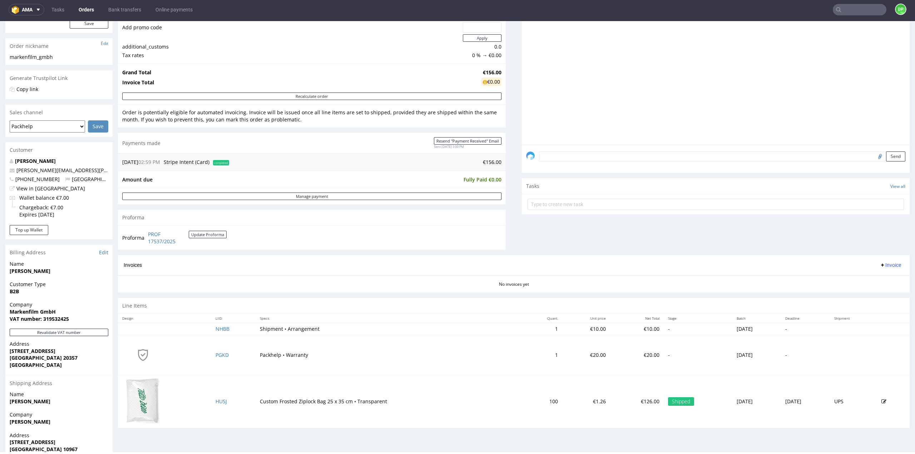
click at [881, 269] on div "Invoices Invoice" at bounding box center [514, 265] width 792 height 20
click at [880, 264] on span "Invoice" at bounding box center [890, 265] width 21 height 6
click at [863, 281] on span "Generate" at bounding box center [879, 279] width 35 height 7
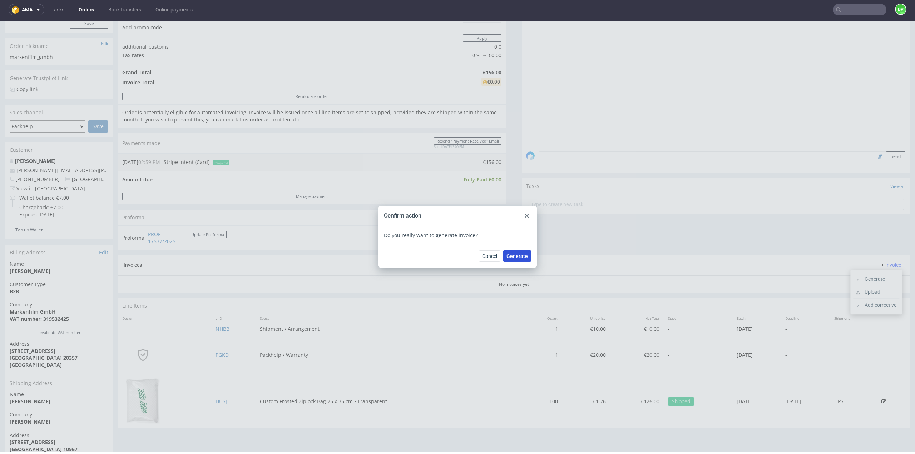
click at [513, 254] on span "Generate" at bounding box center [516, 256] width 21 height 5
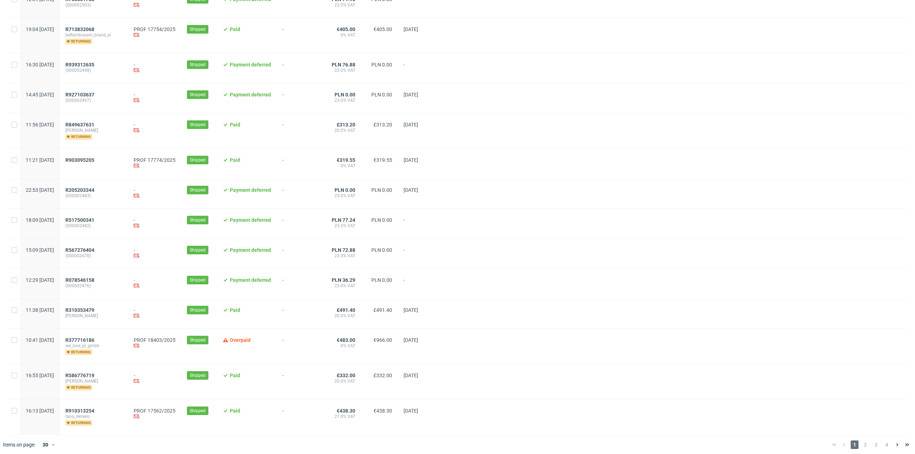
scroll to position [590, 0]
click at [94, 408] on span "R910313254" at bounding box center [79, 410] width 29 height 6
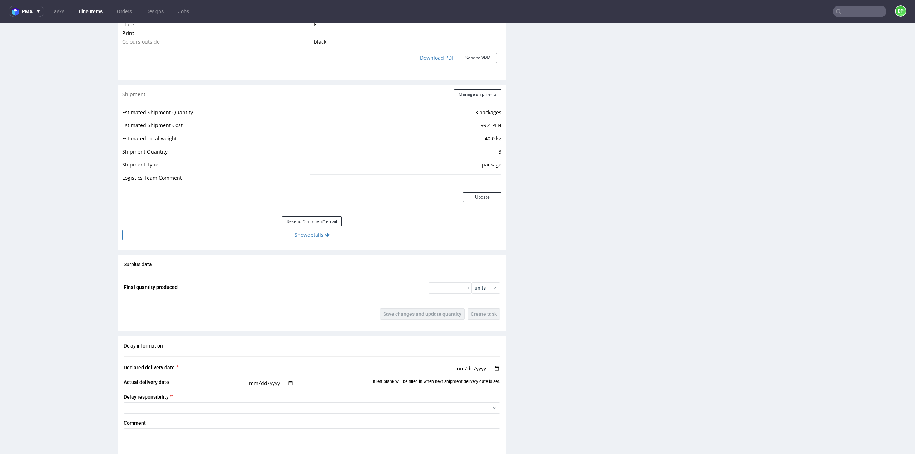
scroll to position [751, 0]
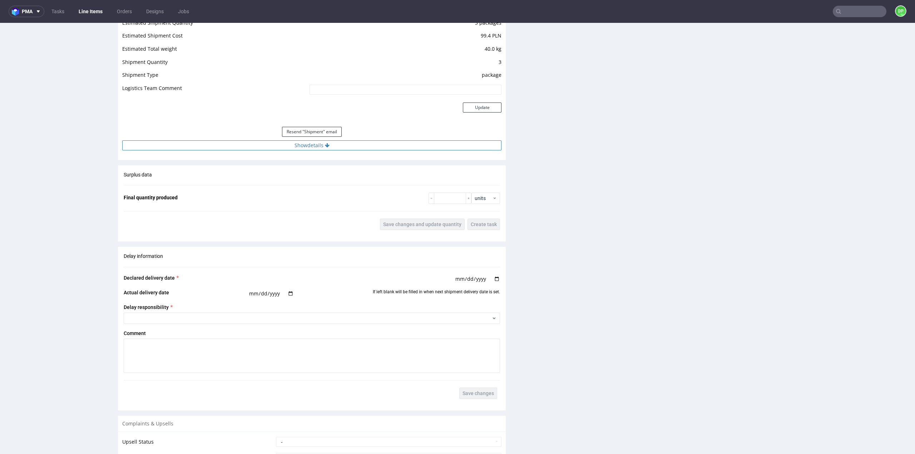
click at [320, 145] on button "Show details" at bounding box center [311, 145] width 379 height 10
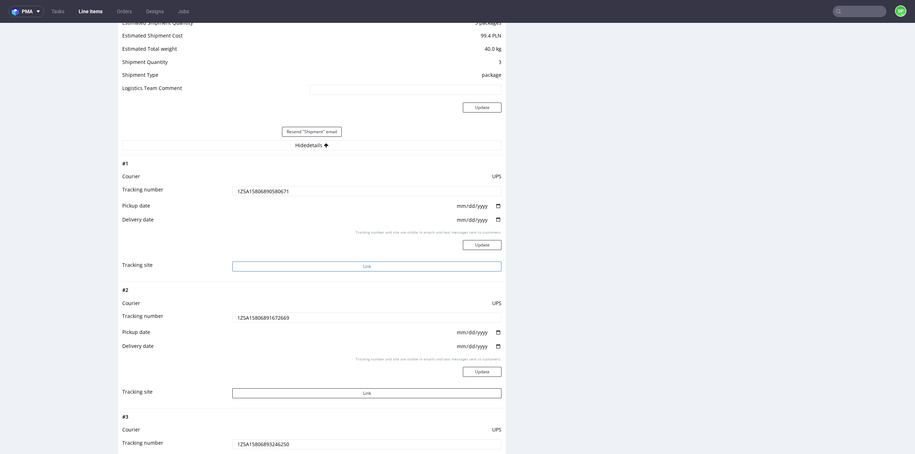
click at [360, 266] on button "Link" at bounding box center [366, 267] width 269 height 10
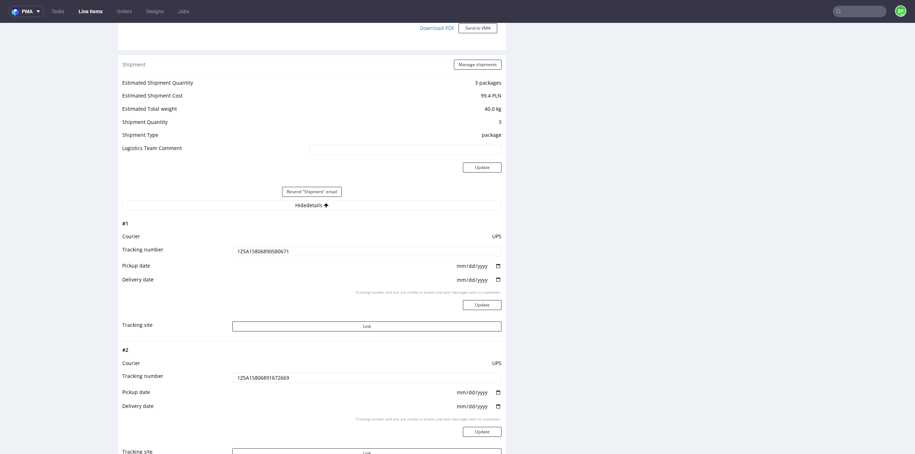
scroll to position [679, 0]
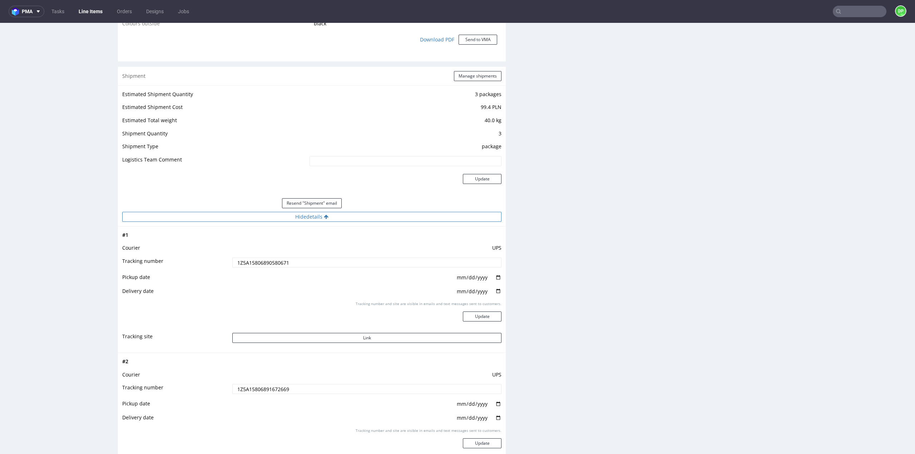
click at [306, 216] on button "Hide details" at bounding box center [311, 217] width 379 height 10
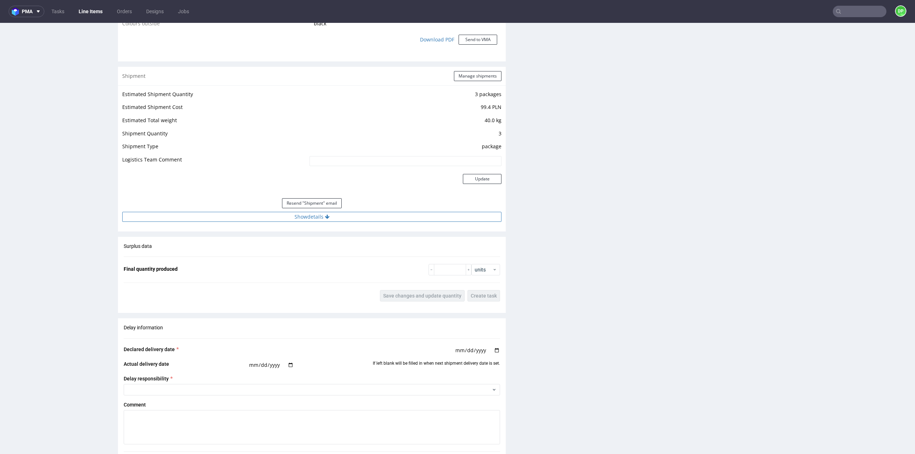
click at [306, 216] on button "Show details" at bounding box center [311, 217] width 379 height 10
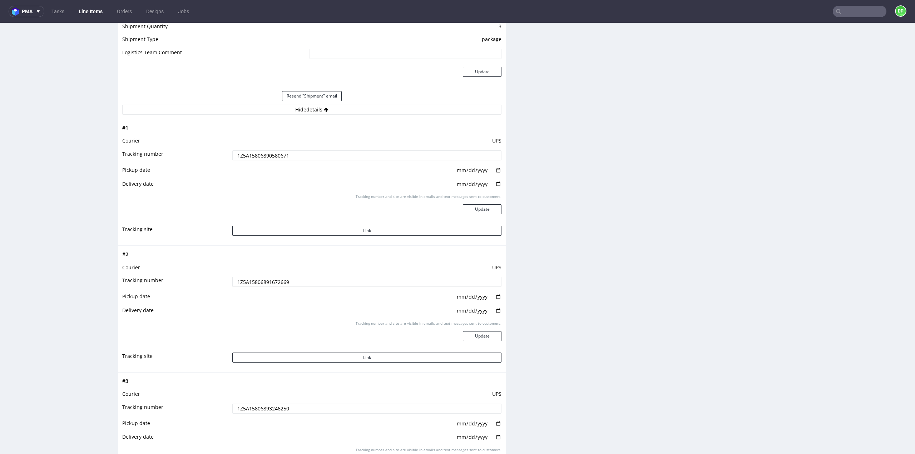
scroll to position [608, 0]
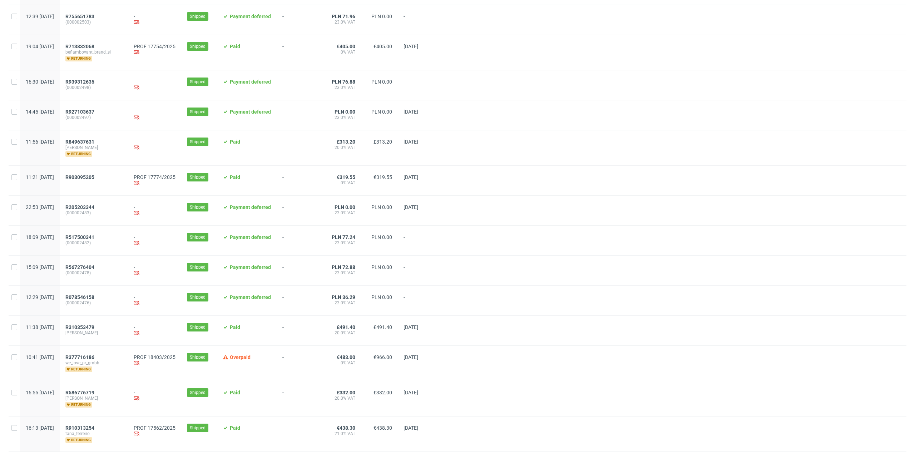
scroll to position [590, 0]
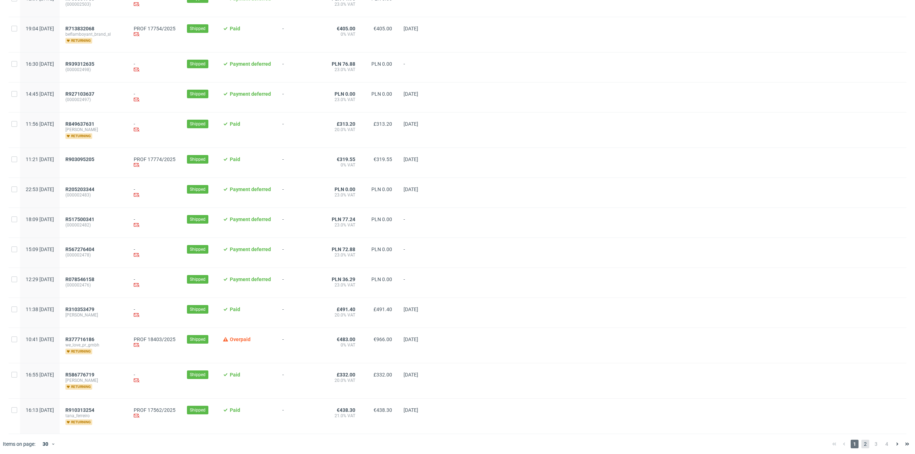
click at [862, 443] on span "2" at bounding box center [865, 444] width 8 height 9
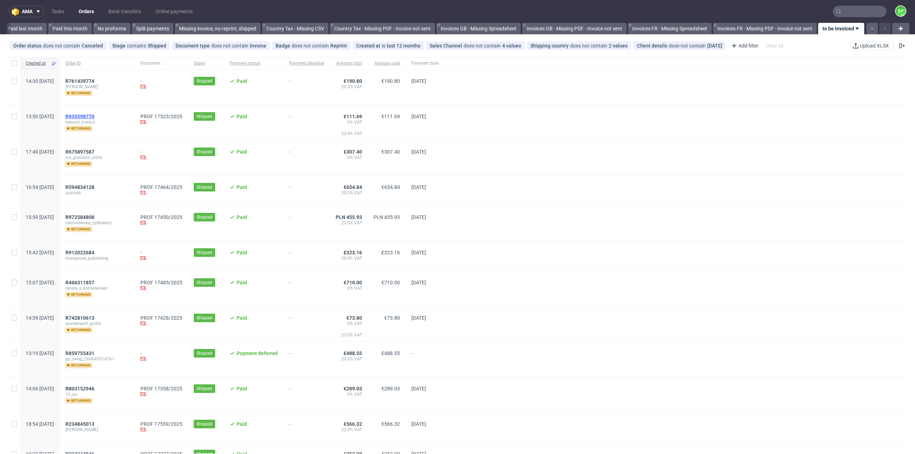
click at [94, 118] on span "R935598770" at bounding box center [79, 117] width 29 height 6
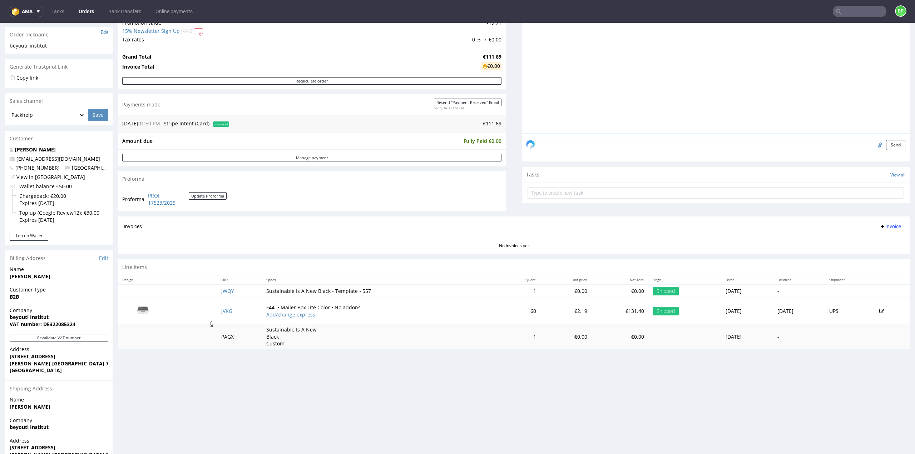
scroll to position [152, 0]
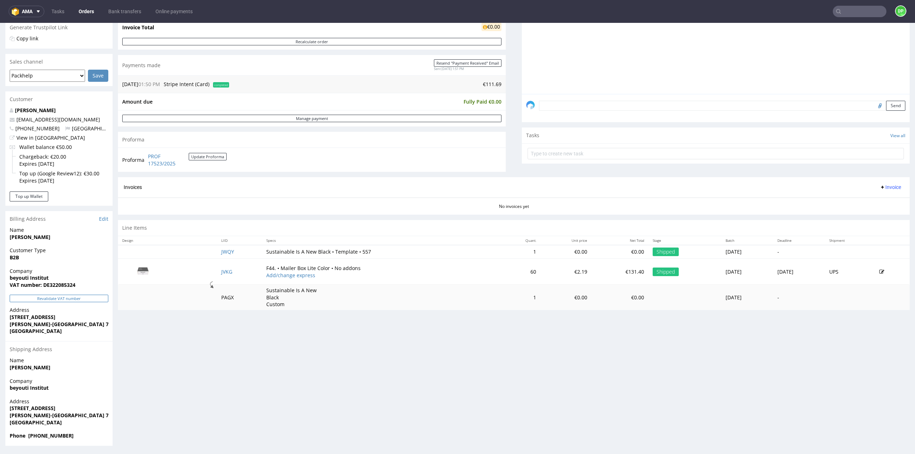
click at [36, 297] on button "Revalidate VAT number" at bounding box center [59, 299] width 99 height 8
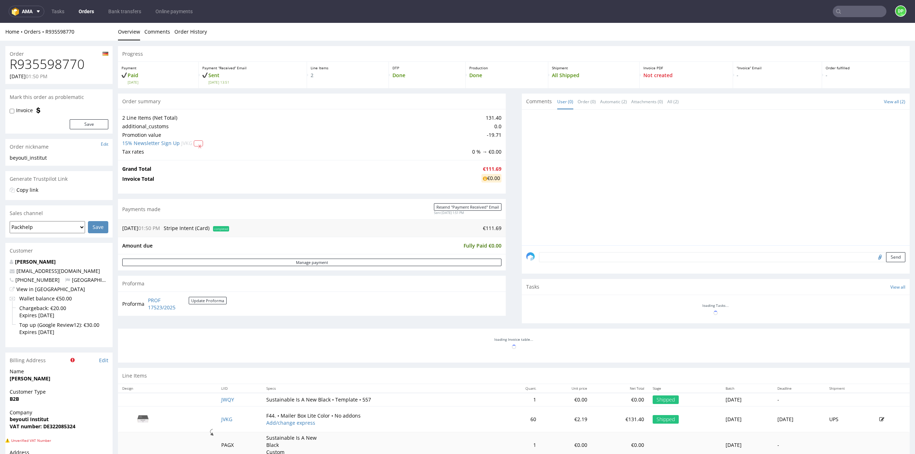
scroll to position [143, 0]
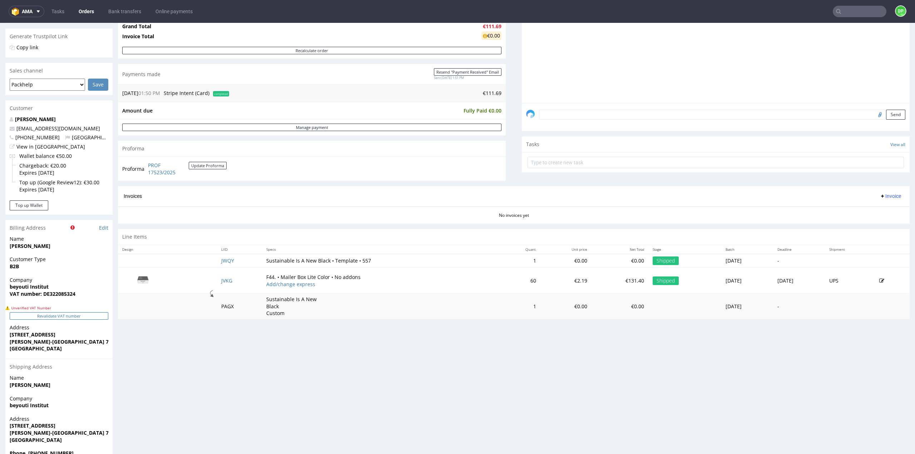
click at [41, 317] on button "Revalidate VAT number" at bounding box center [59, 316] width 99 height 8
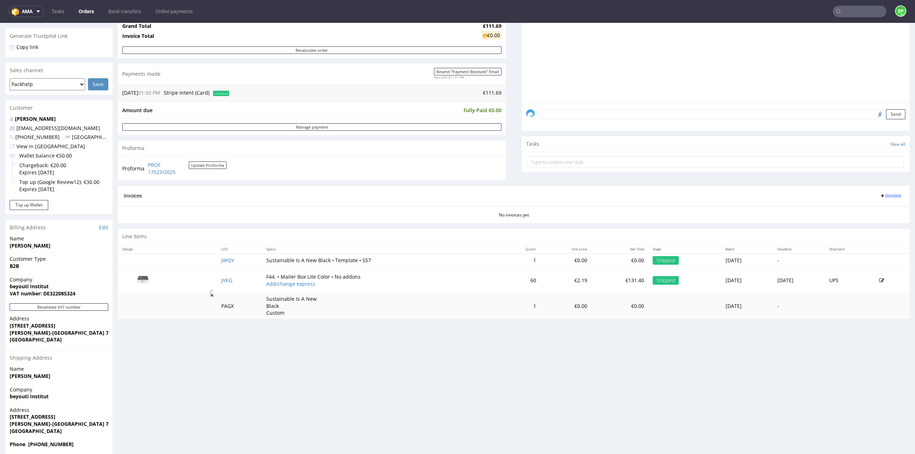
scroll to position [152, 0]
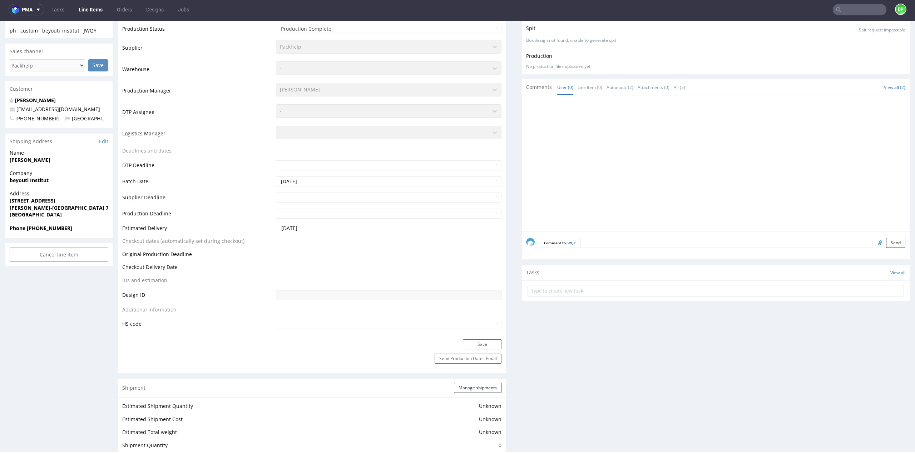
scroll to position [60, 0]
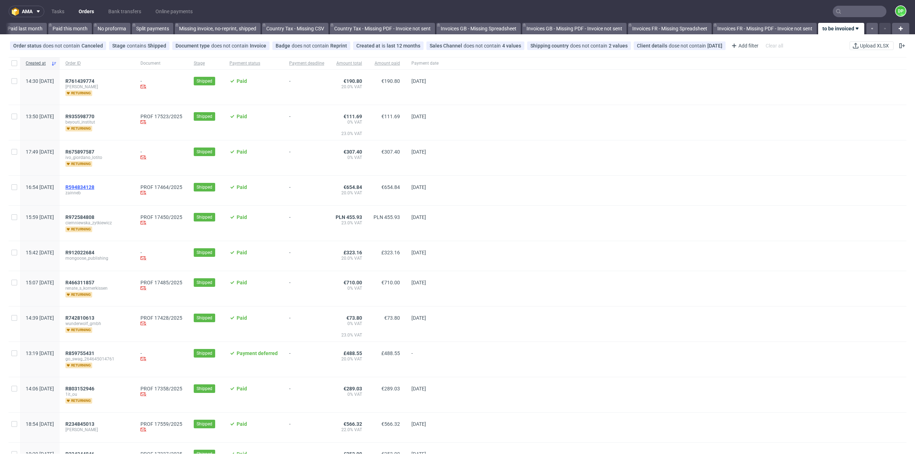
click at [94, 189] on span "R594834128" at bounding box center [79, 187] width 29 height 6
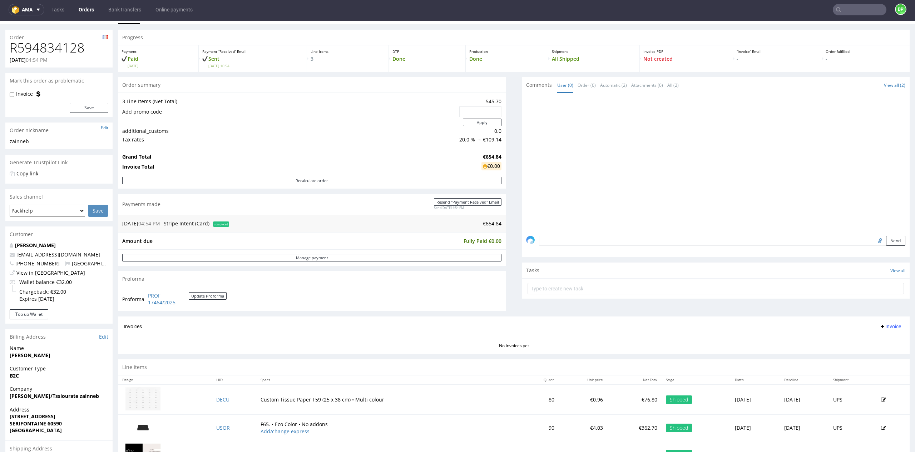
scroll to position [116, 0]
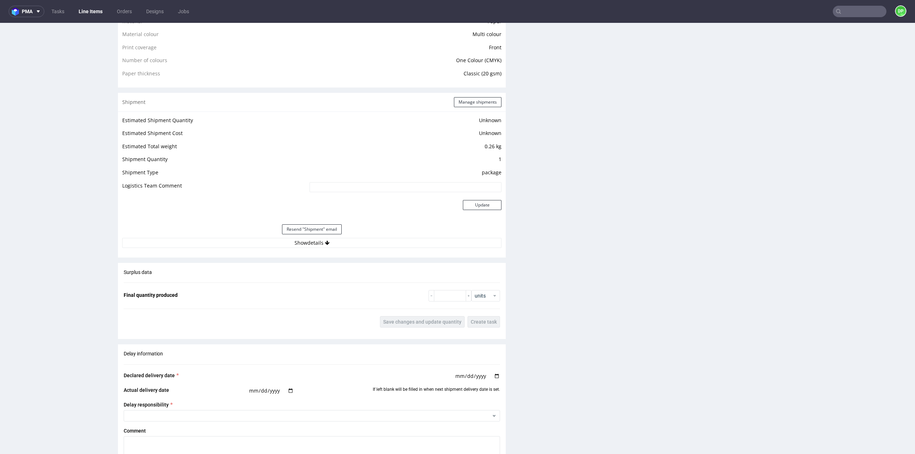
scroll to position [522, 0]
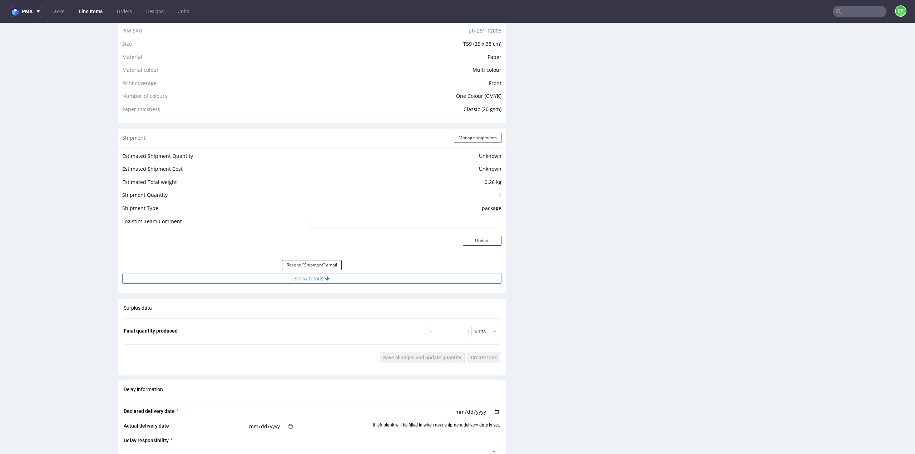
click at [288, 281] on button "Show details" at bounding box center [311, 279] width 379 height 10
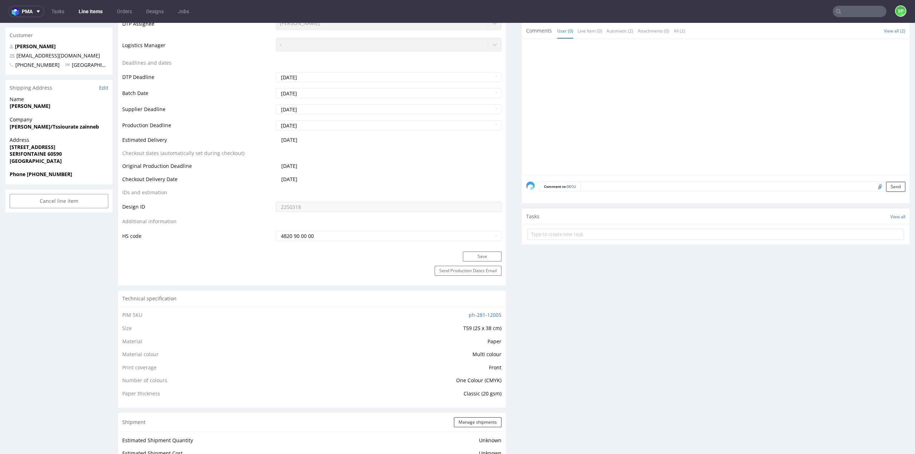
scroll to position [236, 0]
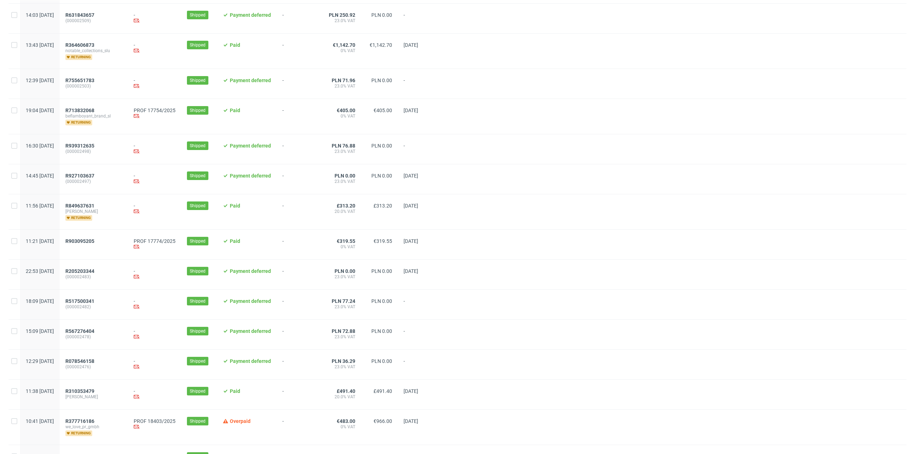
scroll to position [519, 0]
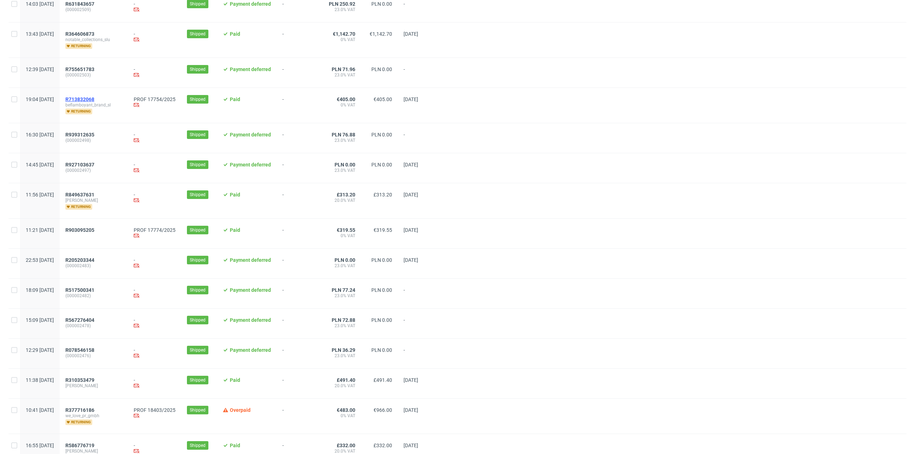
click at [94, 99] on span "R713832068" at bounding box center [79, 99] width 29 height 6
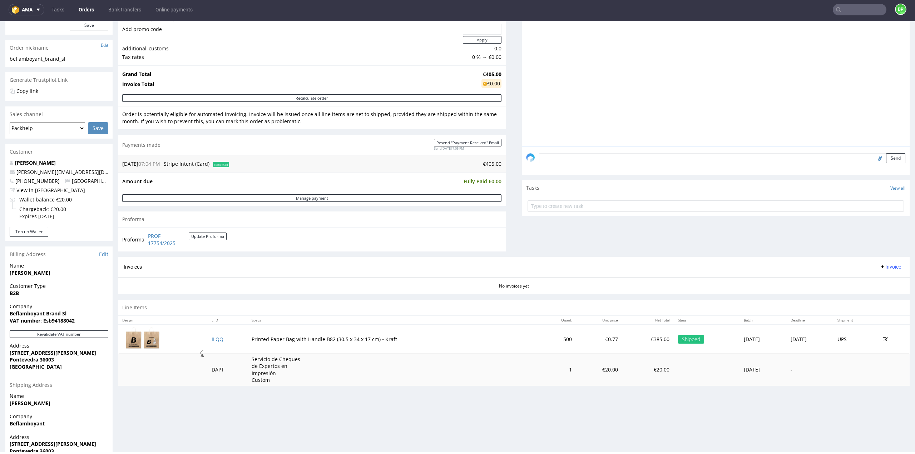
scroll to position [135, 0]
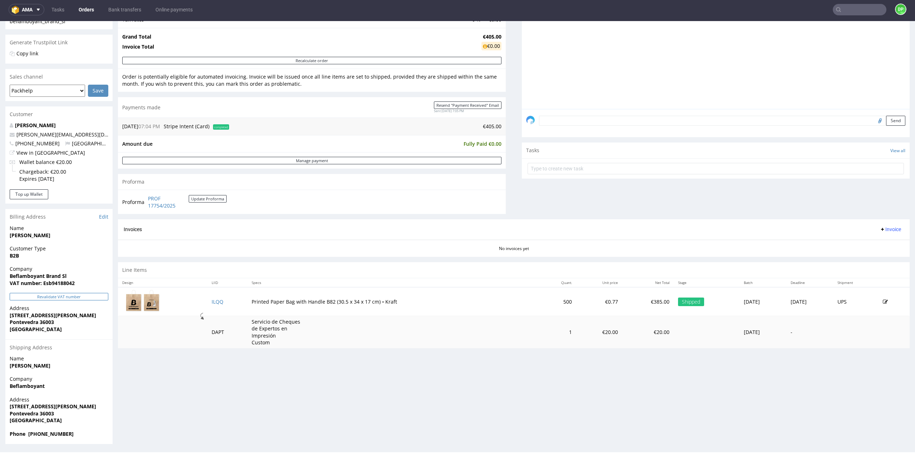
click at [74, 296] on button "Revalidate VAT number" at bounding box center [59, 297] width 99 height 8
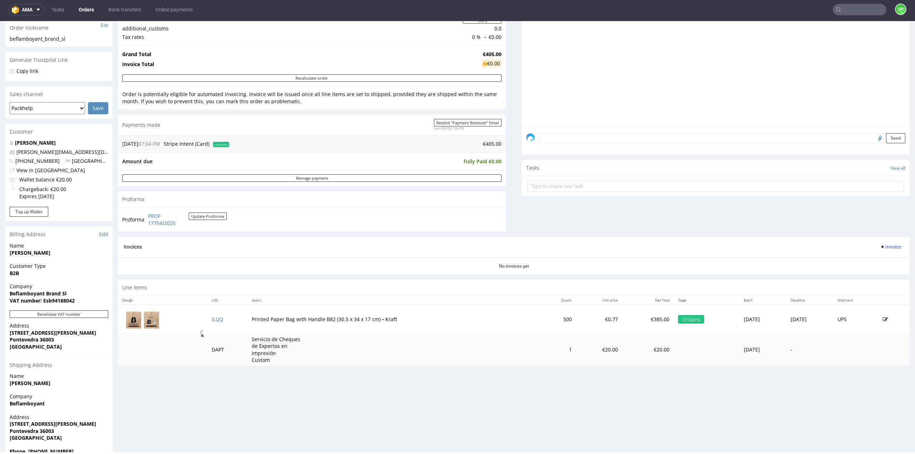
scroll to position [117, 0]
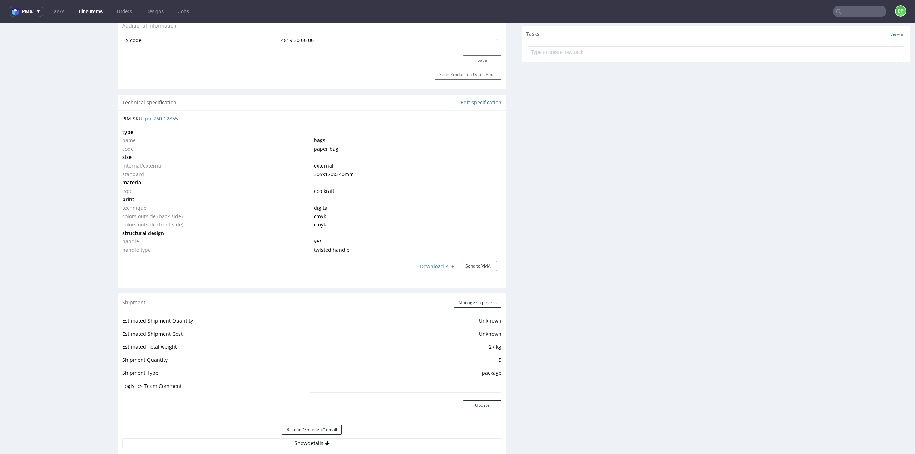
scroll to position [679, 0]
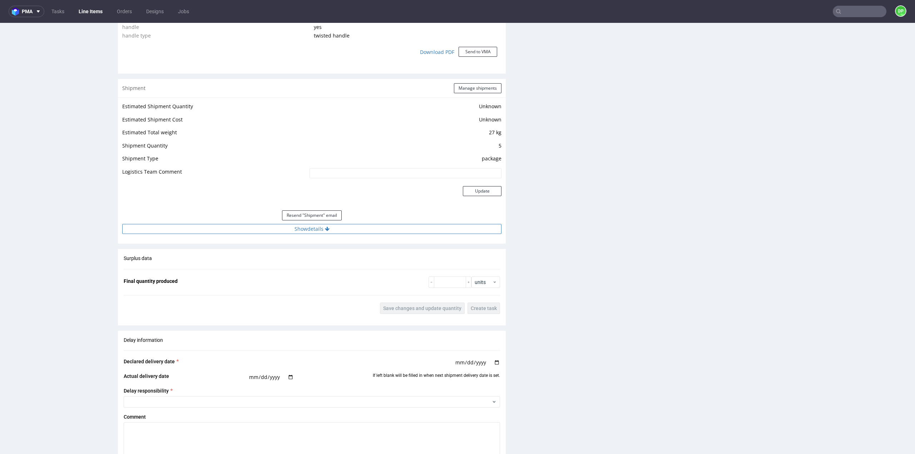
click at [293, 227] on button "Show details" at bounding box center [311, 229] width 379 height 10
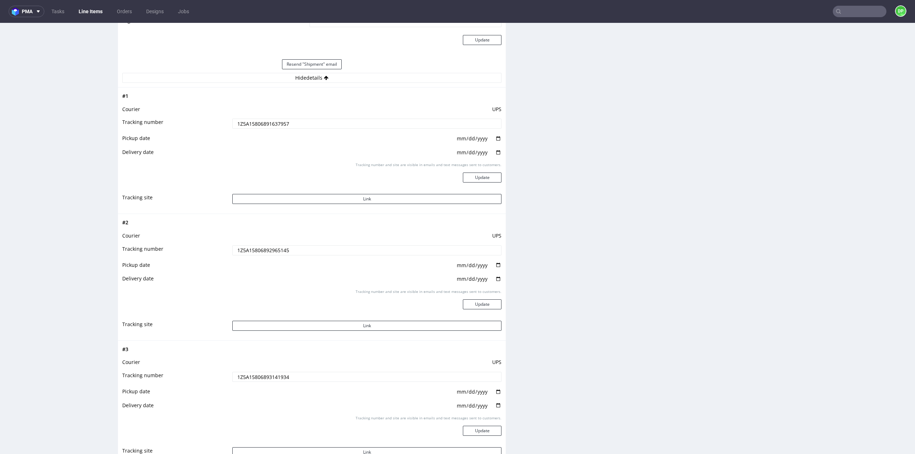
scroll to position [822, 0]
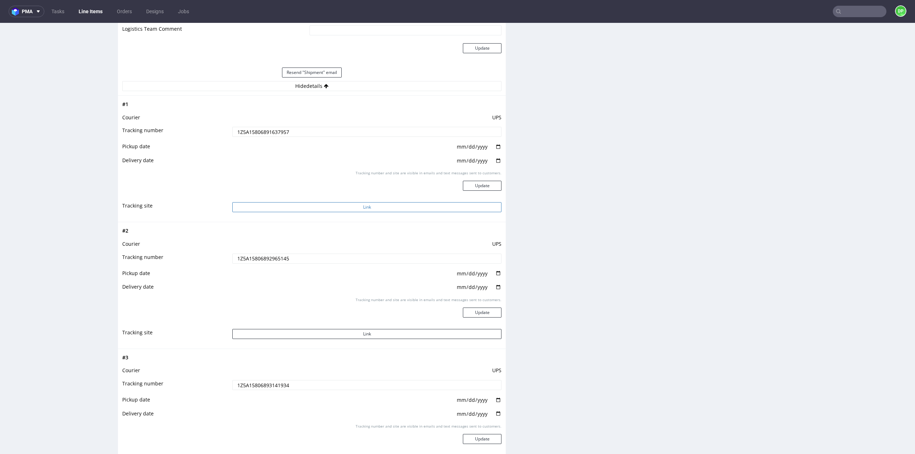
click at [311, 205] on button "Link" at bounding box center [366, 207] width 269 height 10
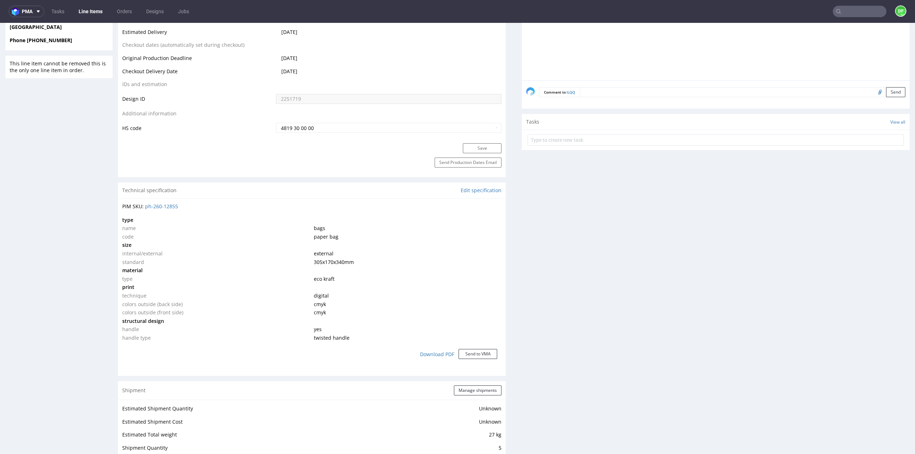
scroll to position [286, 0]
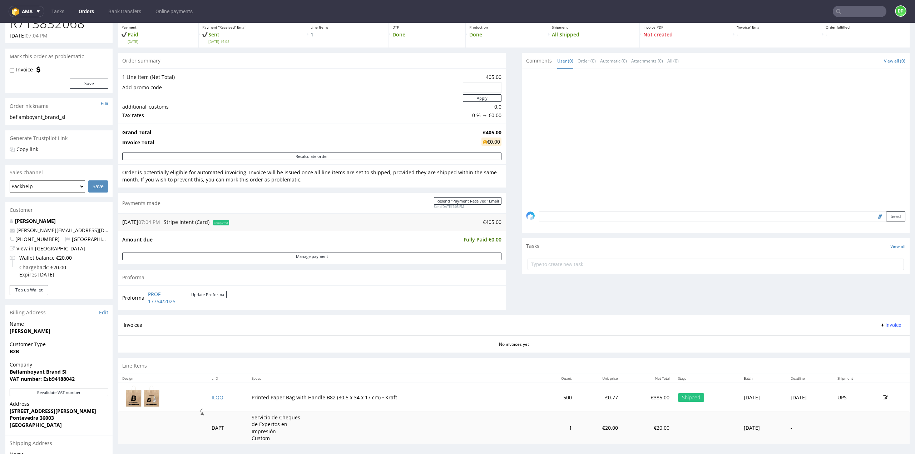
scroll to position [71, 0]
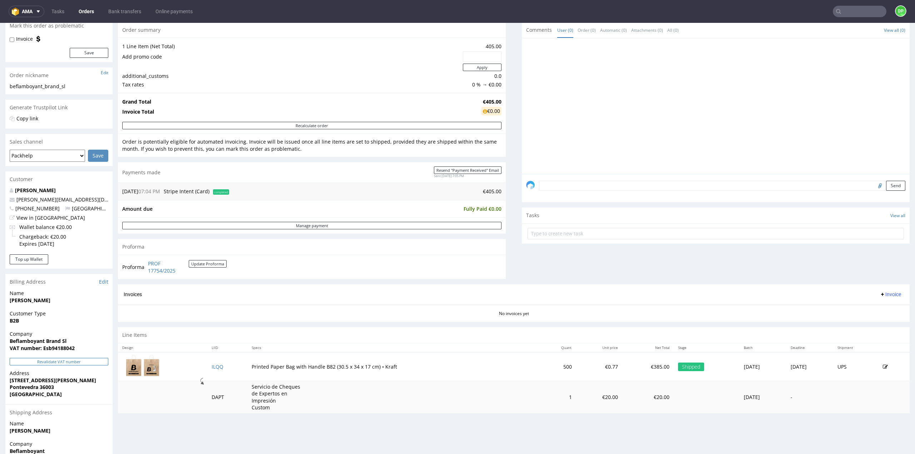
click at [66, 364] on button "Revalidate VAT number" at bounding box center [59, 362] width 99 height 8
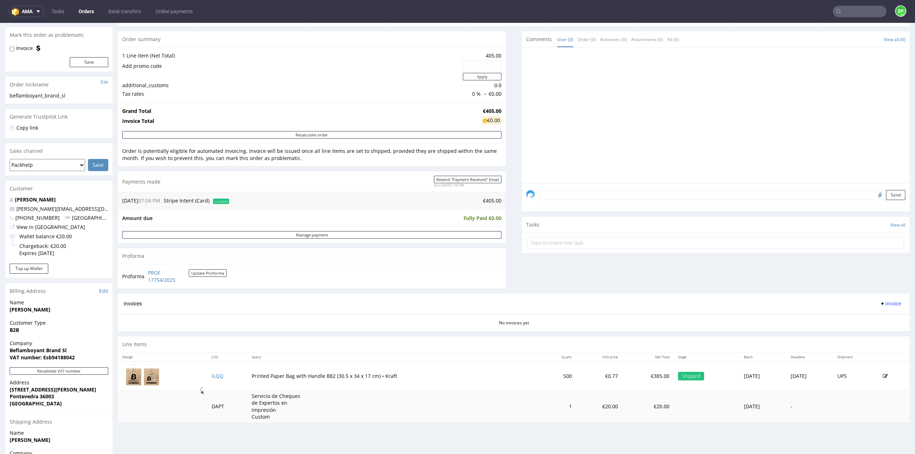
scroll to position [0, 0]
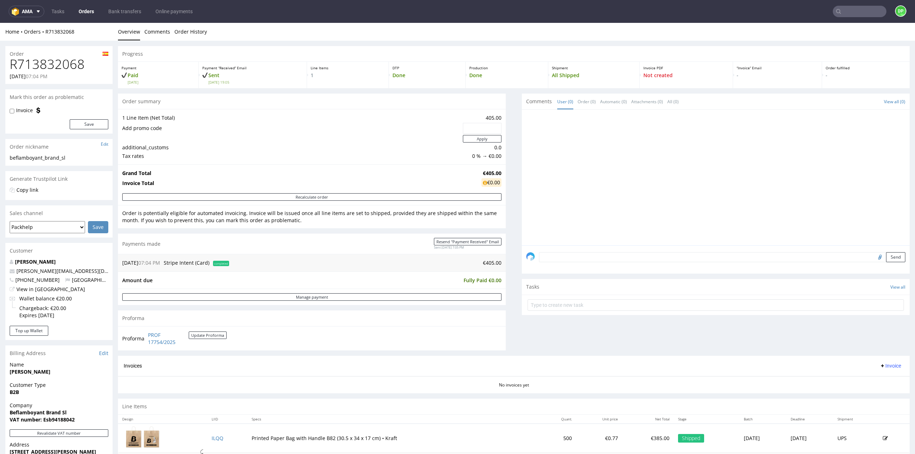
click at [884, 366] on span "Invoice" at bounding box center [890, 366] width 21 height 6
click at [871, 379] on span "Generate" at bounding box center [879, 379] width 35 height 7
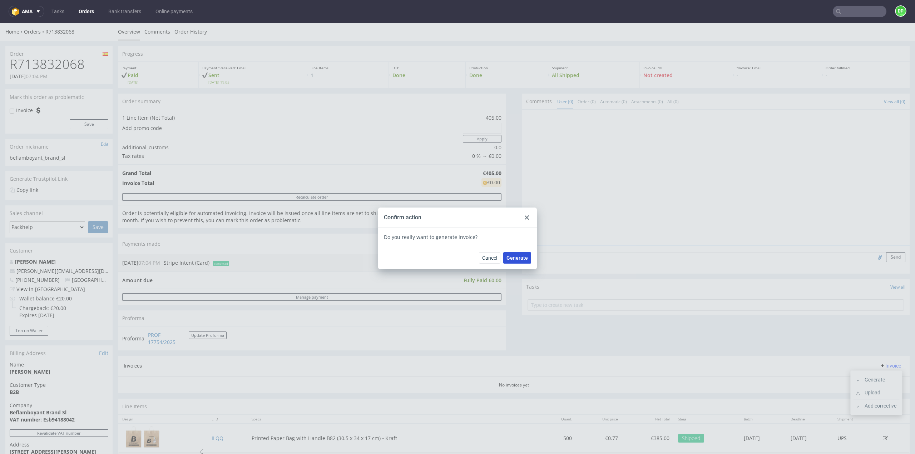
click at [516, 261] on span "Generate" at bounding box center [516, 258] width 21 height 5
click at [528, 216] on div "Confirm action" at bounding box center [457, 218] width 159 height 20
click at [524, 221] on div at bounding box center [526, 217] width 9 height 9
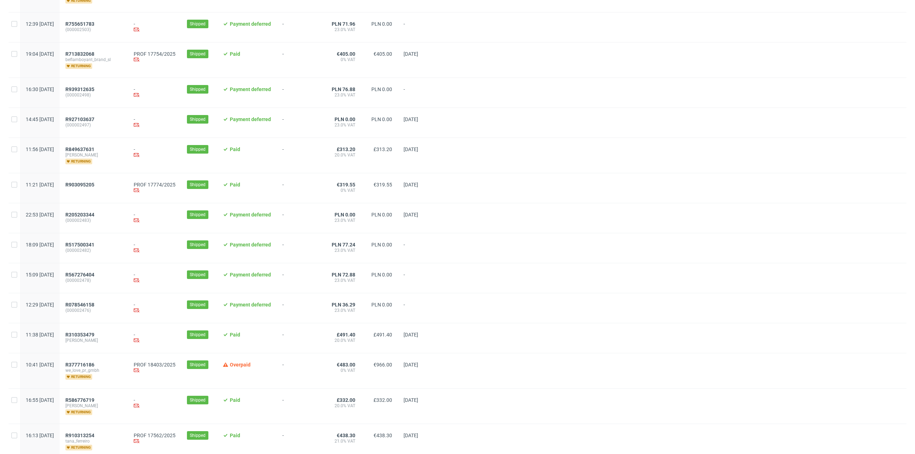
scroll to position [590, 0]
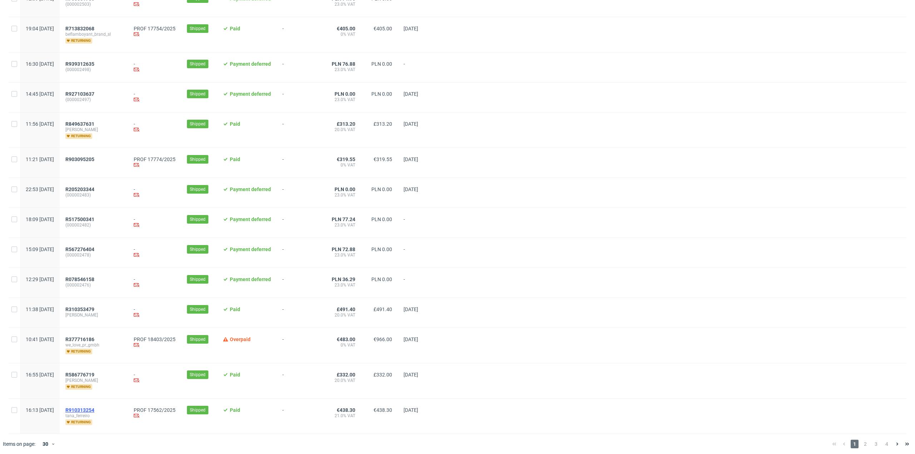
click at [94, 408] on span "R910313254" at bounding box center [79, 410] width 29 height 6
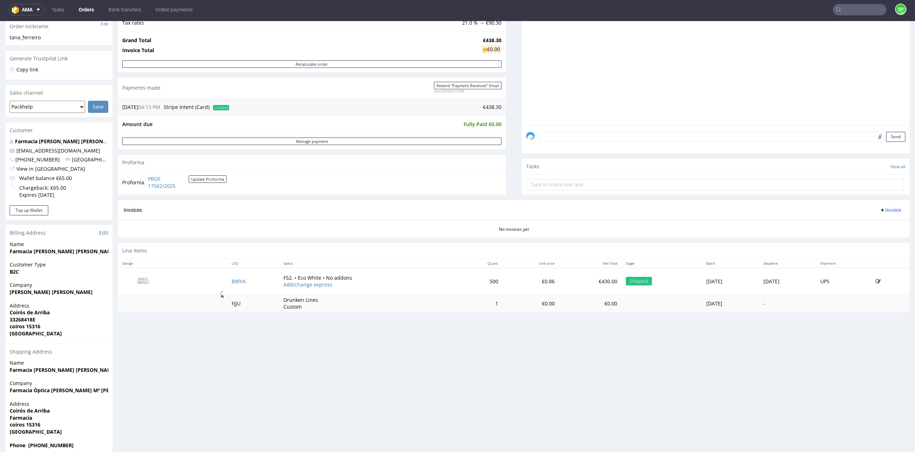
scroll to position [130, 0]
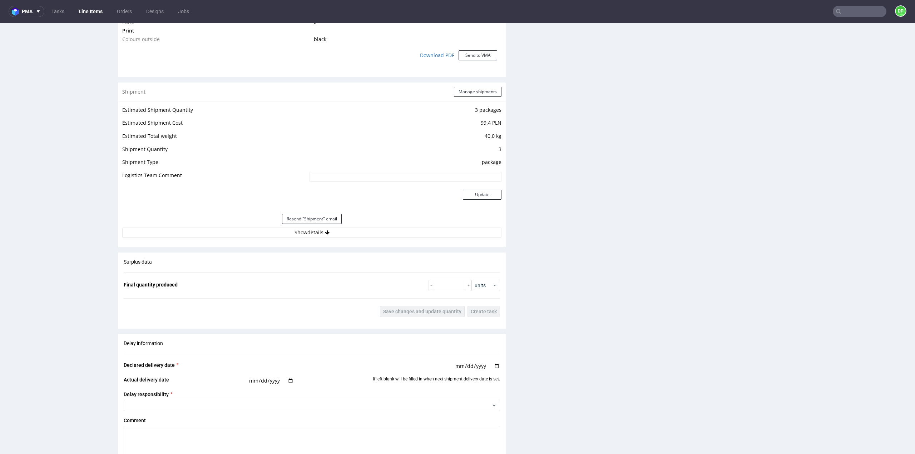
scroll to position [751, 0]
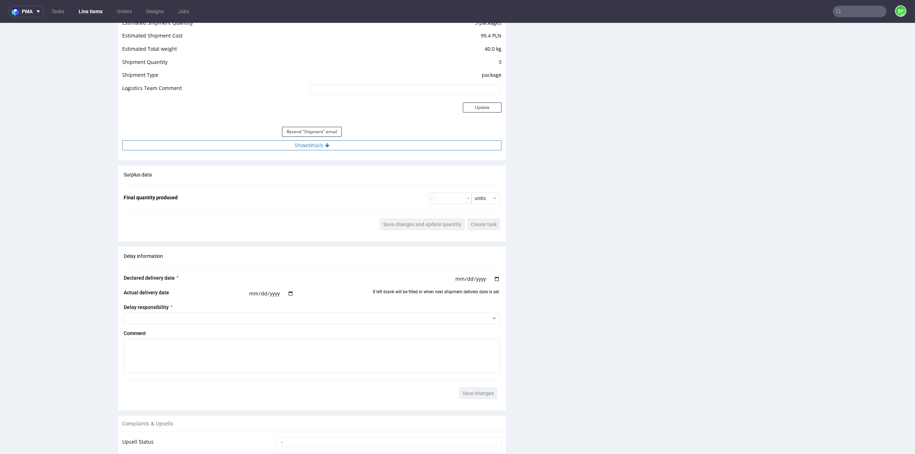
click at [299, 148] on button "Show details" at bounding box center [311, 145] width 379 height 10
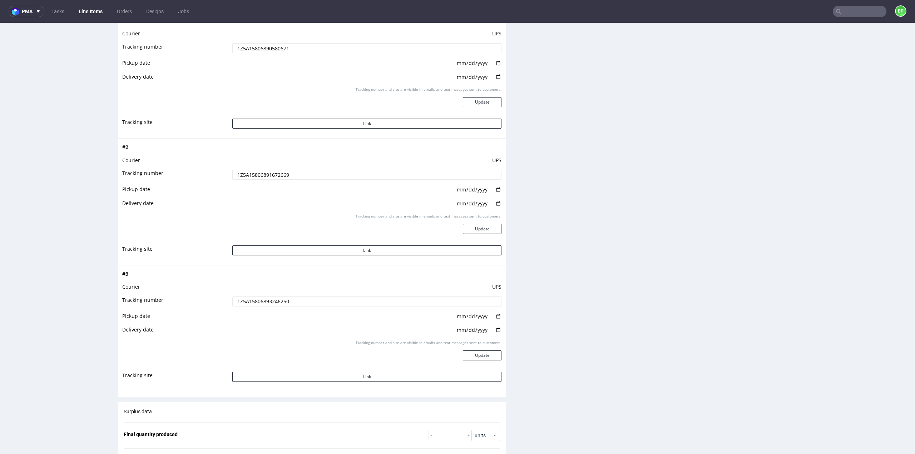
scroll to position [786, 0]
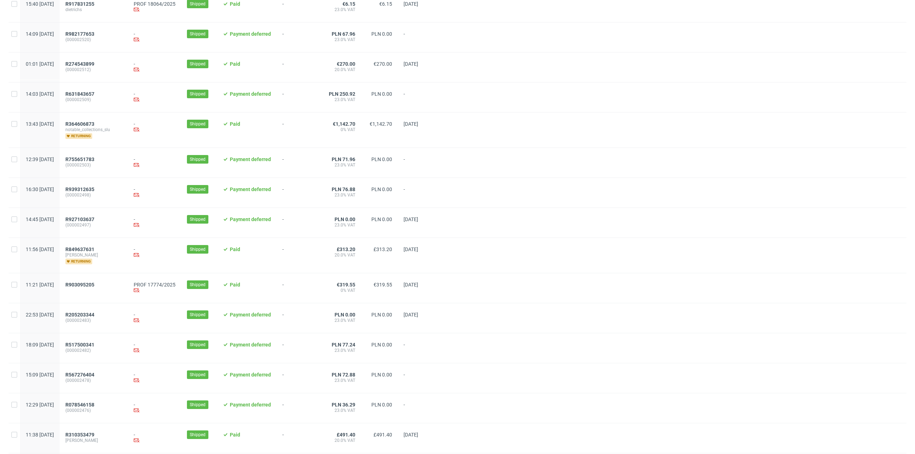
scroll to position [590, 0]
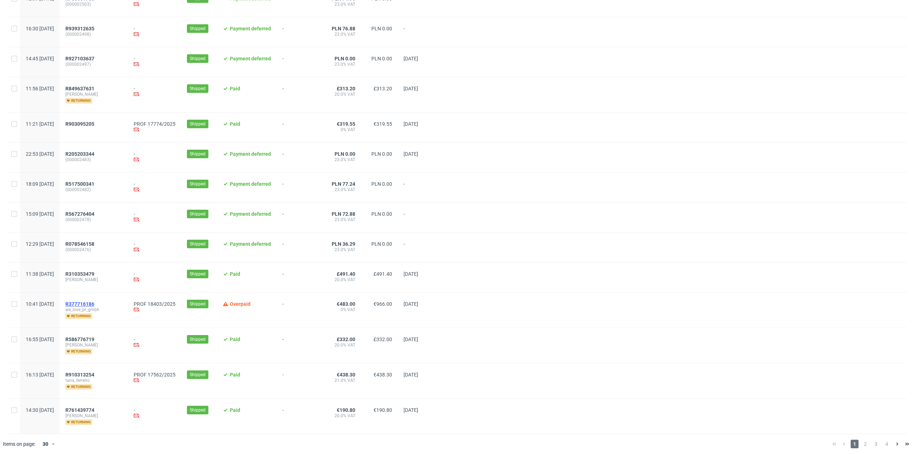
click at [94, 303] on span "R377716186" at bounding box center [79, 304] width 29 height 6
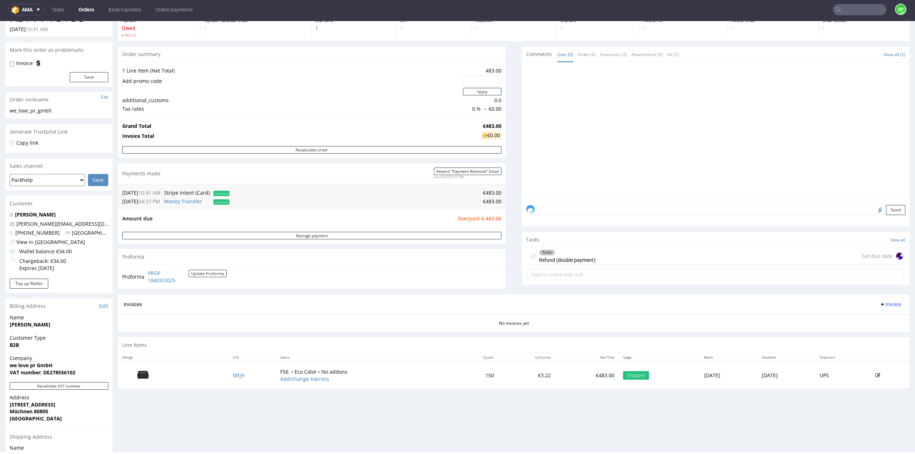
scroll to position [36, 0]
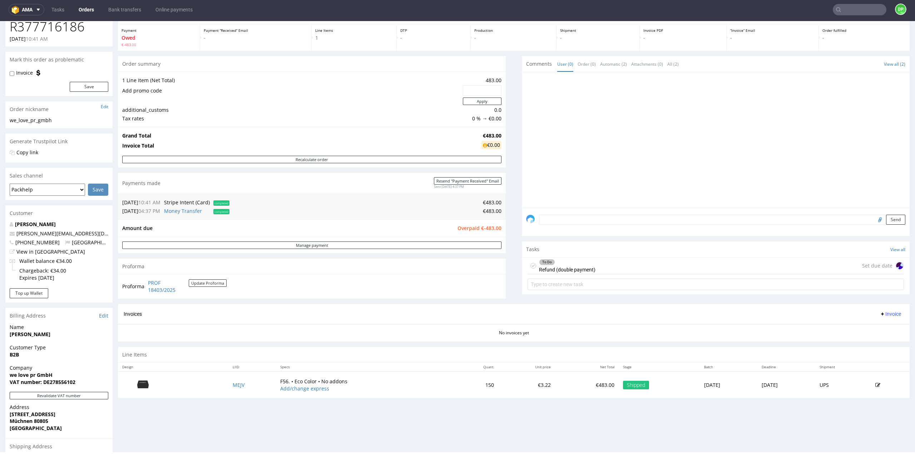
click at [650, 264] on div "To Do Refund (double payment) Set due date" at bounding box center [716, 266] width 376 height 17
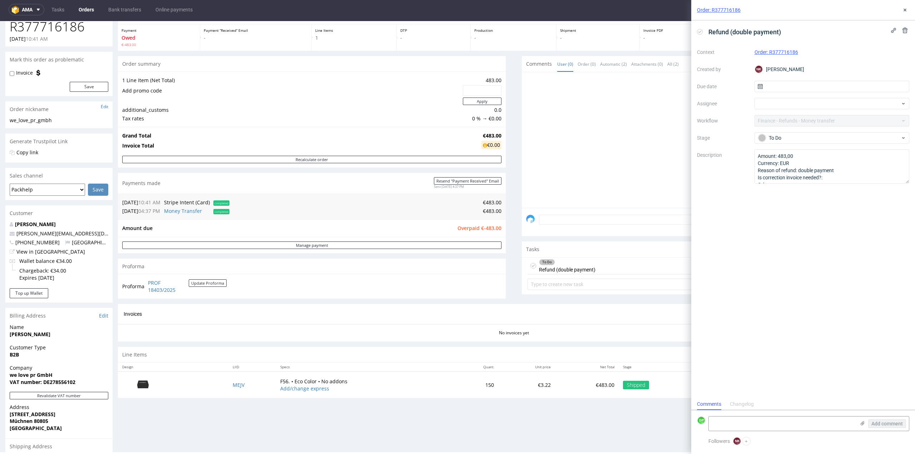
scroll to position [6, 0]
click at [615, 236] on div "Send" at bounding box center [716, 222] width 388 height 29
click at [908, 13] on button at bounding box center [905, 10] width 9 height 9
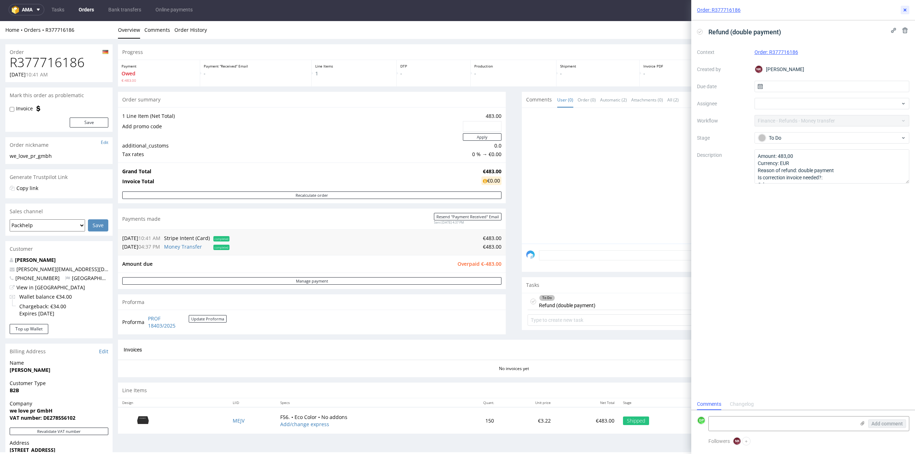
scroll to position [6, 0]
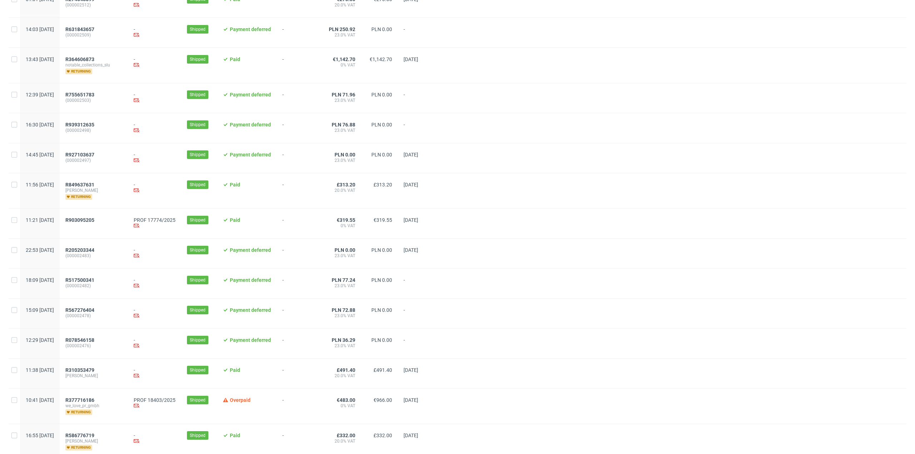
scroll to position [519, 0]
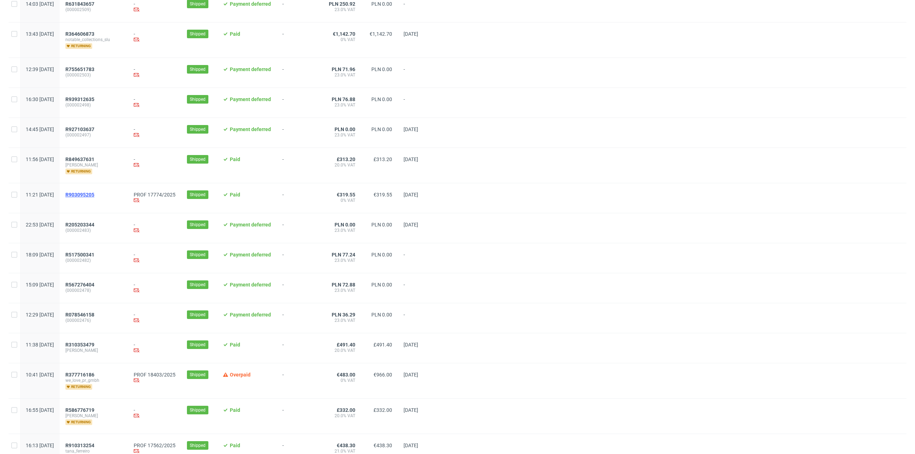
click at [94, 193] on span "R903095205" at bounding box center [79, 195] width 29 height 6
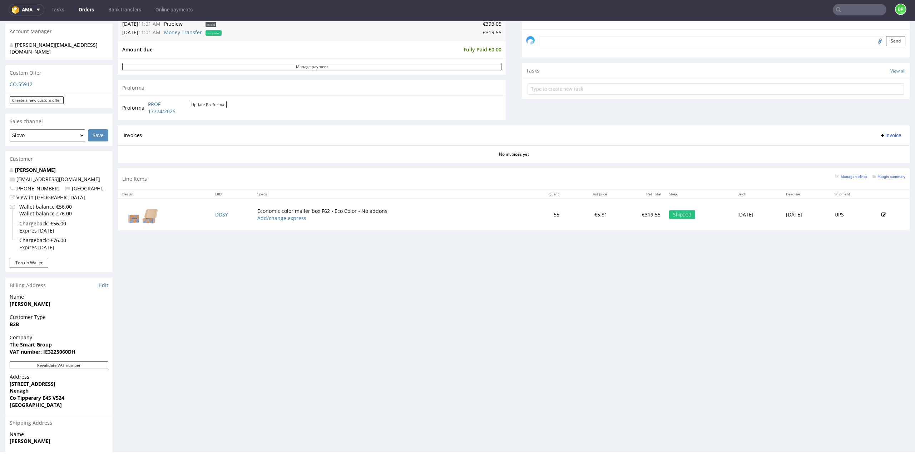
scroll to position [283, 0]
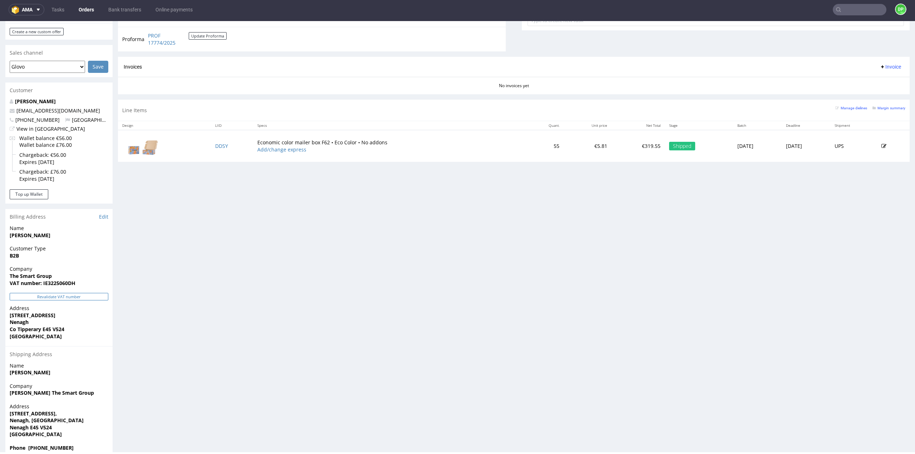
click at [43, 293] on button "Revalidate VAT number" at bounding box center [59, 297] width 99 height 8
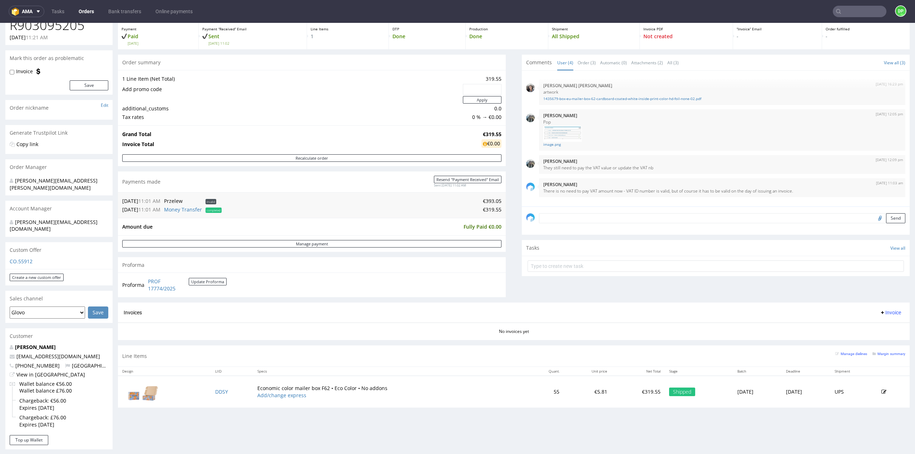
scroll to position [71, 0]
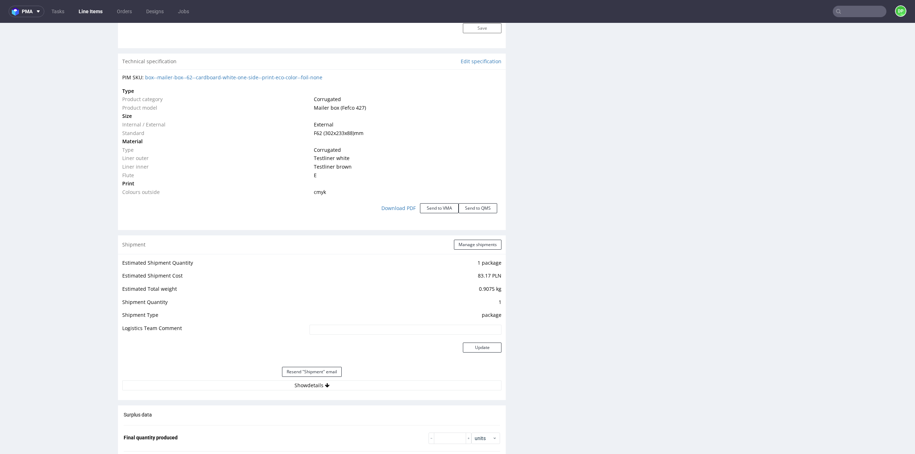
scroll to position [662, 0]
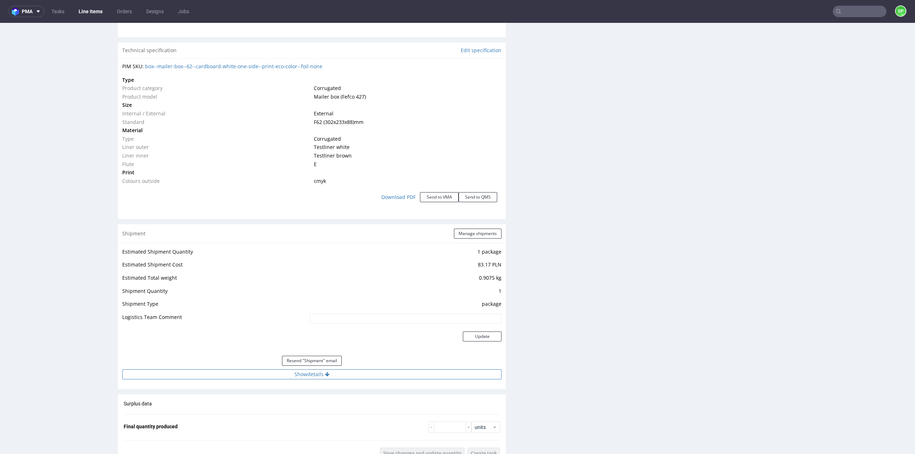
click at [317, 376] on button "Show details" at bounding box center [311, 375] width 379 height 10
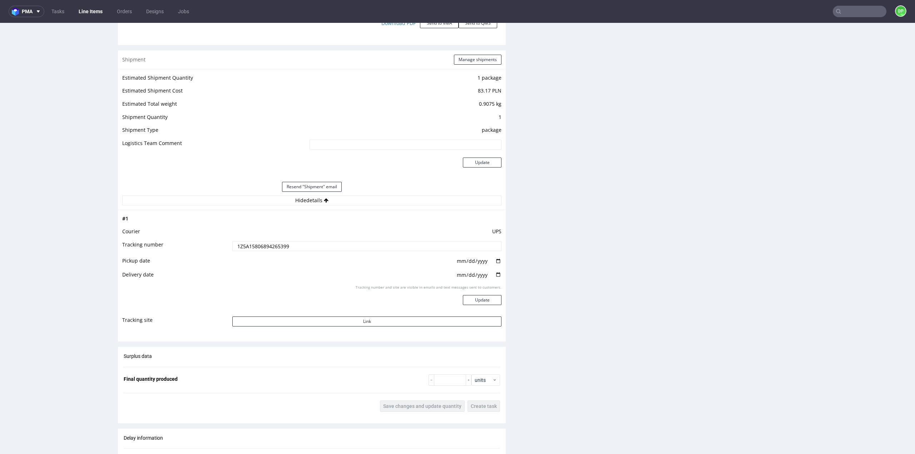
scroll to position [841, 0]
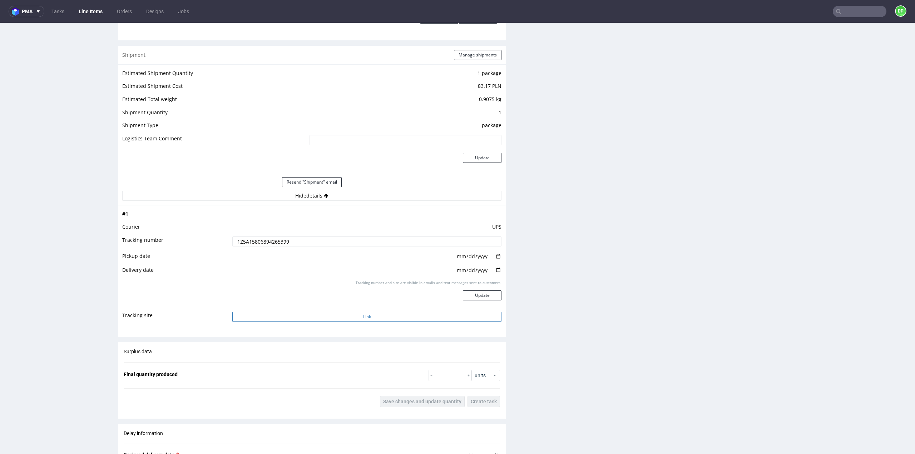
click at [331, 318] on button "Link" at bounding box center [366, 317] width 269 height 10
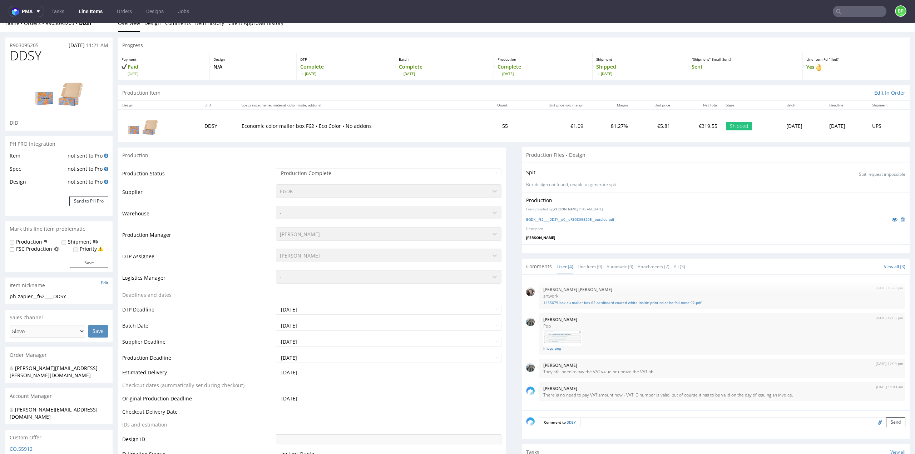
scroll to position [0, 0]
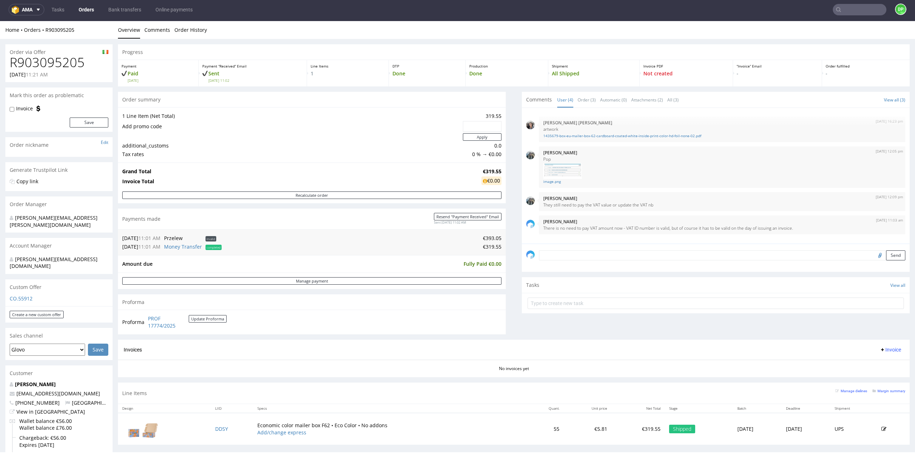
click at [882, 350] on span "Invoice" at bounding box center [890, 350] width 21 height 6
click at [872, 366] on span "Generate" at bounding box center [879, 363] width 35 height 7
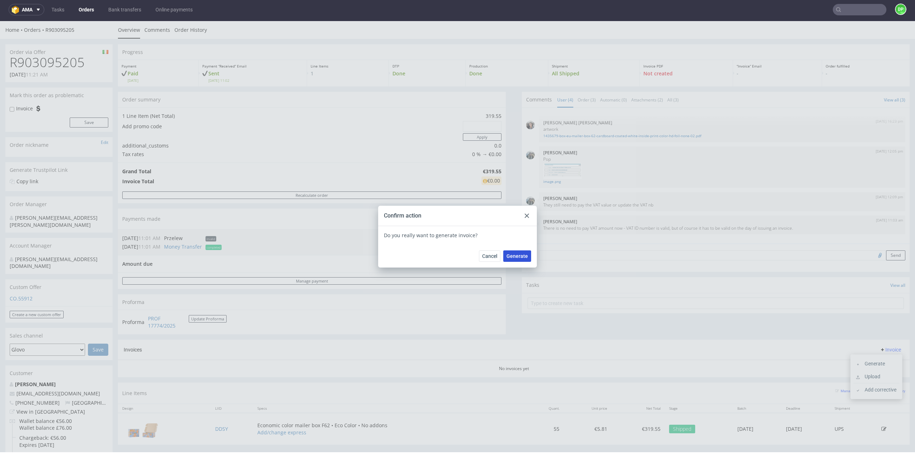
click at [510, 260] on button "Generate" at bounding box center [517, 256] width 28 height 11
click at [525, 216] on use at bounding box center [527, 216] width 4 height 4
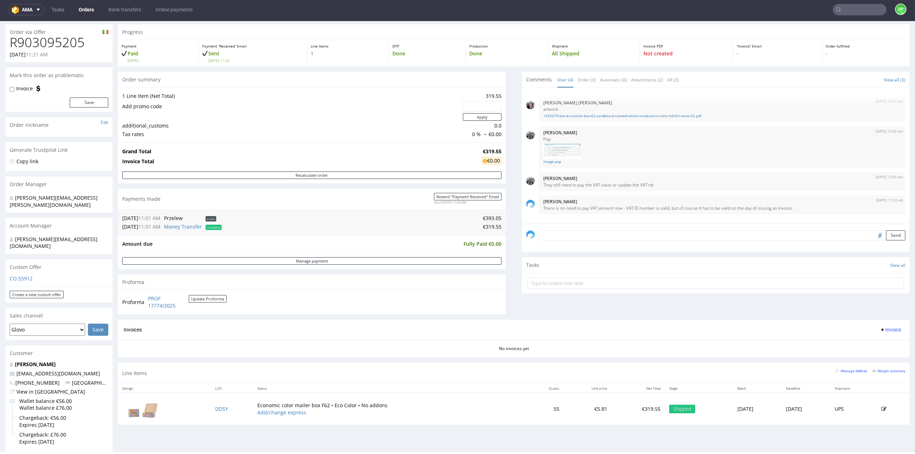
scroll to position [36, 0]
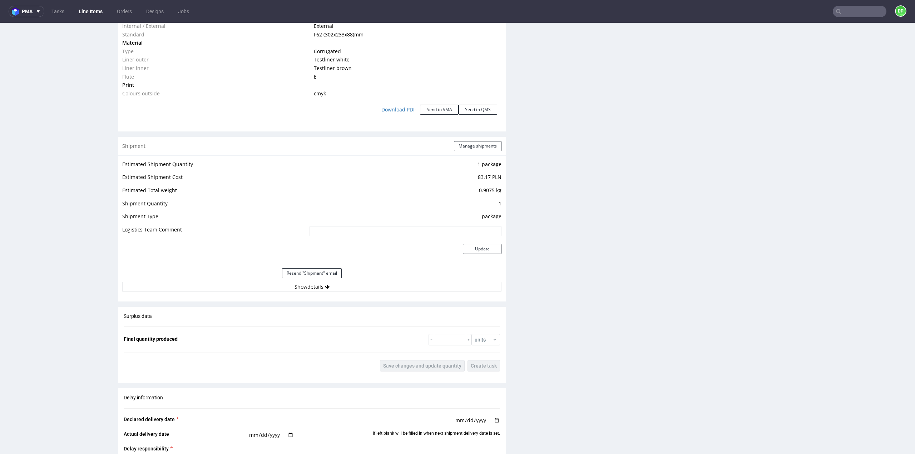
scroll to position [715, 0]
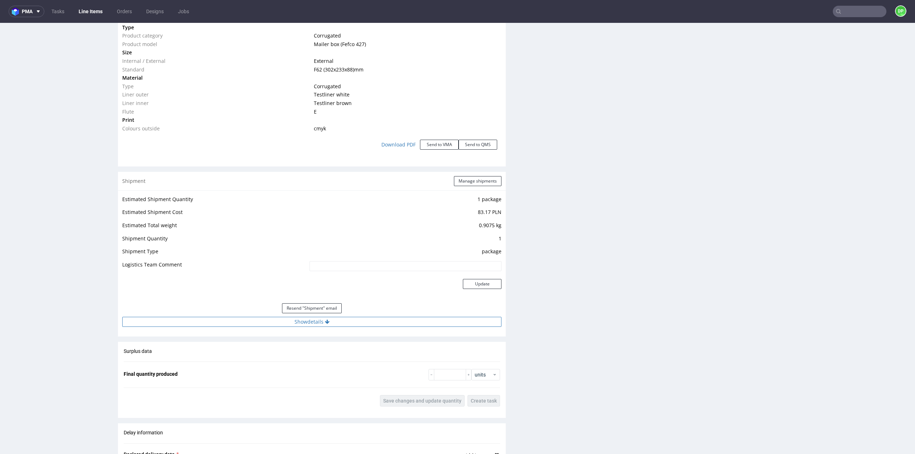
click at [321, 322] on button "Show details" at bounding box center [311, 322] width 379 height 10
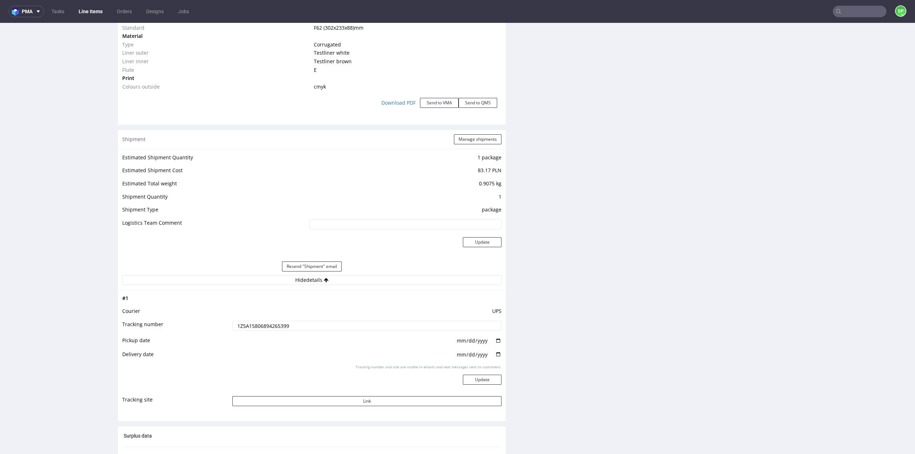
scroll to position [822, 0]
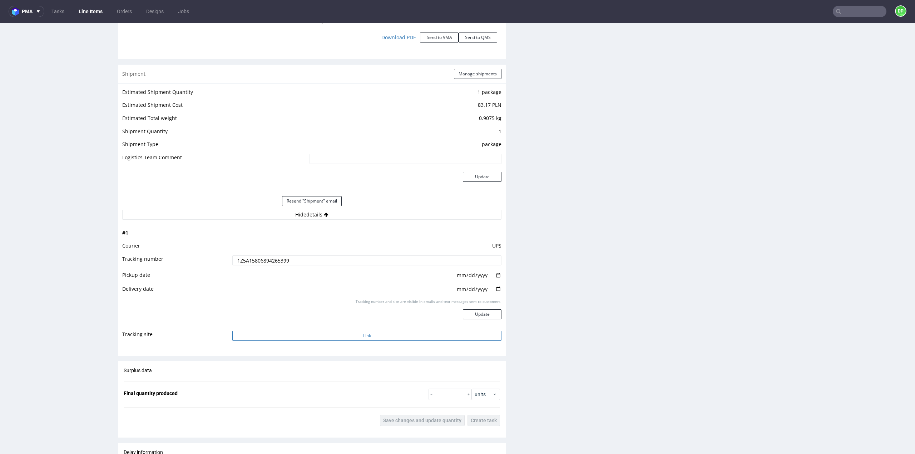
click at [368, 336] on button "Link" at bounding box center [366, 336] width 269 height 10
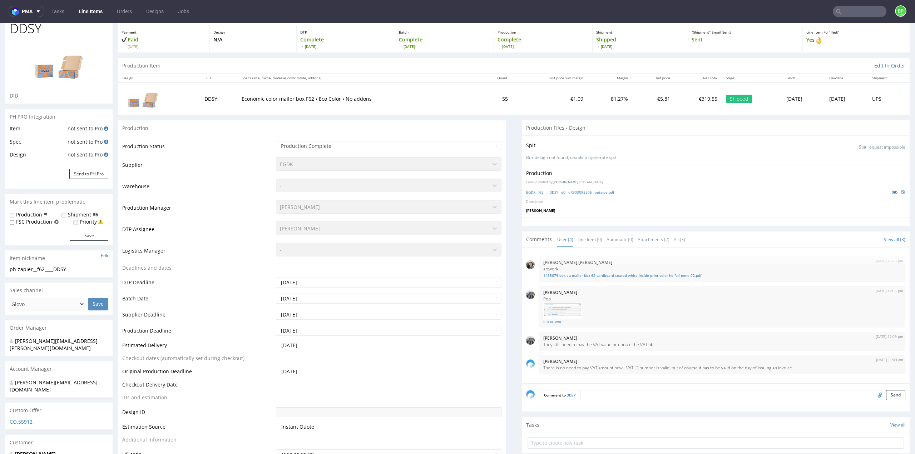
scroll to position [0, 0]
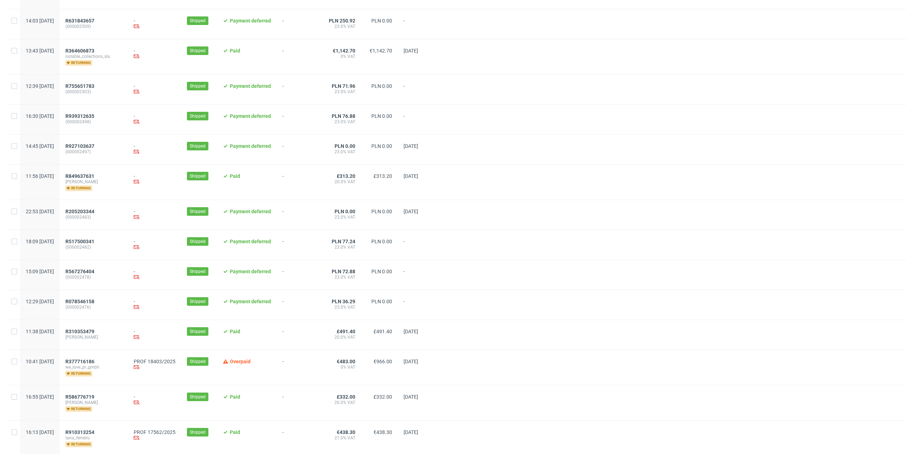
scroll to position [595, 0]
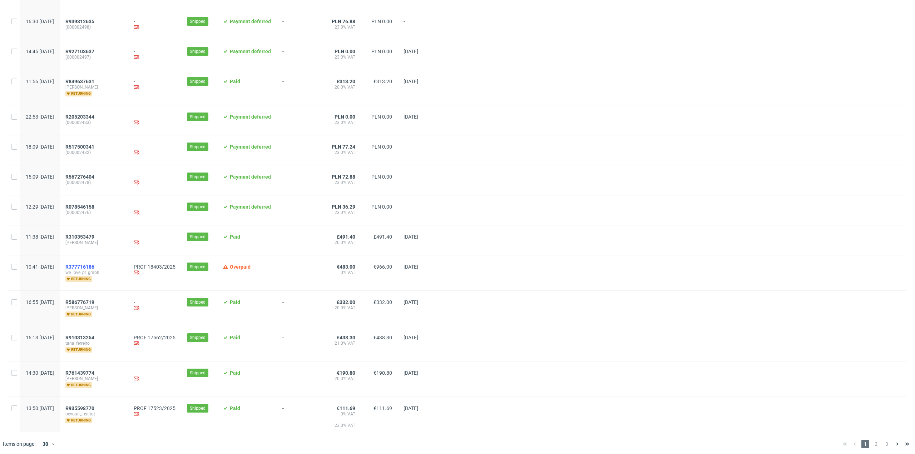
click at [94, 265] on span "R377716186" at bounding box center [79, 267] width 29 height 6
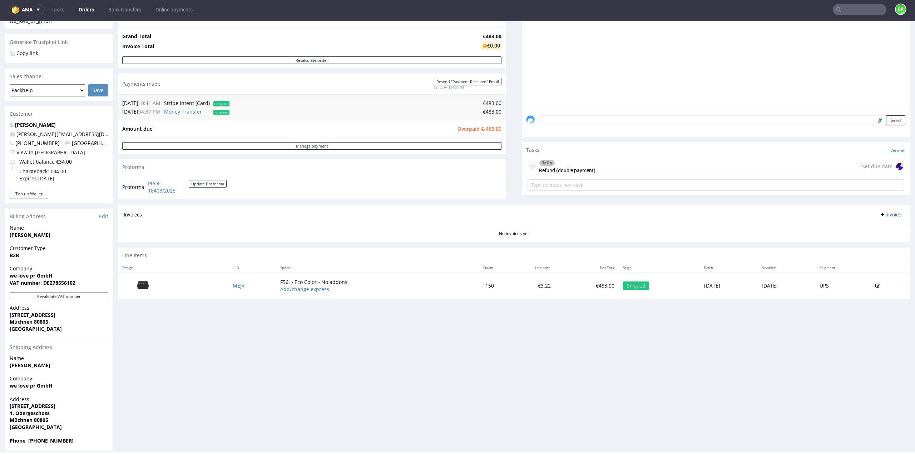
scroll to position [142, 0]
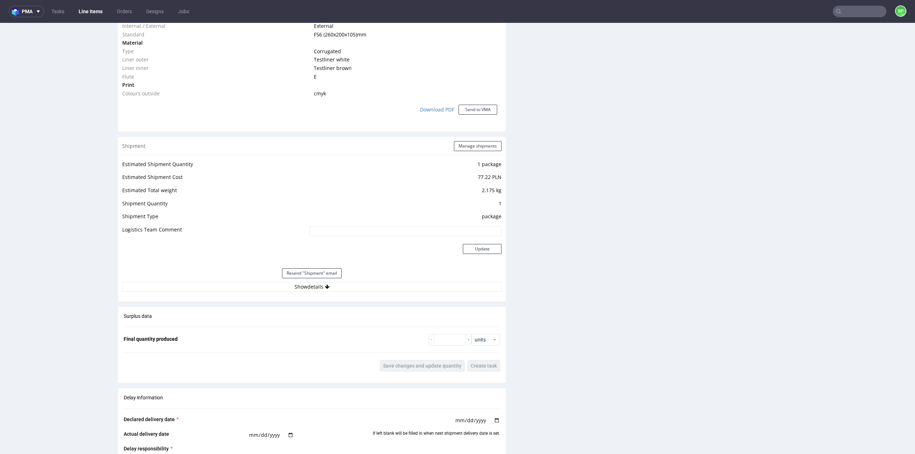
scroll to position [500, 0]
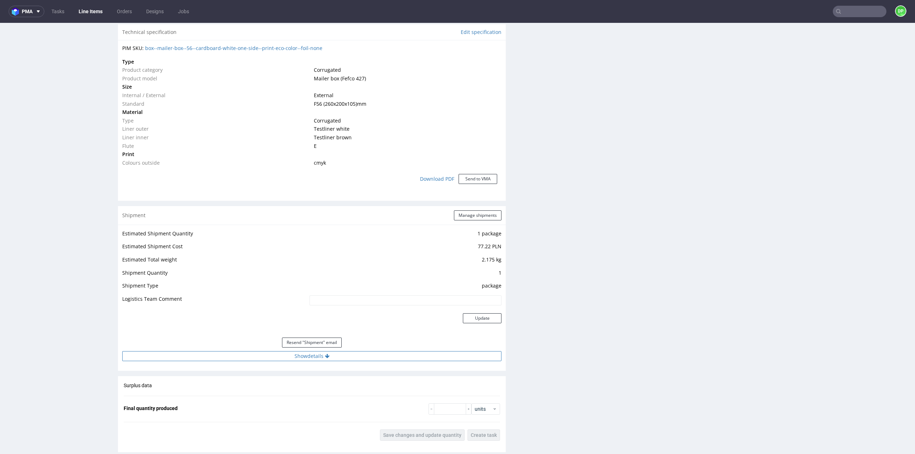
click at [325, 359] on button "Show details" at bounding box center [311, 356] width 379 height 10
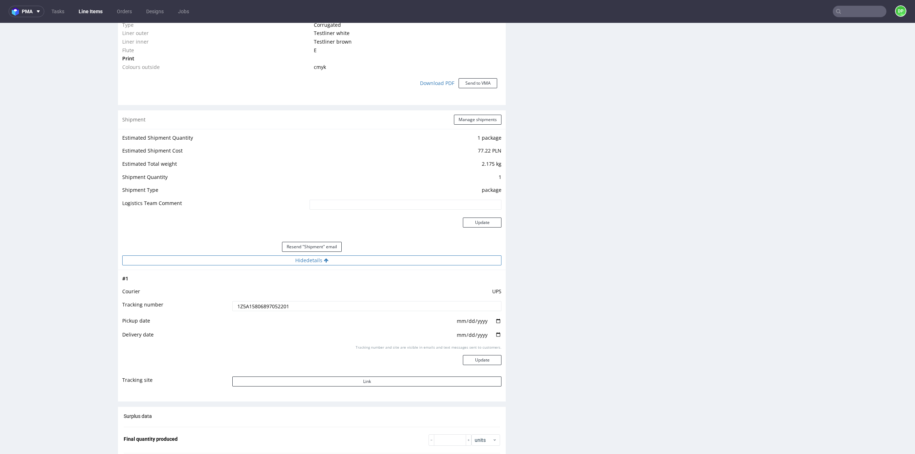
scroll to position [608, 0]
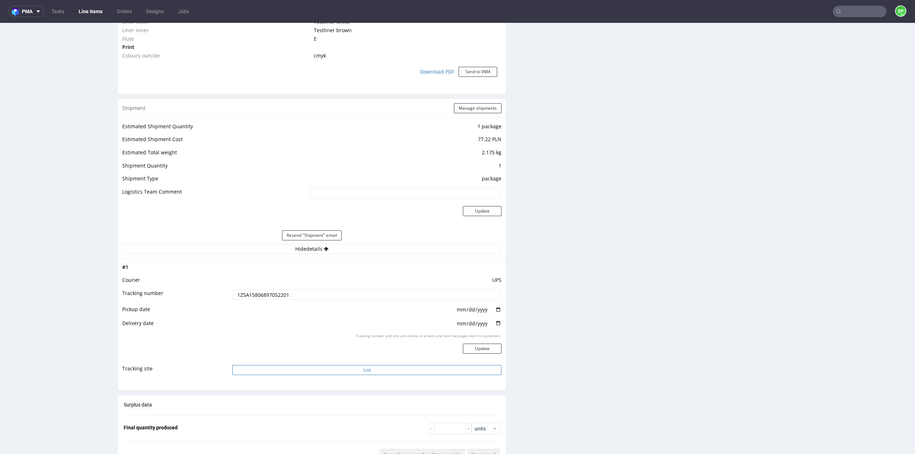
click at [360, 369] on button "Link" at bounding box center [366, 370] width 269 height 10
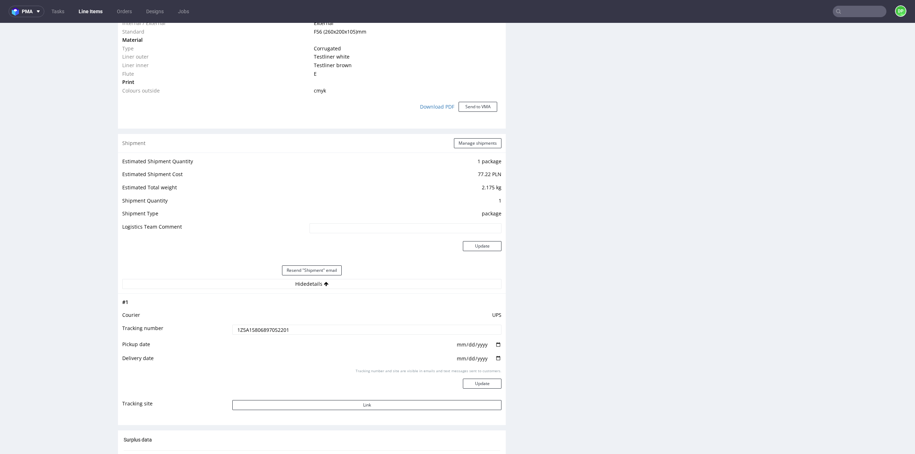
scroll to position [572, 0]
click at [288, 287] on button "Hide details" at bounding box center [311, 285] width 379 height 10
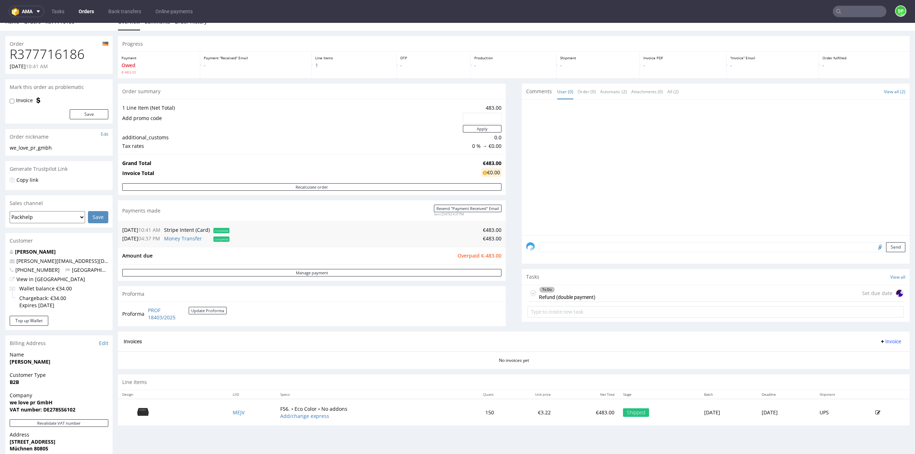
scroll to position [36, 0]
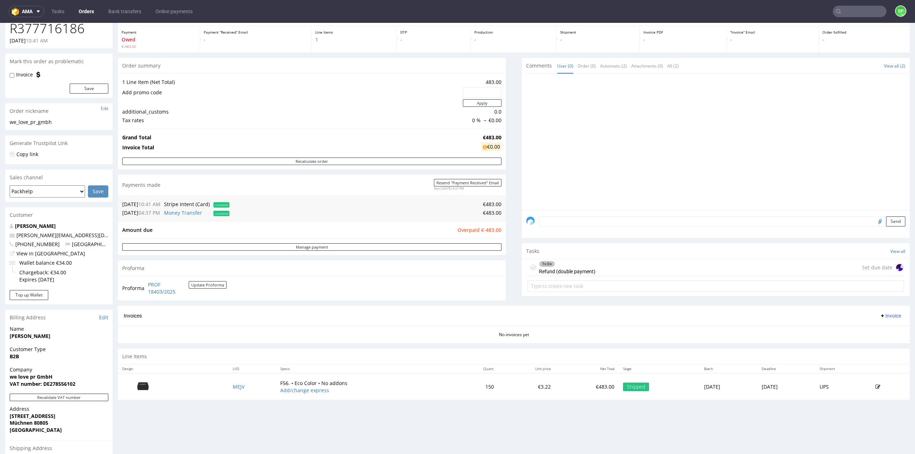
click at [882, 314] on span "Invoice" at bounding box center [890, 316] width 21 height 6
click at [872, 329] on span "Generate" at bounding box center [879, 329] width 35 height 7
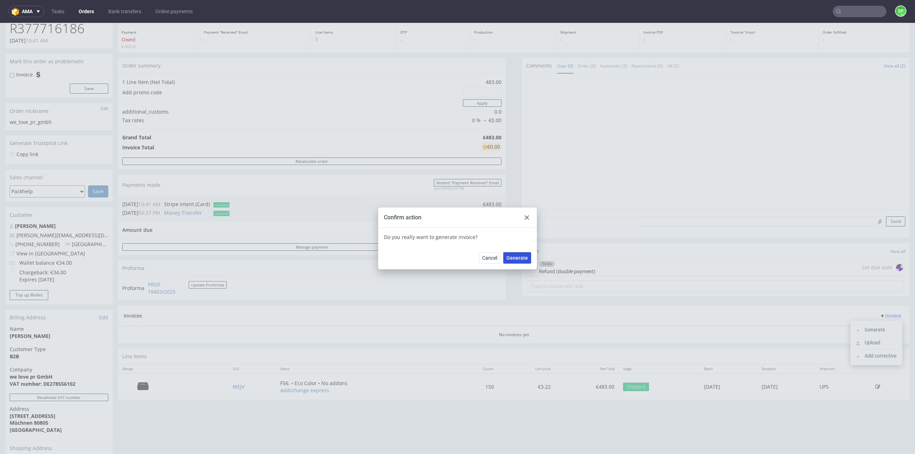
click at [515, 257] on span "Generate" at bounding box center [516, 258] width 21 height 5
click at [525, 219] on use at bounding box center [527, 218] width 4 height 4
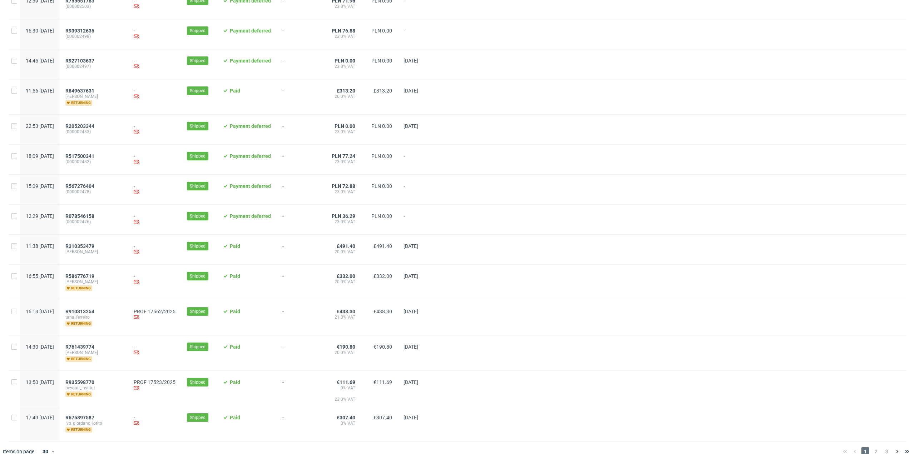
scroll to position [595, 0]
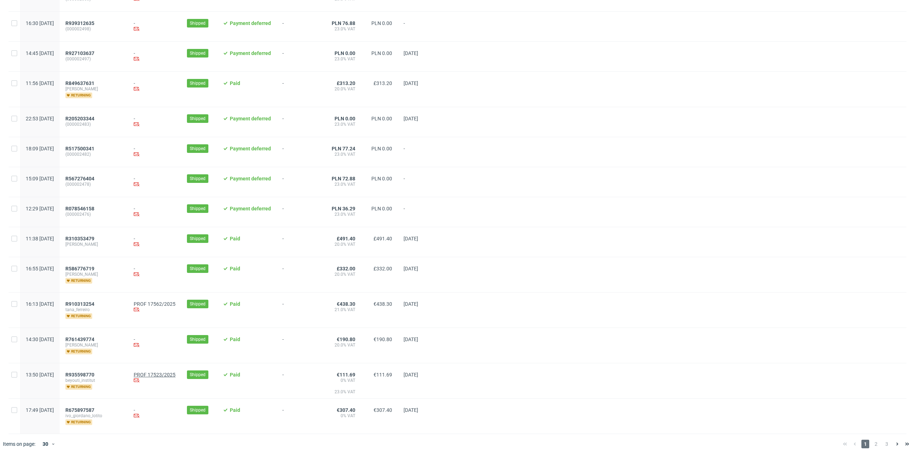
click at [175, 374] on link "PROF 17523/2025" at bounding box center [155, 375] width 42 height 6
click at [94, 373] on span "R935598770" at bounding box center [79, 375] width 29 height 6
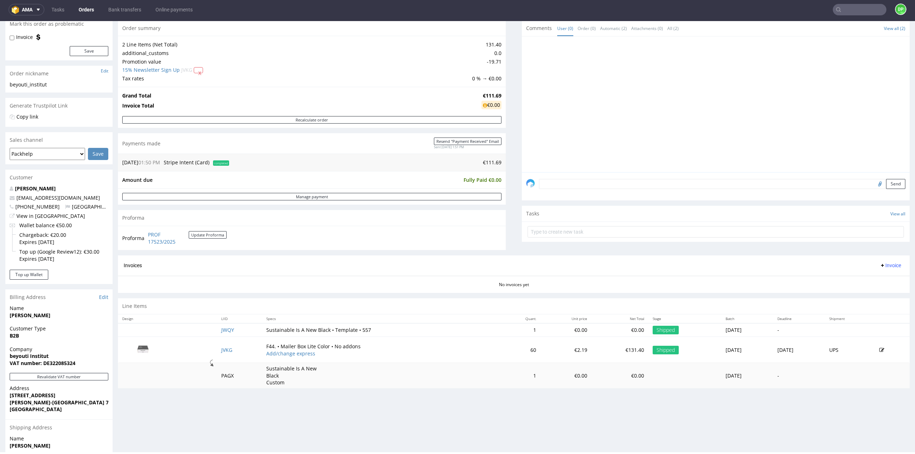
scroll to position [36, 0]
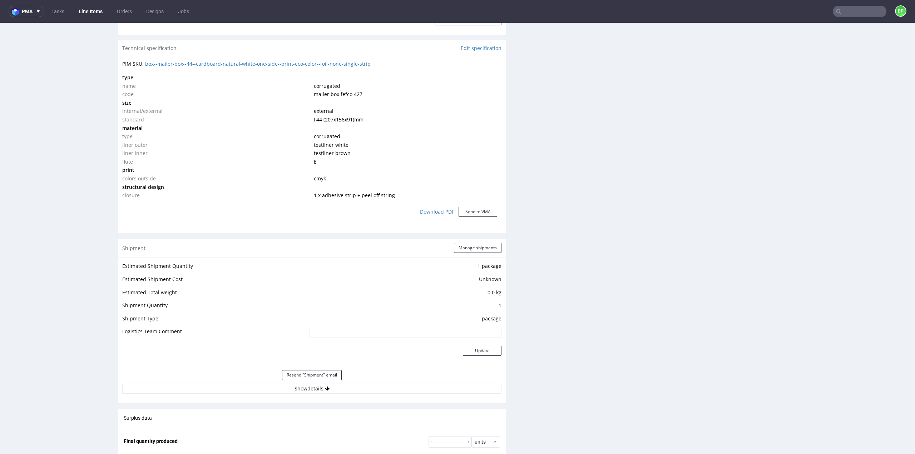
scroll to position [536, 0]
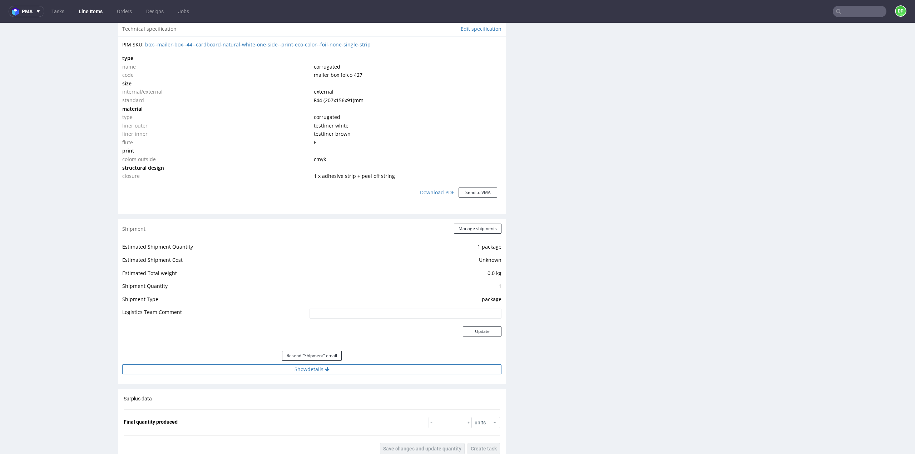
click at [266, 367] on button "Show details" at bounding box center [311, 370] width 379 height 10
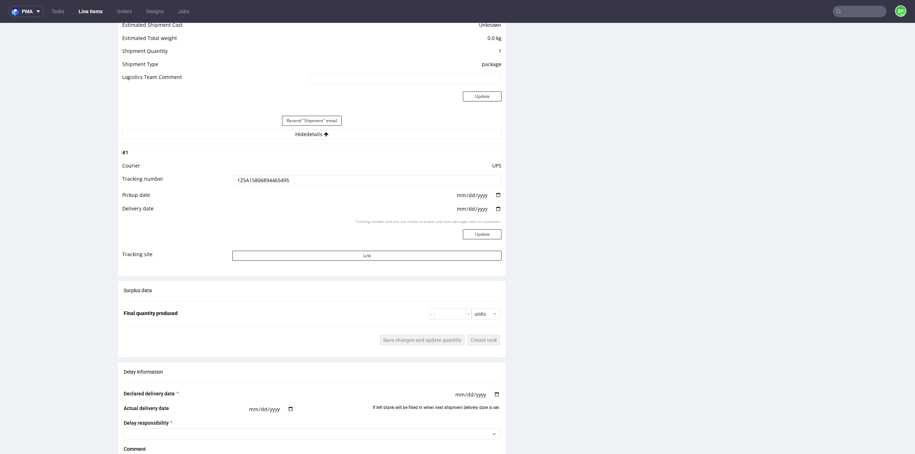
scroll to position [786, 0]
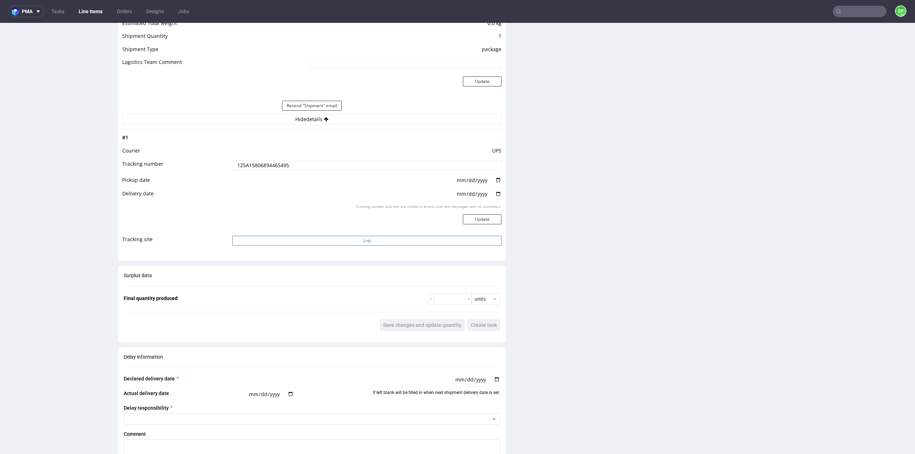
click at [328, 243] on button "Link" at bounding box center [366, 241] width 269 height 10
